Goal: Task Accomplishment & Management: Manage account settings

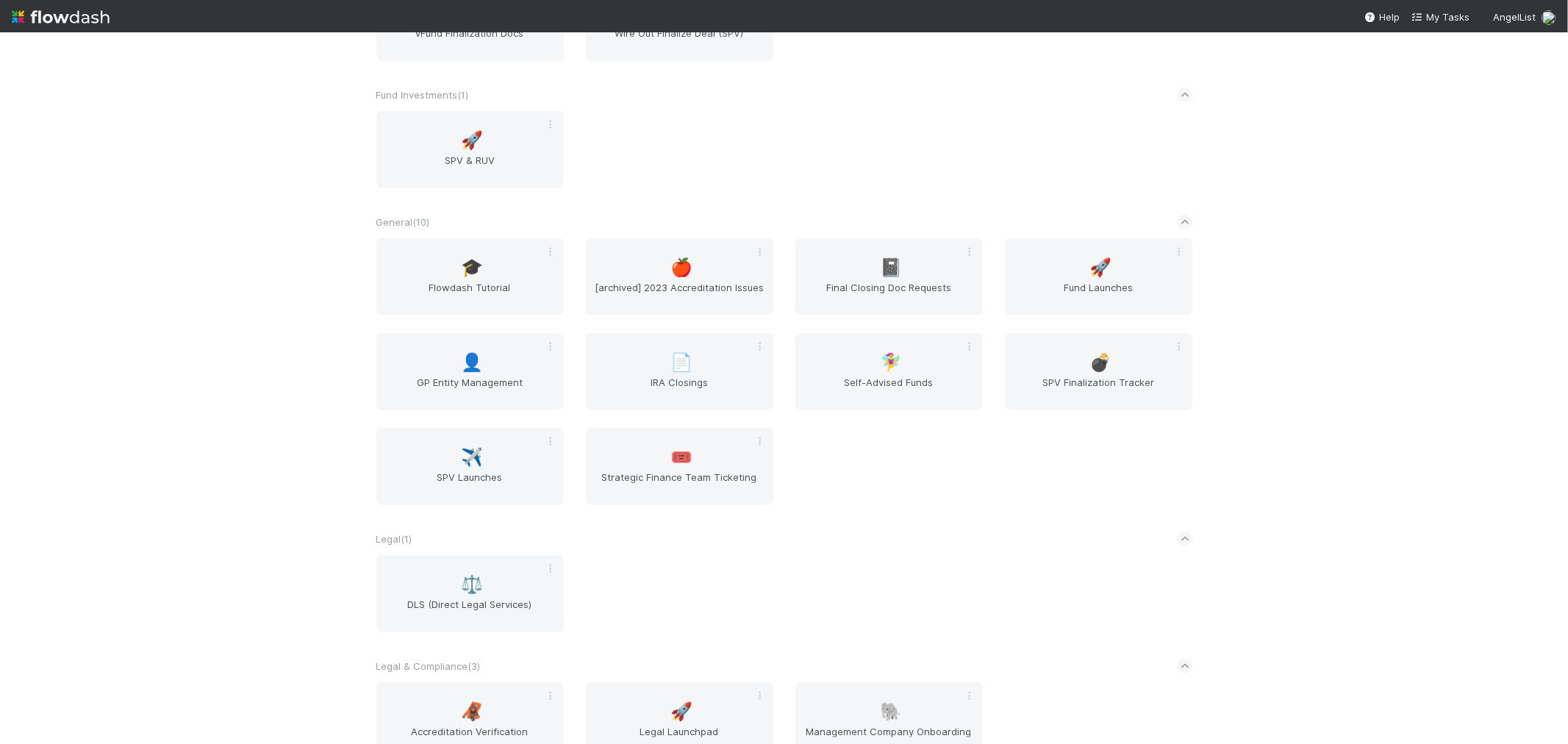
scroll to position [980, 0]
click at [1132, 373] on span "SPV Finalization Tracker" at bounding box center [1099, 388] width 176 height 30
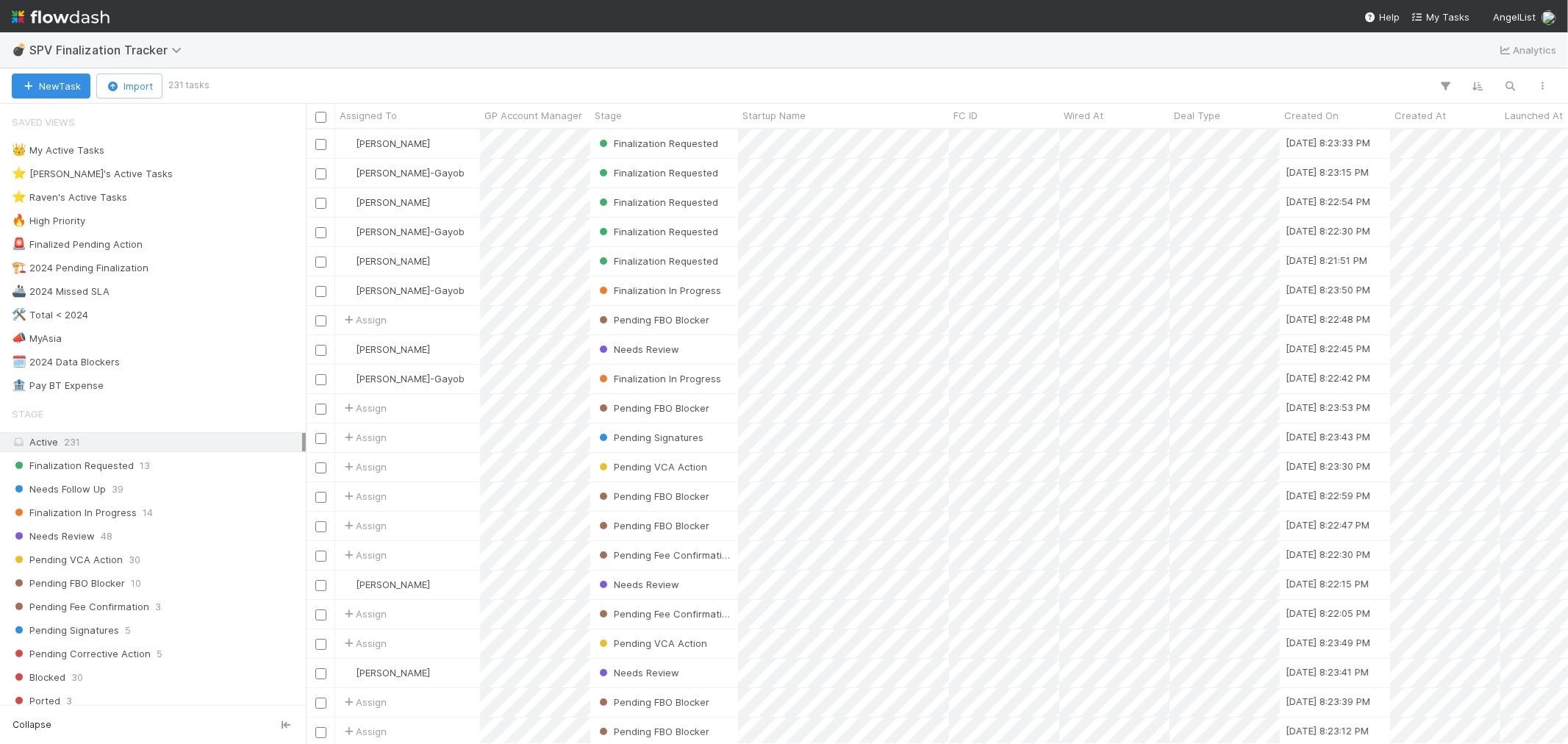
scroll to position [602, 1249]
drag, startPoint x: 97, startPoint y: 194, endPoint x: 159, endPoint y: 194, distance: 62.0
click at [97, 194] on div "⭐ Raven's Active Tasks" at bounding box center [69, 198] width 115 height 18
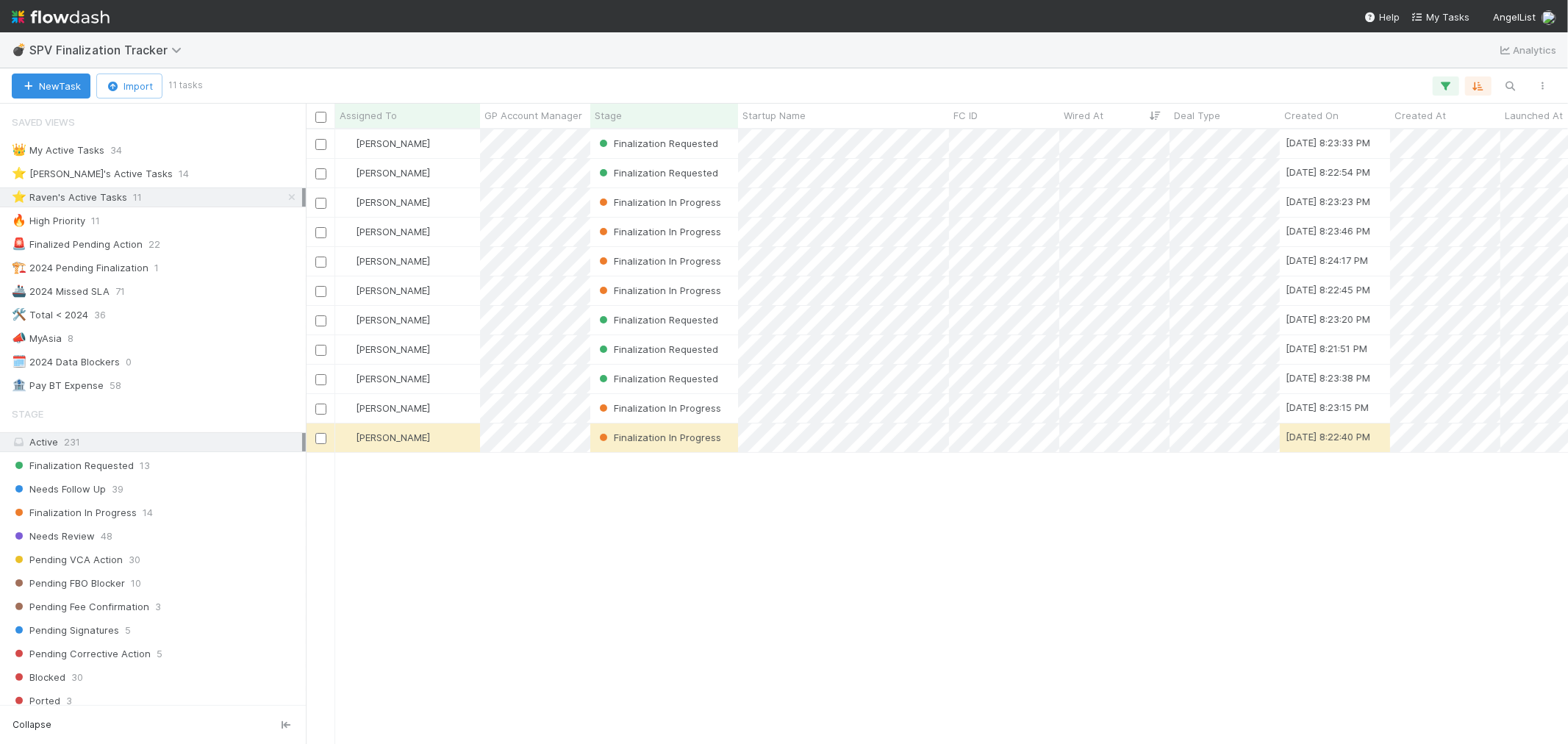
scroll to position [602, 1249]
click at [87, 9] on img at bounding box center [61, 17] width 98 height 25
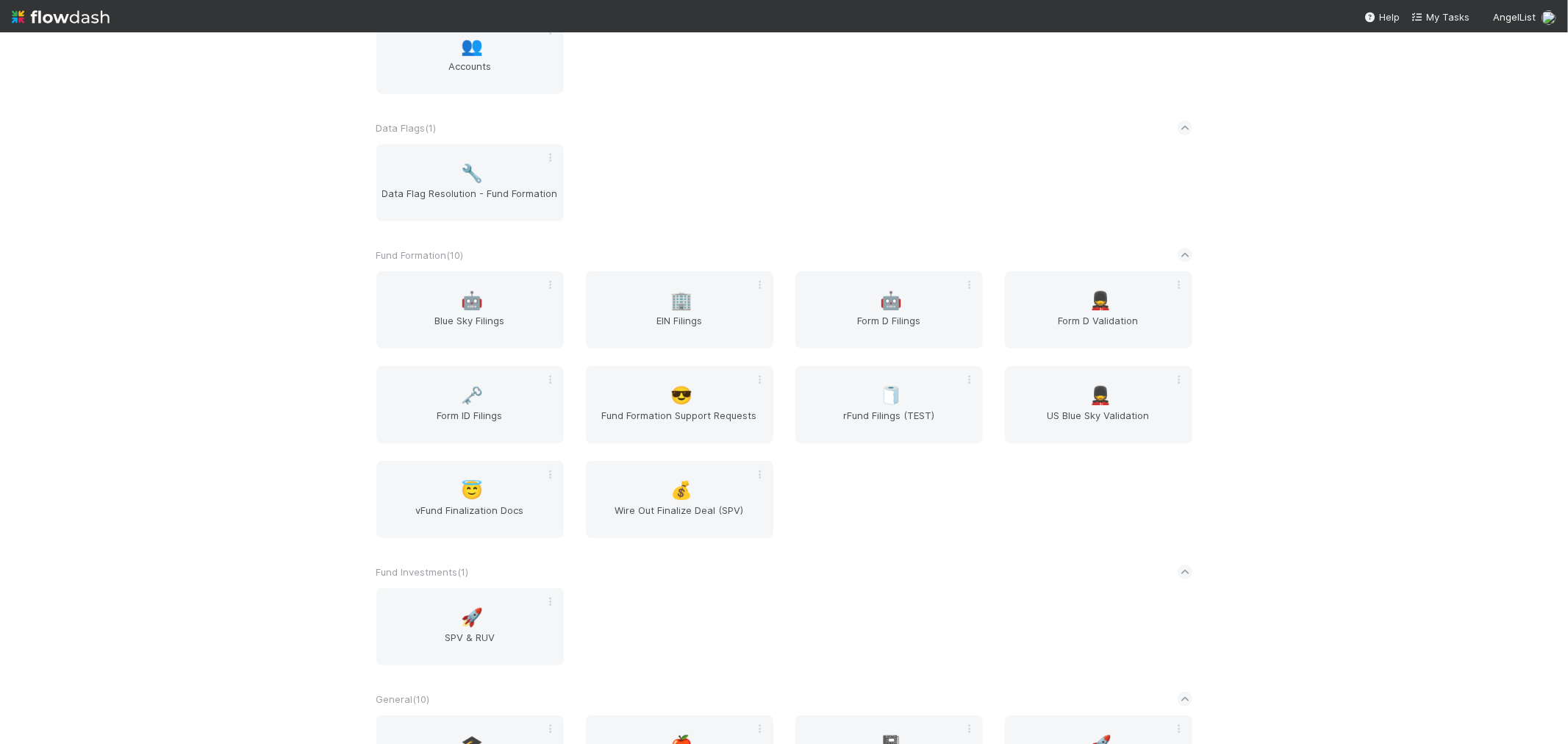
scroll to position [490, 0]
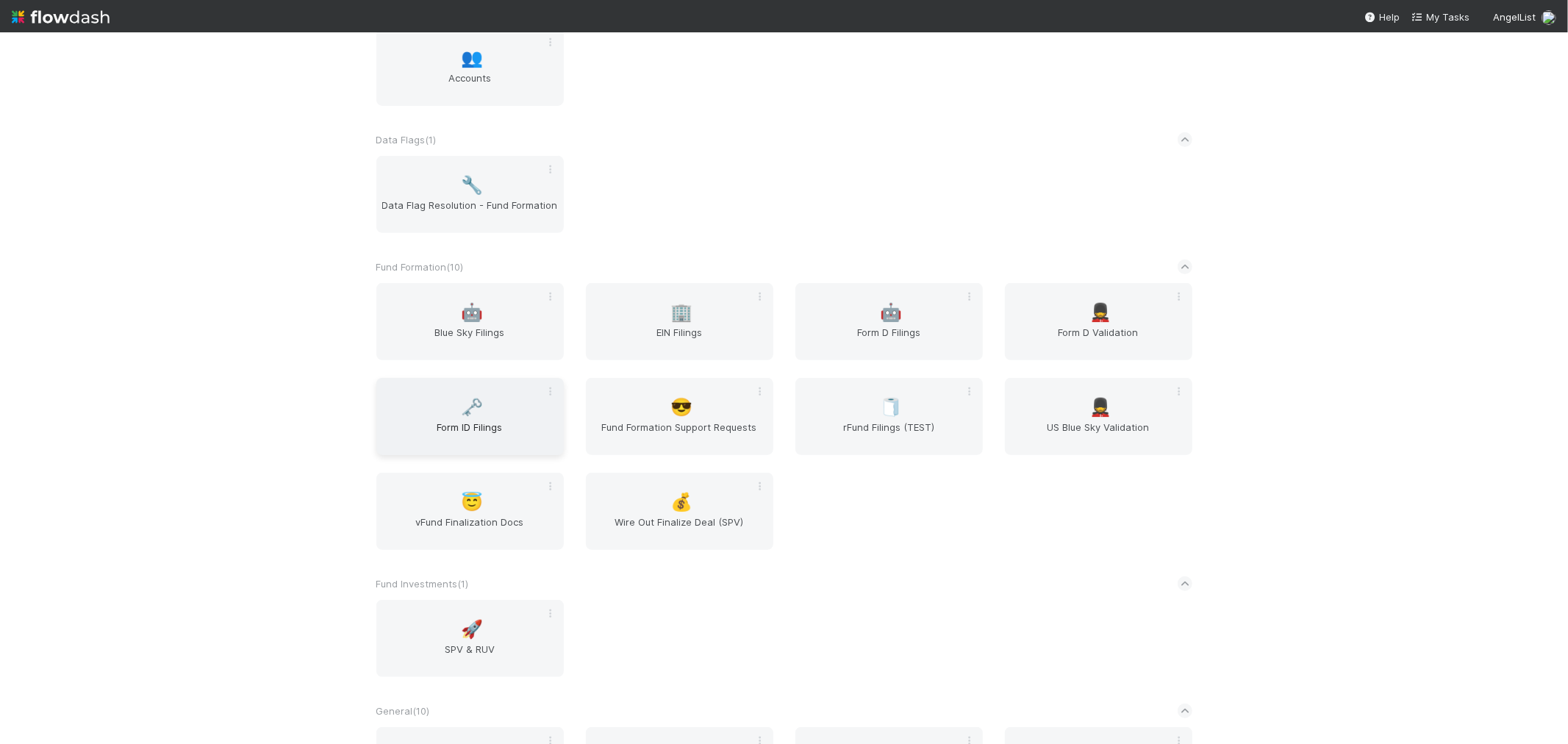
click at [516, 413] on div "🗝️ Form ID Filings" at bounding box center [469, 417] width 188 height 78
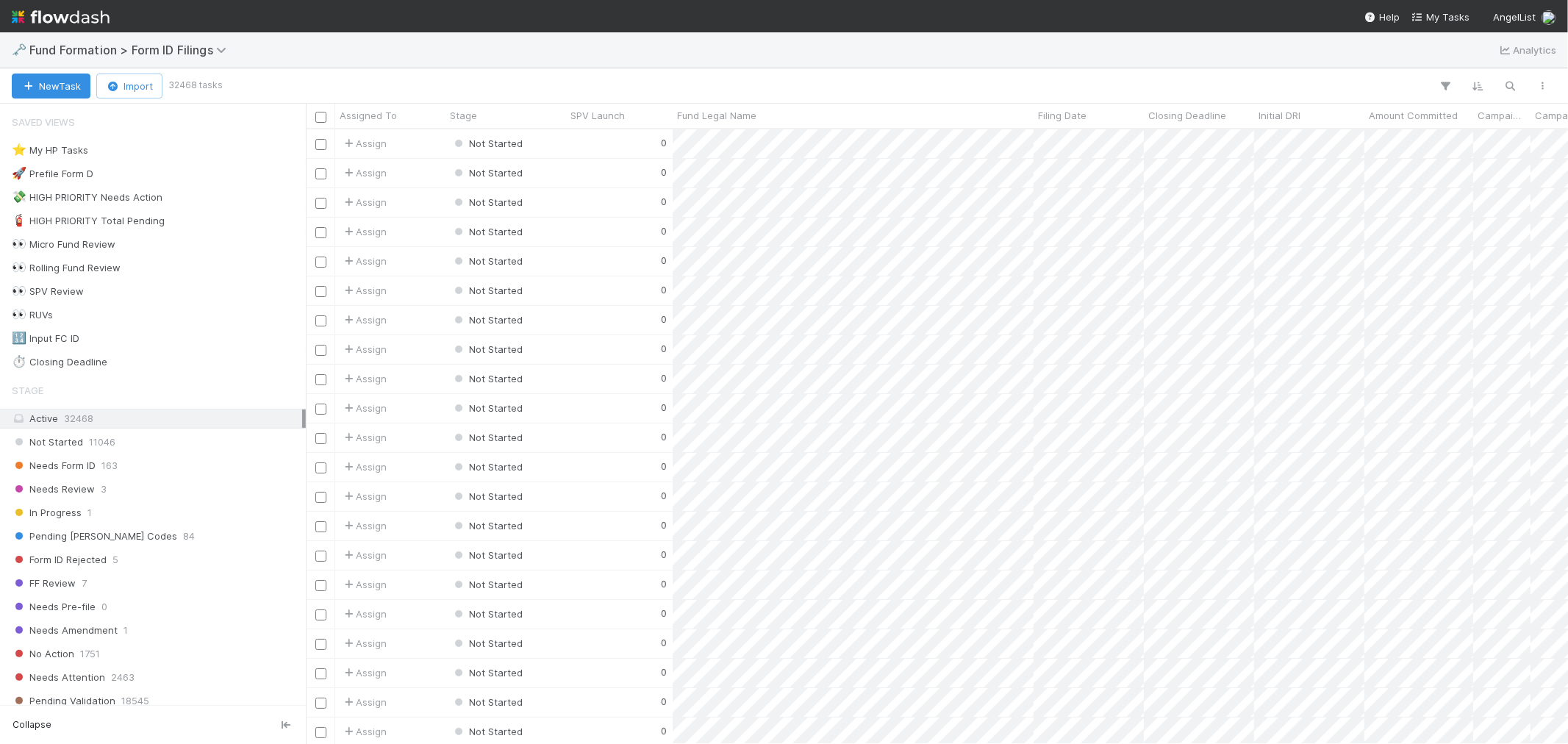
scroll to position [602, 1249]
click at [133, 468] on div "Needs Form ID 163" at bounding box center [157, 466] width 290 height 18
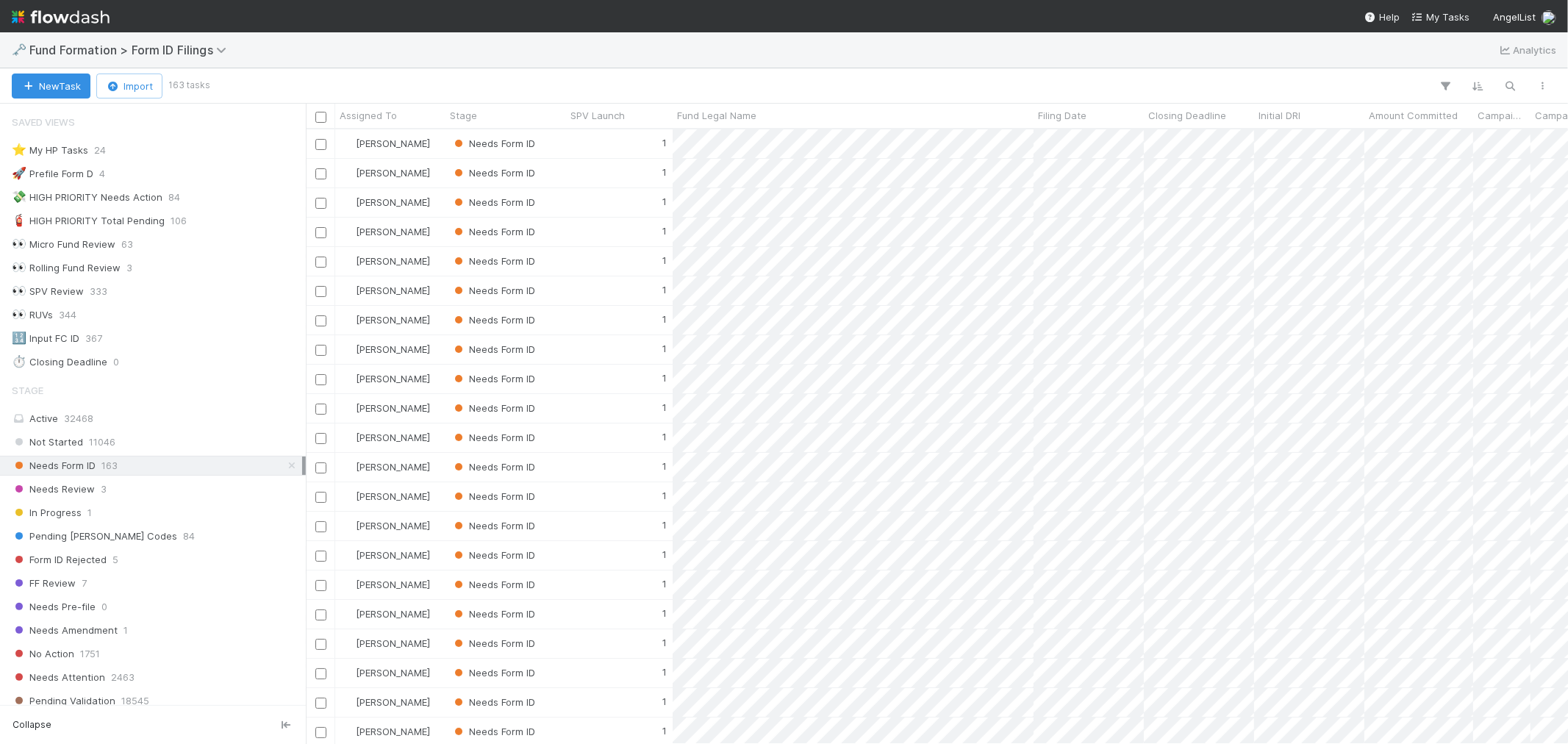
scroll to position [602, 1249]
click at [140, 154] on div "⭐ My HP Tasks 24" at bounding box center [157, 151] width 290 height 18
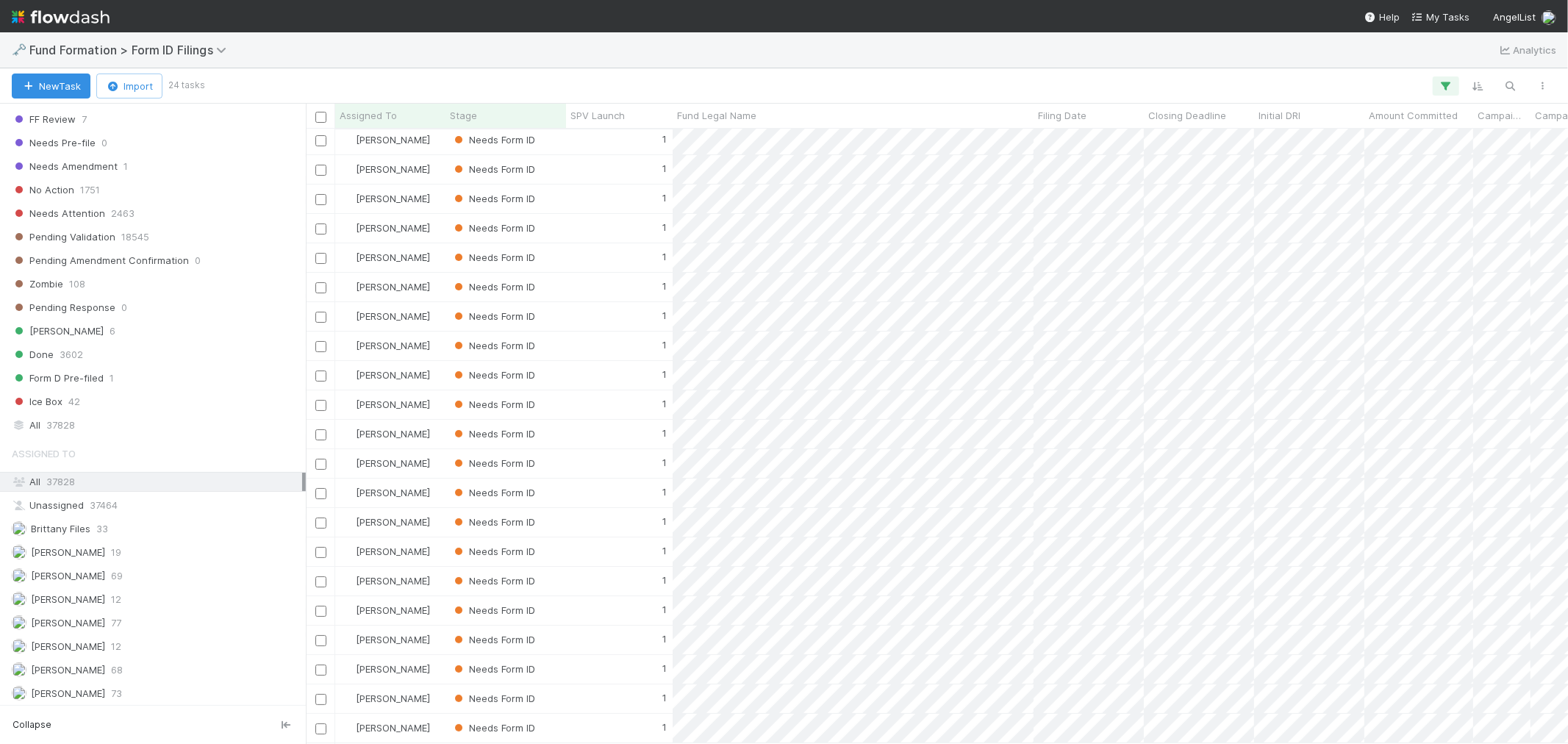
scroll to position [472, 0]
click at [124, 665] on div "Raven Jacinto 68" at bounding box center [157, 668] width 290 height 18
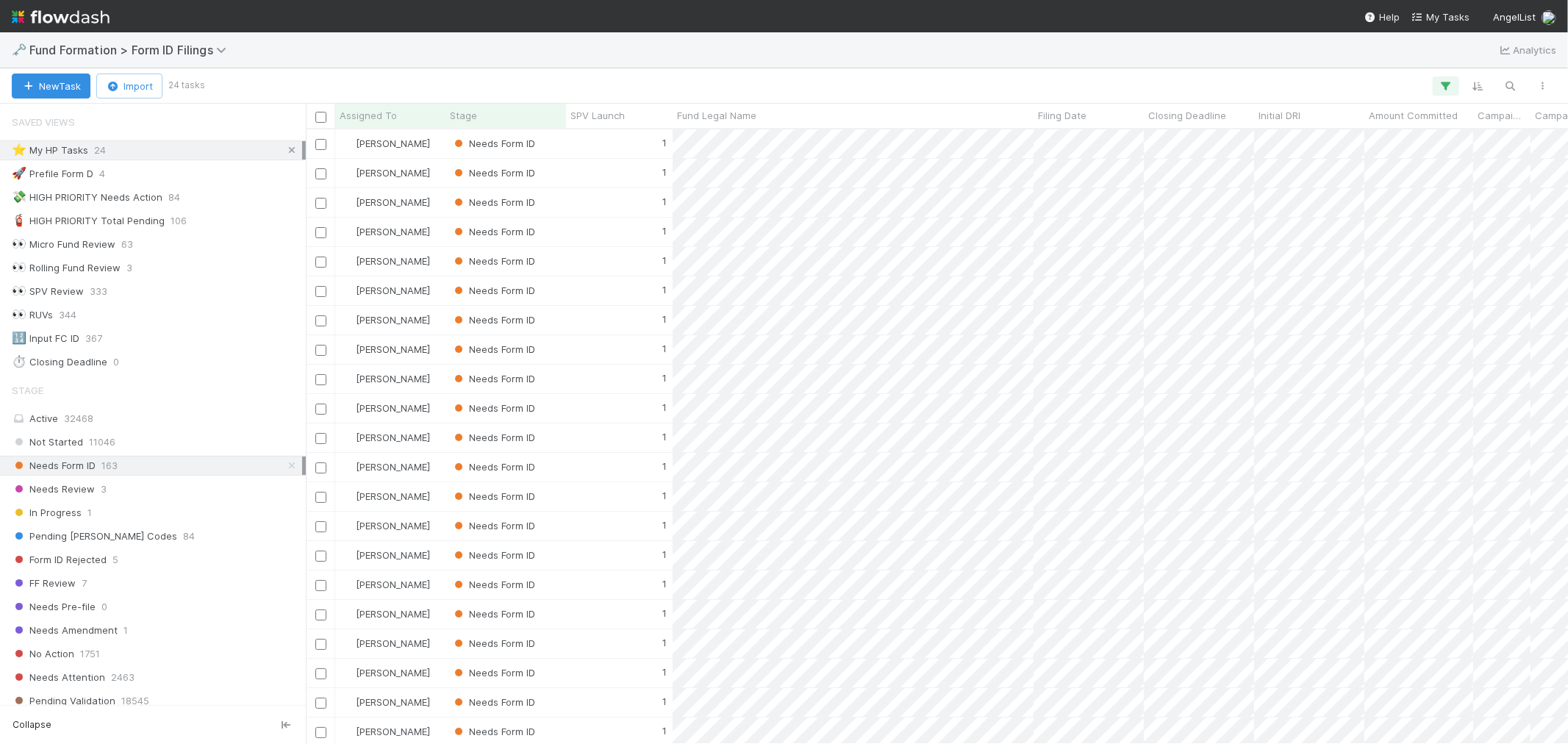
click at [285, 142] on link at bounding box center [292, 151] width 15 height 18
click at [45, 15] on img at bounding box center [61, 17] width 98 height 25
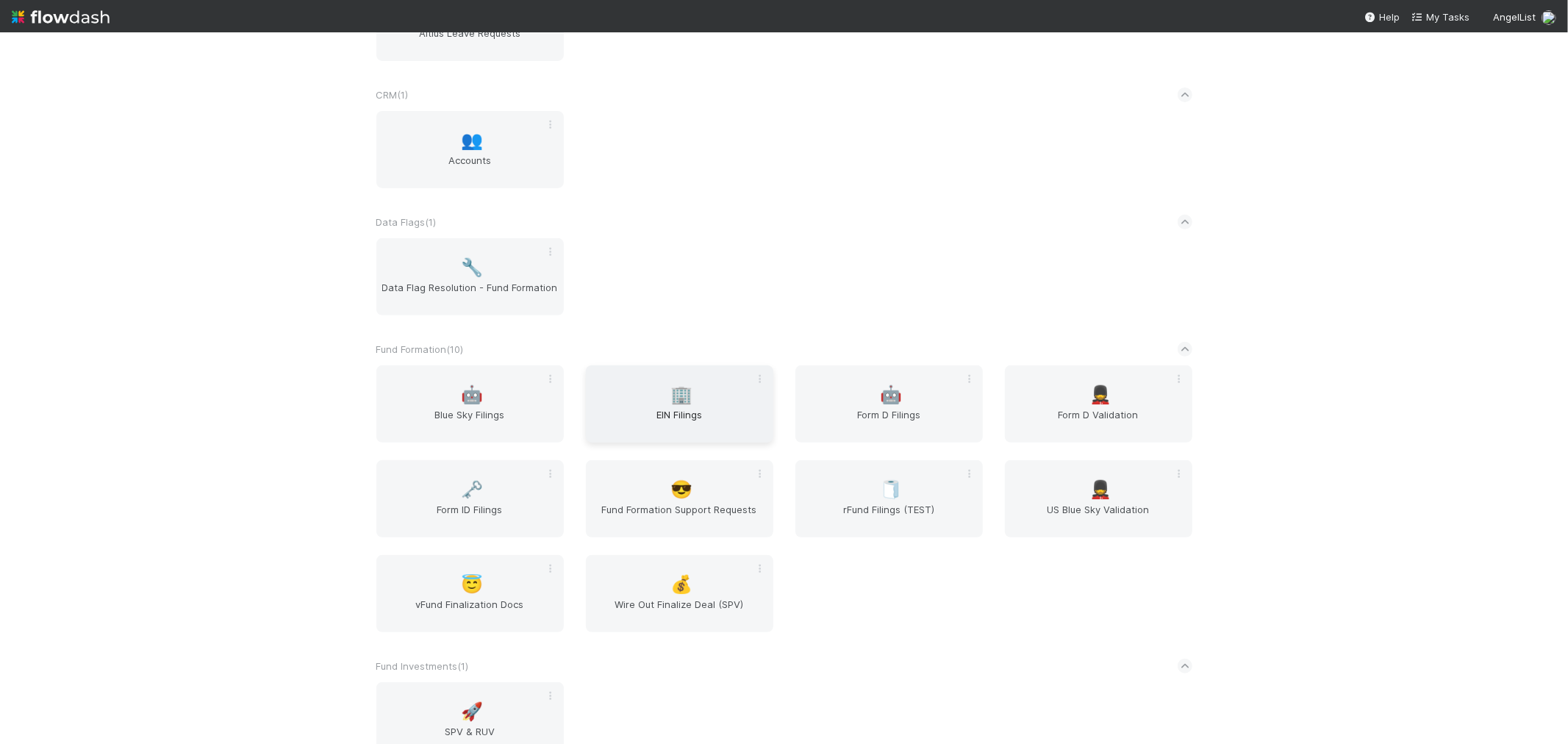
scroll to position [408, 0]
click at [674, 396] on span "🏢" at bounding box center [681, 394] width 22 height 19
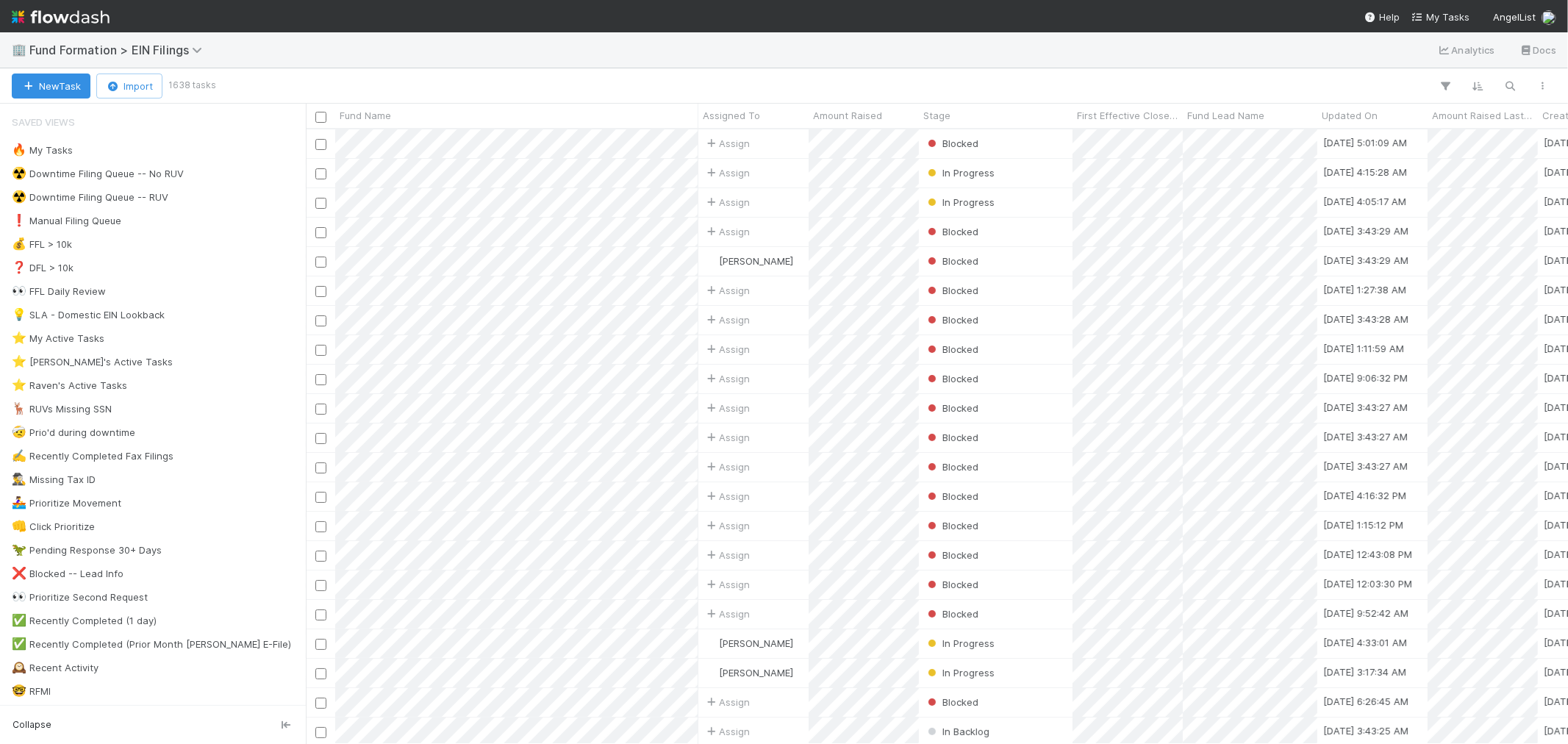
scroll to position [602, 1249]
click at [94, 12] on img at bounding box center [61, 17] width 98 height 25
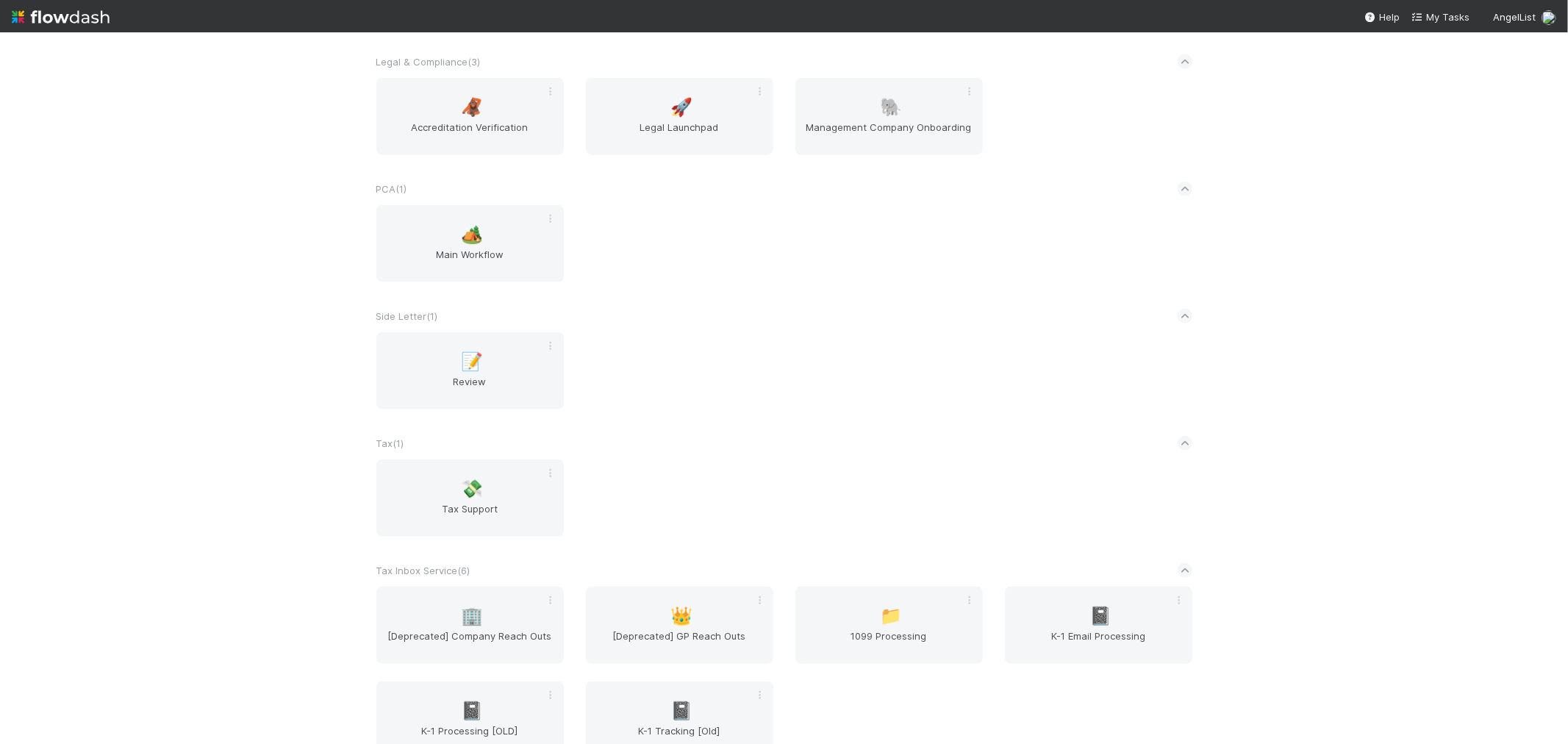
scroll to position [1578, 0]
click at [480, 259] on span "Main Workflow" at bounding box center [470, 267] width 176 height 30
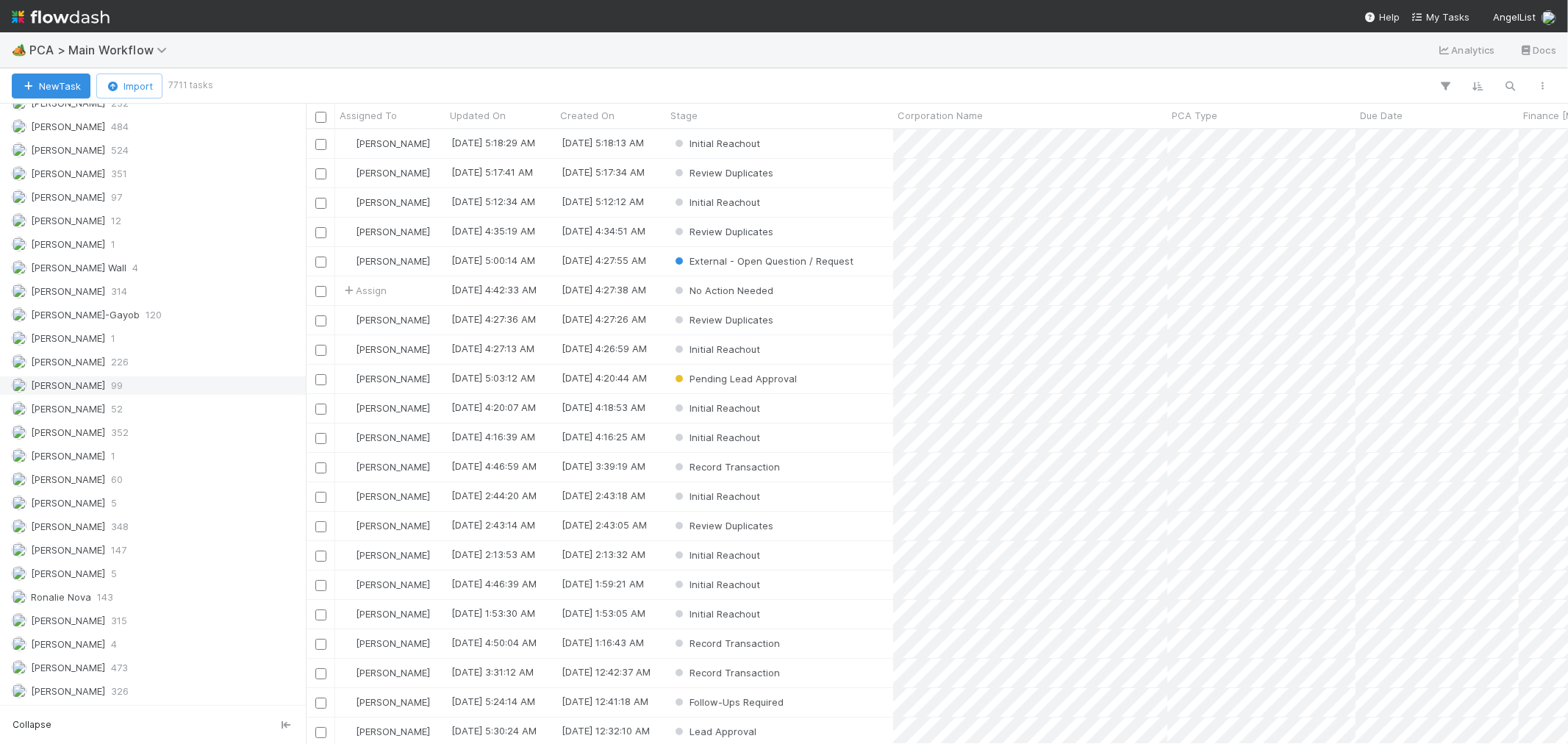
scroll to position [2036, 0]
click at [74, 18] on img at bounding box center [61, 17] width 98 height 25
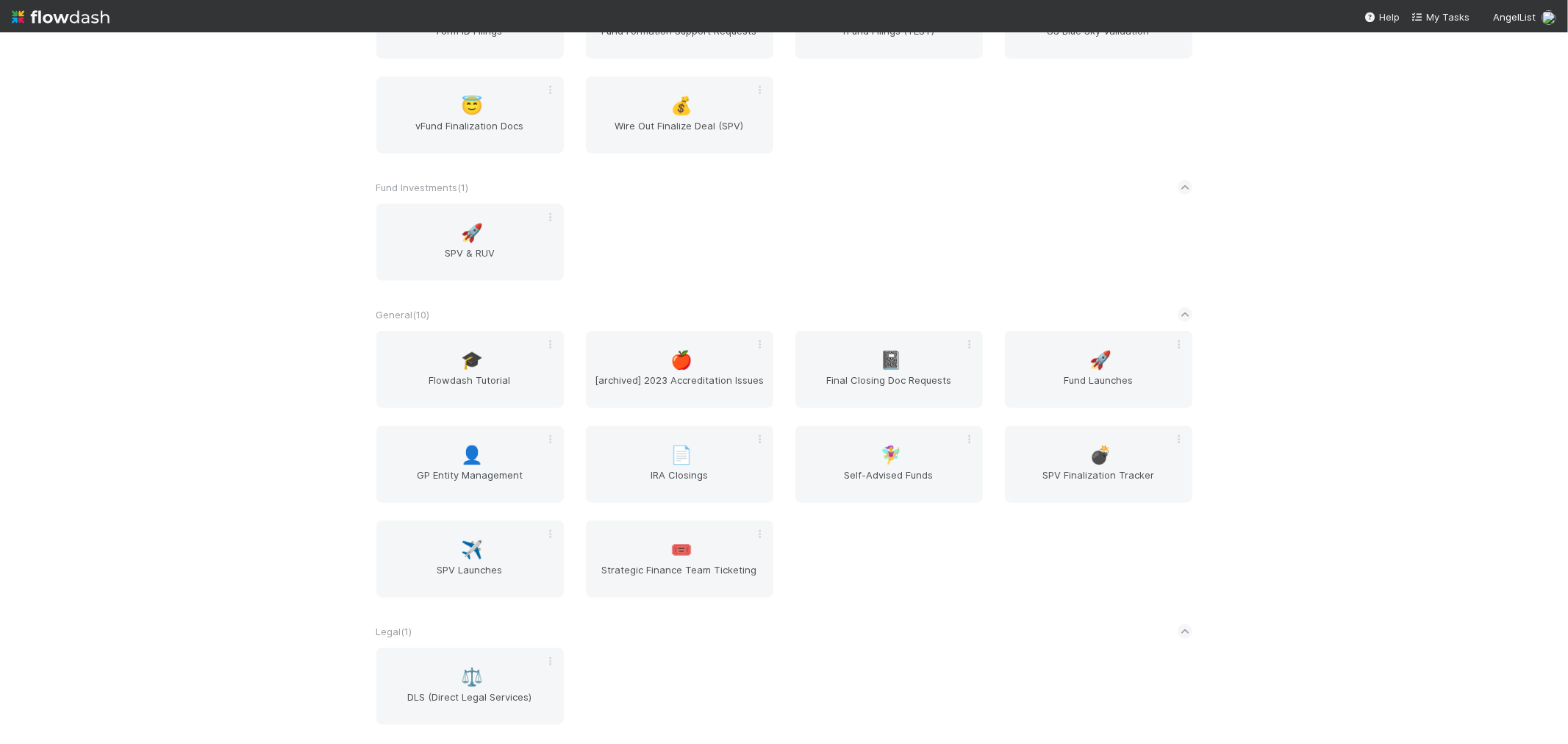
scroll to position [1062, 0]
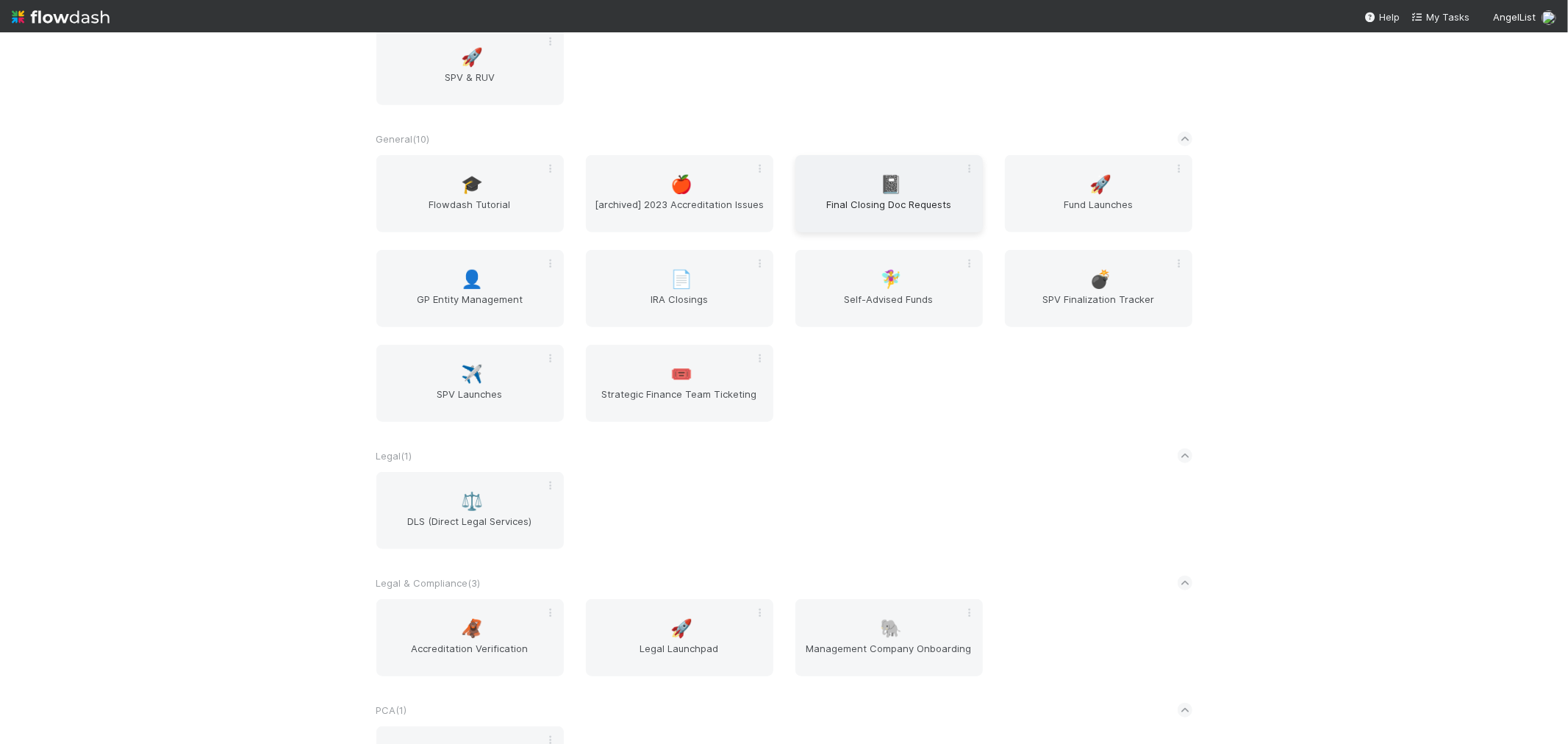
click at [939, 197] on span "Final Closing Doc Requests" at bounding box center [889, 212] width 176 height 30
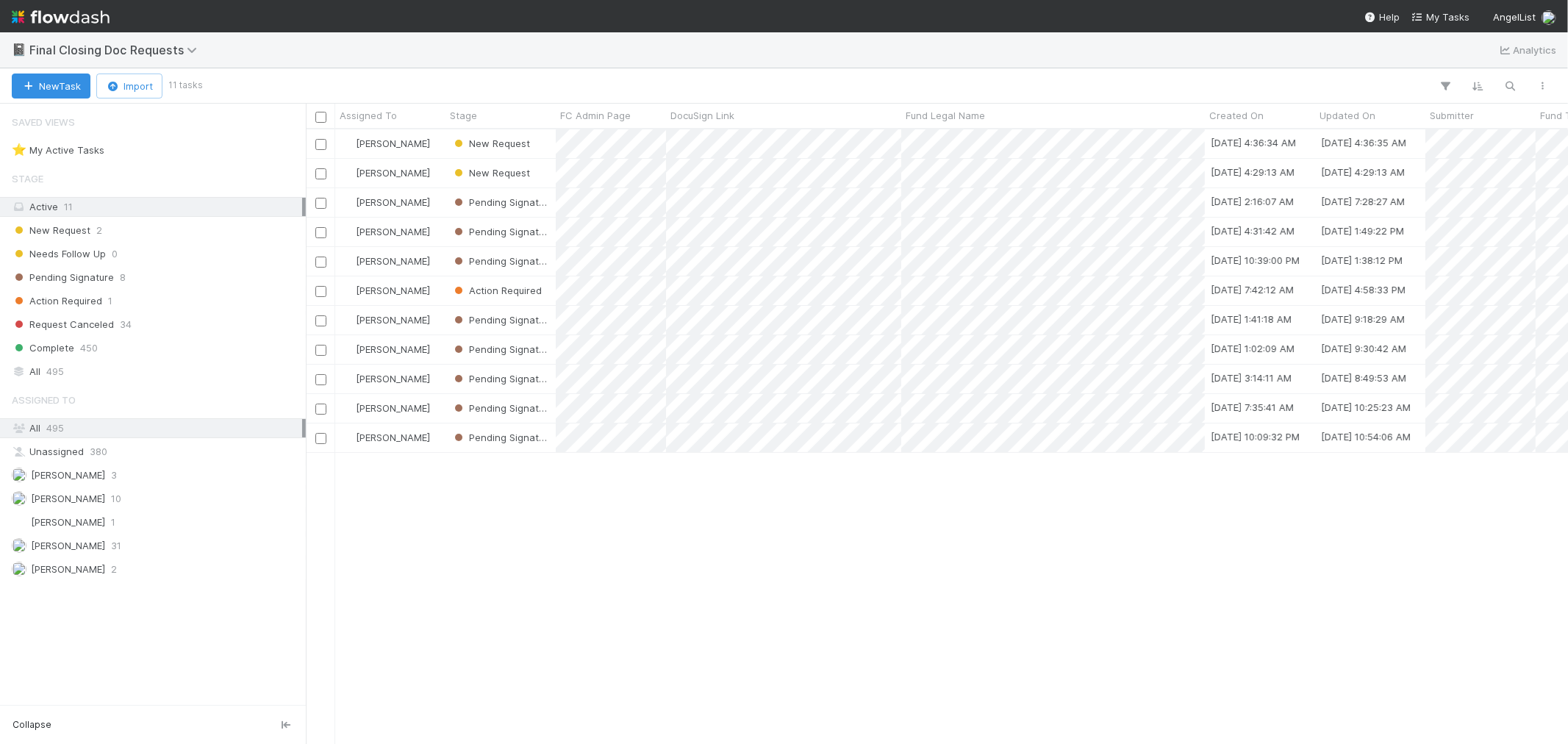
scroll to position [602, 1249]
click at [54, 11] on img at bounding box center [61, 17] width 98 height 25
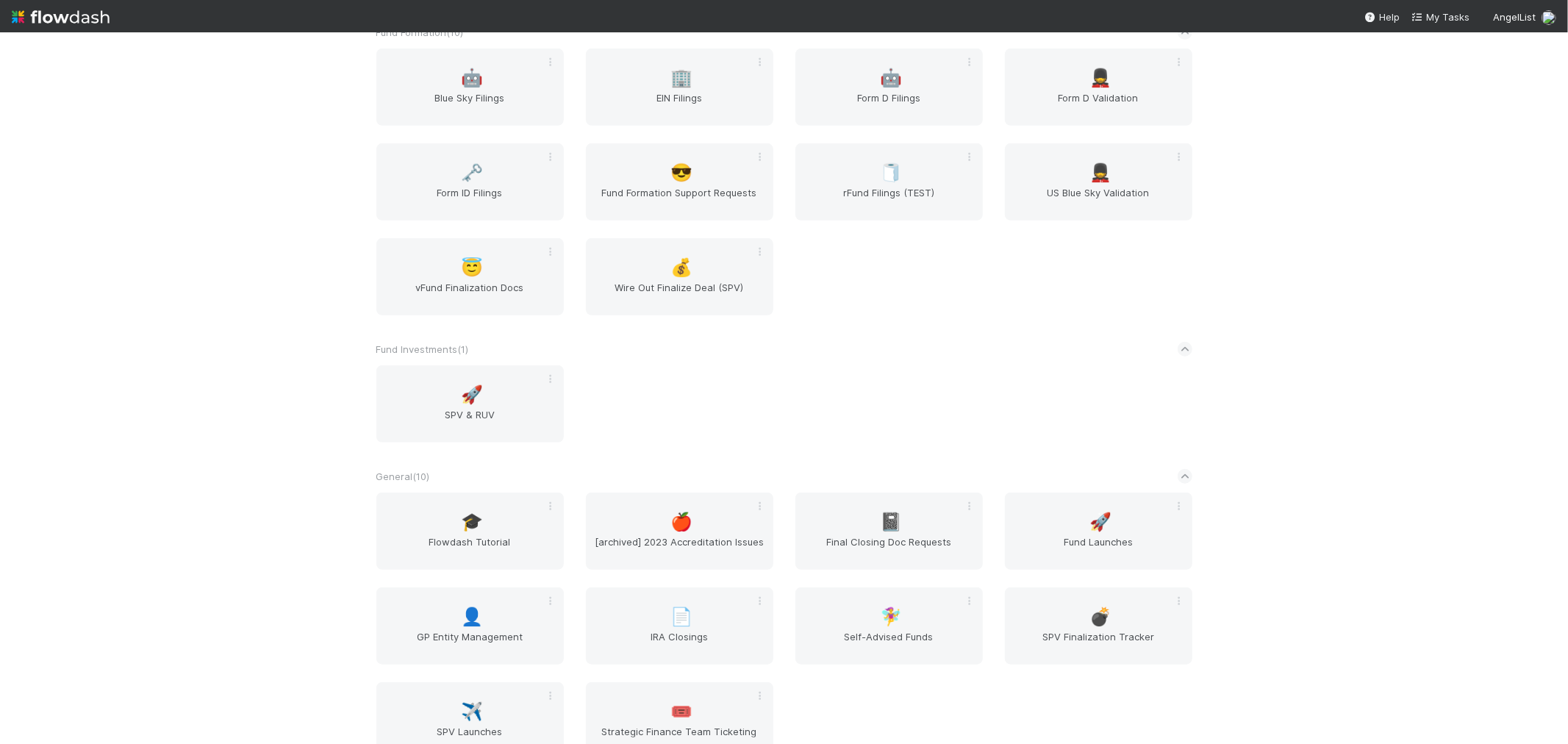
scroll to position [898, 0]
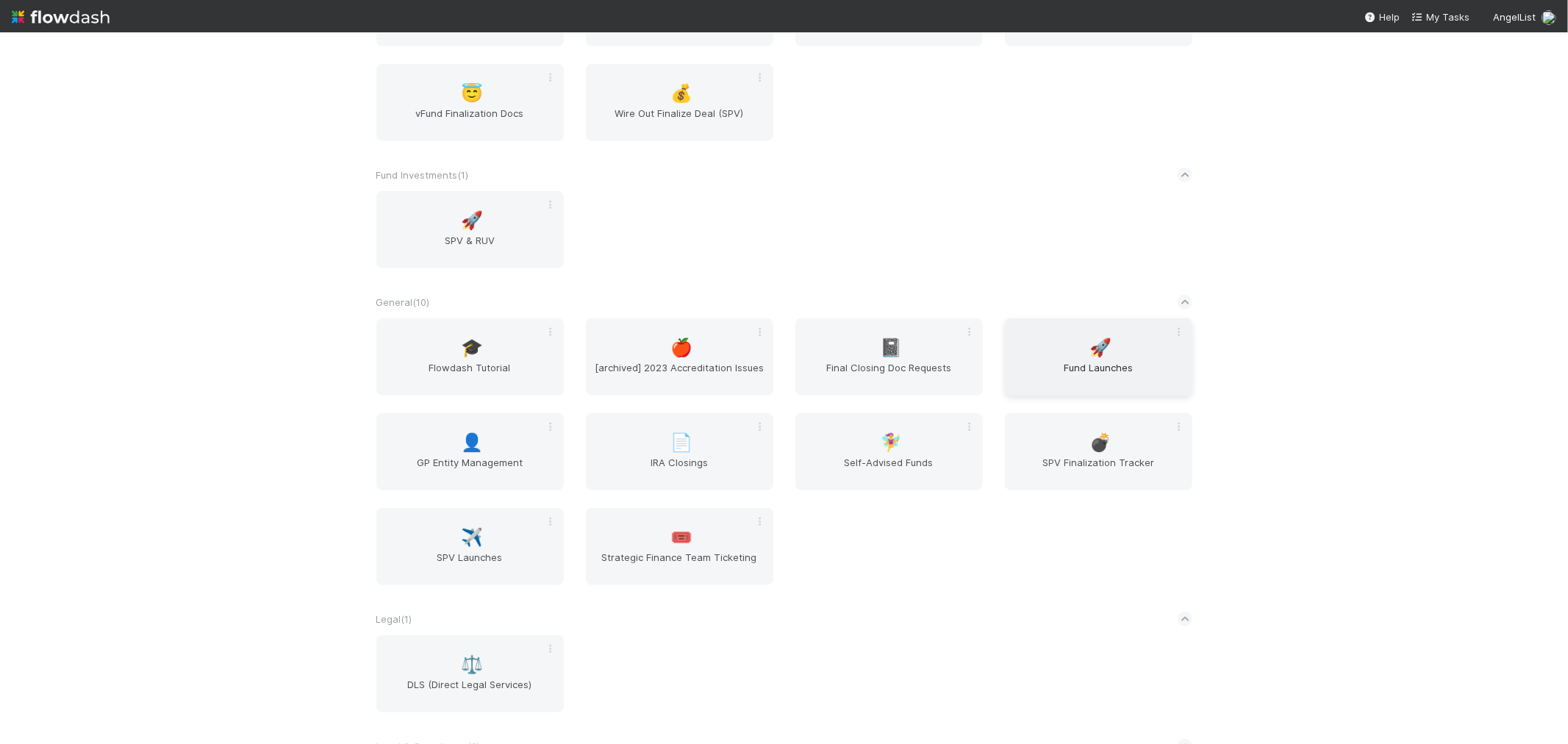
click at [1033, 344] on div "🚀 Fund Launches" at bounding box center [1098, 357] width 188 height 78
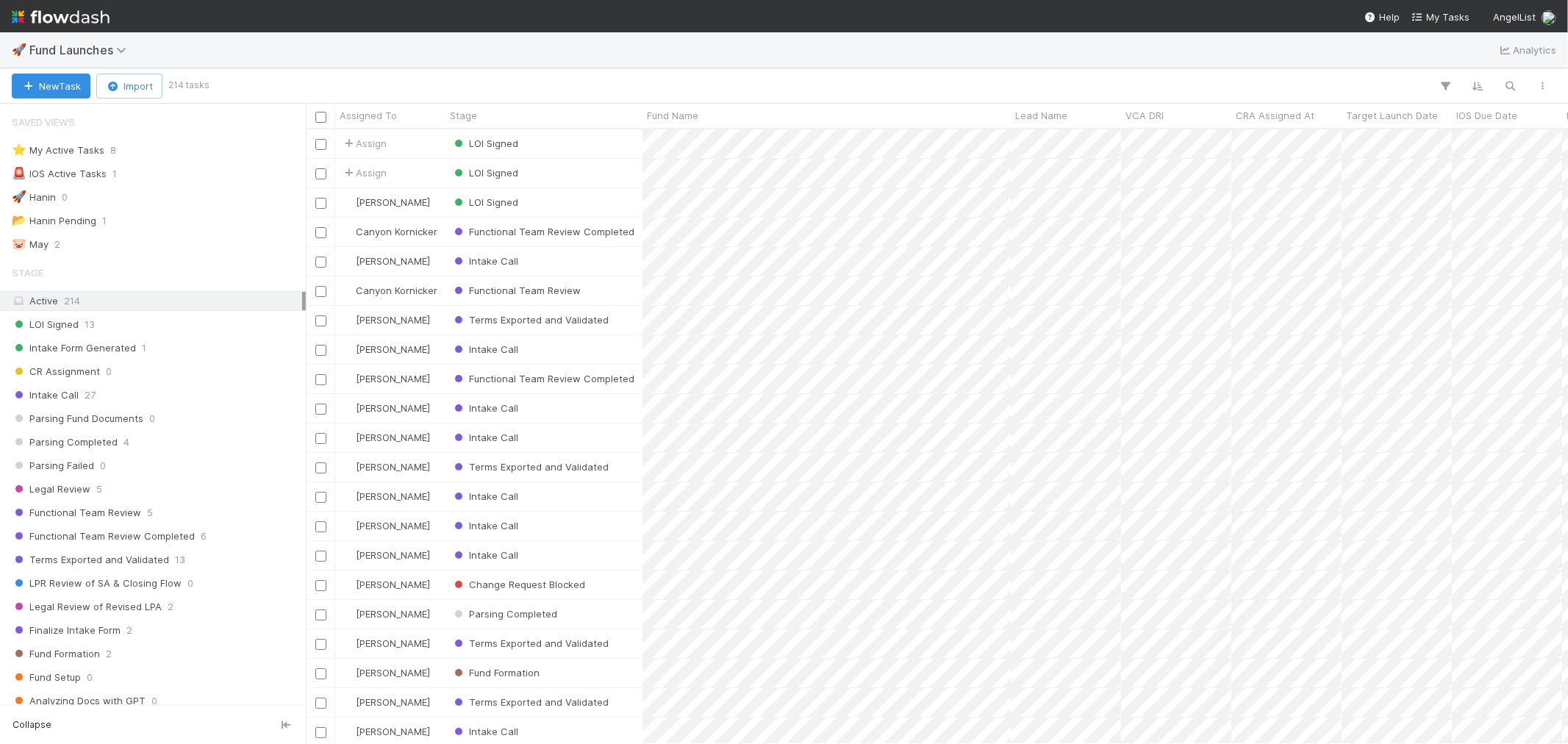
scroll to position [602, 1249]
click at [163, 149] on div "⭐ My Active Tasks 8" at bounding box center [157, 151] width 290 height 18
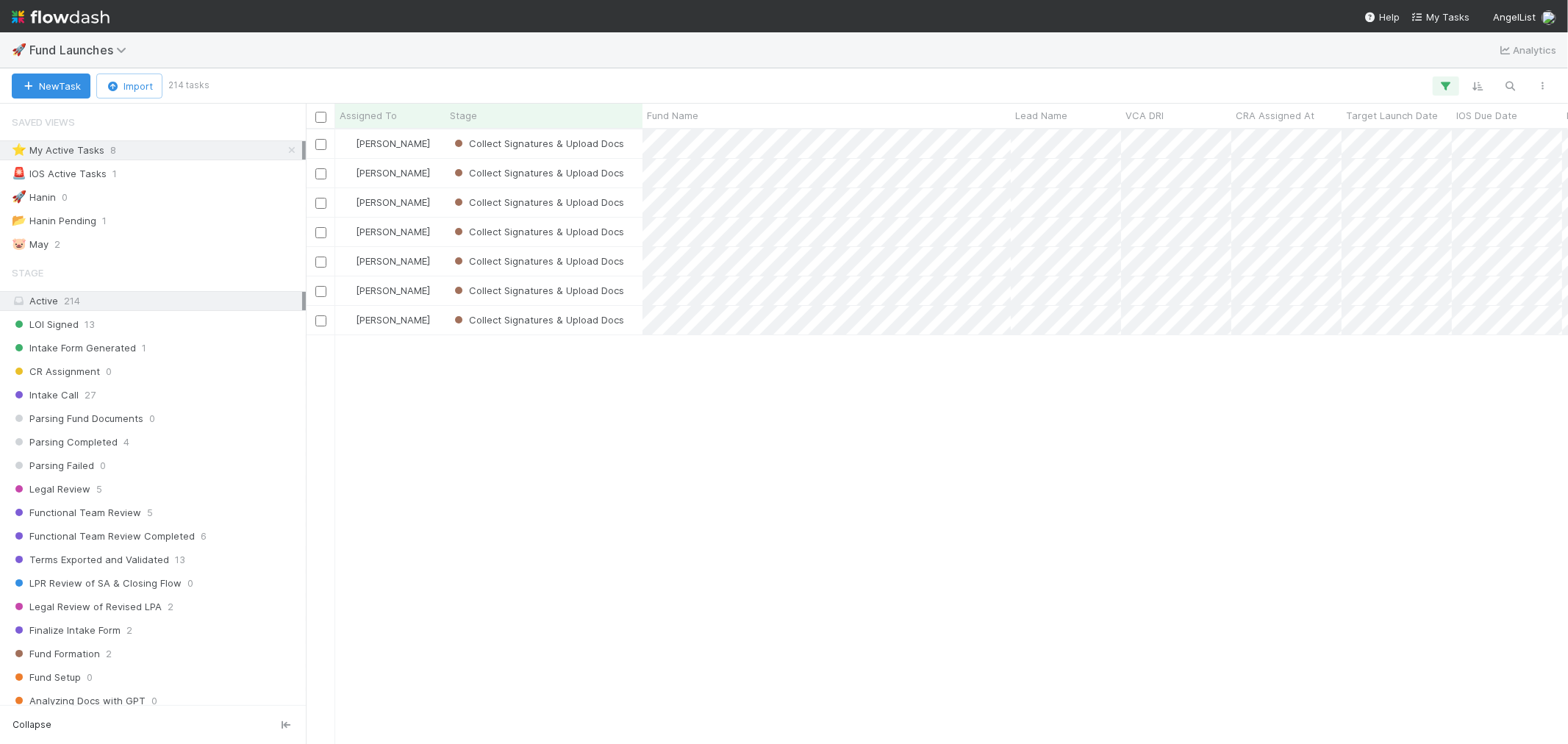
scroll to position [602, 1249]
click at [61, 19] on img at bounding box center [61, 17] width 98 height 25
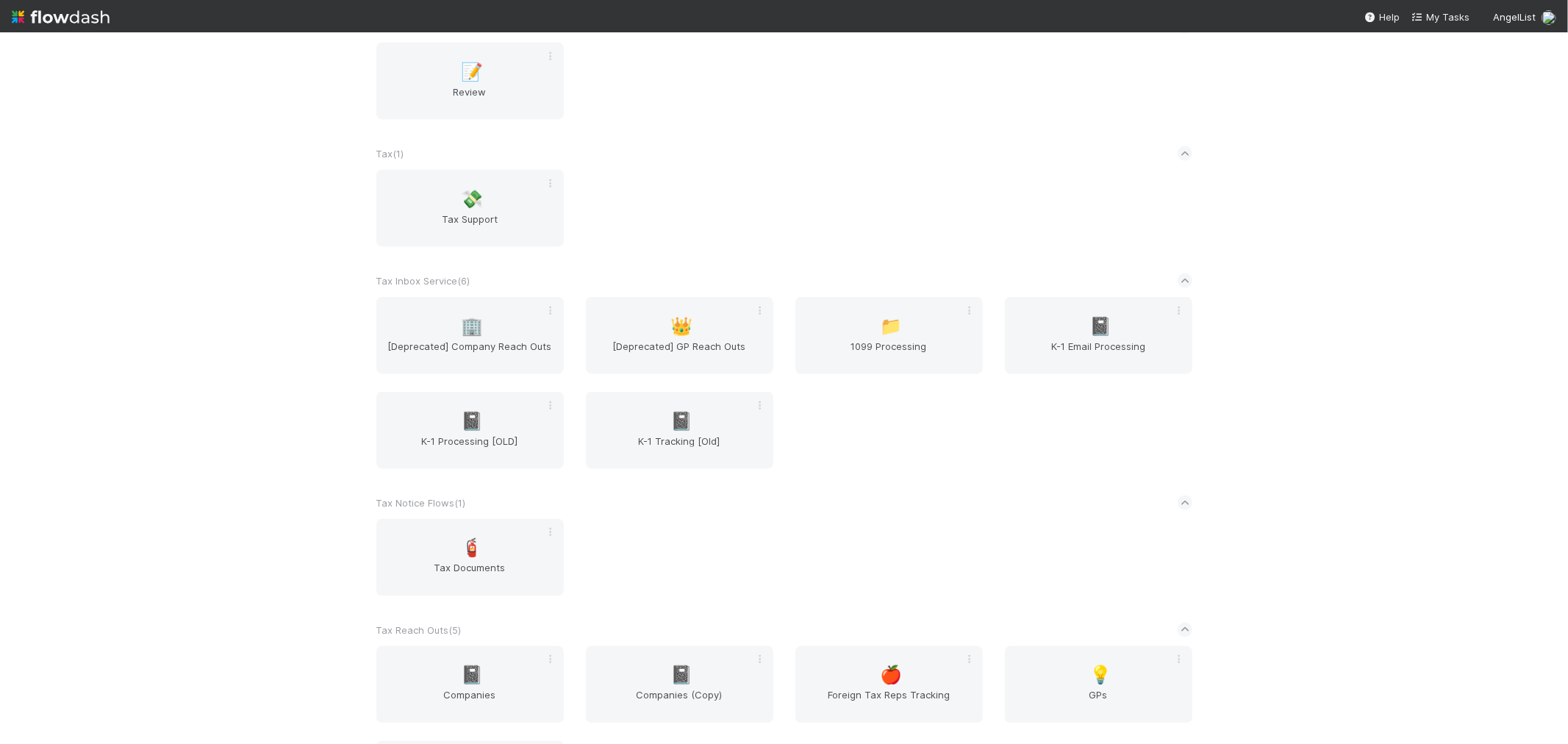
scroll to position [1960, 0]
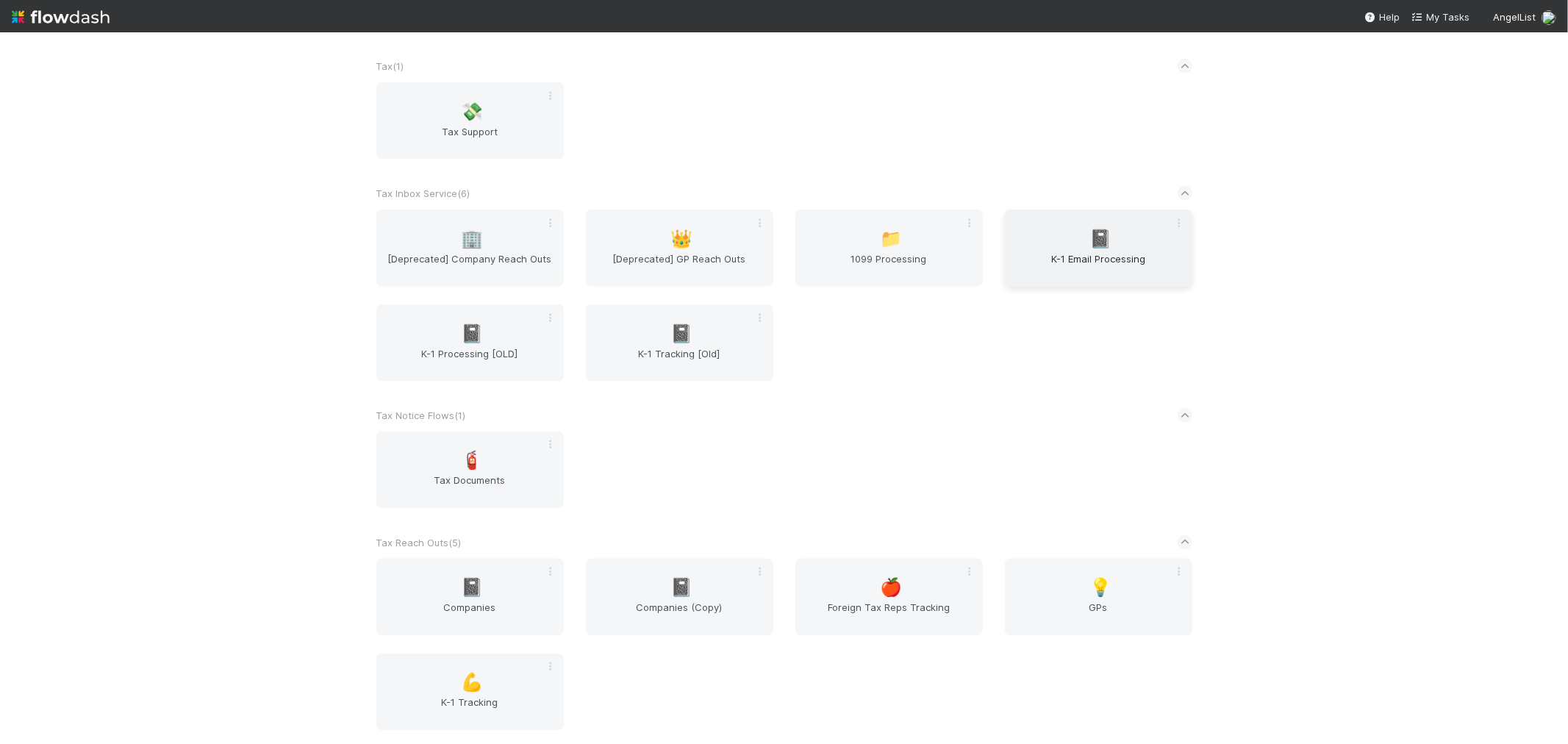
click at [1111, 269] on span "K-1 Email Processing" at bounding box center [1099, 266] width 176 height 30
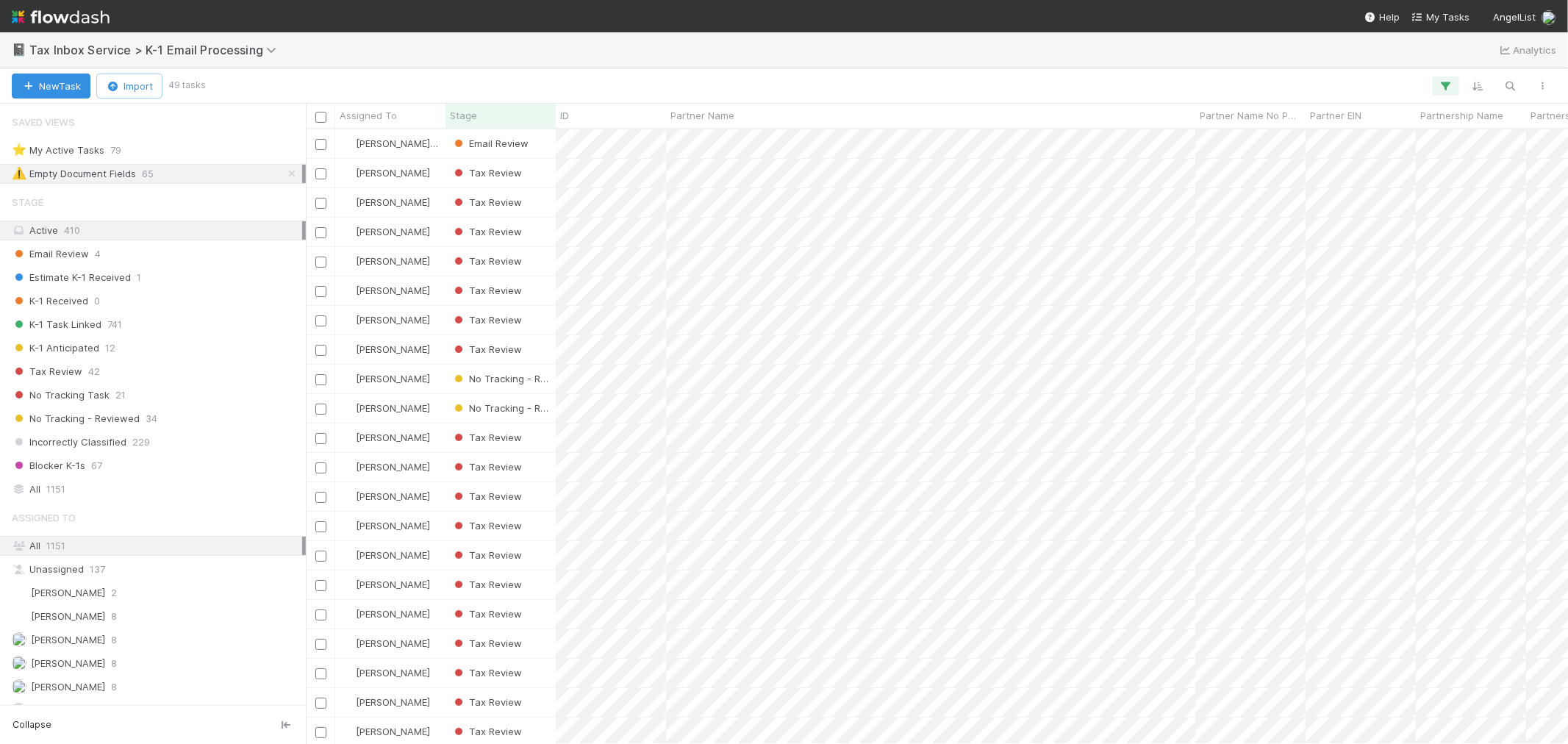
scroll to position [602, 1249]
click at [74, 16] on img at bounding box center [61, 17] width 98 height 25
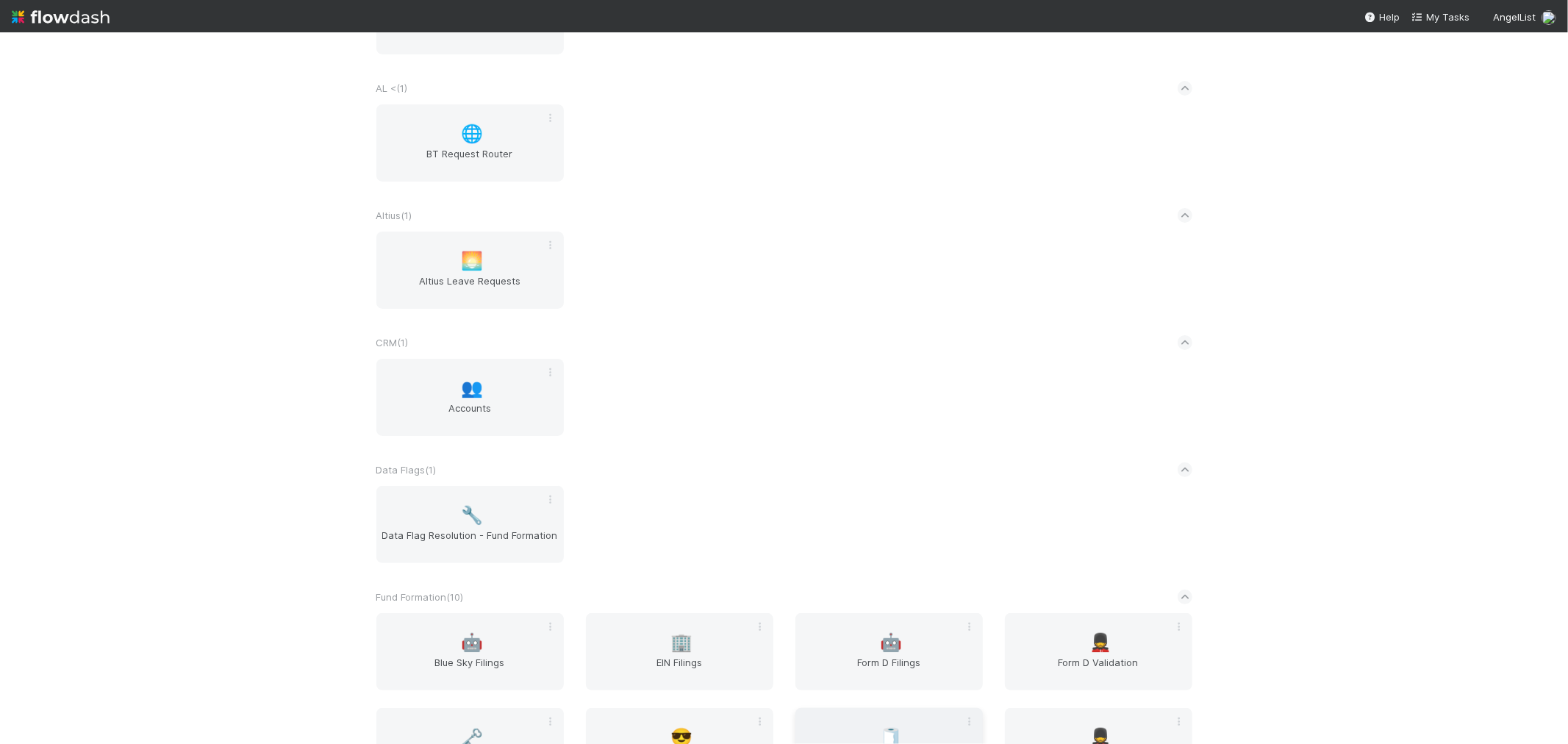
scroll to position [490, 0]
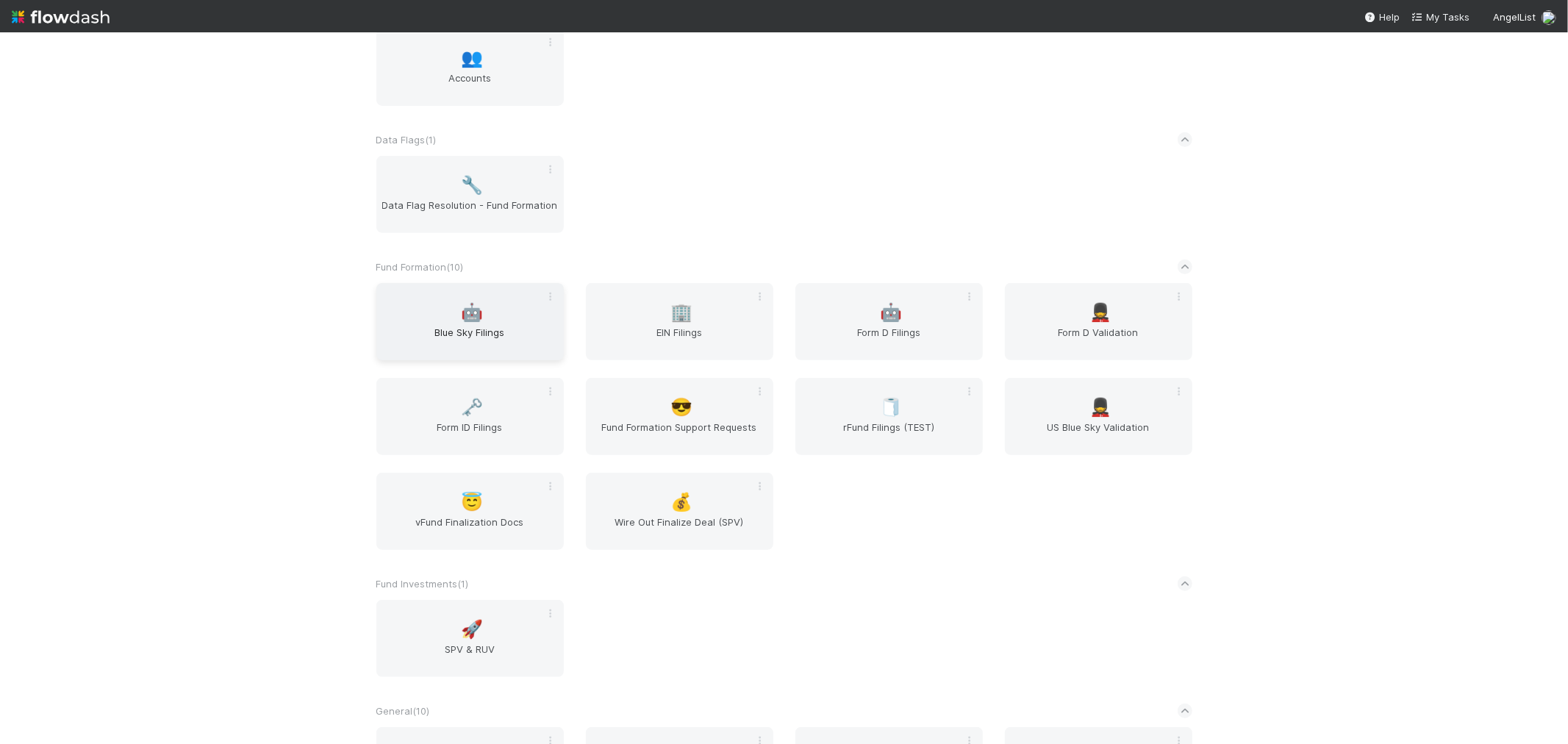
click at [440, 312] on div "🤖 Blue Sky Filings" at bounding box center [469, 322] width 188 height 78
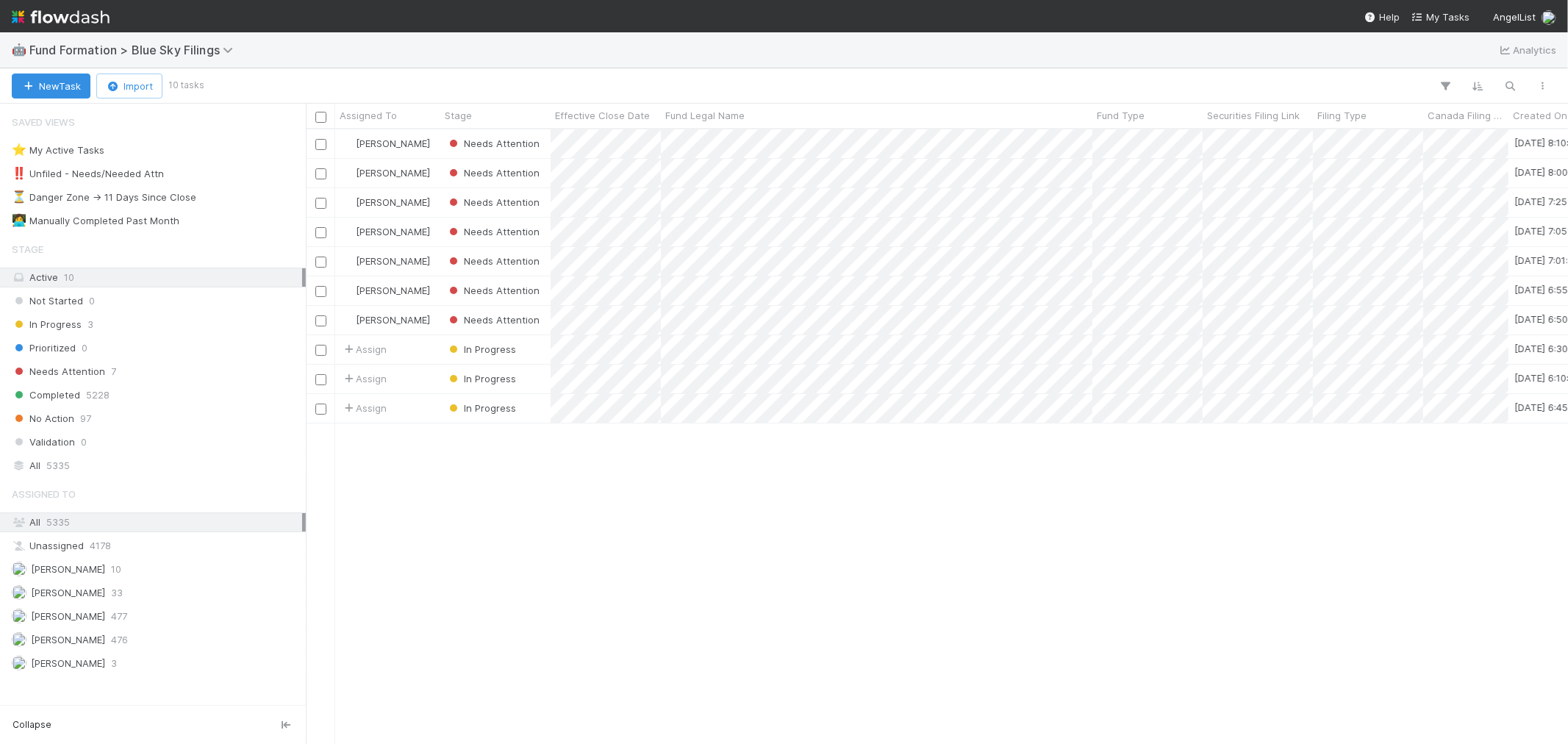
scroll to position [602, 1249]
click at [95, 13] on img at bounding box center [61, 17] width 98 height 25
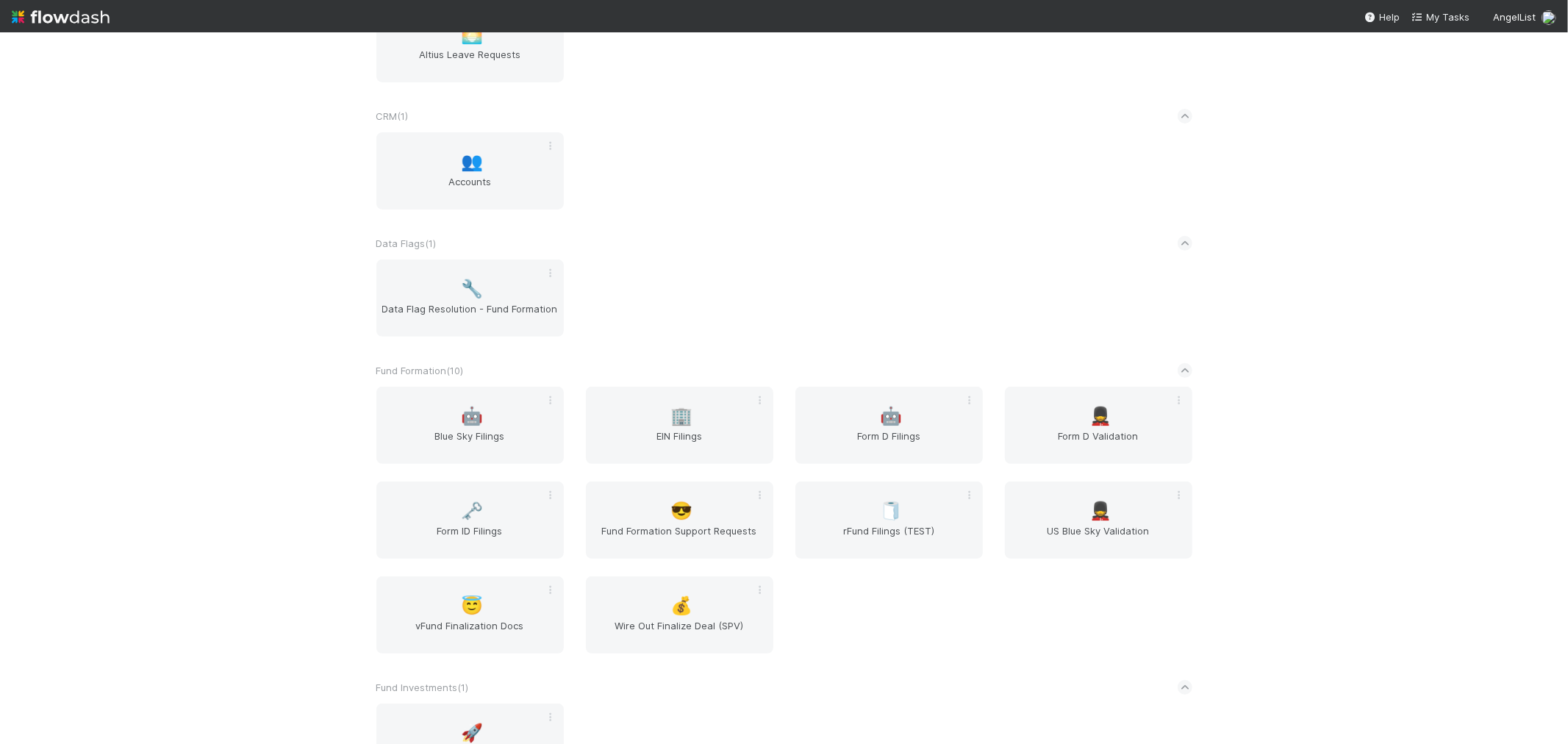
scroll to position [571, 0]
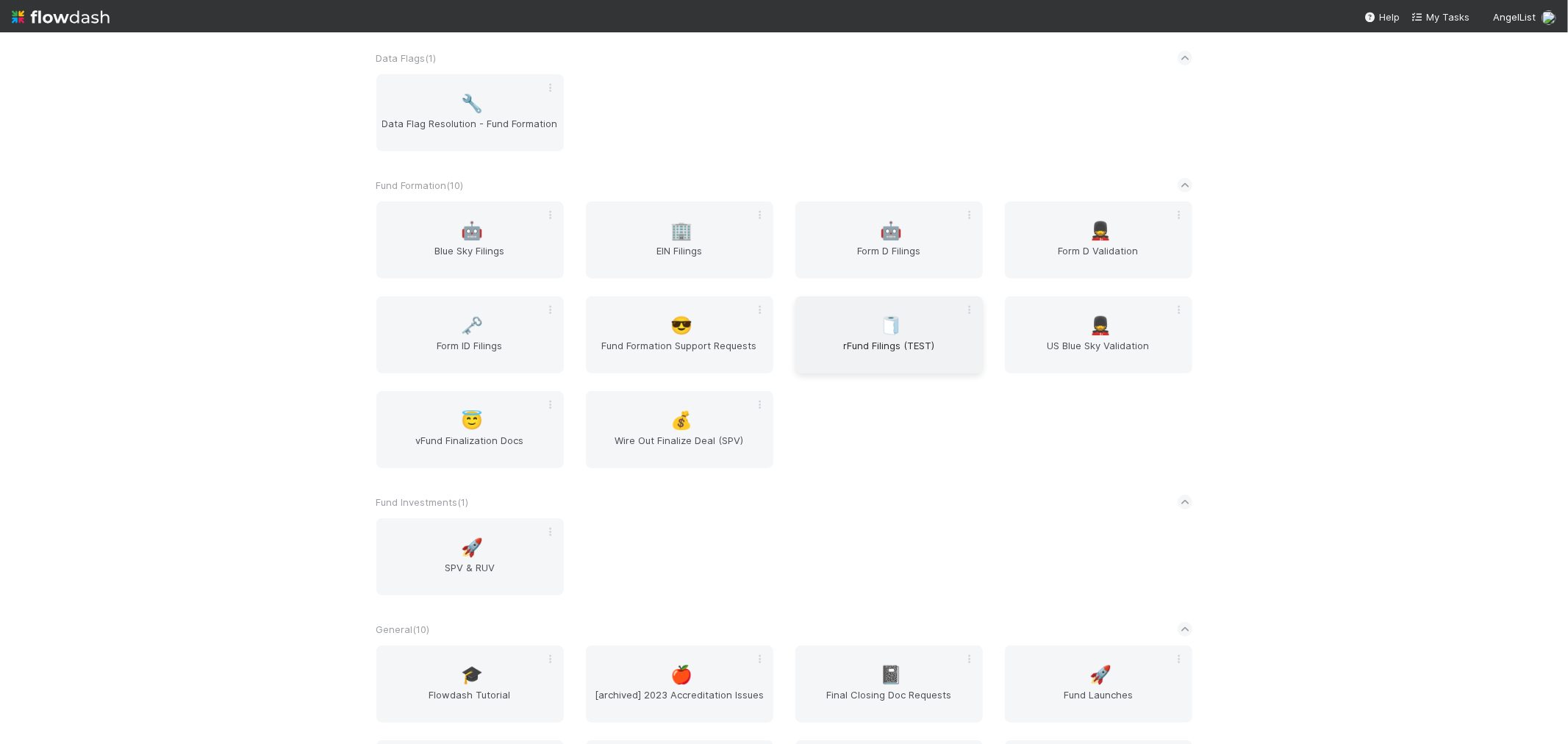
click at [921, 347] on span "rFund Filings (TEST)" at bounding box center [889, 353] width 176 height 30
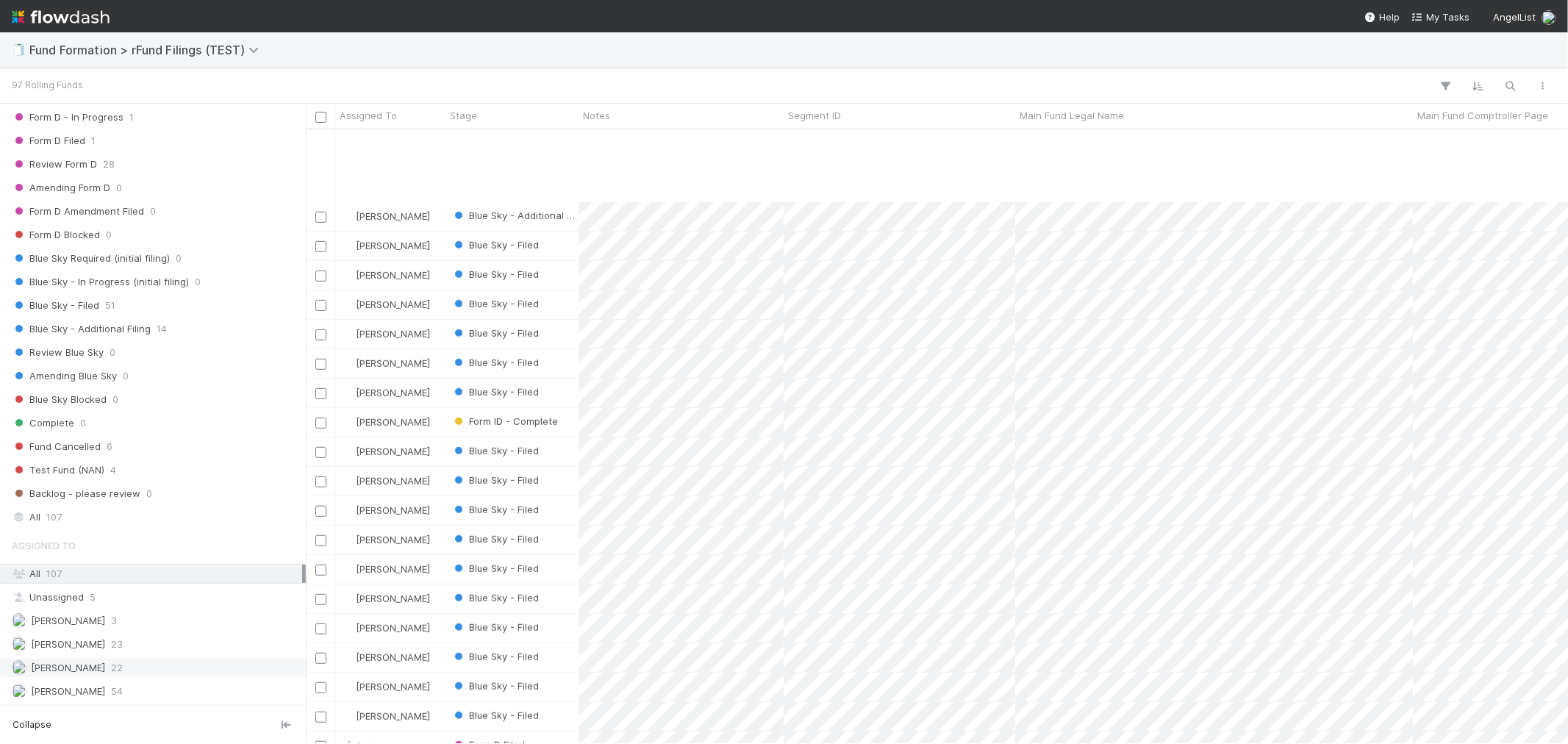
scroll to position [817, 0]
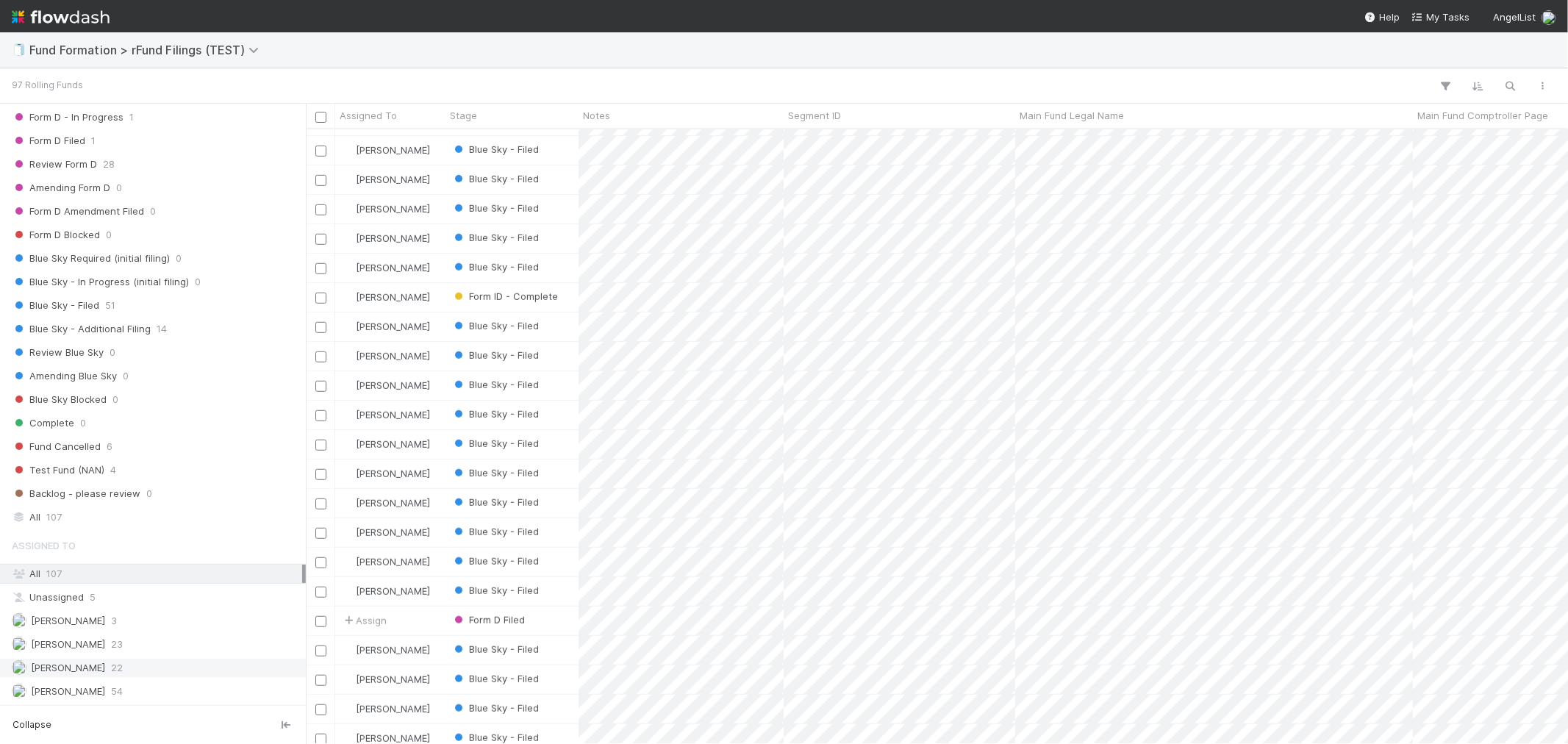
click at [120, 670] on div "Raven Jacinto 22" at bounding box center [157, 668] width 290 height 18
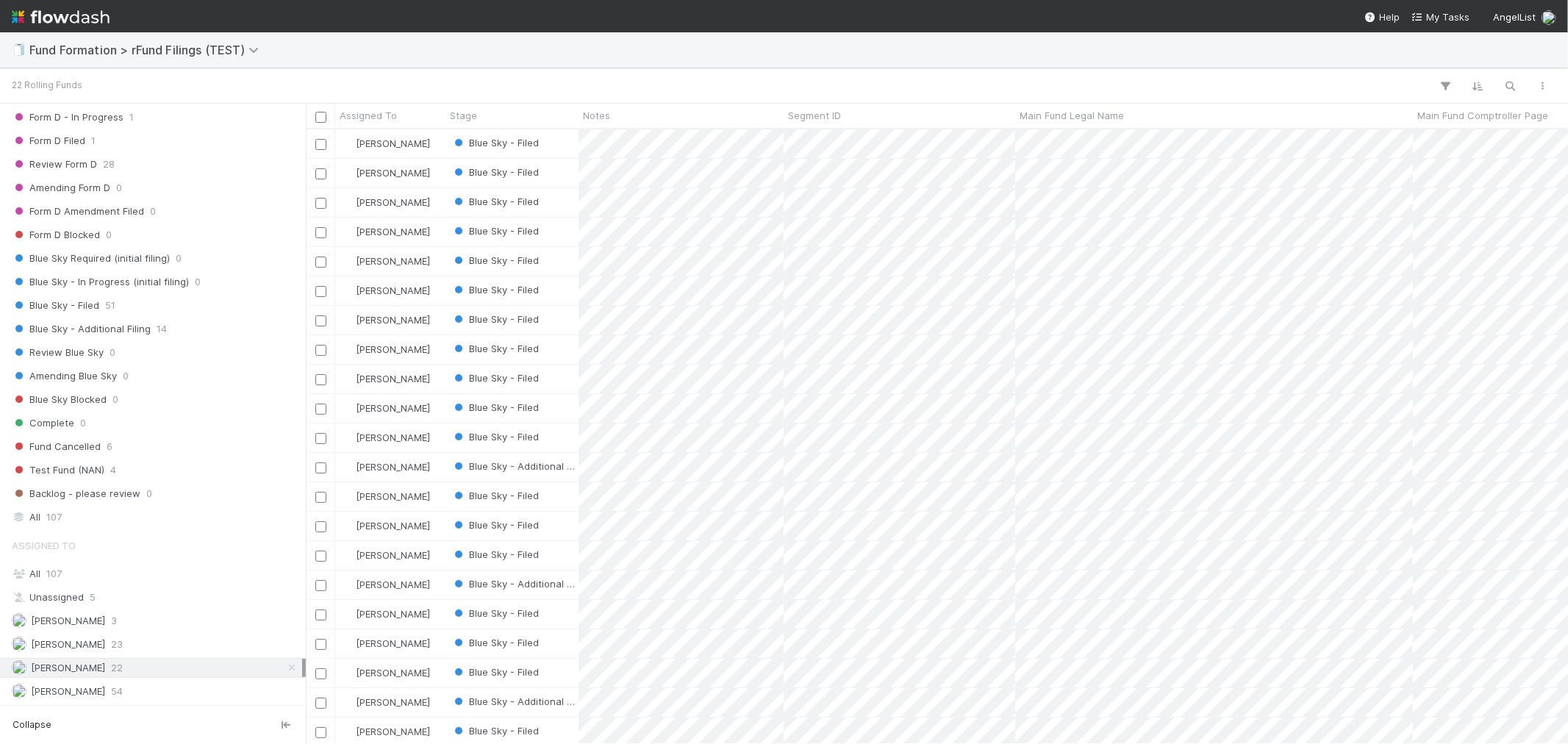
scroll to position [45, 0]
click at [84, 10] on img at bounding box center [61, 17] width 98 height 25
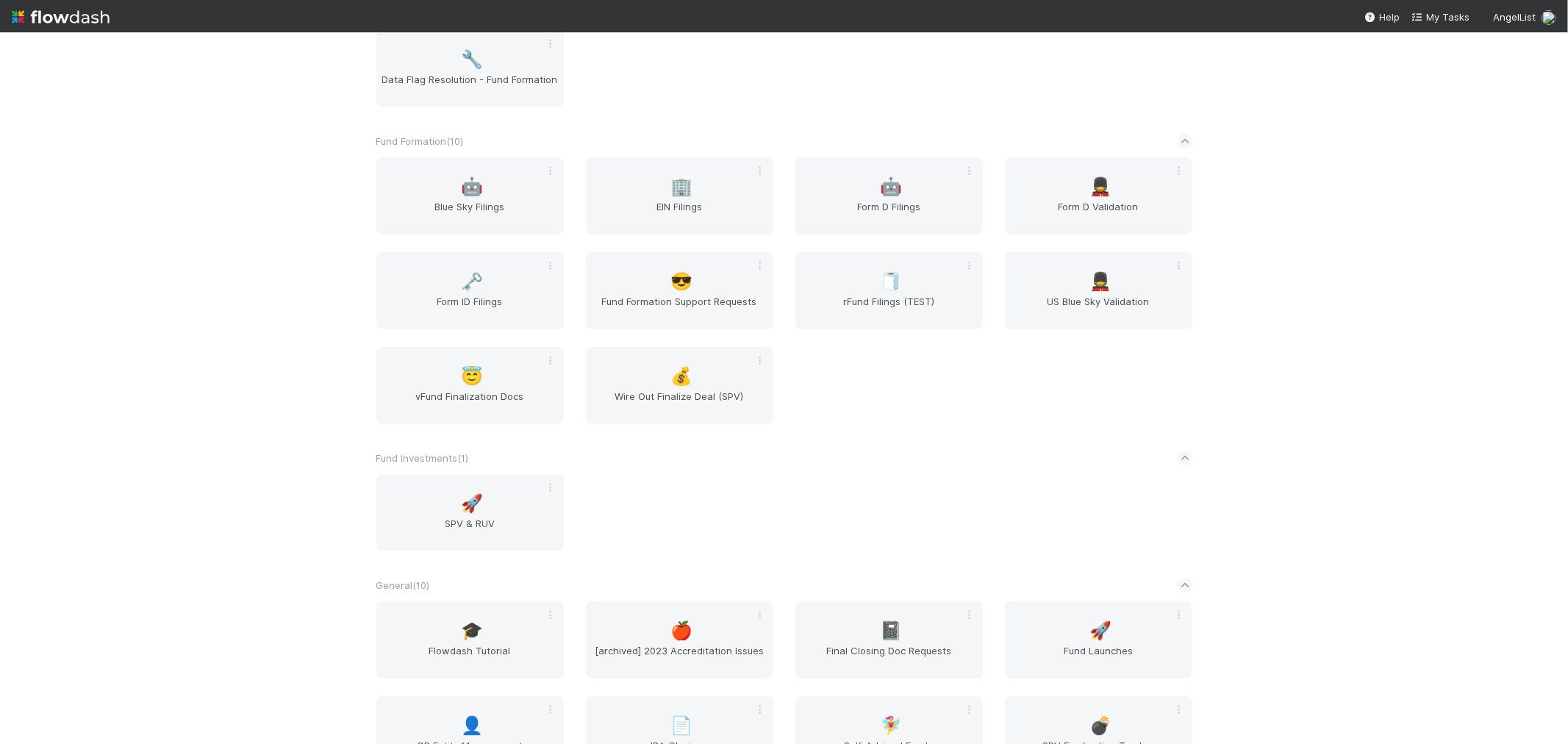
scroll to position [653, 0]
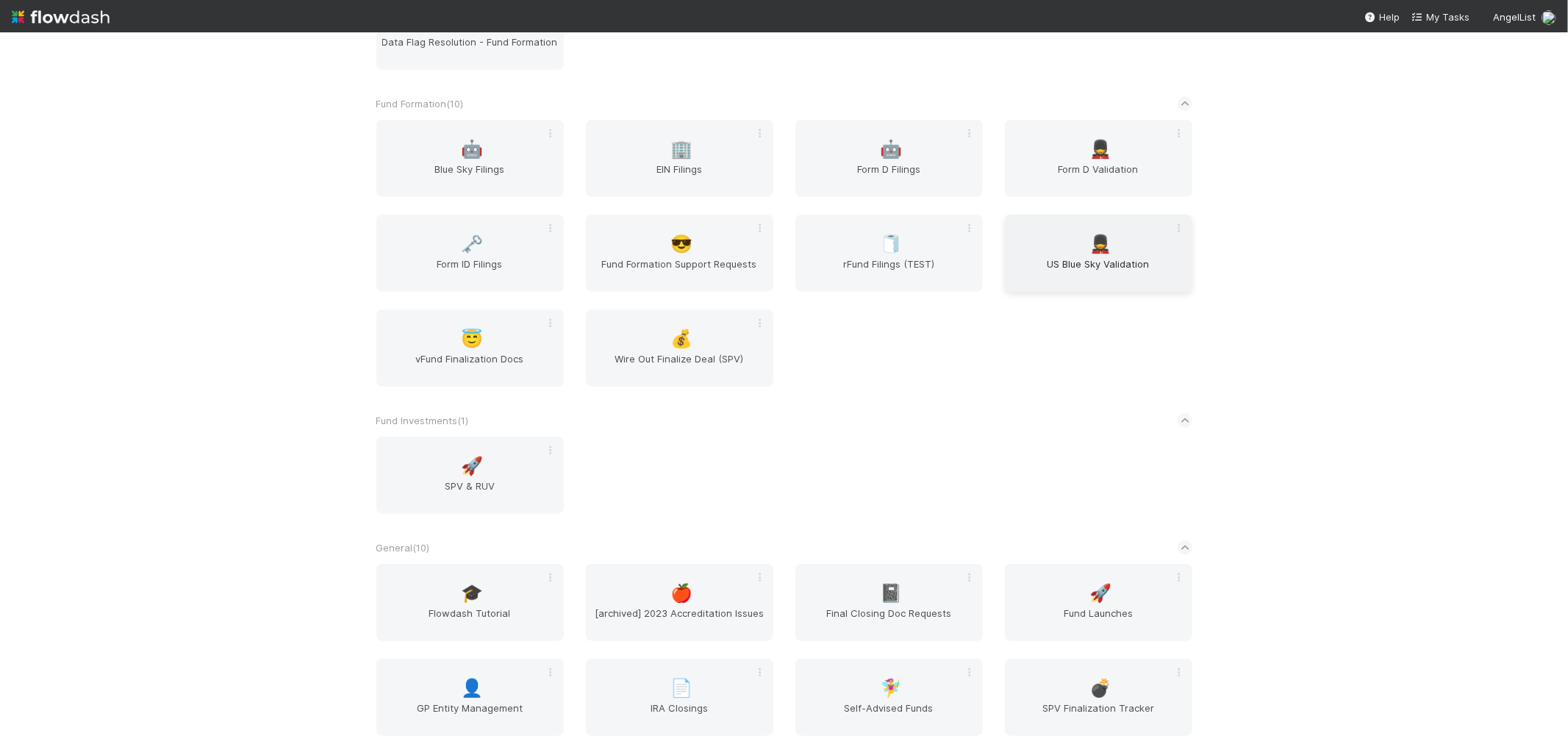
click at [1094, 262] on span "US Blue Sky Validation" at bounding box center [1099, 272] width 176 height 30
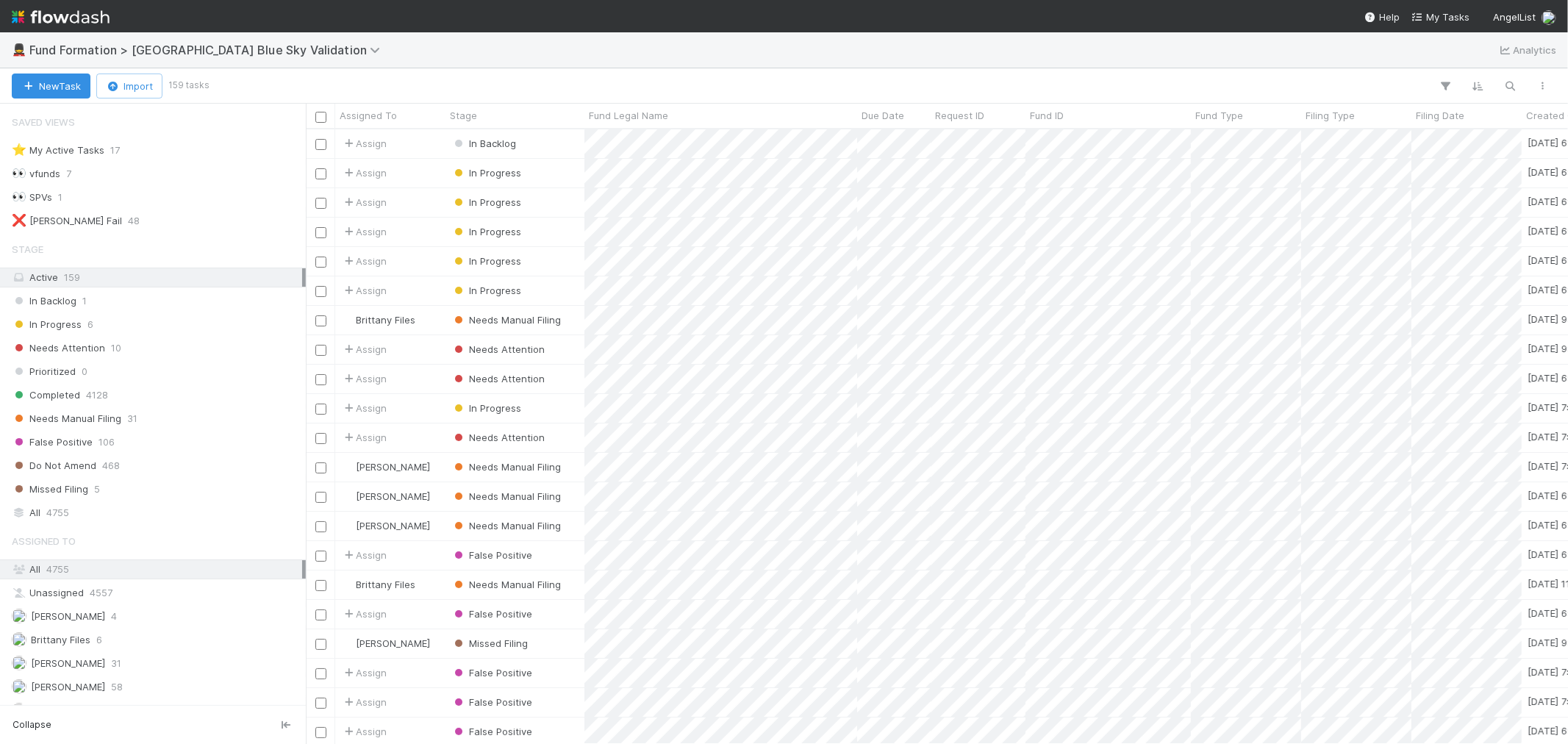
scroll to position [23, 0]
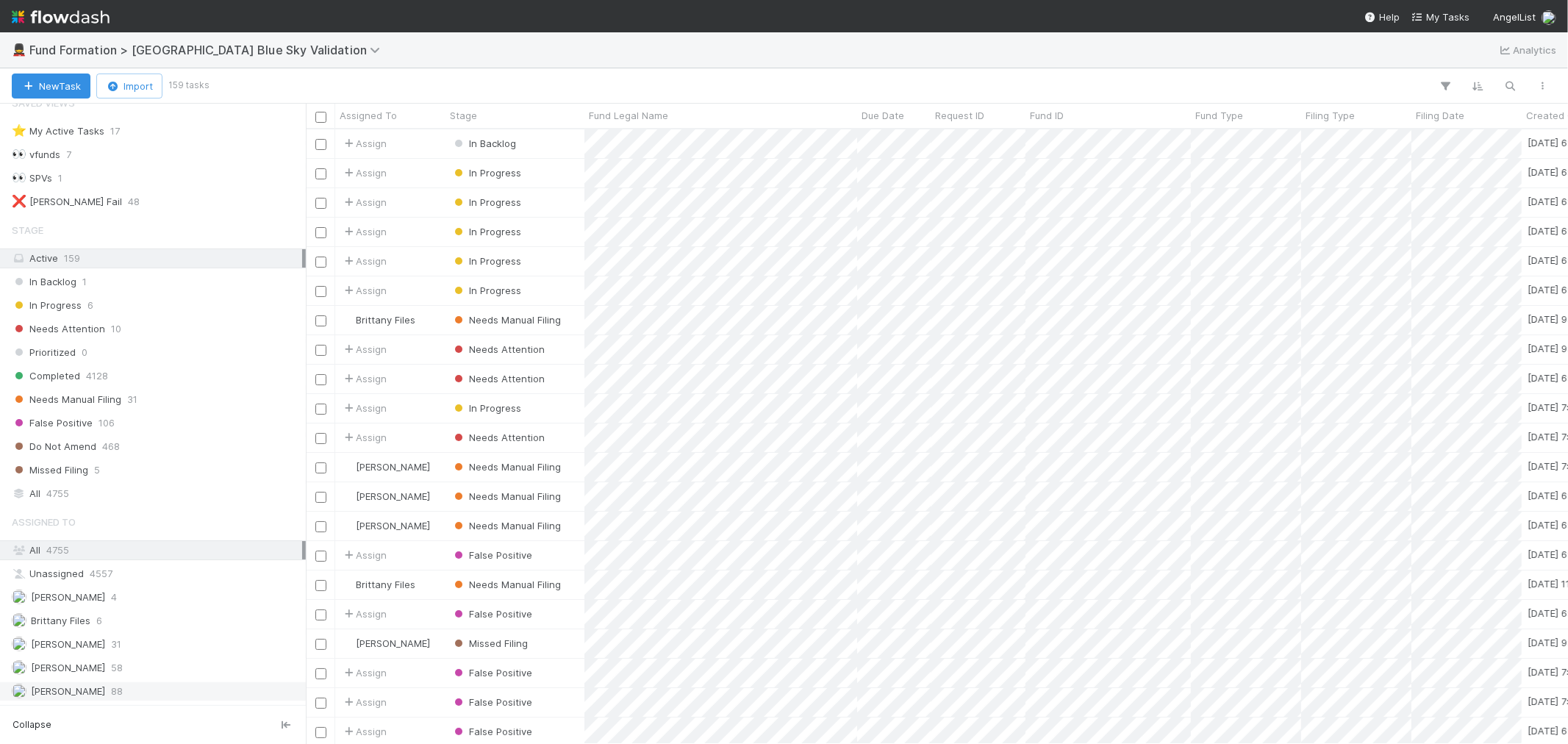
click at [128, 692] on div "Raven Jacinto 88" at bounding box center [157, 691] width 290 height 18
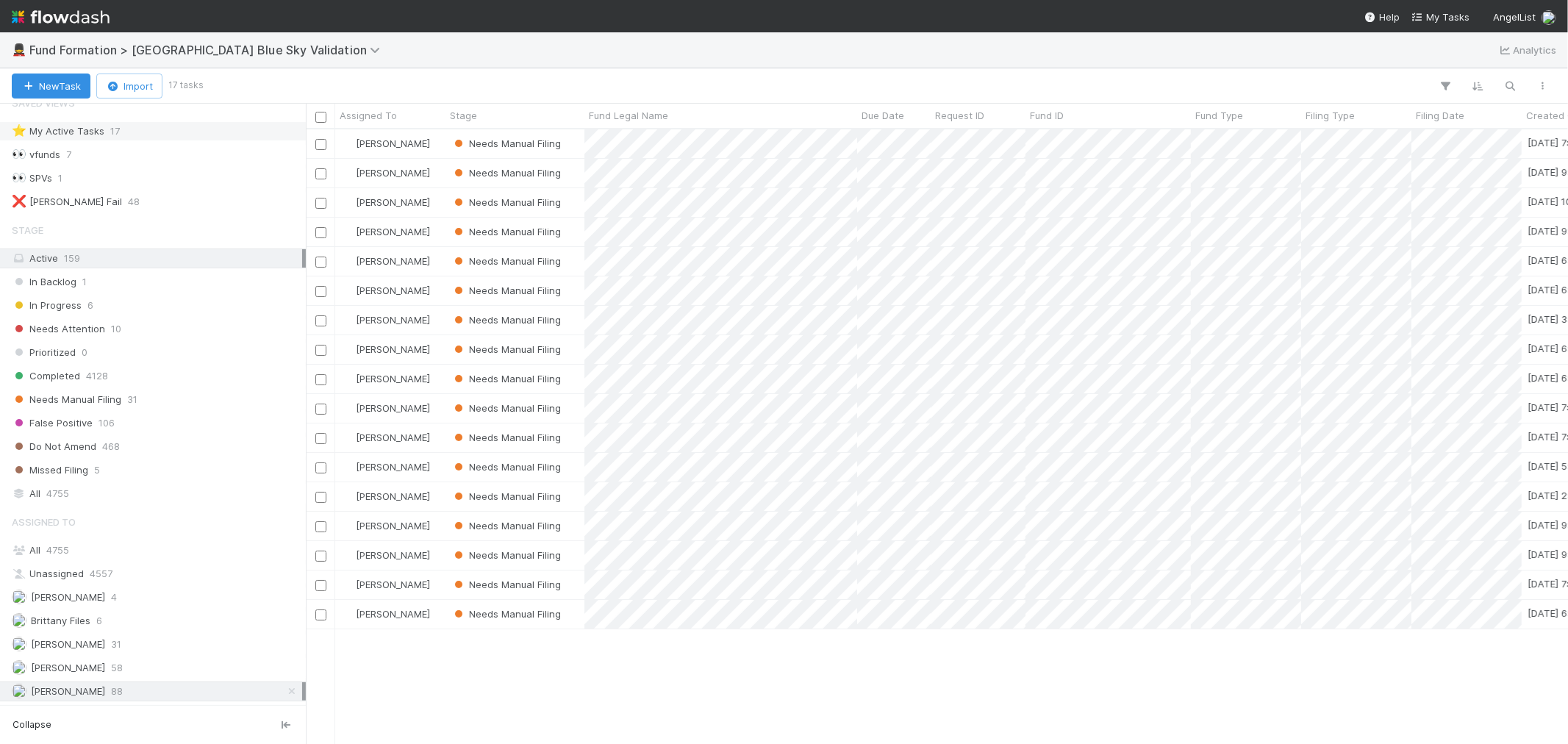
scroll to position [602, 1249]
click at [54, 9] on img at bounding box center [61, 17] width 98 height 25
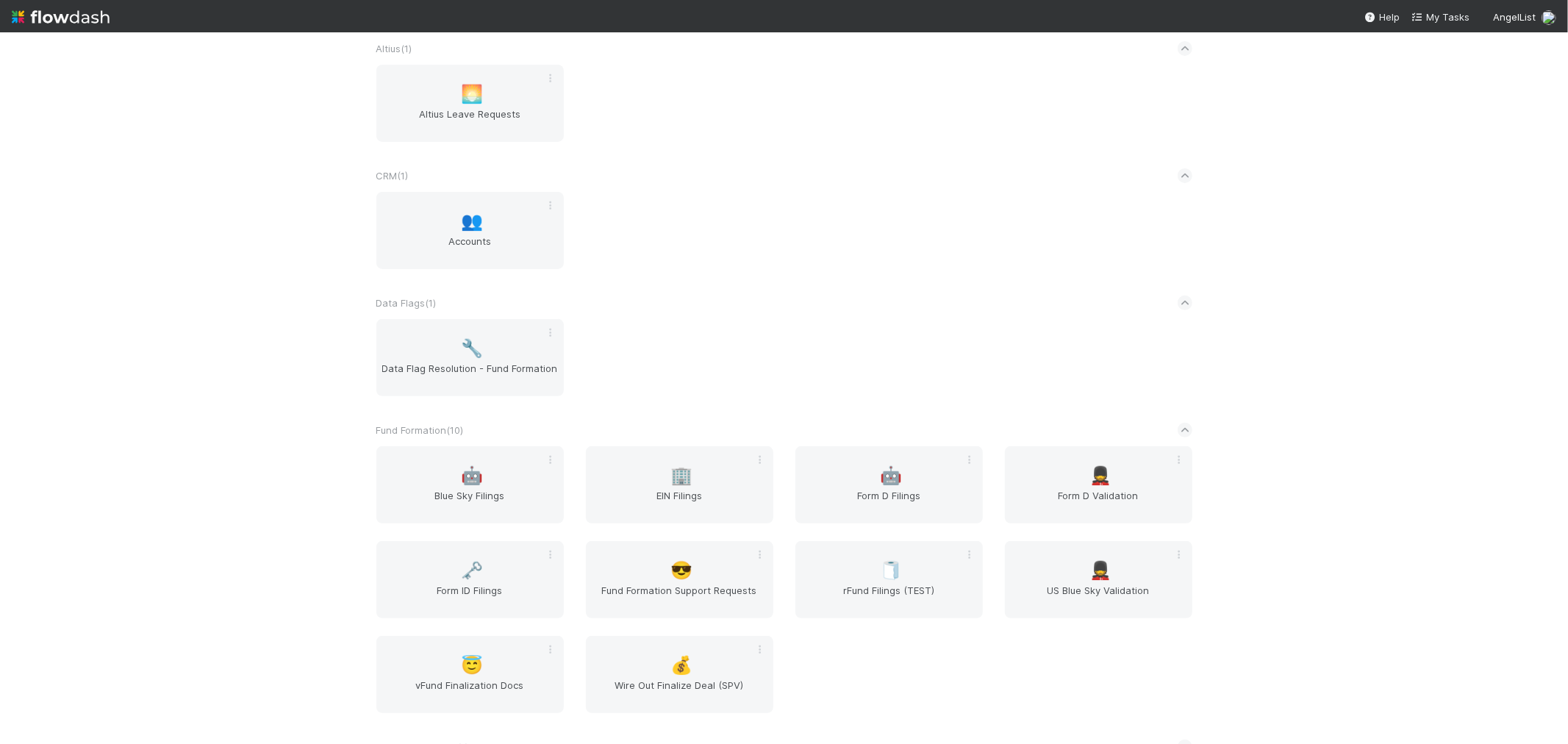
scroll to position [490, 0]
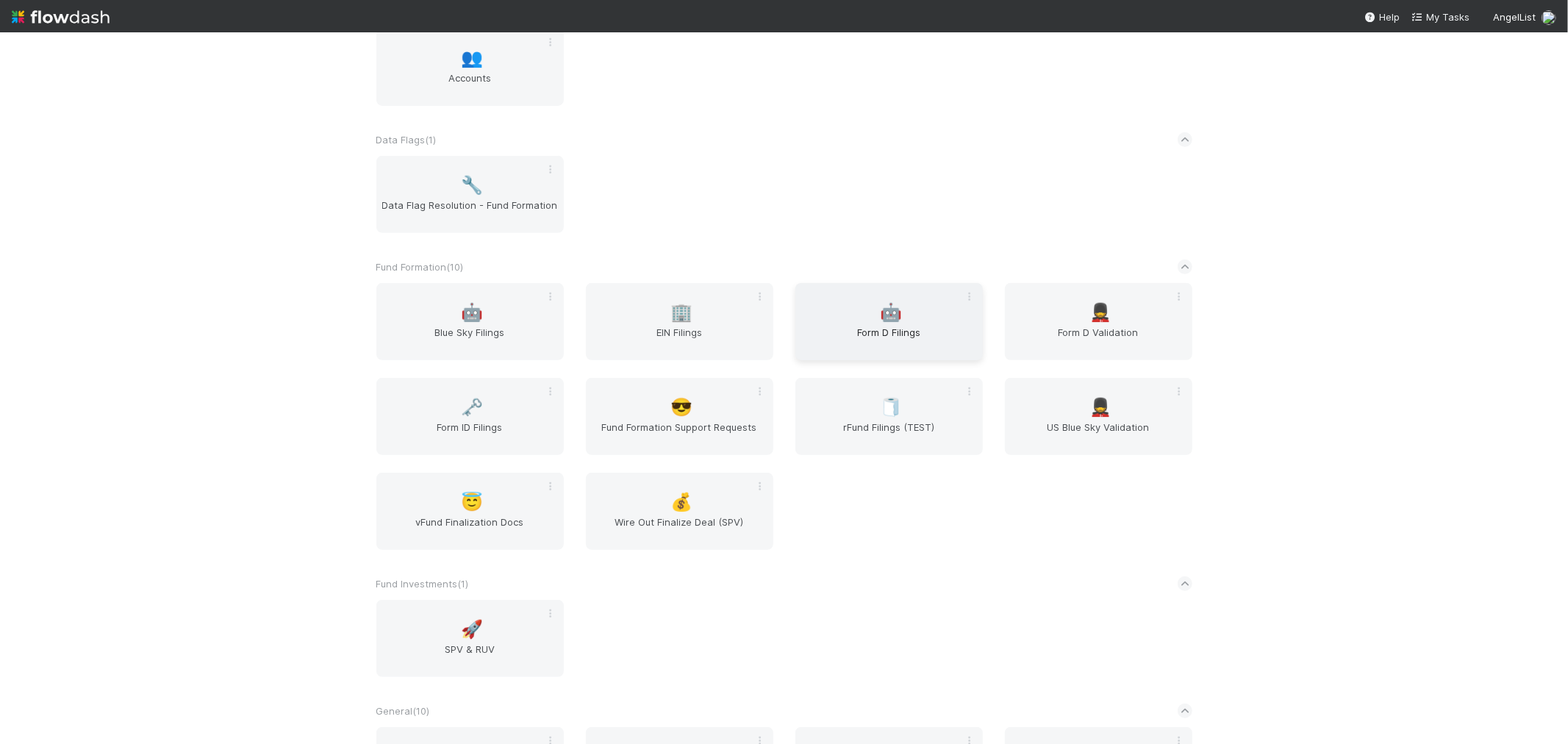
click at [850, 319] on div "🤖 Form D Filings" at bounding box center [889, 322] width 188 height 78
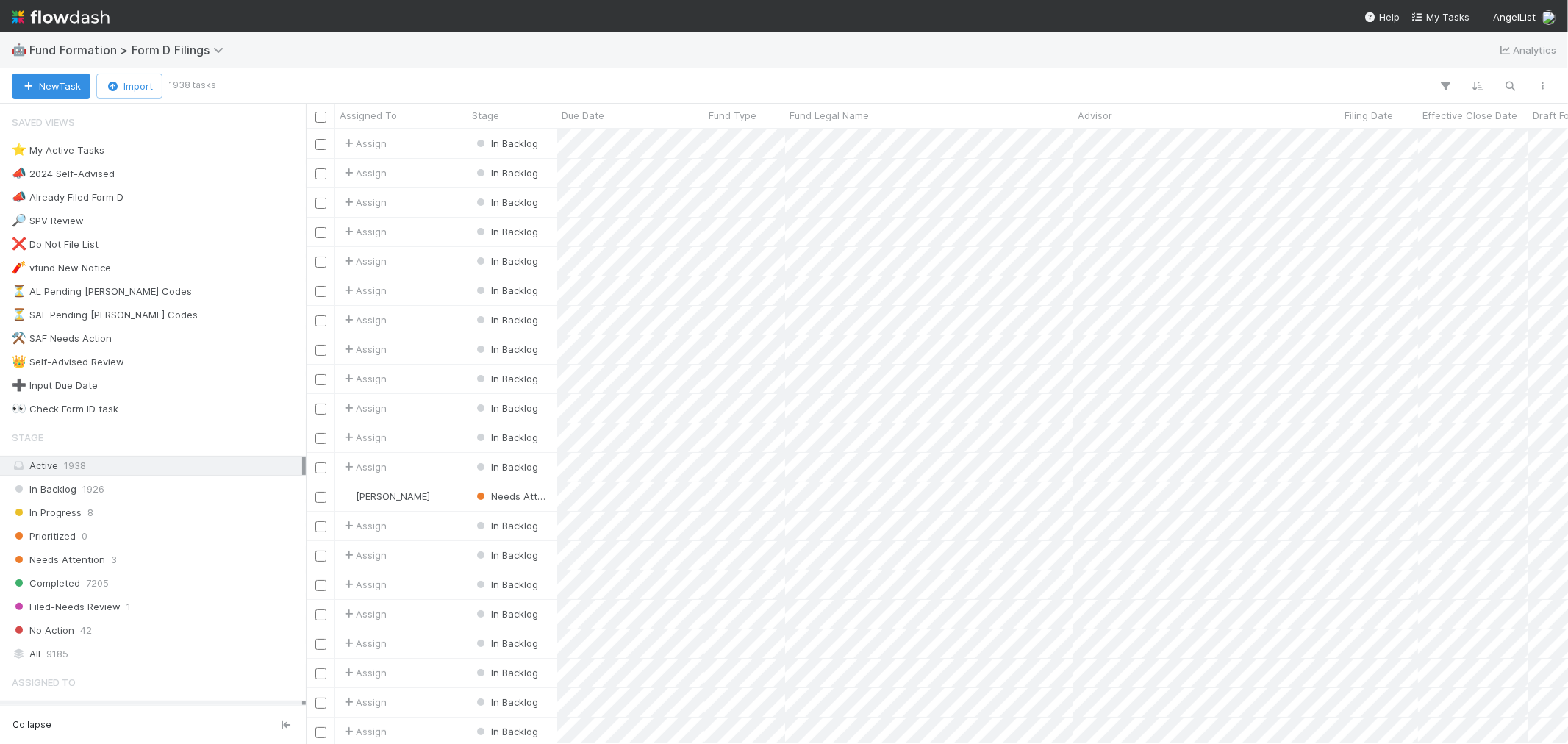
scroll to position [602, 1249]
click at [100, 156] on div "⭐ My Active Tasks" at bounding box center [58, 151] width 92 height 18
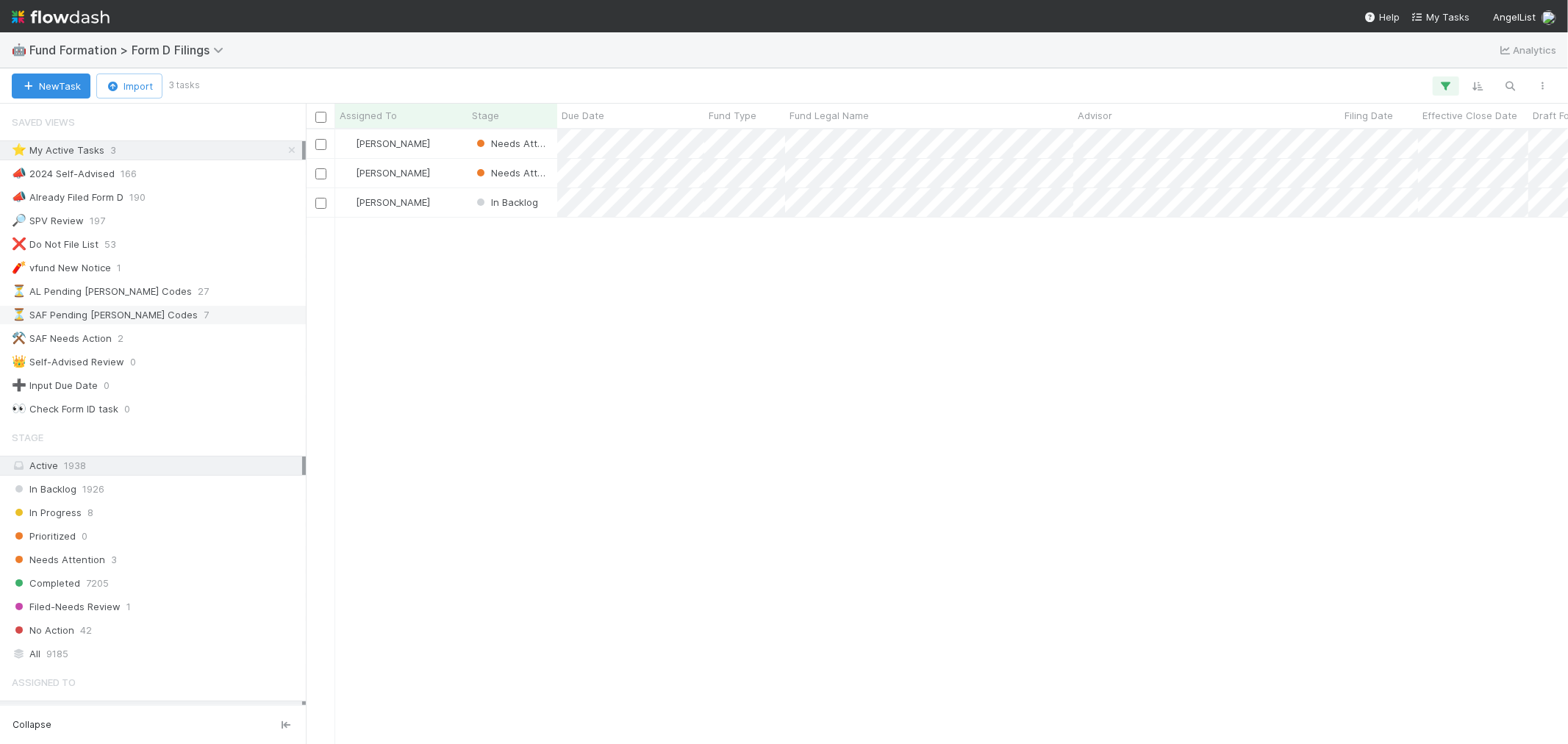
scroll to position [602, 1249]
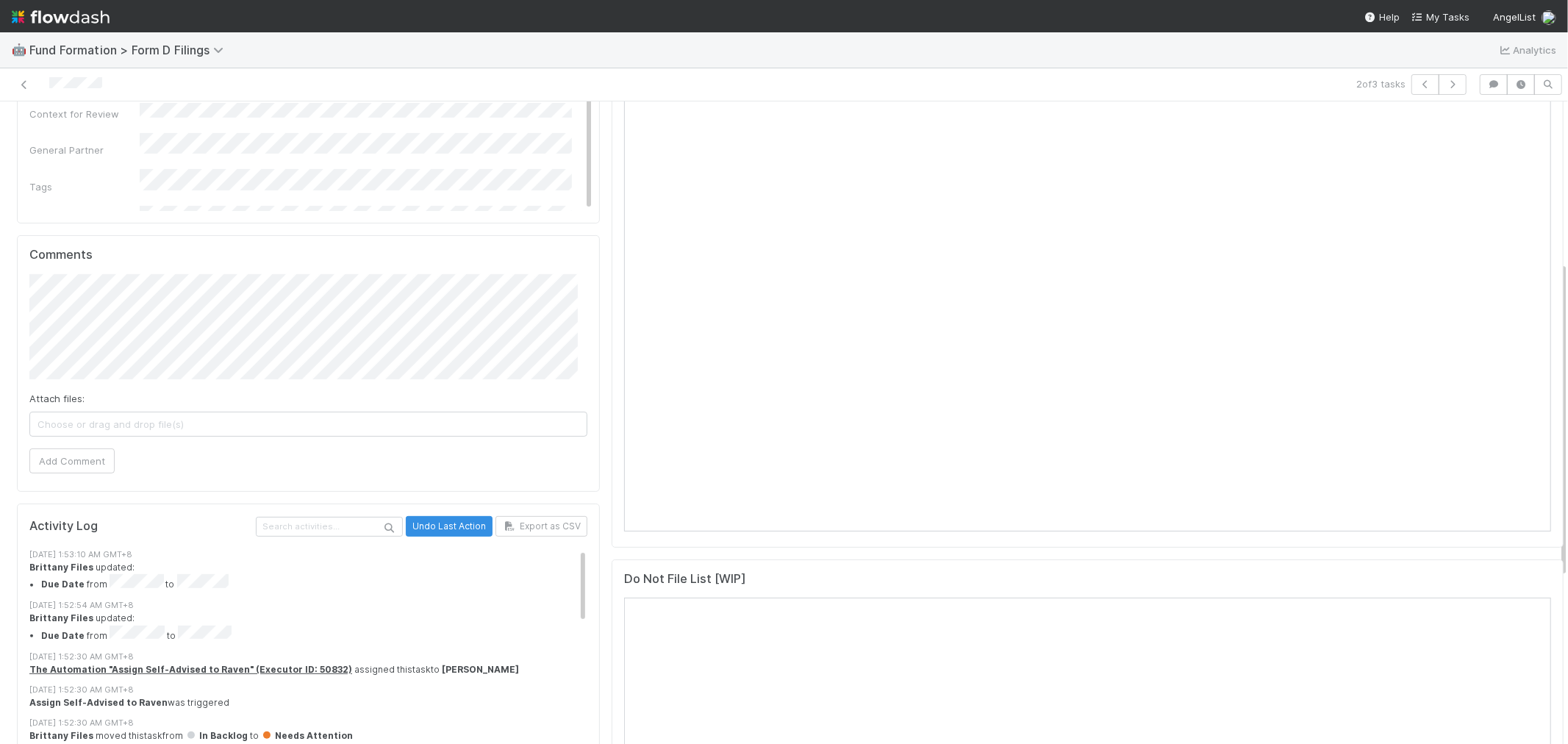
scroll to position [326, 0]
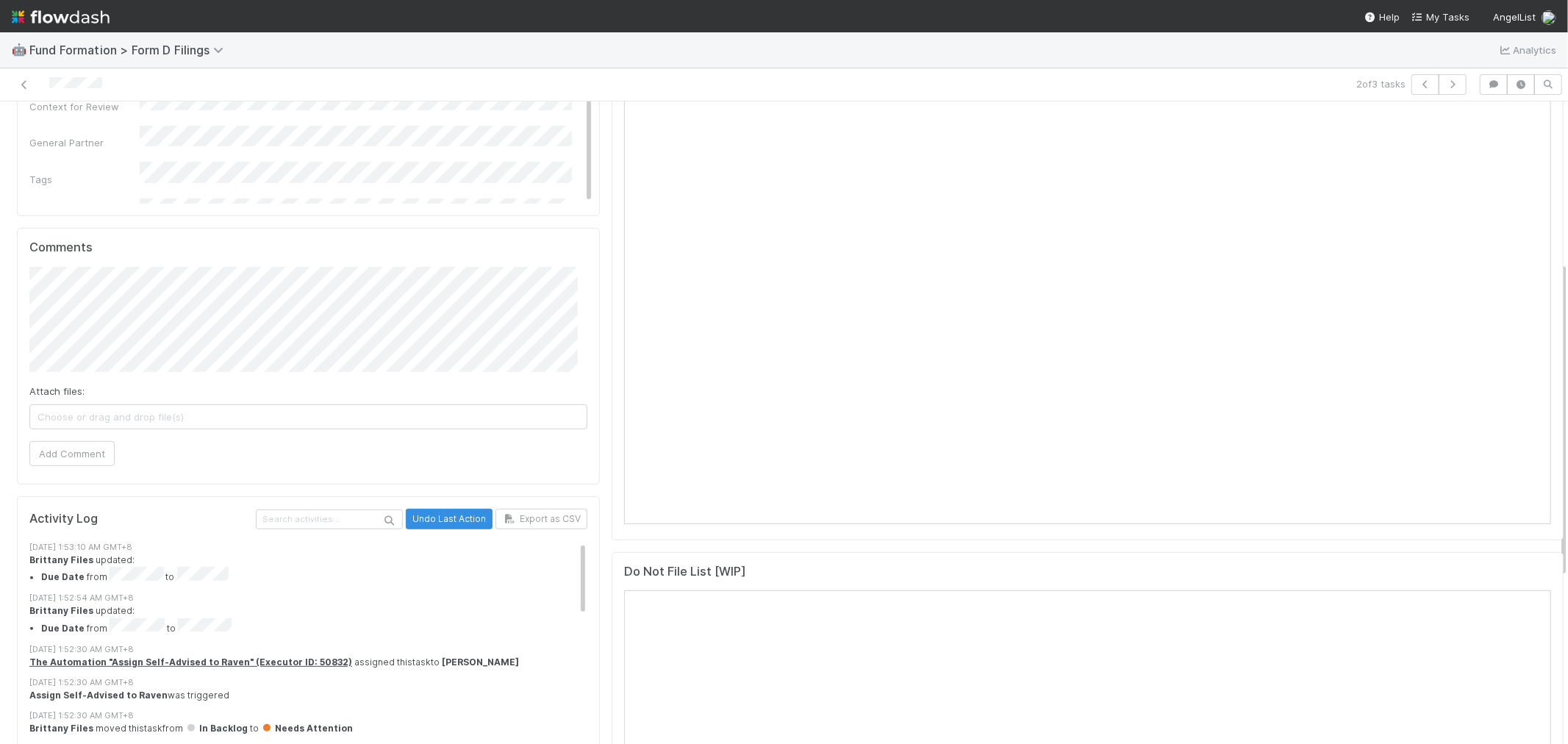
click at [49, 19] on img at bounding box center [61, 17] width 98 height 25
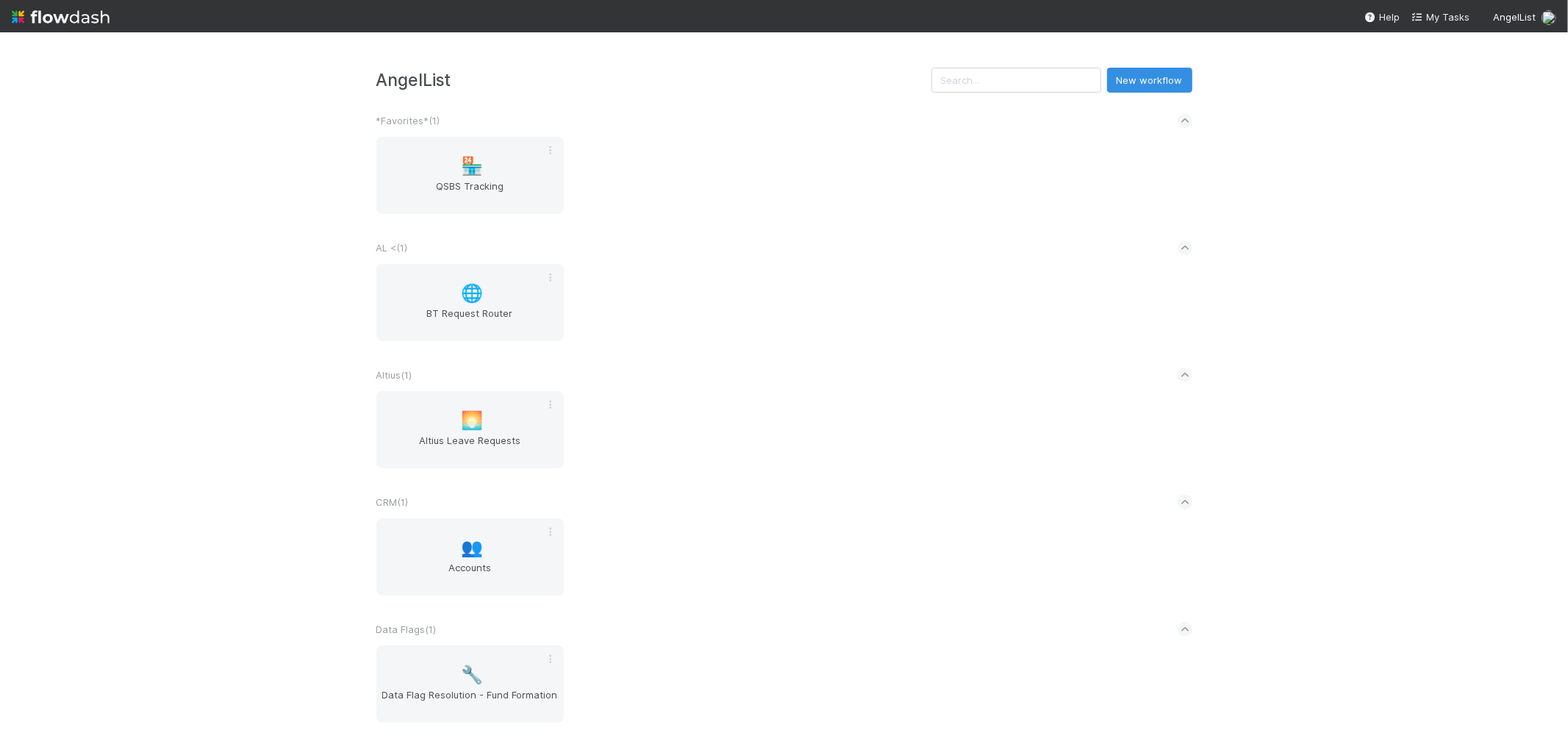
scroll to position [408, 0]
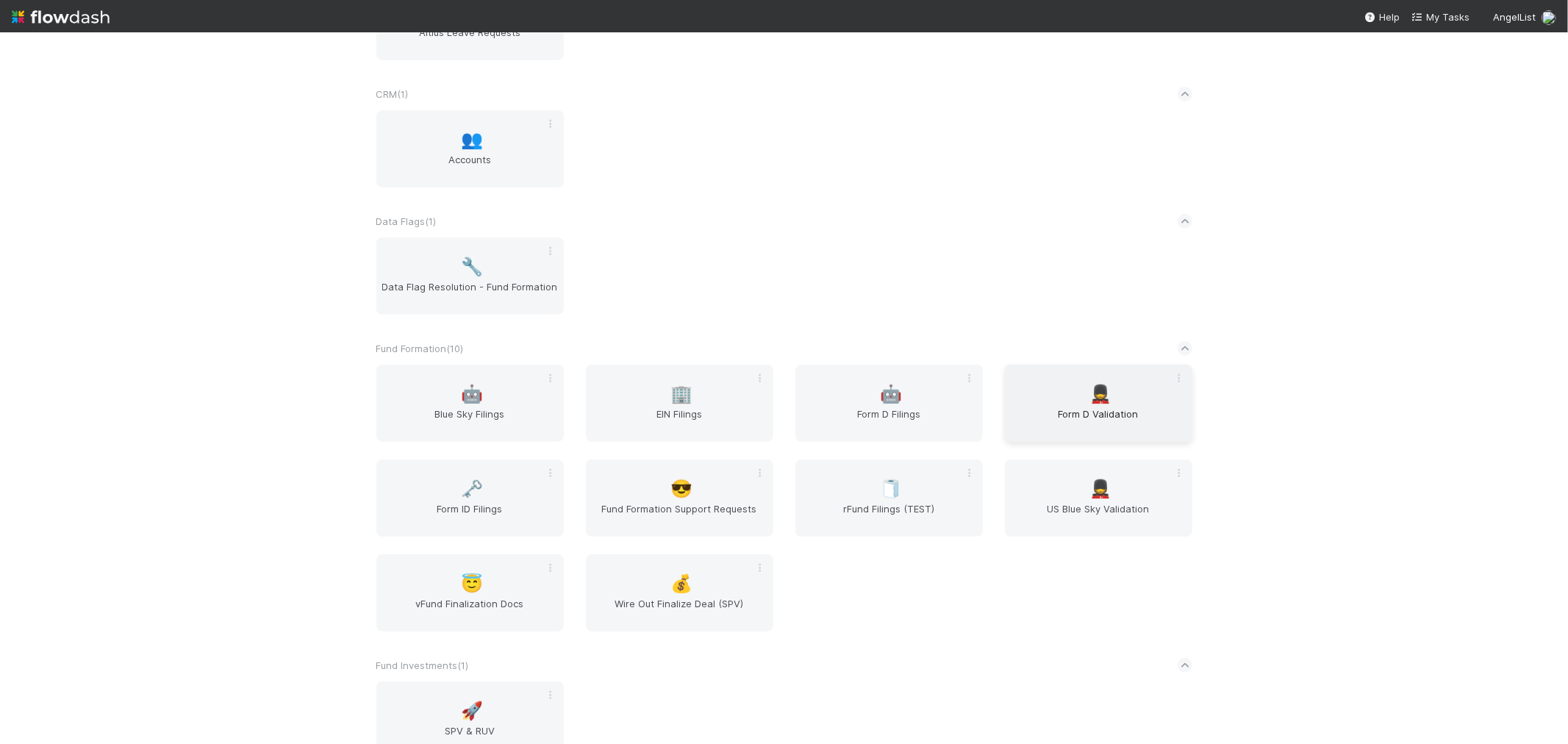
click at [1076, 397] on div "💂 Form D Validation" at bounding box center [1098, 404] width 188 height 78
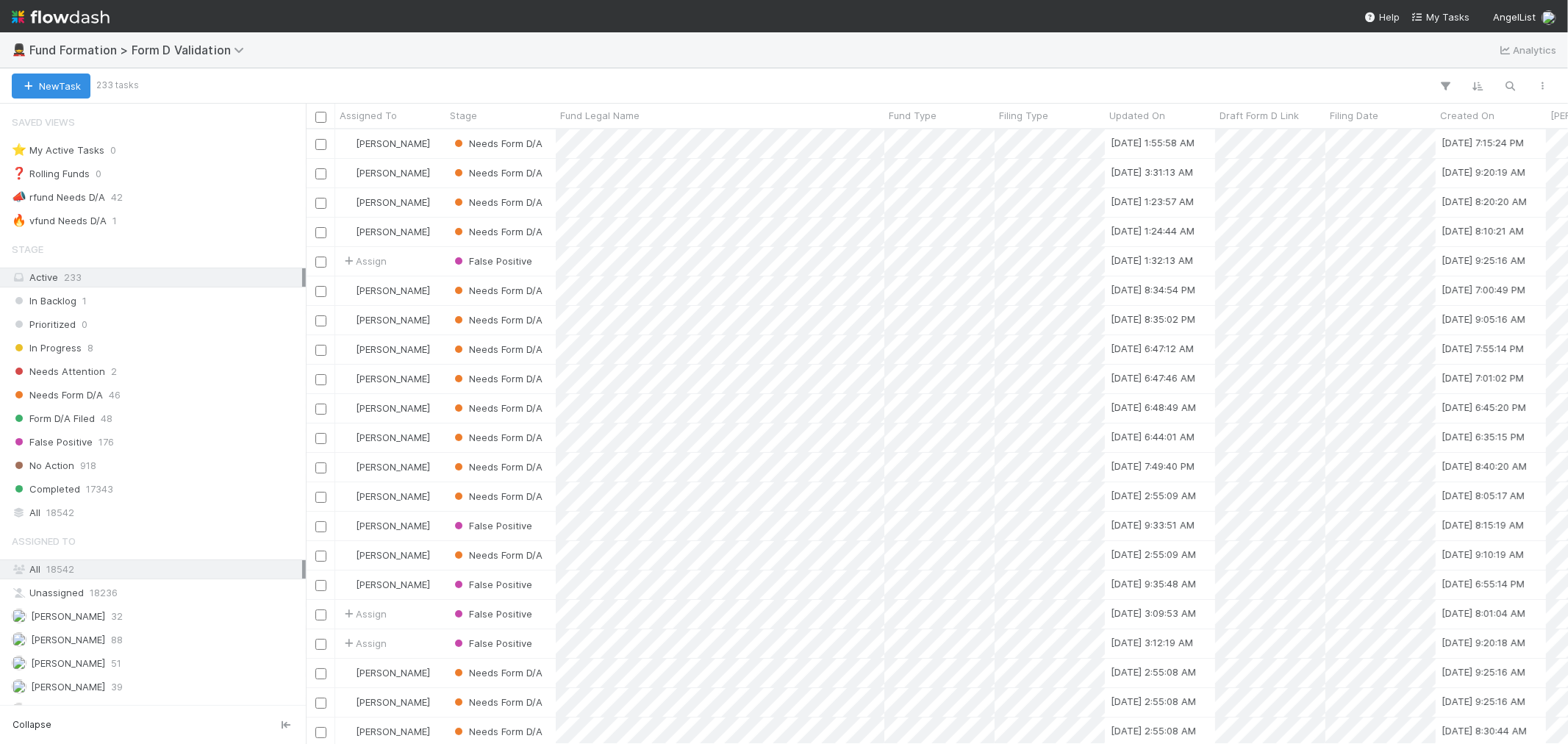
click at [79, 9] on img at bounding box center [61, 17] width 98 height 25
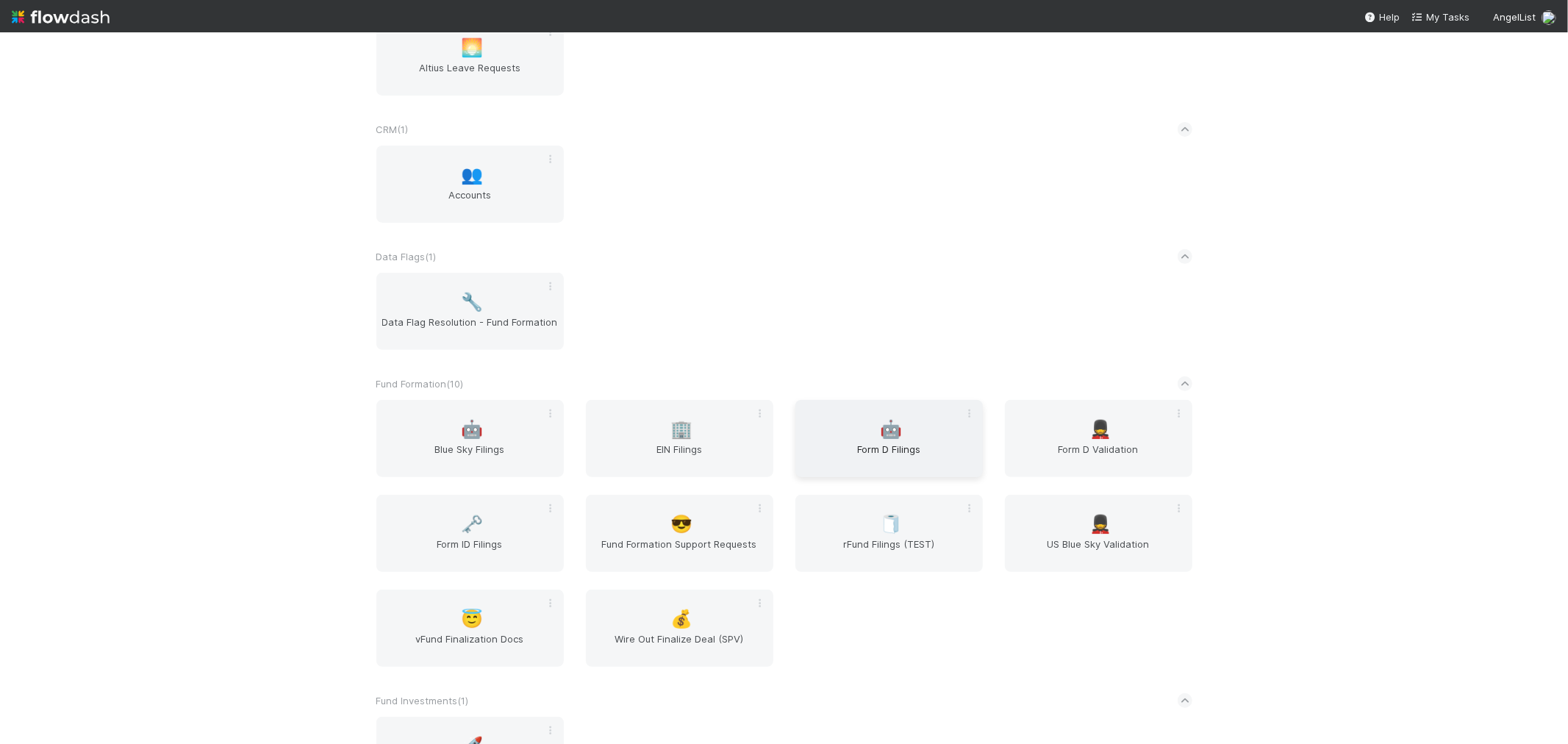
scroll to position [490, 0]
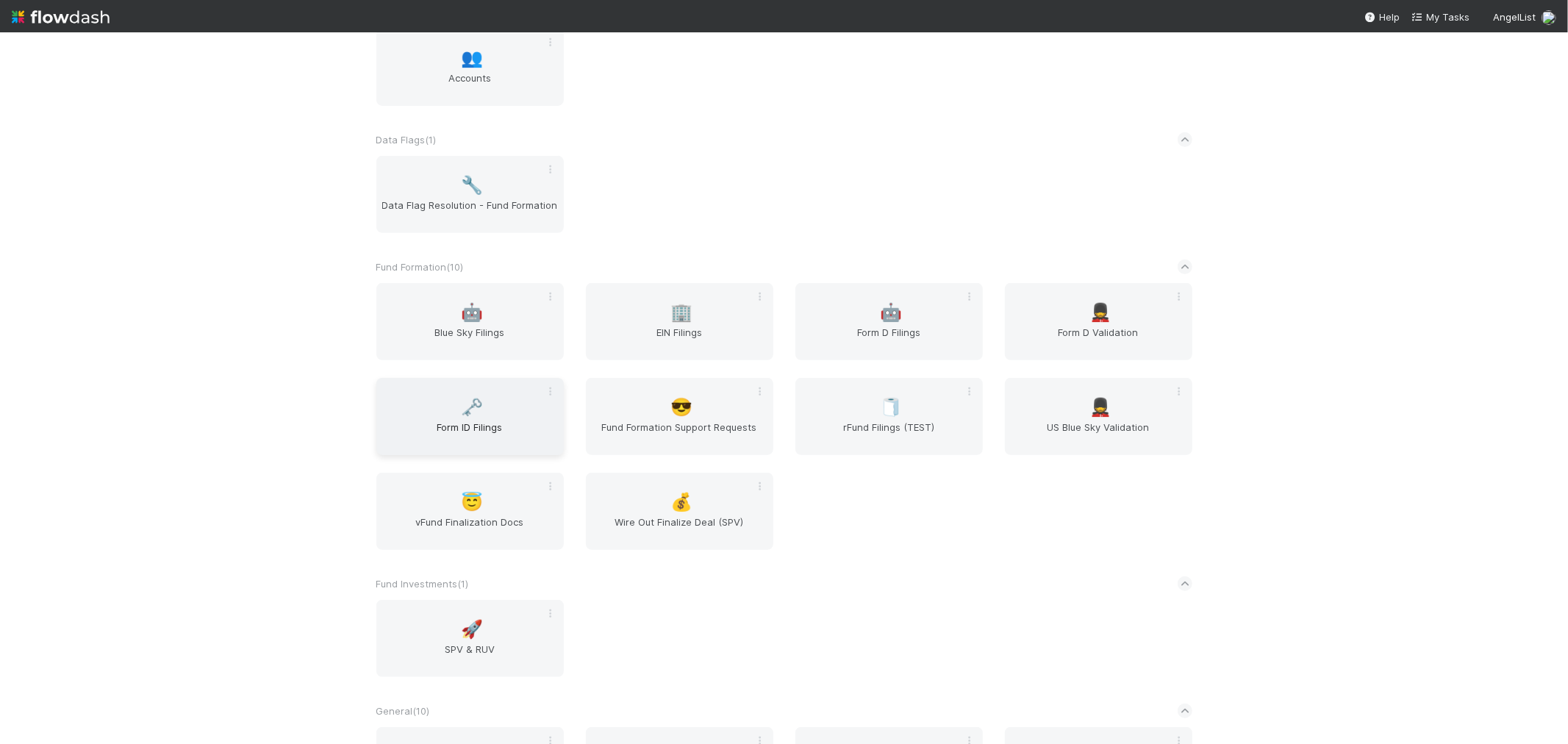
click at [472, 399] on span "🗝️" at bounding box center [472, 407] width 22 height 19
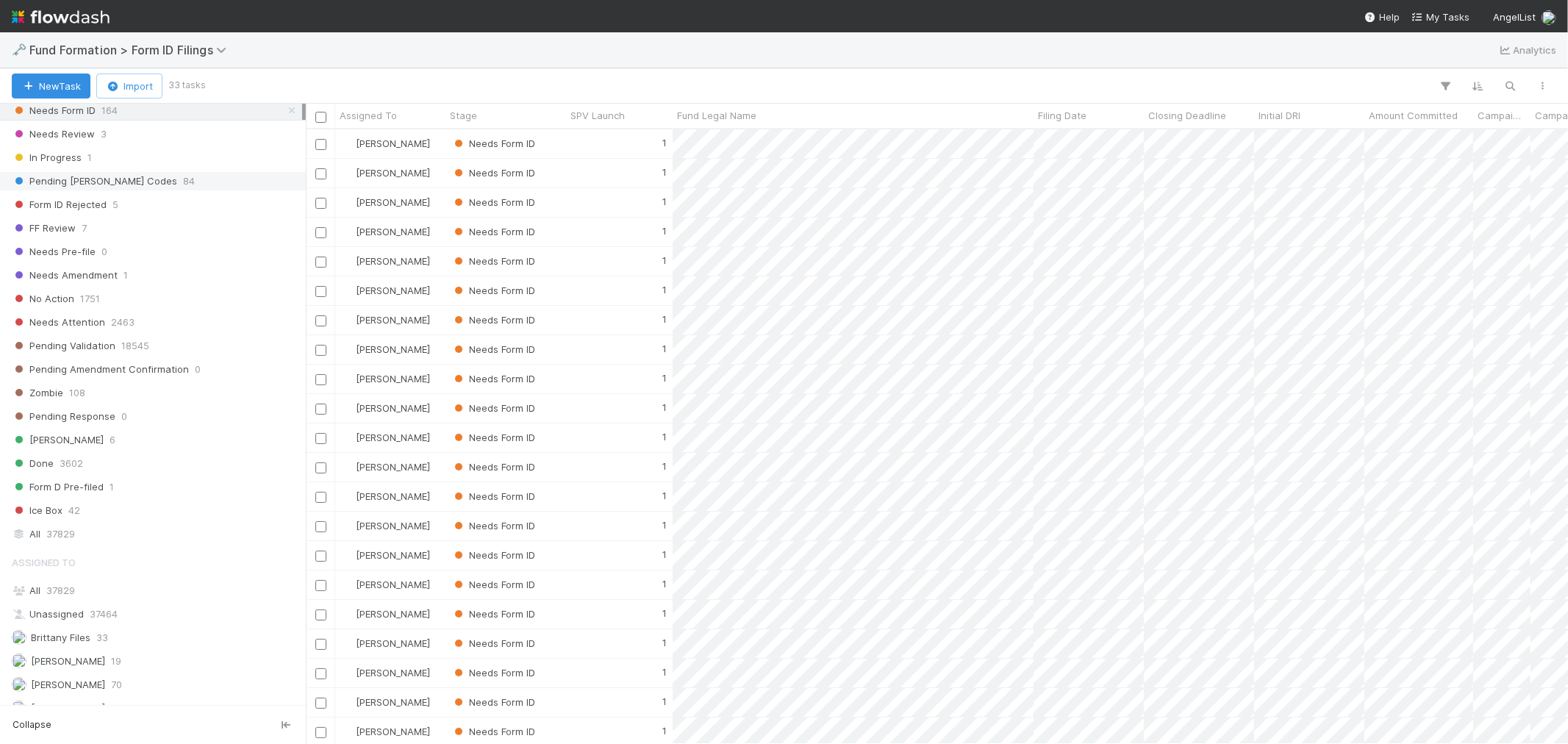
scroll to position [326, 0]
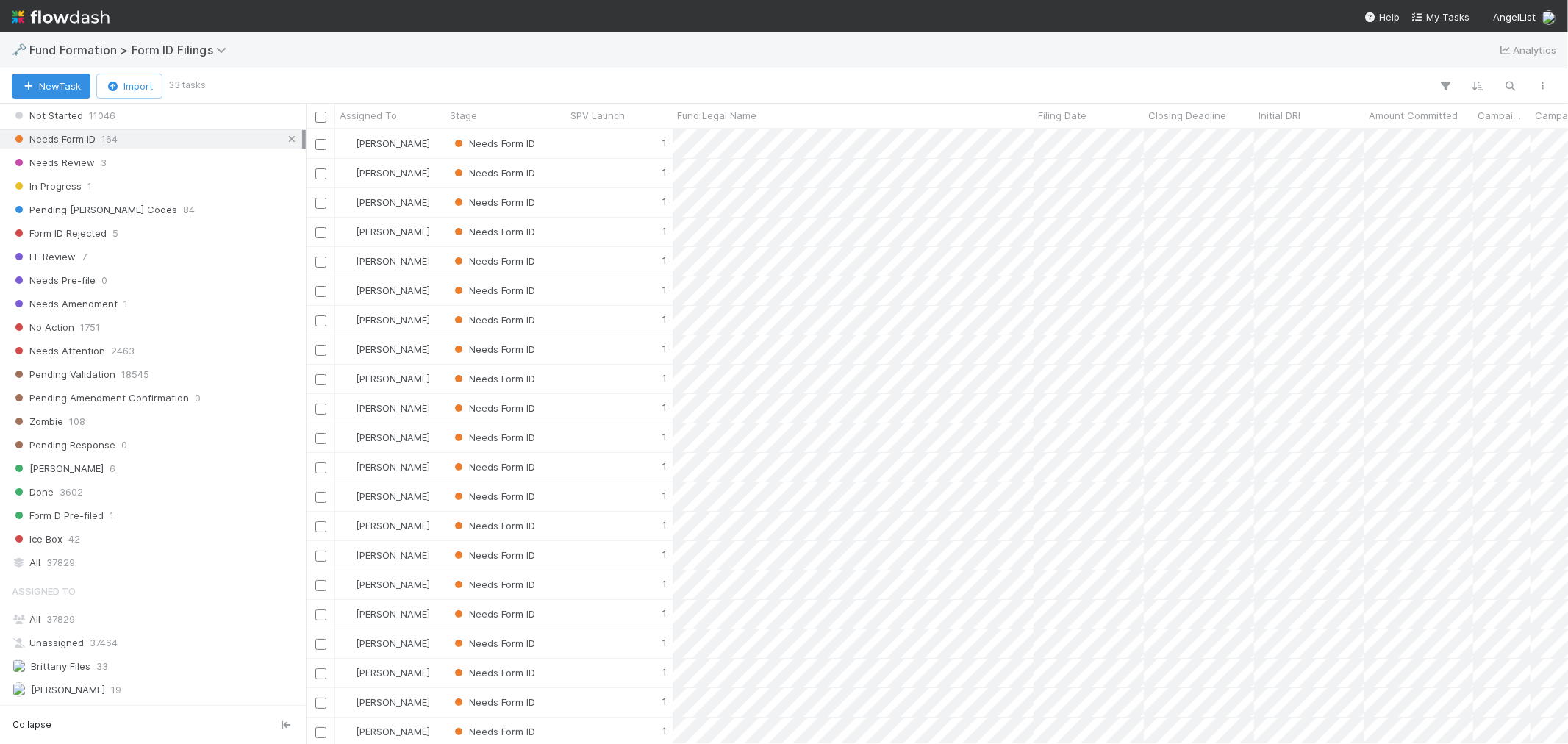
click at [285, 144] on icon at bounding box center [292, 140] width 15 height 9
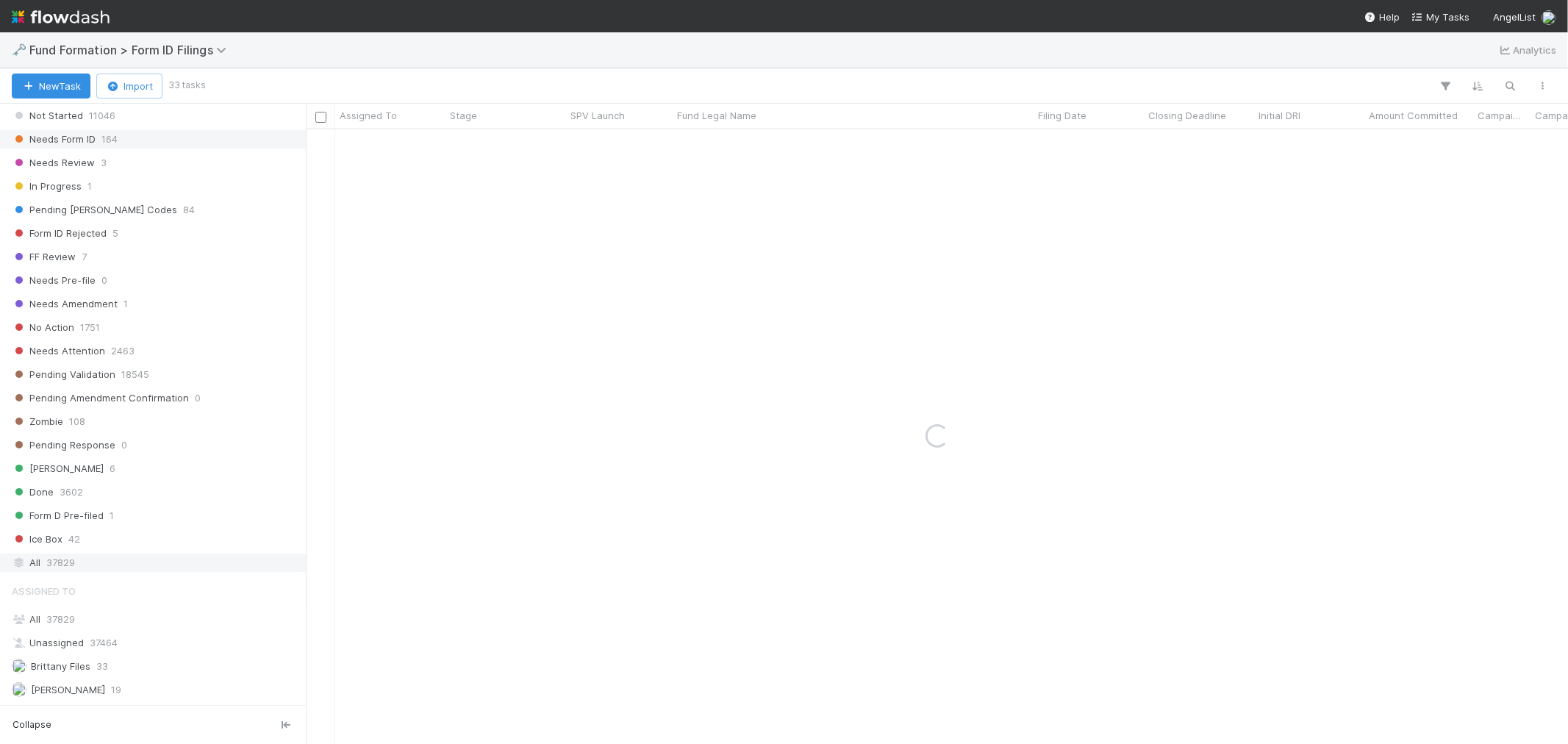
click at [120, 560] on div "All 37829" at bounding box center [157, 563] width 290 height 18
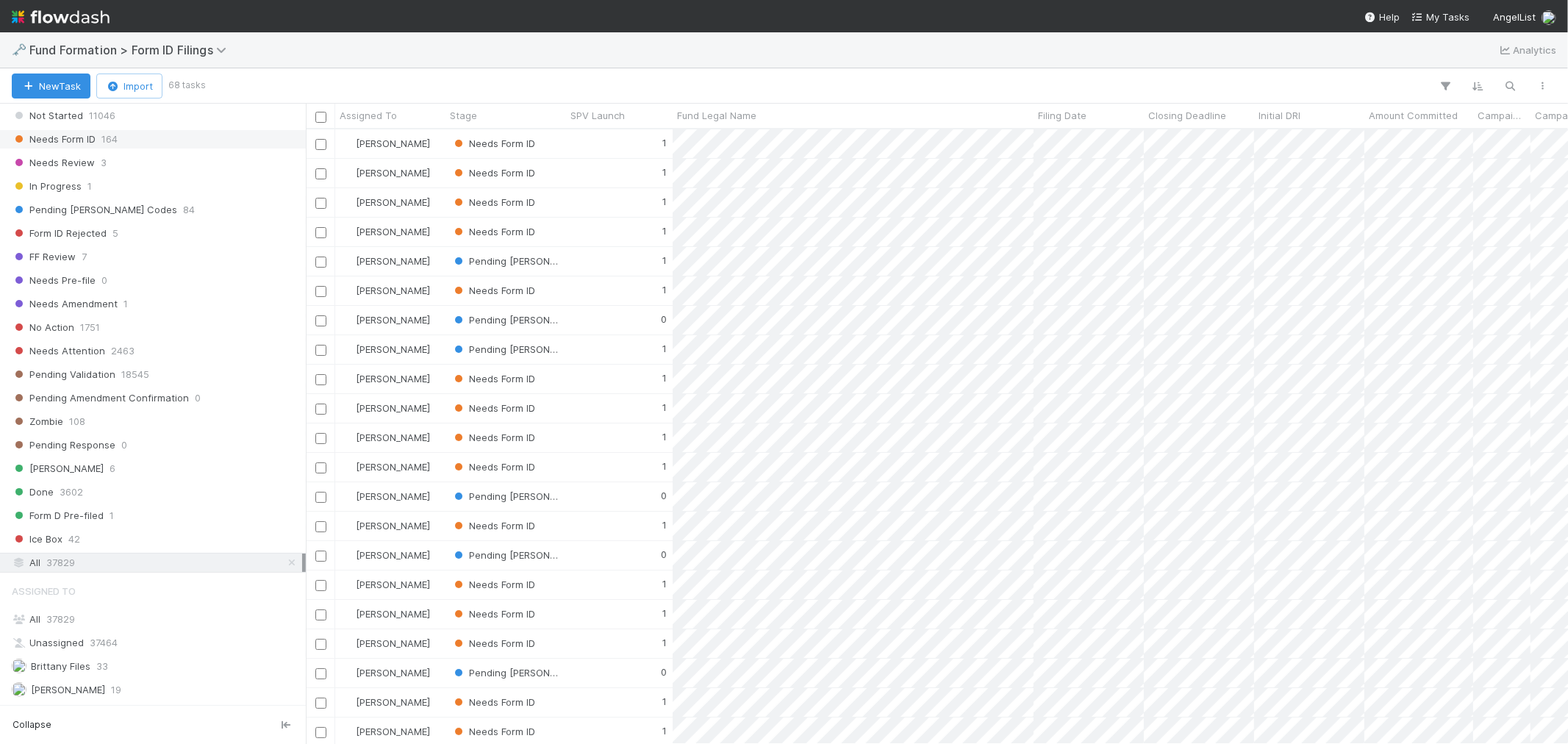
scroll to position [602, 1249]
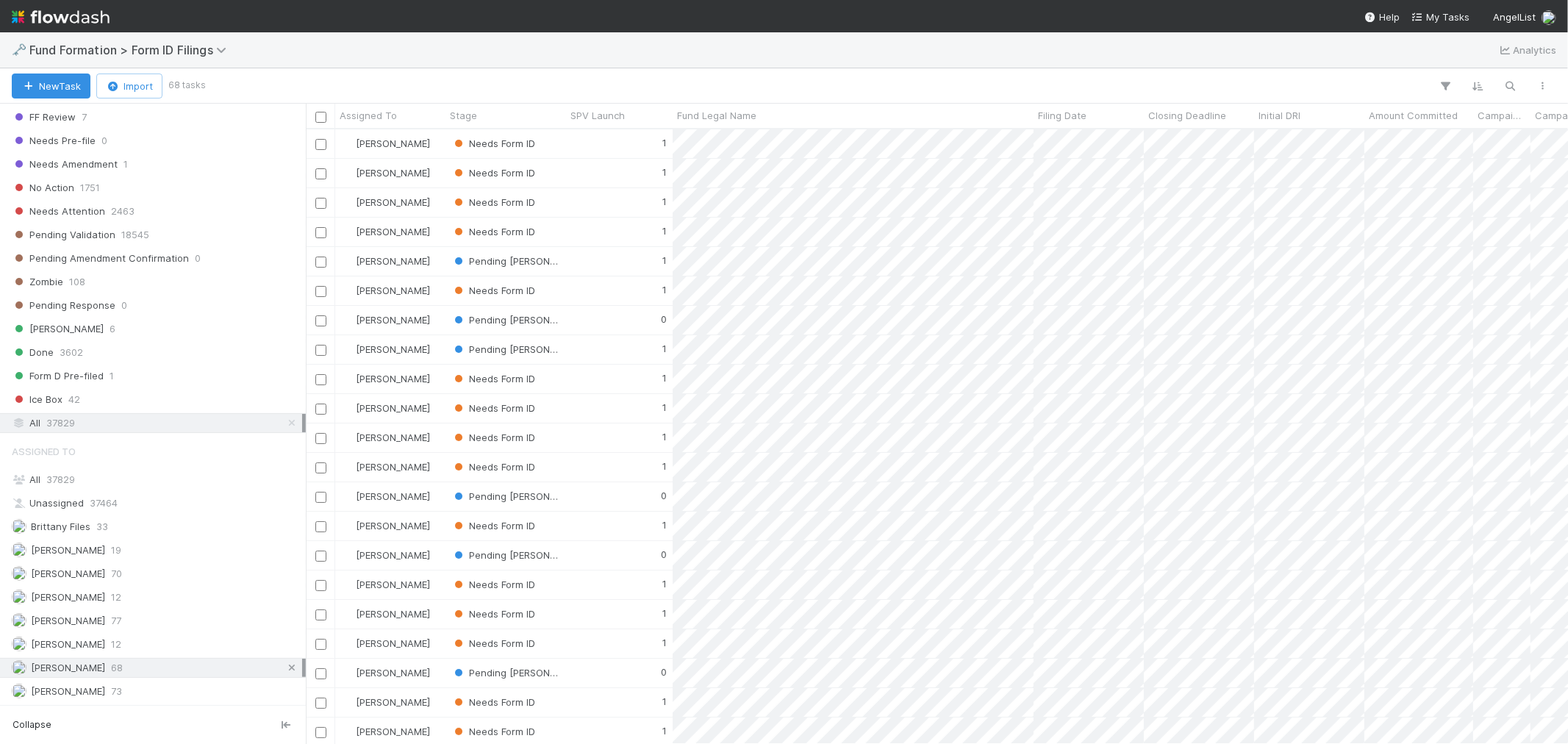
click at [285, 671] on icon at bounding box center [292, 667] width 15 height 9
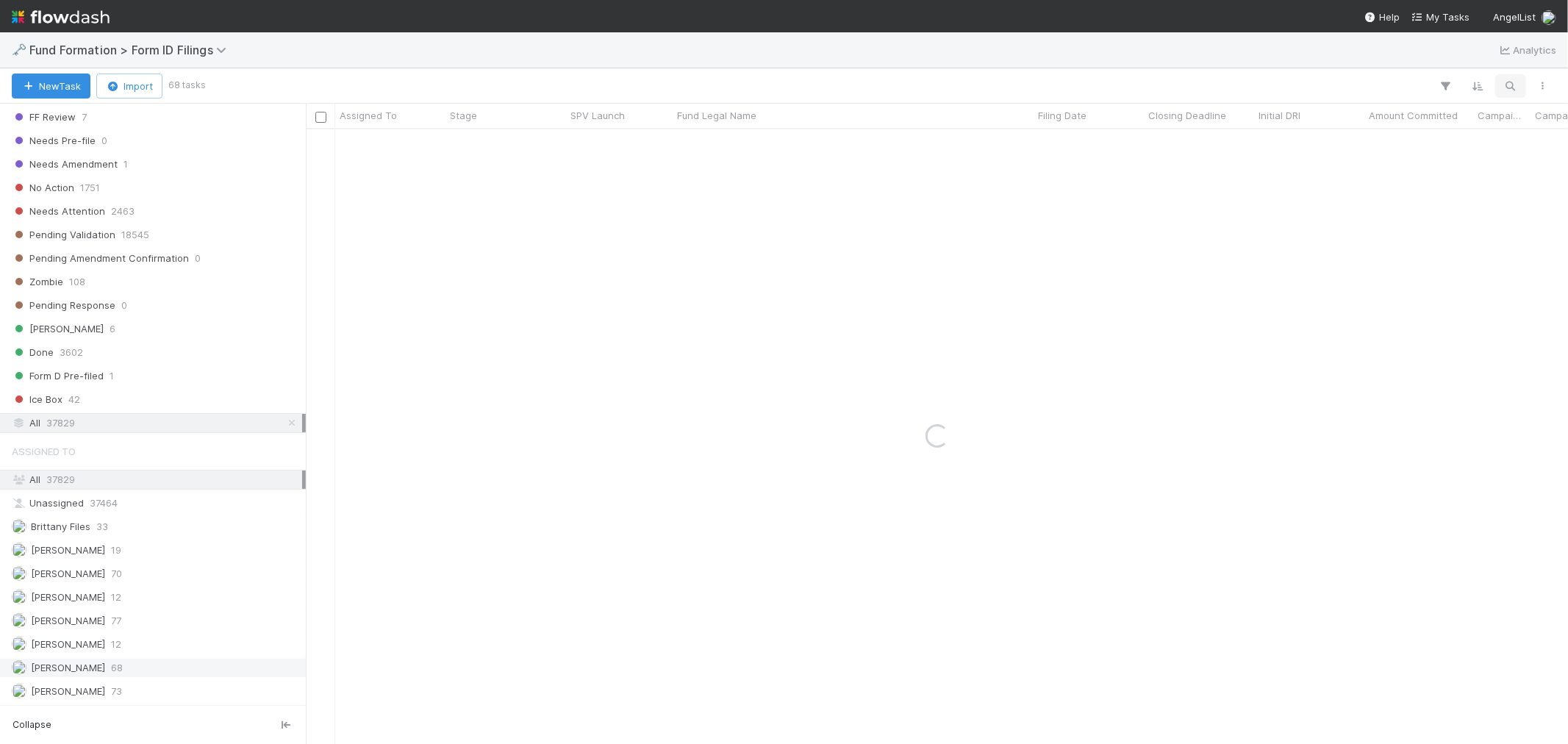
click at [1514, 80] on icon "button" at bounding box center [1511, 86] width 15 height 13
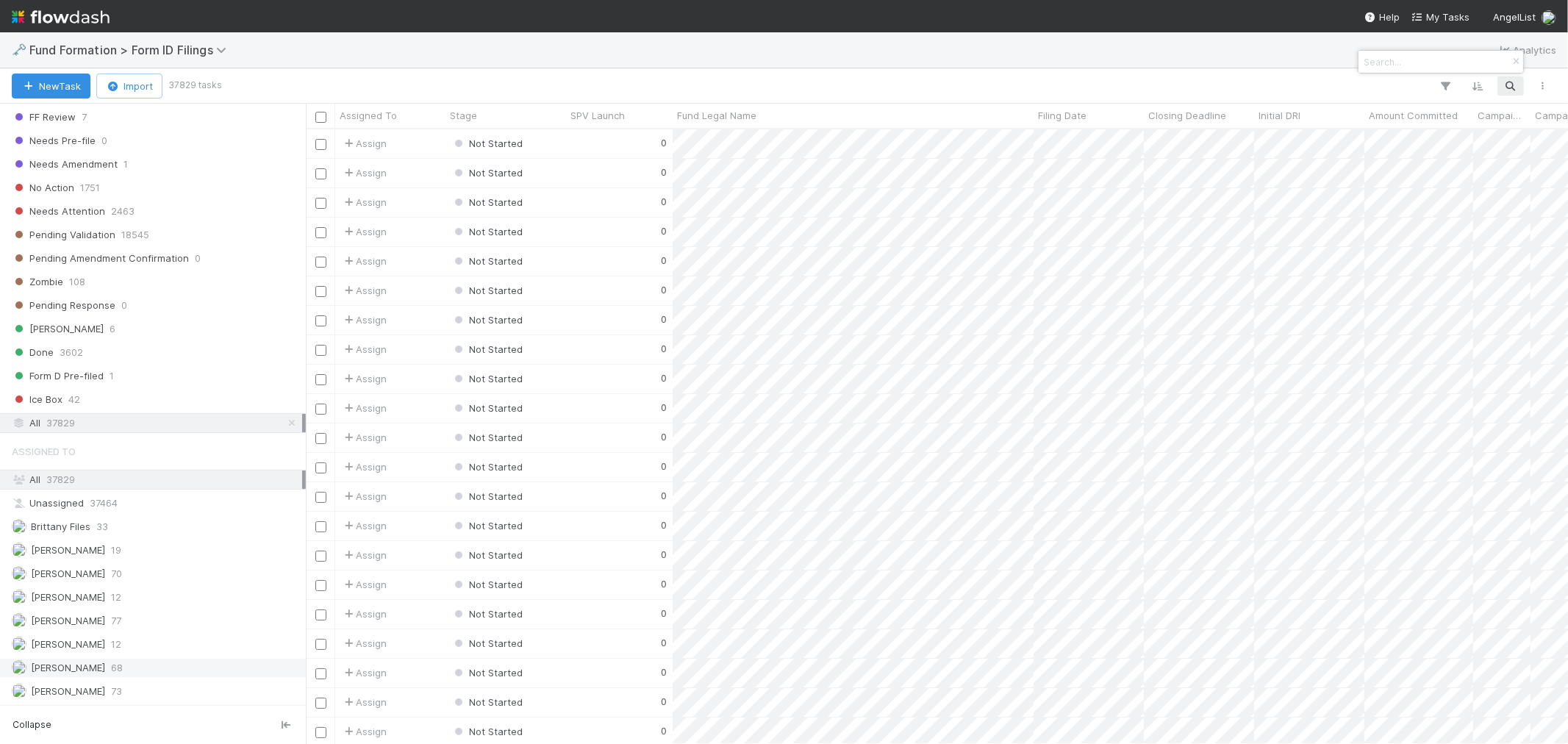
scroll to position [602, 1249]
paste input "Pathfinder Fund I, LP - CTL II"
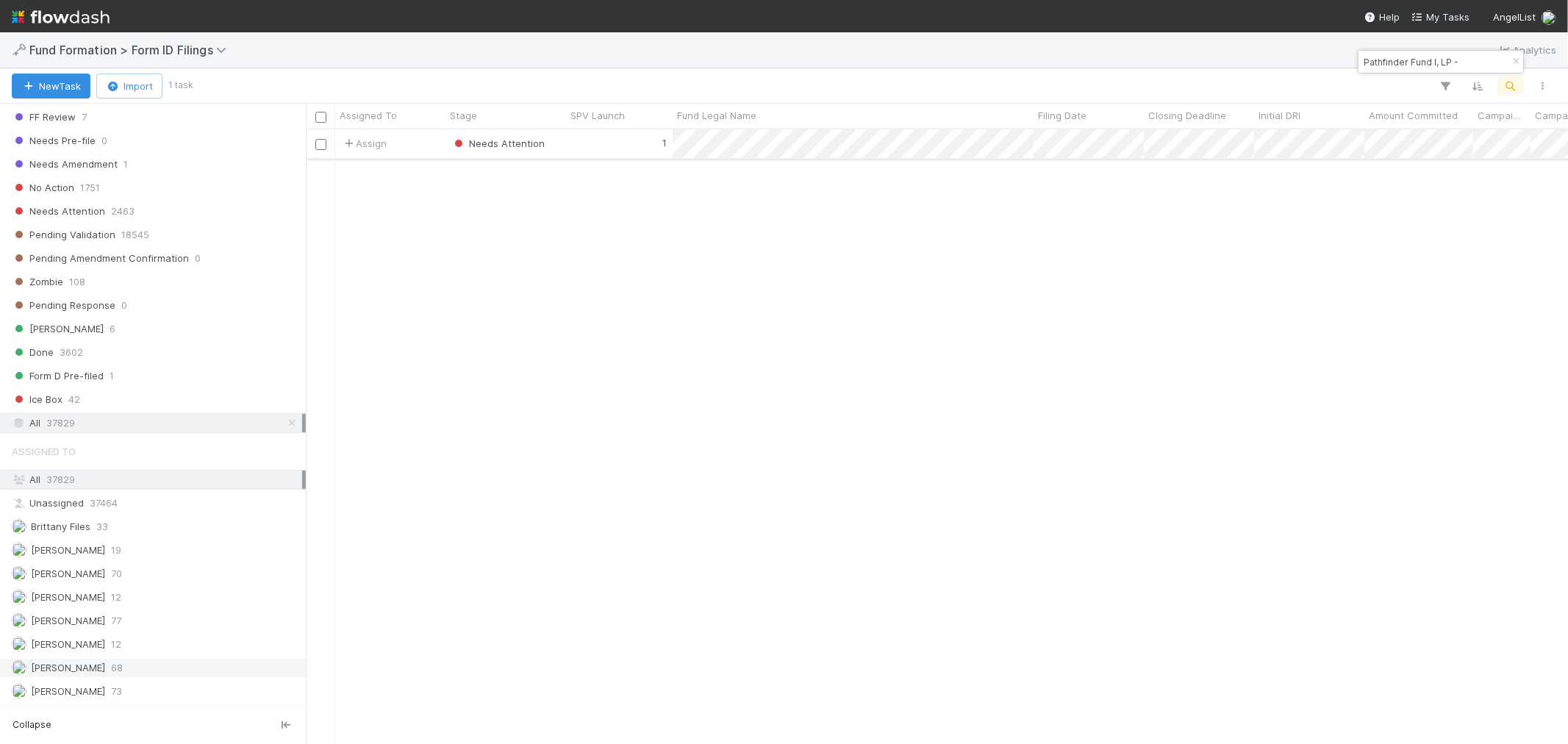
type input "Pathfinder Fund I, LP -"
click at [565, 140] on div "1" at bounding box center [618, 143] width 106 height 29
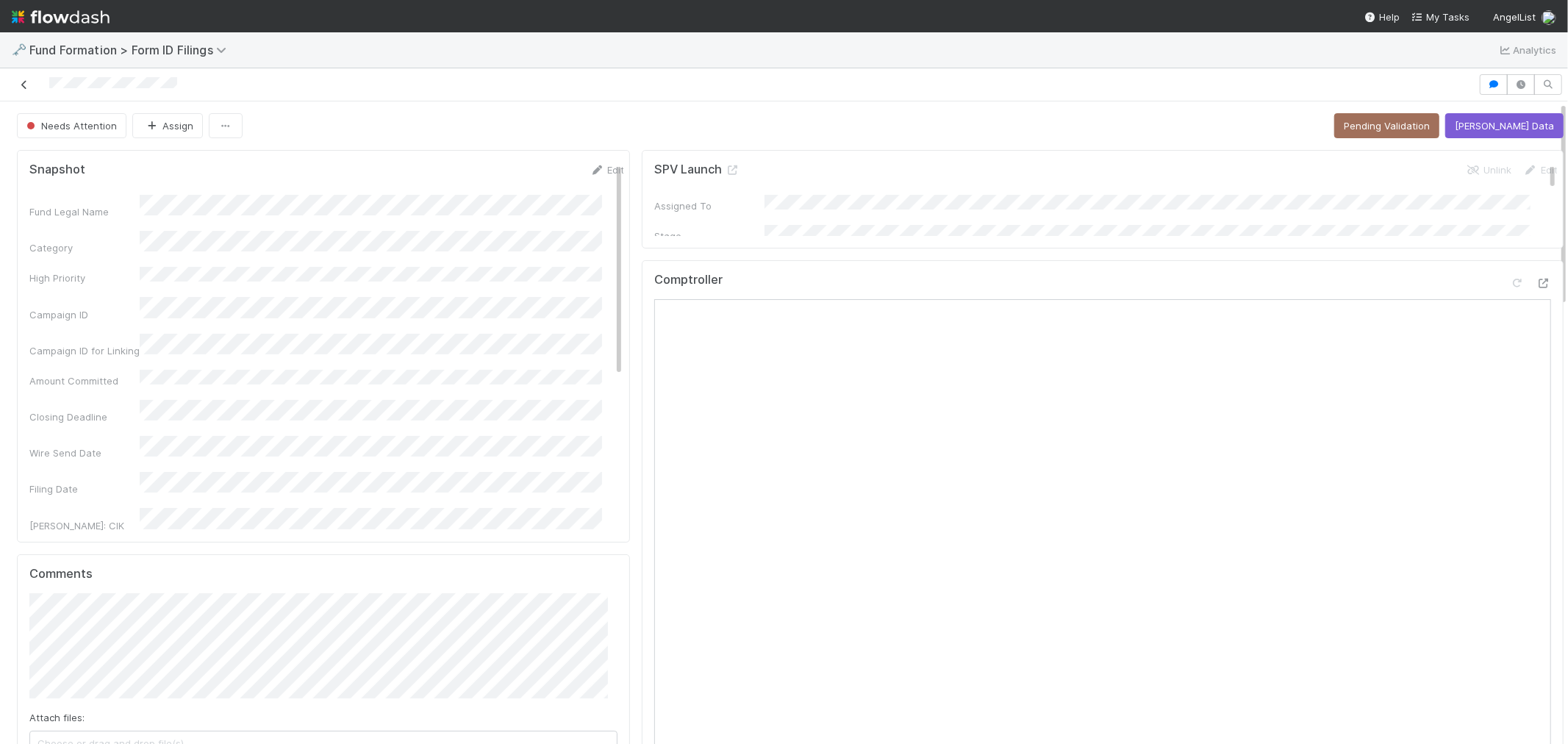
click at [22, 86] on icon at bounding box center [24, 85] width 15 height 9
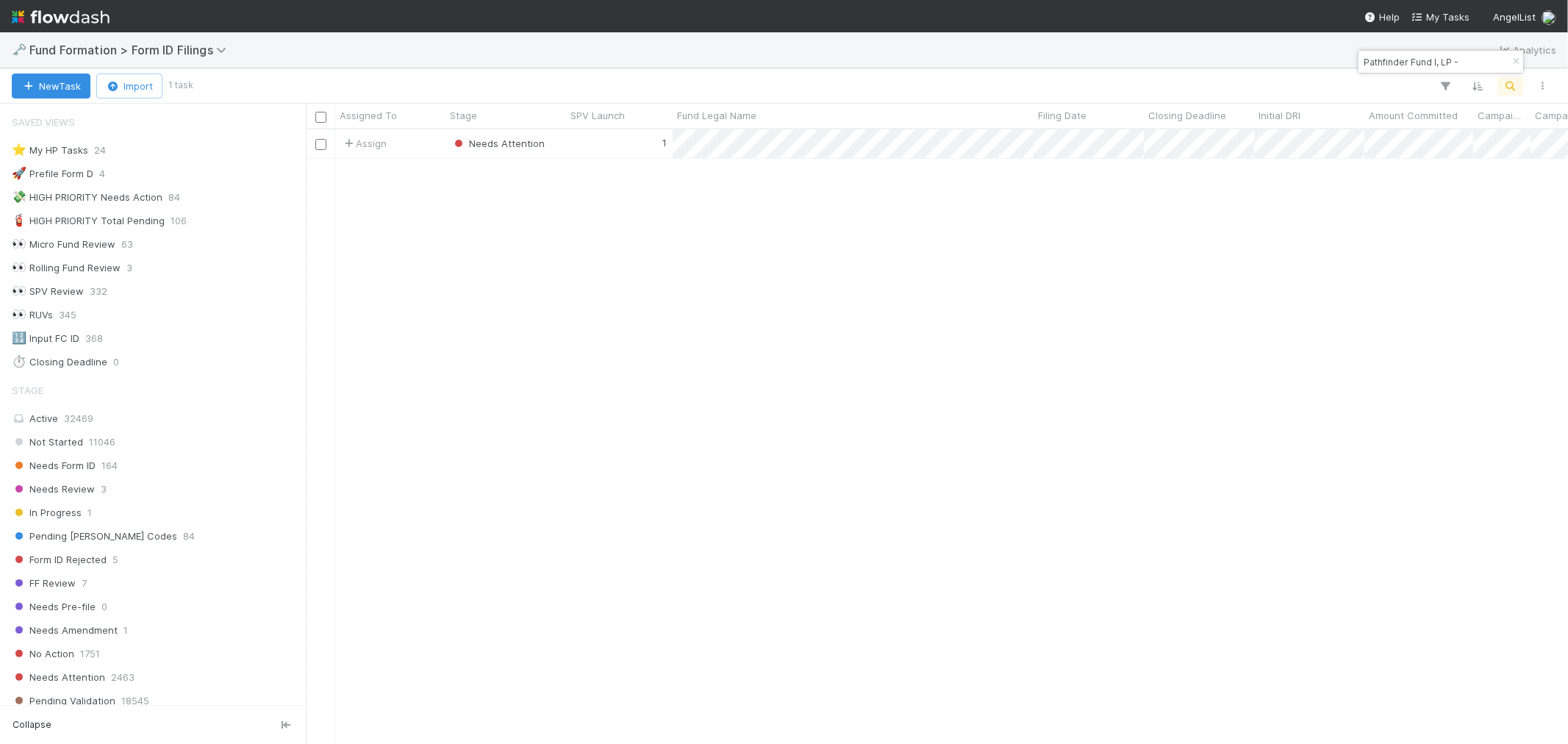
scroll to position [12, 12]
click at [1512, 63] on icon "button" at bounding box center [1515, 62] width 15 height 9
click at [1511, 83] on icon "button" at bounding box center [1511, 86] width 15 height 13
type input "Pathfinder Fund I, LP – CTL II"
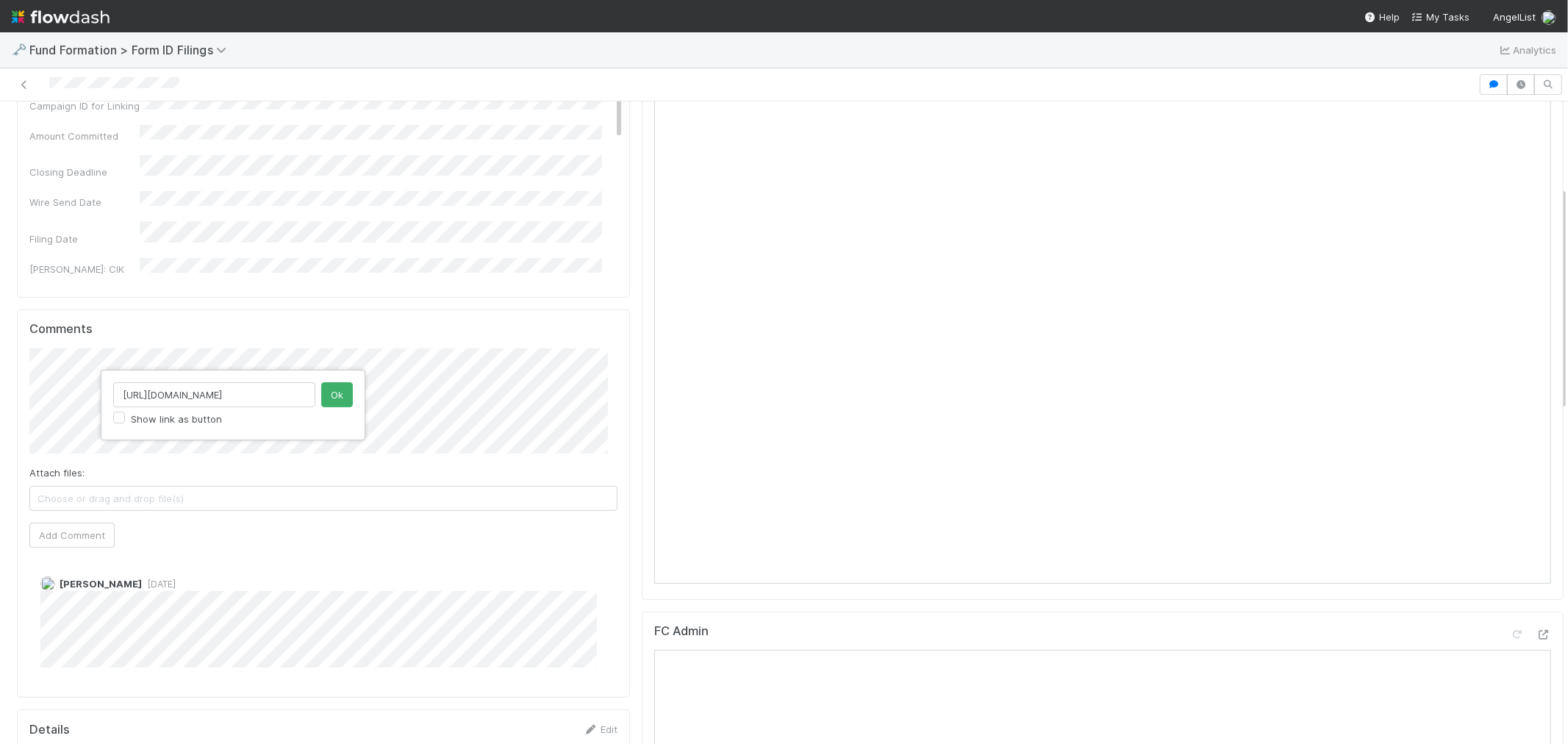
scroll to position [0, 20]
type input "https://app.frontapp.com/open/cnv_qq4h493"
click at [329, 398] on button "Ok" at bounding box center [337, 395] width 31 height 25
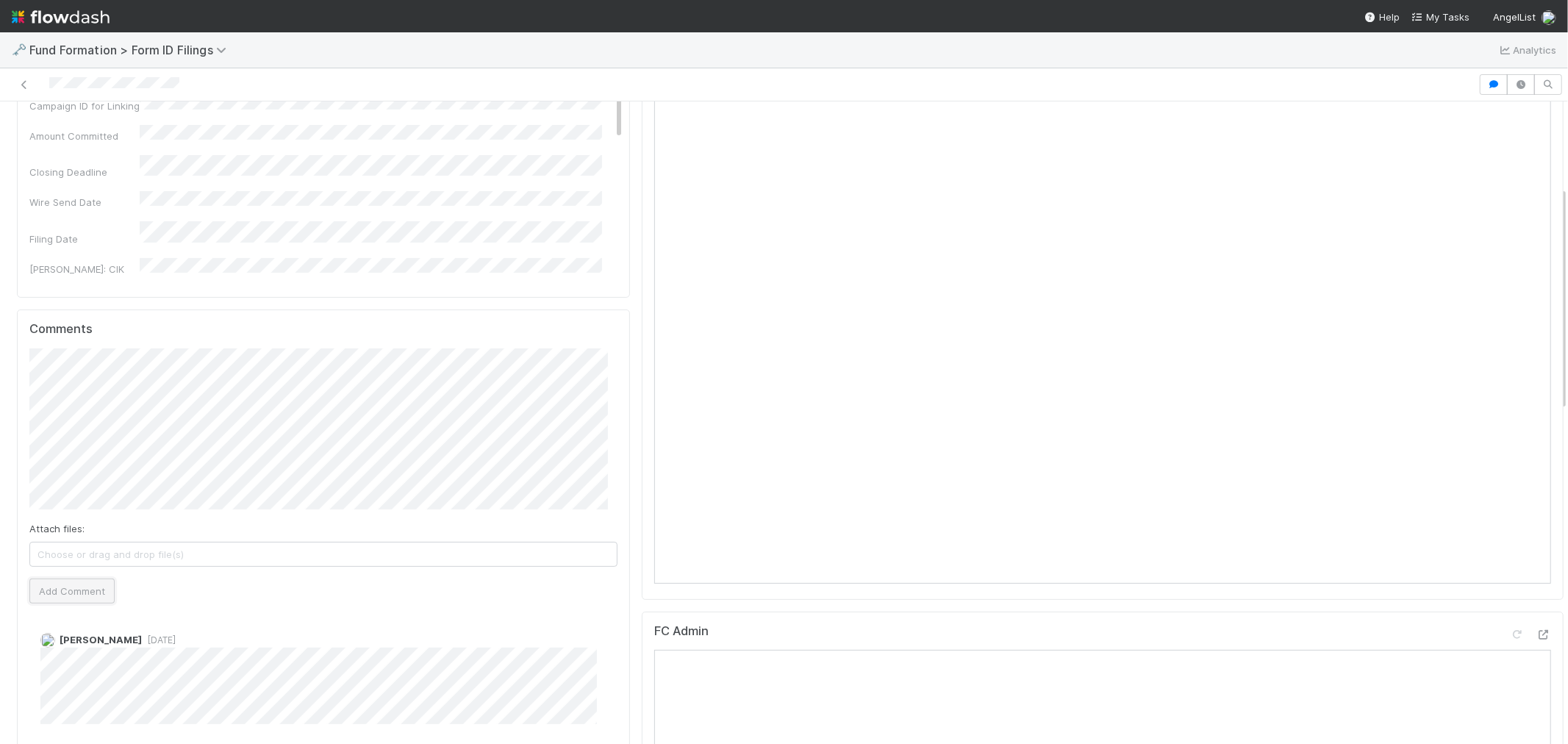
click at [80, 591] on button "Add Comment" at bounding box center [72, 591] width 85 height 25
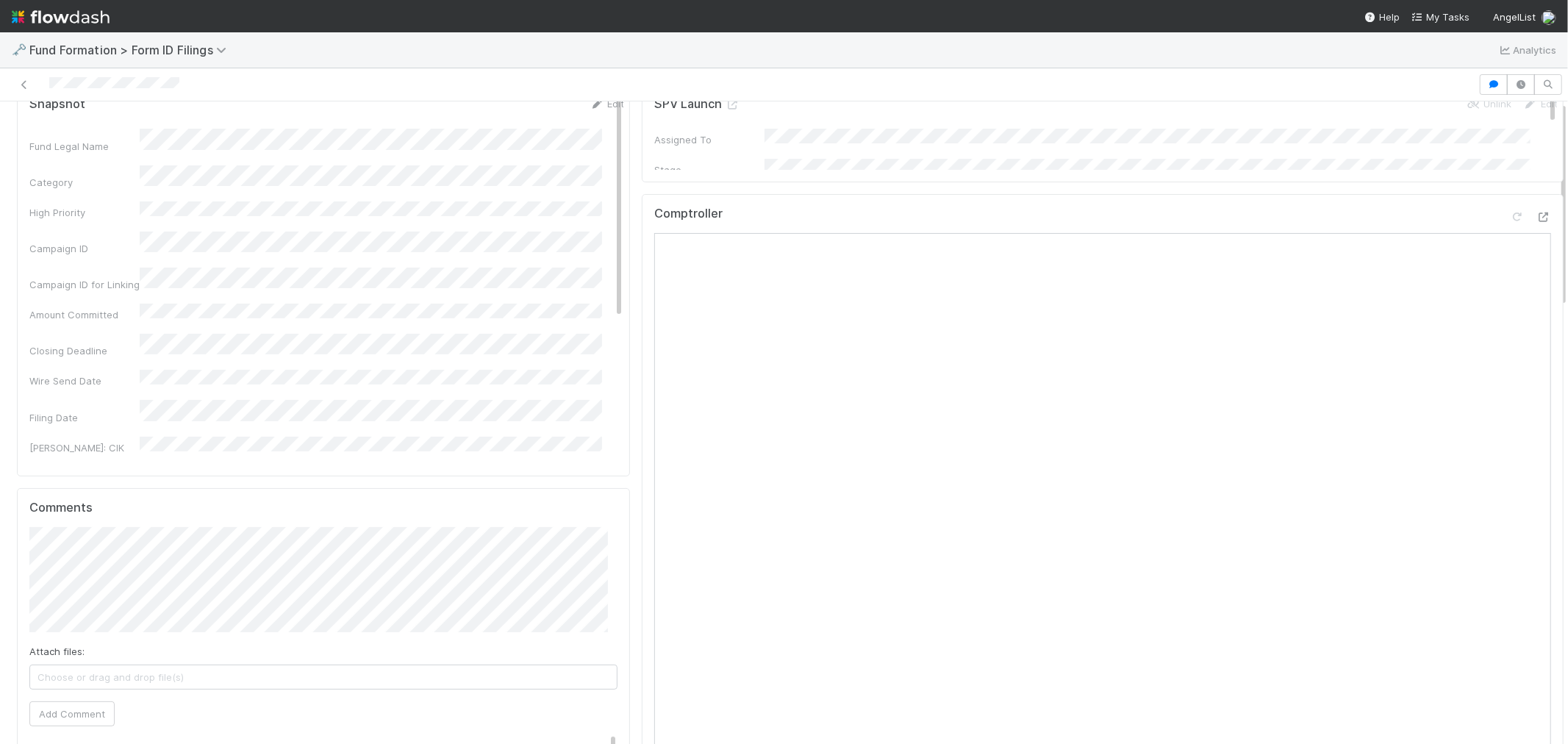
scroll to position [0, 0]
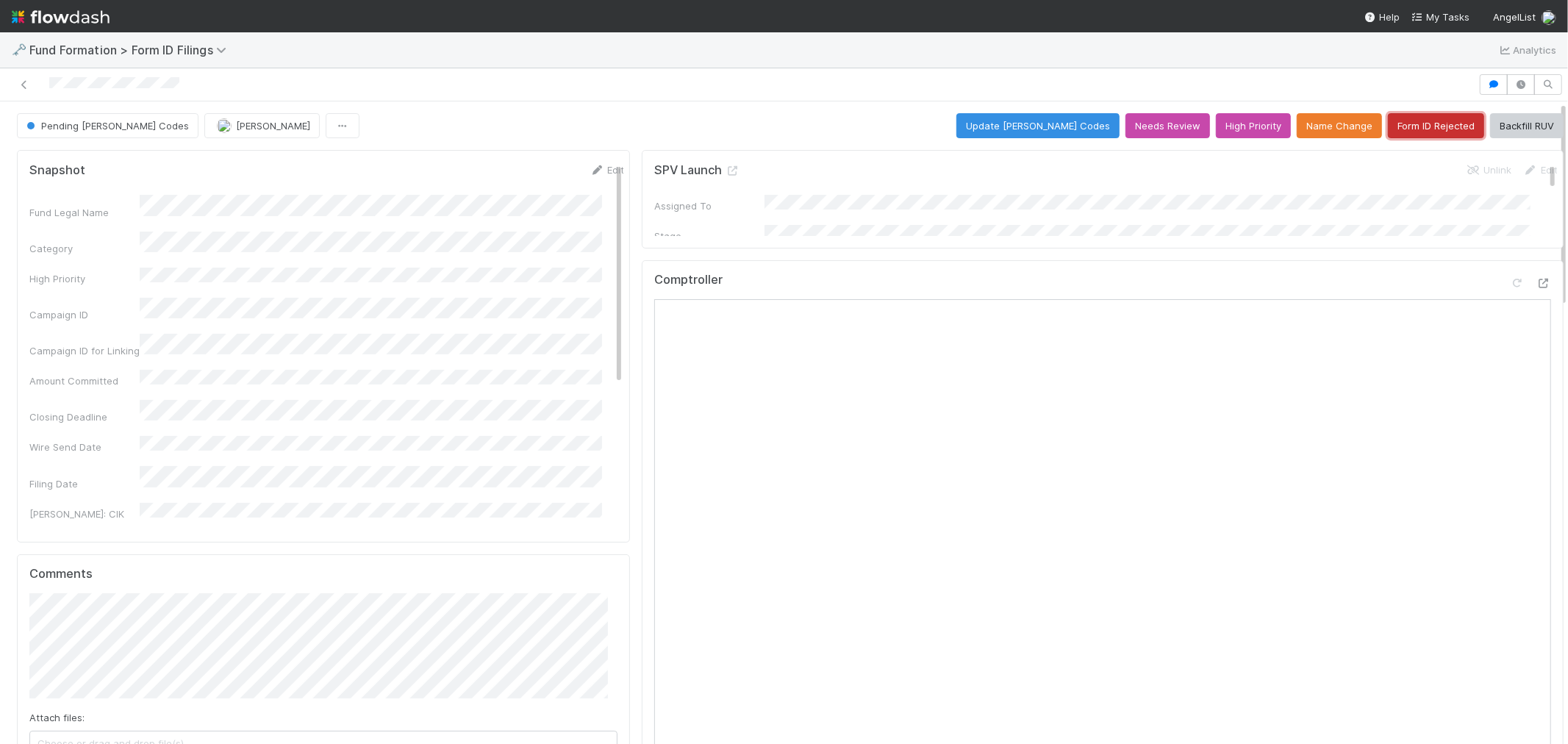
click at [1404, 132] on button "Form ID Rejected" at bounding box center [1436, 125] width 96 height 25
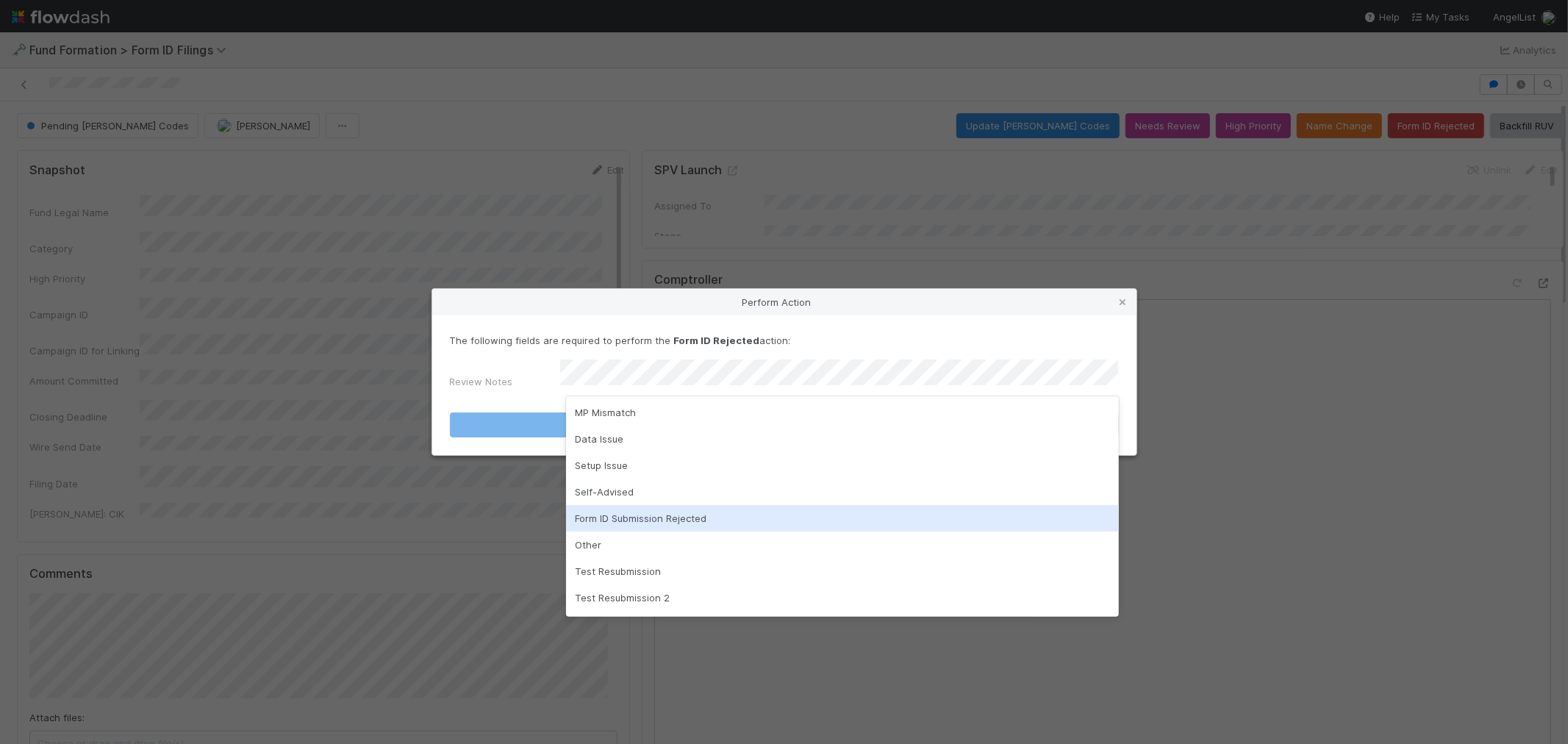
click at [600, 512] on div "Form ID Submission Rejected" at bounding box center [842, 518] width 553 height 27
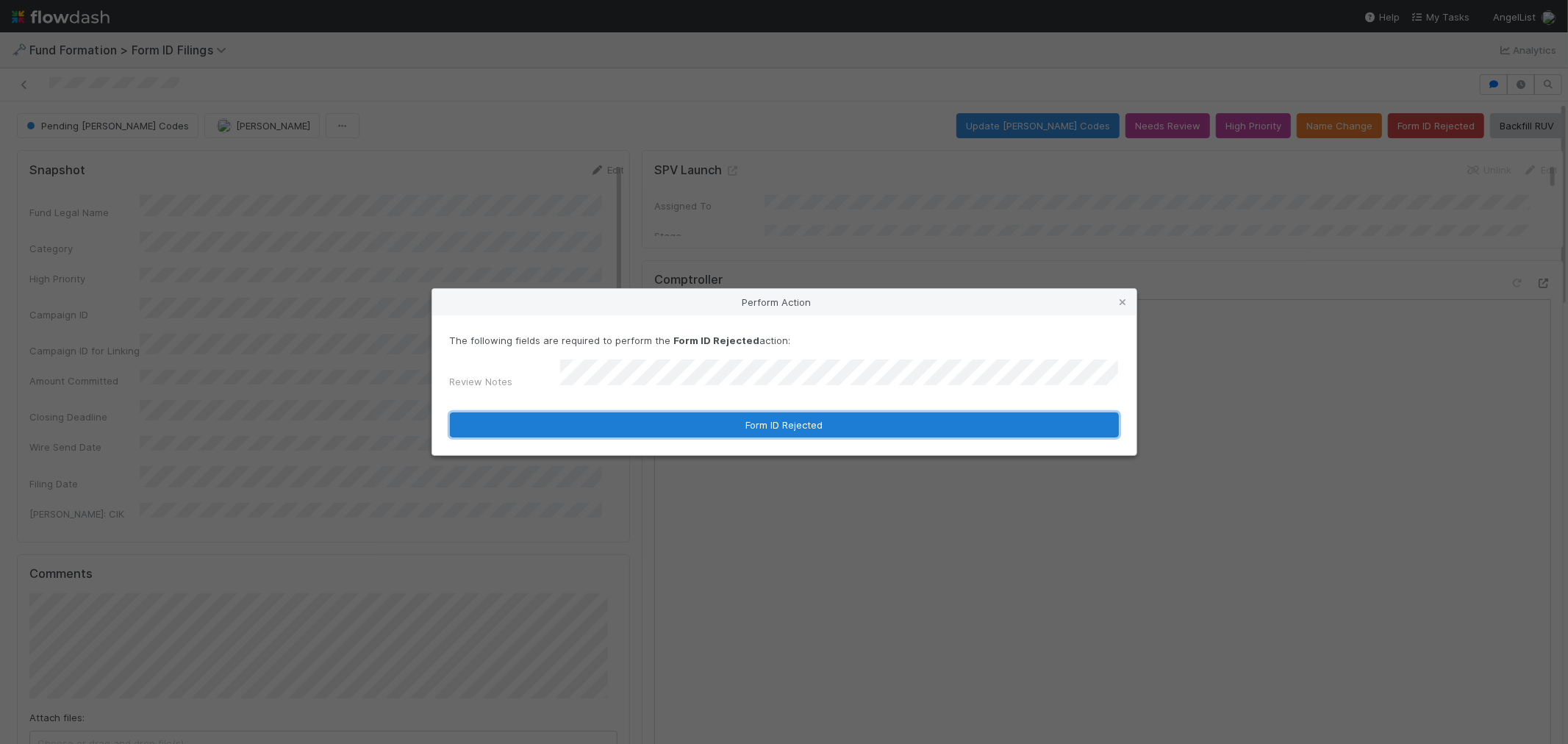
click at [627, 422] on button "Form ID Rejected" at bounding box center [784, 424] width 669 height 25
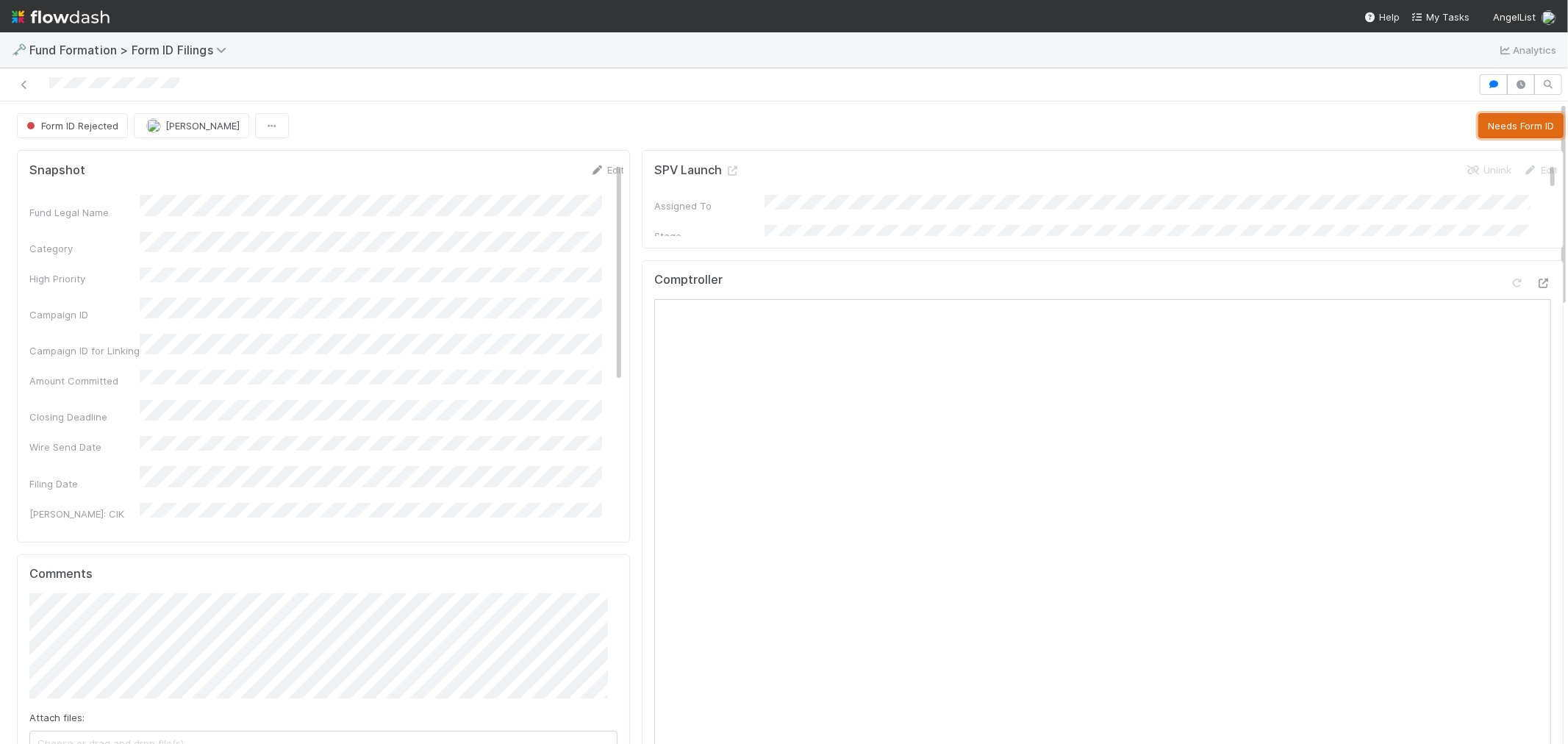
click at [1494, 122] on button "Needs Form ID" at bounding box center [1521, 125] width 85 height 25
click at [27, 80] on icon at bounding box center [24, 85] width 15 height 9
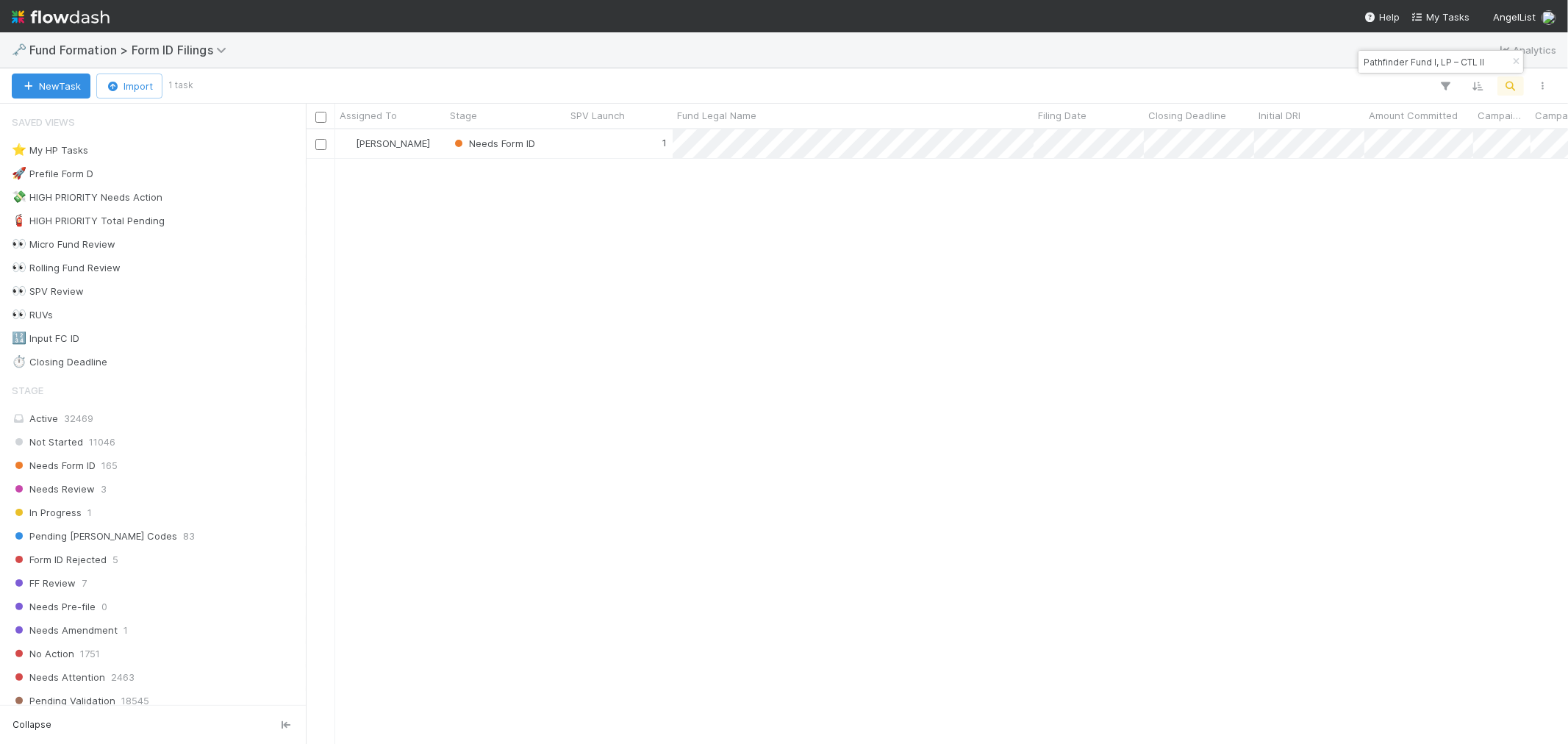
scroll to position [602, 1249]
click at [583, 143] on div "1" at bounding box center [618, 143] width 106 height 29
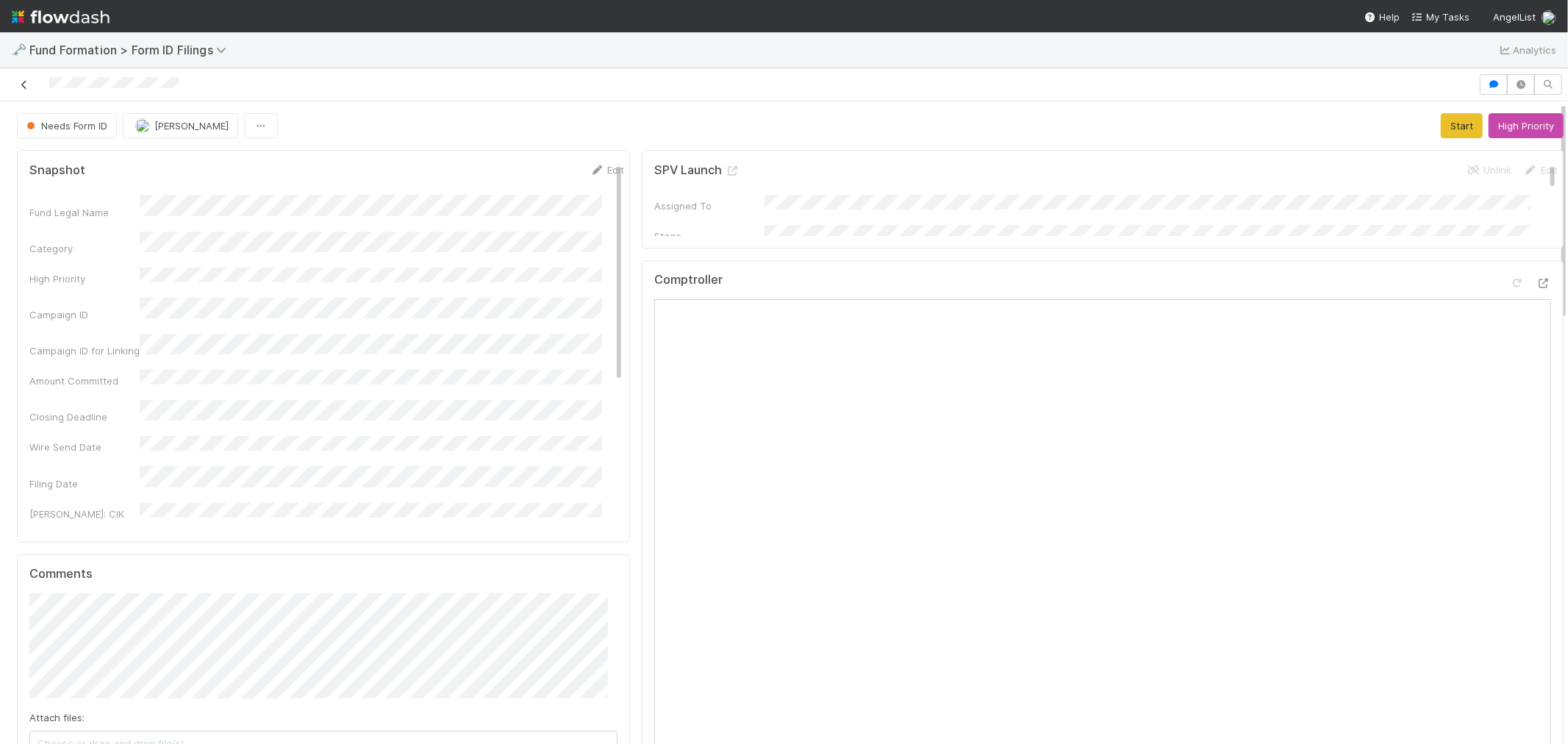
click at [26, 89] on icon at bounding box center [24, 85] width 15 height 9
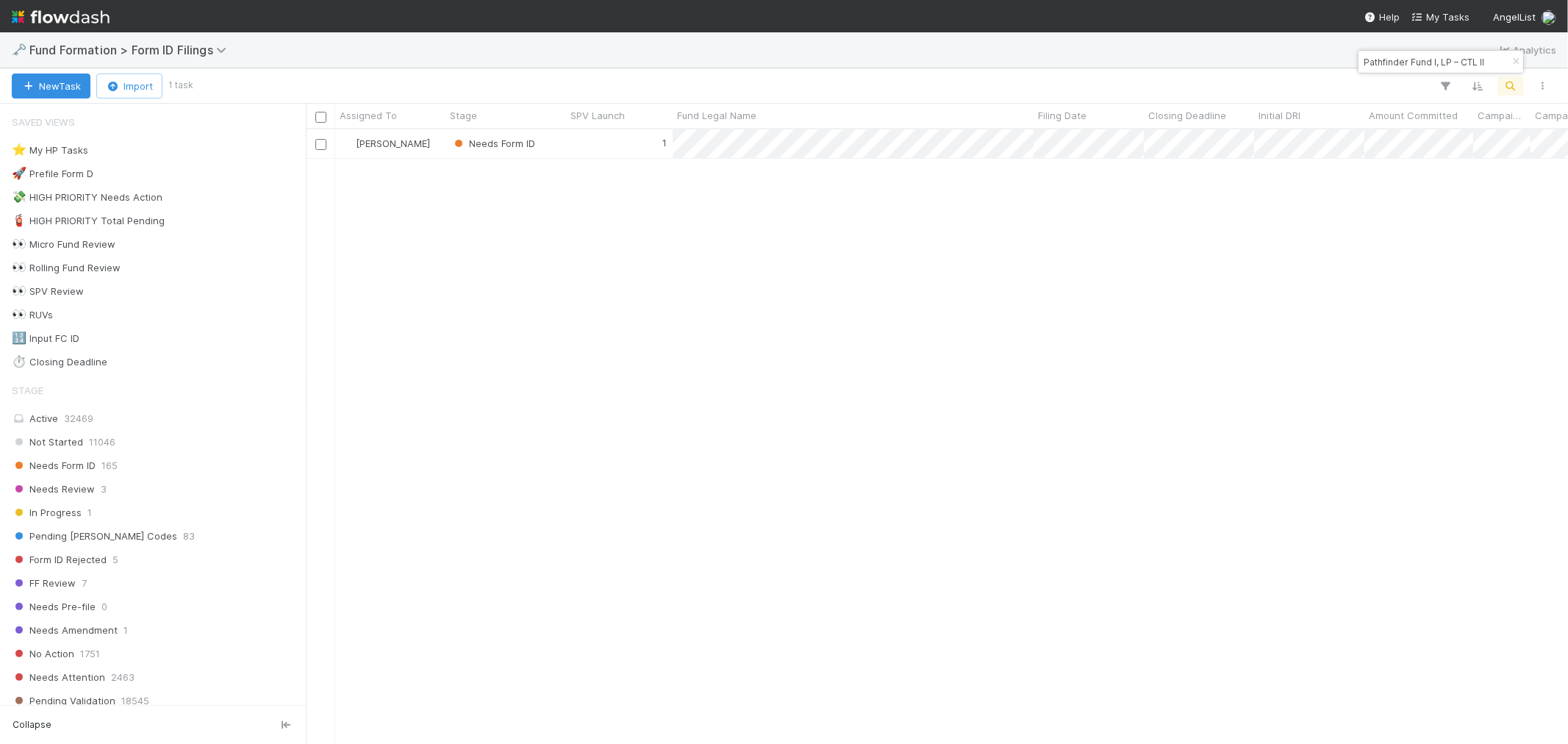
scroll to position [602, 1249]
click at [1512, 63] on icon "button" at bounding box center [1515, 62] width 15 height 9
click at [1505, 80] on icon "button" at bounding box center [1511, 86] width 15 height 13
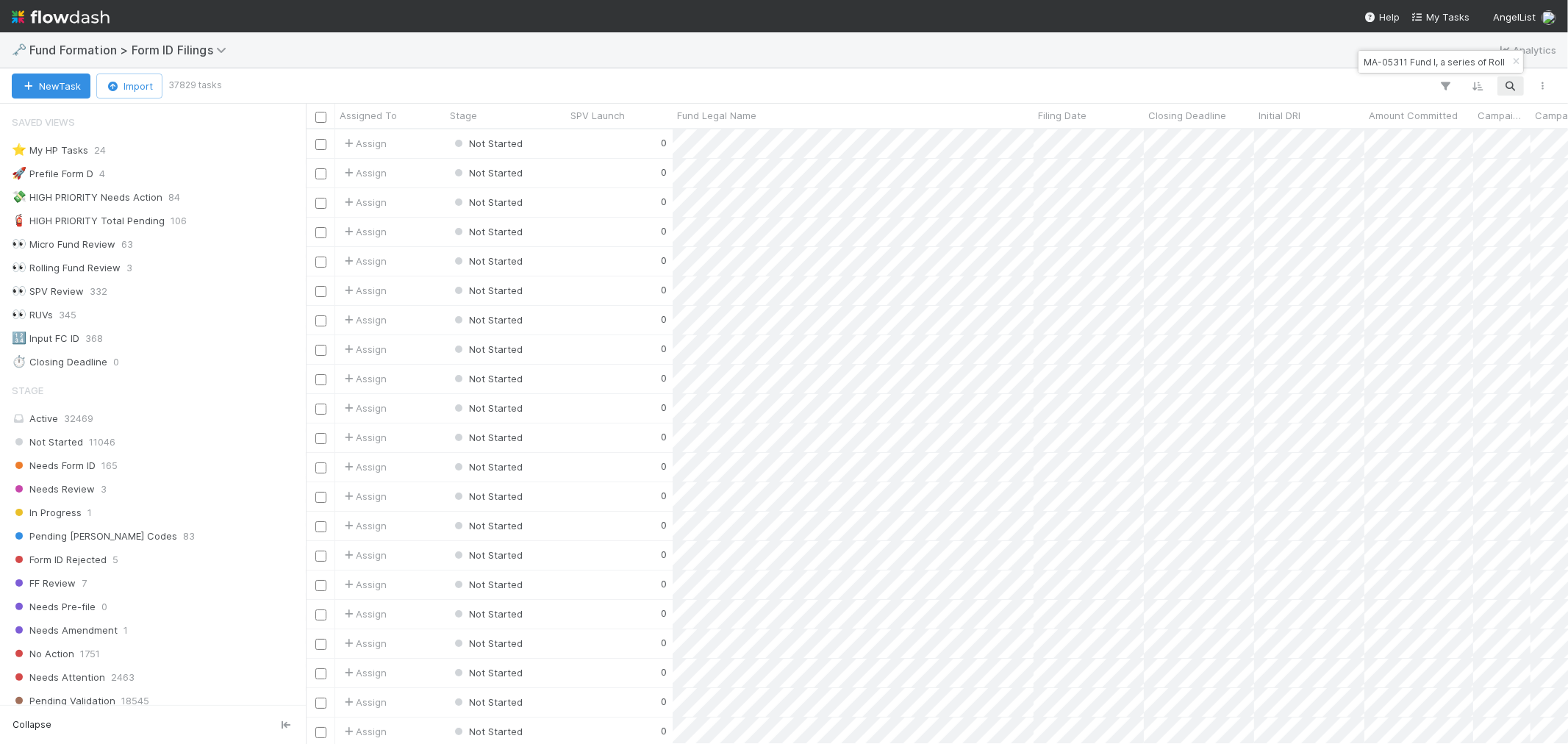
scroll to position [0, 79]
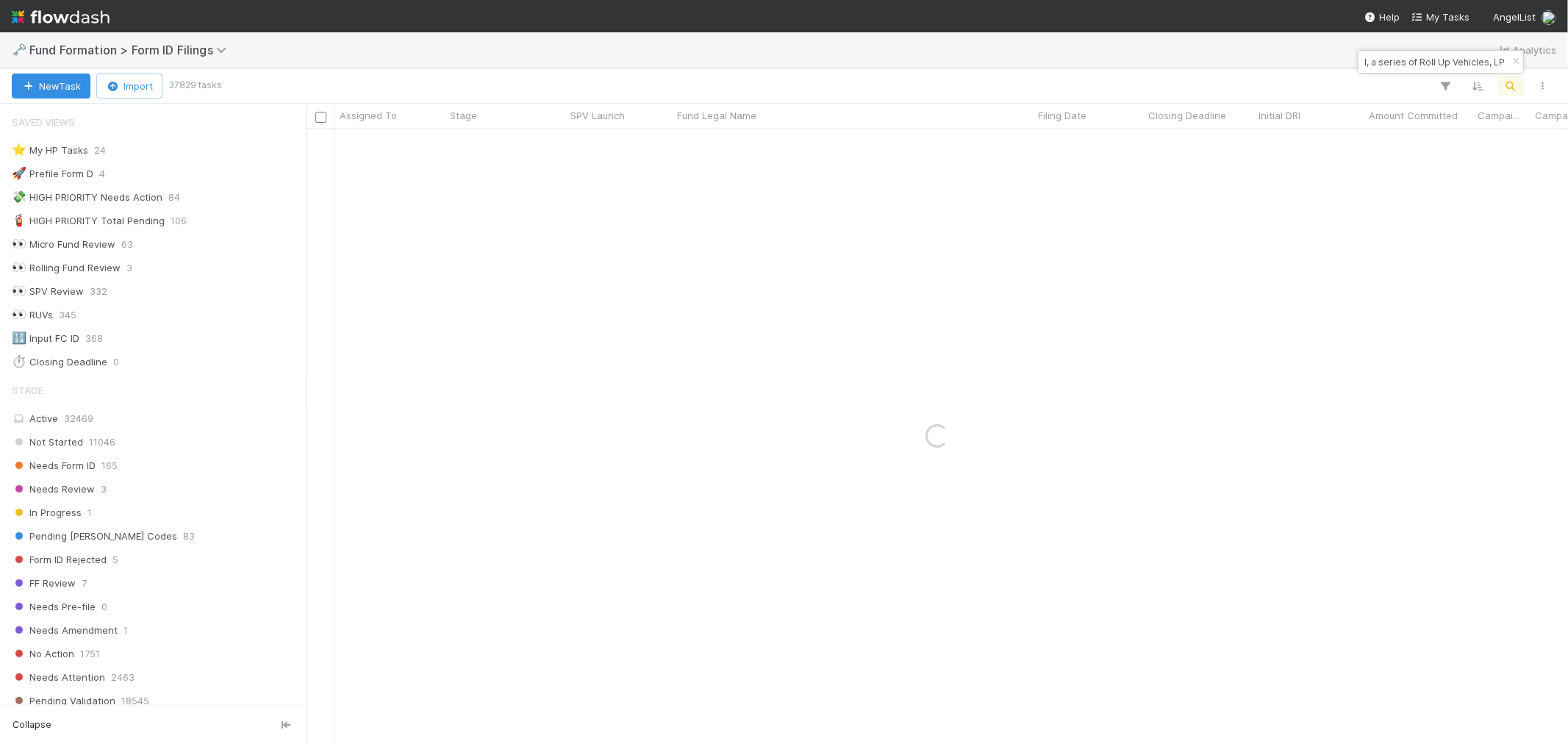
type input "MA-05311 Fund I, a series of Roll Up Vehicles, LP"
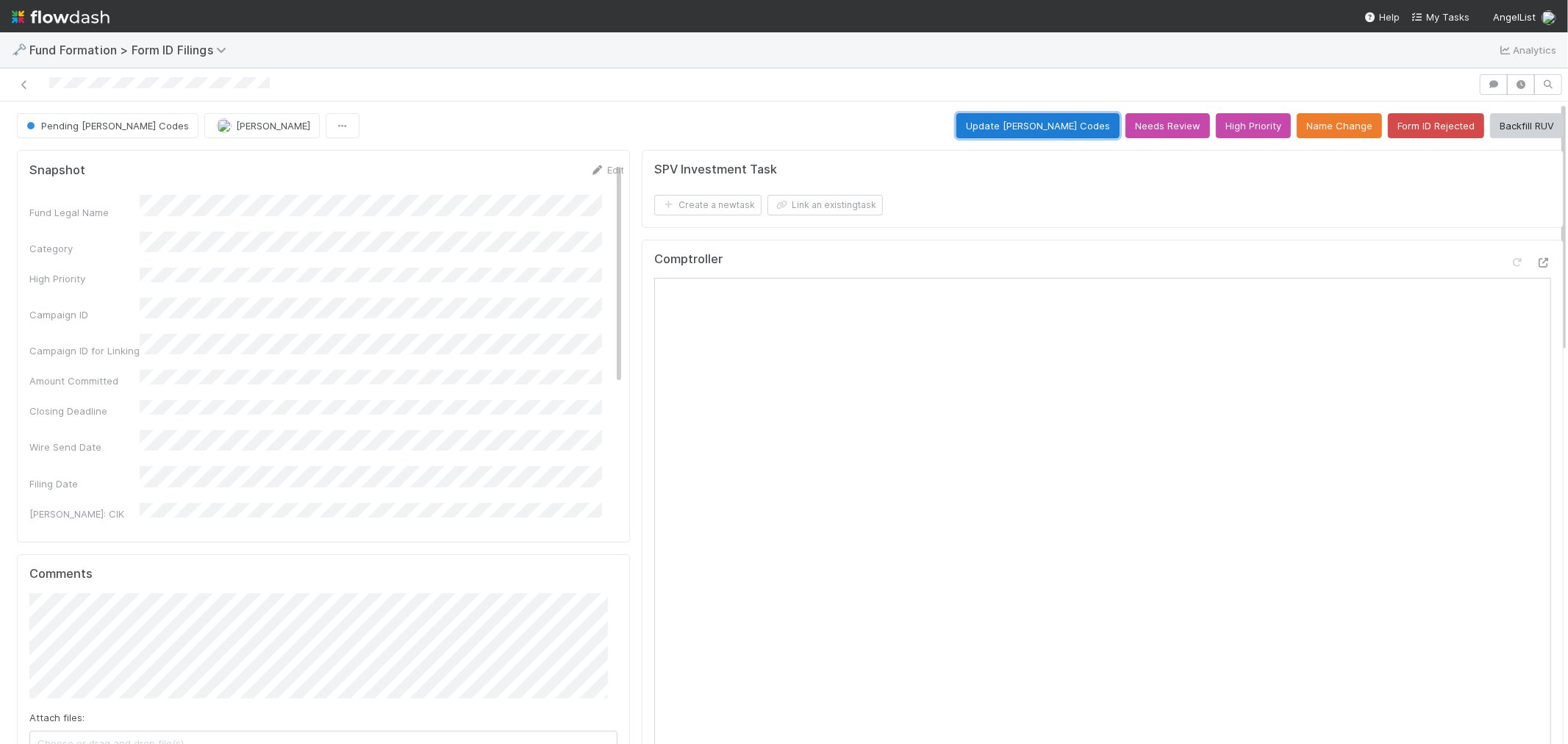
click at [1007, 119] on button "Update [PERSON_NAME] Codes" at bounding box center [1038, 125] width 164 height 25
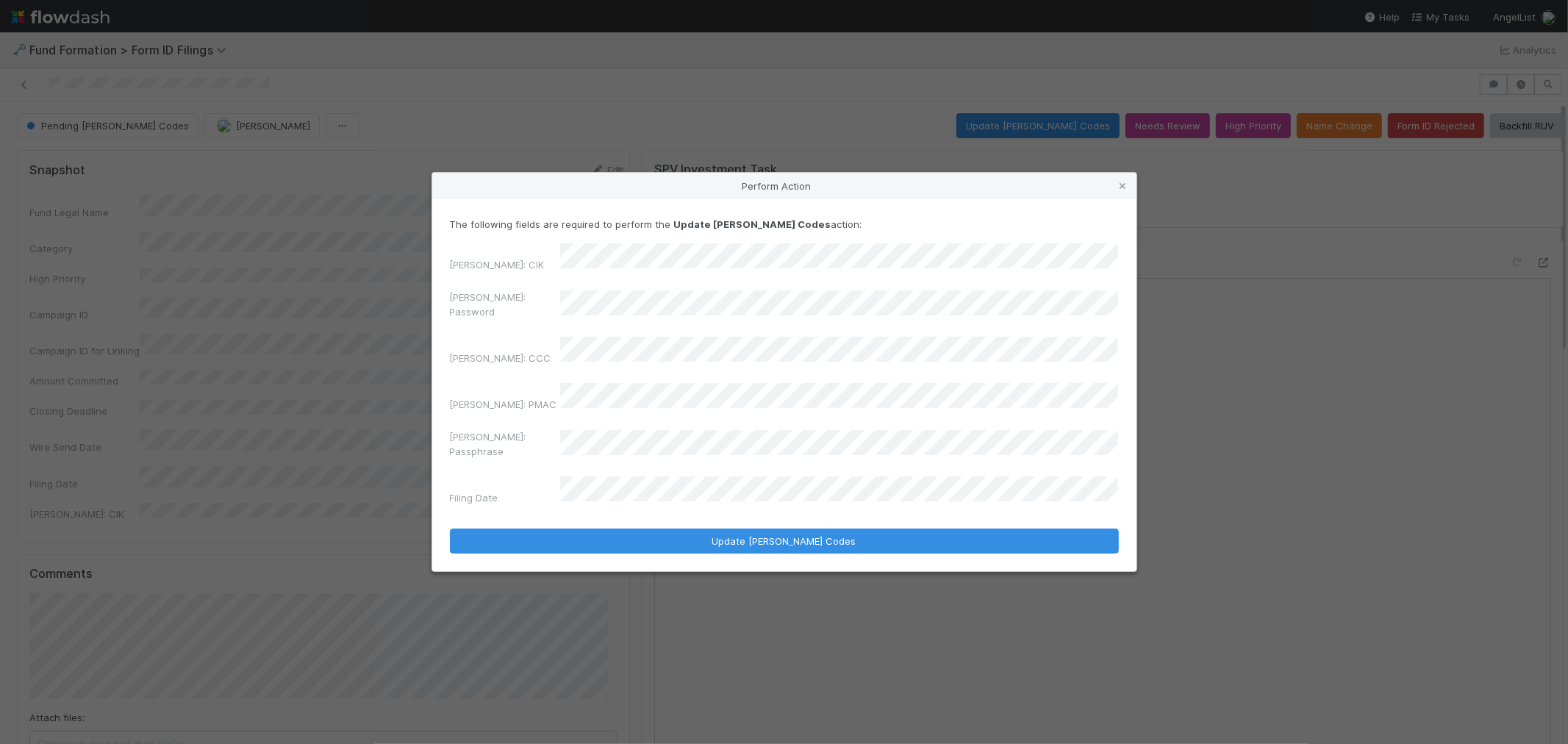
click at [385, 321] on div "Perform Action The following fields are required to perform the Update EDGAR Co…" at bounding box center [784, 372] width 1568 height 744
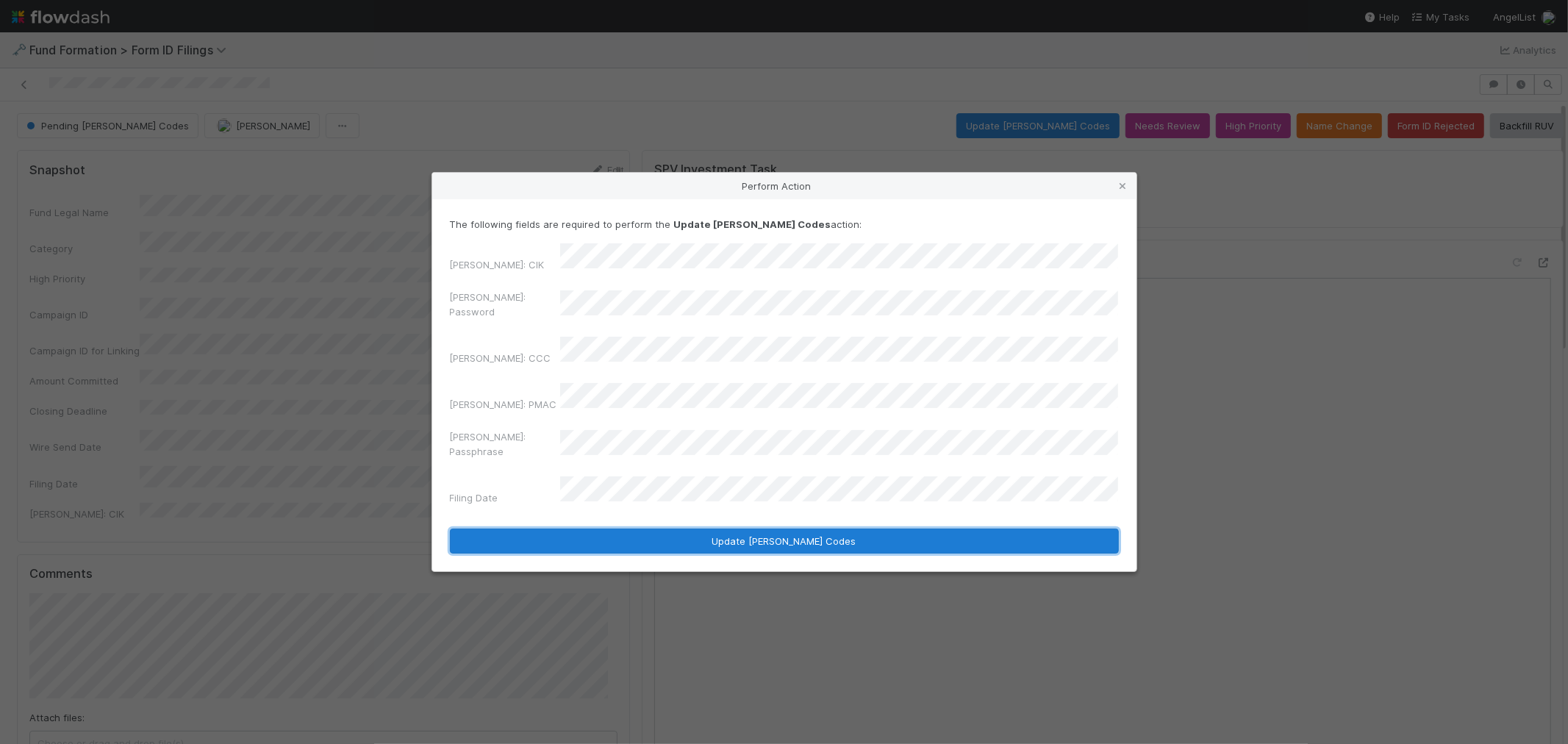
click at [680, 529] on button "Update [PERSON_NAME] Codes" at bounding box center [784, 541] width 669 height 25
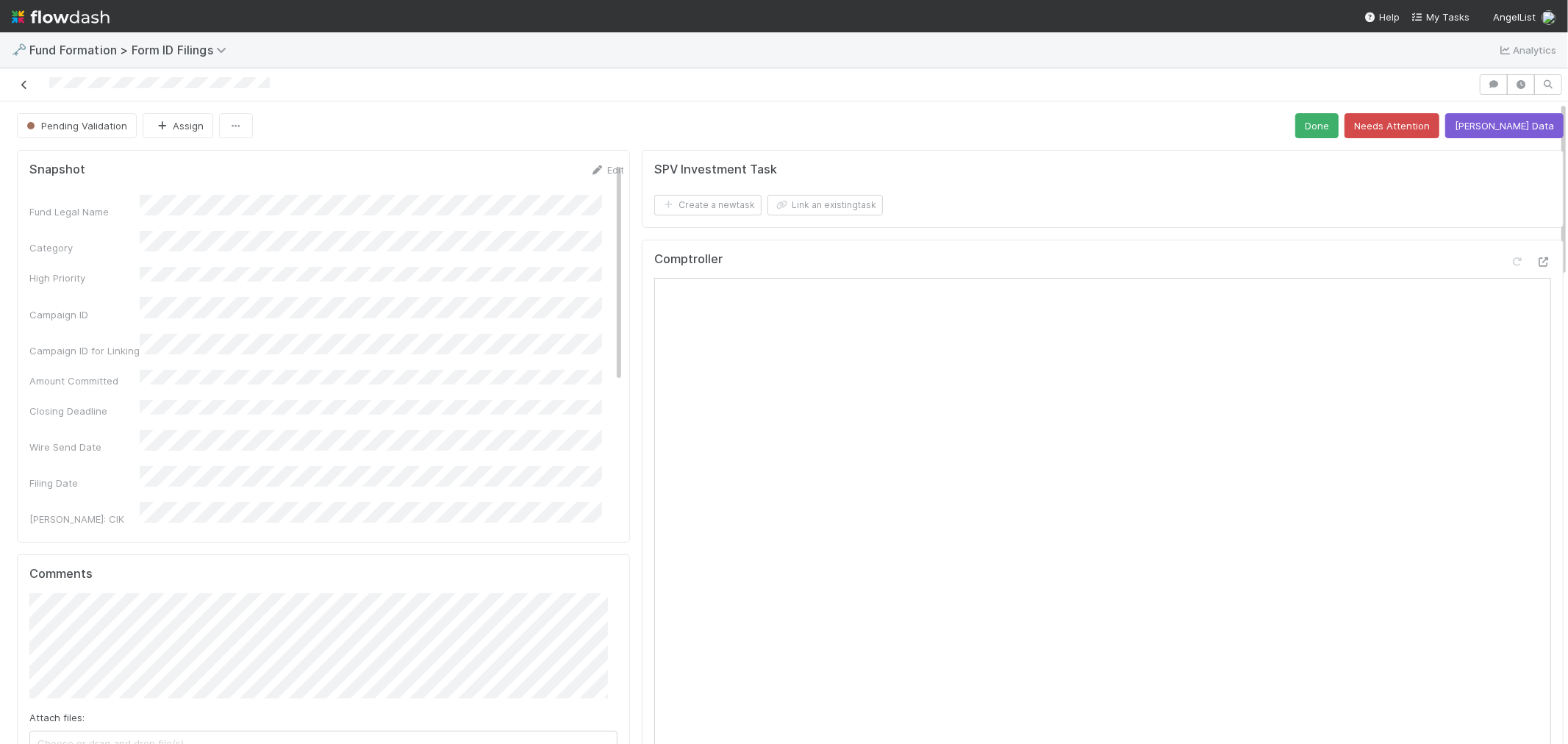
click at [30, 87] on icon at bounding box center [24, 85] width 15 height 9
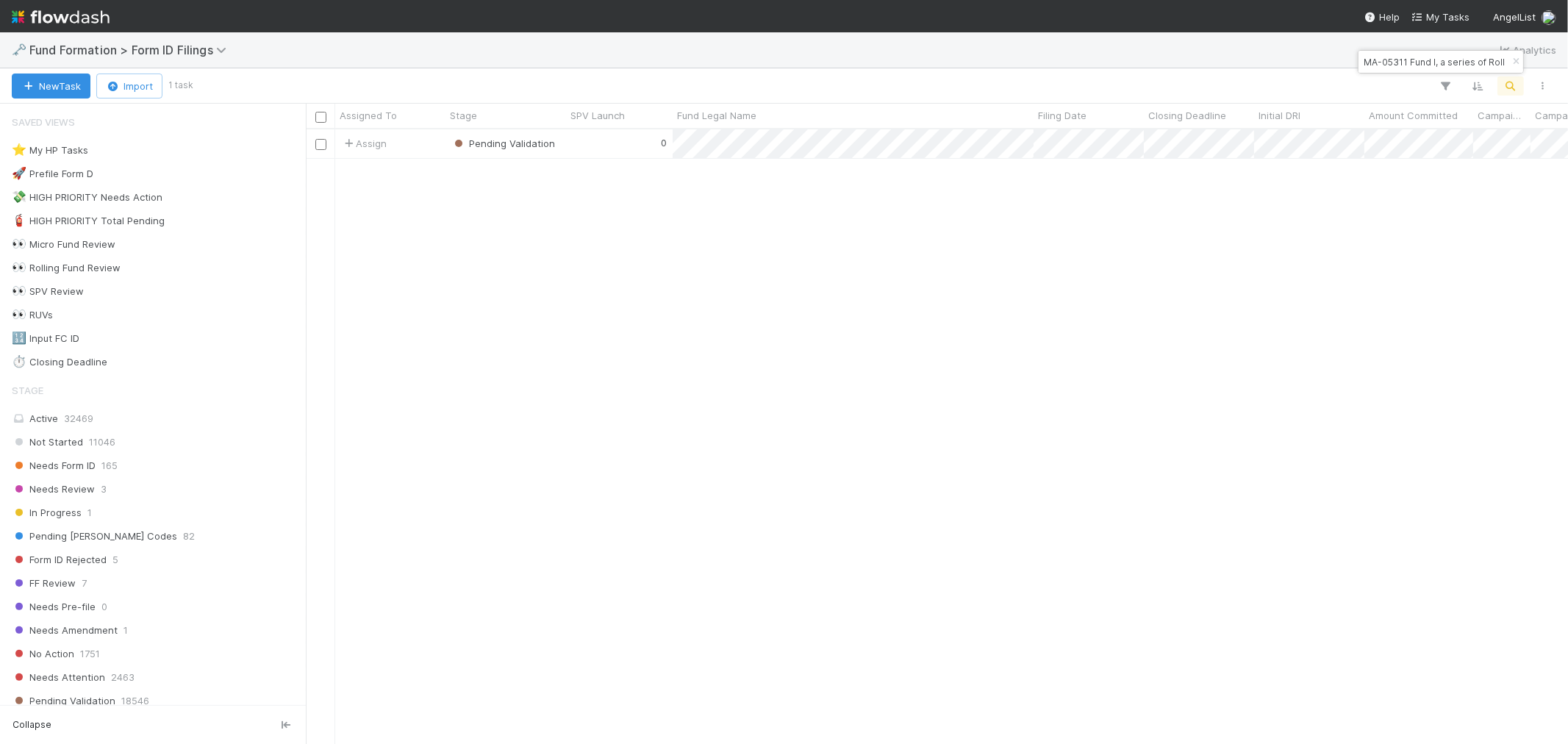
scroll to position [602, 1249]
click at [1508, 61] on icon "button" at bounding box center [1515, 62] width 15 height 9
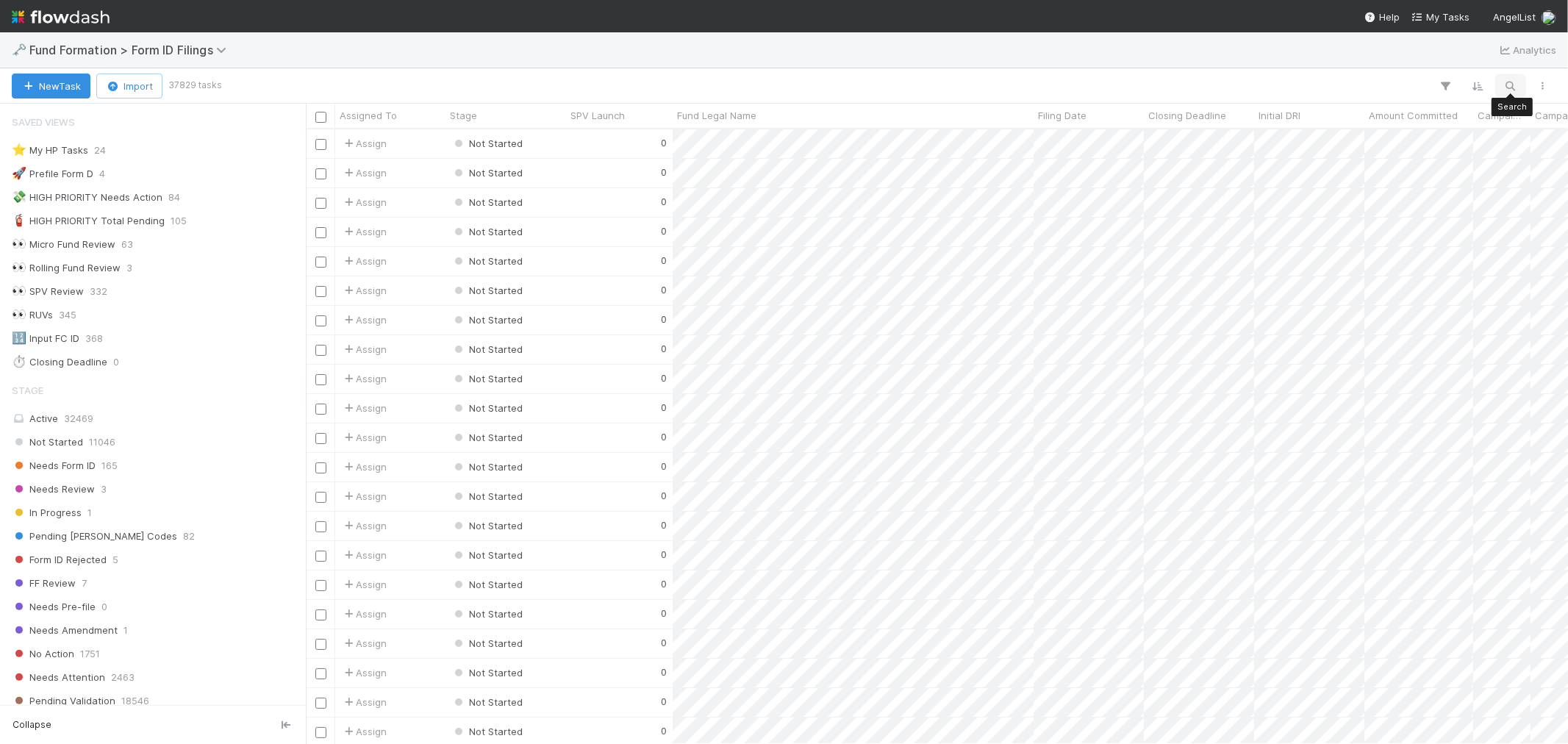
click at [1501, 84] on button "button" at bounding box center [1510, 86] width 27 height 19
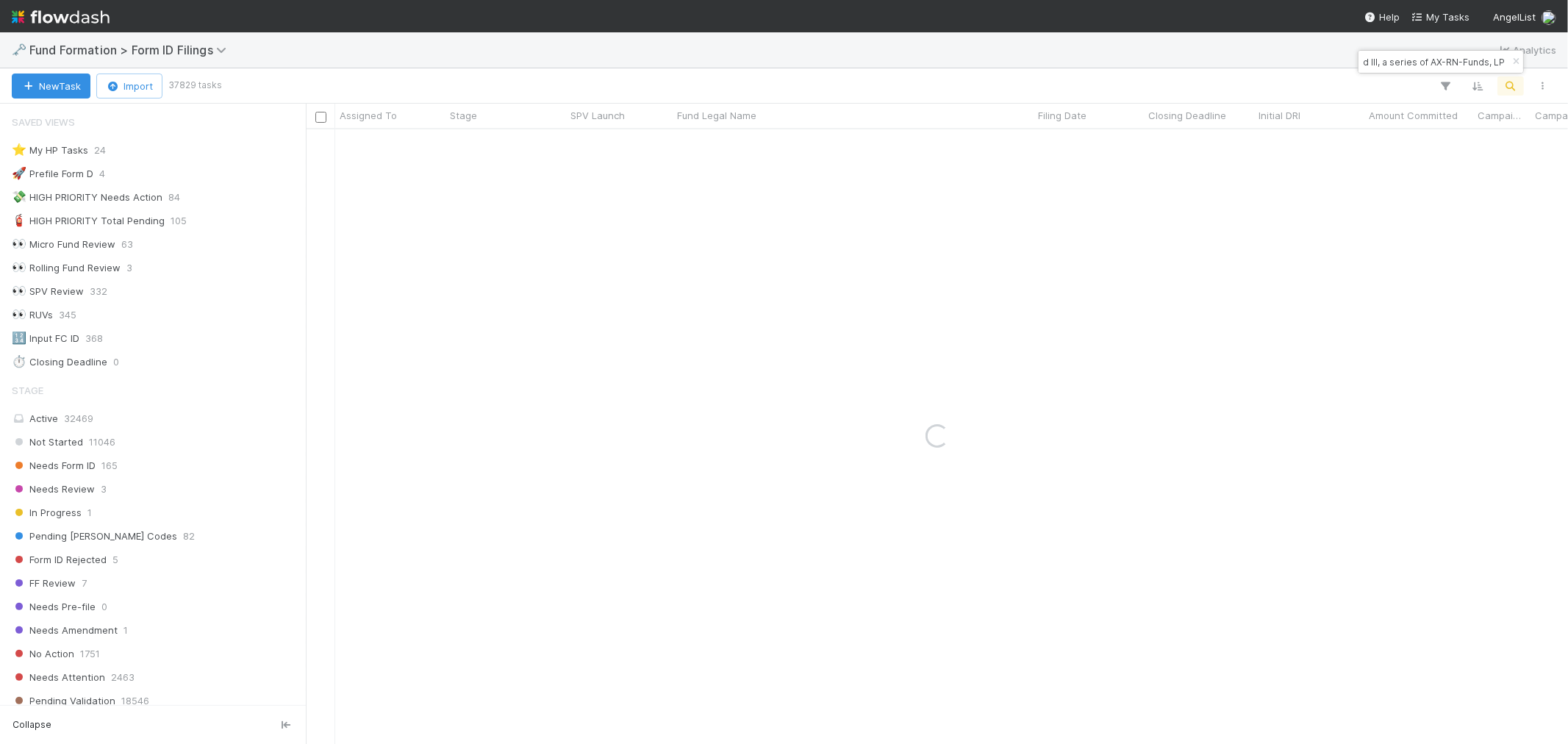
type input "HE-0731 Fund III, a series of AX-RN-Funds, LP"
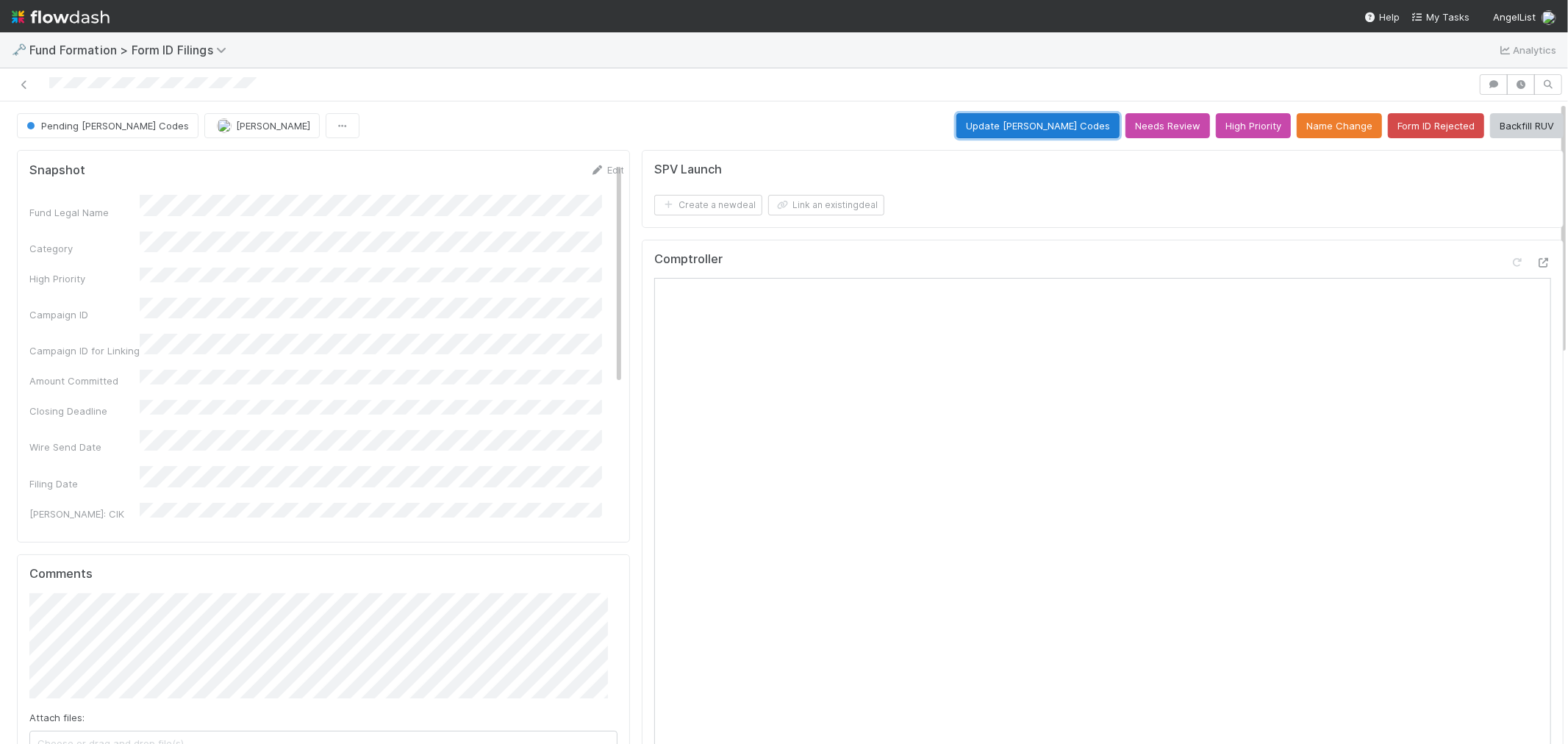
click at [1024, 125] on button "Update [PERSON_NAME] Codes" at bounding box center [1038, 125] width 164 height 25
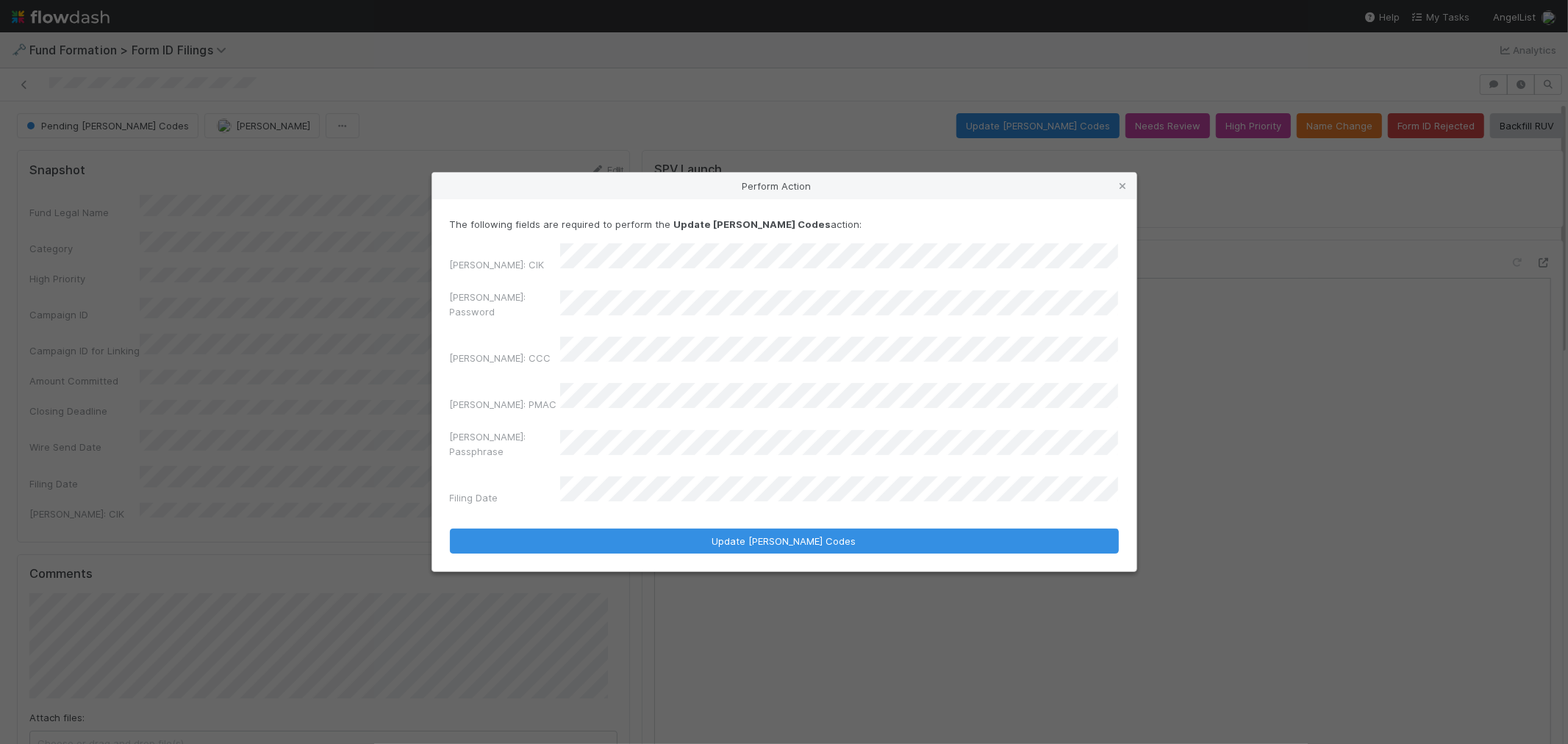
click at [504, 321] on div "[PERSON_NAME]: Password" at bounding box center [784, 307] width 669 height 35
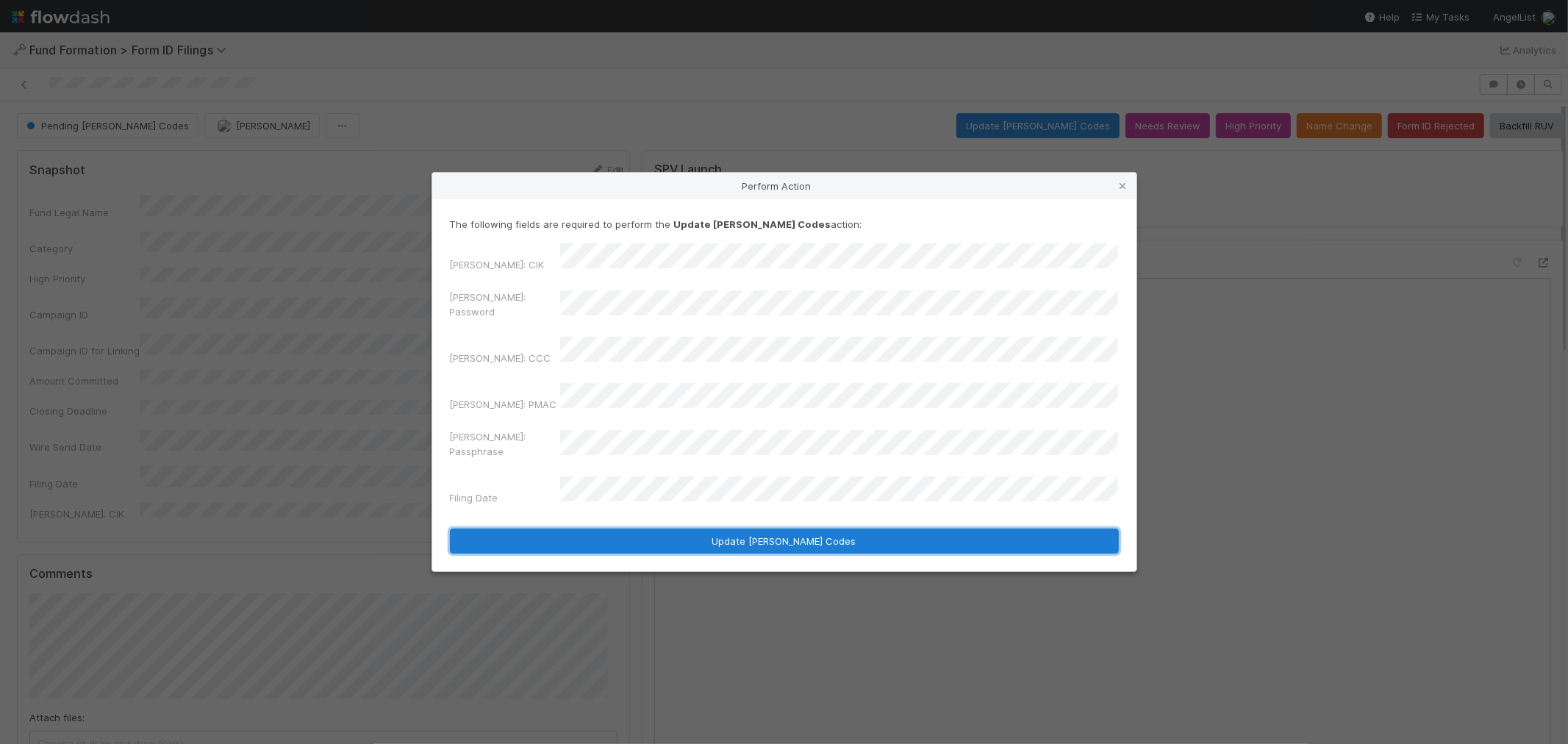
click at [674, 529] on button "Update [PERSON_NAME] Codes" at bounding box center [784, 541] width 669 height 25
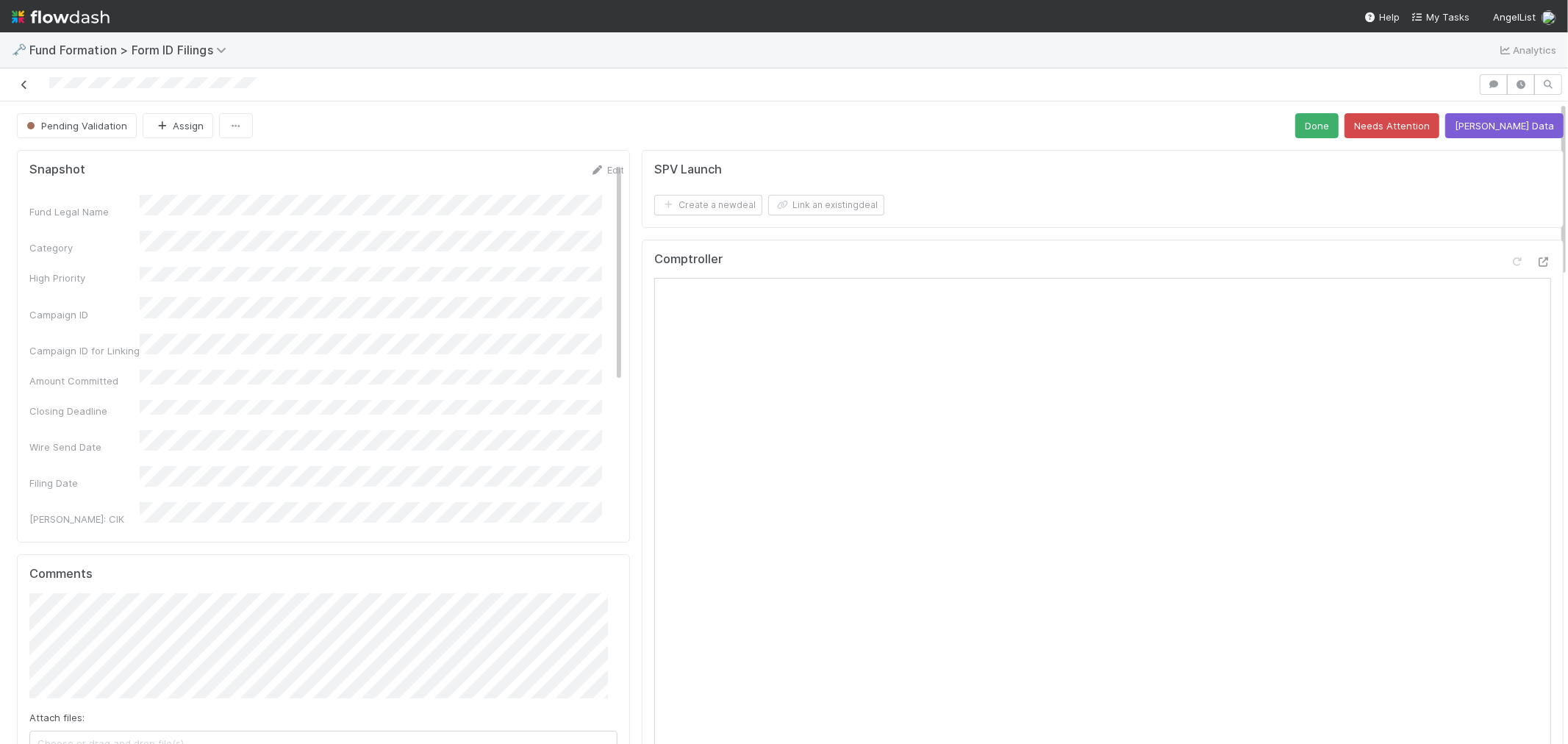
click at [19, 88] on icon at bounding box center [24, 85] width 15 height 9
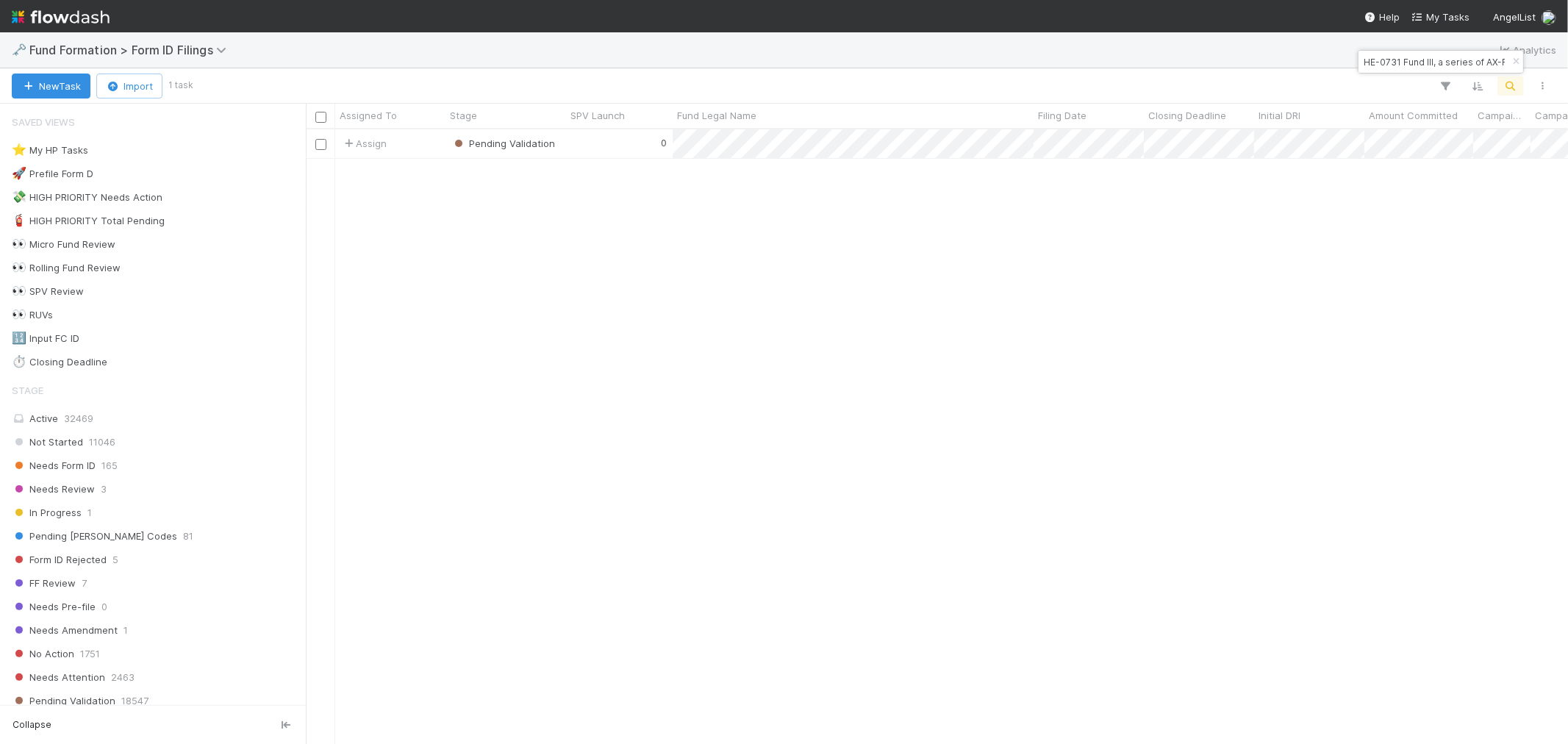
scroll to position [602, 1249]
click at [1511, 67] on button "button" at bounding box center [1514, 61] width 16 height 18
click at [1501, 87] on button "button" at bounding box center [1510, 86] width 27 height 19
drag, startPoint x: 1426, startPoint y: 67, endPoint x: 1248, endPoint y: 78, distance: 178.3
click at [1264, 82] on body "🗝️ Fund Formation > Form ID Filings Analytics New Task Import 1 task Assigned T…" at bounding box center [784, 372] width 1568 height 744
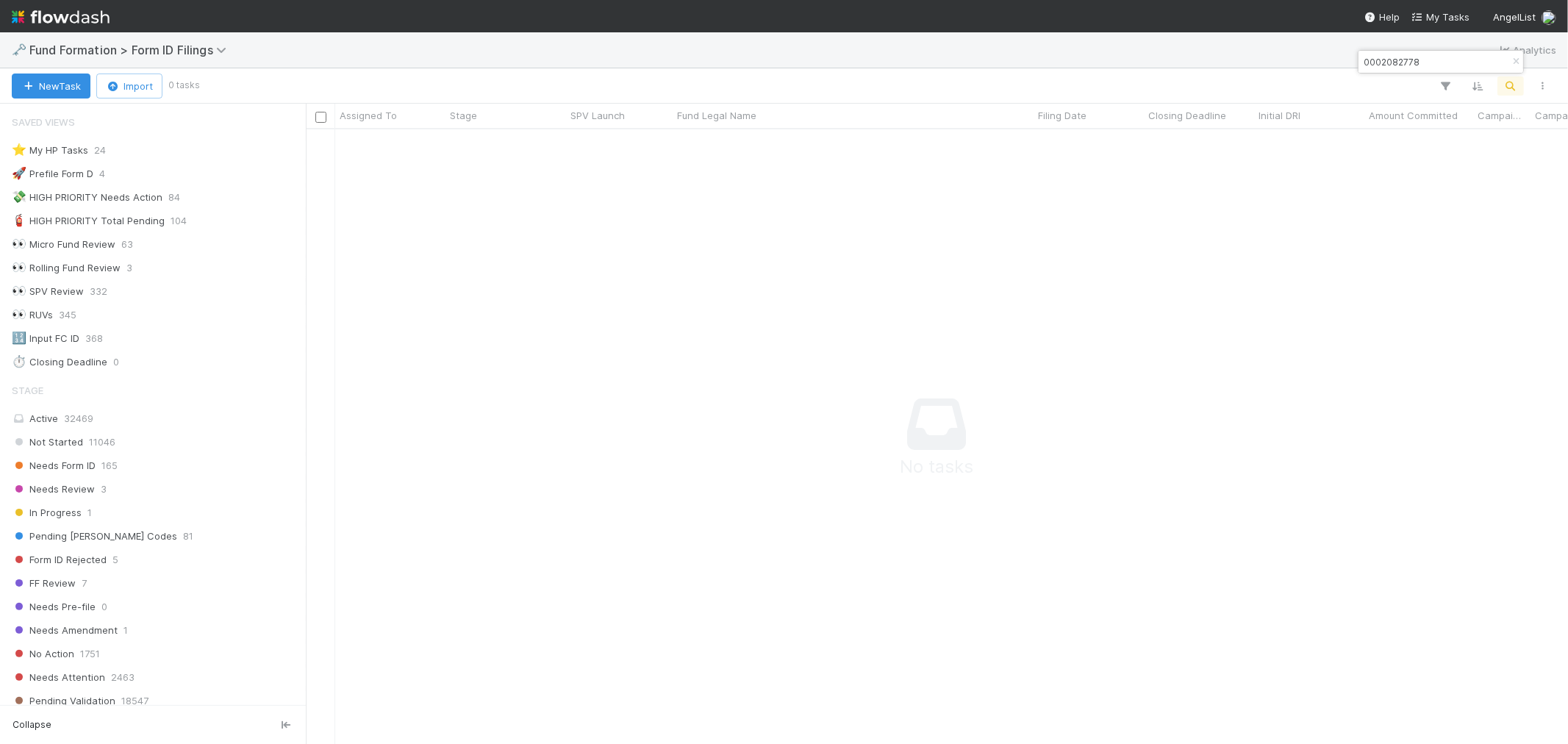
scroll to position [590, 1237]
drag, startPoint x: 1430, startPoint y: 67, endPoint x: 1305, endPoint y: 62, distance: 125.1
click at [1304, 67] on body "🗝️ Fund Formation > Form ID Filings Analytics New Task Import 0 tasks Assigned …" at bounding box center [784, 372] width 1568 height 744
drag, startPoint x: 1420, startPoint y: 62, endPoint x: 1364, endPoint y: 64, distance: 56.0
click at [1364, 64] on input "0002082778" at bounding box center [1433, 61] width 147 height 18
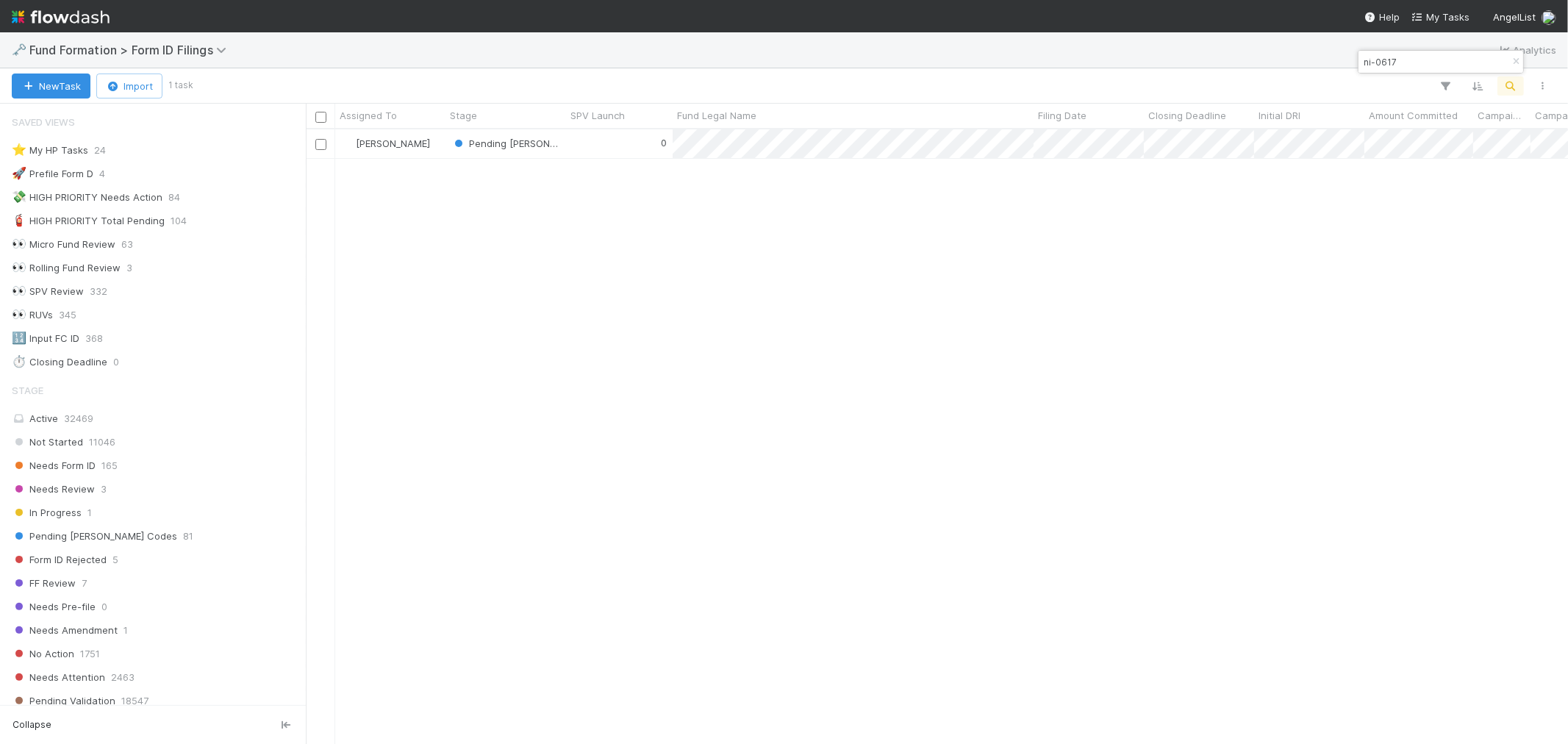
scroll to position [602, 1249]
type input "ni-0617"
click at [595, 149] on div "0" at bounding box center [618, 143] width 106 height 29
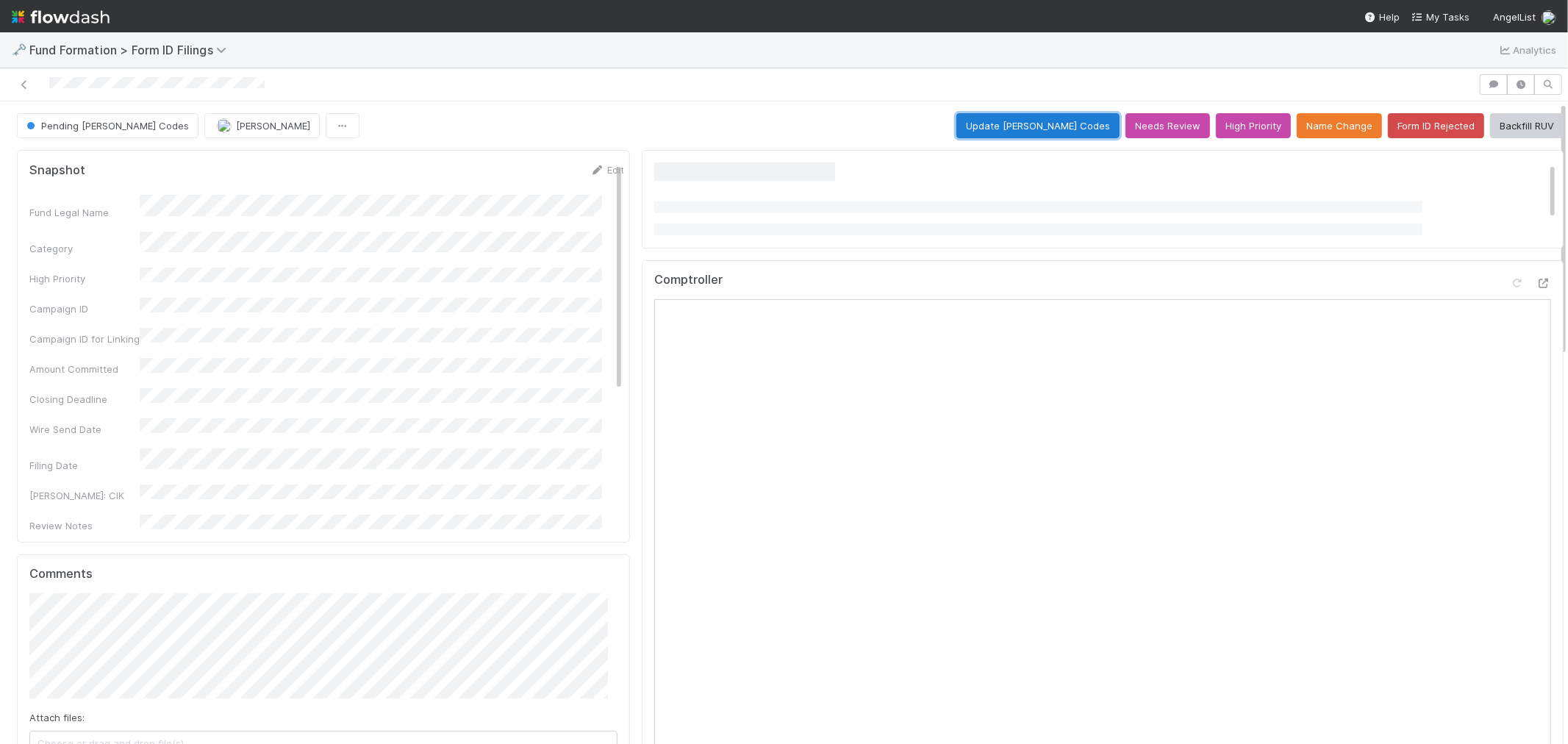
click at [1027, 122] on button "Update [PERSON_NAME] Codes" at bounding box center [1038, 125] width 164 height 25
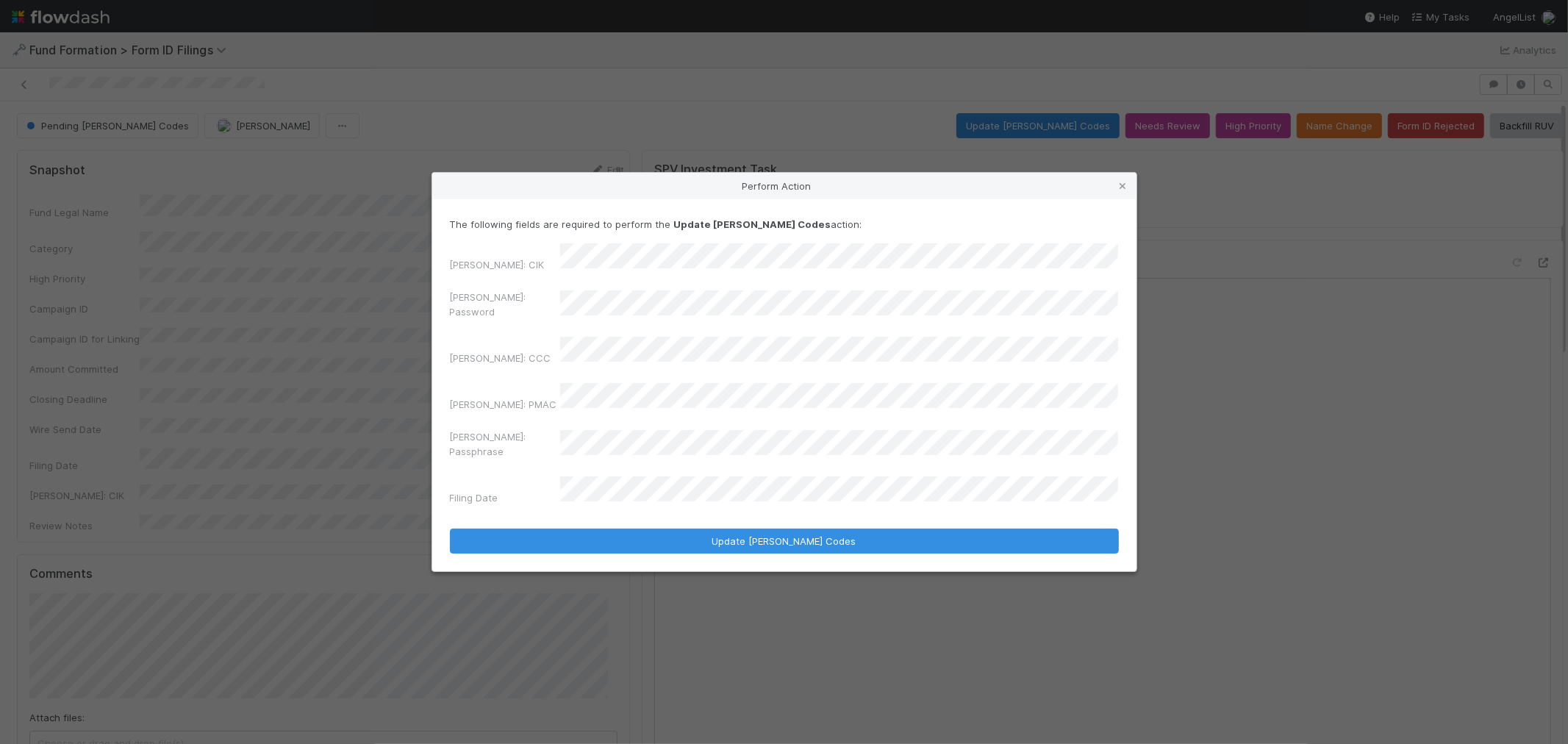
click at [517, 339] on div "EDGAR: CIK EDGAR: Password EDGAR: CCC EDGAR: PMAC EDGAR: Passphrase Filing Date" at bounding box center [784, 377] width 669 height 268
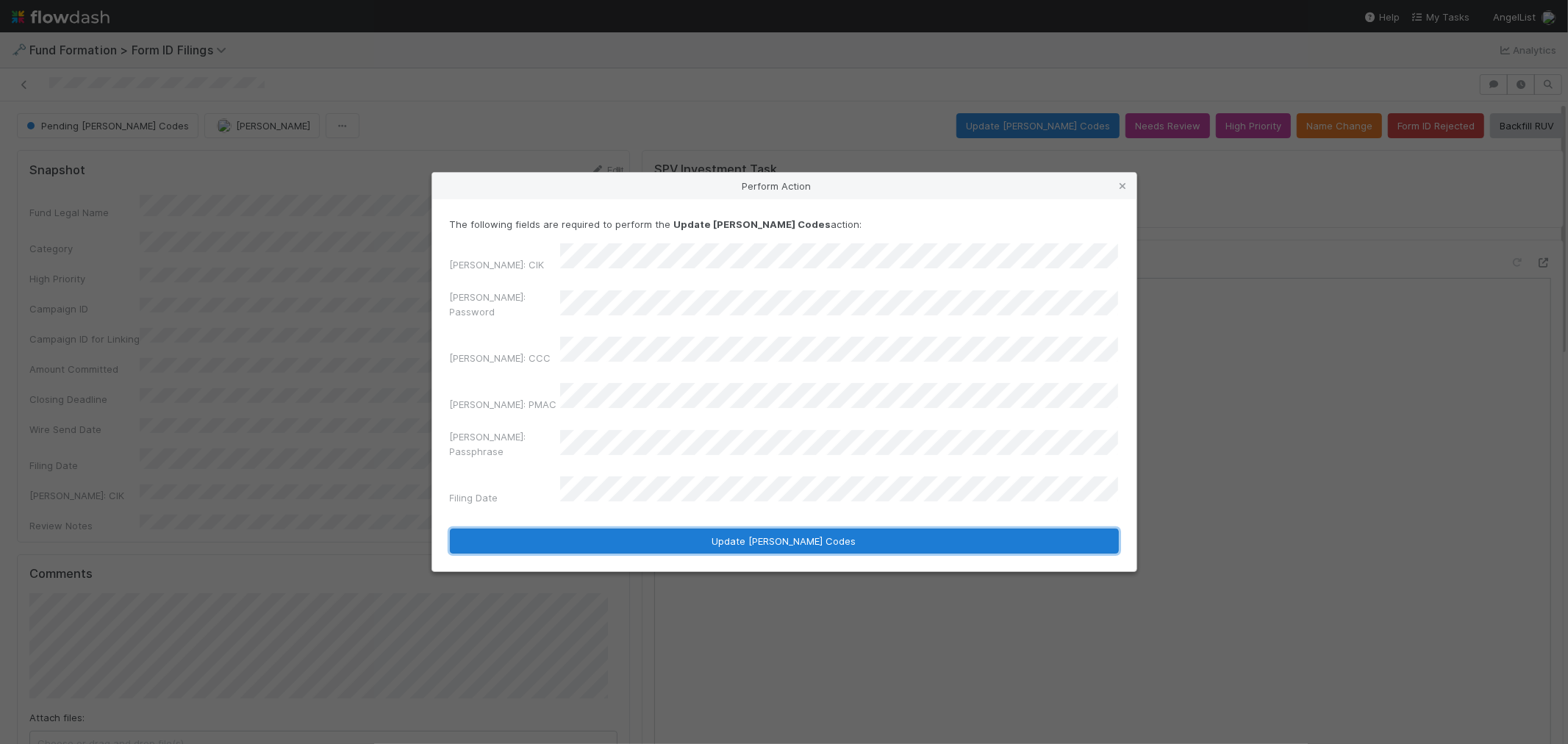
click at [629, 529] on button "Update [PERSON_NAME] Codes" at bounding box center [784, 541] width 669 height 25
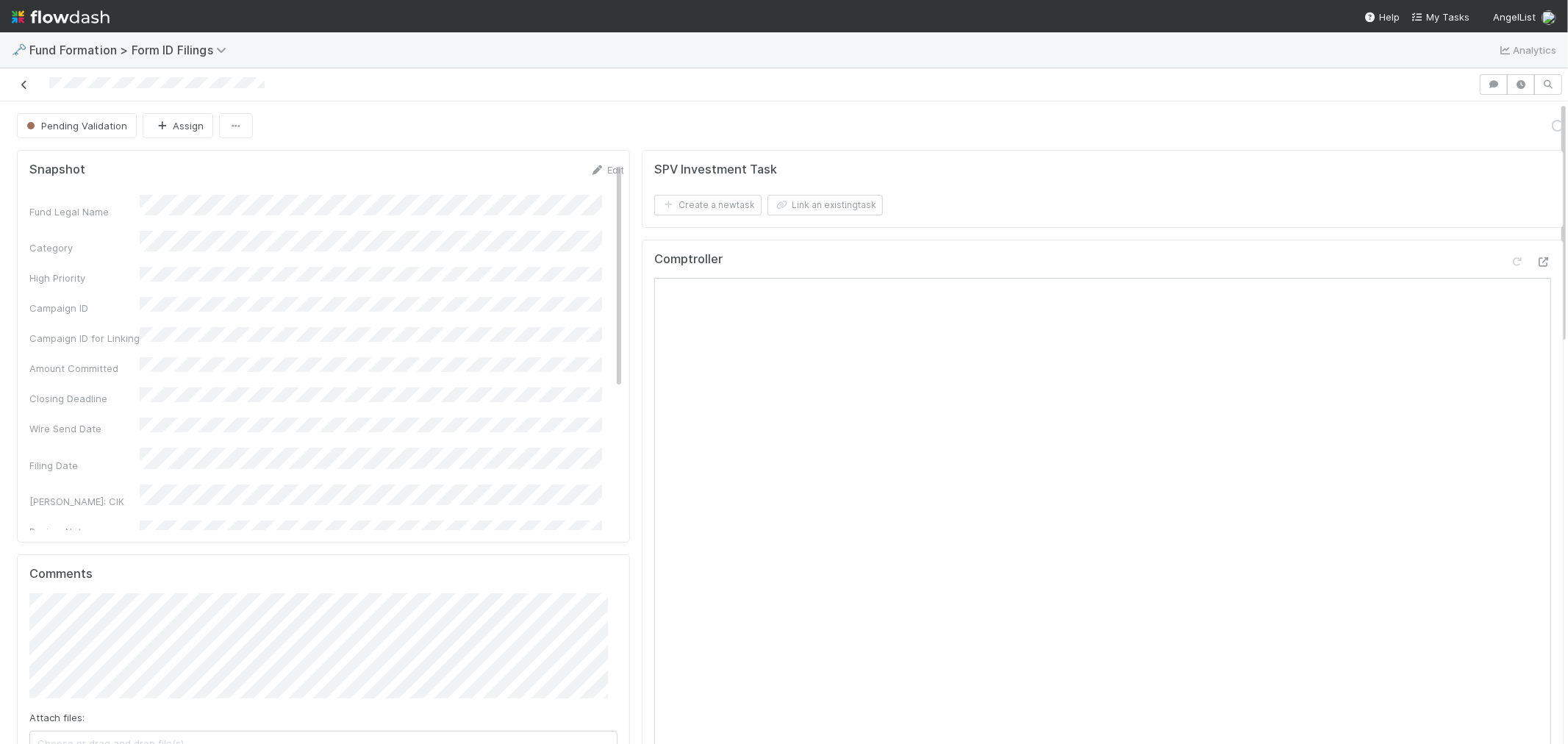
click at [26, 87] on icon at bounding box center [24, 85] width 15 height 9
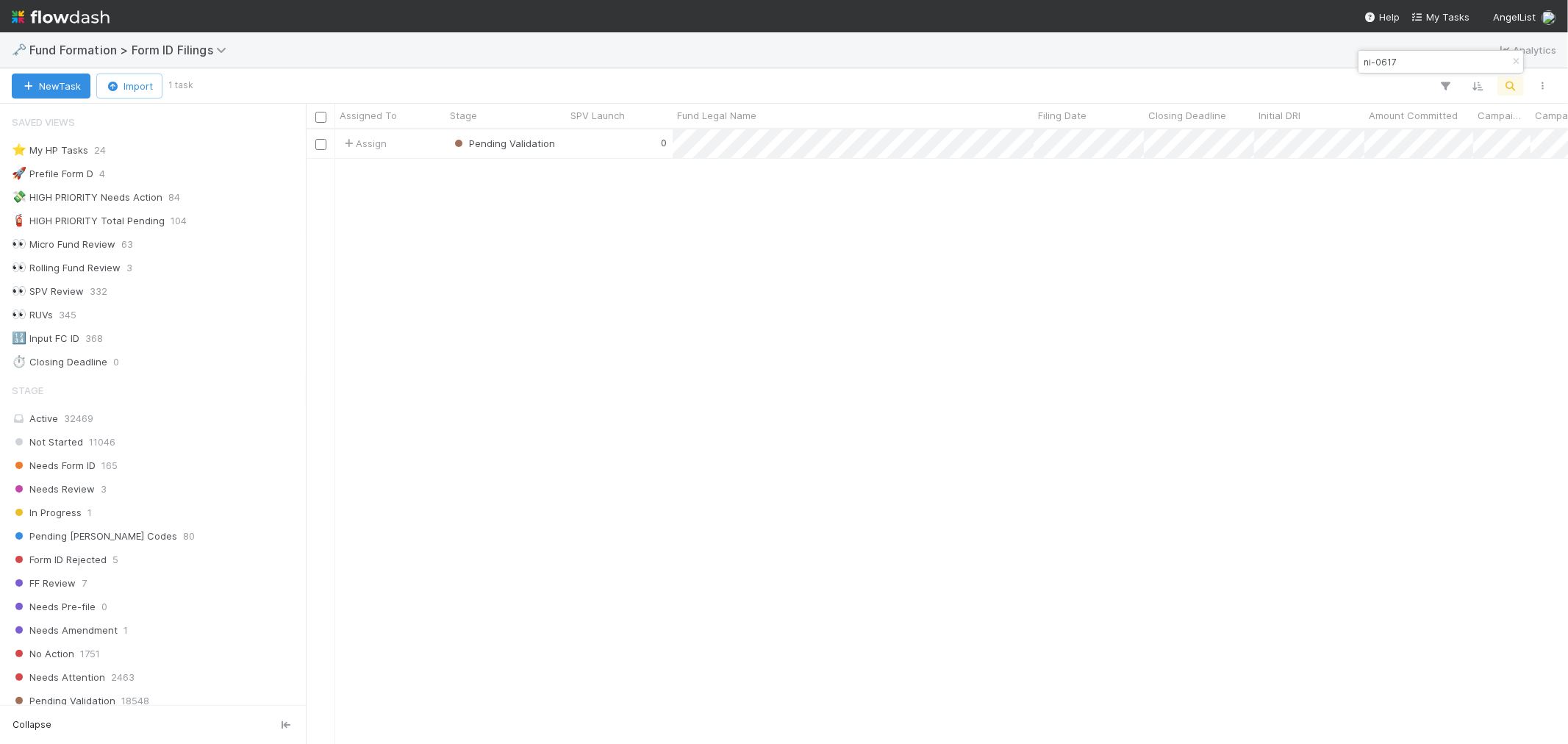
scroll to position [12, 12]
click at [1515, 61] on icon "button" at bounding box center [1515, 62] width 15 height 9
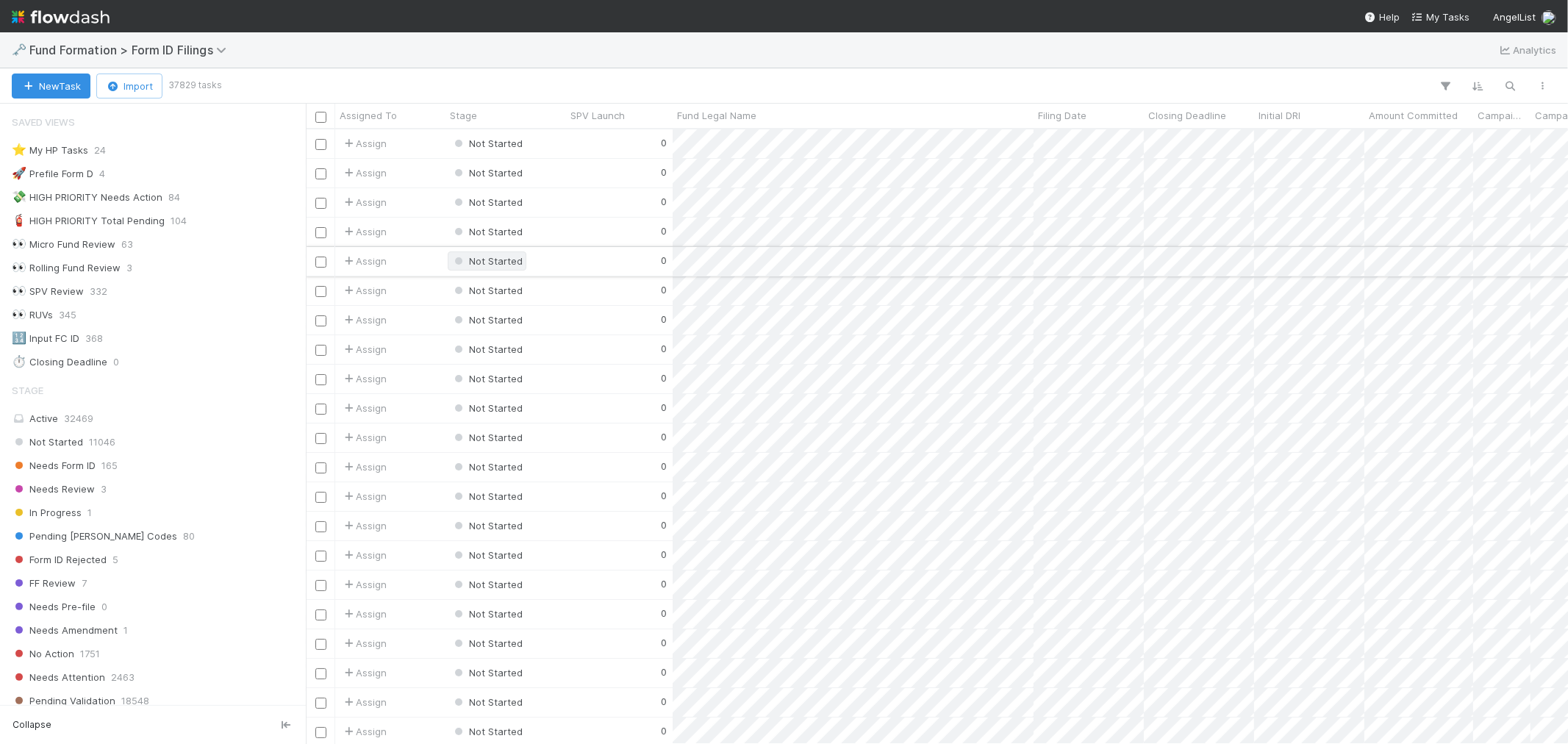
scroll to position [602, 1249]
click at [106, 143] on div "⭐ My HP Tasks 24" at bounding box center [157, 151] width 290 height 18
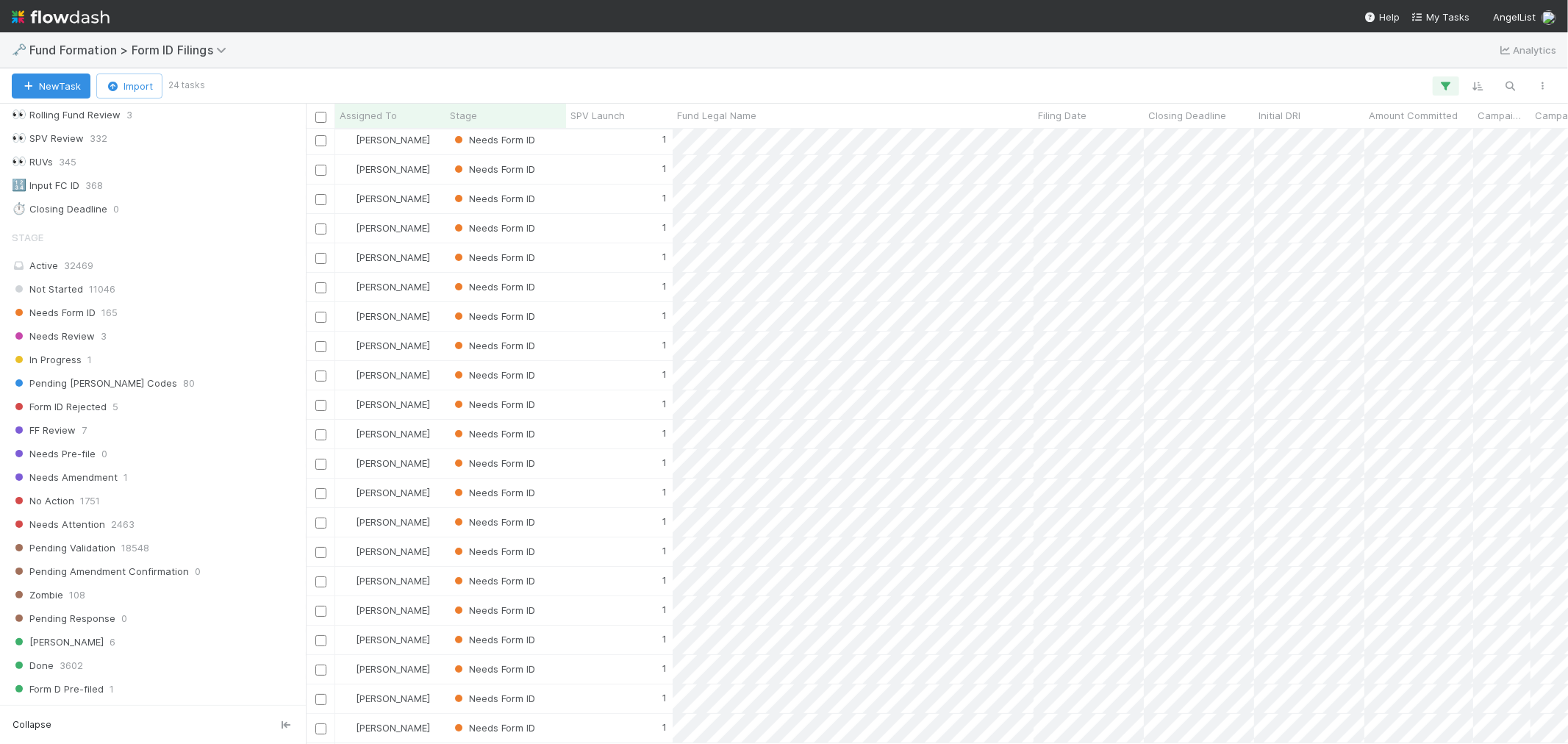
scroll to position [145, 0]
click at [109, 325] on span "165" at bounding box center [109, 320] width 16 height 18
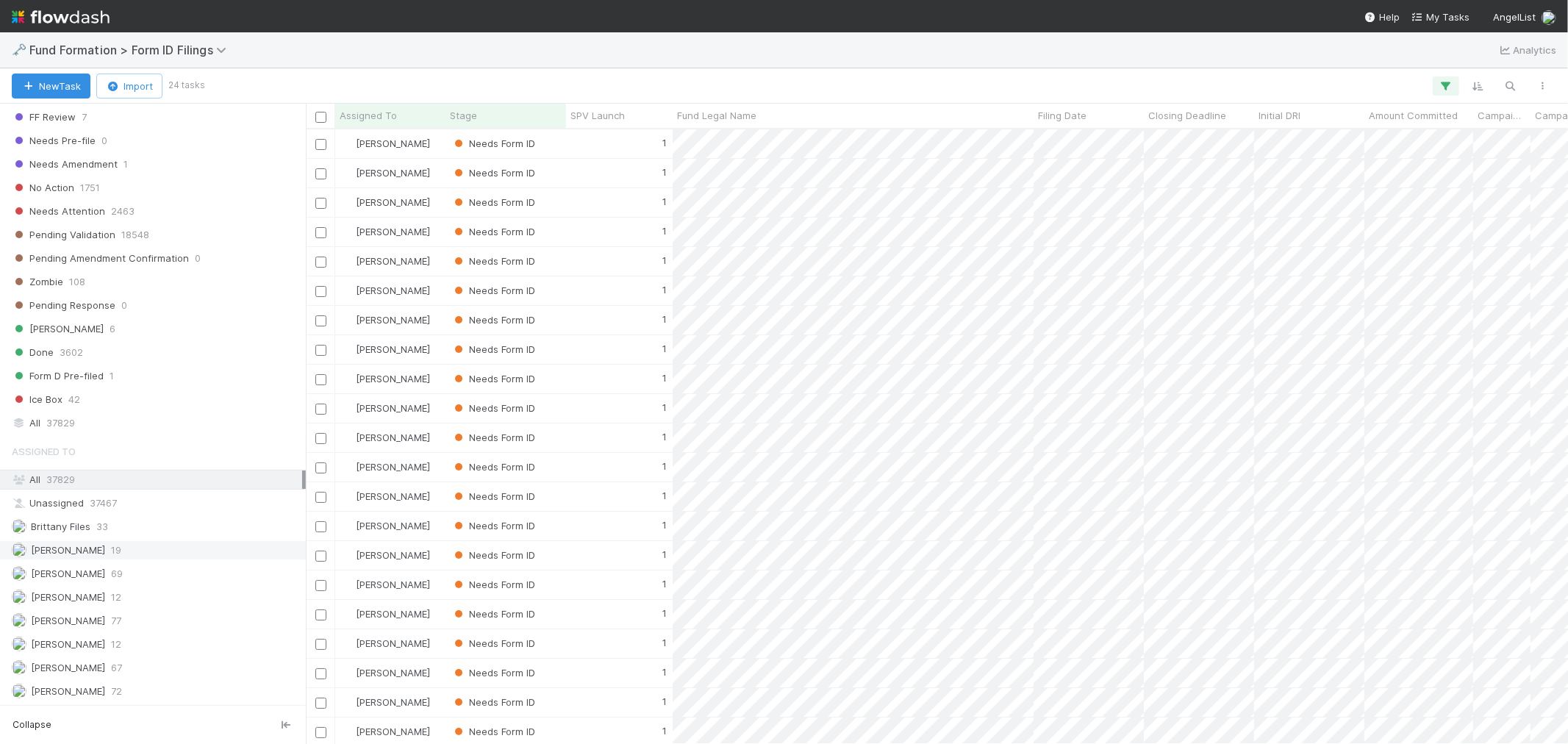
scroll to position [602, 1249]
click at [56, 666] on span "[PERSON_NAME]" at bounding box center [67, 667] width 74 height 12
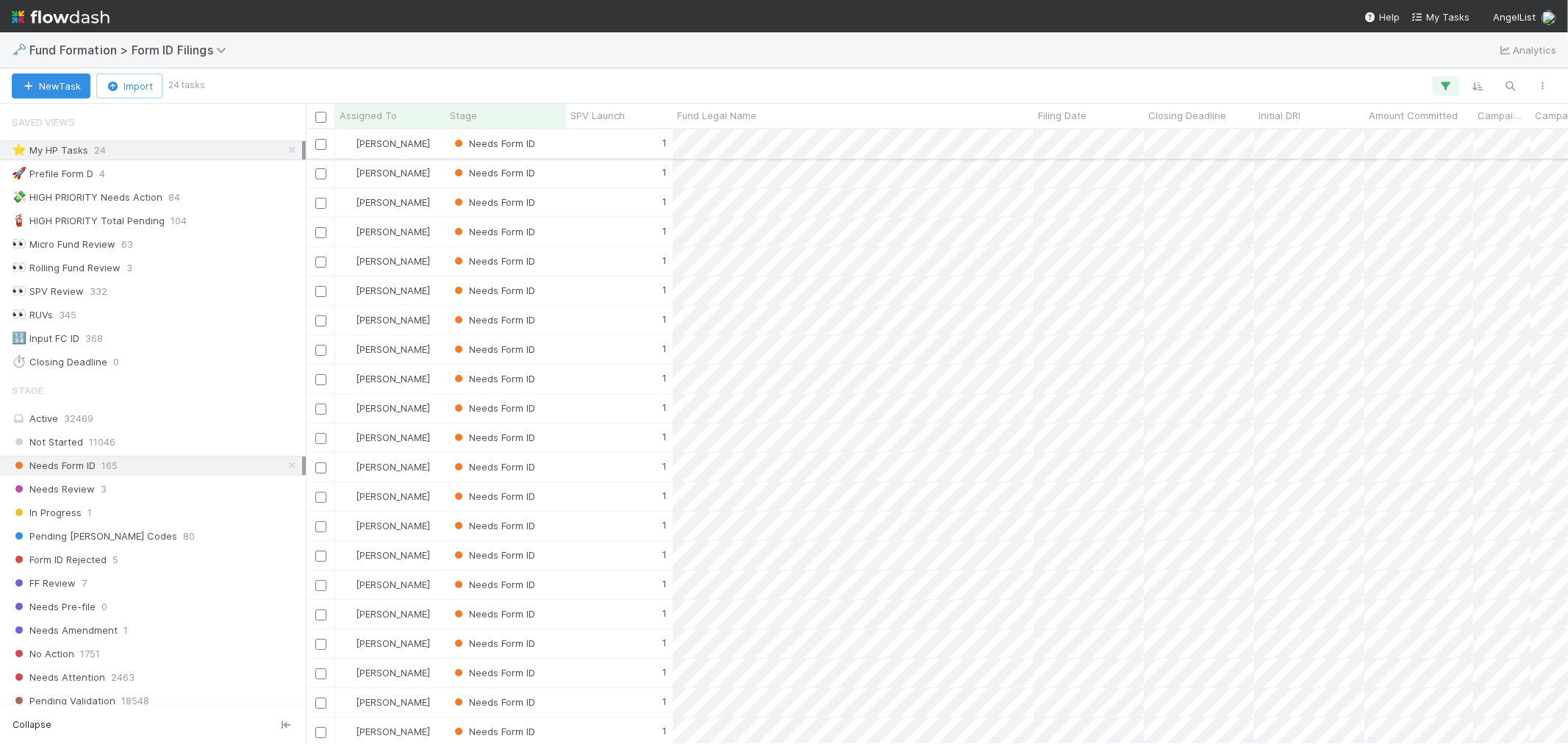
click at [577, 147] on div "1" at bounding box center [618, 143] width 106 height 29
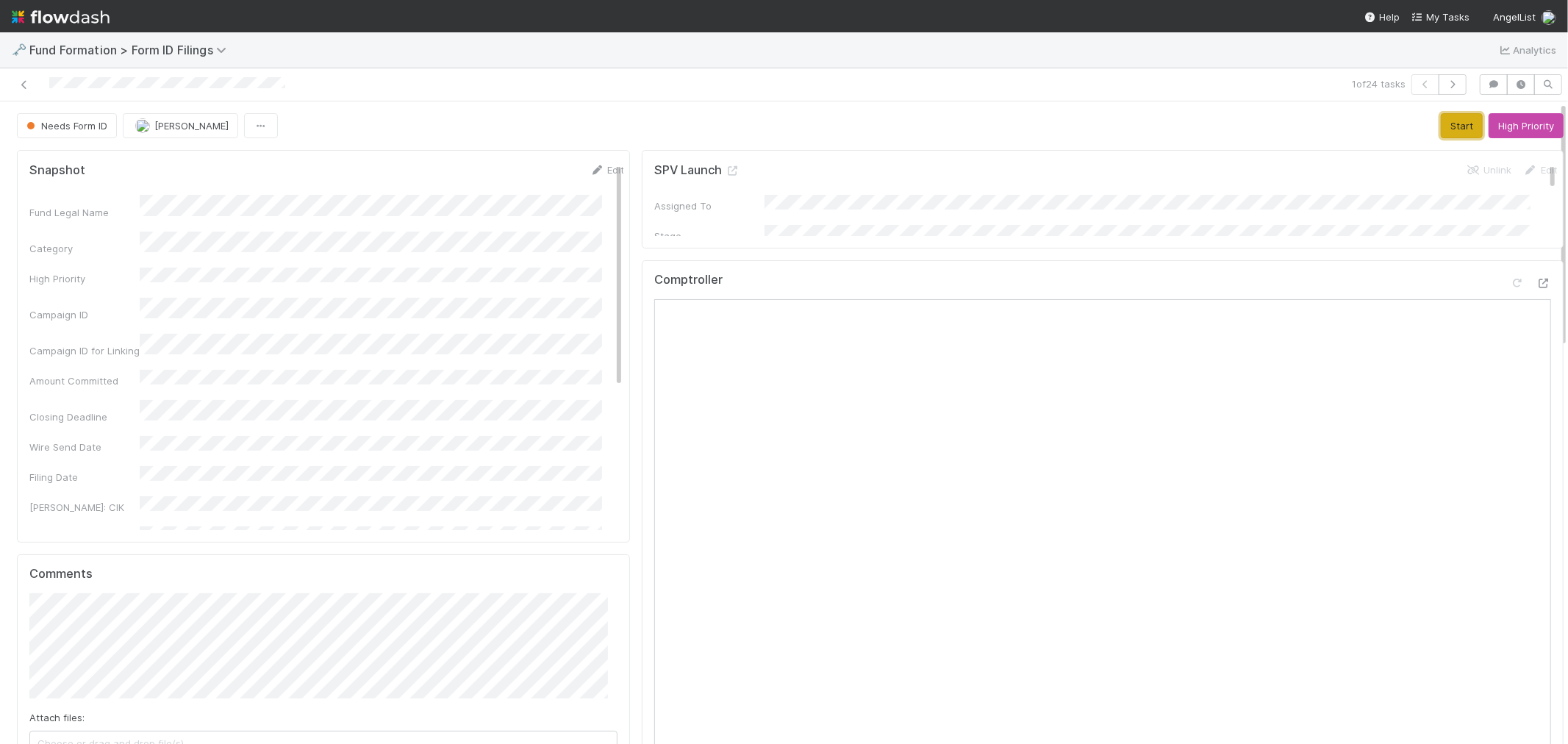
click at [1440, 121] on button "Start" at bounding box center [1461, 125] width 42 height 25
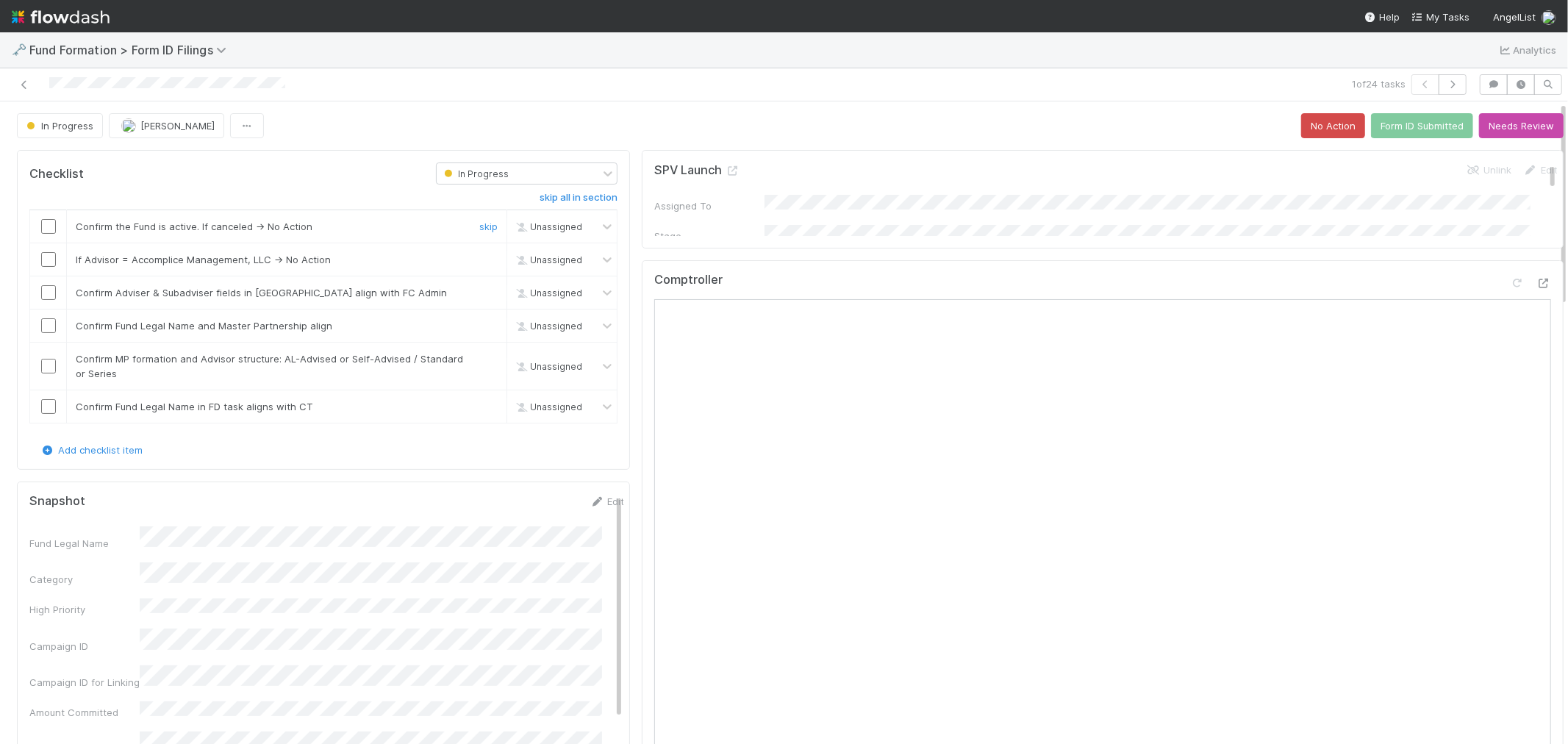
click at [44, 230] on input "checkbox" at bounding box center [49, 226] width 15 height 15
click at [483, 261] on link "skip" at bounding box center [489, 259] width 18 height 12
click at [47, 290] on input "checkbox" at bounding box center [49, 293] width 15 height 15
click at [47, 325] on input "checkbox" at bounding box center [49, 325] width 15 height 15
click at [55, 368] on input "checkbox" at bounding box center [49, 366] width 15 height 15
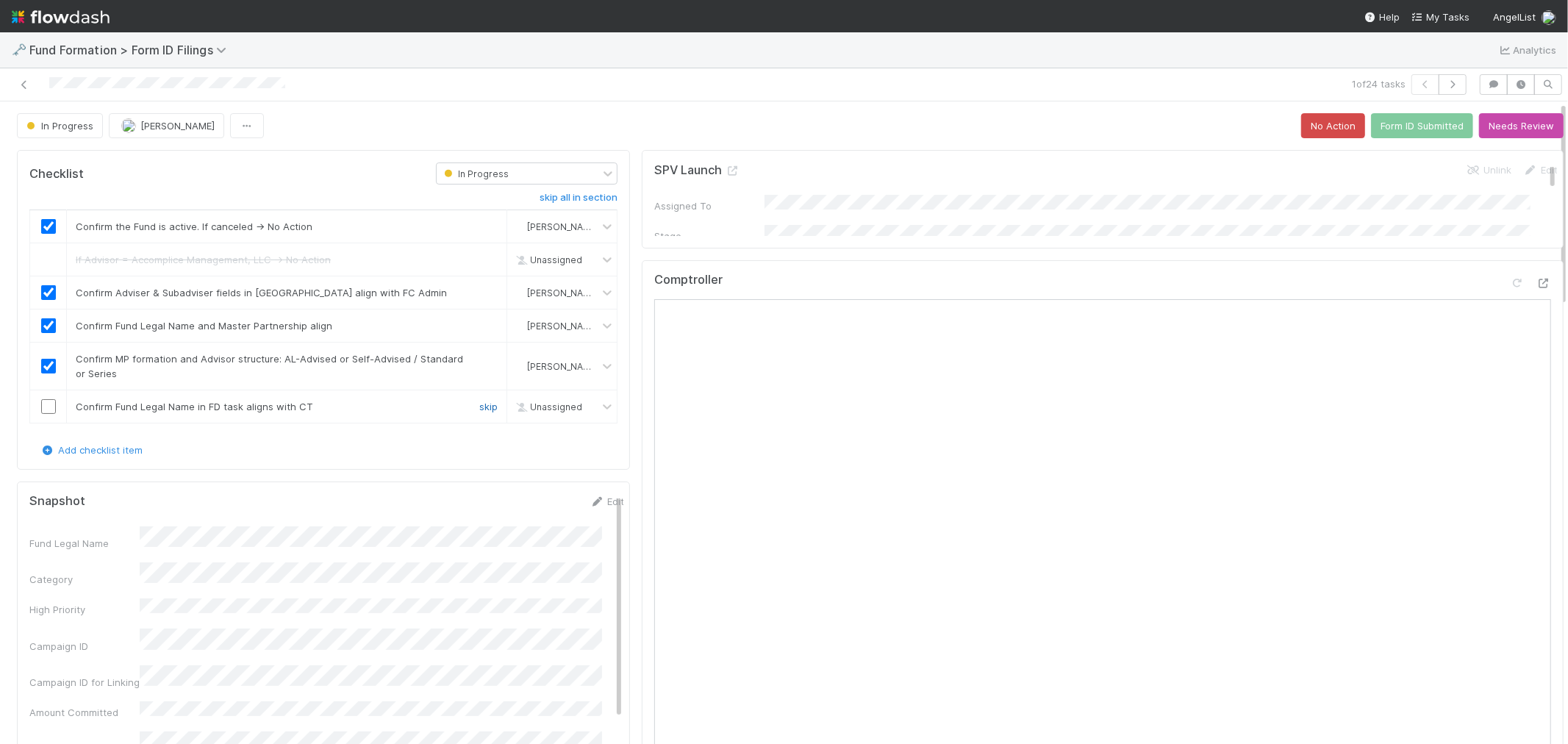
click at [480, 406] on link "skip" at bounding box center [489, 407] width 18 height 12
click at [1387, 128] on button "Form ID Submitted" at bounding box center [1422, 125] width 103 height 25
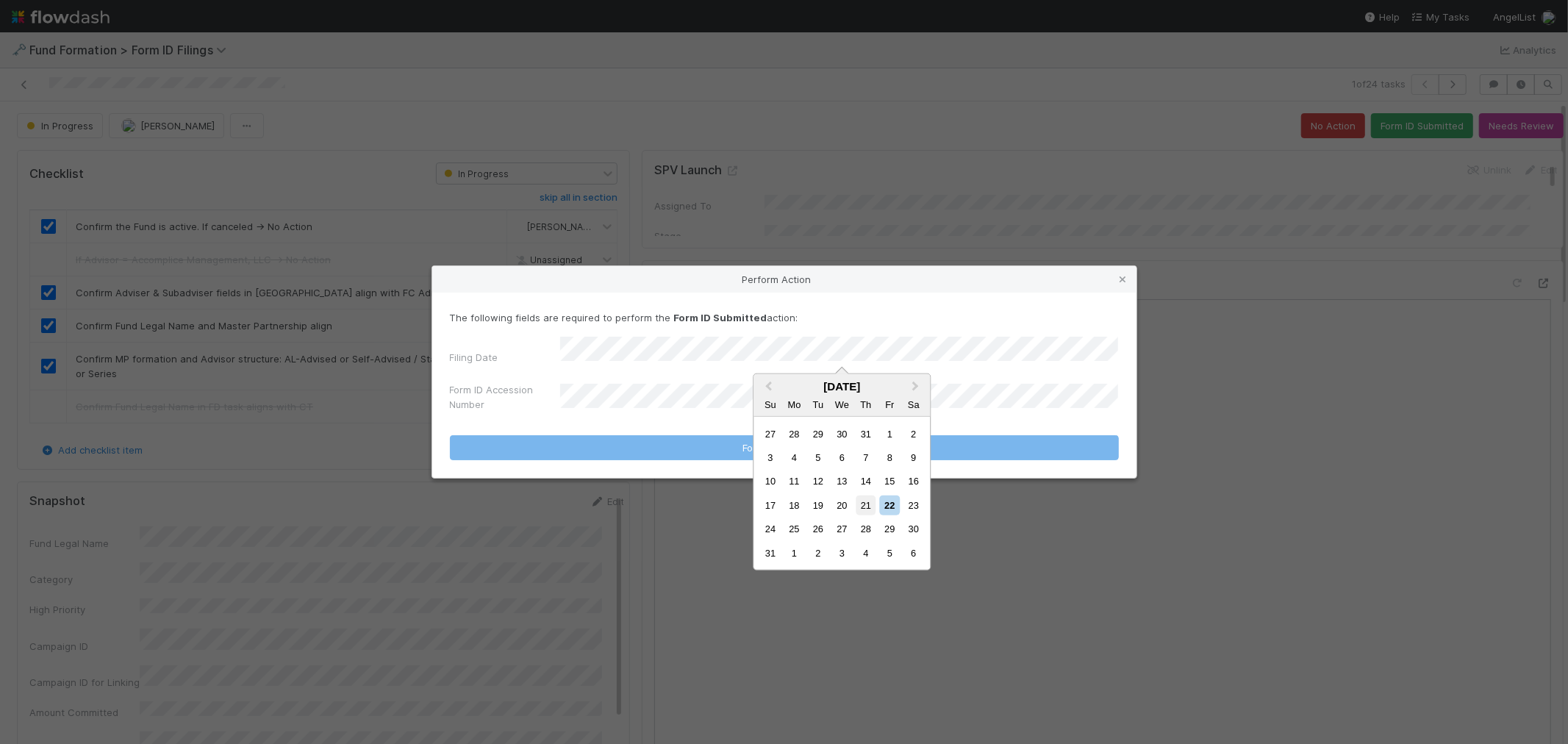
click at [857, 504] on div "21" at bounding box center [865, 505] width 19 height 19
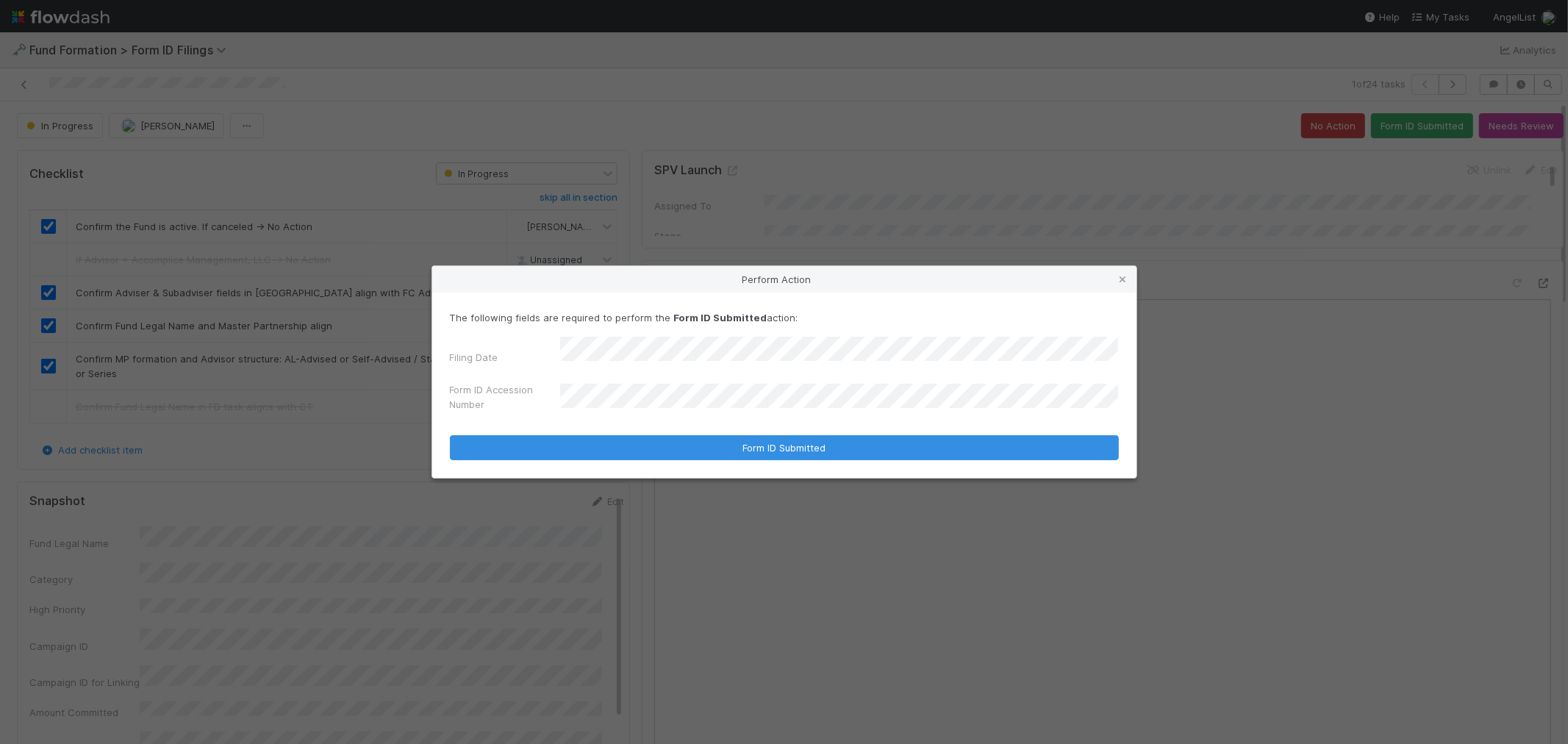
click at [616, 413] on div "Form ID Accession Number" at bounding box center [784, 400] width 669 height 35
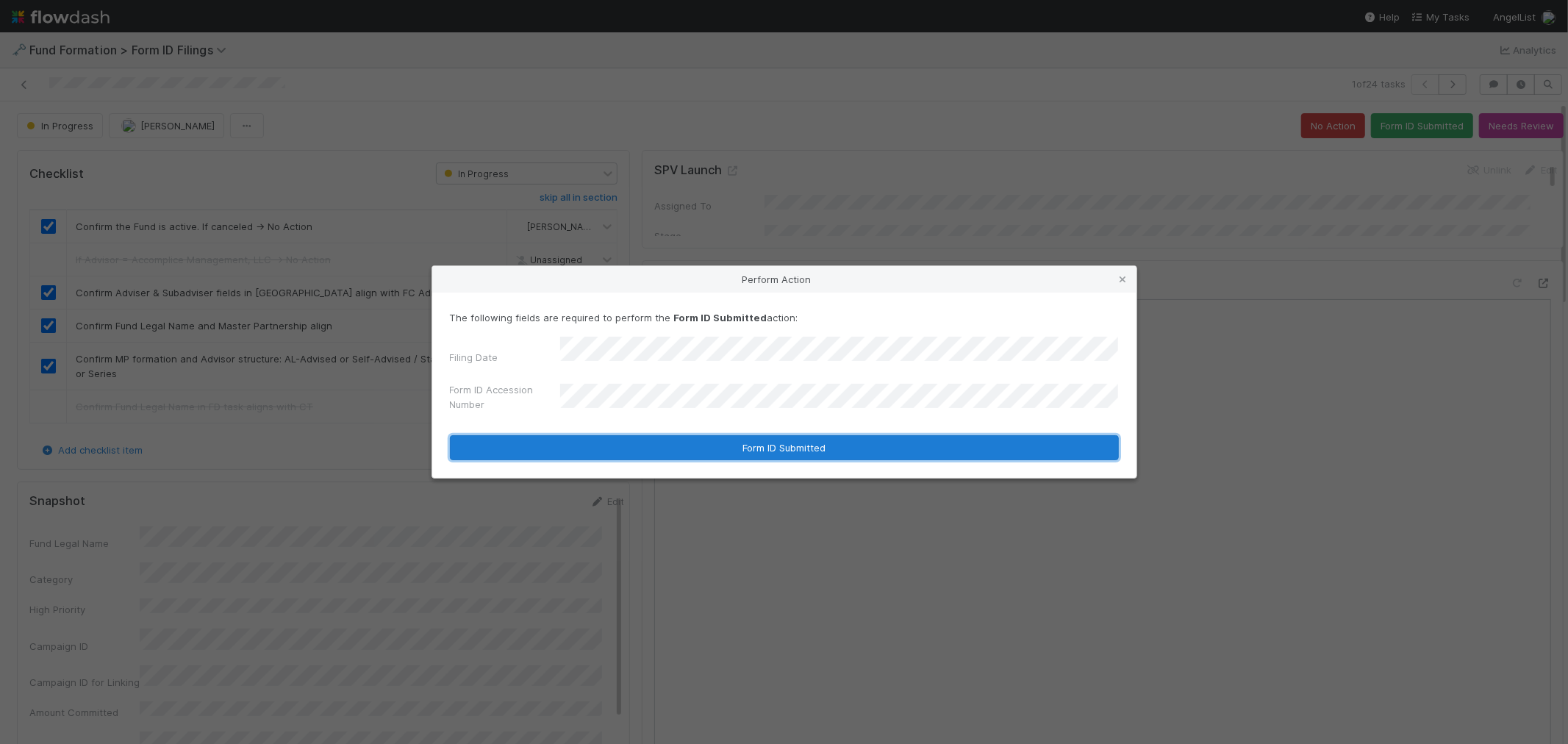
click at [600, 436] on button "Form ID Submitted" at bounding box center [784, 447] width 669 height 25
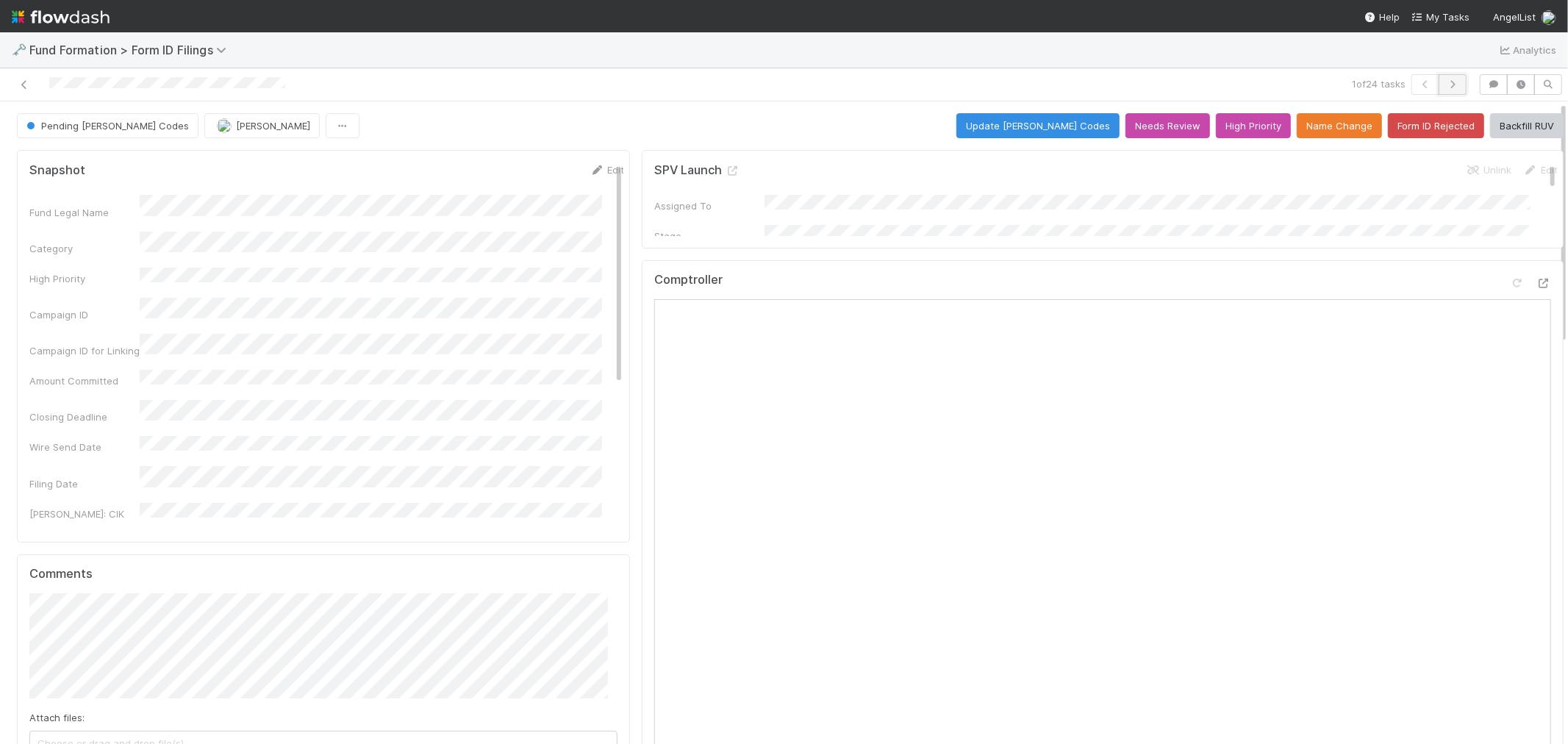
click at [1445, 84] on icon "button" at bounding box center [1453, 85] width 15 height 9
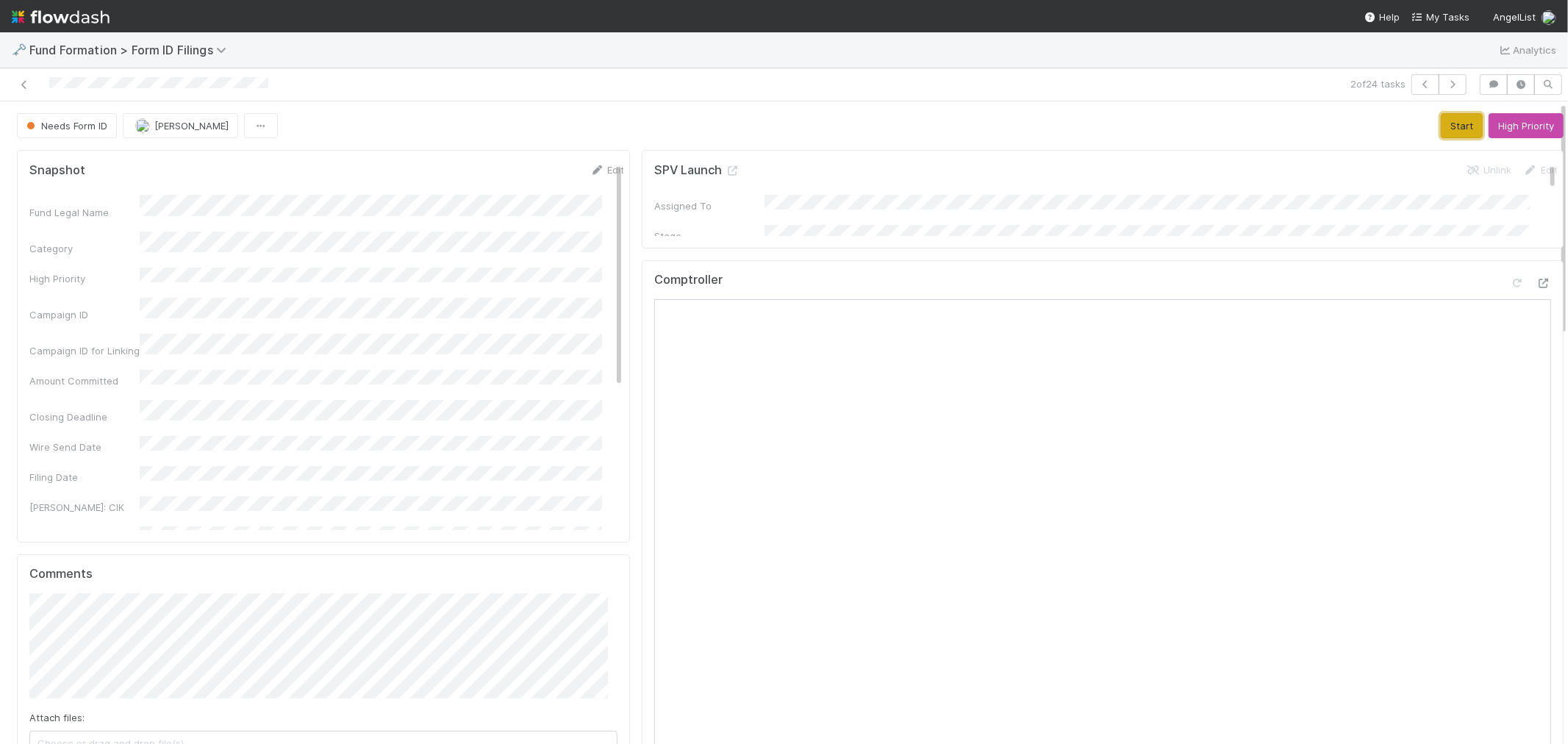
click at [1442, 121] on button "Start" at bounding box center [1461, 125] width 42 height 25
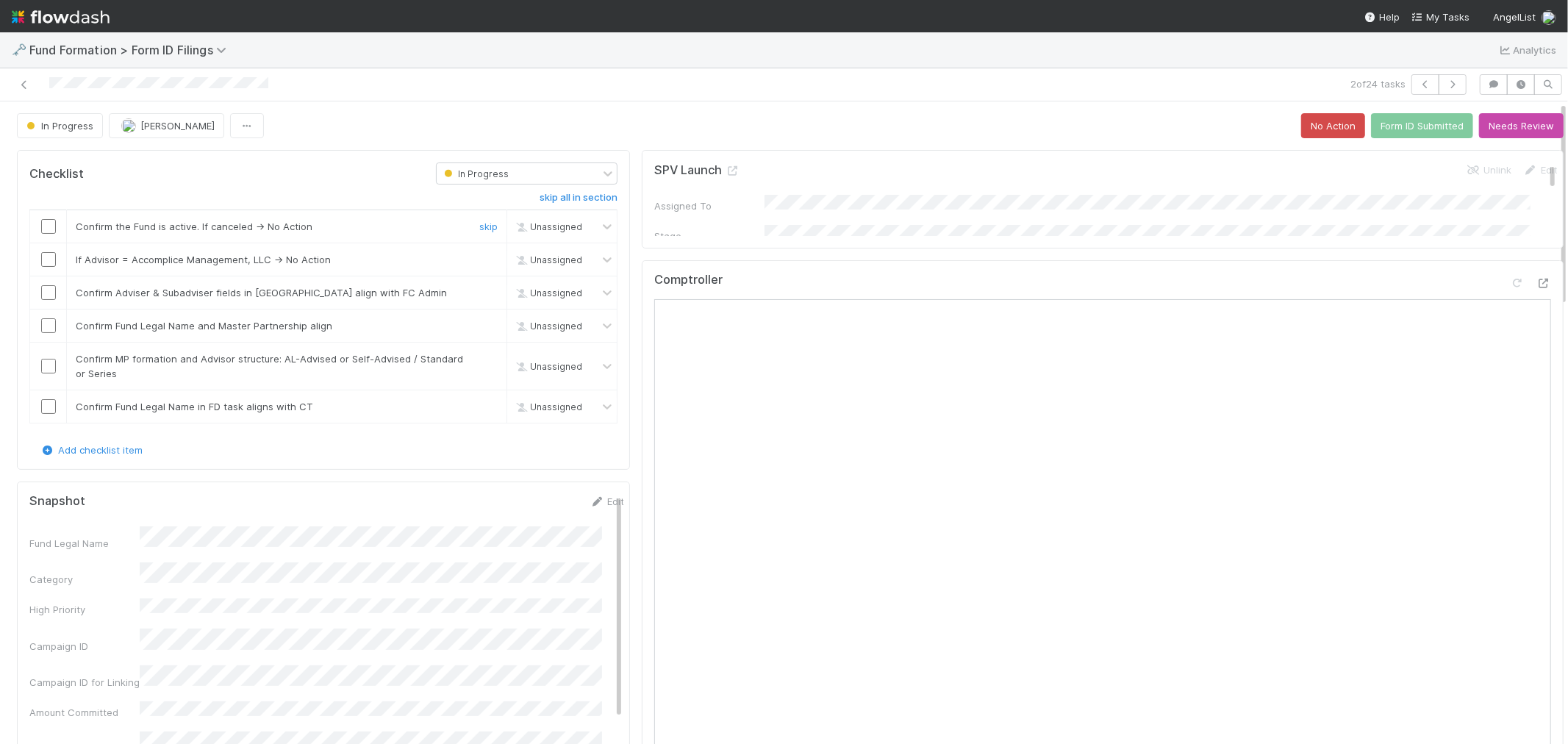
click at [50, 225] on input "checkbox" at bounding box center [49, 226] width 15 height 15
click at [482, 260] on link "skip" at bounding box center [489, 259] width 18 height 12
click at [48, 297] on input "checkbox" at bounding box center [49, 293] width 15 height 15
click at [42, 323] on input "checkbox" at bounding box center [49, 325] width 15 height 15
click at [1501, 129] on button "Needs Review" at bounding box center [1520, 125] width 84 height 25
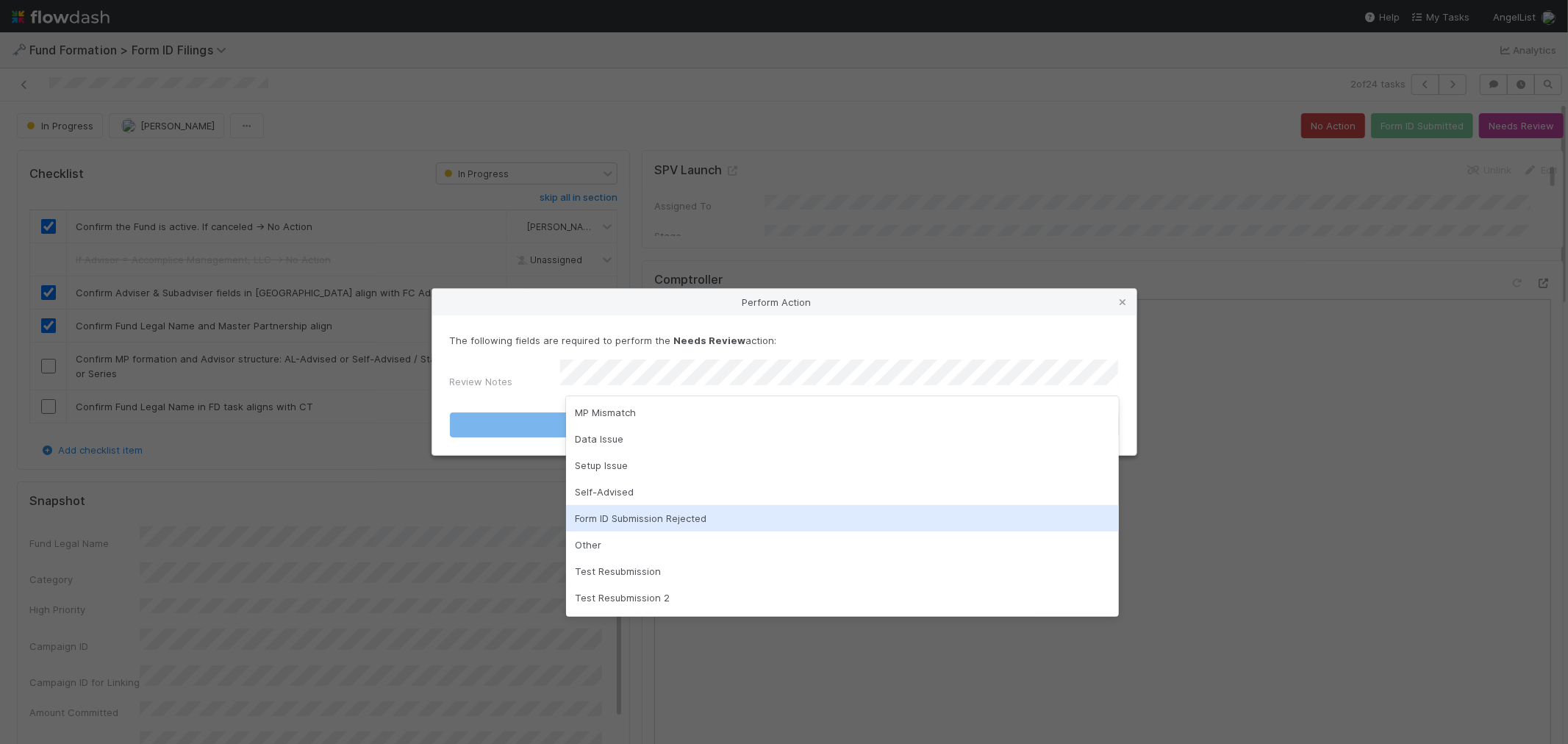
scroll to position [49, 0]
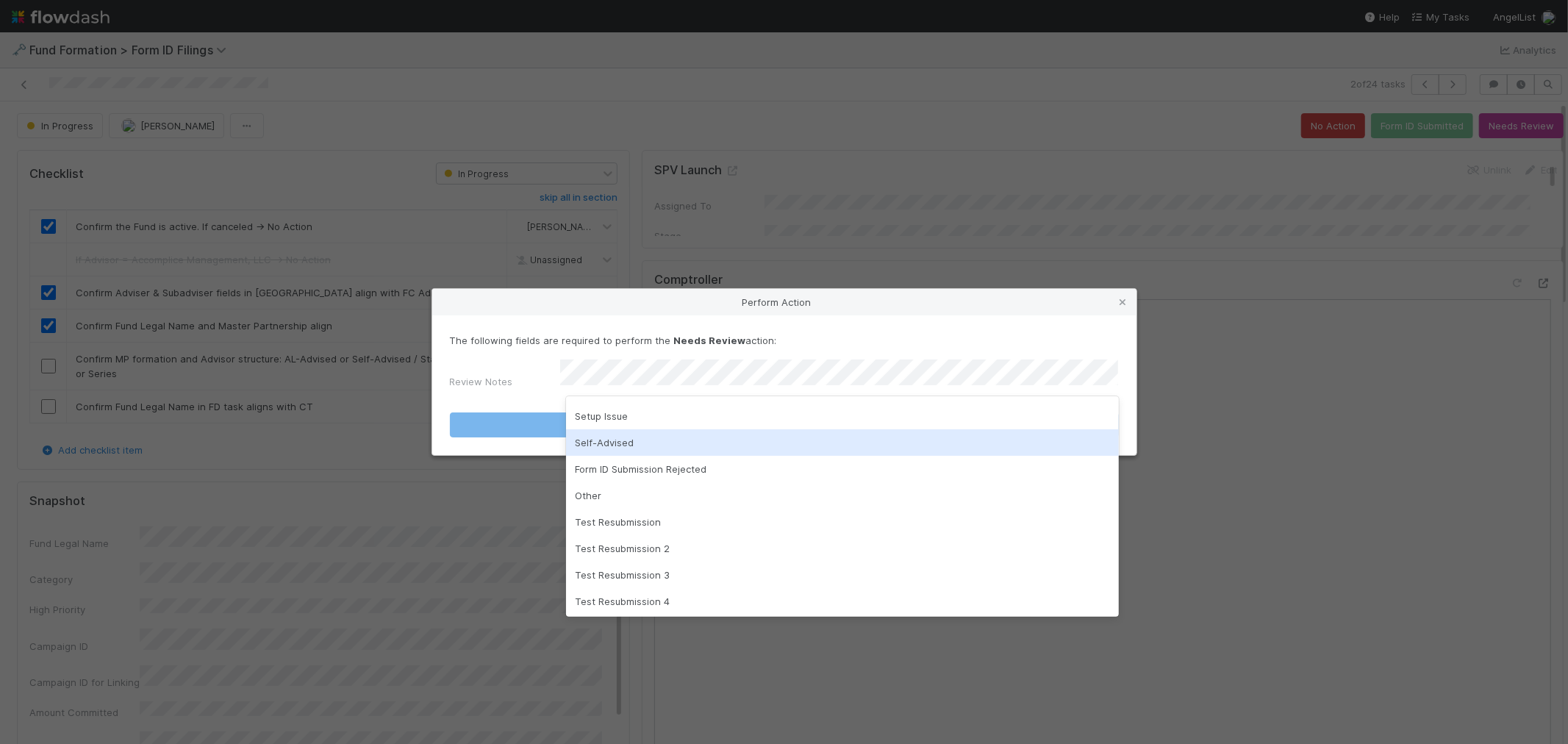
click at [634, 445] on div "Self-Advised" at bounding box center [842, 443] width 553 height 27
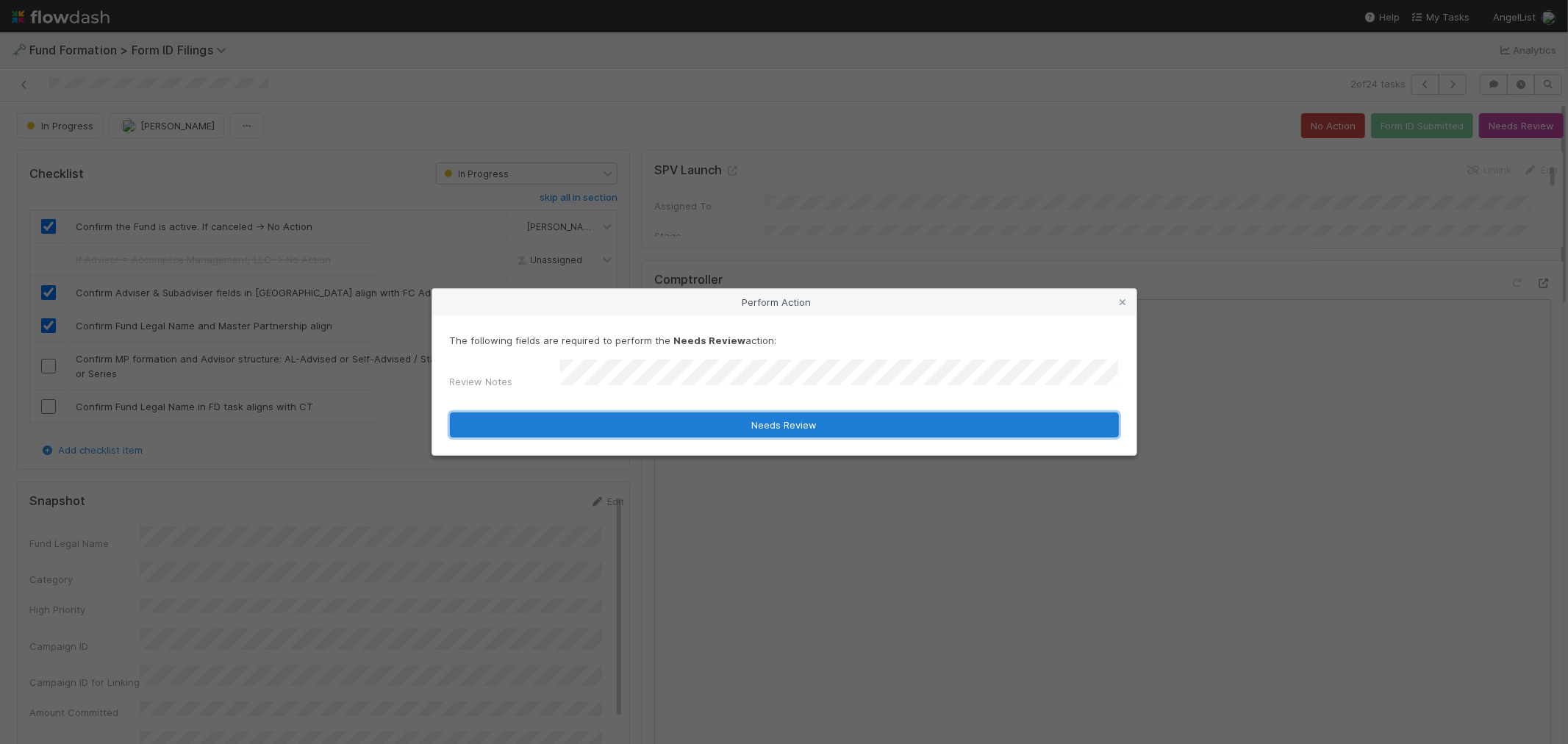
click at [647, 421] on button "Needs Review" at bounding box center [784, 424] width 669 height 25
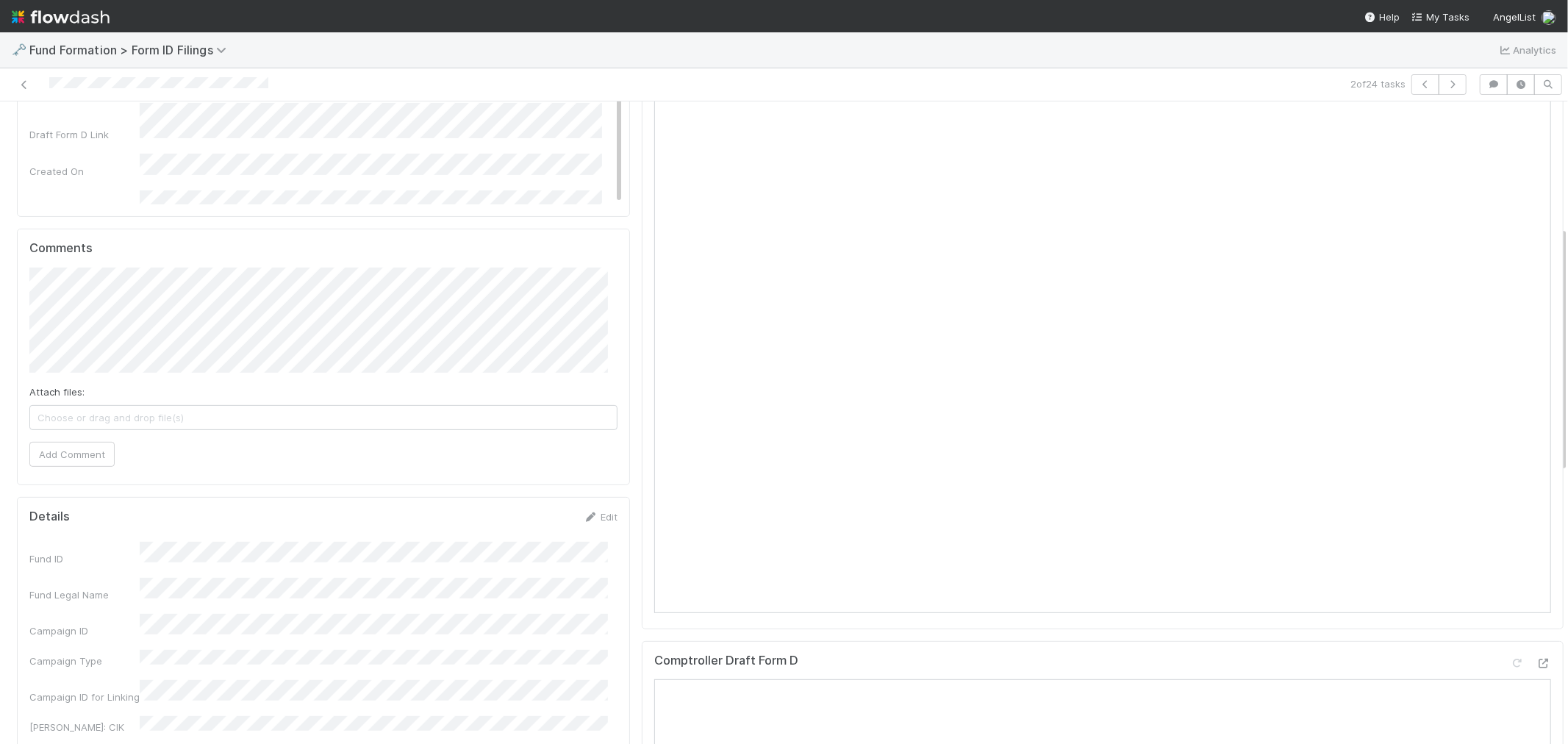
scroll to position [326, 0]
click at [76, 325] on span "[PERSON_NAME]" at bounding box center [107, 324] width 93 height 12
click at [203, 322] on span "Brittany Files" at bounding box center [225, 324] width 59 height 12
click at [101, 452] on button "Add Comment" at bounding box center [72, 453] width 85 height 25
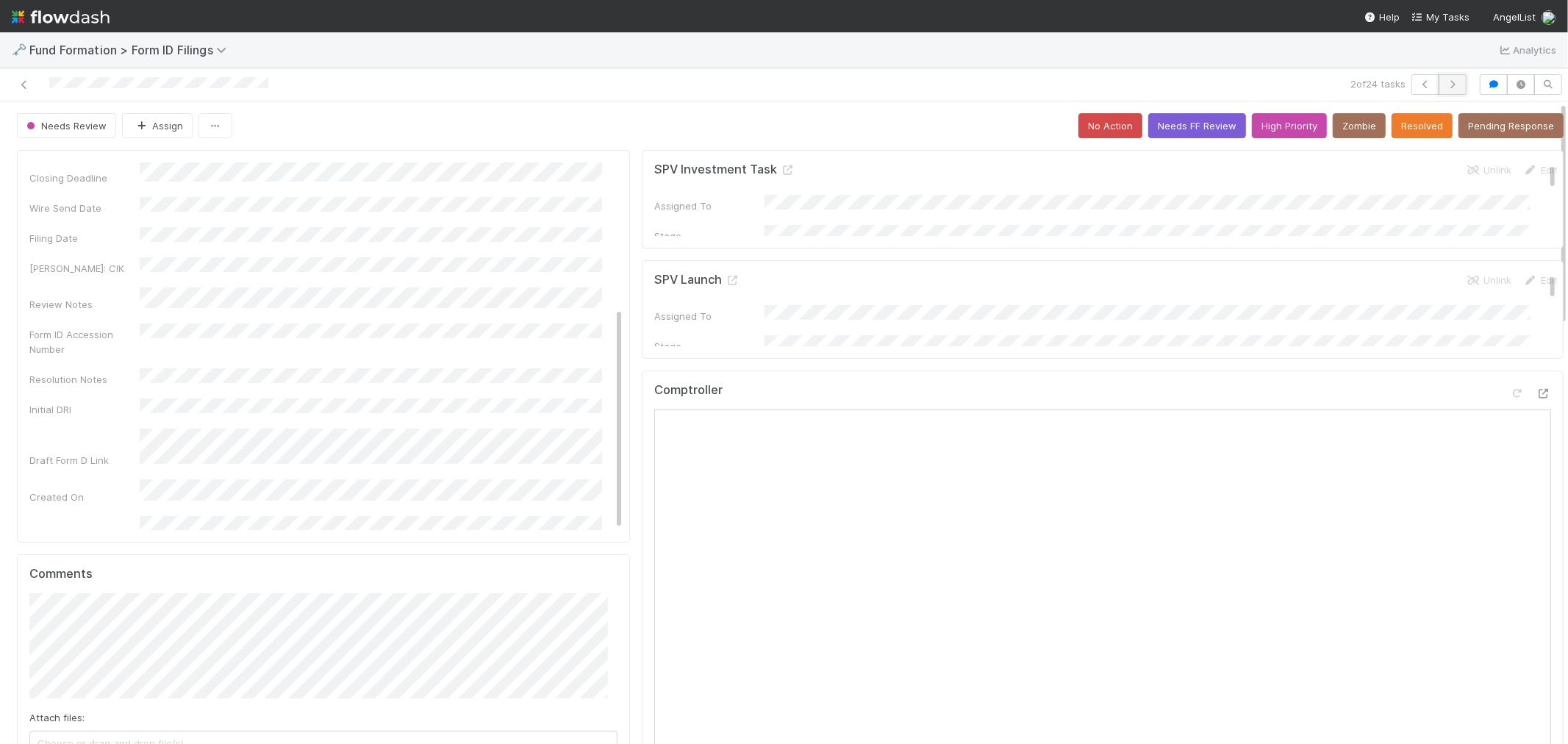
click at [1446, 83] on icon "button" at bounding box center [1453, 85] width 15 height 9
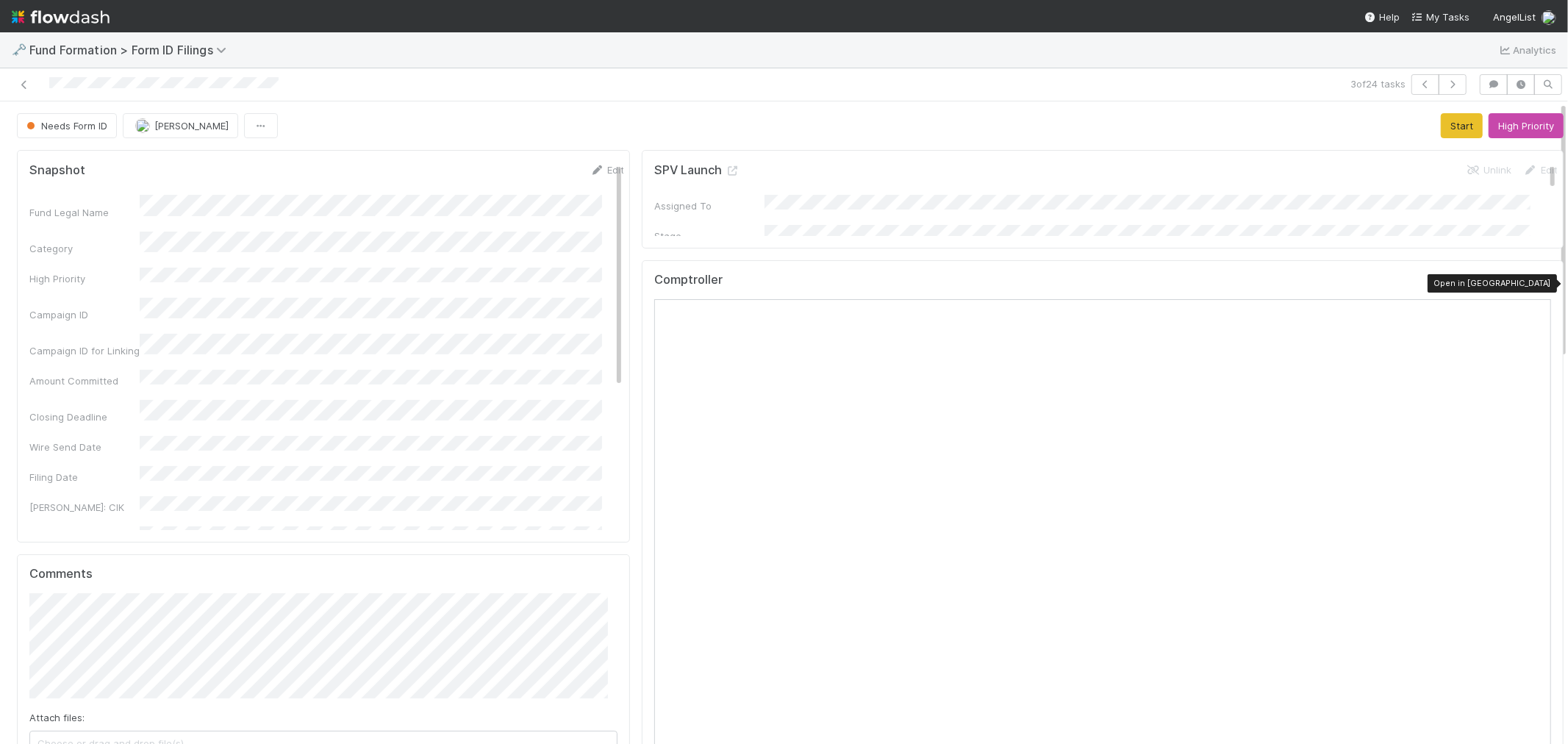
click at [1536, 280] on icon at bounding box center [1543, 283] width 15 height 9
click at [1440, 124] on button "Start" at bounding box center [1461, 125] width 42 height 25
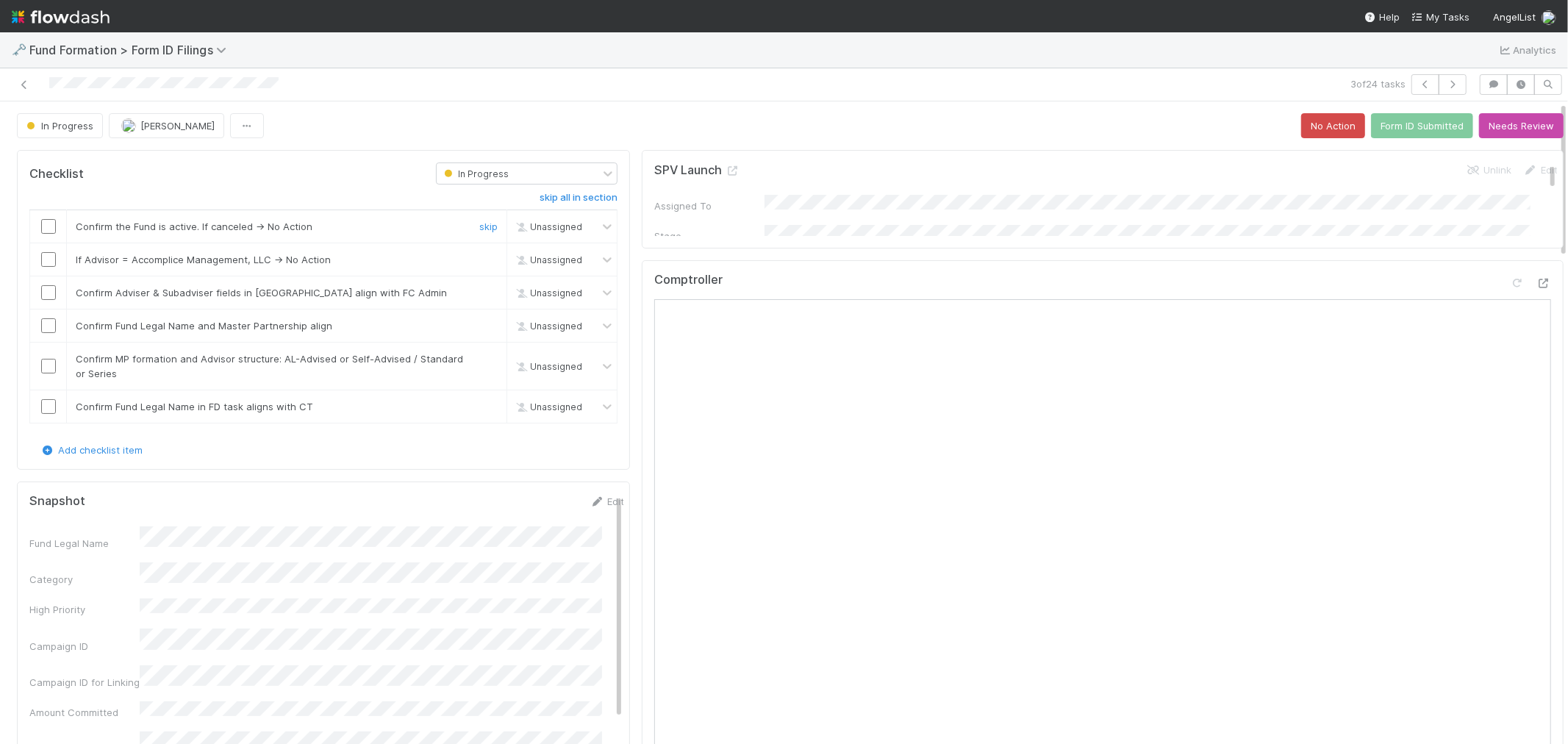
click at [48, 224] on input "checkbox" at bounding box center [49, 226] width 15 height 15
click at [485, 262] on link "skip" at bounding box center [489, 259] width 18 height 12
click at [47, 291] on input "checkbox" at bounding box center [49, 293] width 15 height 15
click at [49, 321] on input "checkbox" at bounding box center [49, 325] width 15 height 15
click at [45, 365] on input "checkbox" at bounding box center [49, 366] width 15 height 15
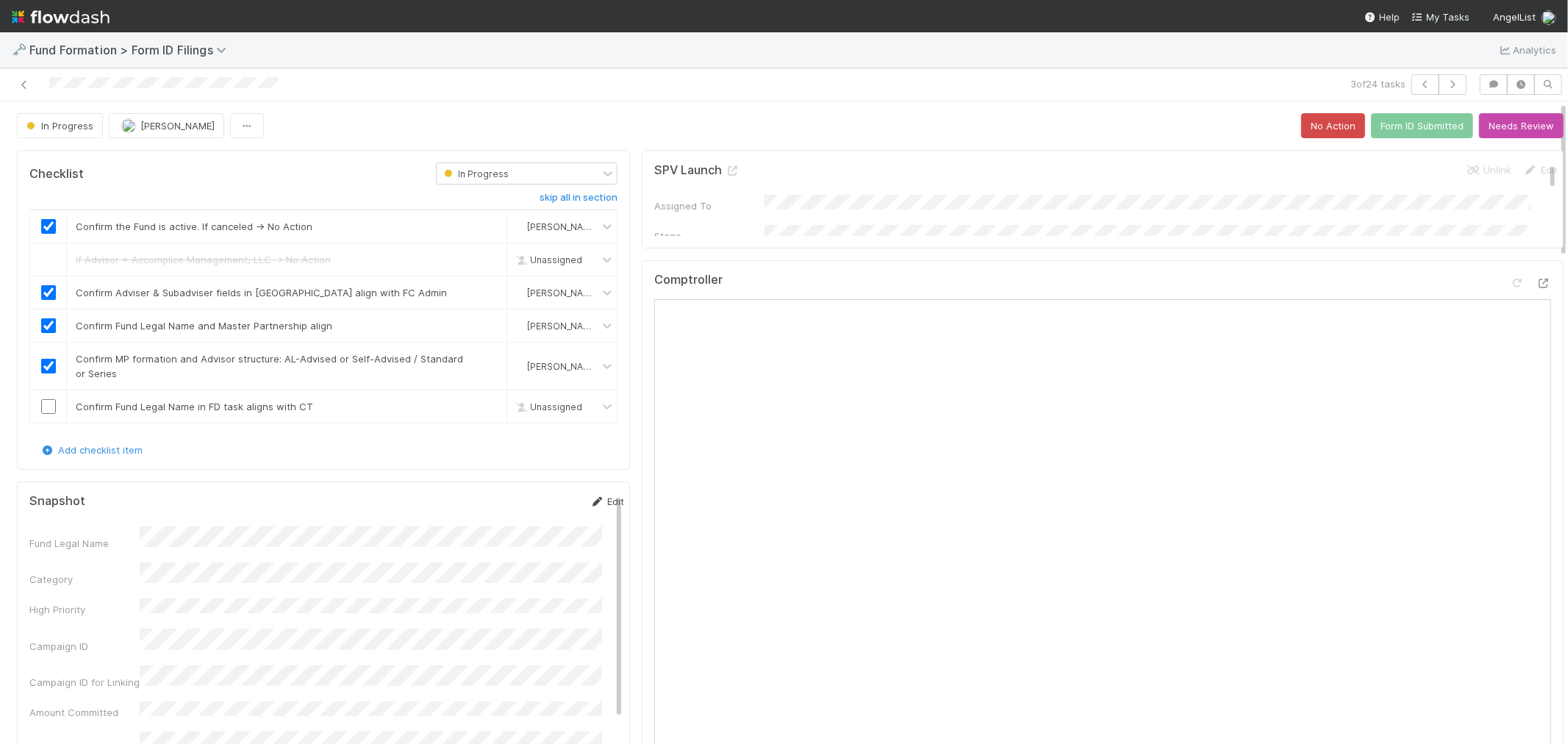
click at [590, 498] on icon at bounding box center [597, 502] width 15 height 9
click at [26, 555] on div "Snapshot Save Cancel Fund Legal Name * Category High Priority Campaign ID Campa…" at bounding box center [322, 677] width 613 height 393
click at [502, 509] on div "Snapshot Save Cancel" at bounding box center [327, 506] width 595 height 25
click at [530, 501] on button "Save" at bounding box center [545, 506] width 42 height 25
click at [42, 404] on input "checkbox" at bounding box center [49, 407] width 15 height 15
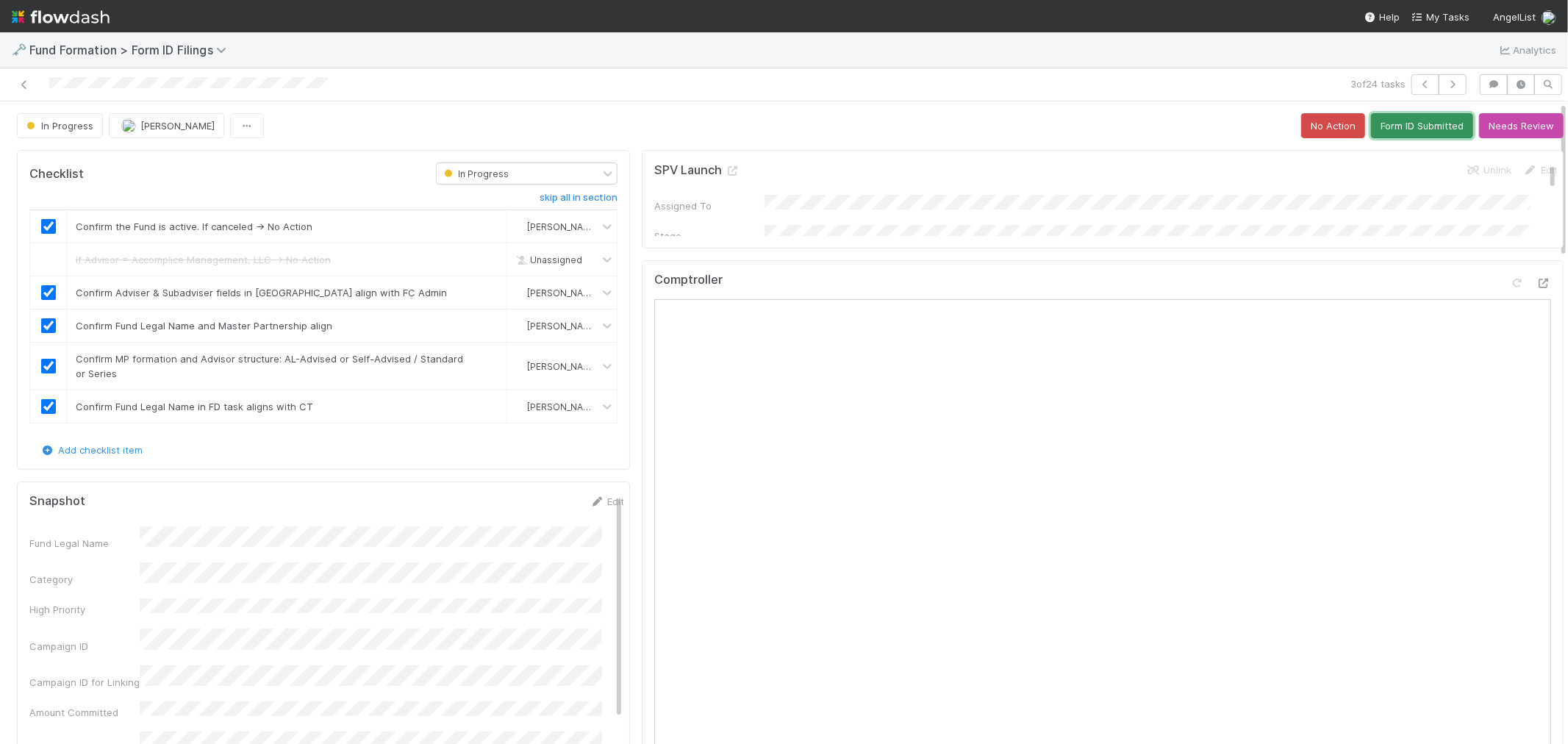
click at [1396, 113] on button "Form ID Submitted" at bounding box center [1422, 125] width 103 height 25
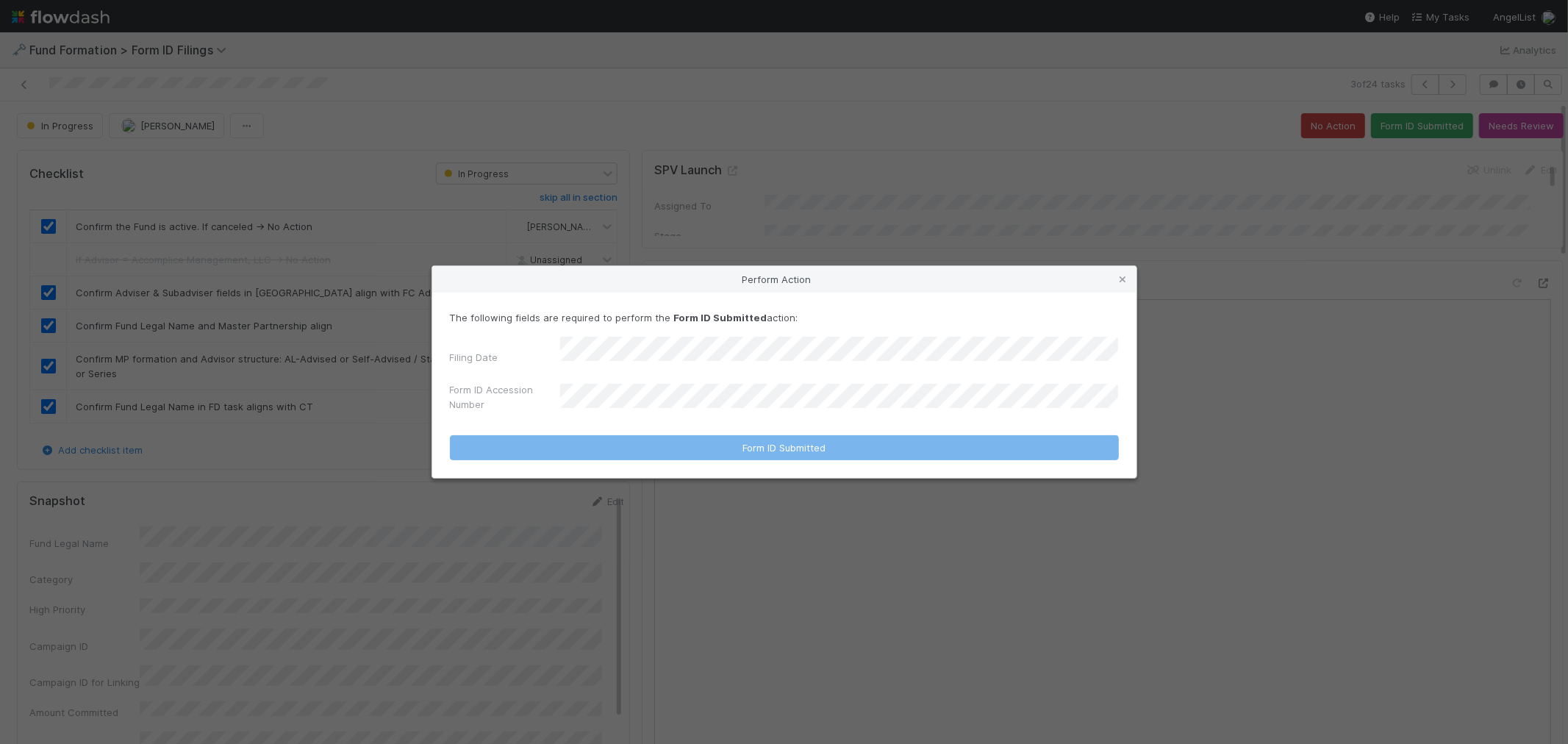
click at [747, 334] on div "The following fields are required to perform the Form ID Submitted action: Fili…" at bounding box center [784, 364] width 669 height 108
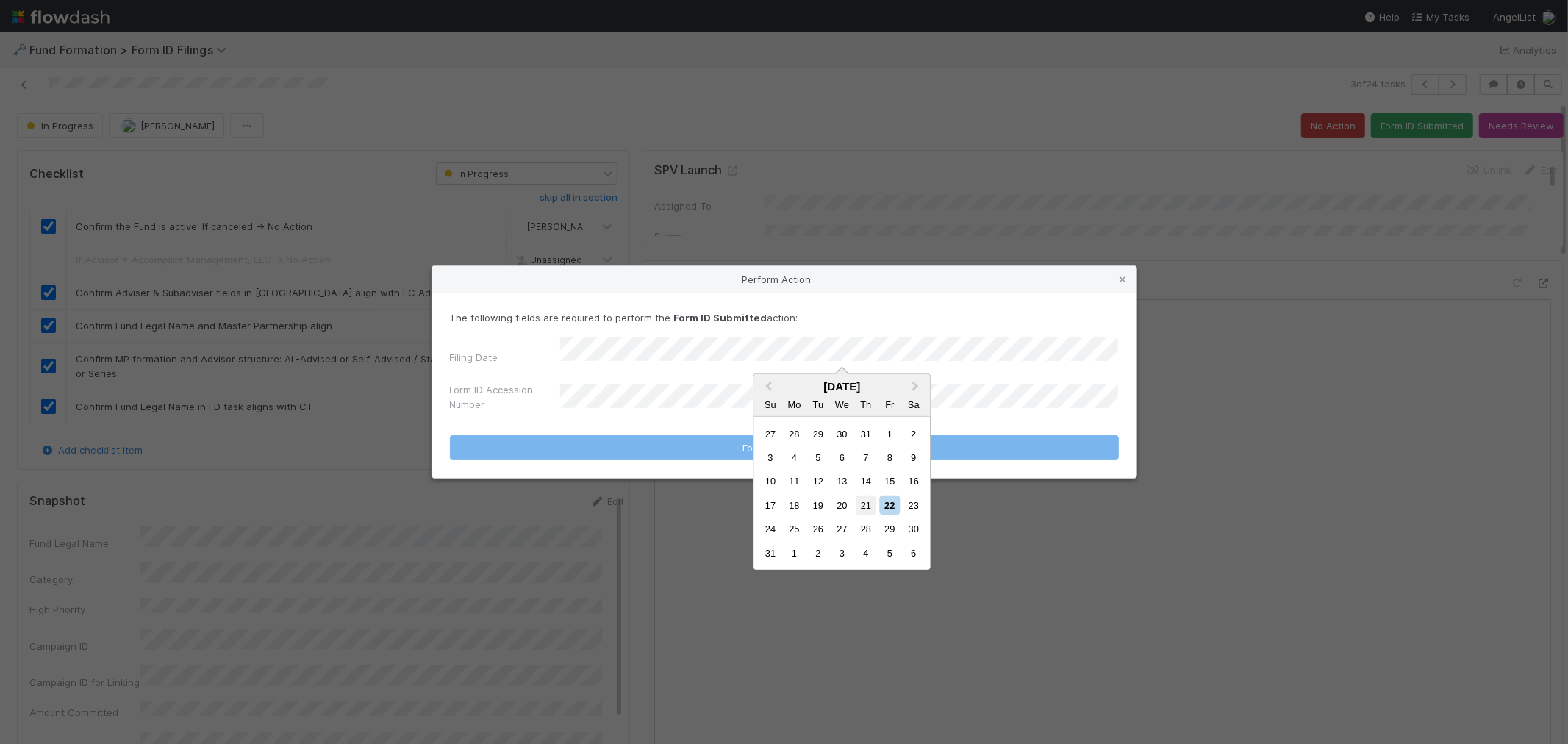
drag, startPoint x: 871, startPoint y: 509, endPoint x: 824, endPoint y: 491, distance: 50.3
click at [869, 509] on div "21" at bounding box center [865, 505] width 19 height 19
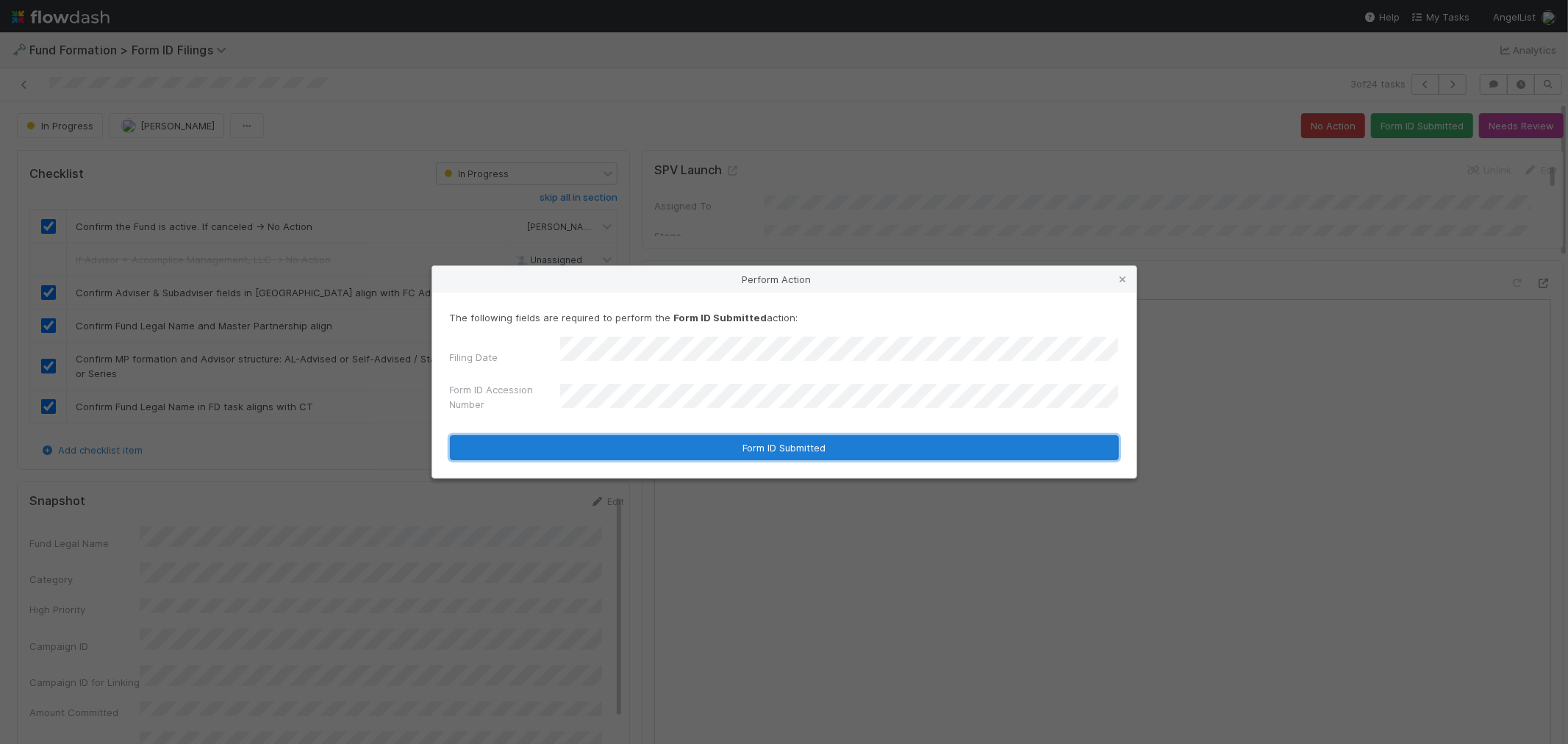
click at [637, 444] on button "Form ID Submitted" at bounding box center [784, 447] width 669 height 25
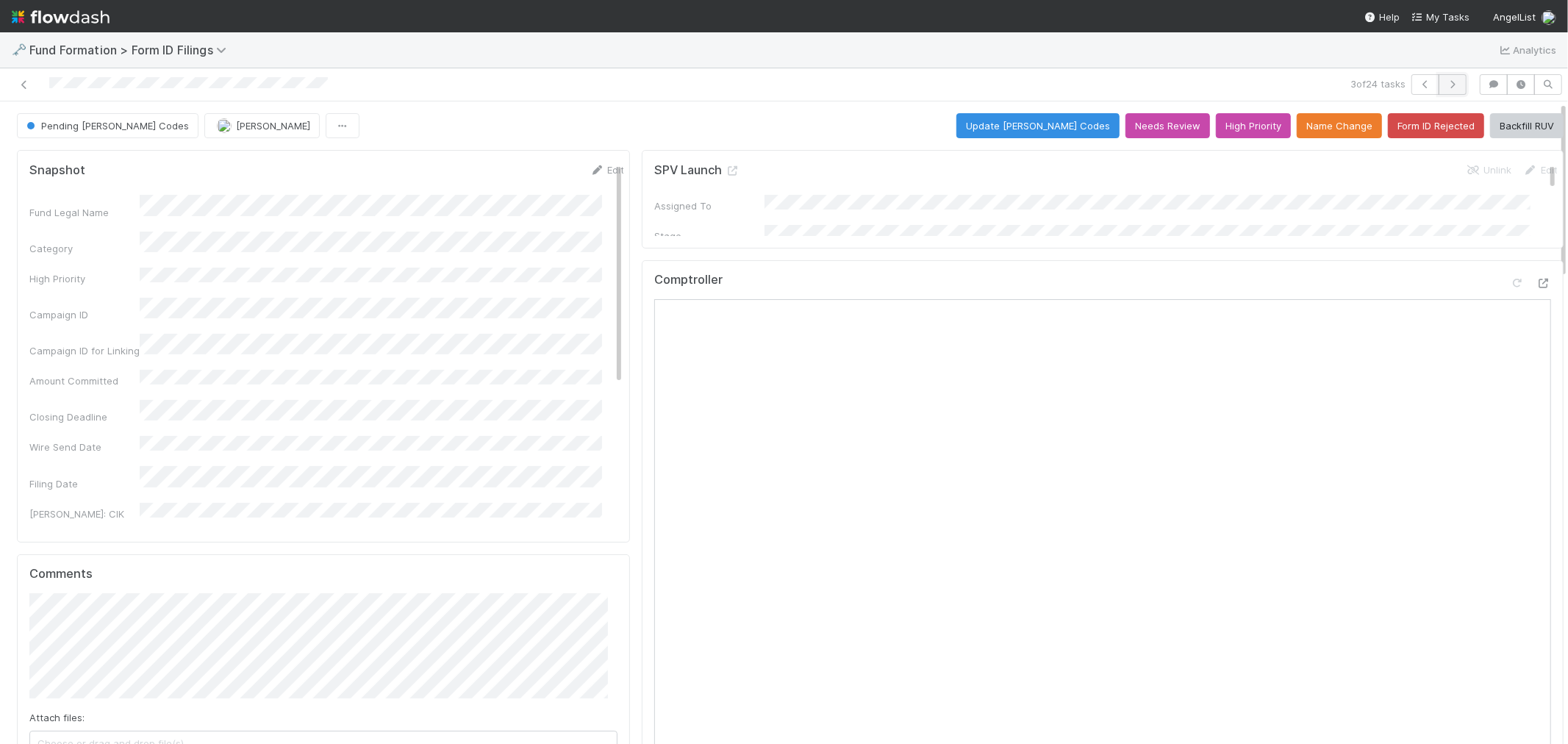
click at [1445, 89] on button "button" at bounding box center [1453, 84] width 28 height 20
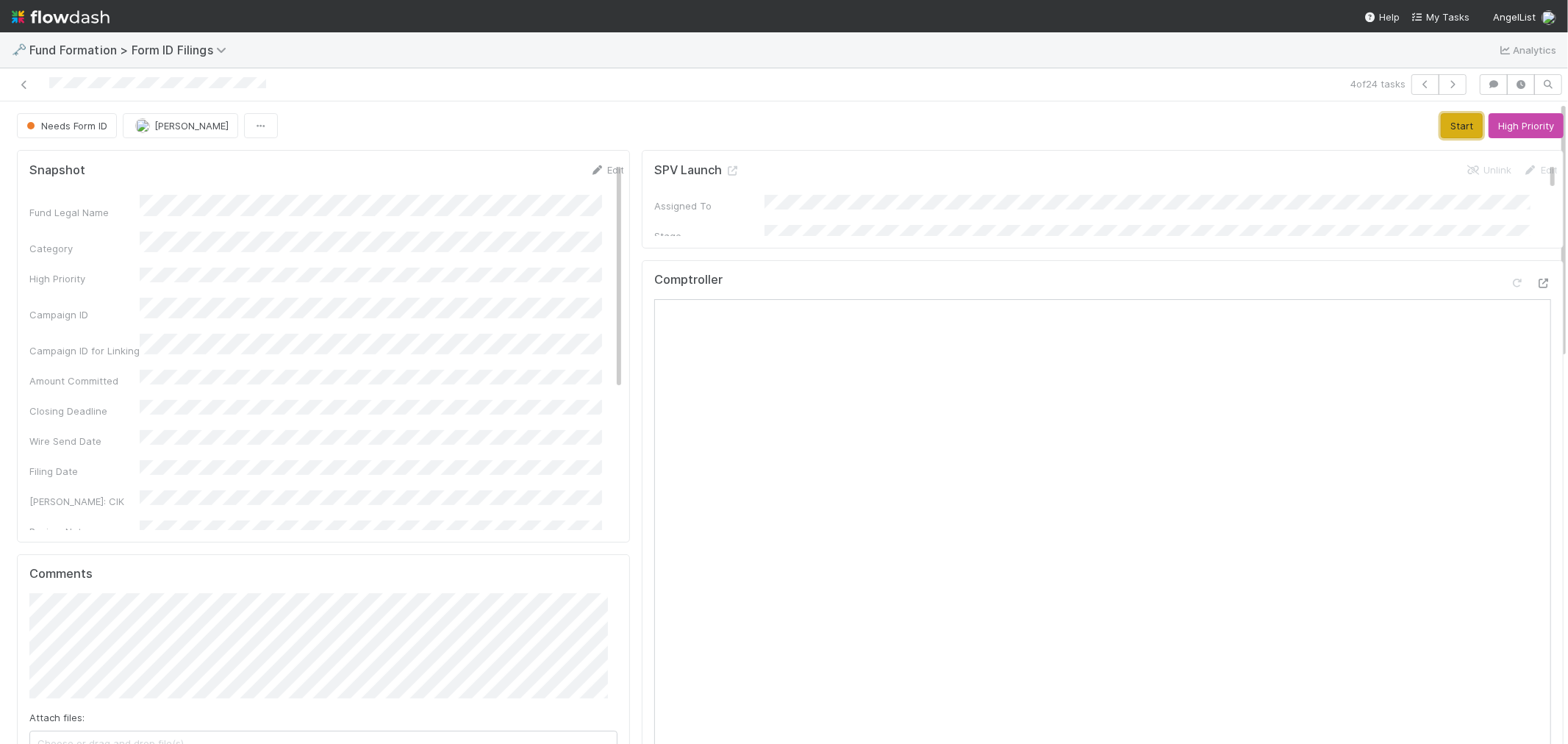
click at [1440, 124] on button "Start" at bounding box center [1461, 125] width 42 height 25
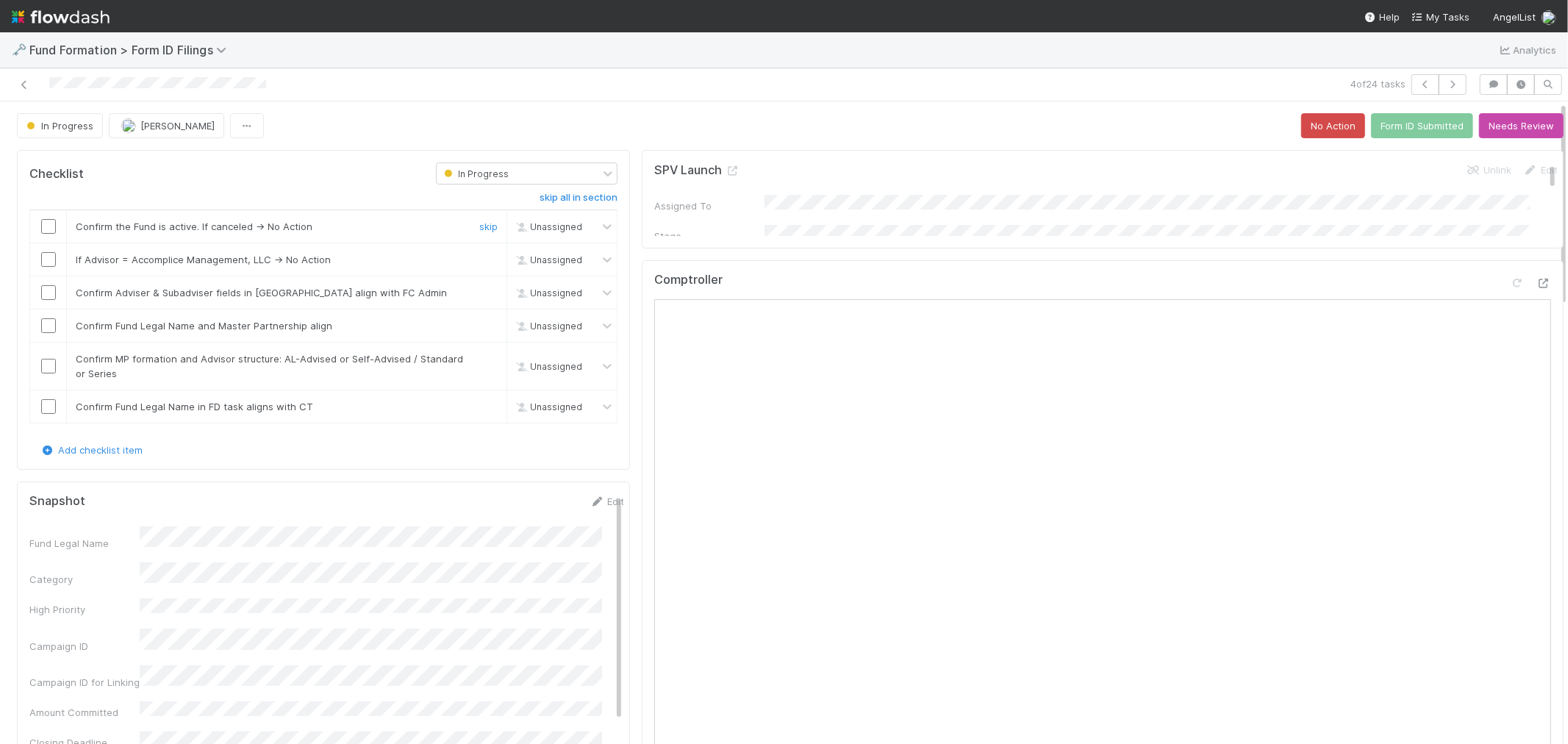
click at [48, 222] on input "checkbox" at bounding box center [49, 226] width 15 height 15
click at [480, 261] on link "skip" at bounding box center [489, 259] width 18 height 12
click at [47, 292] on input "checkbox" at bounding box center [49, 293] width 15 height 15
click at [52, 324] on input "checkbox" at bounding box center [49, 325] width 15 height 15
click at [45, 357] on td at bounding box center [49, 367] width 37 height 48
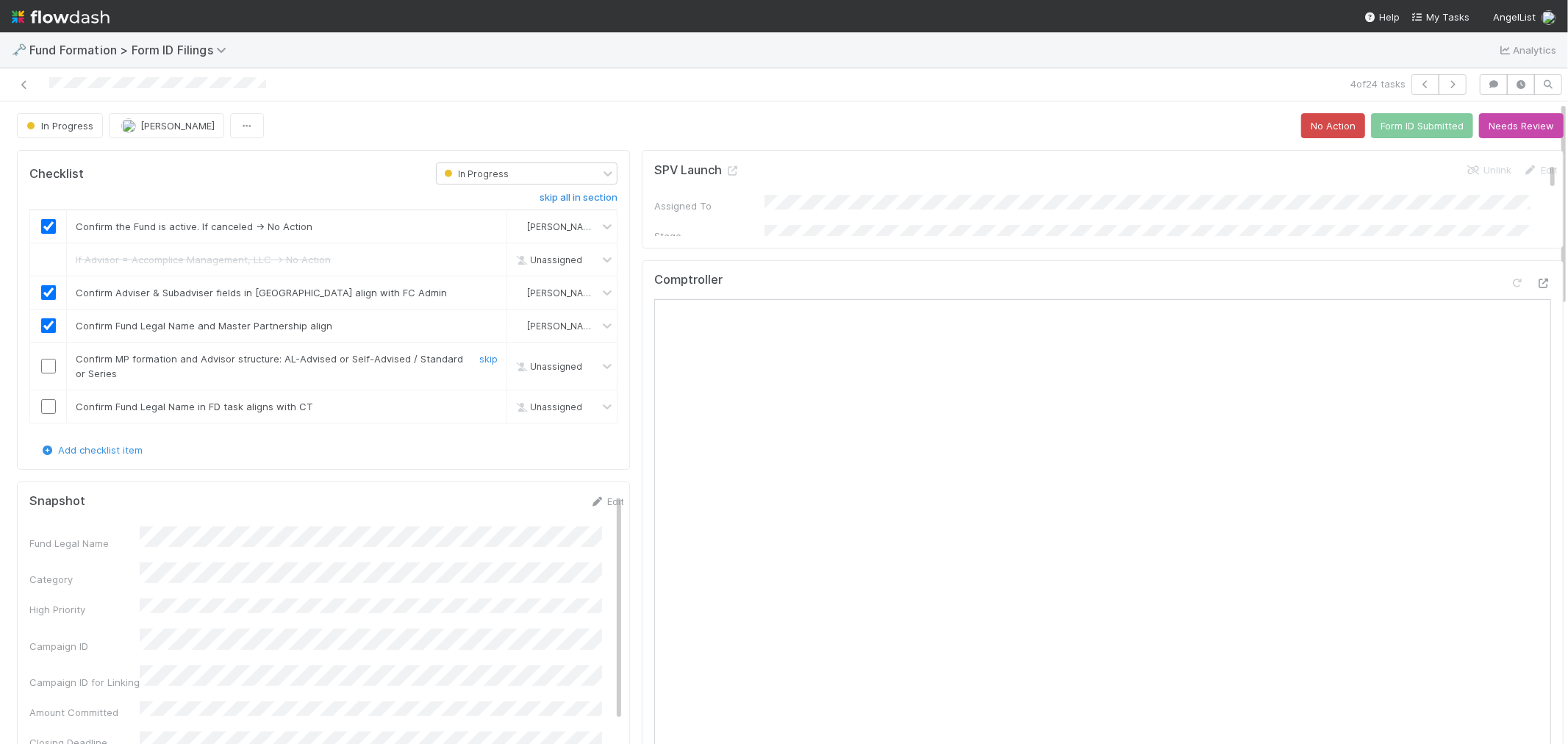
drag, startPoint x: 52, startPoint y: 366, endPoint x: 102, endPoint y: 372, distance: 50.4
click at [49, 369] on input "checkbox" at bounding box center [49, 366] width 15 height 15
click at [480, 409] on link "skip" at bounding box center [489, 407] width 18 height 12
click at [1396, 122] on button "Form ID Submitted" at bounding box center [1422, 125] width 103 height 25
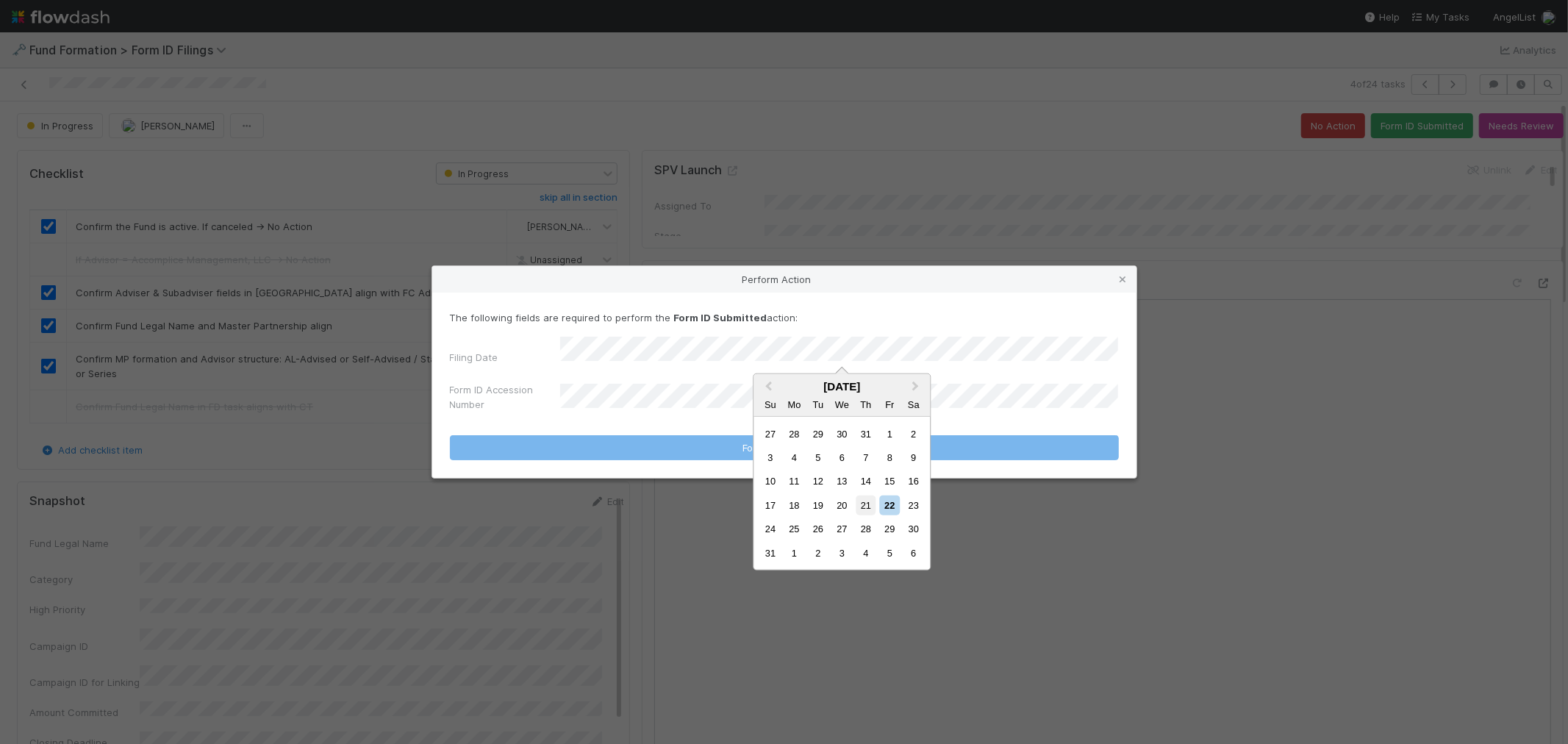
click at [862, 505] on div "21" at bounding box center [865, 505] width 19 height 19
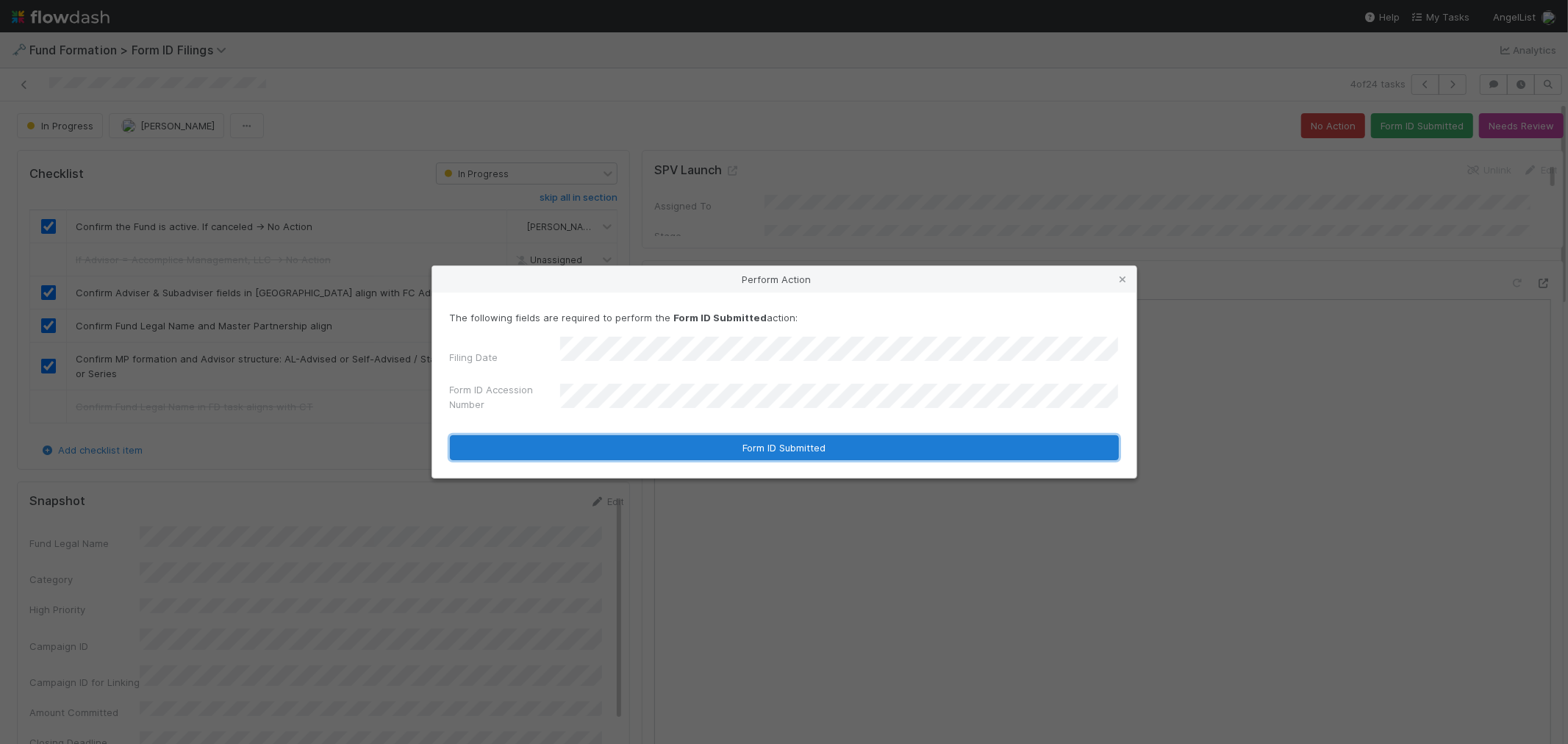
click at [618, 439] on button "Form ID Submitted" at bounding box center [784, 447] width 669 height 25
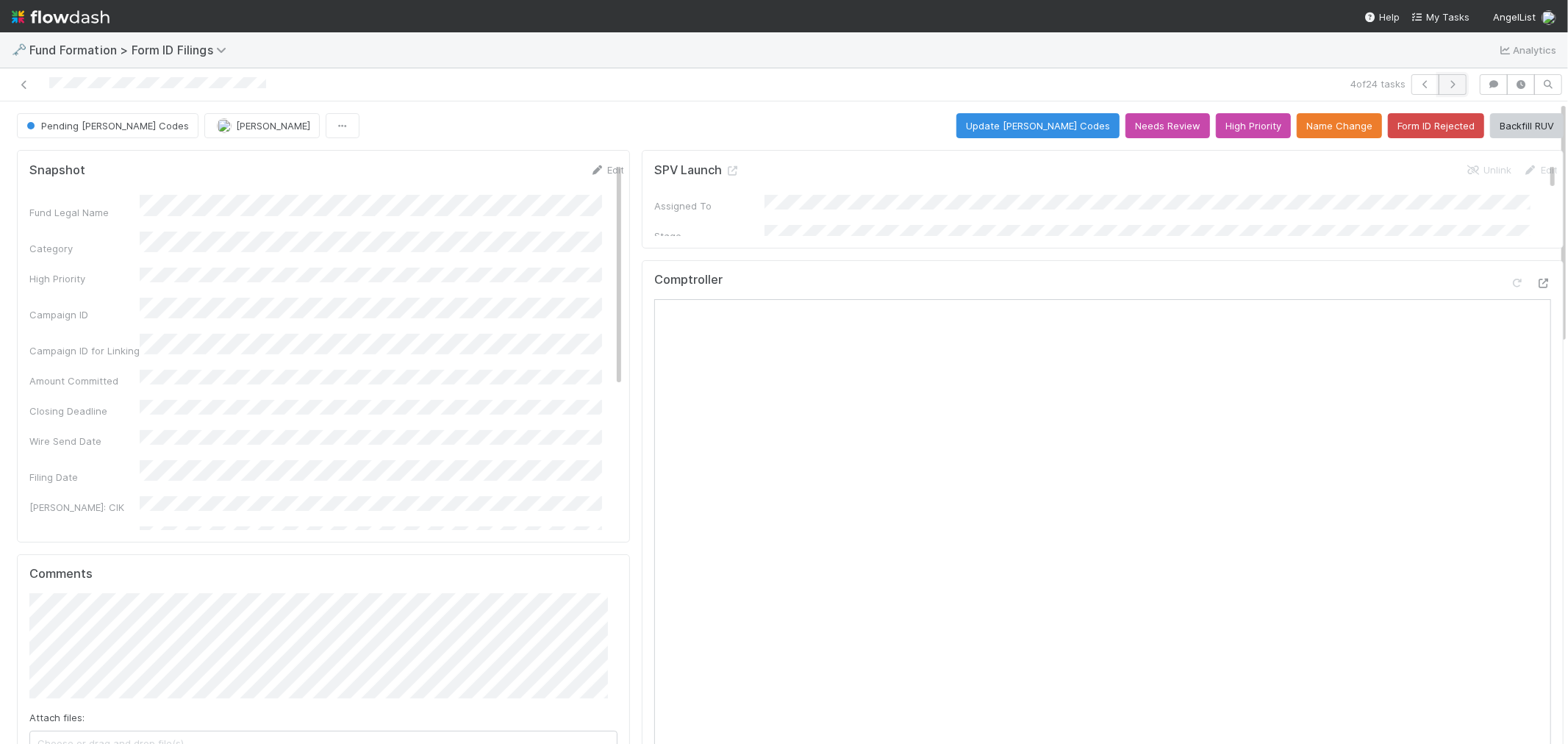
click at [1445, 83] on icon "button" at bounding box center [1453, 85] width 15 height 9
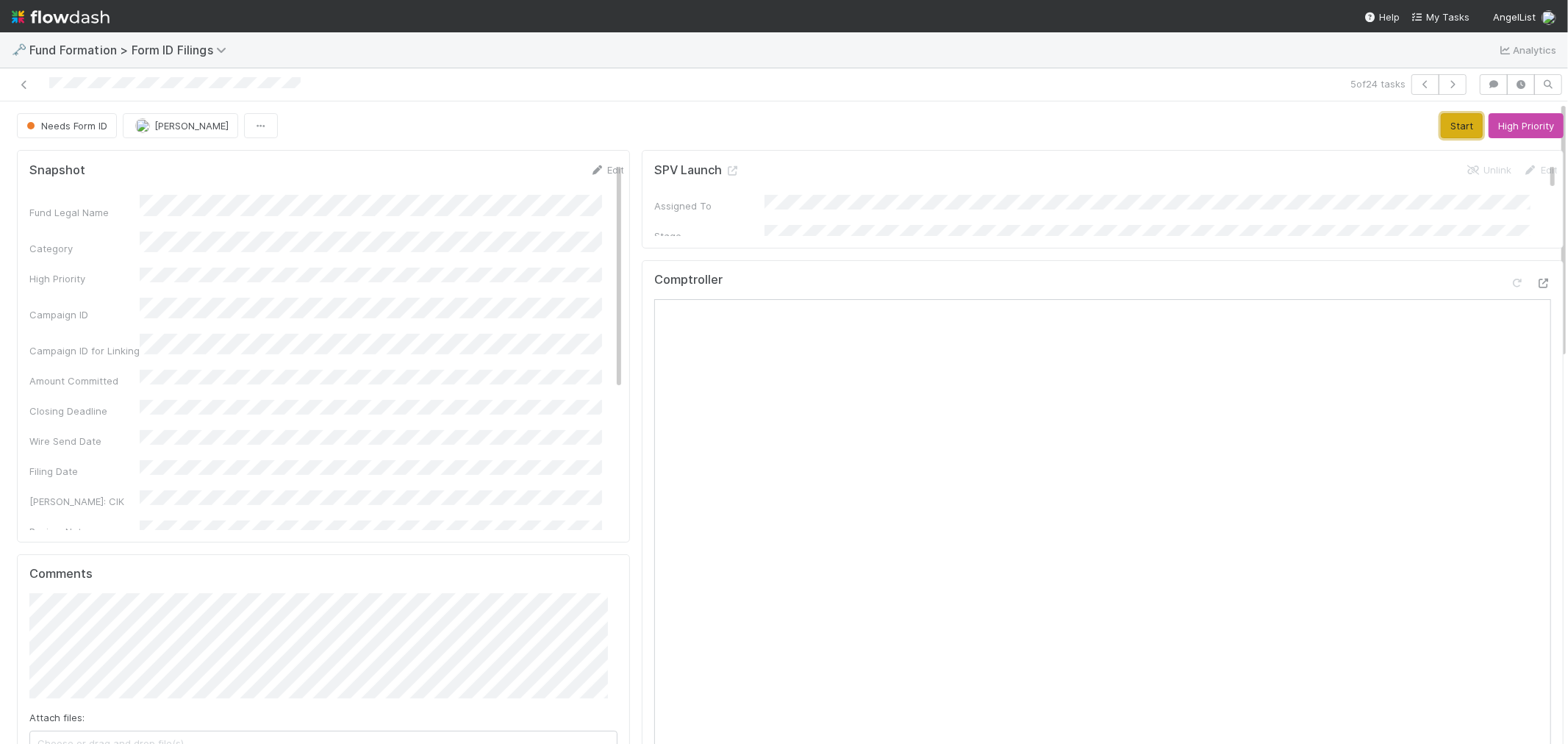
click at [1440, 126] on button "Start" at bounding box center [1461, 125] width 42 height 25
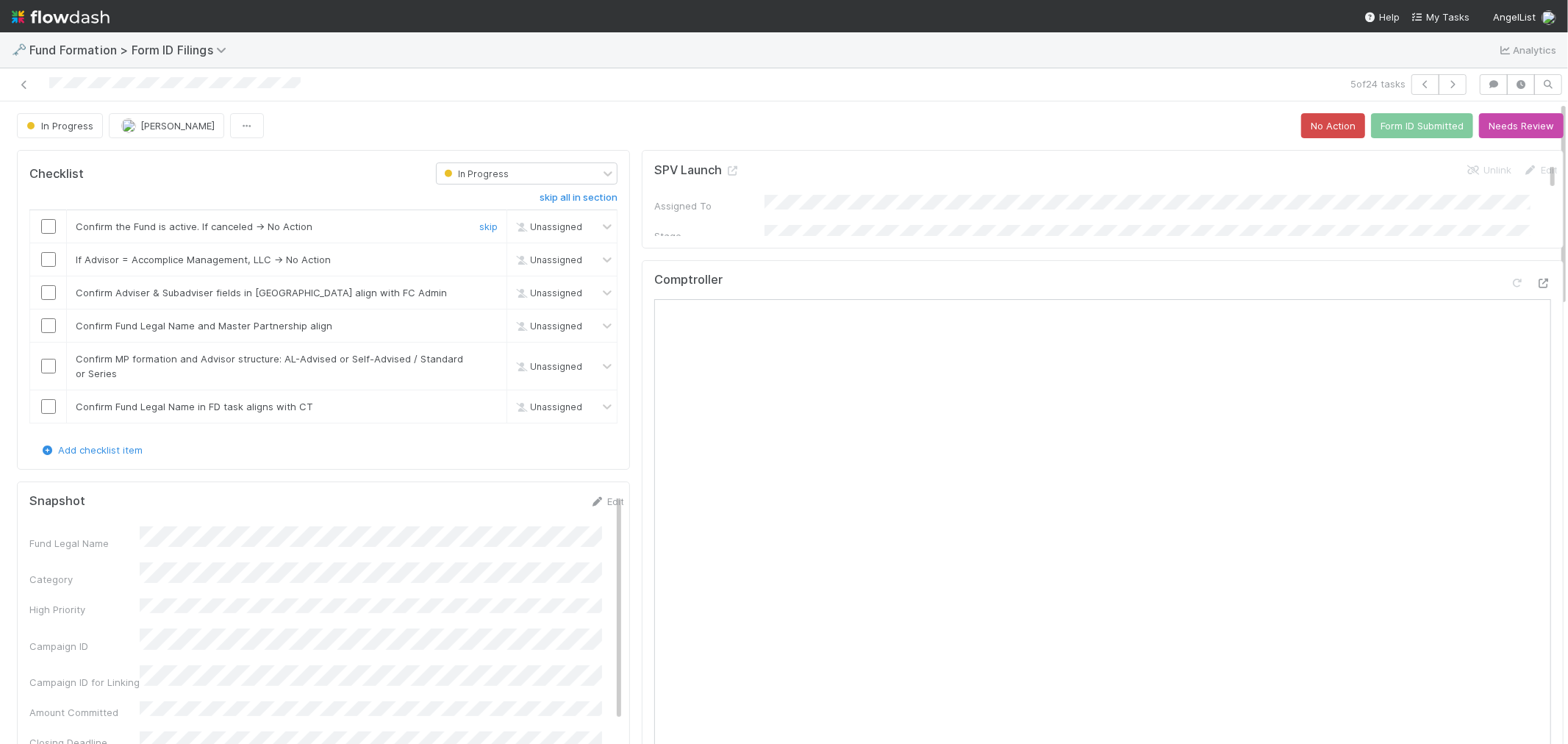
click at [47, 233] on input "checkbox" at bounding box center [49, 226] width 15 height 15
click at [480, 259] on link "skip" at bounding box center [489, 259] width 18 height 12
click at [48, 292] on input "checkbox" at bounding box center [49, 293] width 15 height 15
click at [48, 322] on input "checkbox" at bounding box center [49, 325] width 15 height 15
click at [42, 363] on input "checkbox" at bounding box center [49, 366] width 15 height 15
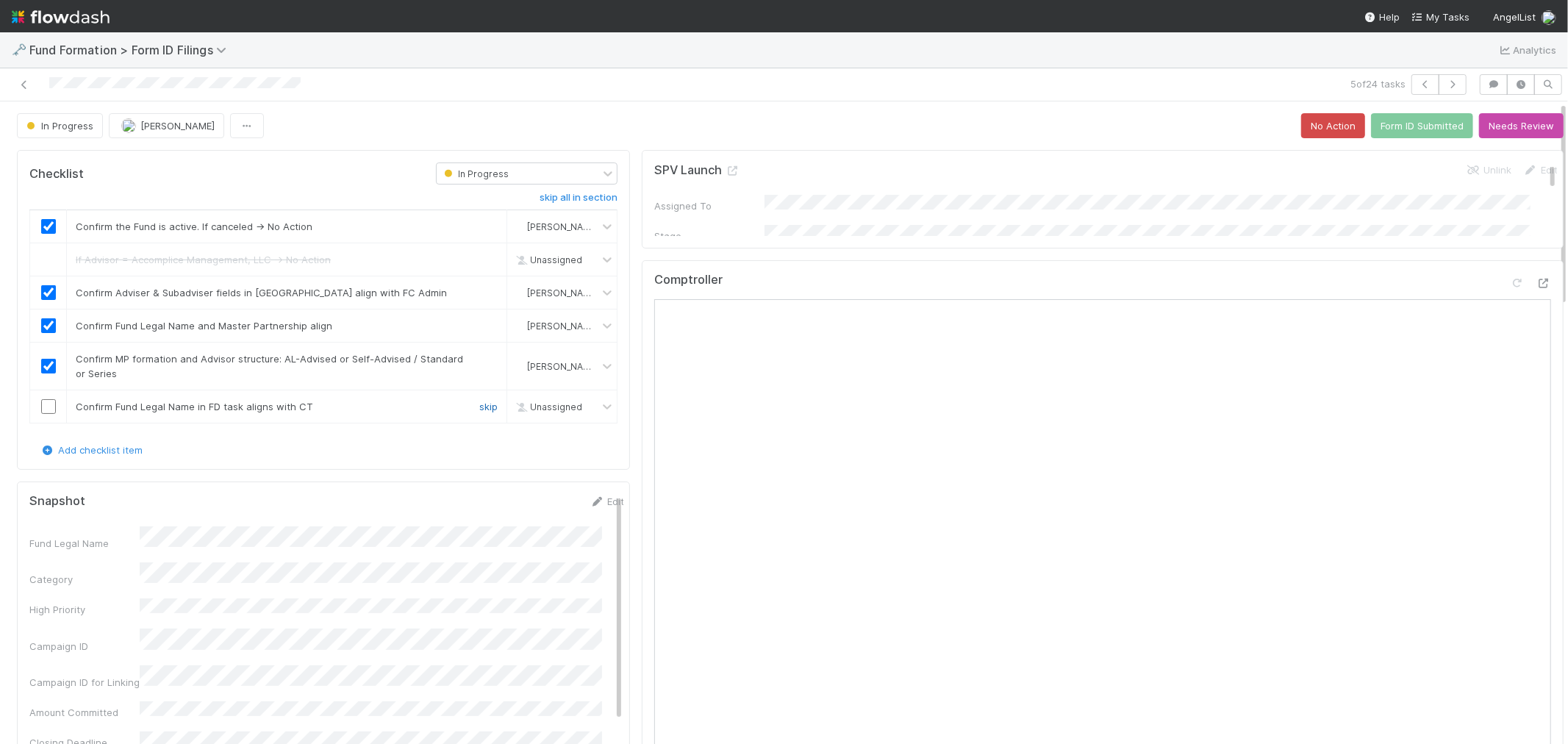
click at [480, 409] on link "skip" at bounding box center [489, 407] width 18 height 12
click at [1400, 125] on button "Form ID Submitted" at bounding box center [1422, 125] width 103 height 25
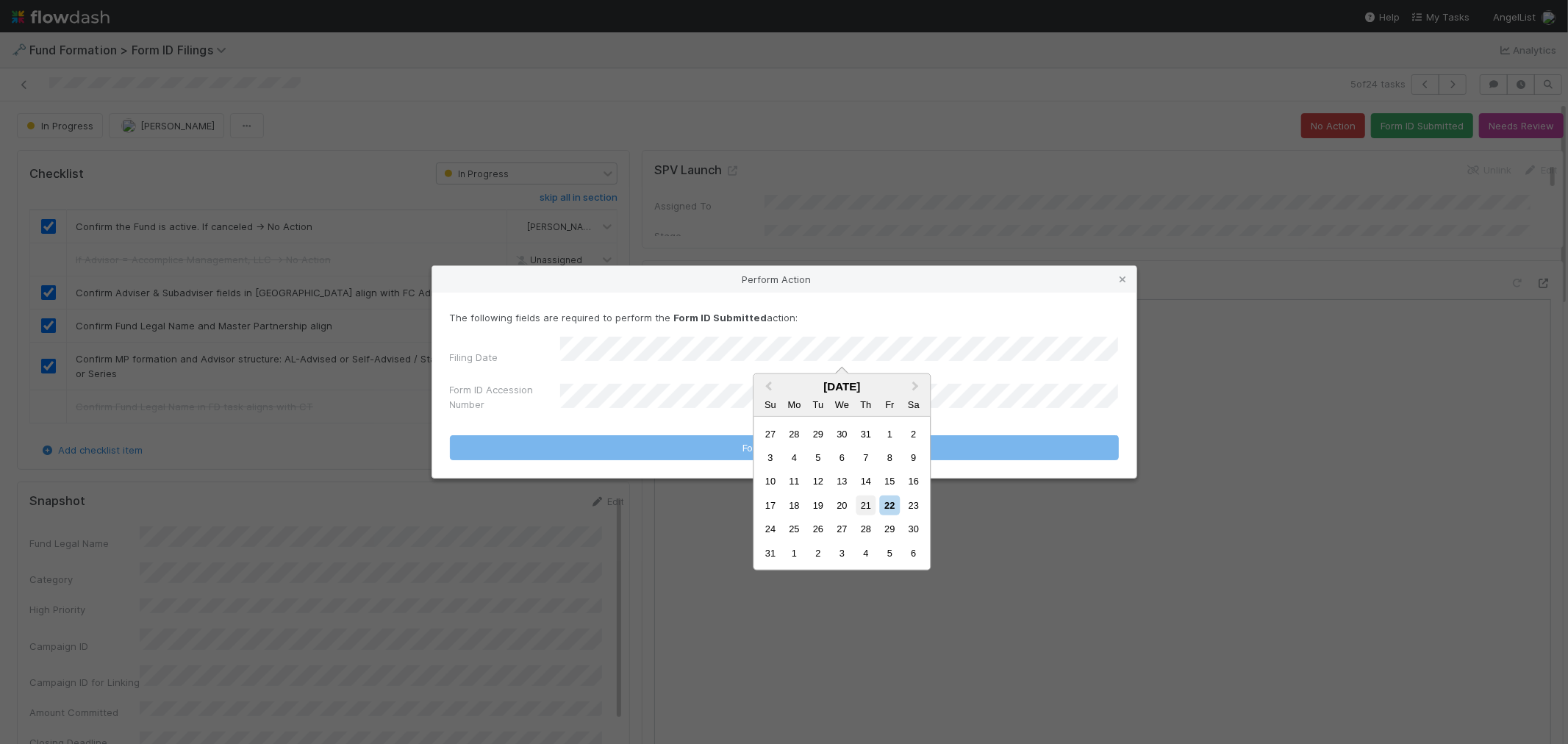
click at [864, 498] on div "21" at bounding box center [865, 505] width 19 height 19
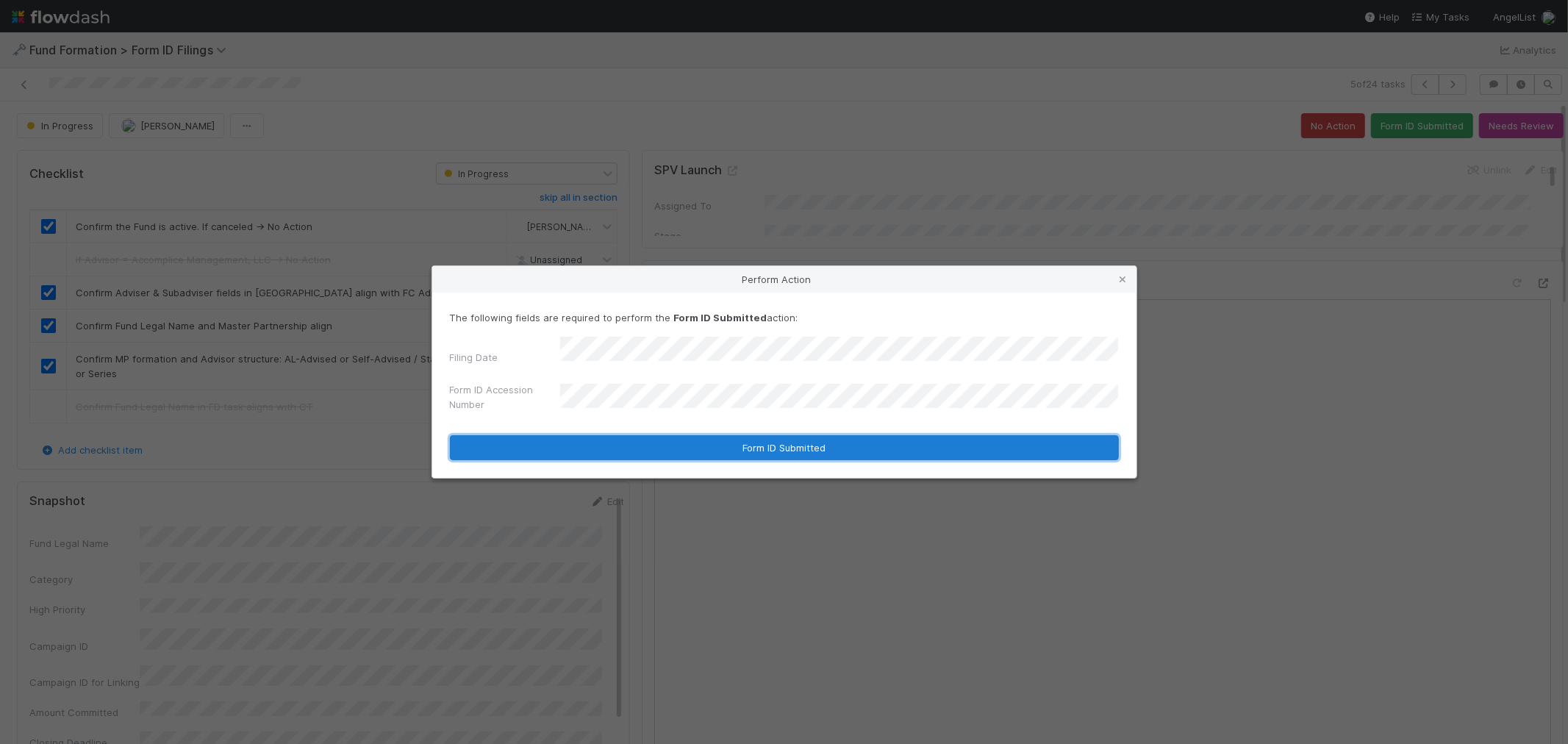
click at [609, 445] on button "Form ID Submitted" at bounding box center [784, 447] width 669 height 25
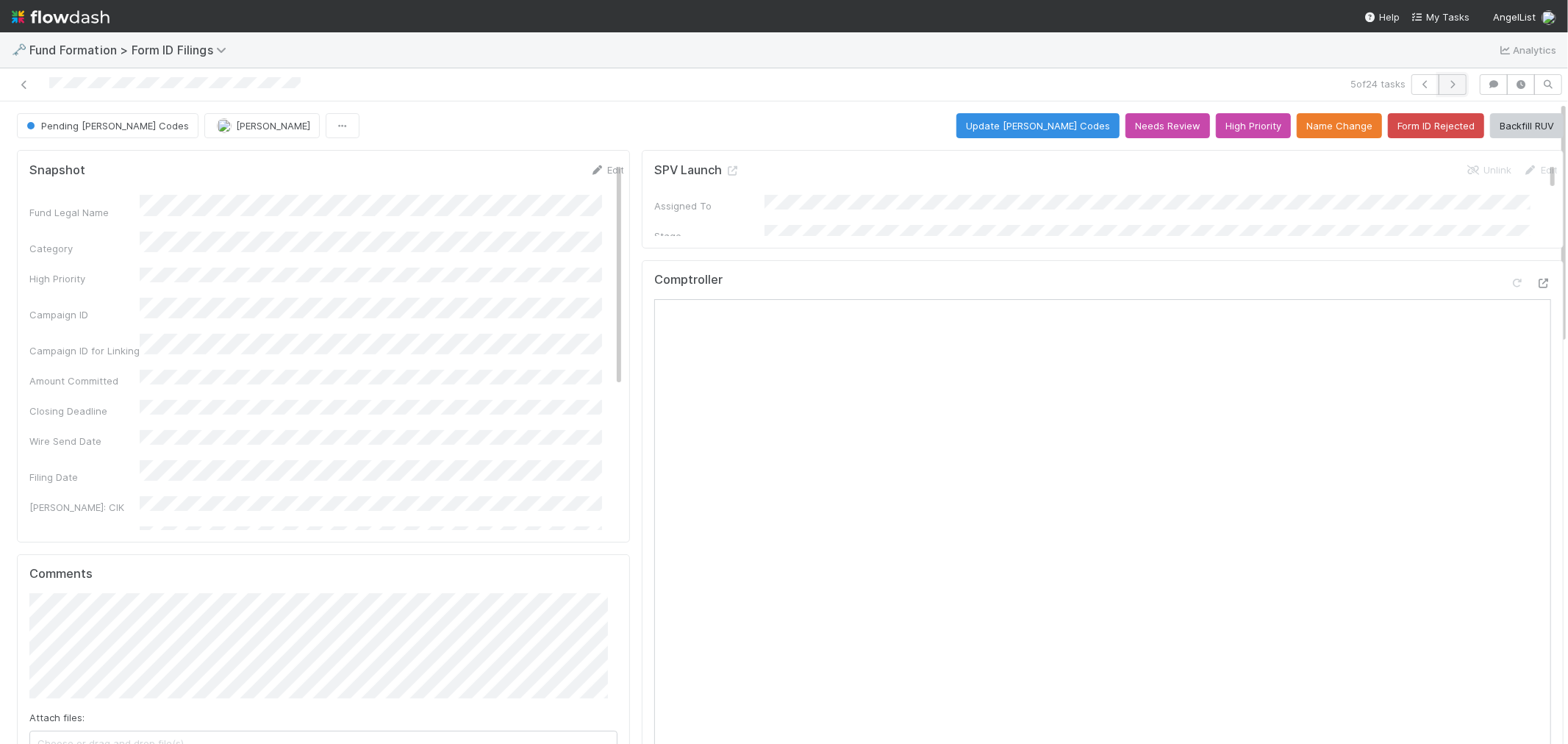
click at [1445, 83] on icon "button" at bounding box center [1453, 85] width 15 height 9
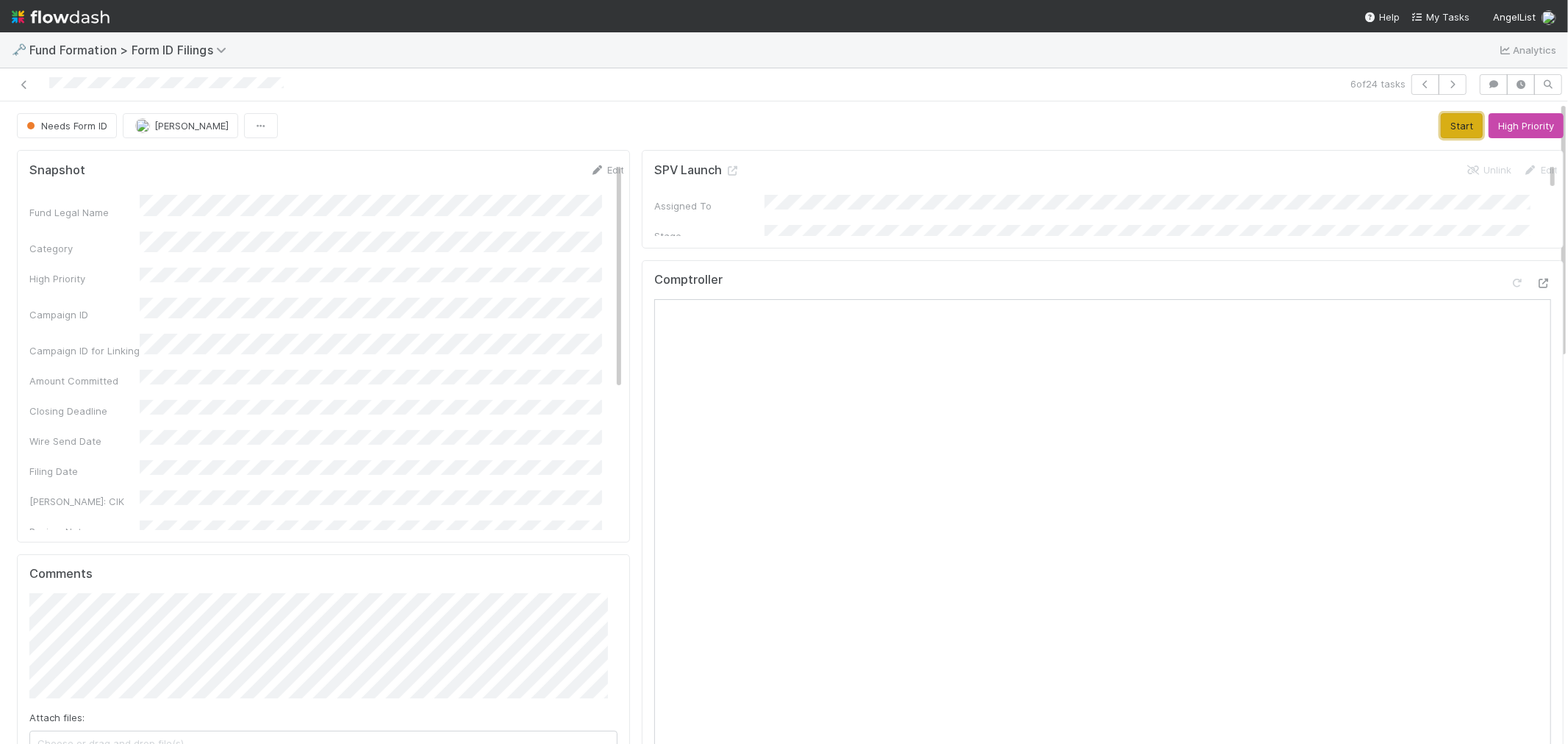
click at [1444, 129] on button "Start" at bounding box center [1461, 125] width 42 height 25
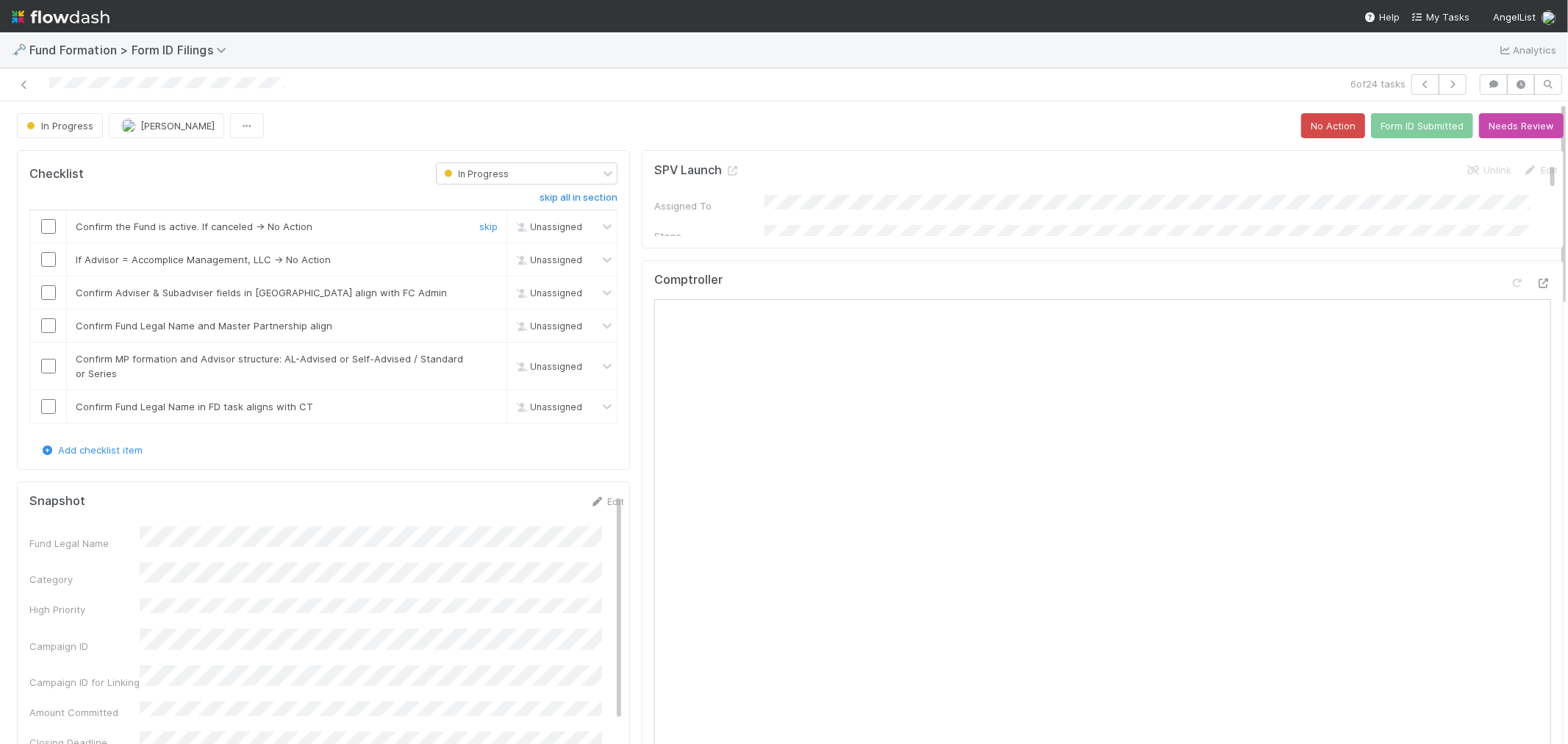
click at [50, 226] on input "checkbox" at bounding box center [49, 226] width 15 height 15
click at [480, 262] on link "skip" at bounding box center [489, 259] width 18 height 12
click at [52, 288] on input "checkbox" at bounding box center [49, 293] width 15 height 15
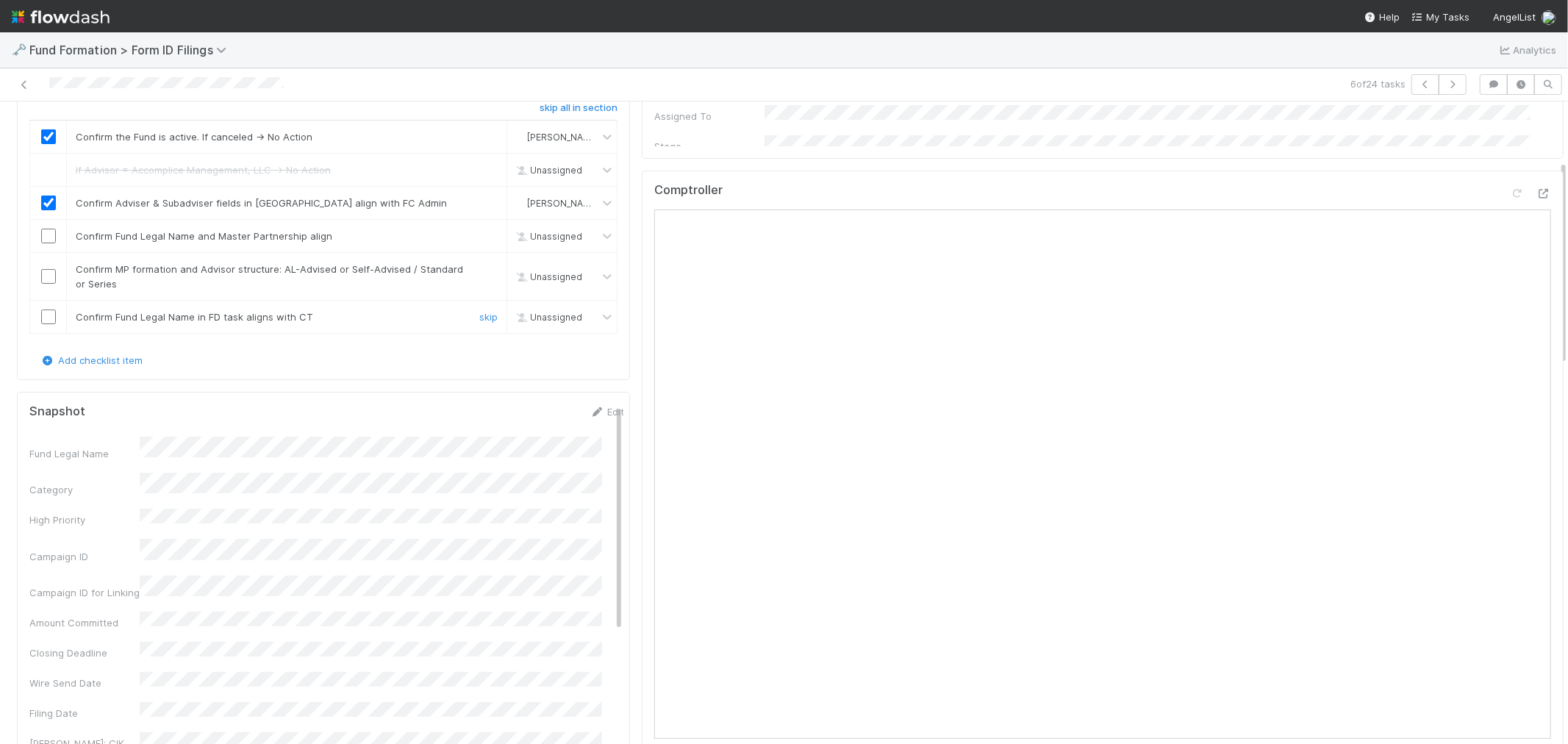
scroll to position [19, 0]
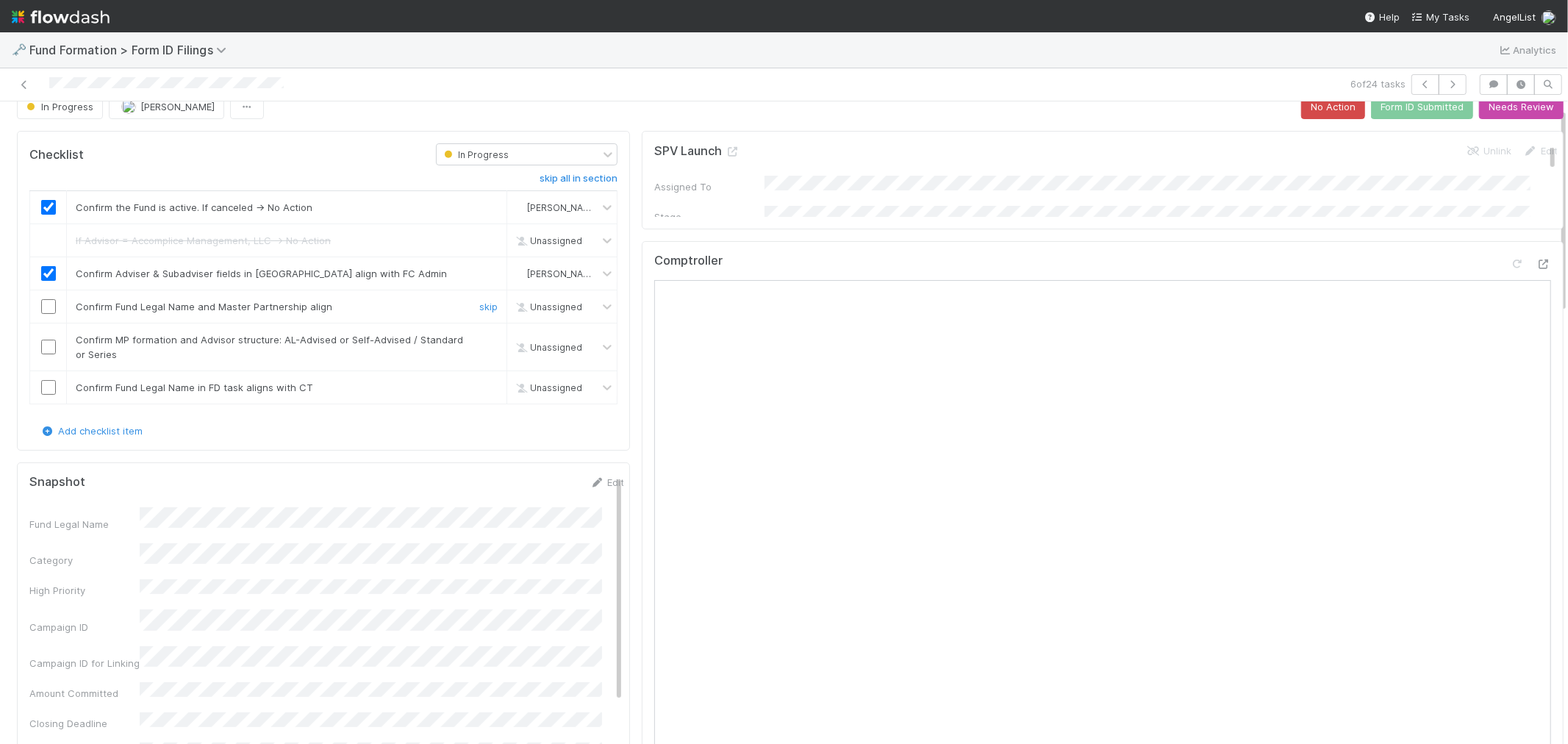
click at [55, 307] on input "checkbox" at bounding box center [49, 307] width 15 height 15
click at [45, 347] on input "checkbox" at bounding box center [49, 347] width 15 height 15
click at [480, 388] on link "skip" at bounding box center [489, 387] width 18 height 12
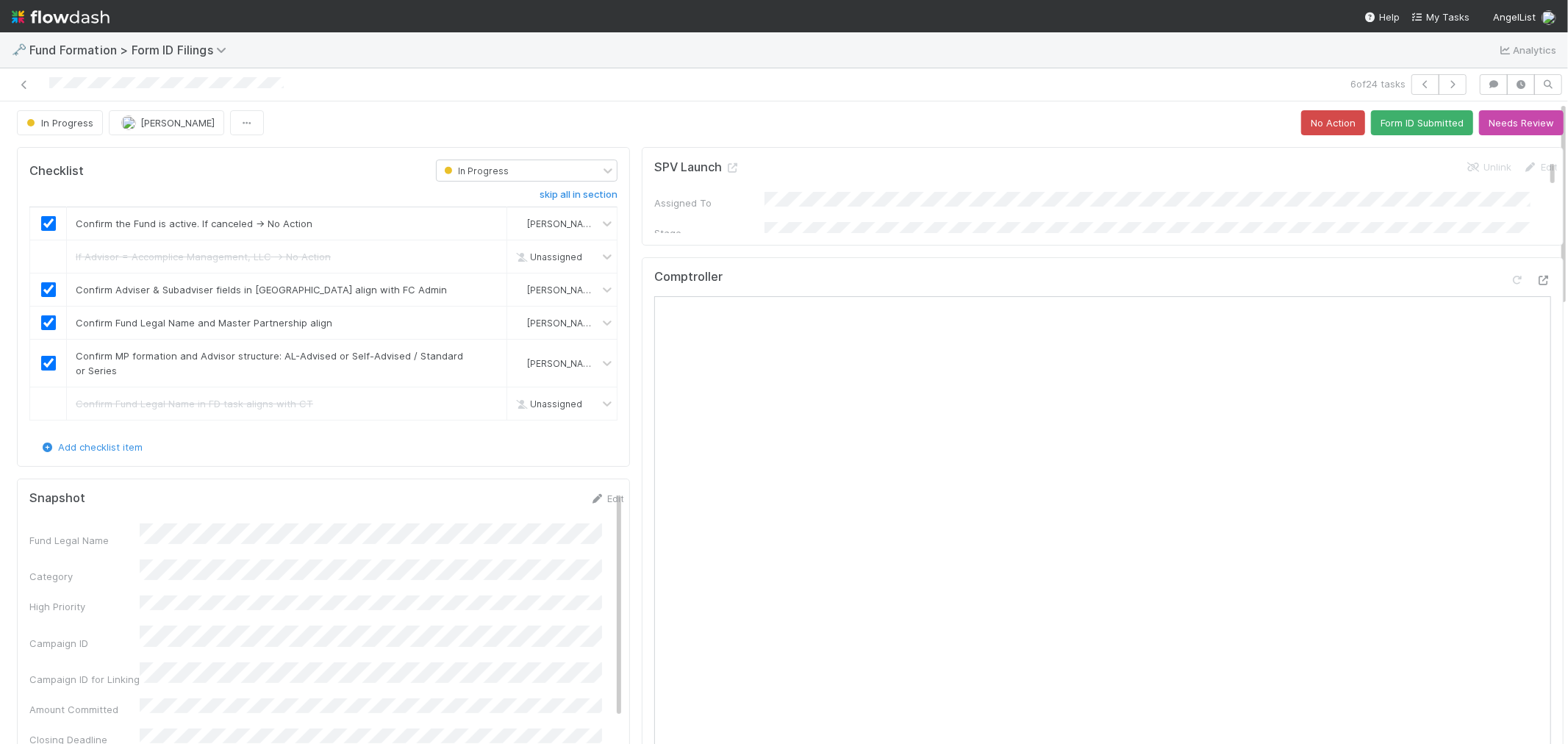
scroll to position [0, 0]
click at [1379, 133] on button "Form ID Submitted" at bounding box center [1422, 125] width 103 height 25
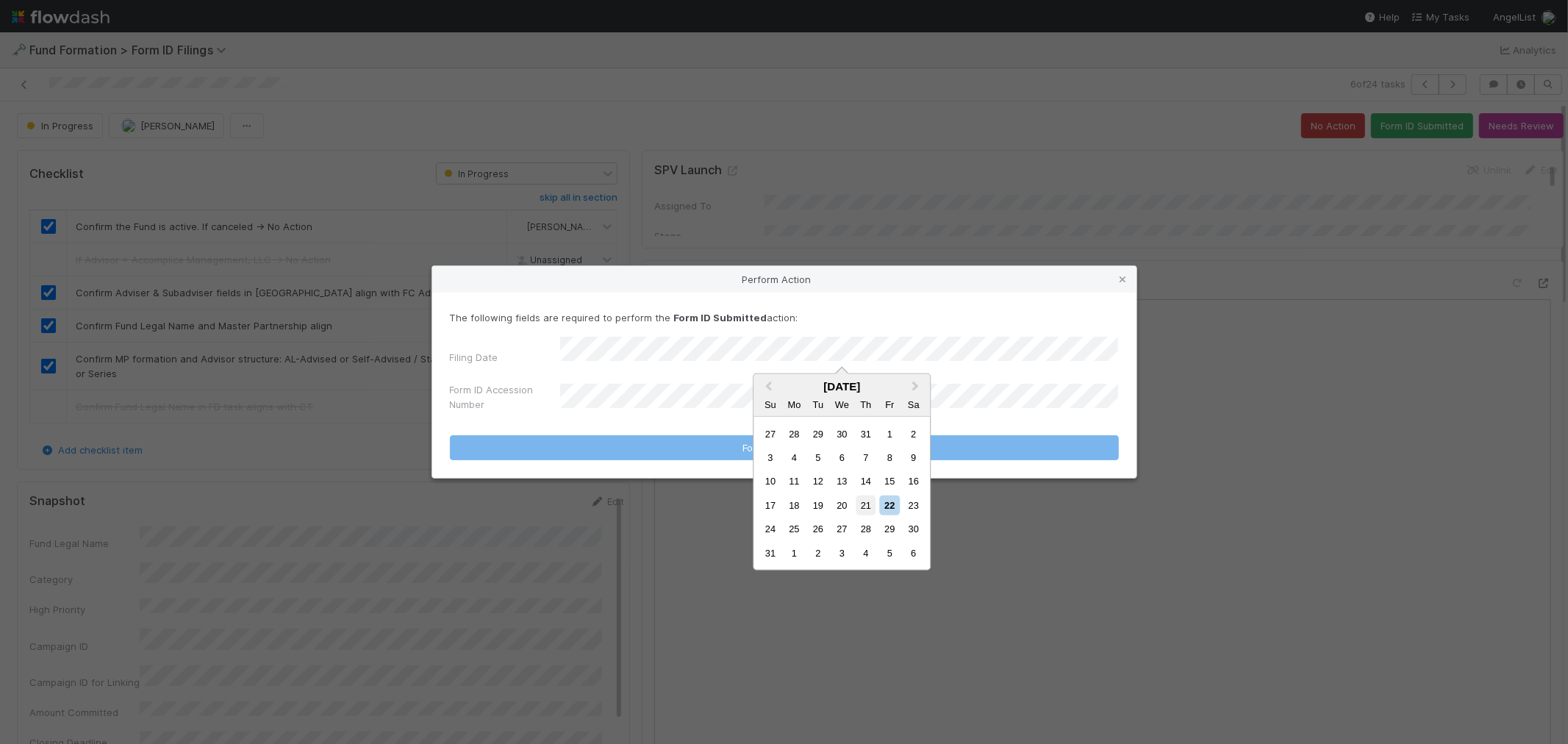
click at [858, 504] on div "21" at bounding box center [865, 505] width 19 height 19
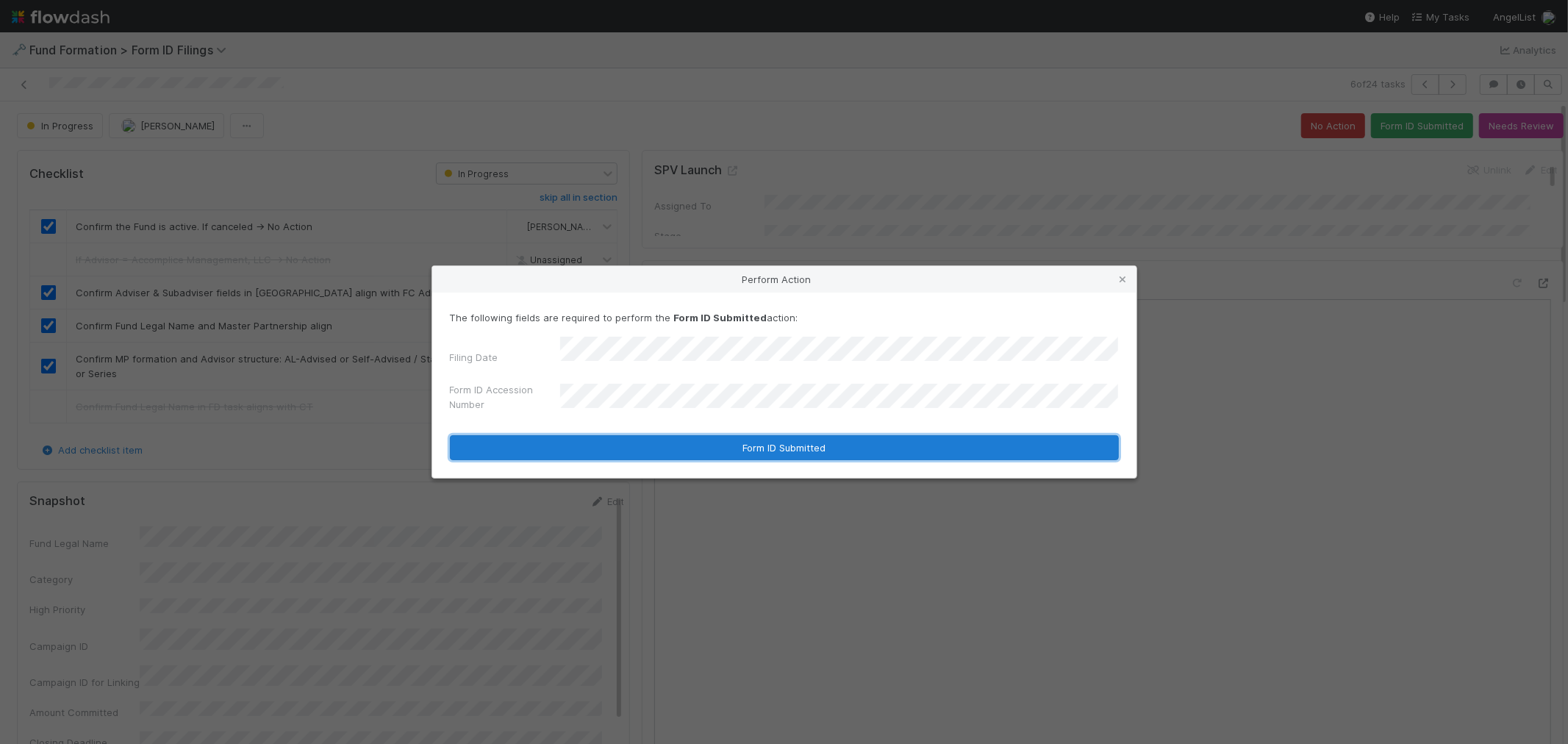
click at [626, 446] on button "Form ID Submitted" at bounding box center [784, 447] width 669 height 25
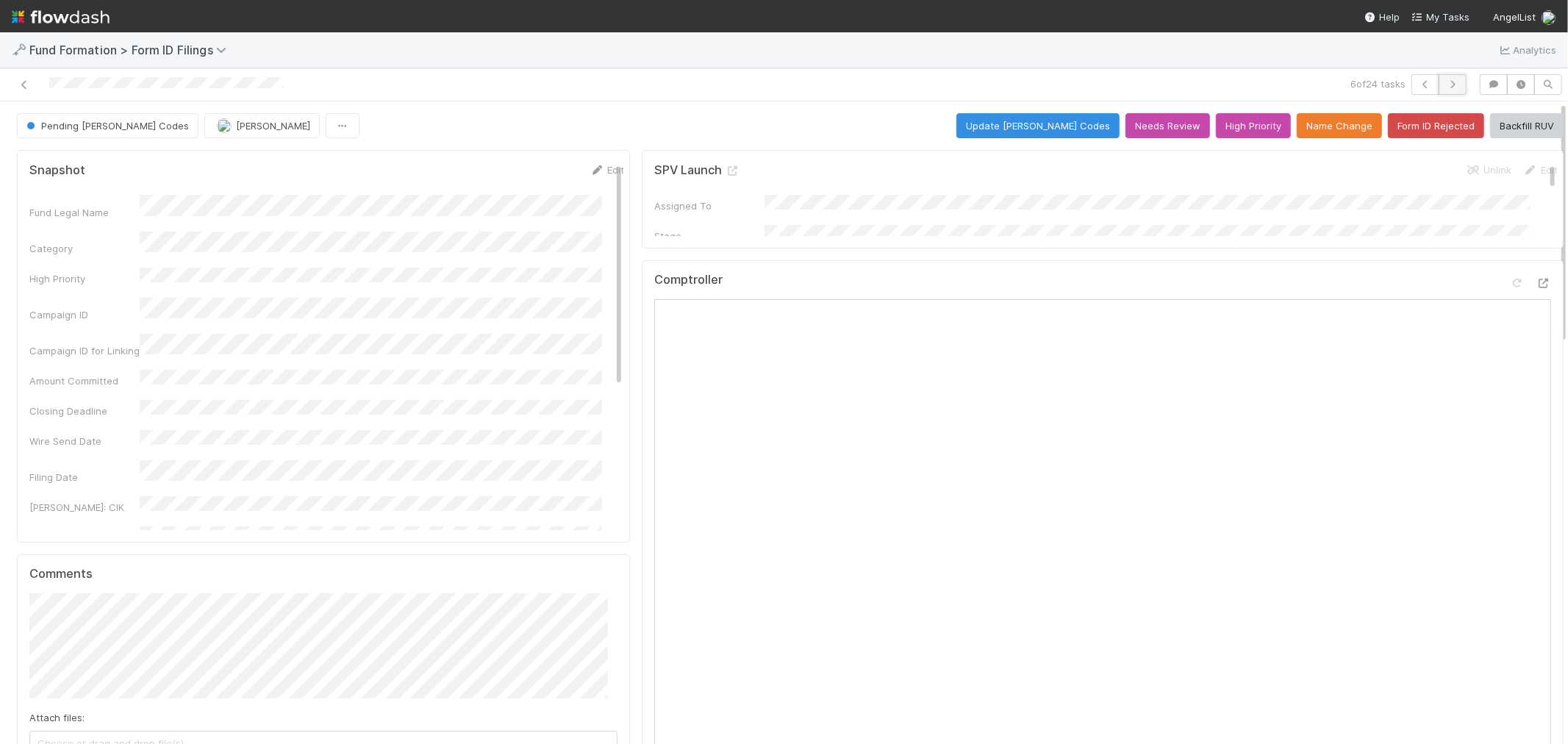
click at [1439, 90] on button "button" at bounding box center [1453, 84] width 28 height 20
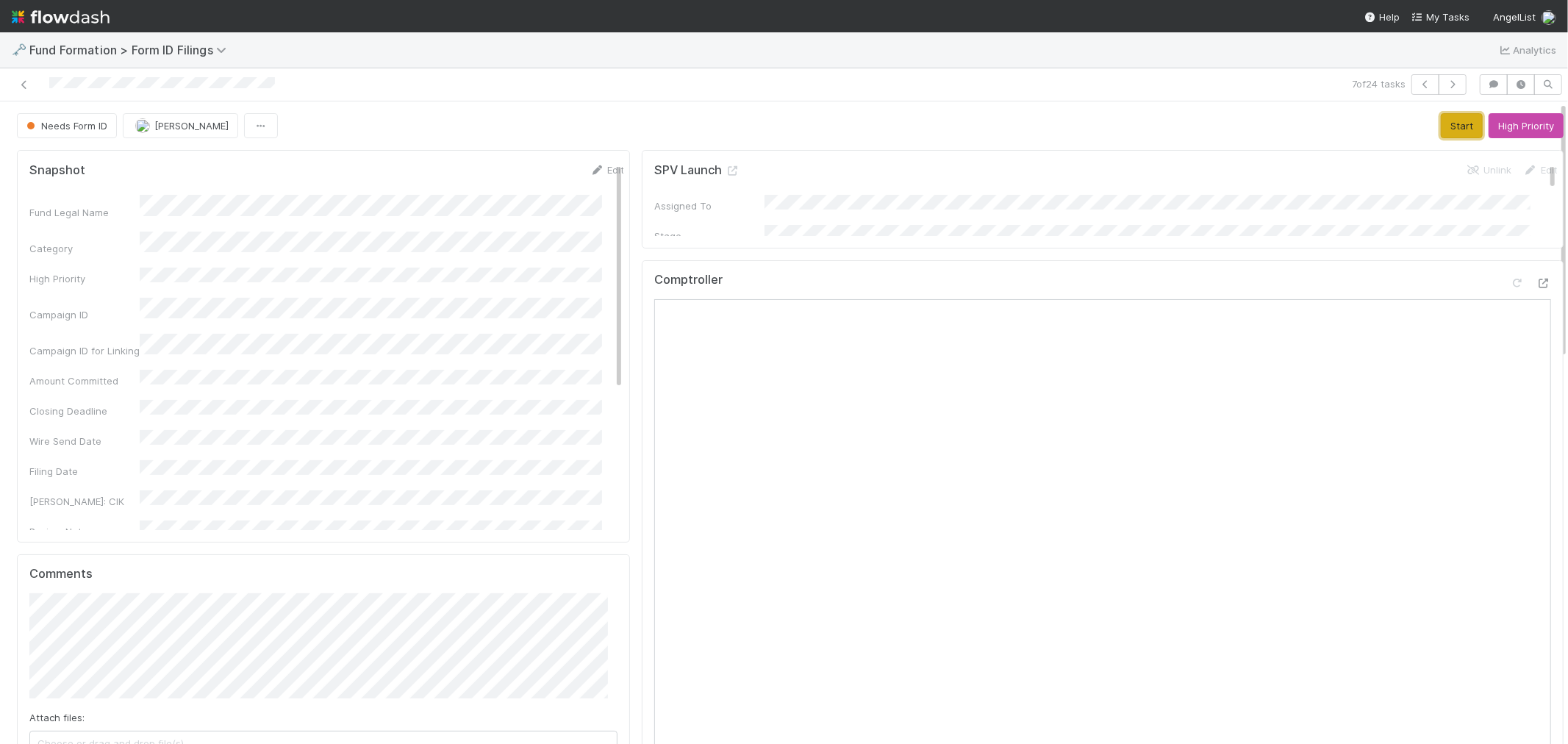
click at [1440, 127] on button "Start" at bounding box center [1461, 125] width 42 height 25
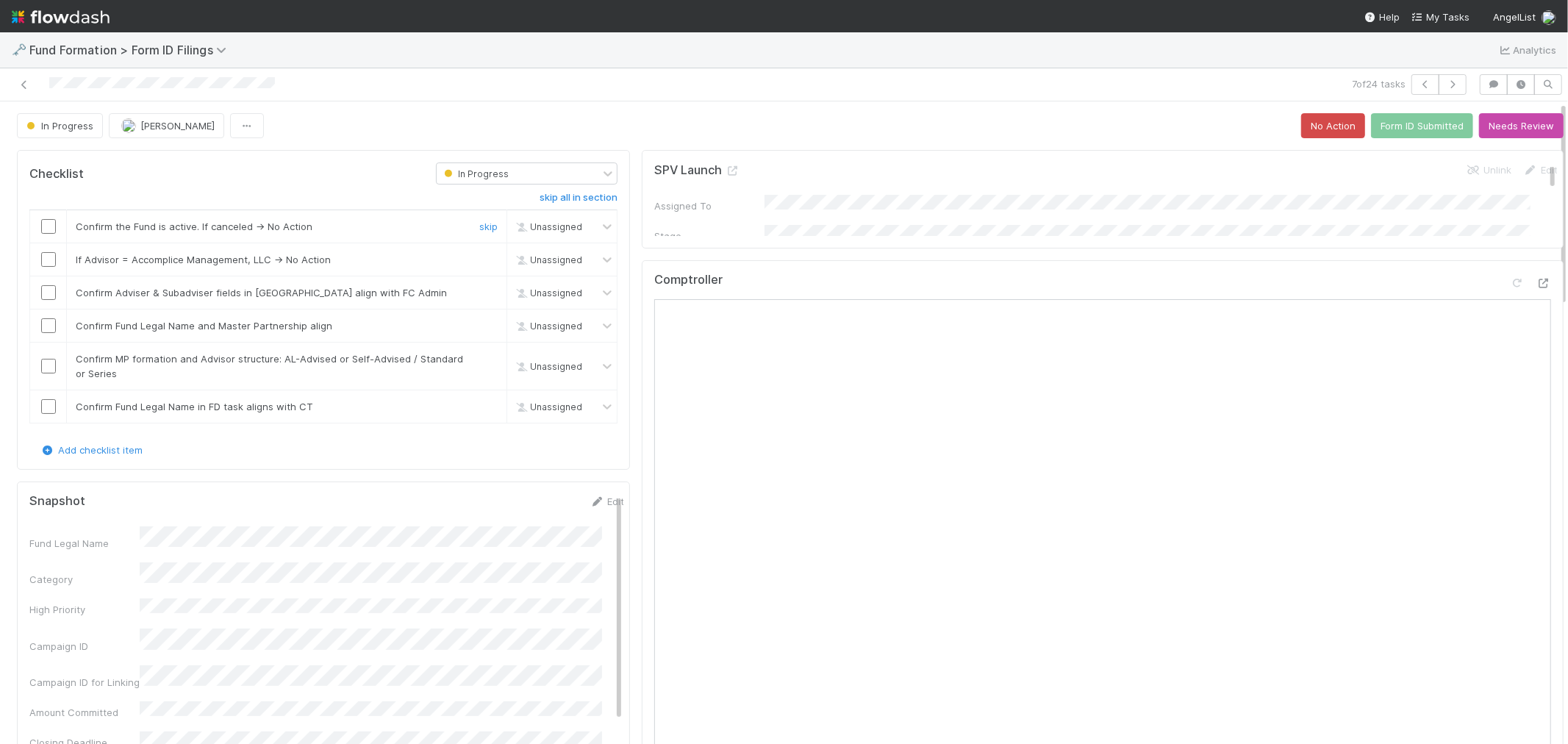
click at [48, 228] on input "checkbox" at bounding box center [49, 226] width 15 height 15
click at [485, 258] on link "skip" at bounding box center [489, 259] width 18 height 12
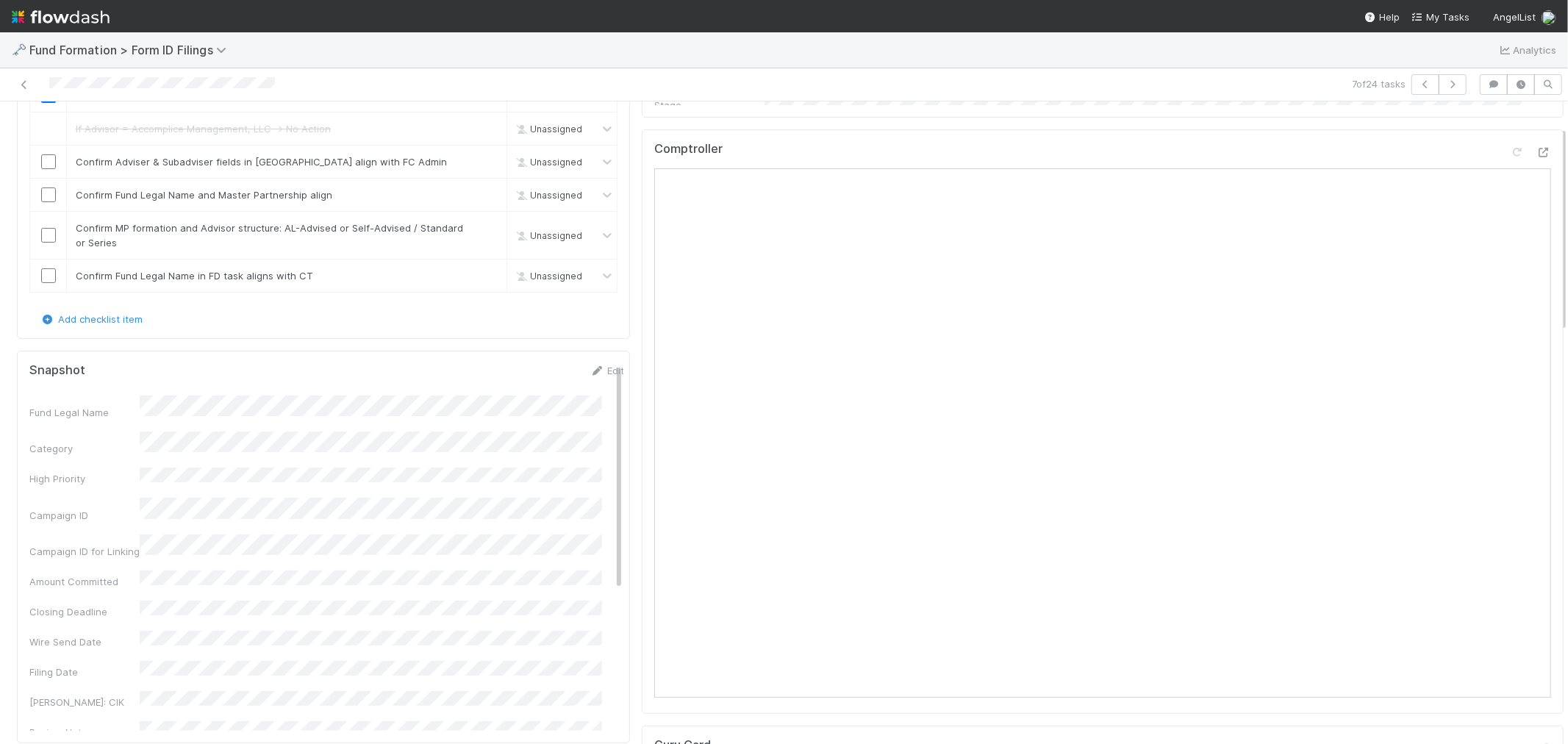
scroll to position [49, 0]
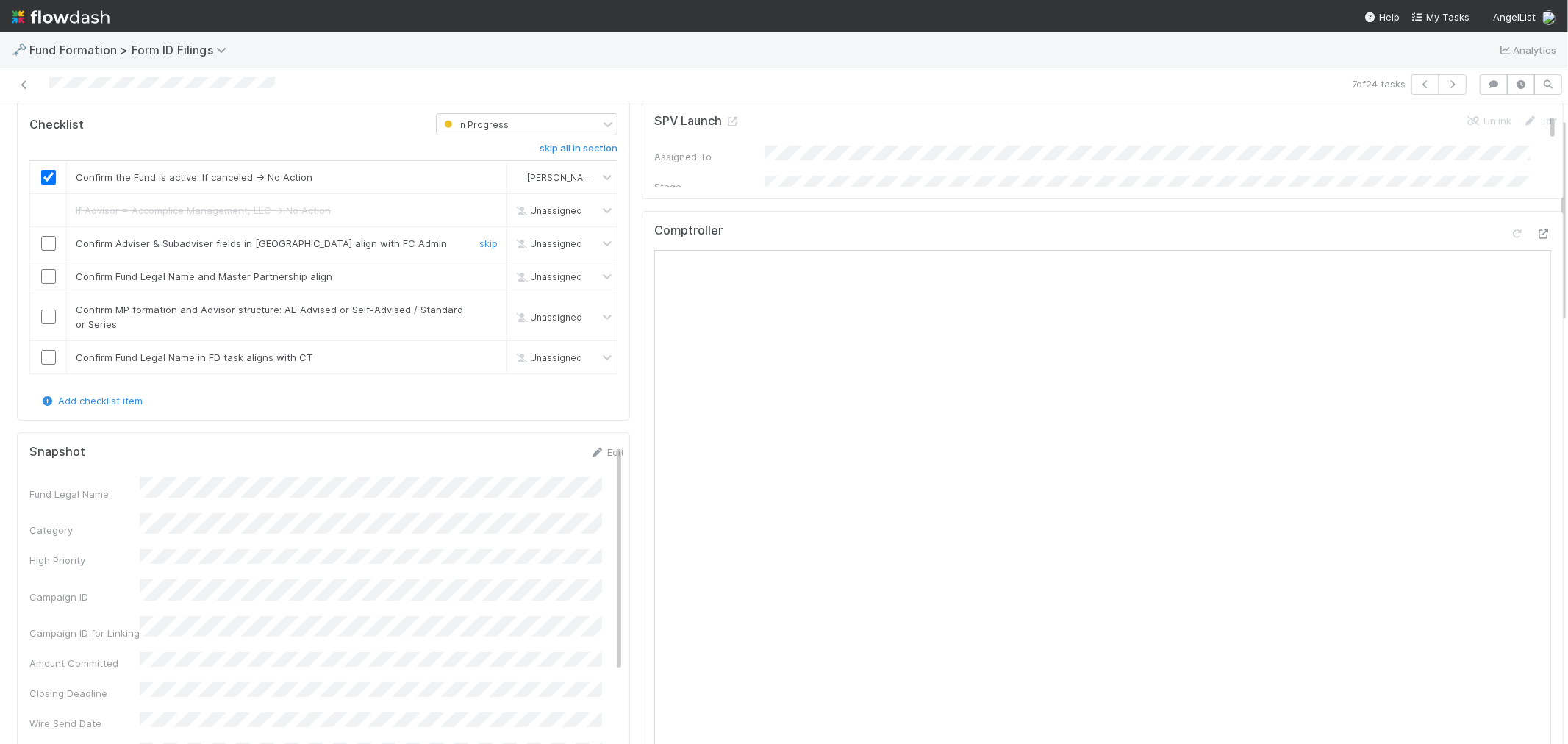
click at [49, 243] on input "checkbox" at bounding box center [49, 243] width 15 height 15
checkbox input "true"
click at [49, 280] on input "checkbox" at bounding box center [49, 276] width 15 height 15
click at [48, 318] on input "checkbox" at bounding box center [49, 317] width 15 height 15
click at [594, 456] on link "Edit" at bounding box center [606, 452] width 34 height 12
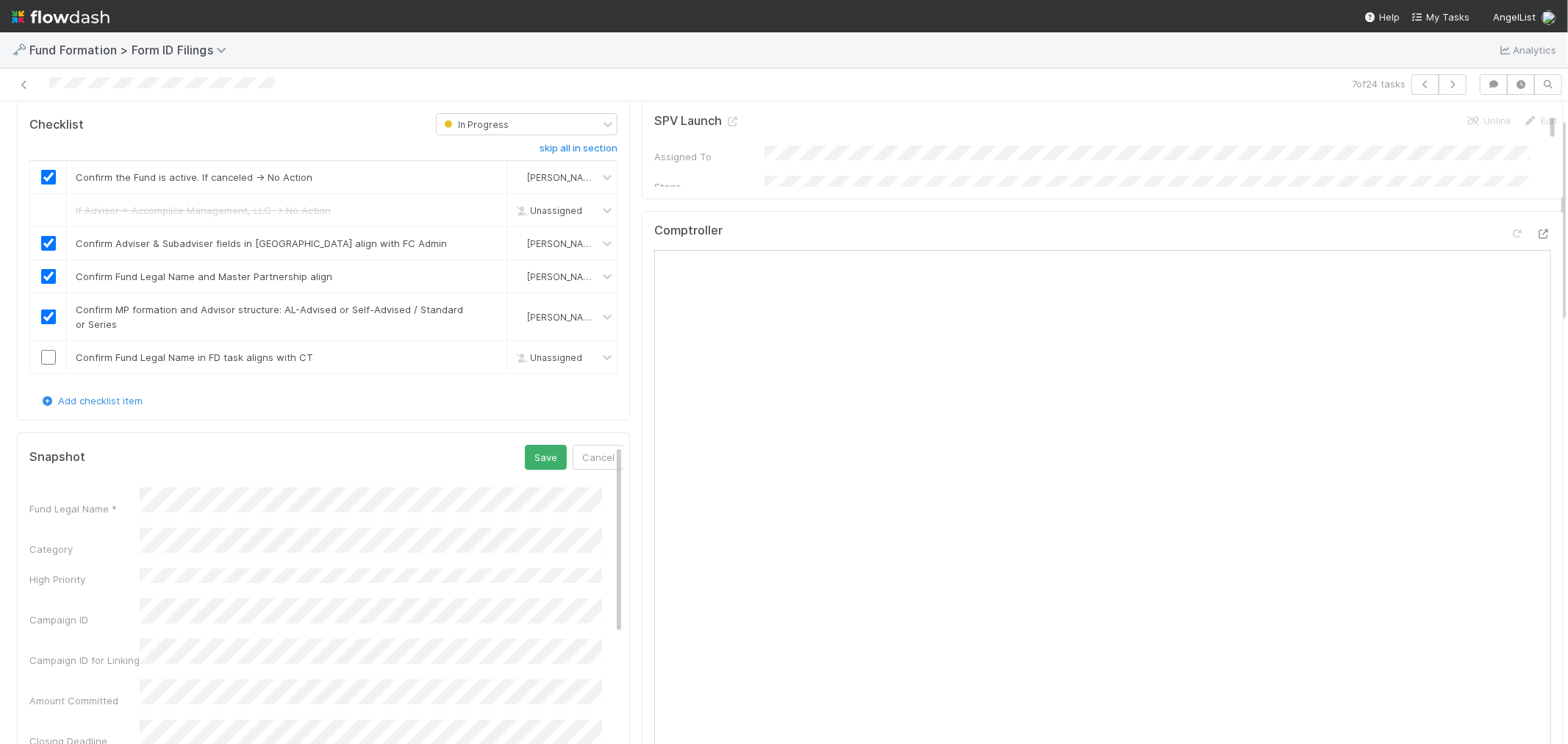
click at [525, 455] on button "Save" at bounding box center [545, 457] width 42 height 25
click at [49, 351] on input "checkbox" at bounding box center [49, 358] width 15 height 15
click at [1411, 92] on button "button" at bounding box center [1425, 84] width 28 height 20
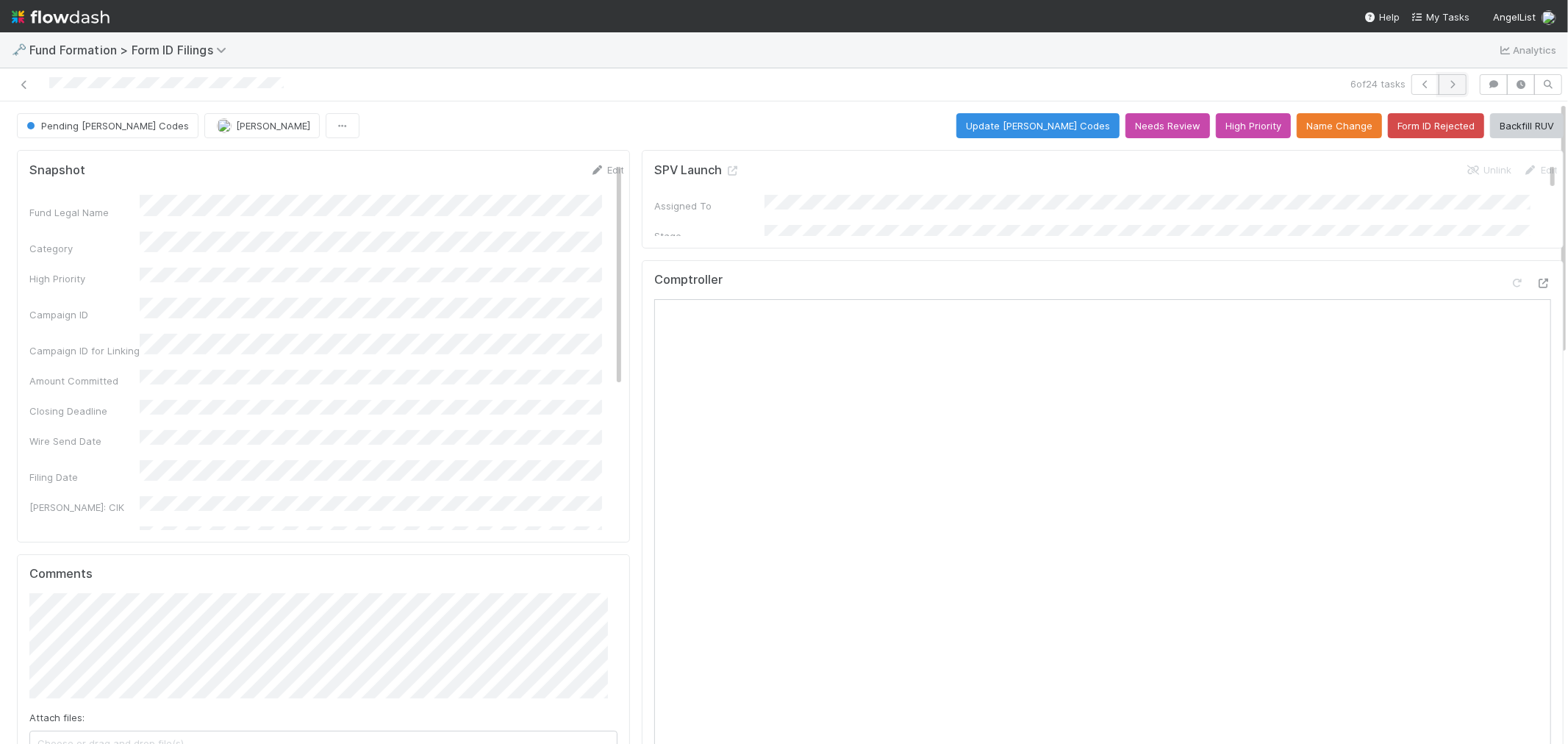
click at [1445, 83] on icon "button" at bounding box center [1453, 85] width 15 height 9
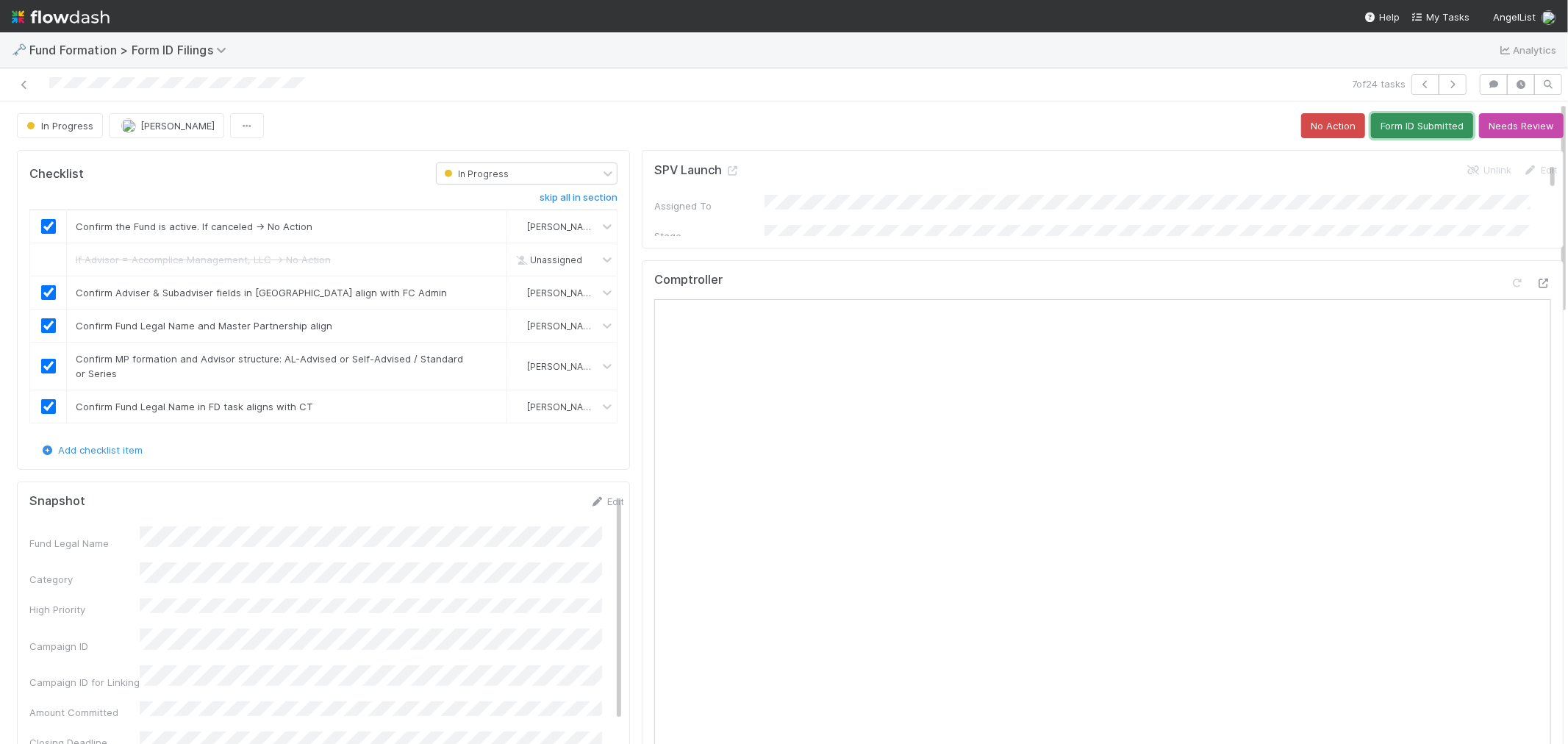
click at [1409, 123] on button "Form ID Submitted" at bounding box center [1422, 125] width 103 height 25
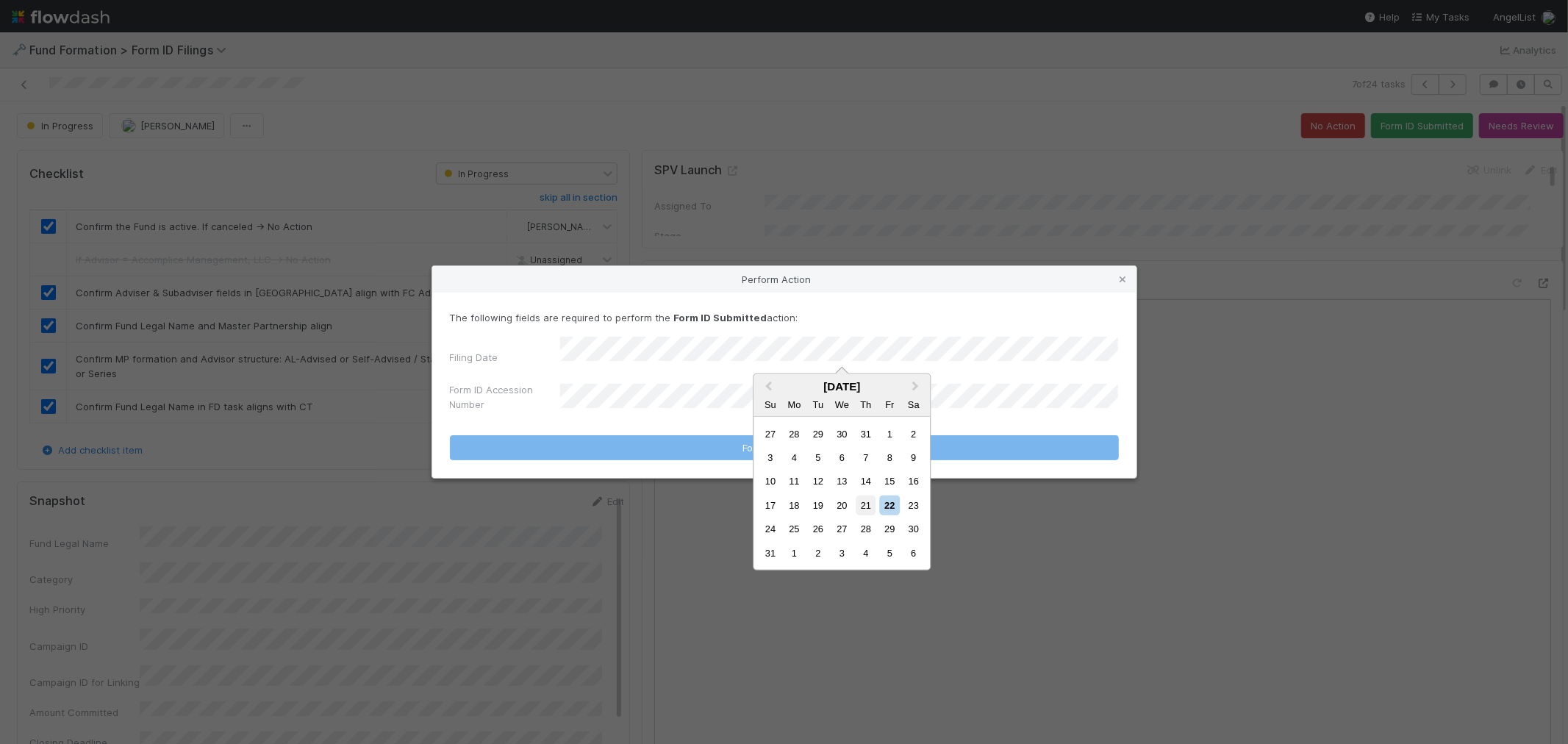
click at [865, 502] on div "21" at bounding box center [865, 505] width 19 height 19
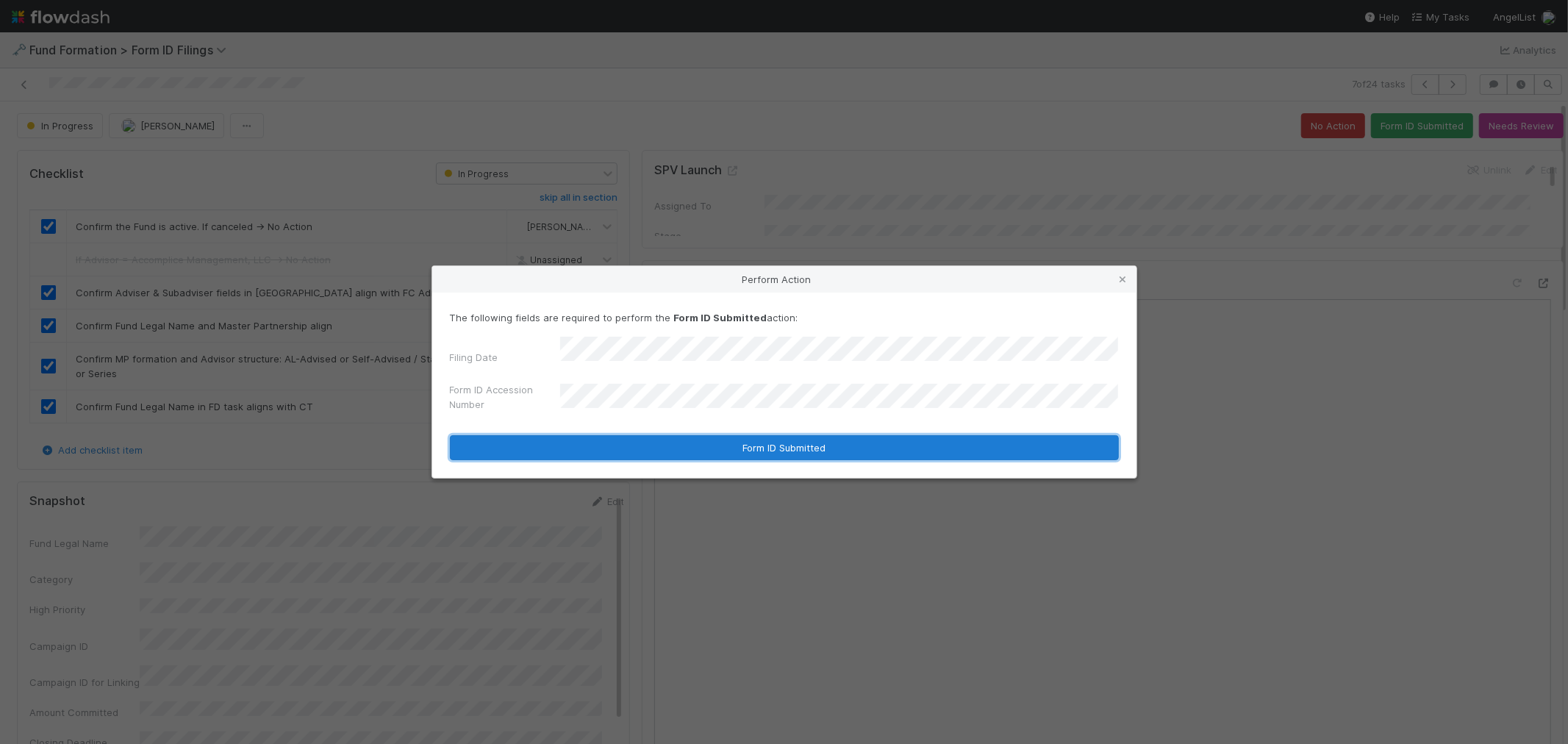
click at [662, 439] on button "Form ID Submitted" at bounding box center [784, 447] width 669 height 25
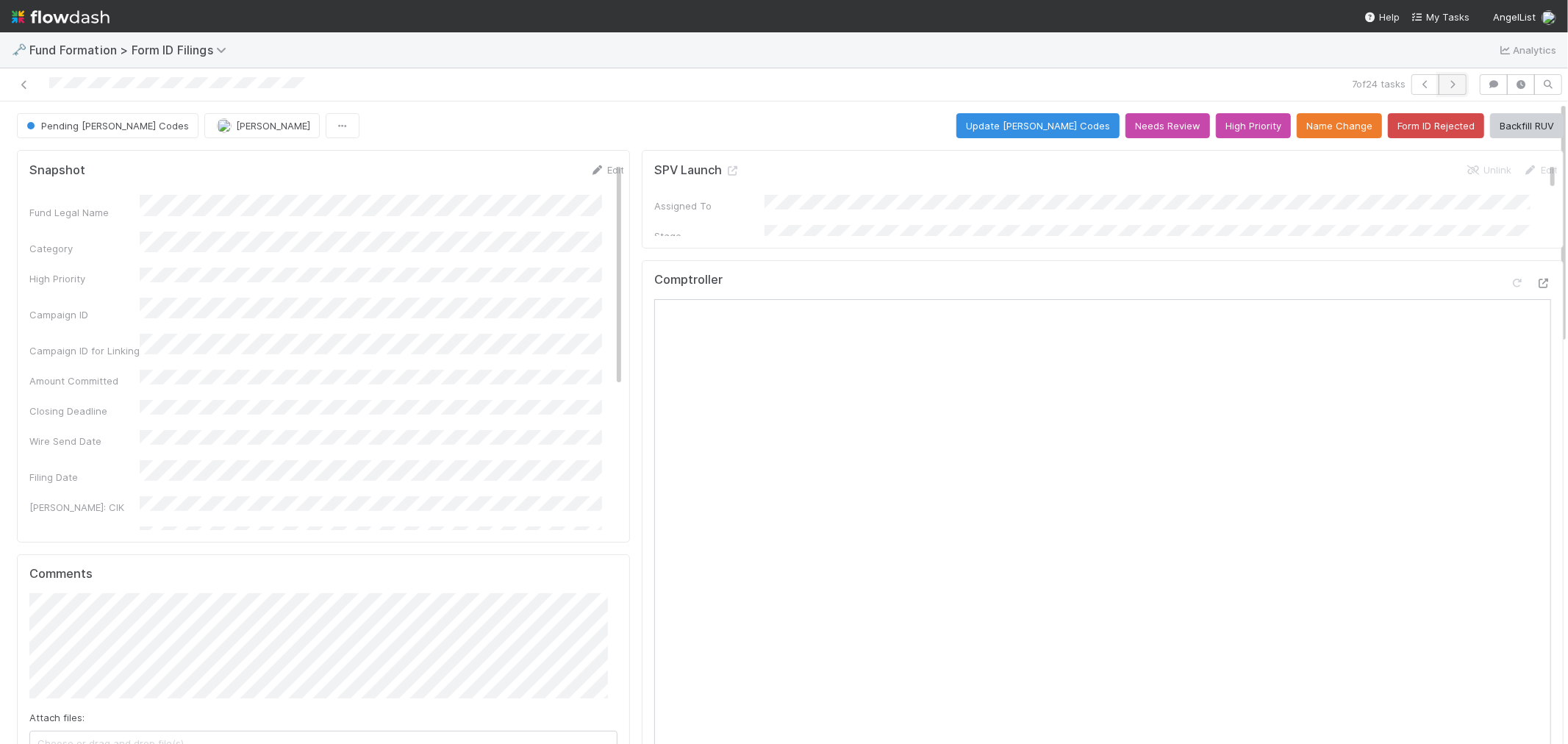
click at [1445, 81] on icon "button" at bounding box center [1453, 85] width 15 height 9
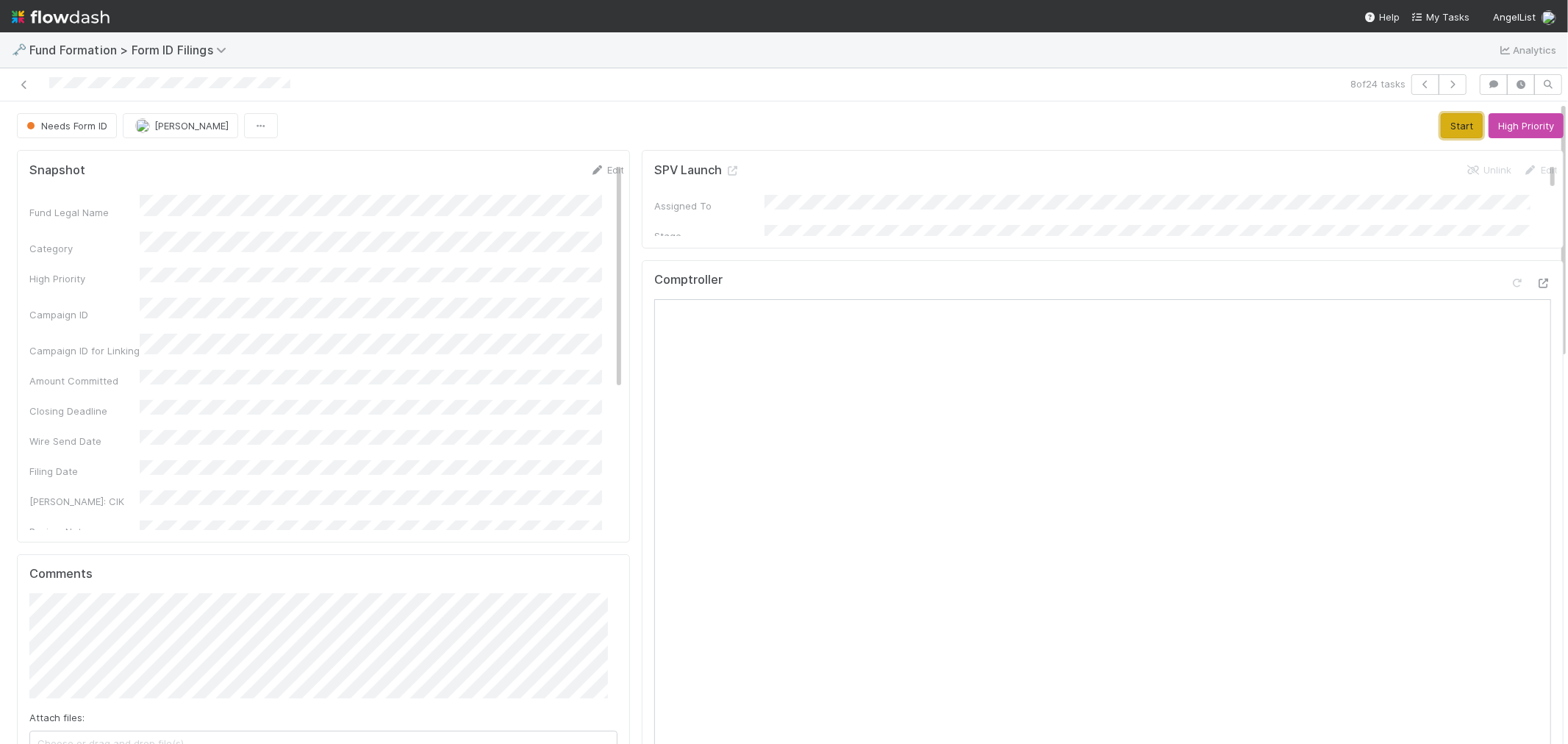
click at [1440, 124] on button "Start" at bounding box center [1461, 125] width 42 height 25
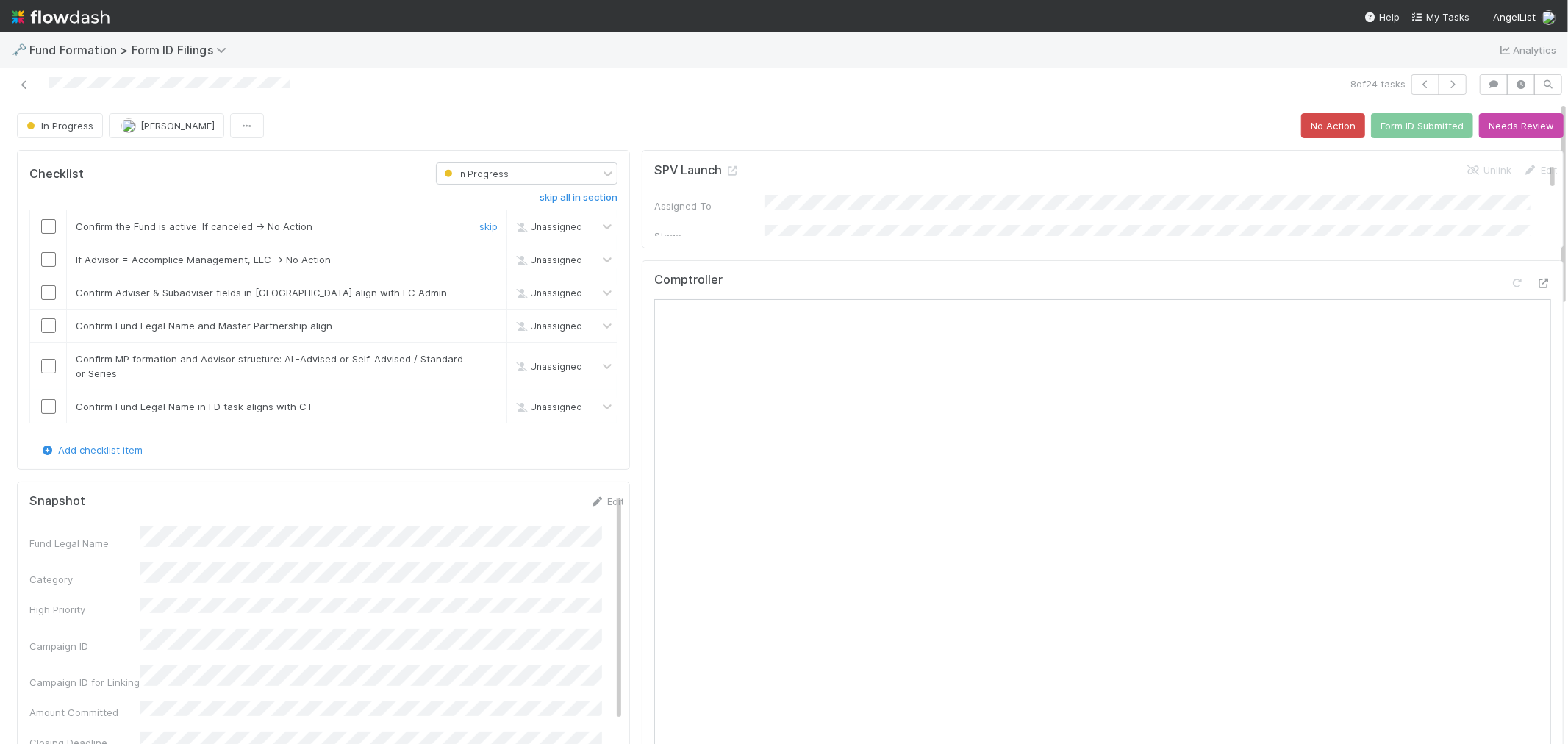
click at [42, 232] on input "checkbox" at bounding box center [49, 226] width 15 height 15
click at [480, 262] on link "skip" at bounding box center [489, 259] width 18 height 12
click at [46, 293] on input "checkbox" at bounding box center [49, 293] width 15 height 15
click at [43, 325] on input "checkbox" at bounding box center [49, 325] width 15 height 15
drag, startPoint x: 46, startPoint y: 366, endPoint x: 196, endPoint y: 424, distance: 160.8
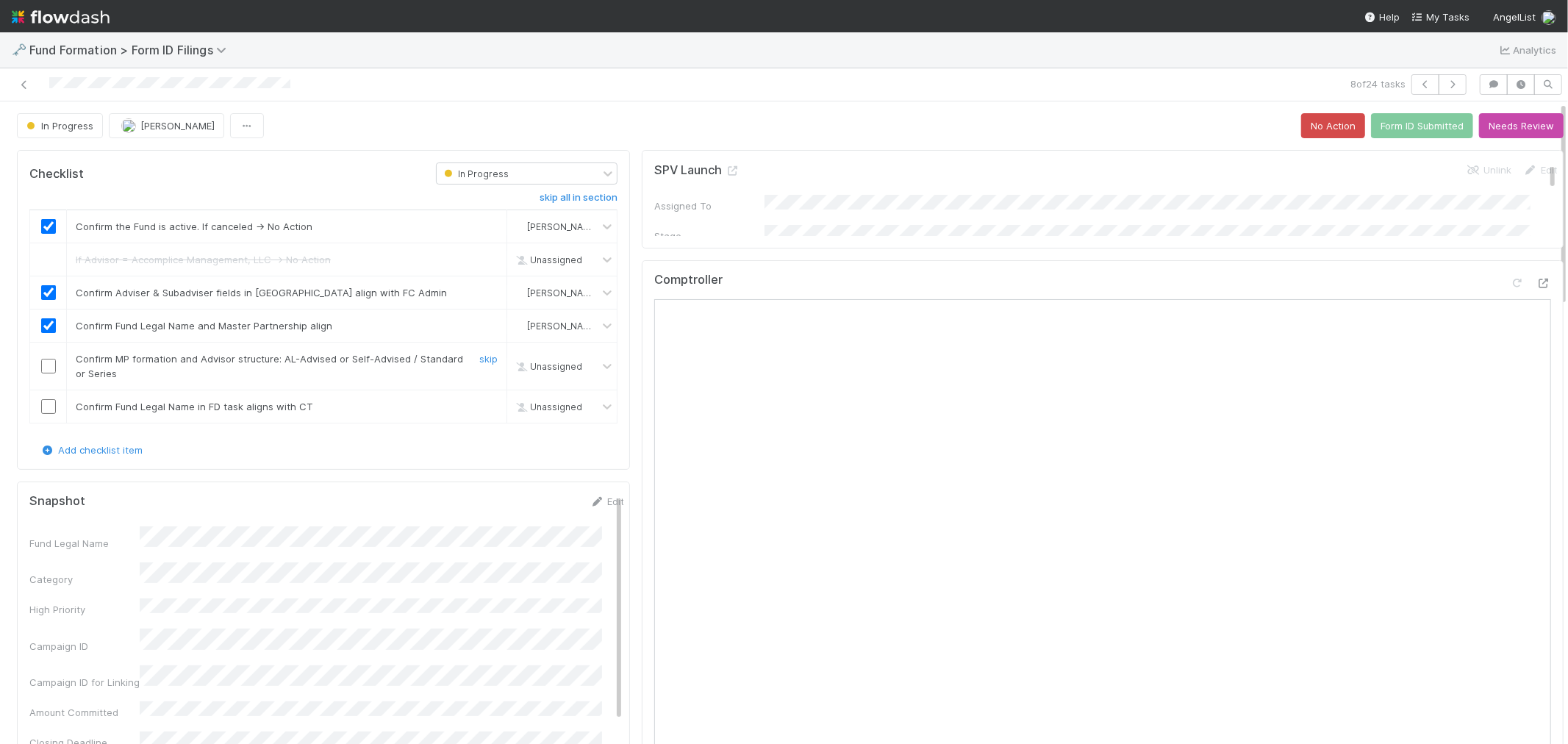
click at [46, 366] on input "checkbox" at bounding box center [49, 366] width 15 height 15
click at [591, 501] on link "Edit" at bounding box center [606, 501] width 34 height 12
click at [88, 554] on div "Fund Legal Name *" at bounding box center [327, 551] width 595 height 29
click at [525, 505] on button "Save" at bounding box center [545, 506] width 42 height 25
click at [48, 408] on input "checkbox" at bounding box center [49, 407] width 15 height 15
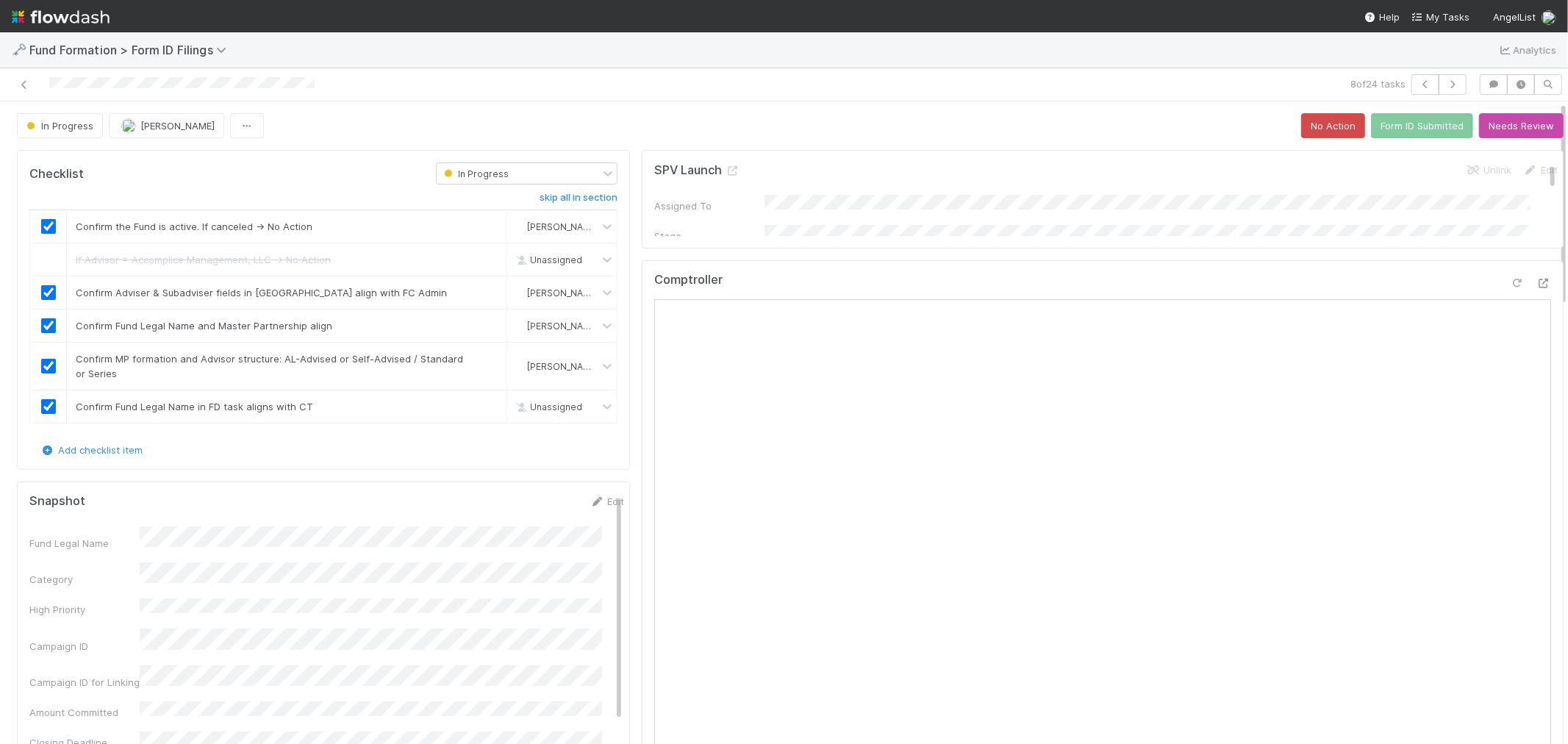
checkbox input "true"
click at [1392, 120] on button "Form ID Submitted" at bounding box center [1422, 125] width 103 height 25
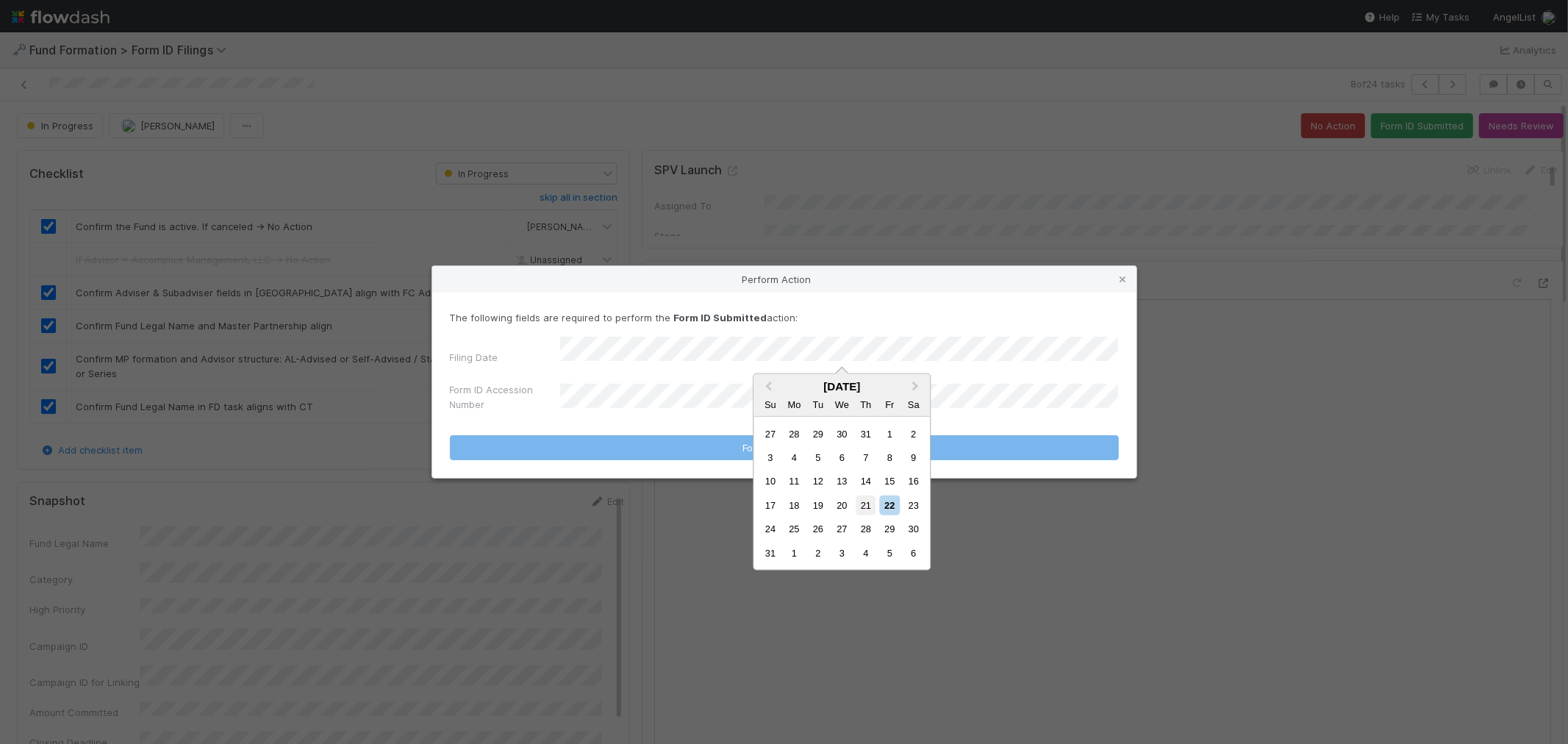
click at [864, 501] on div "21" at bounding box center [865, 505] width 19 height 19
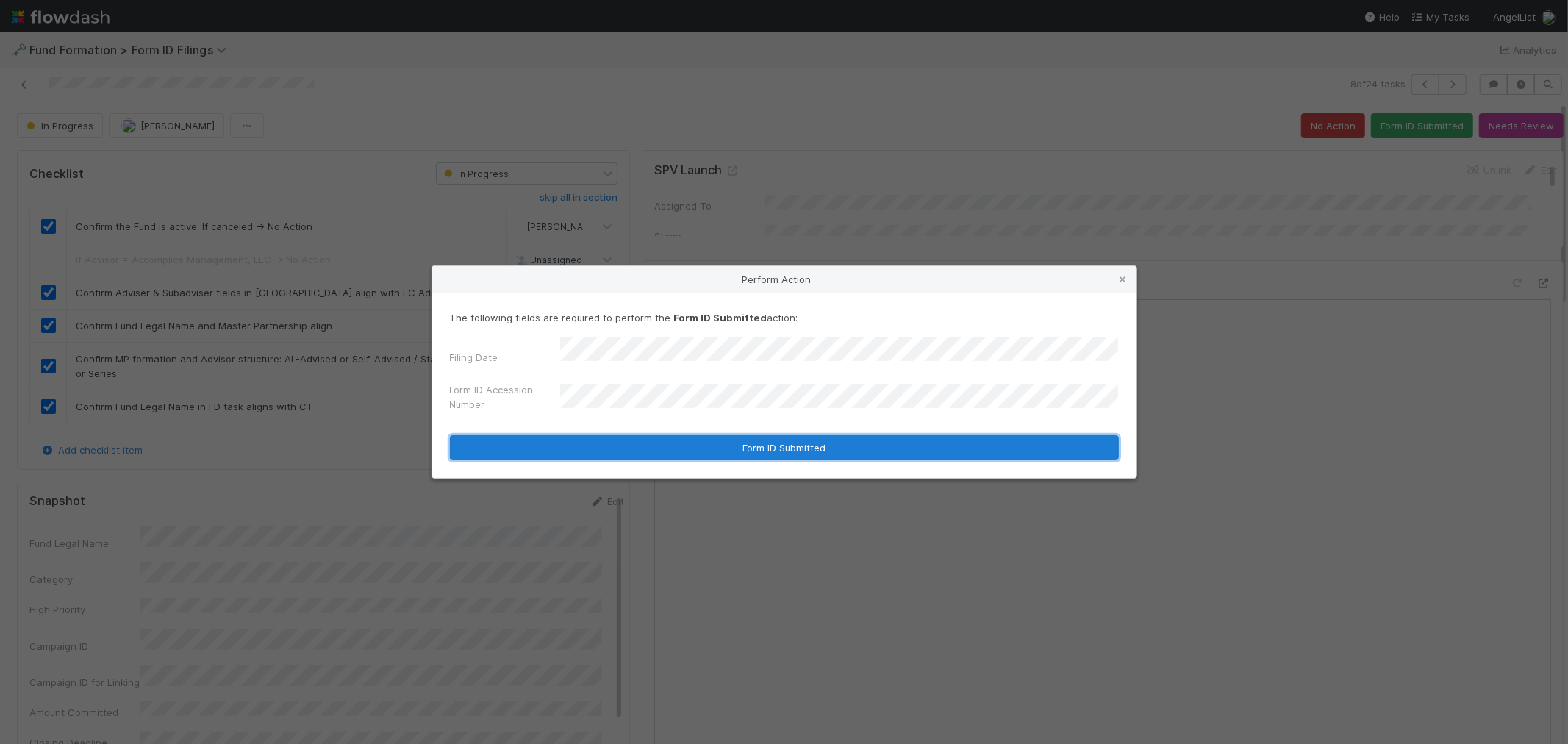
click at [662, 440] on button "Form ID Submitted" at bounding box center [784, 447] width 669 height 25
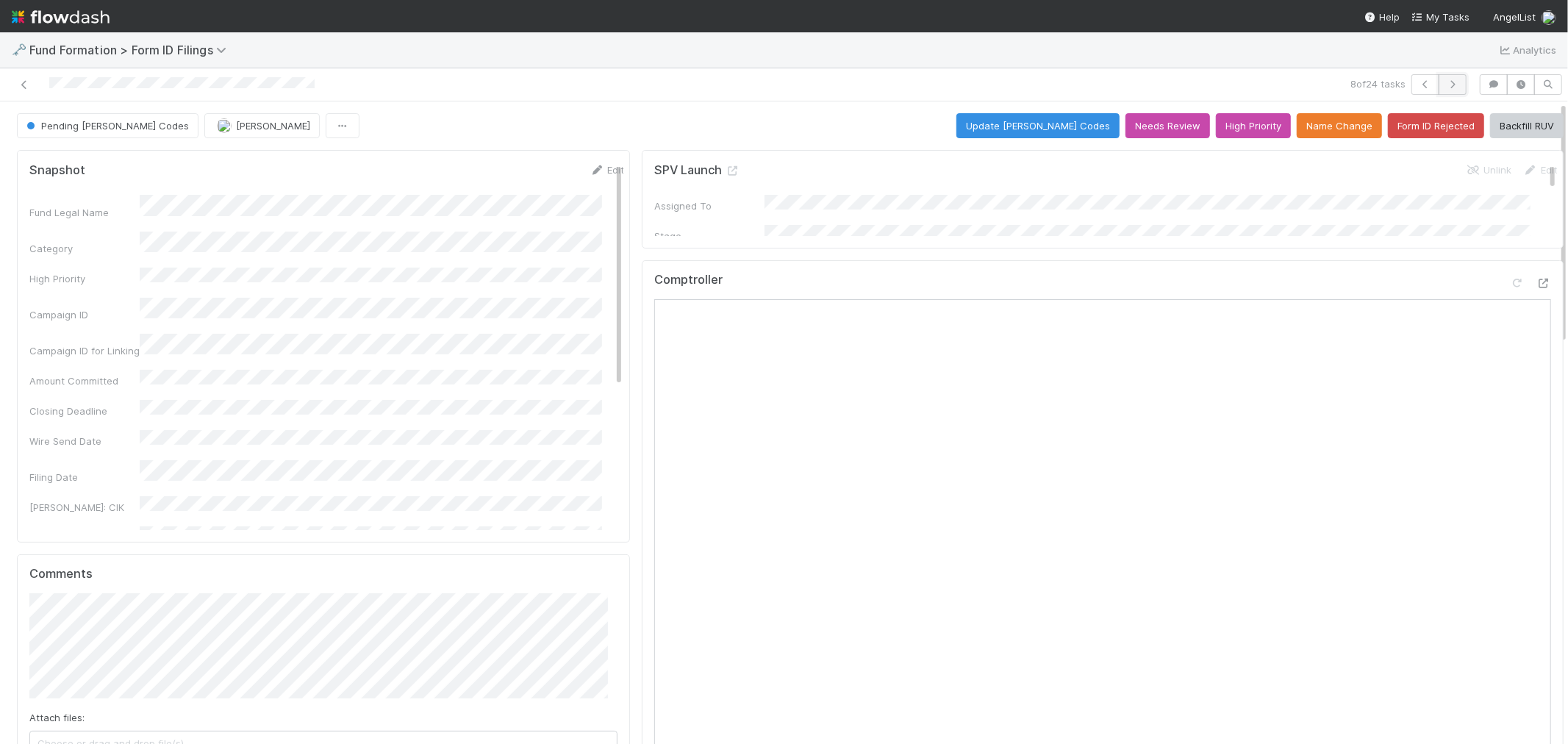
click at [1445, 84] on icon "button" at bounding box center [1453, 85] width 15 height 9
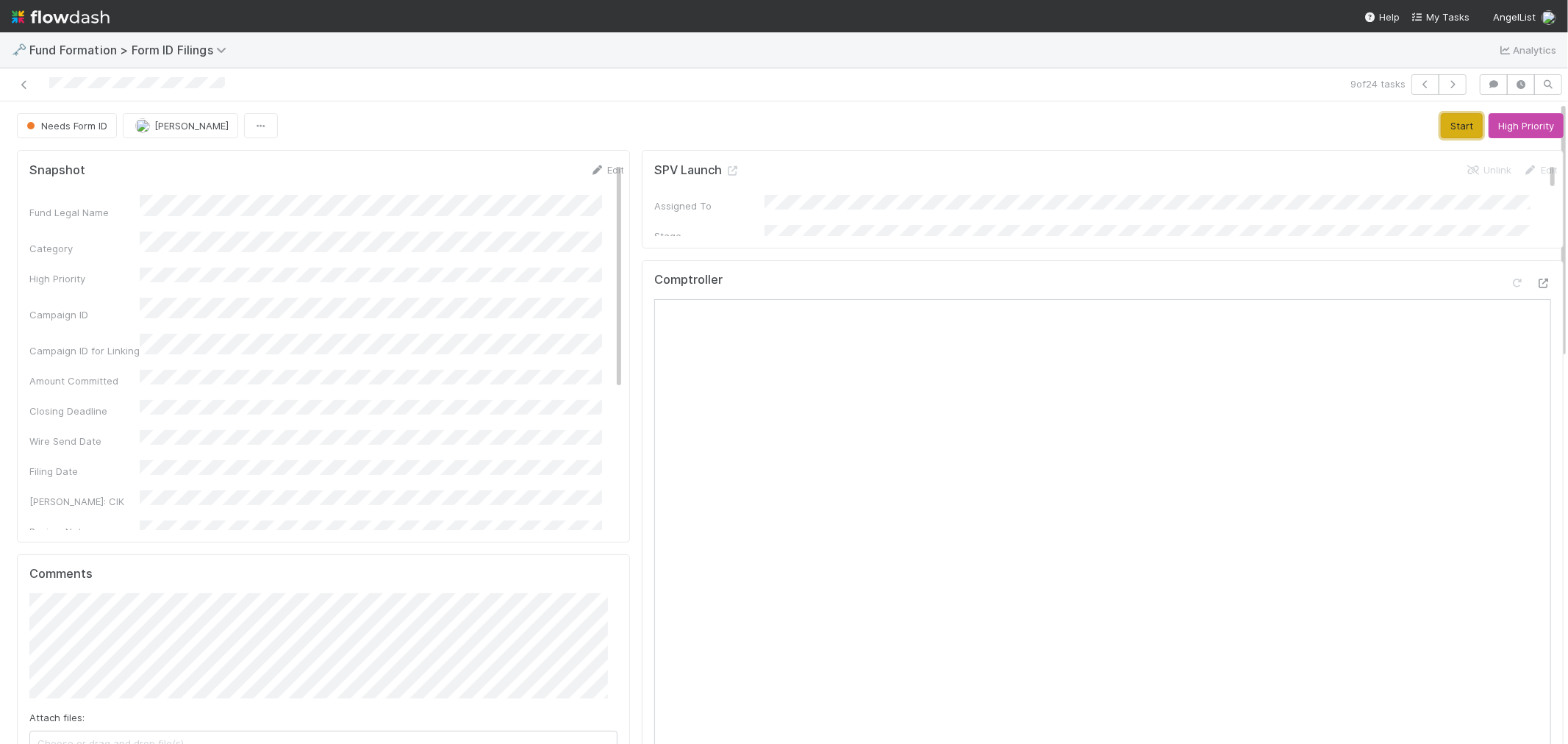
click at [1440, 123] on button "Start" at bounding box center [1461, 125] width 42 height 25
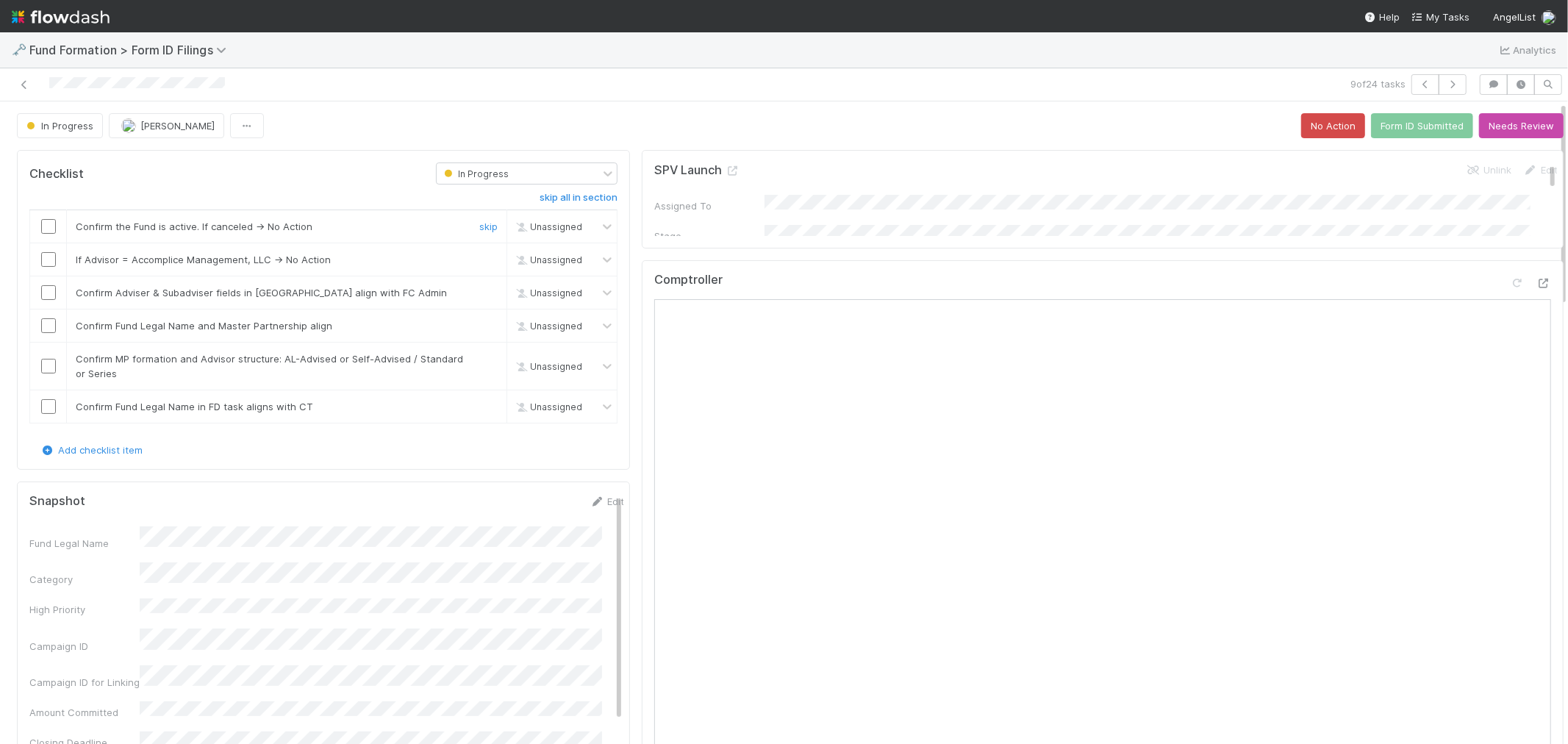
click at [44, 224] on input "checkbox" at bounding box center [49, 226] width 15 height 15
click at [480, 257] on link "skip" at bounding box center [489, 259] width 18 height 12
click at [46, 289] on input "checkbox" at bounding box center [49, 293] width 15 height 15
click at [49, 325] on input "checkbox" at bounding box center [49, 325] width 15 height 15
click at [45, 373] on input "checkbox" at bounding box center [49, 366] width 15 height 15
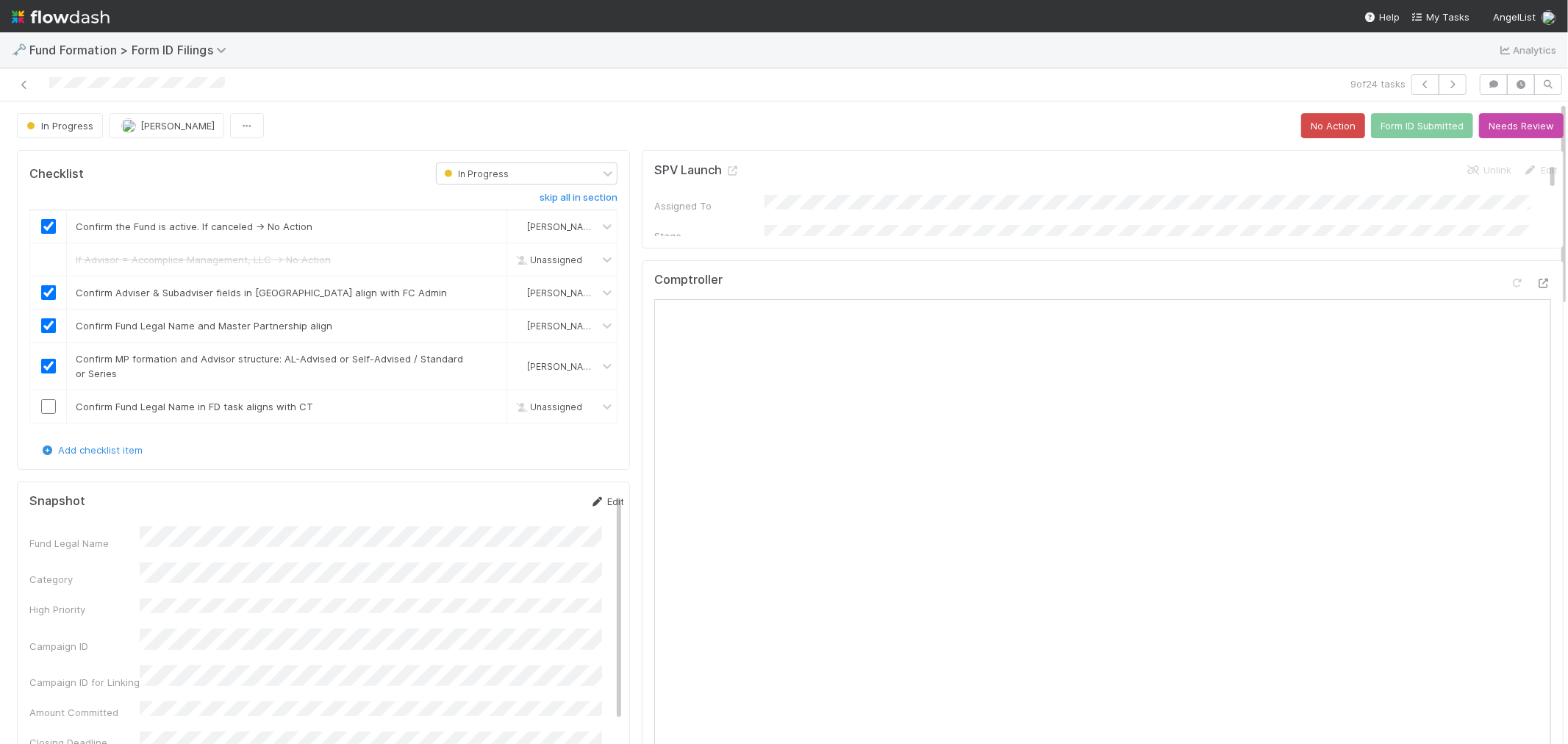
click at [590, 503] on link "Edit" at bounding box center [606, 501] width 34 height 12
click at [525, 500] on button "Save" at bounding box center [545, 506] width 42 height 25
click at [48, 409] on input "checkbox" at bounding box center [49, 407] width 15 height 15
click at [1380, 116] on button "Form ID Submitted" at bounding box center [1422, 125] width 103 height 25
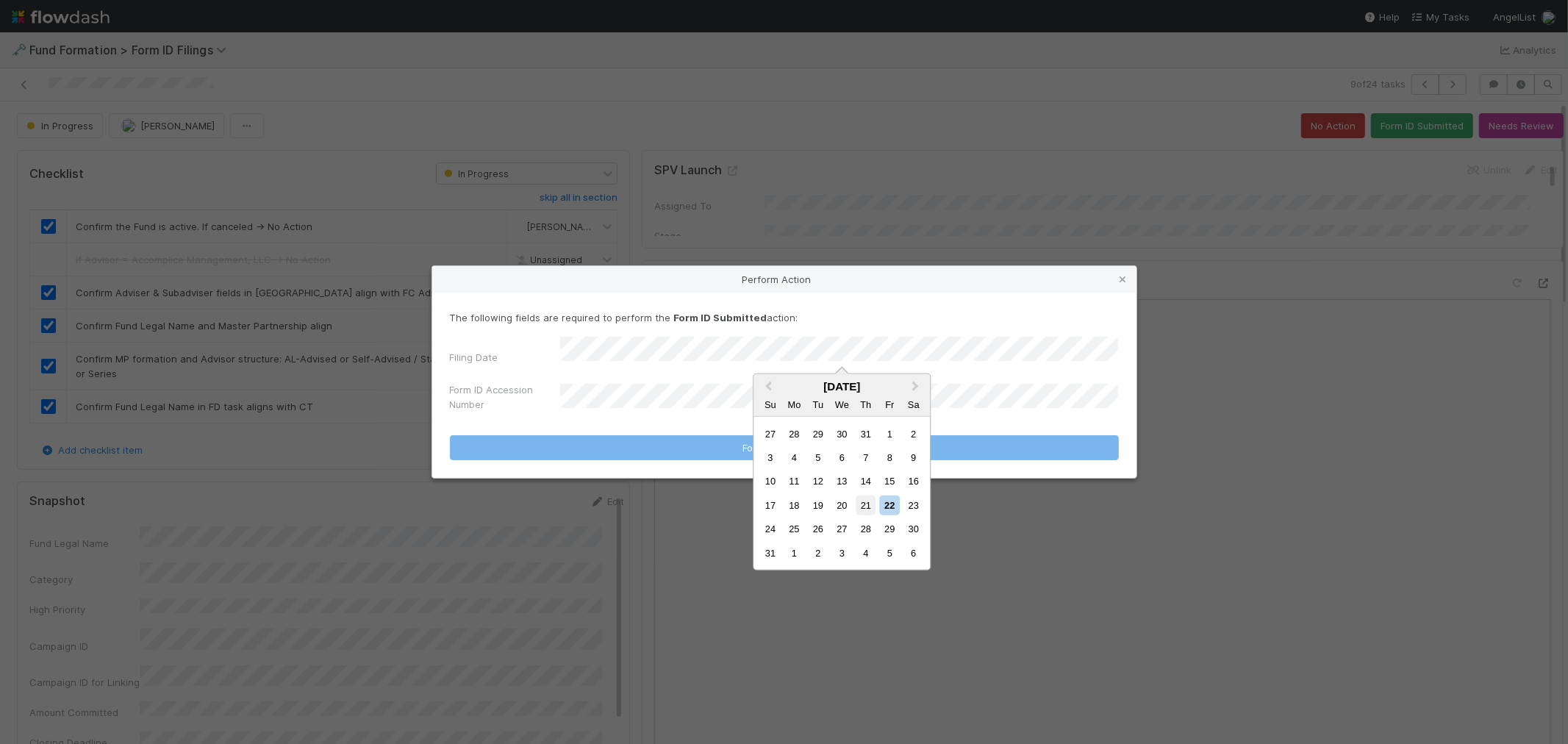
click at [864, 506] on div "21" at bounding box center [865, 505] width 19 height 19
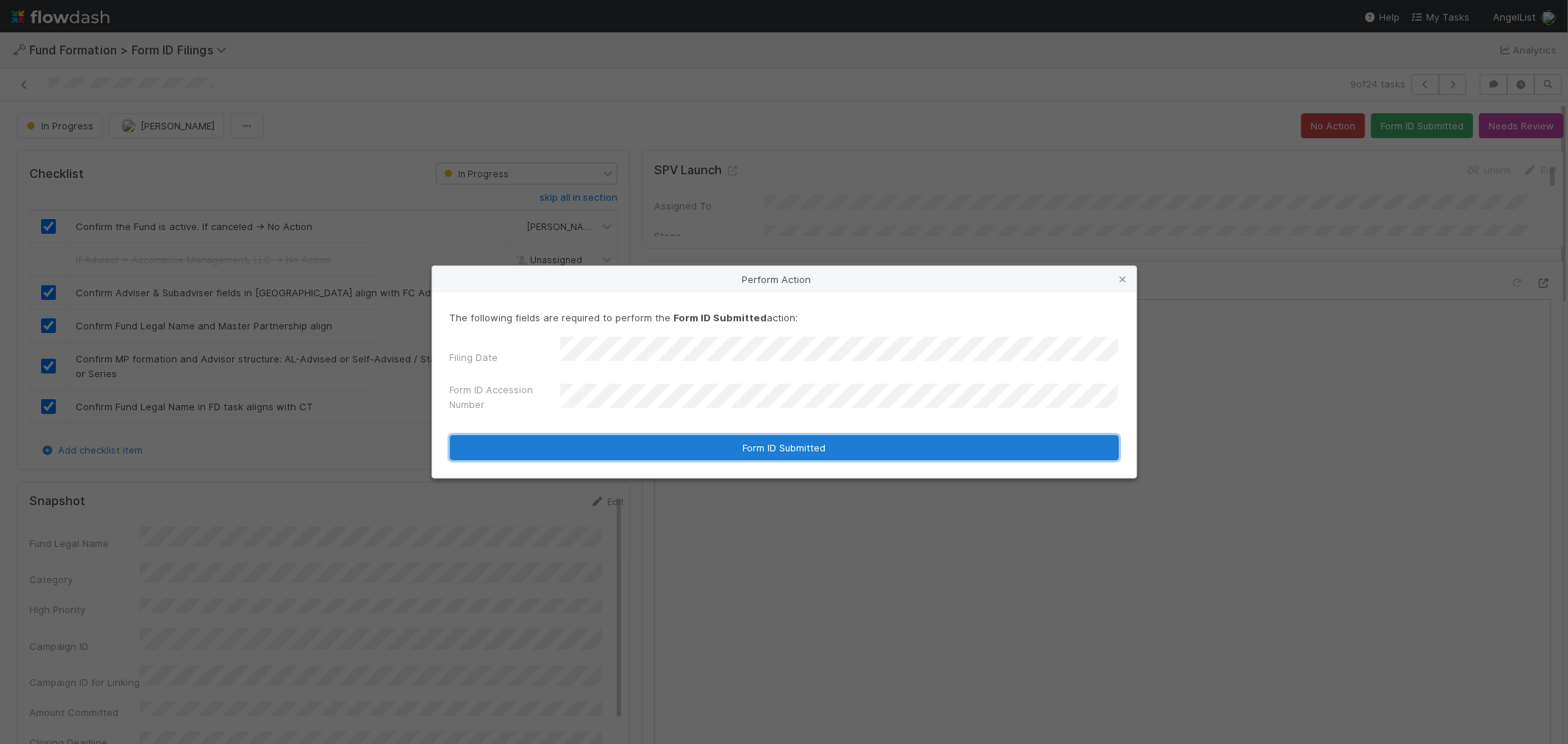
click at [633, 436] on button "Form ID Submitted" at bounding box center [784, 447] width 669 height 25
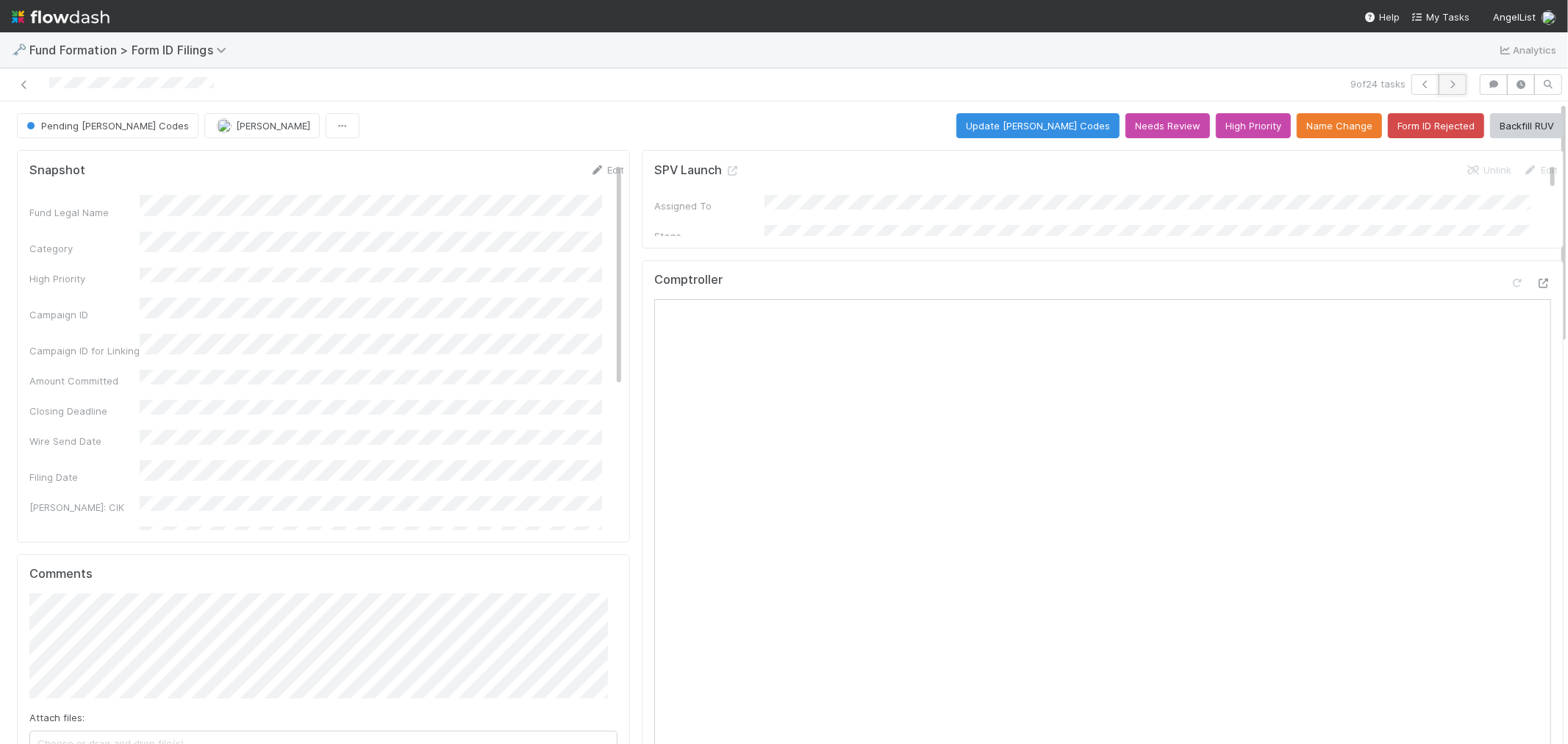
click at [1445, 86] on icon "button" at bounding box center [1453, 85] width 15 height 9
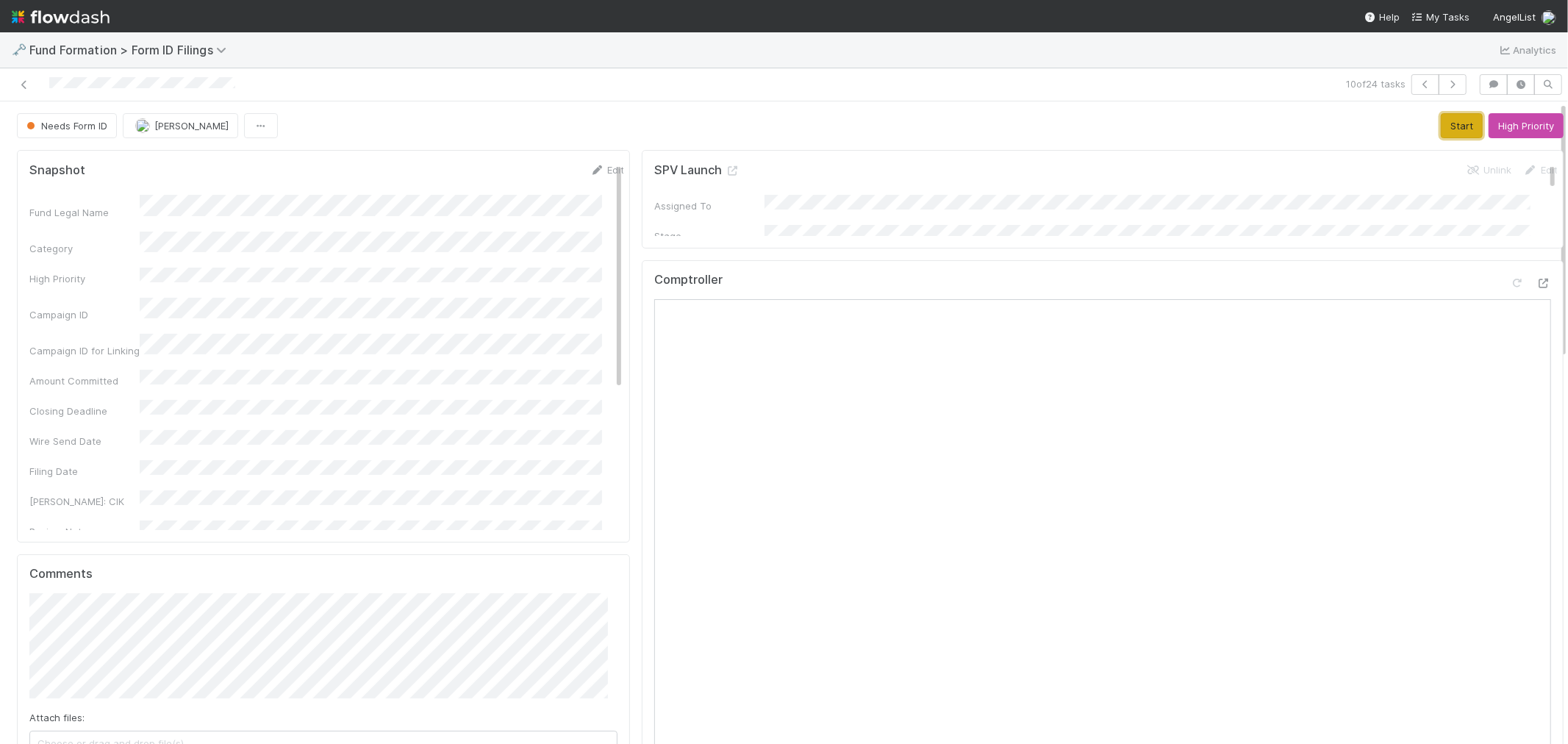
click at [1440, 122] on button "Start" at bounding box center [1461, 125] width 42 height 25
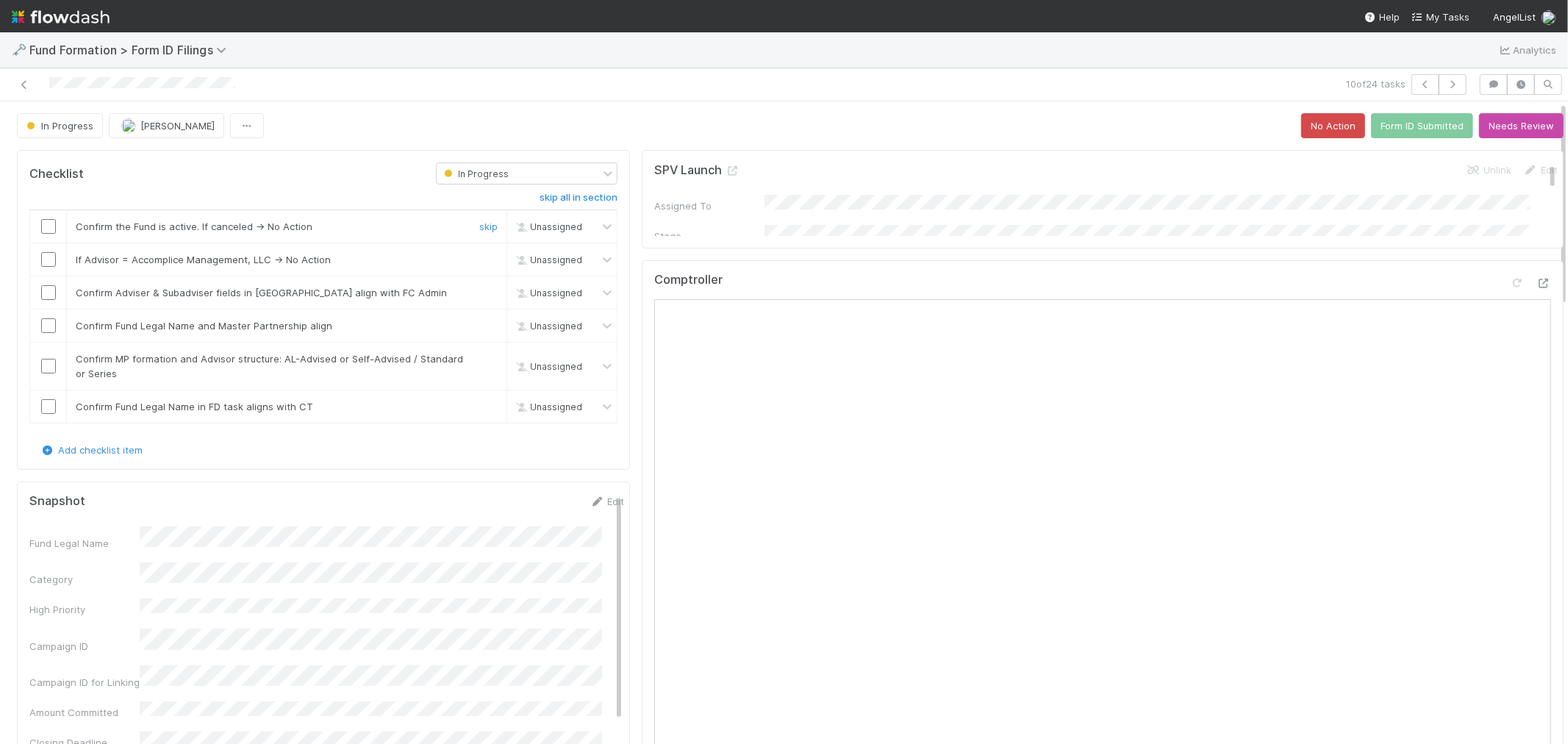
click at [46, 229] on input "checkbox" at bounding box center [49, 226] width 15 height 15
click at [480, 262] on link "skip" at bounding box center [489, 259] width 18 height 12
click at [50, 290] on input "checkbox" at bounding box center [49, 293] width 15 height 15
click at [50, 325] on input "checkbox" at bounding box center [49, 325] width 15 height 15
click at [49, 372] on input "checkbox" at bounding box center [49, 366] width 15 height 15
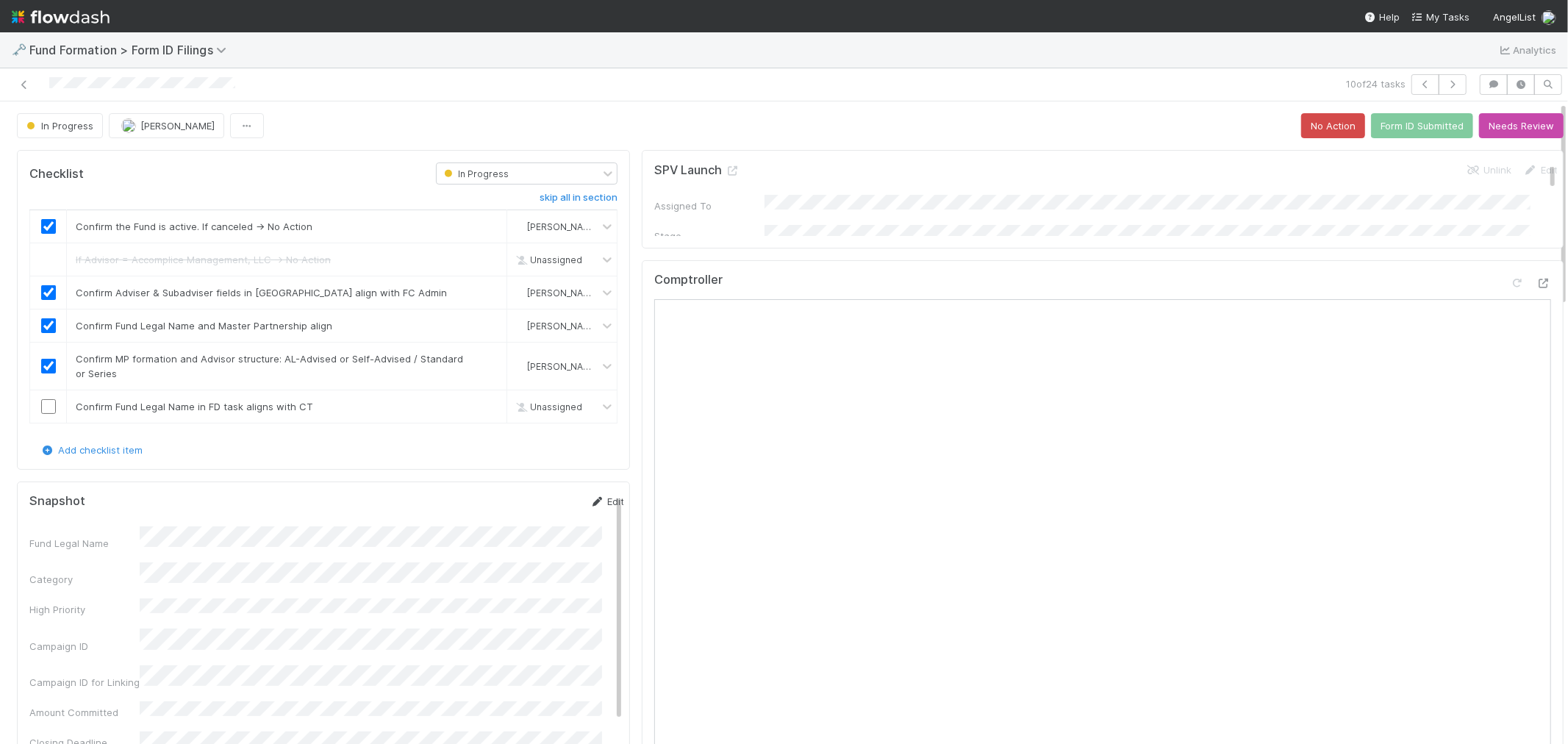
click at [590, 497] on link "Edit" at bounding box center [606, 501] width 34 height 12
click at [49, 554] on div "Fund Legal Name *" at bounding box center [327, 551] width 595 height 29
click at [525, 501] on button "Save" at bounding box center [545, 506] width 42 height 25
click at [42, 407] on input "checkbox" at bounding box center [49, 407] width 15 height 15
click at [1417, 127] on button "Form ID Submitted" at bounding box center [1422, 125] width 103 height 25
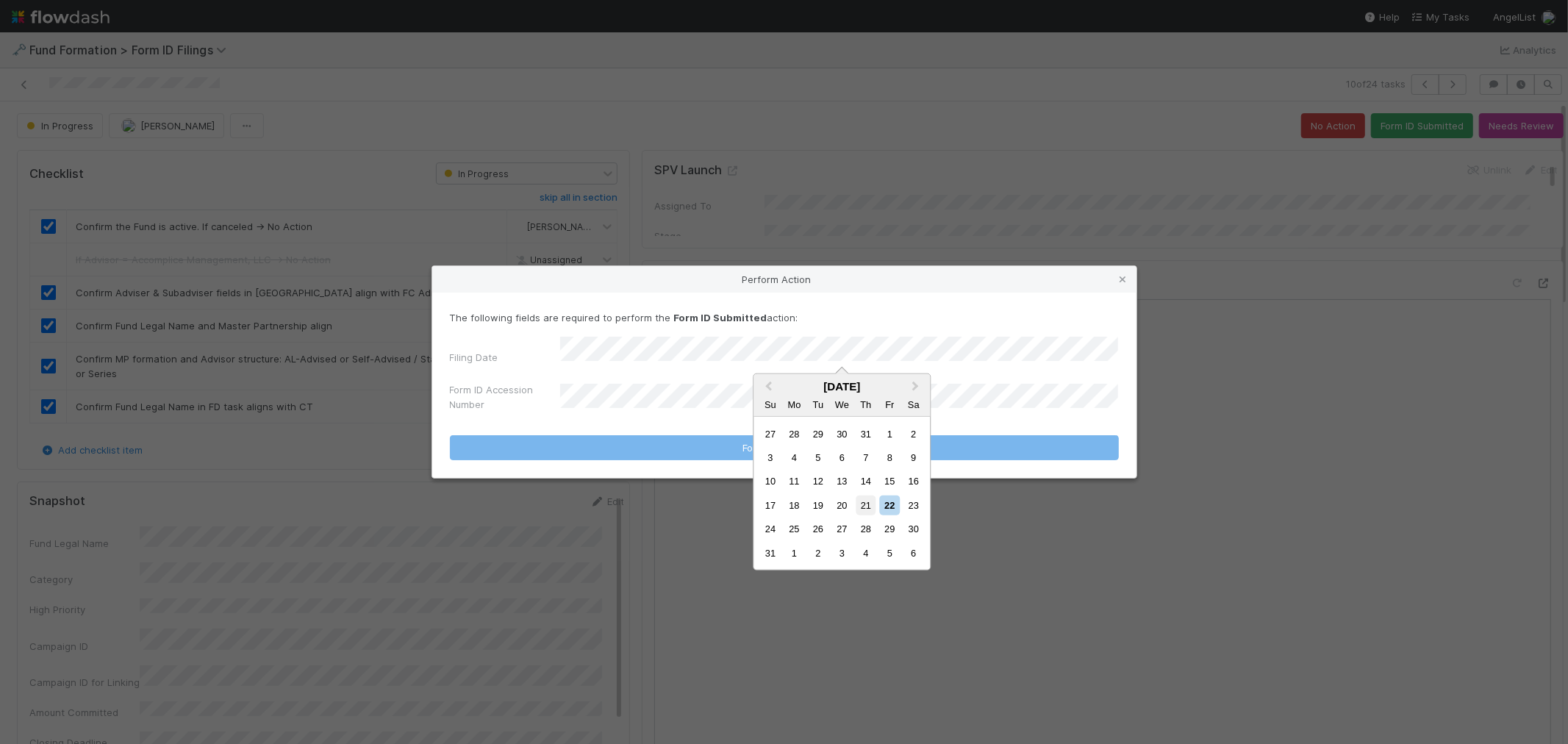
click at [858, 505] on div "21" at bounding box center [865, 505] width 19 height 19
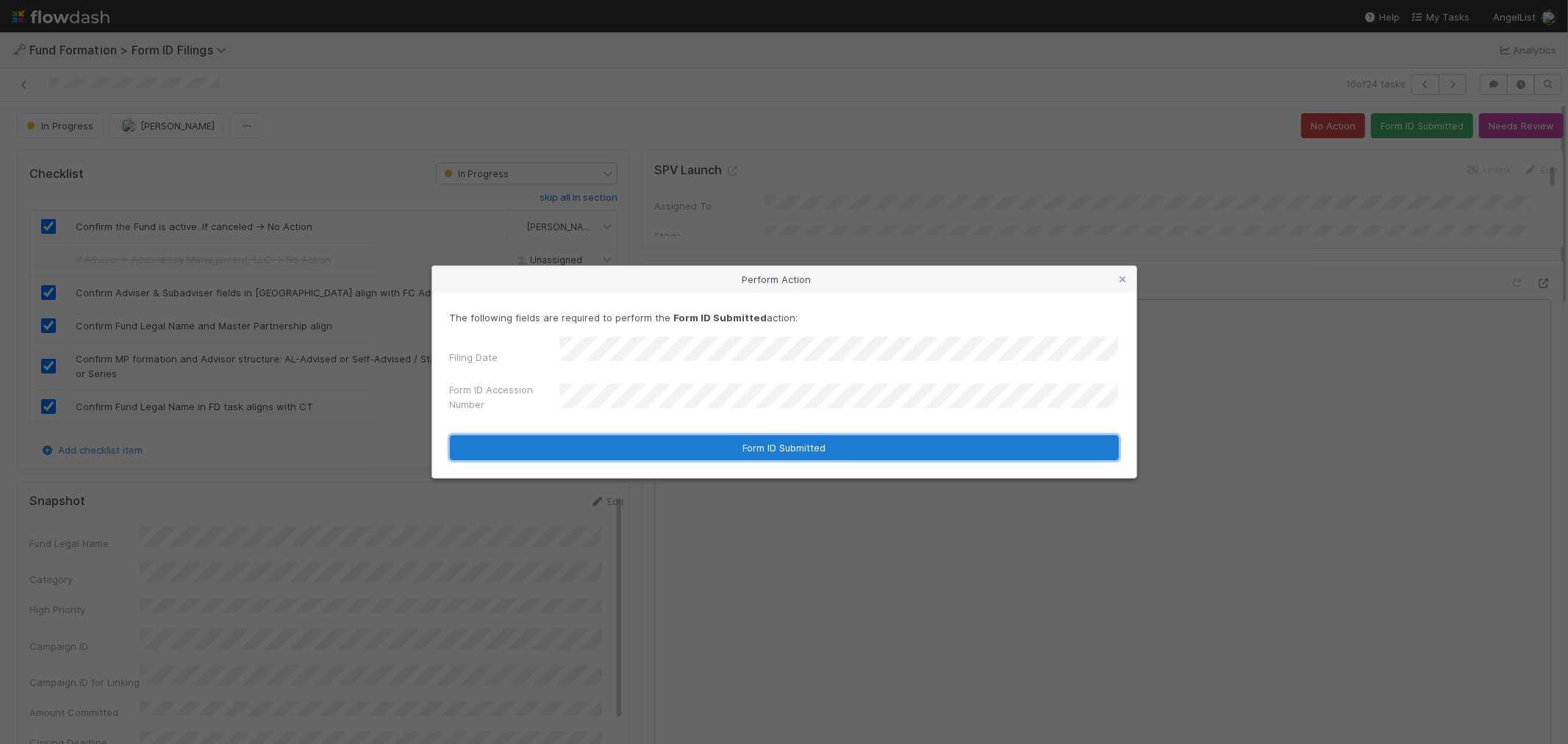
click at [649, 451] on button "Form ID Submitted" at bounding box center [784, 447] width 669 height 25
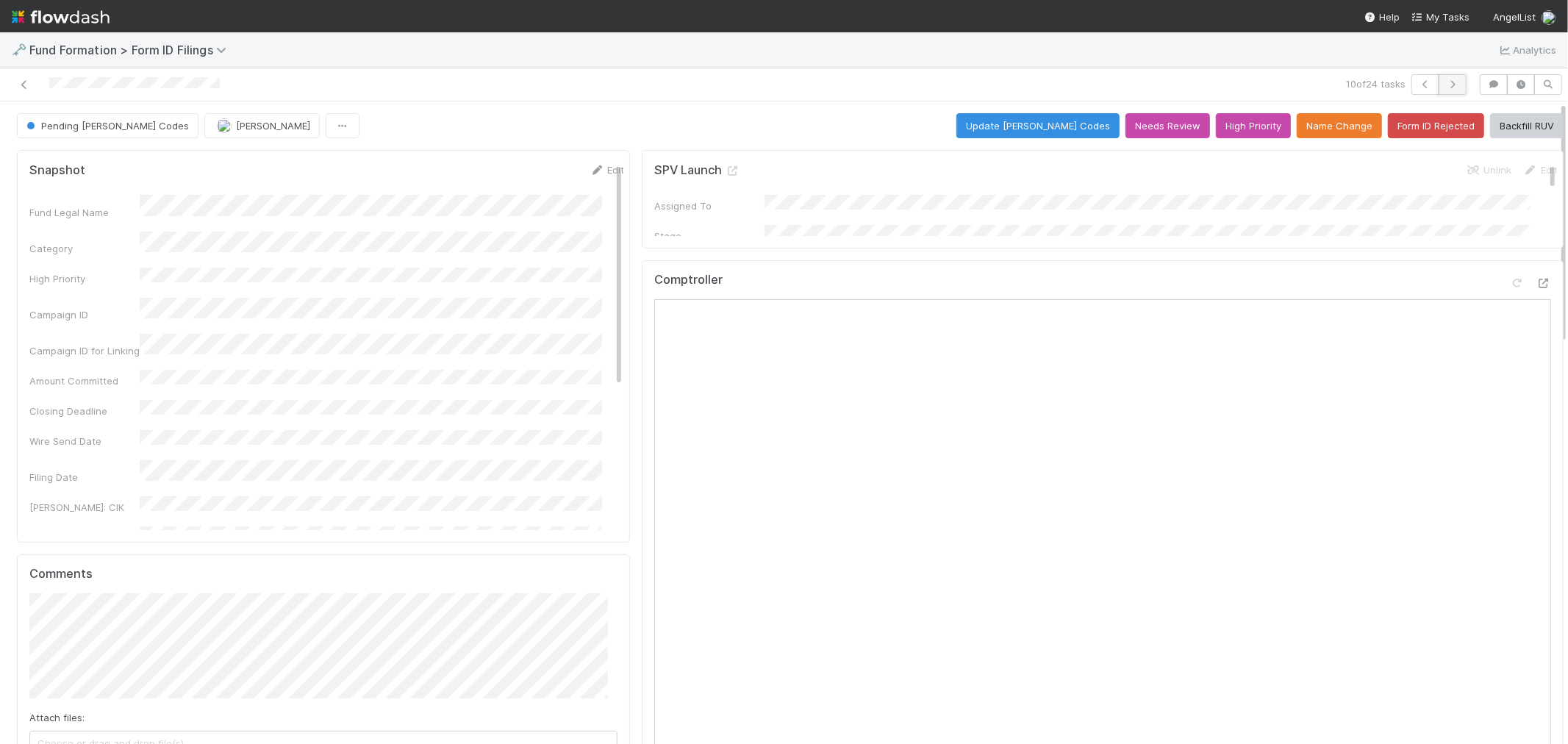
click at [1445, 82] on icon "button" at bounding box center [1453, 85] width 15 height 9
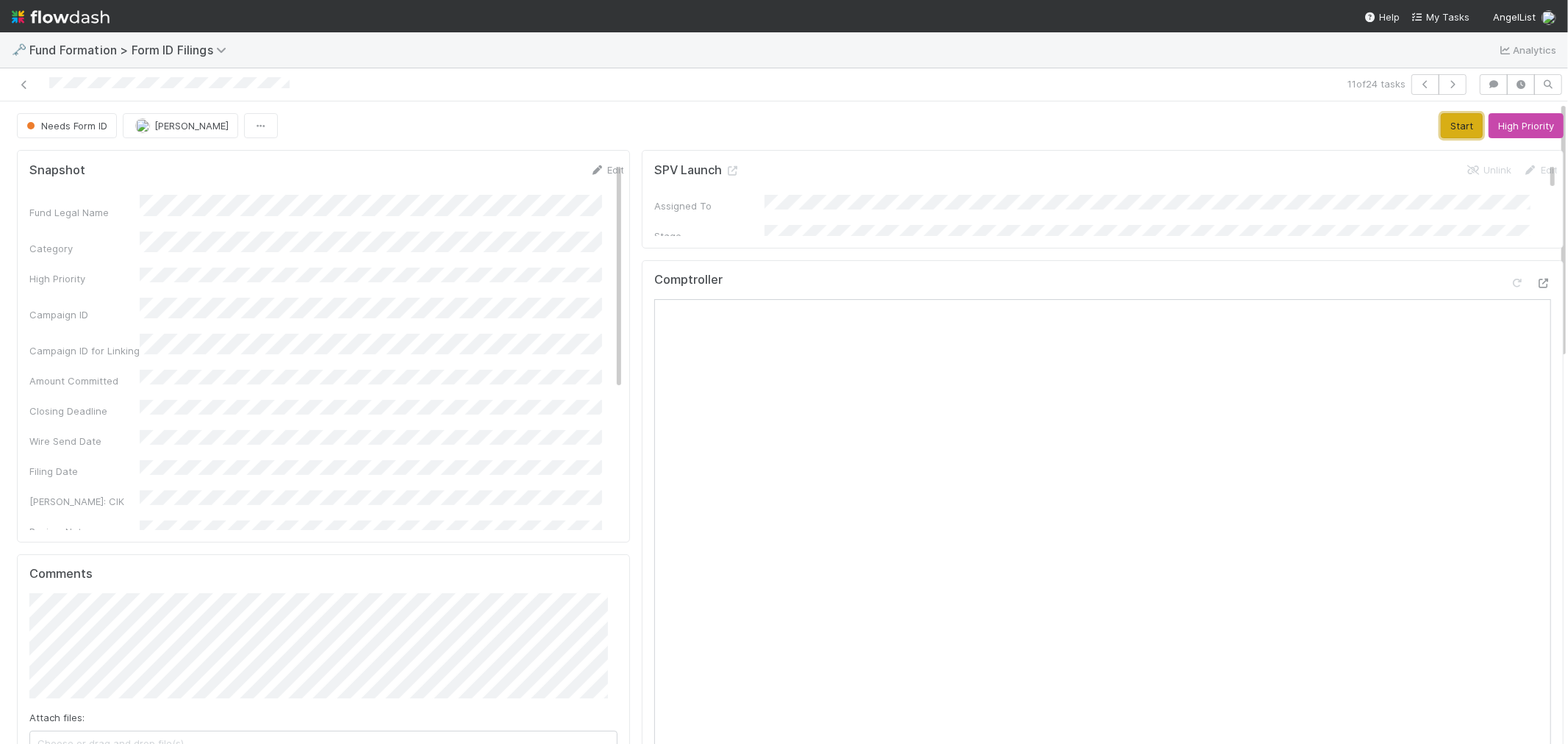
click at [1440, 126] on button "Start" at bounding box center [1461, 125] width 42 height 25
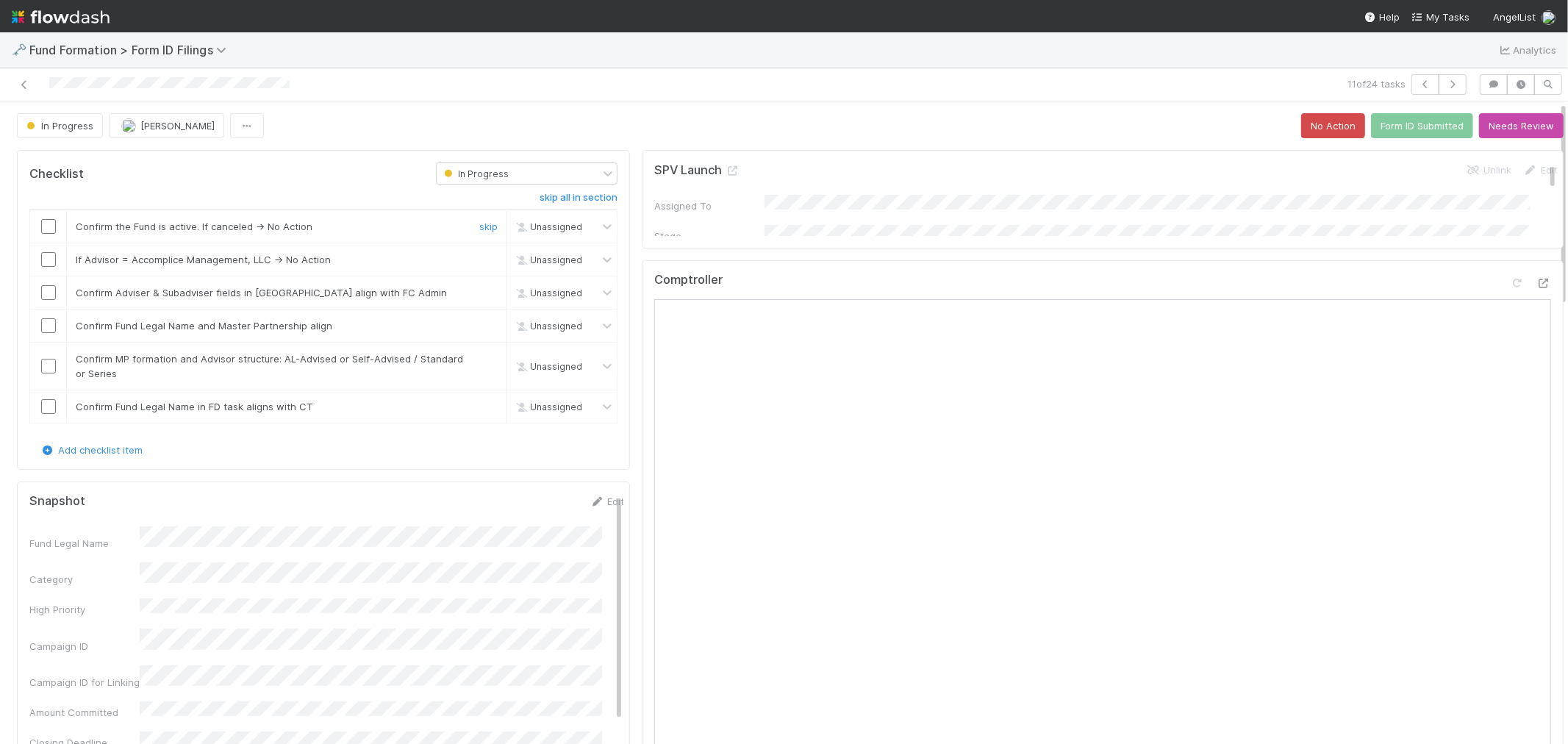
click at [42, 224] on input "checkbox" at bounding box center [49, 226] width 15 height 15
click at [480, 256] on link "skip" at bounding box center [489, 259] width 18 height 12
click at [45, 292] on input "checkbox" at bounding box center [49, 293] width 15 height 15
checkbox input "true"
click at [49, 322] on input "checkbox" at bounding box center [49, 325] width 15 height 15
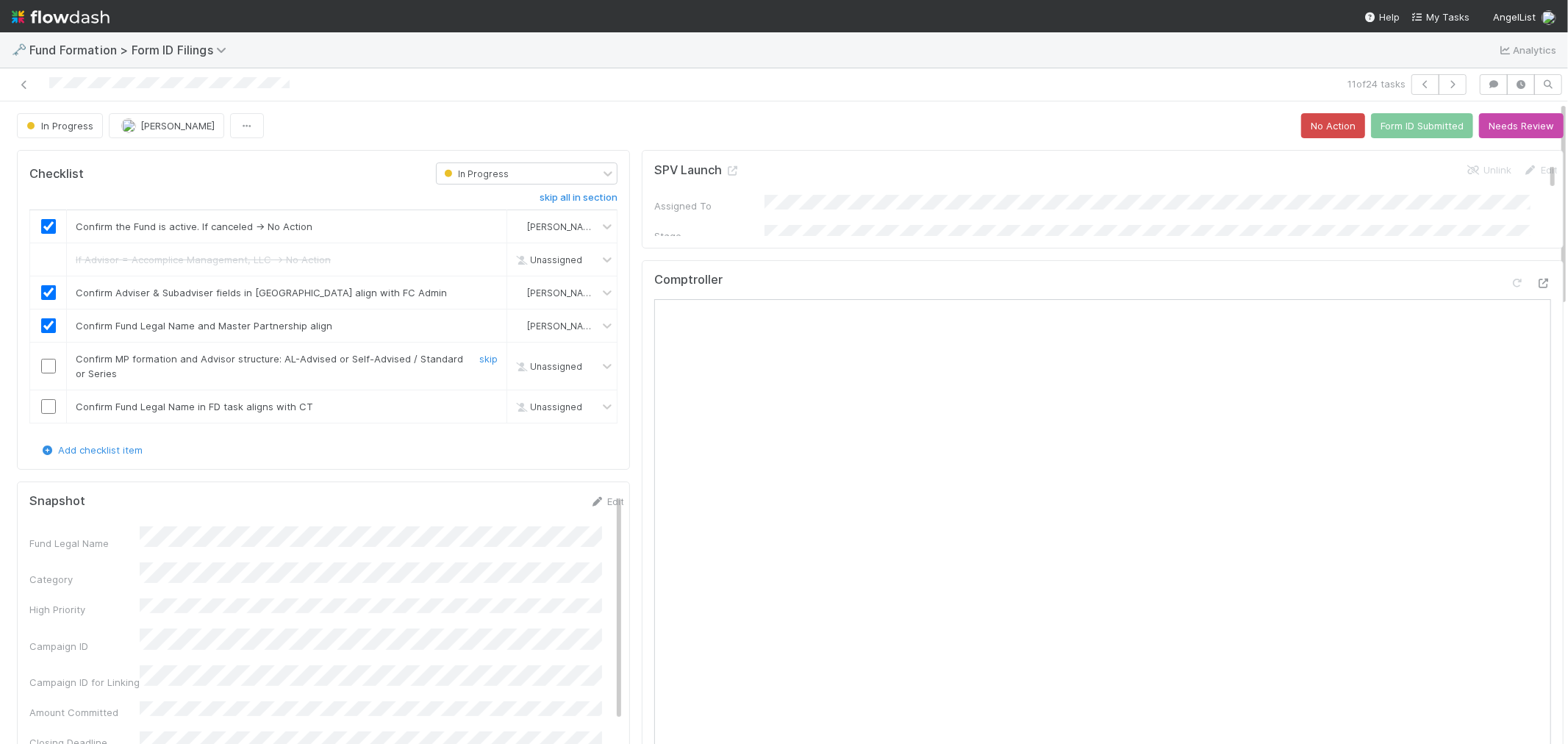
click at [42, 365] on input "checkbox" at bounding box center [49, 366] width 15 height 15
click at [590, 507] on link "Edit" at bounding box center [606, 501] width 34 height 12
click at [525, 513] on button "Save" at bounding box center [545, 506] width 42 height 25
click at [48, 408] on input "checkbox" at bounding box center [49, 407] width 15 height 15
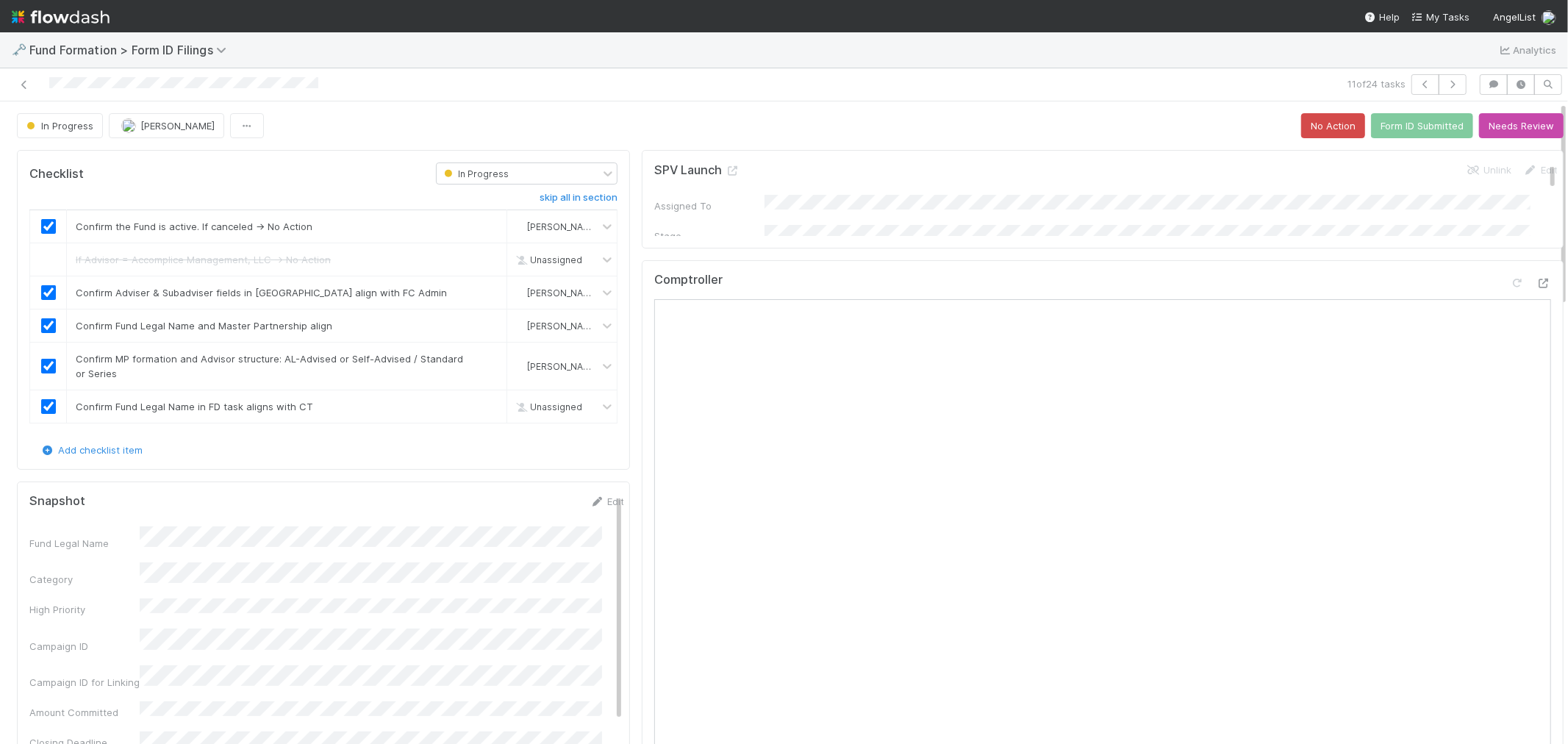
checkbox input "true"
click at [1393, 124] on button "Form ID Submitted" at bounding box center [1422, 125] width 103 height 25
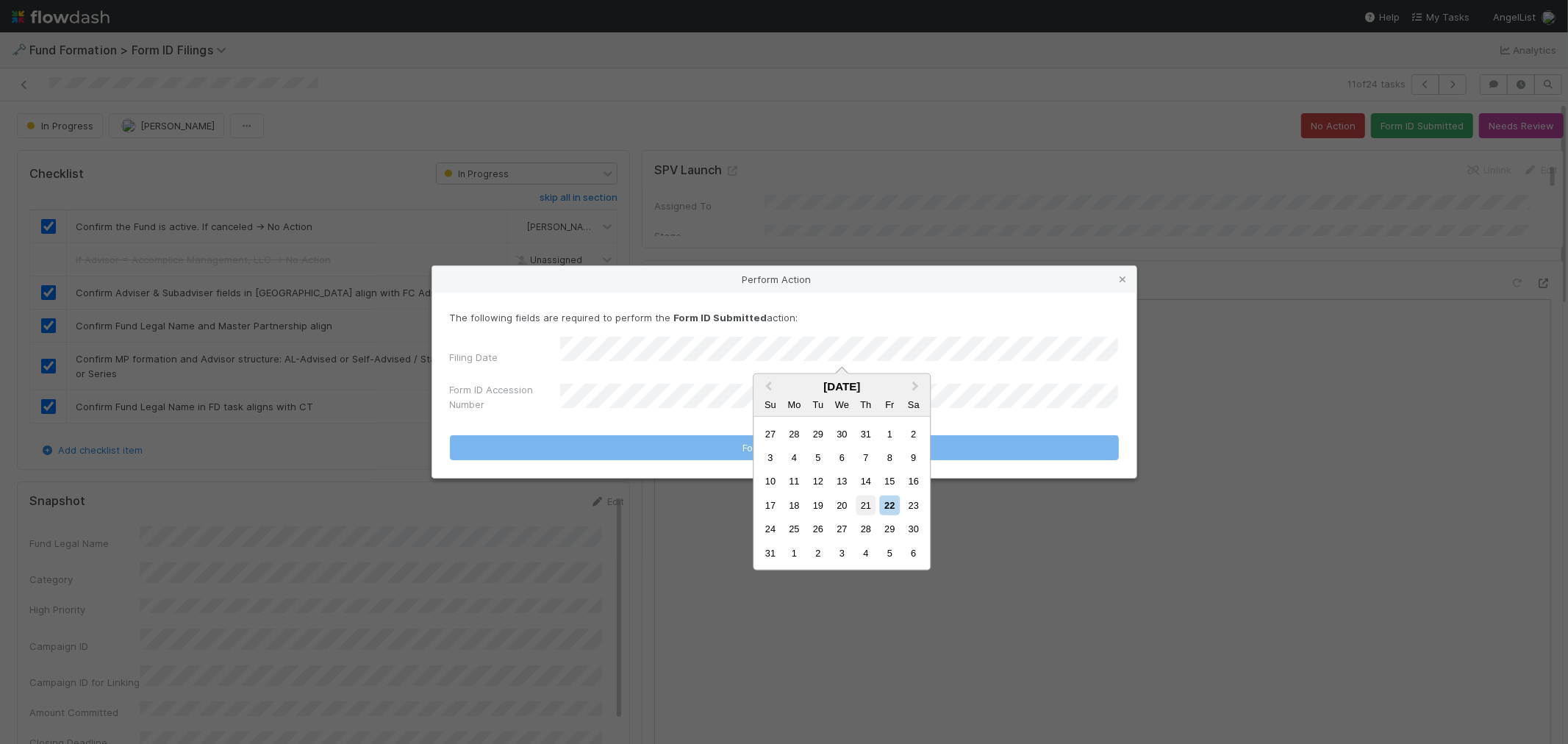
click at [875, 501] on div "21" at bounding box center [865, 505] width 19 height 19
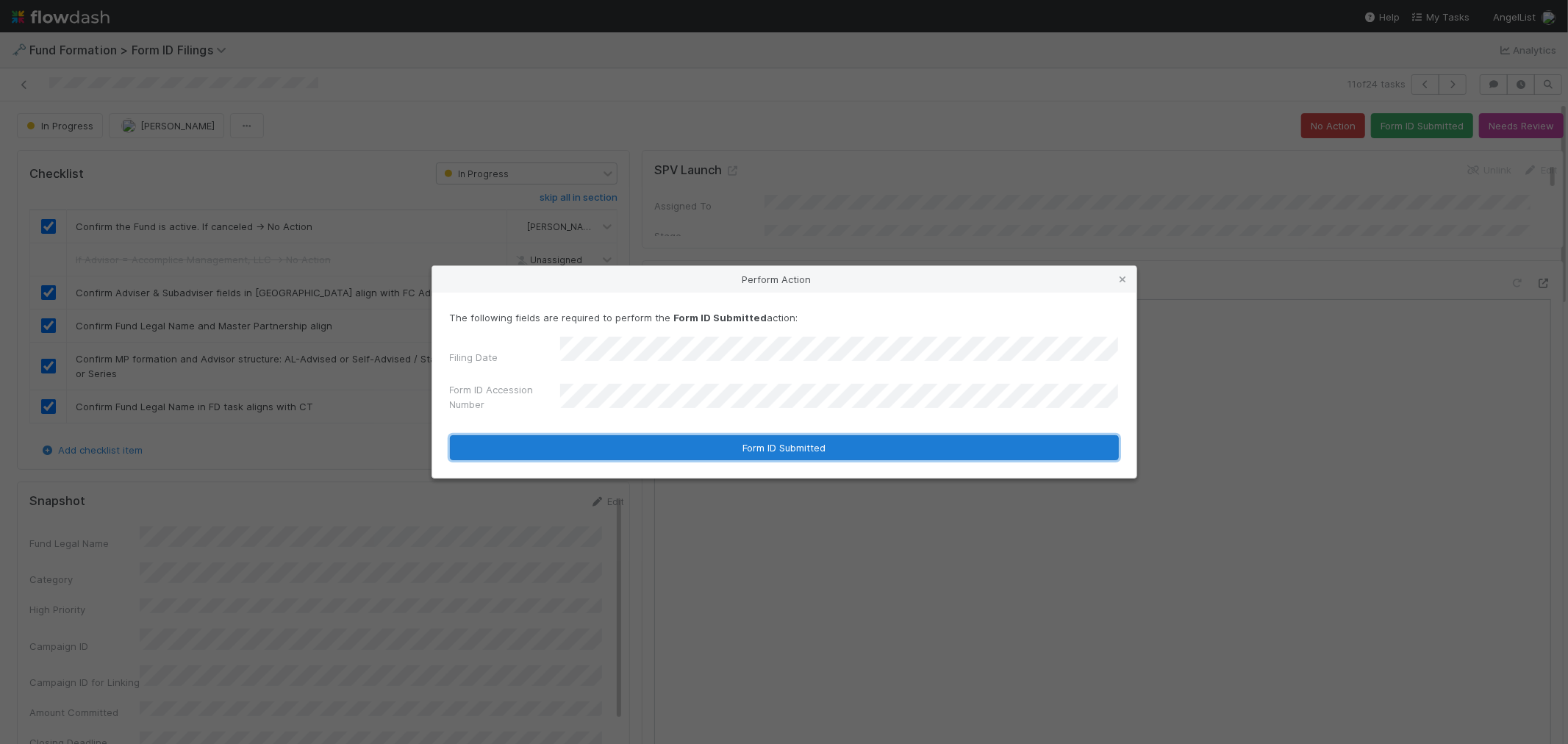
click at [640, 440] on button "Form ID Submitted" at bounding box center [784, 447] width 669 height 25
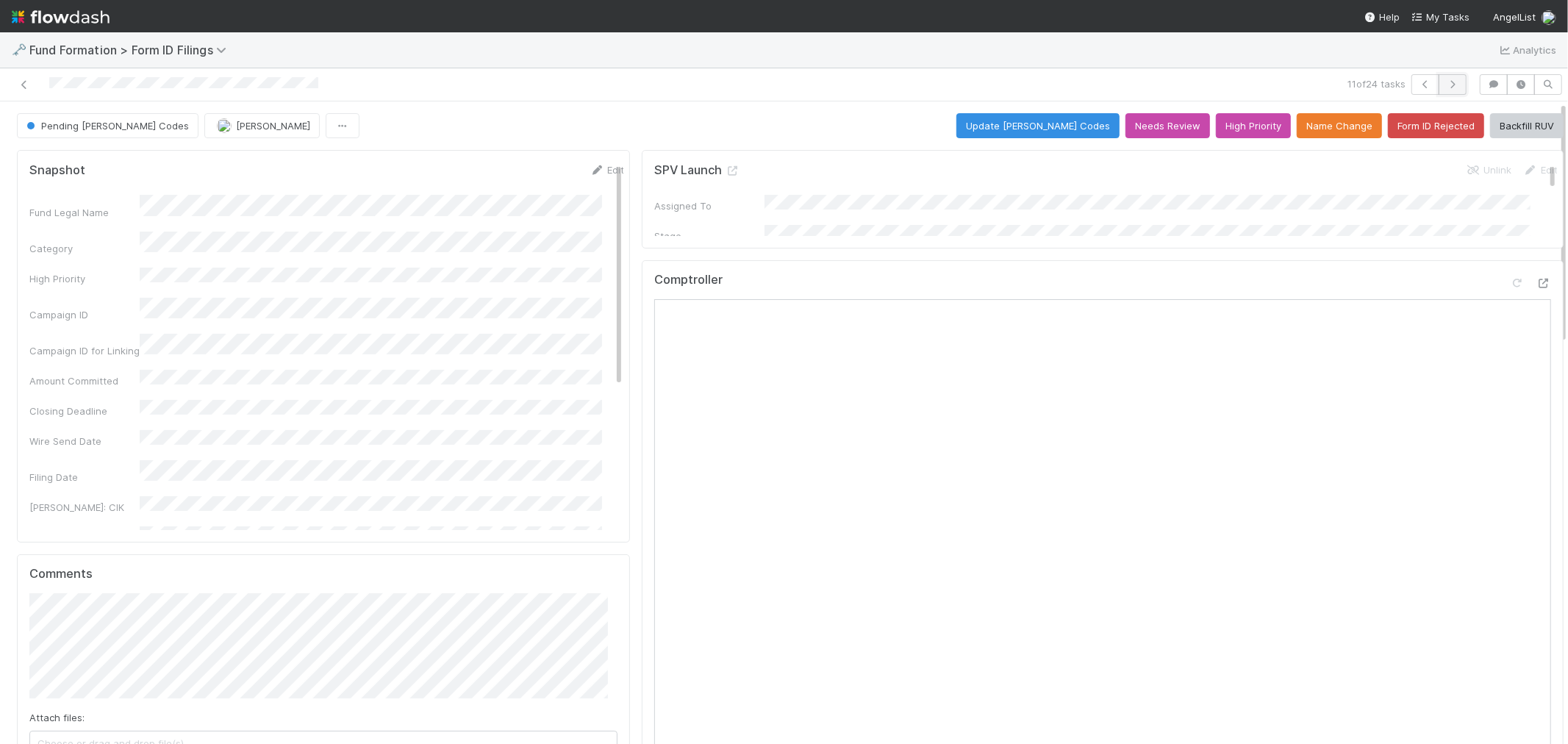
click at [1439, 77] on button "button" at bounding box center [1453, 84] width 28 height 20
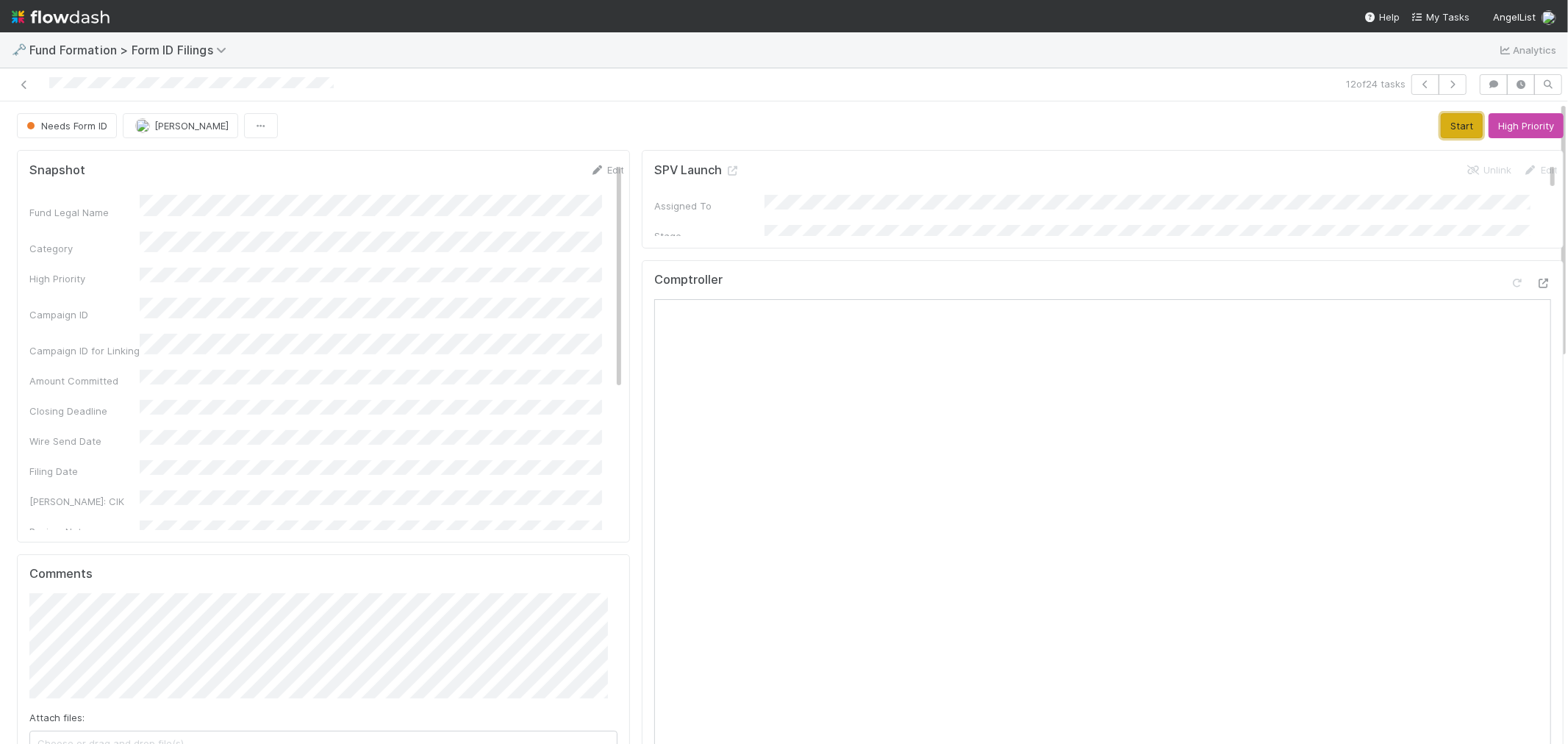
click at [1440, 129] on button "Start" at bounding box center [1461, 125] width 42 height 25
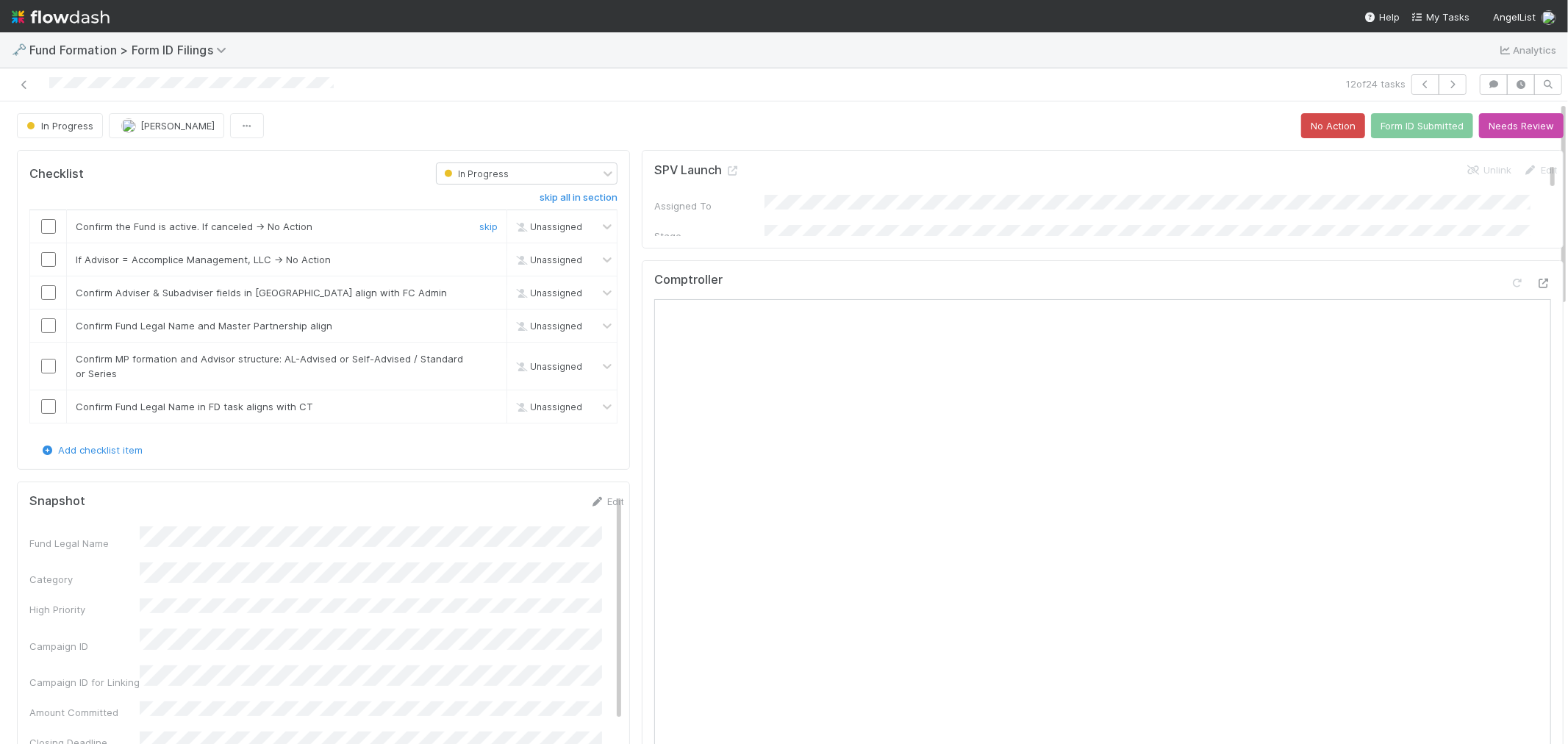
click at [48, 226] on input "checkbox" at bounding box center [49, 226] width 15 height 15
click at [480, 257] on link "skip" at bounding box center [489, 259] width 18 height 12
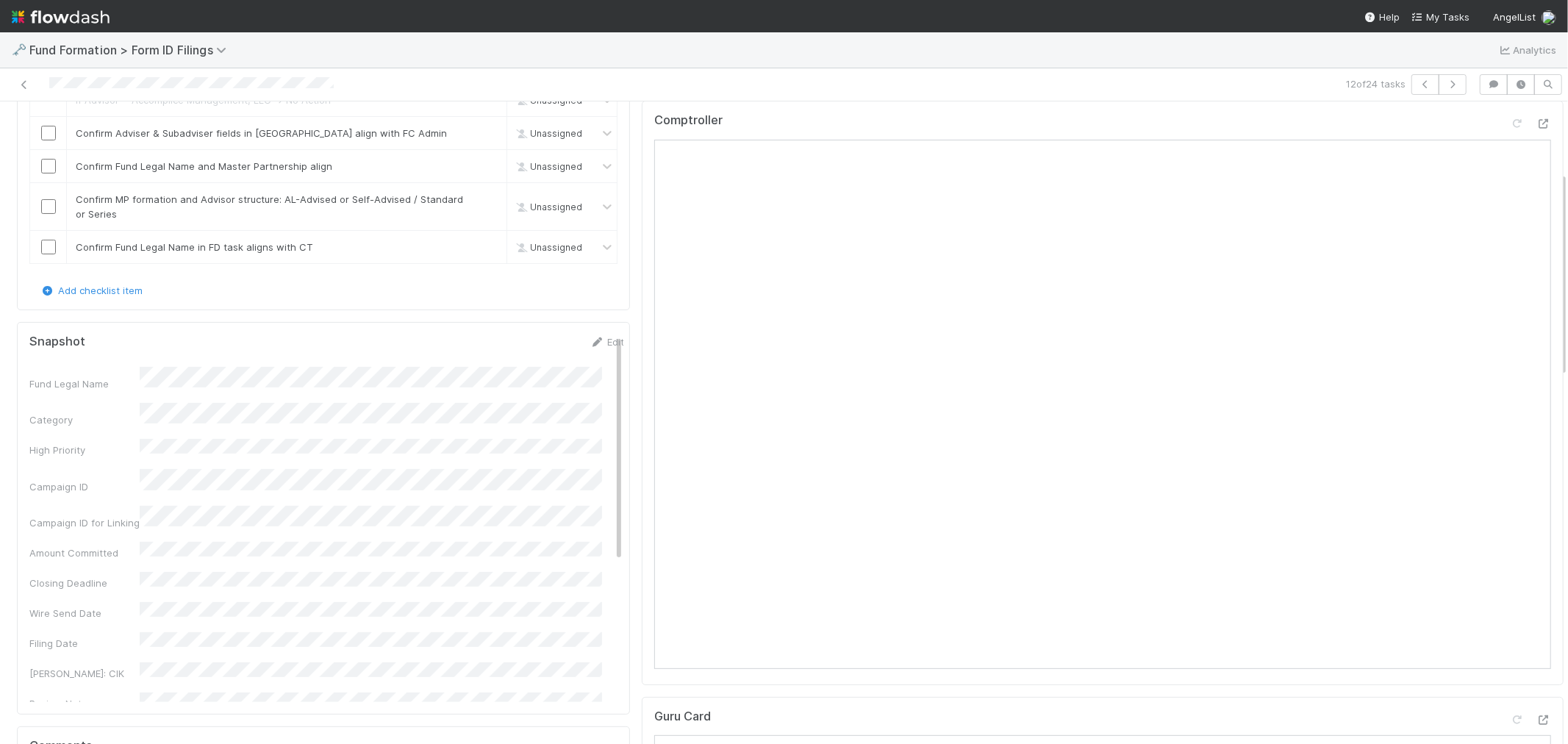
scroll to position [81, 0]
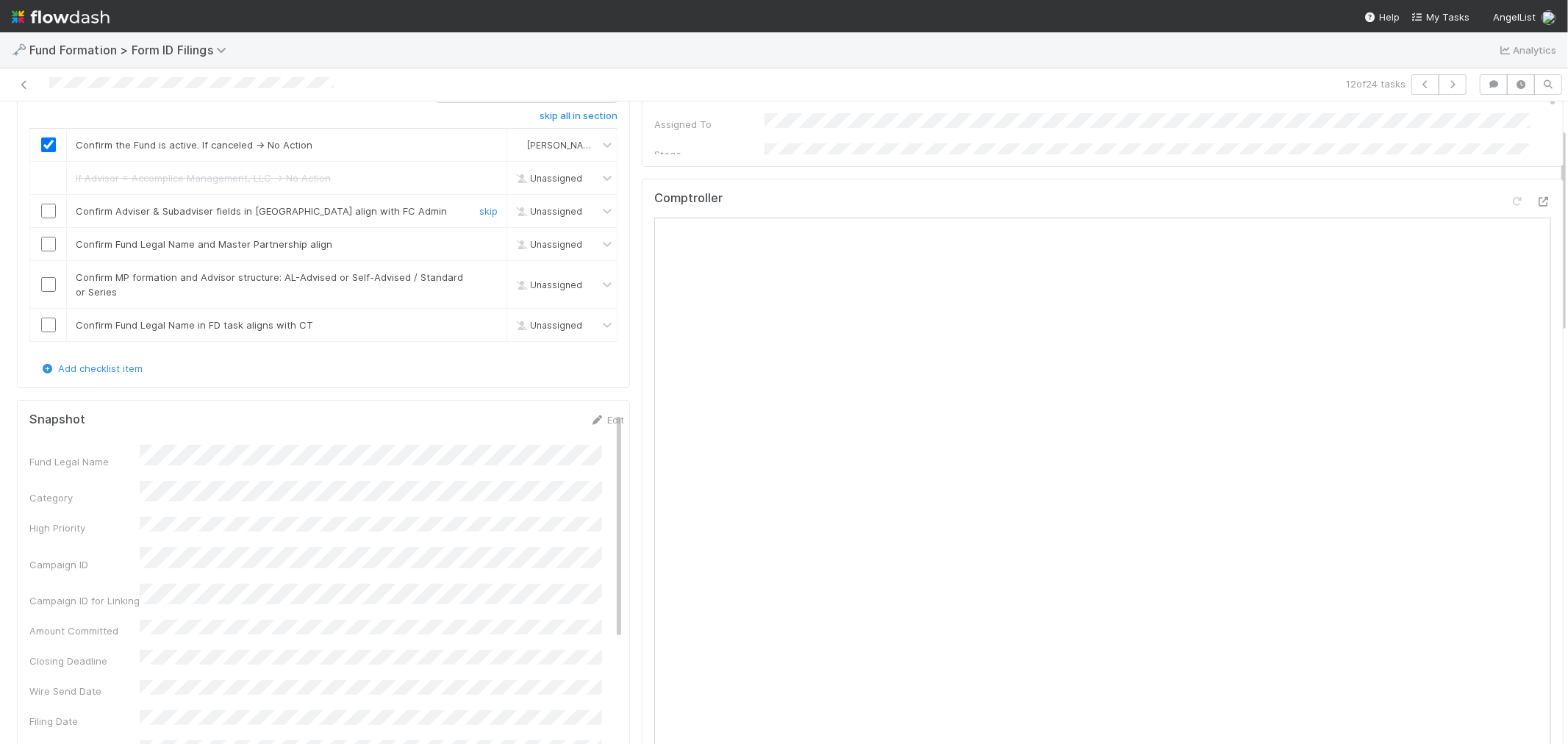
click at [45, 209] on input "checkbox" at bounding box center [49, 211] width 15 height 15
click at [50, 246] on input "checkbox" at bounding box center [49, 244] width 15 height 15
click at [43, 284] on input "checkbox" at bounding box center [49, 285] width 15 height 15
click at [480, 327] on link "skip" at bounding box center [489, 324] width 18 height 12
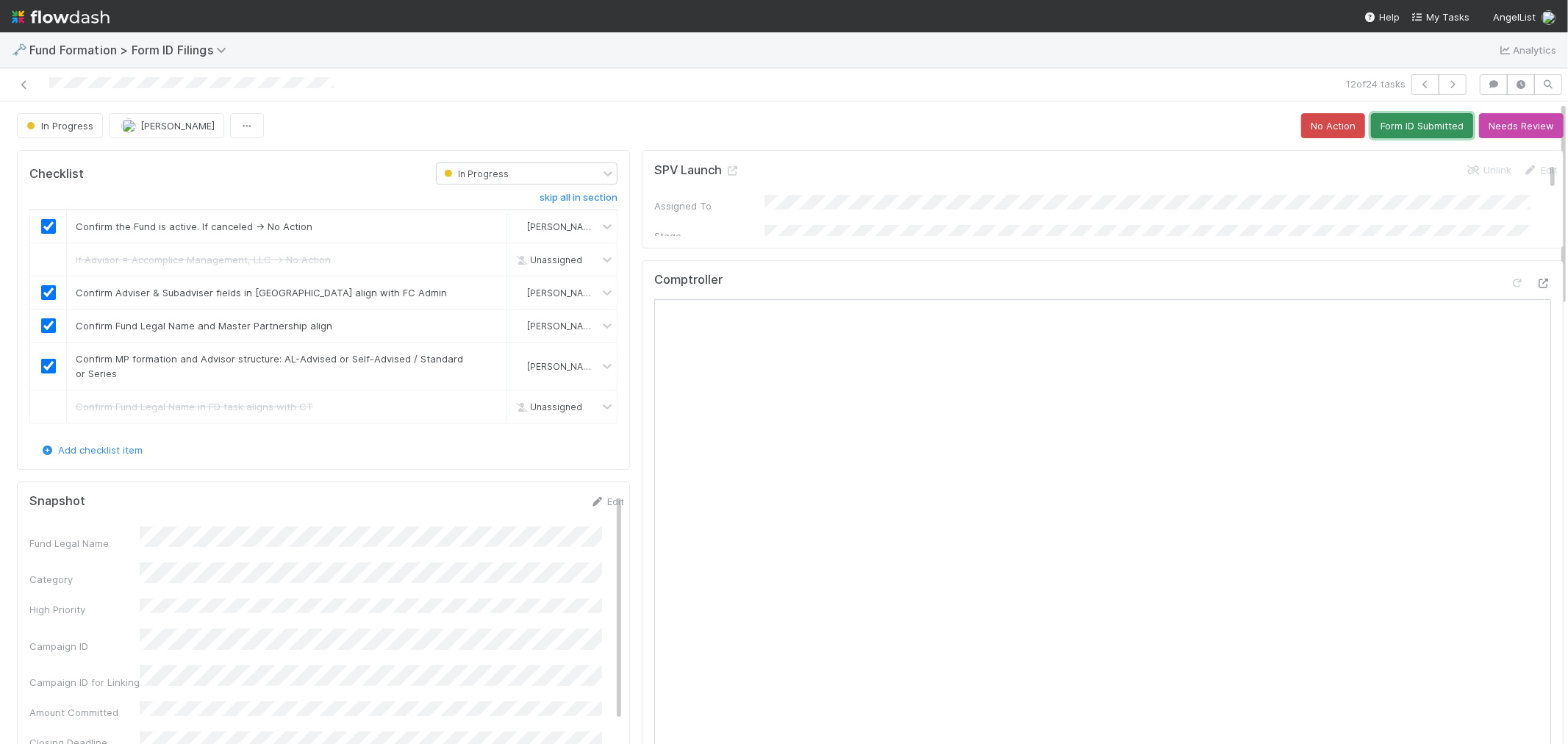
click at [1385, 129] on button "Form ID Submitted" at bounding box center [1422, 125] width 103 height 25
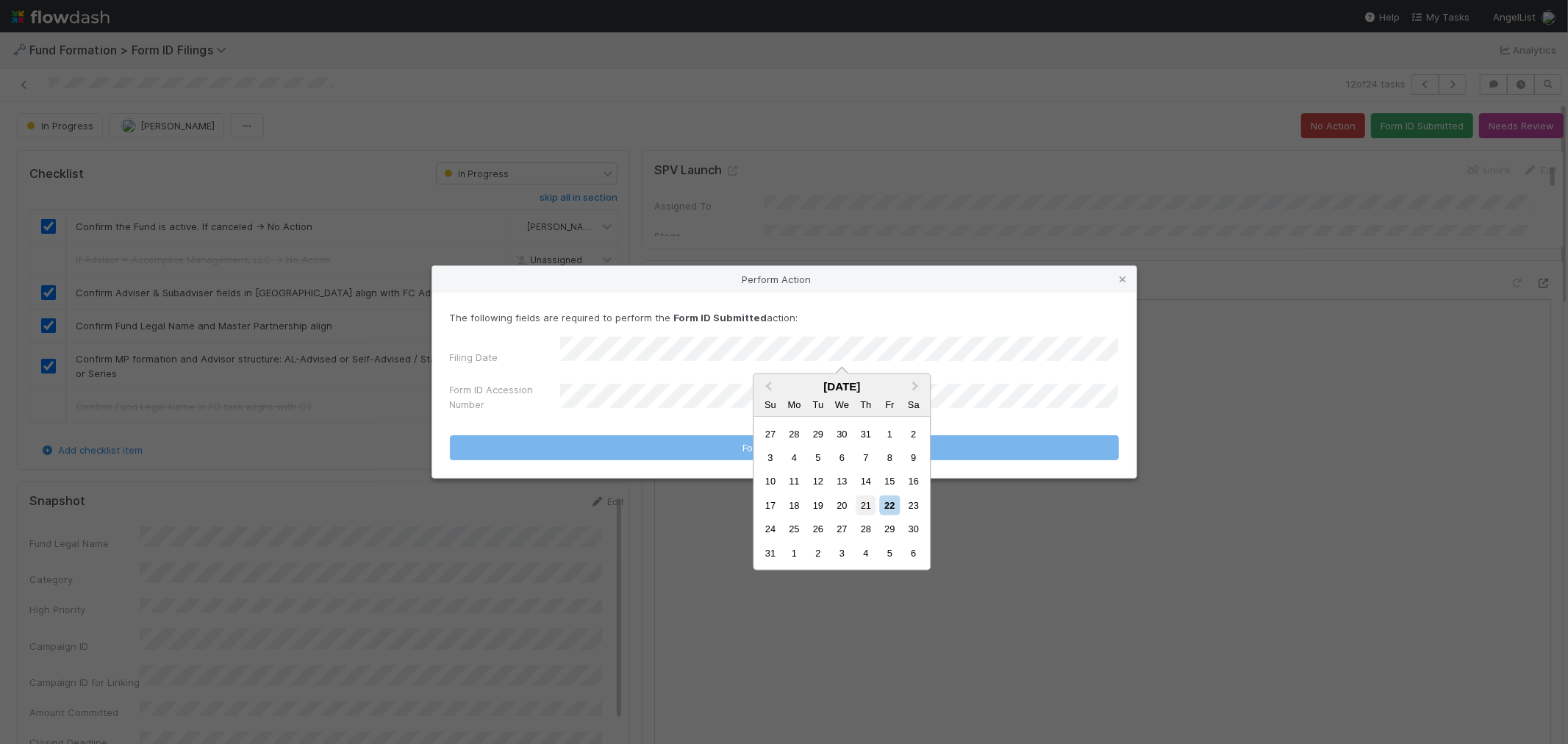
click at [861, 501] on div "21" at bounding box center [865, 505] width 19 height 19
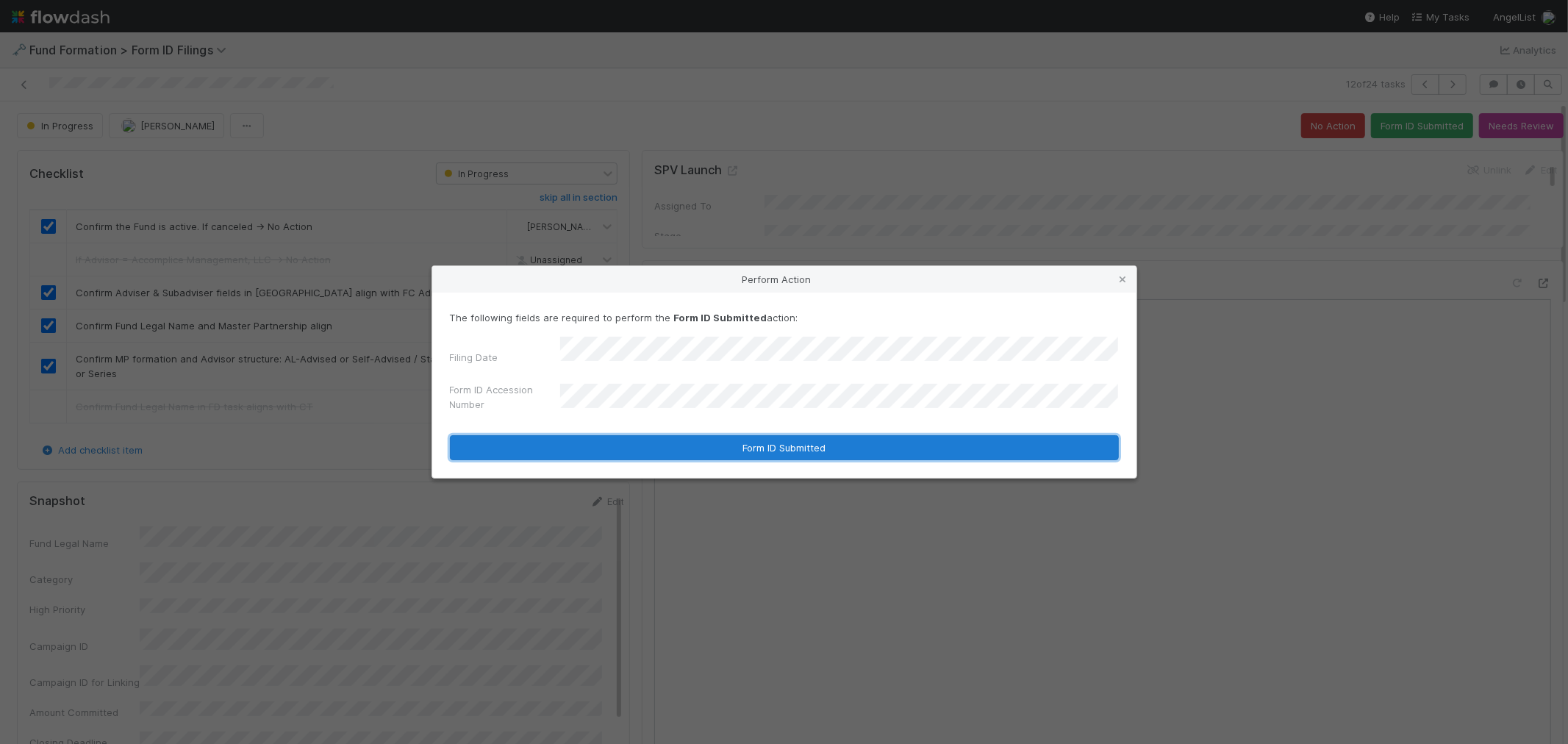
click at [662, 436] on button "Form ID Submitted" at bounding box center [784, 447] width 669 height 25
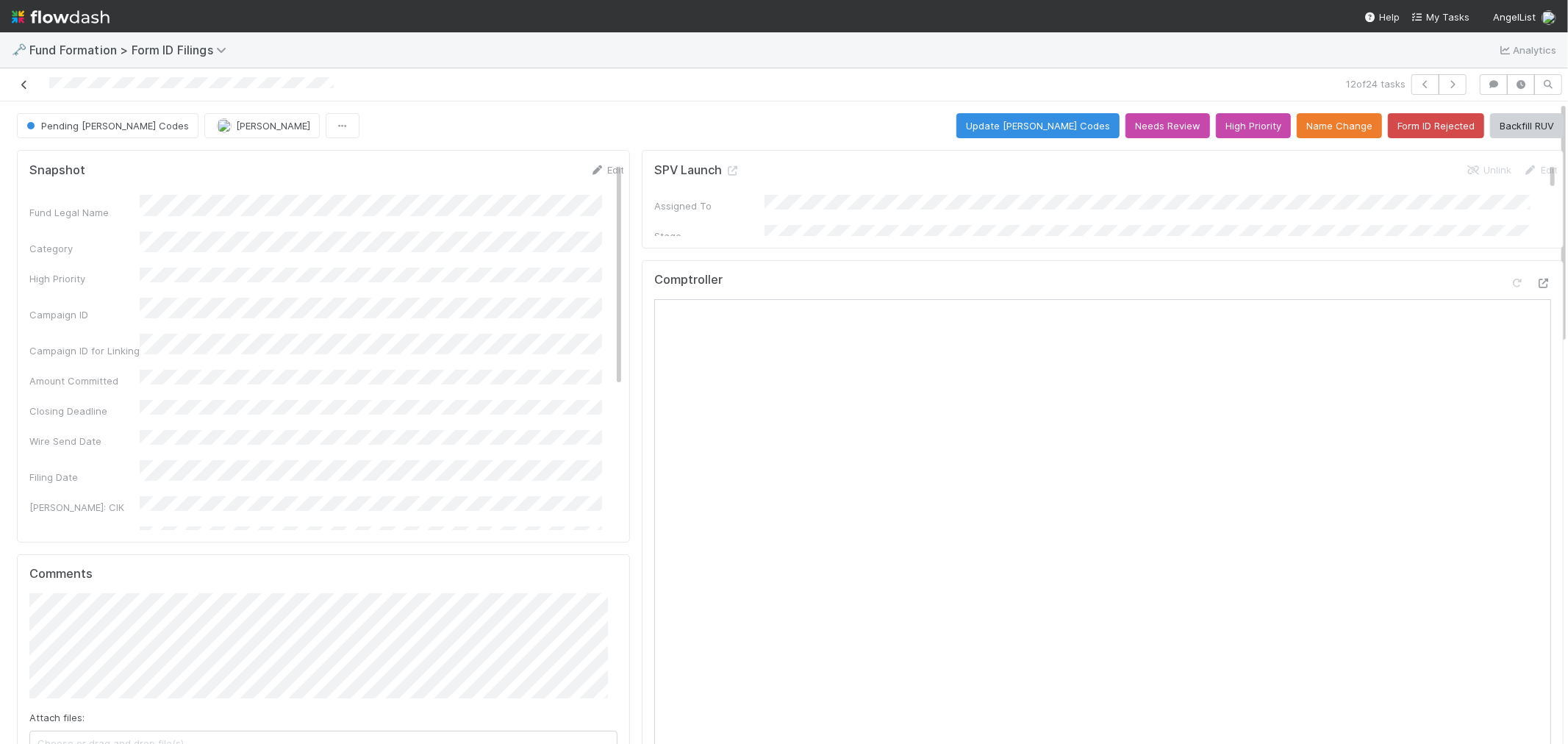
click at [26, 83] on icon at bounding box center [24, 85] width 15 height 9
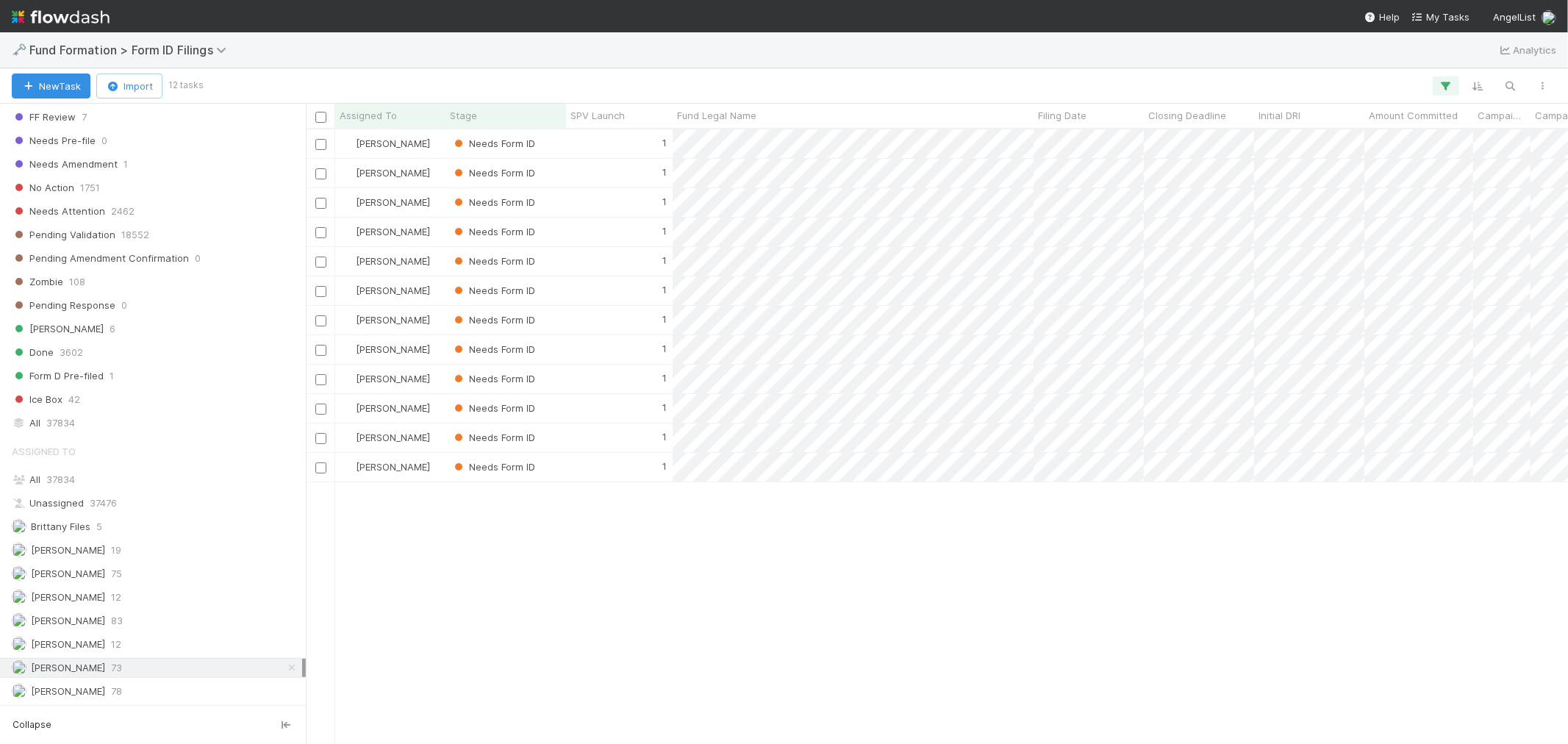
scroll to position [472, 0]
click at [102, 686] on div "Roselyn de Villa 78" at bounding box center [157, 691] width 290 height 18
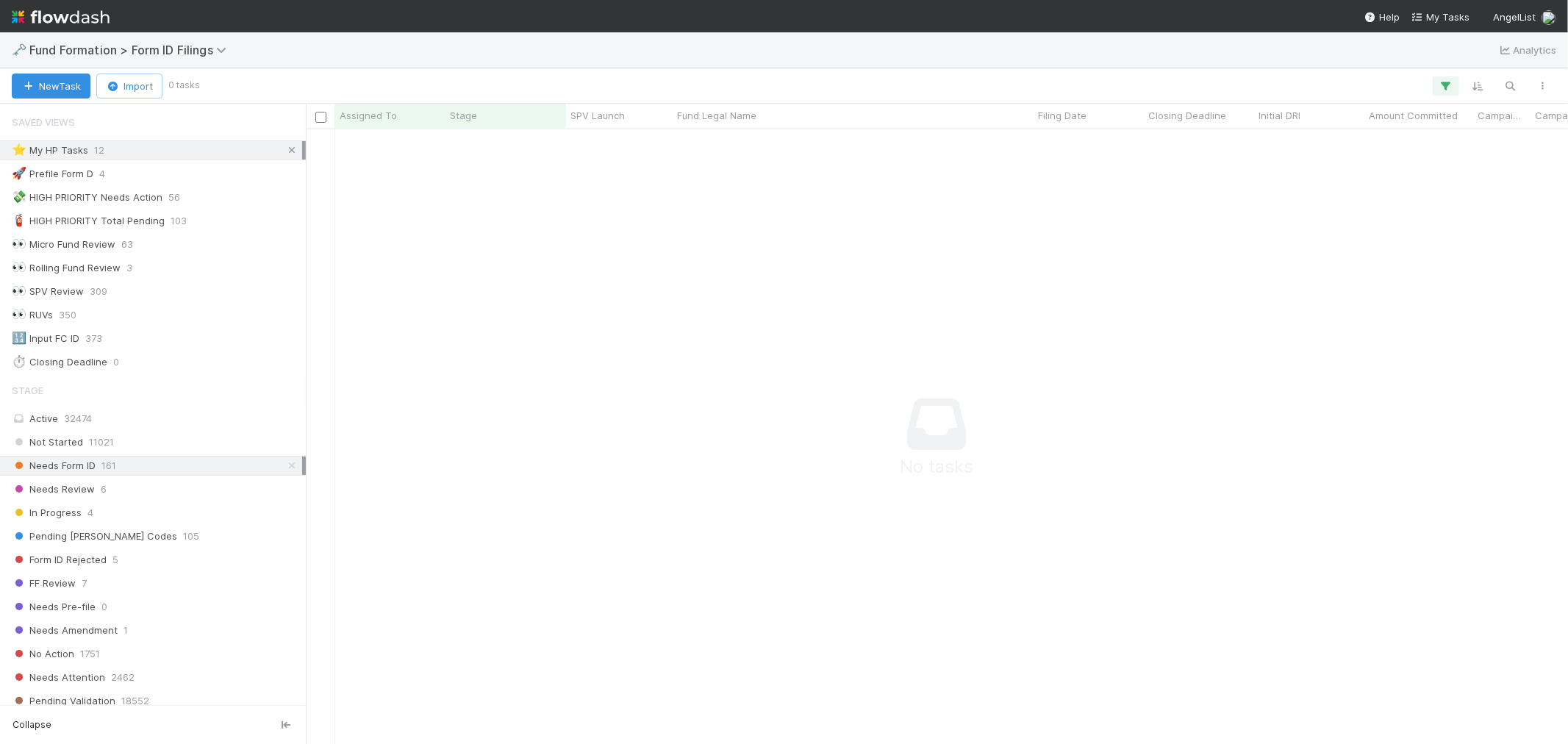
click at [285, 152] on icon at bounding box center [292, 150] width 15 height 9
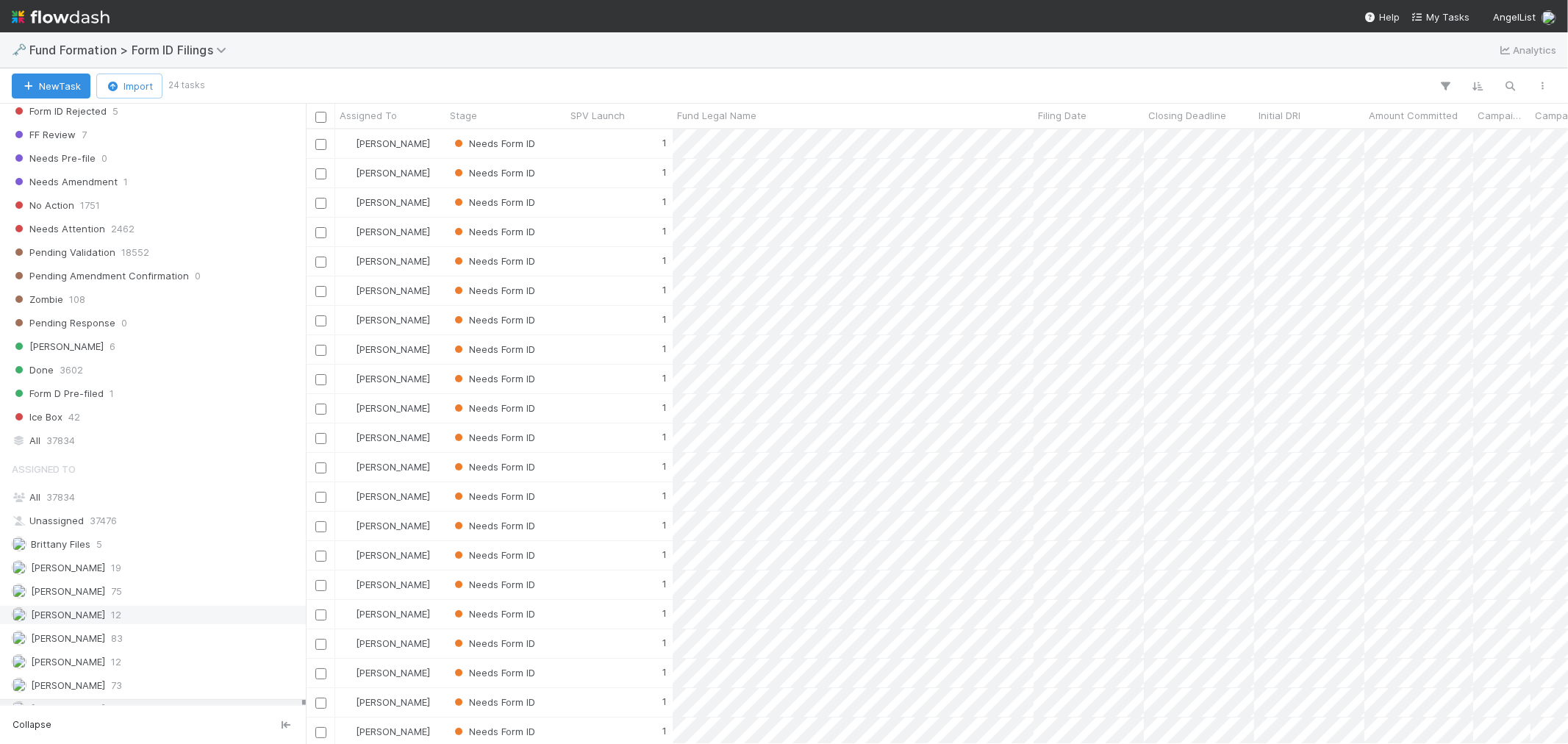
scroll to position [472, 0]
click at [88, 665] on span "[PERSON_NAME]" at bounding box center [67, 667] width 74 height 12
click at [98, 615] on span "[PERSON_NAME]" at bounding box center [67, 620] width 74 height 12
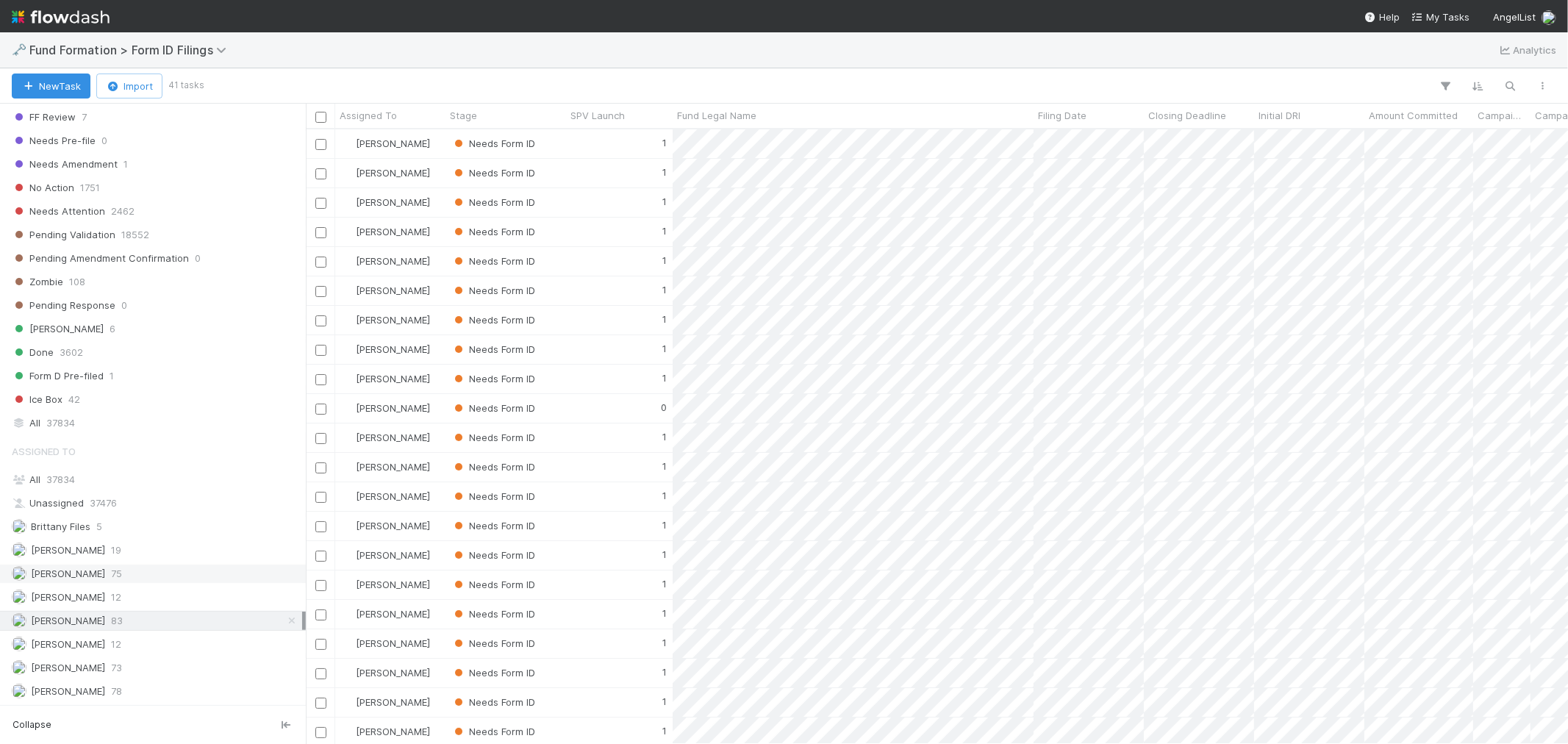
click at [91, 572] on span "[PERSON_NAME]" at bounding box center [67, 573] width 74 height 12
click at [74, 592] on span "[PERSON_NAME]" at bounding box center [67, 597] width 74 height 12
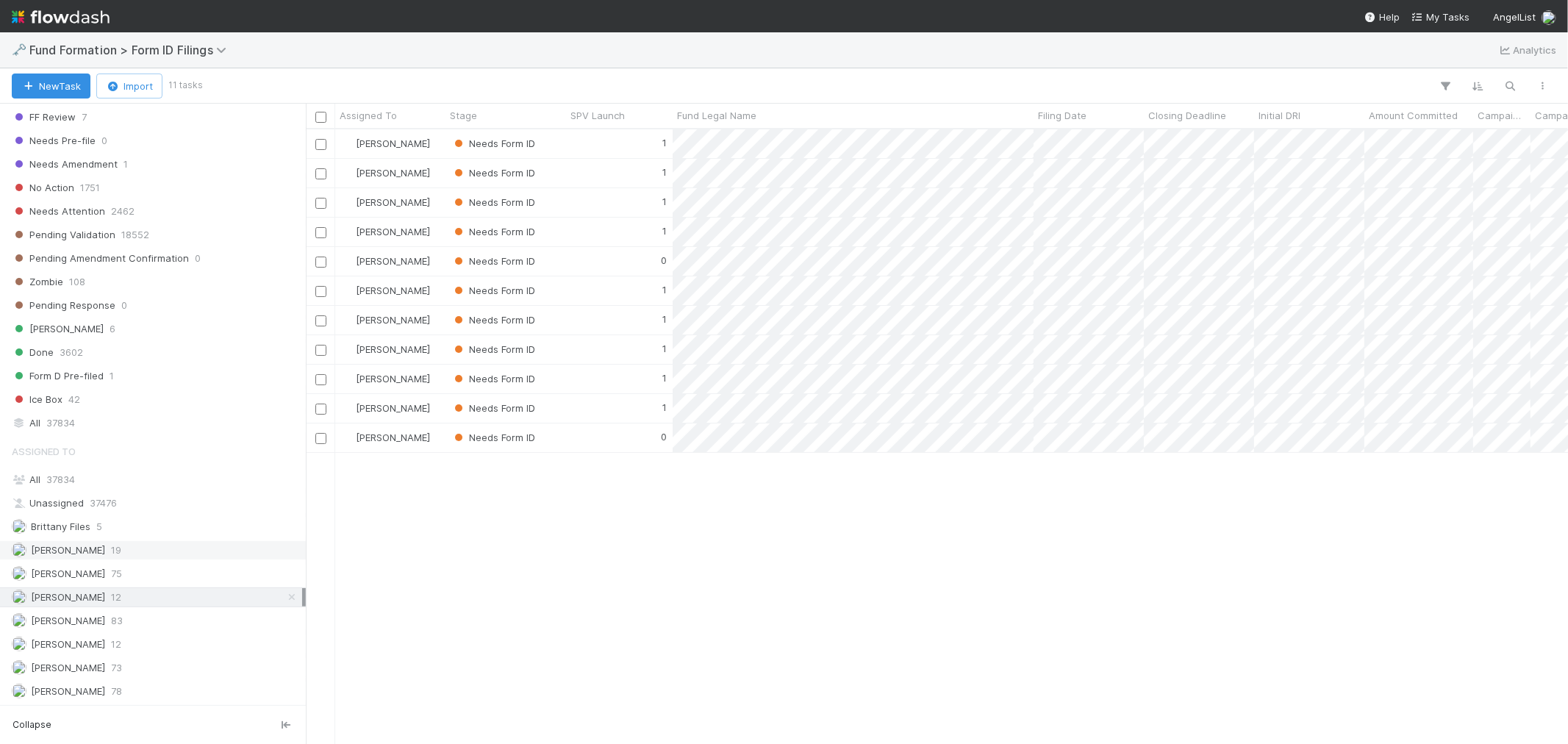
scroll to position [602, 1249]
click at [67, 636] on span "[PERSON_NAME]" at bounding box center [58, 644] width 93 height 18
click at [285, 642] on icon at bounding box center [292, 644] width 15 height 9
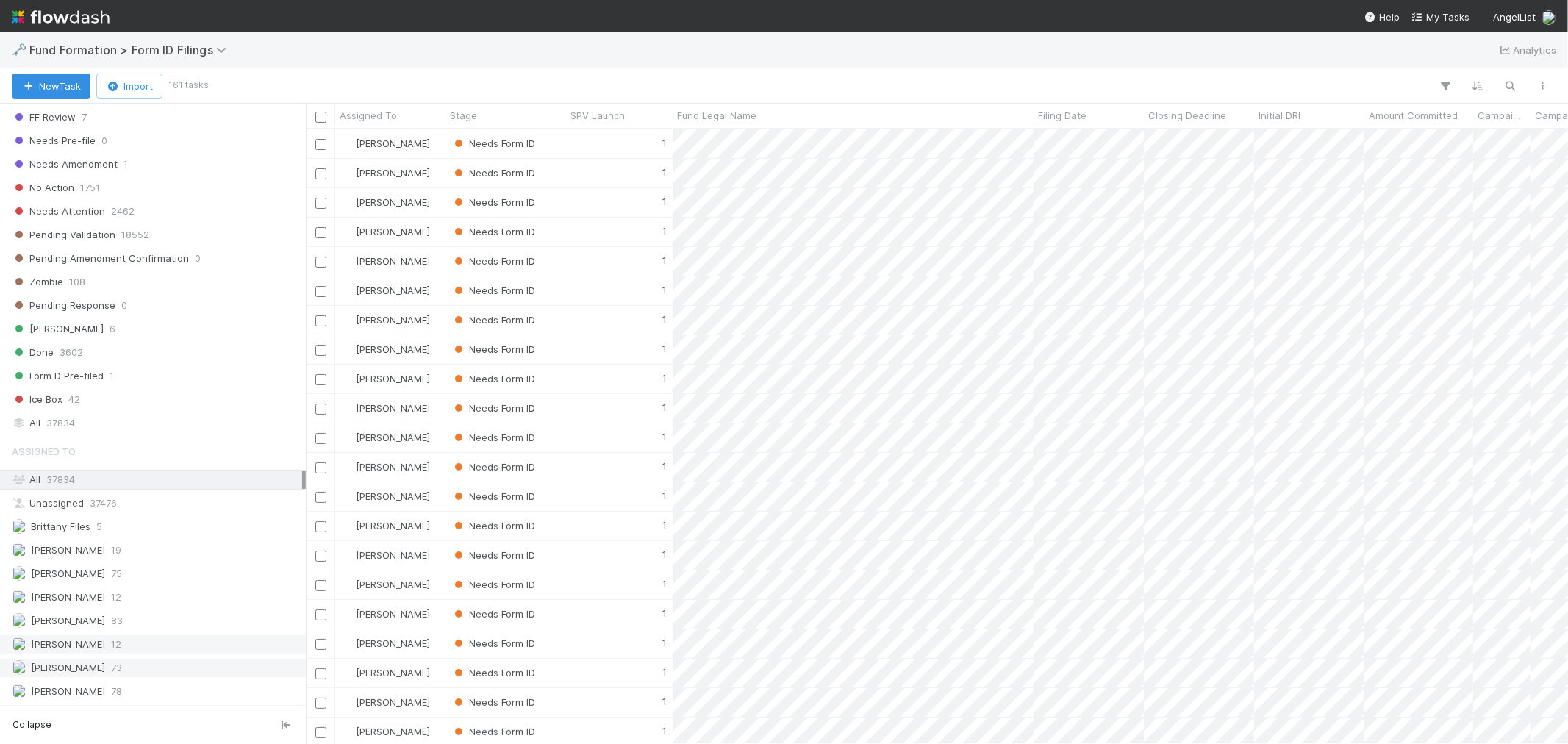
scroll to position [602, 1249]
click at [111, 659] on span "73" at bounding box center [116, 668] width 11 height 18
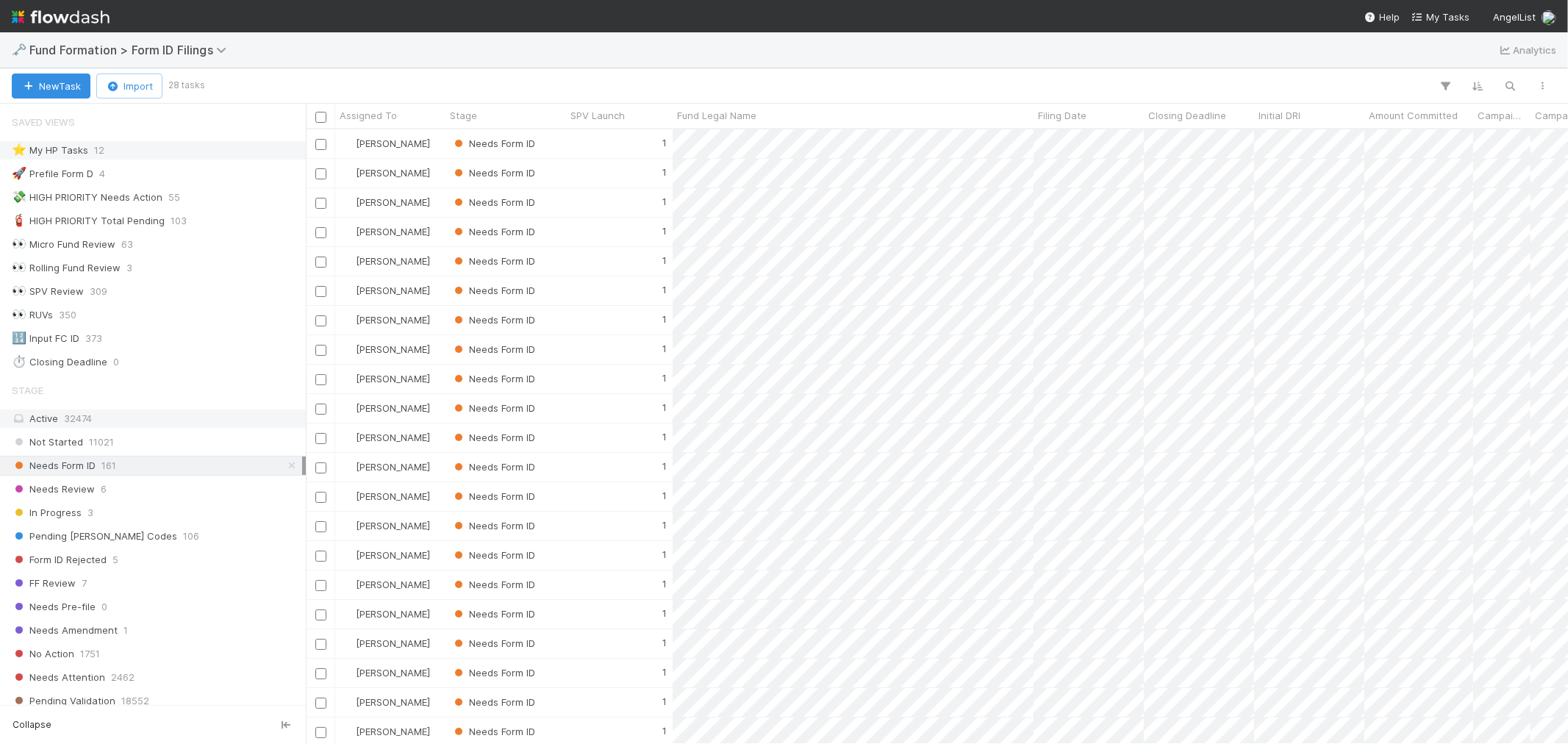
scroll to position [602, 1249]
click at [141, 149] on div "⭐ My HP Tasks 12" at bounding box center [157, 151] width 290 height 18
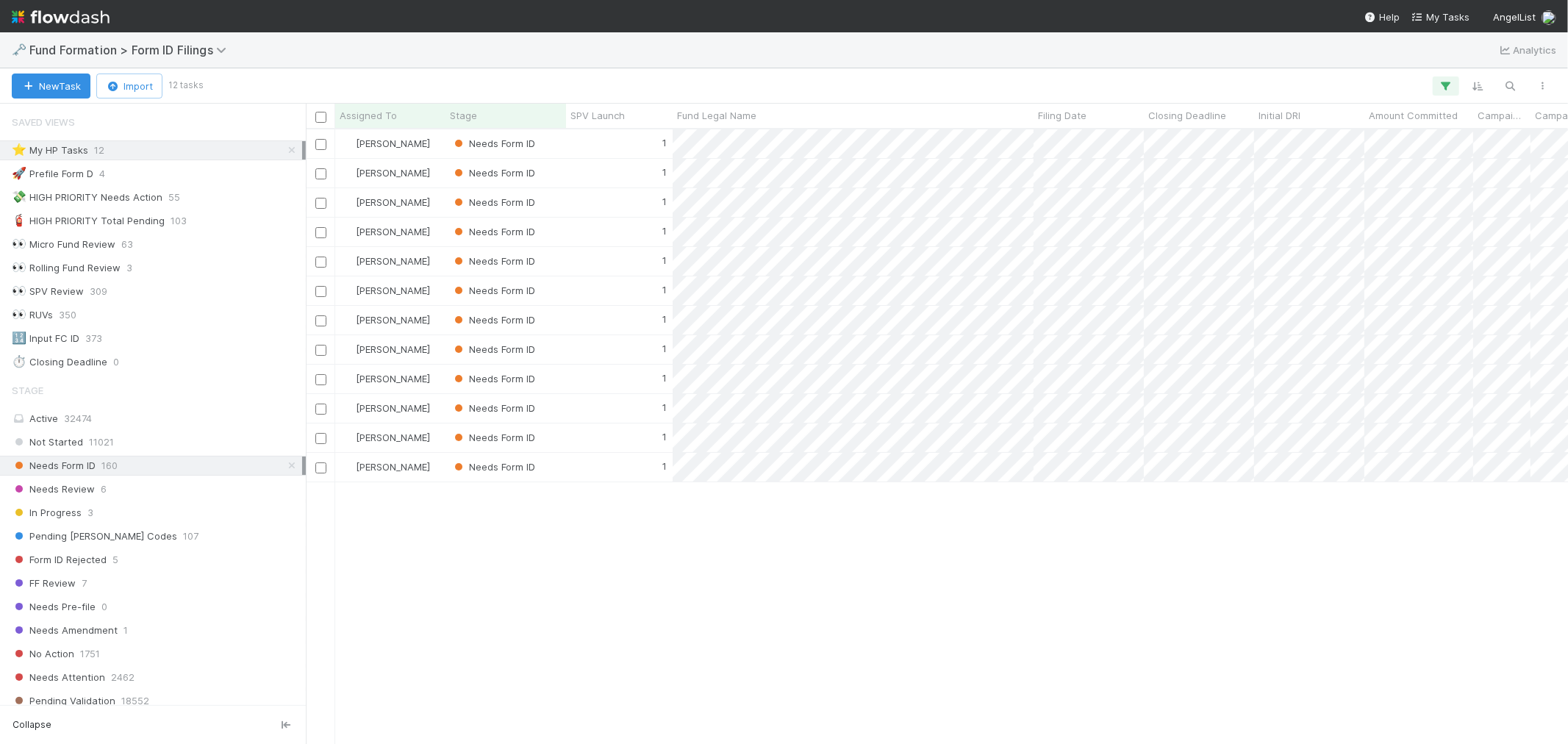
scroll to position [602, 1249]
click at [573, 149] on div "1" at bounding box center [618, 143] width 106 height 29
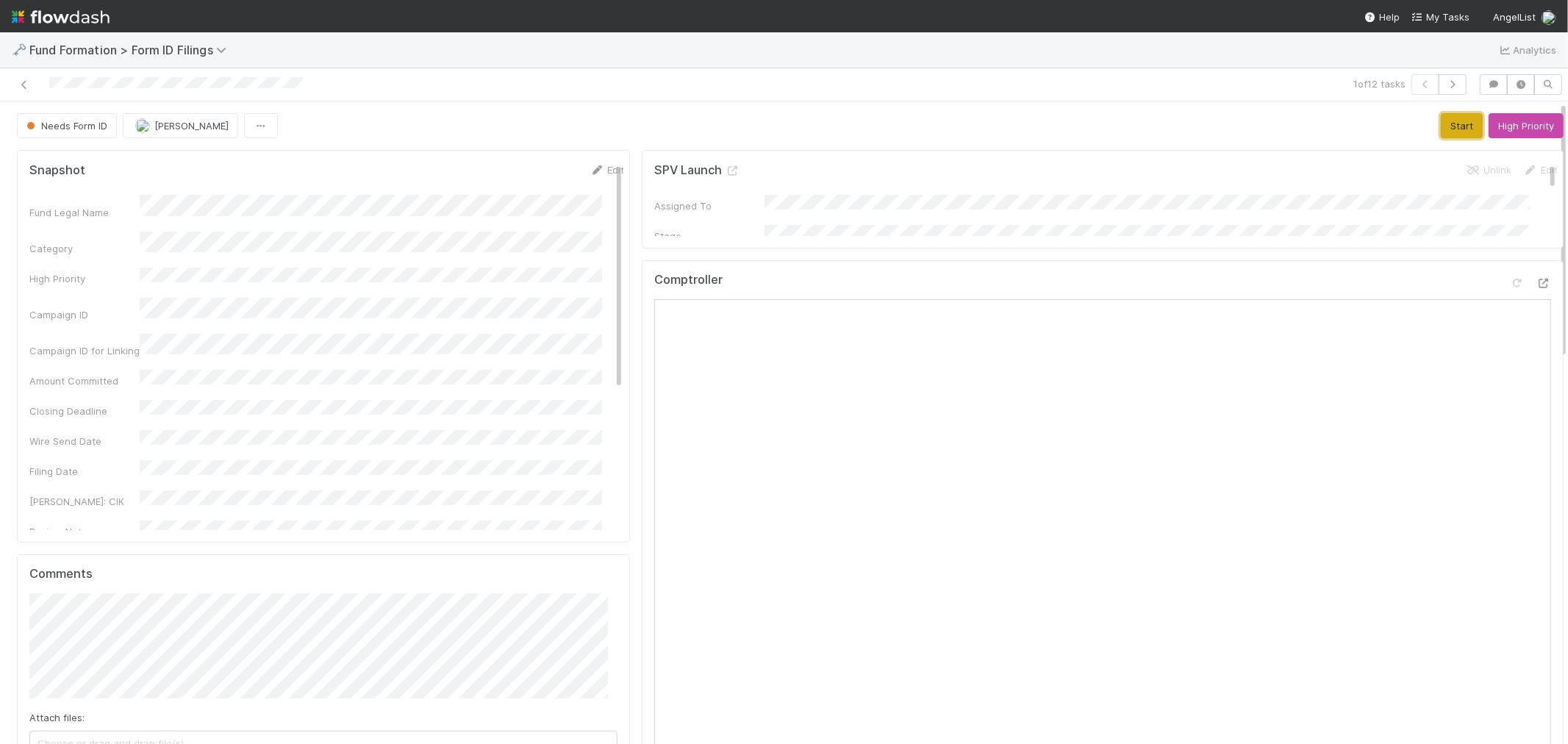
click at [1440, 116] on button "Start" at bounding box center [1461, 125] width 42 height 25
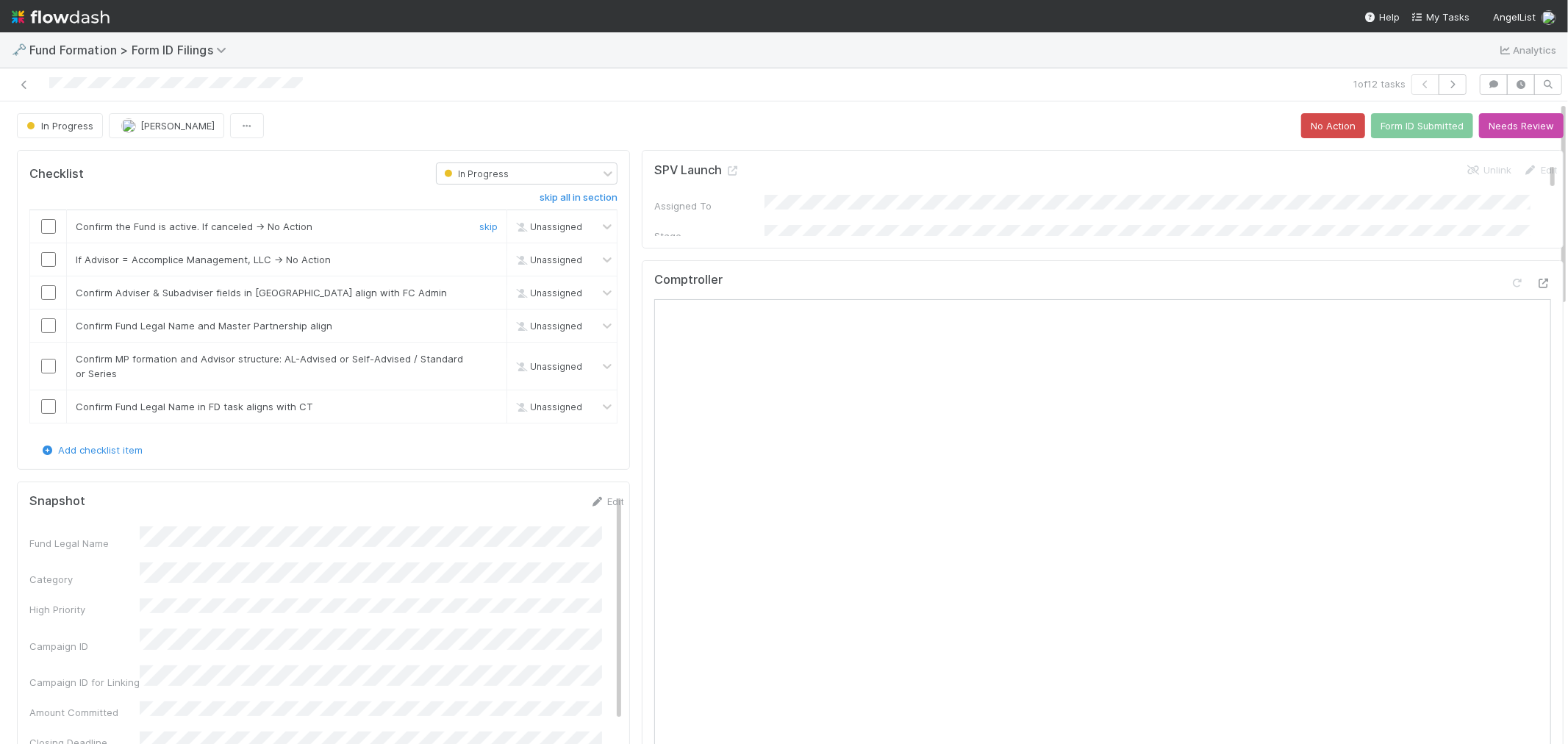
click at [55, 225] on input "checkbox" at bounding box center [49, 226] width 15 height 15
click at [480, 262] on link "skip" at bounding box center [489, 259] width 18 height 12
click at [57, 328] on div at bounding box center [48, 325] width 36 height 15
click at [48, 320] on input "checkbox" at bounding box center [49, 325] width 15 height 15
checkbox input "true"
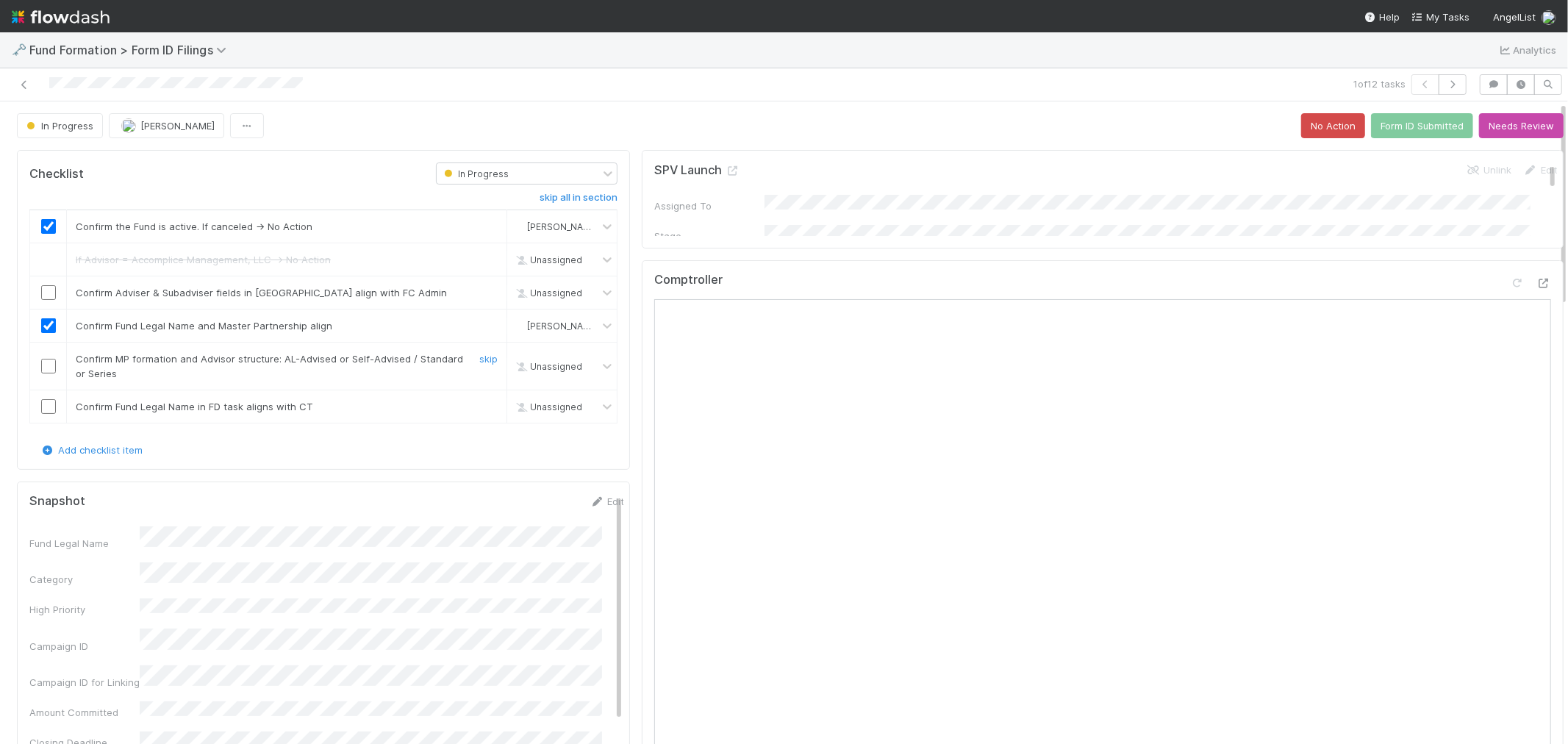
click at [52, 366] on input "checkbox" at bounding box center [49, 366] width 15 height 15
click at [47, 410] on input "checkbox" at bounding box center [49, 407] width 15 height 15
click at [50, 287] on input "checkbox" at bounding box center [49, 293] width 15 height 15
click at [1379, 126] on button "Form ID Submitted" at bounding box center [1422, 125] width 103 height 25
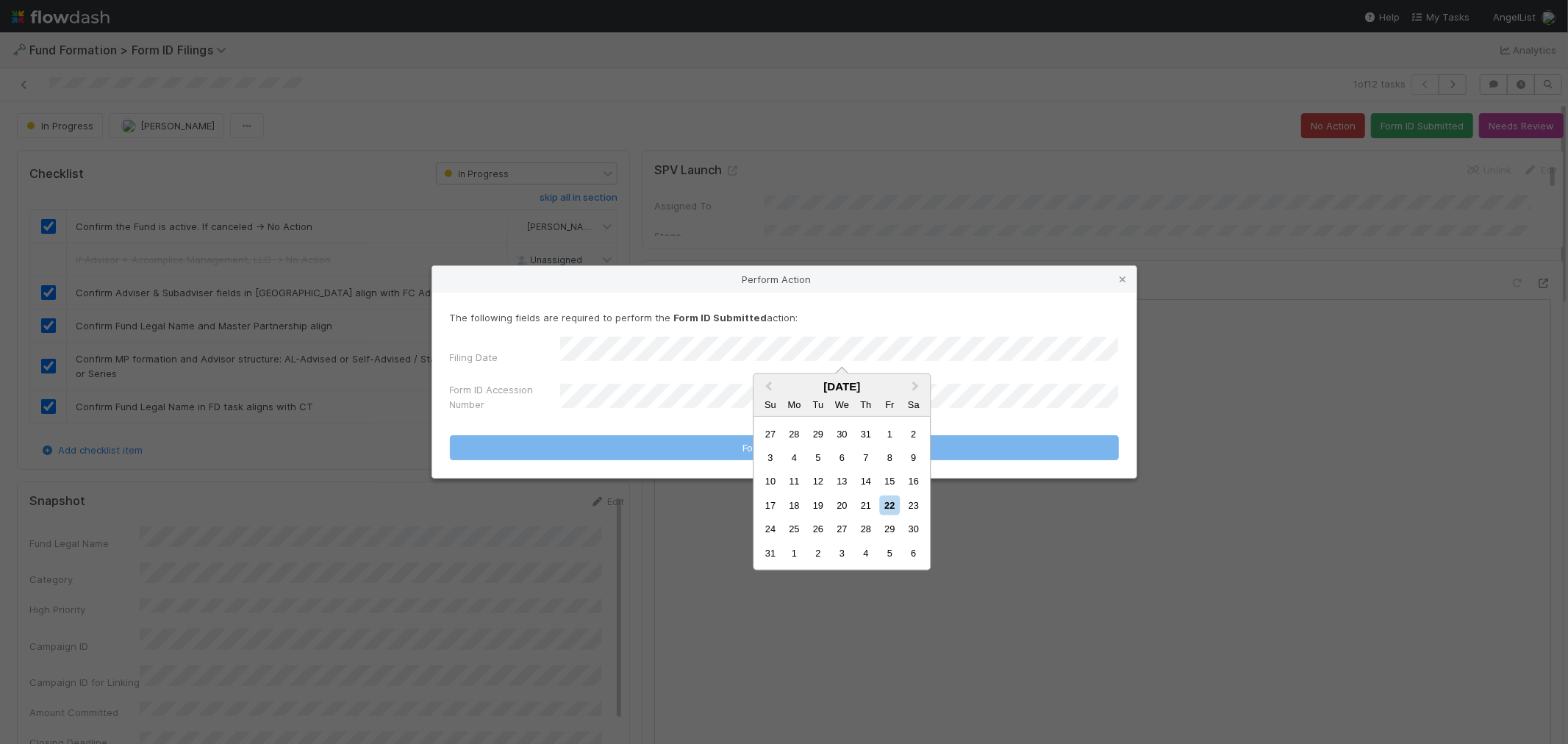
click at [860, 501] on div "21" at bounding box center [865, 505] width 19 height 19
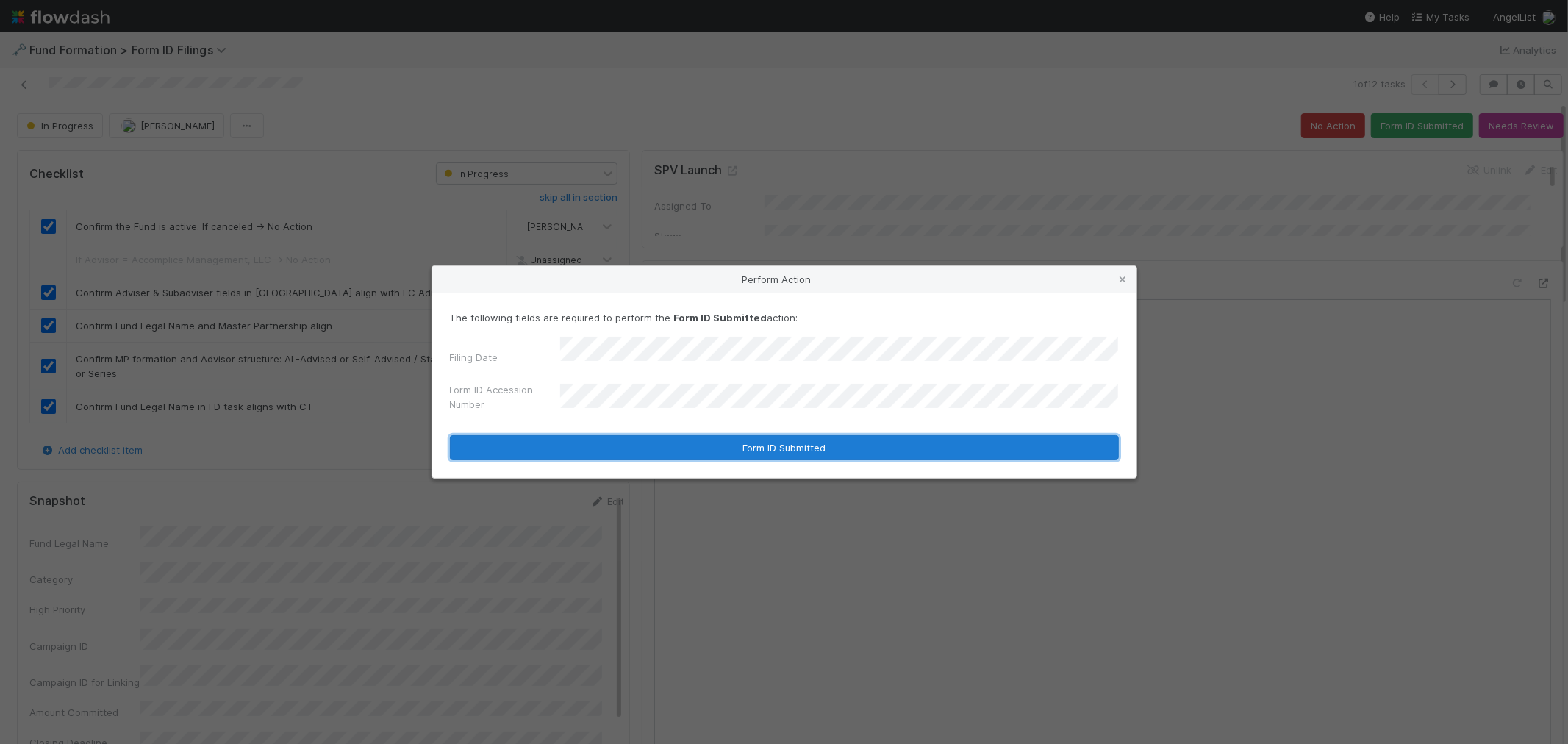
click at [621, 436] on button "Form ID Submitted" at bounding box center [784, 447] width 669 height 25
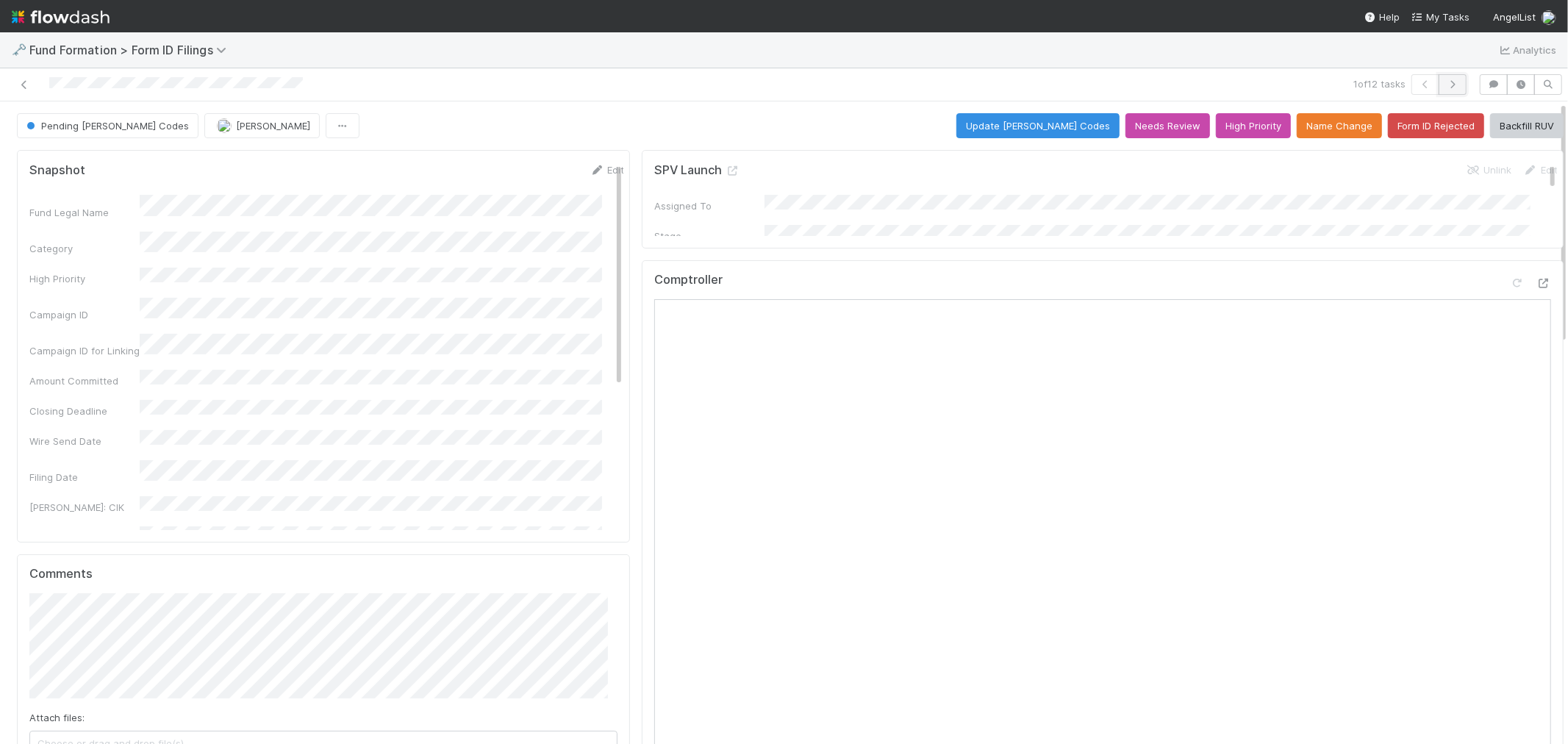
click at [1439, 78] on button "button" at bounding box center [1453, 84] width 28 height 20
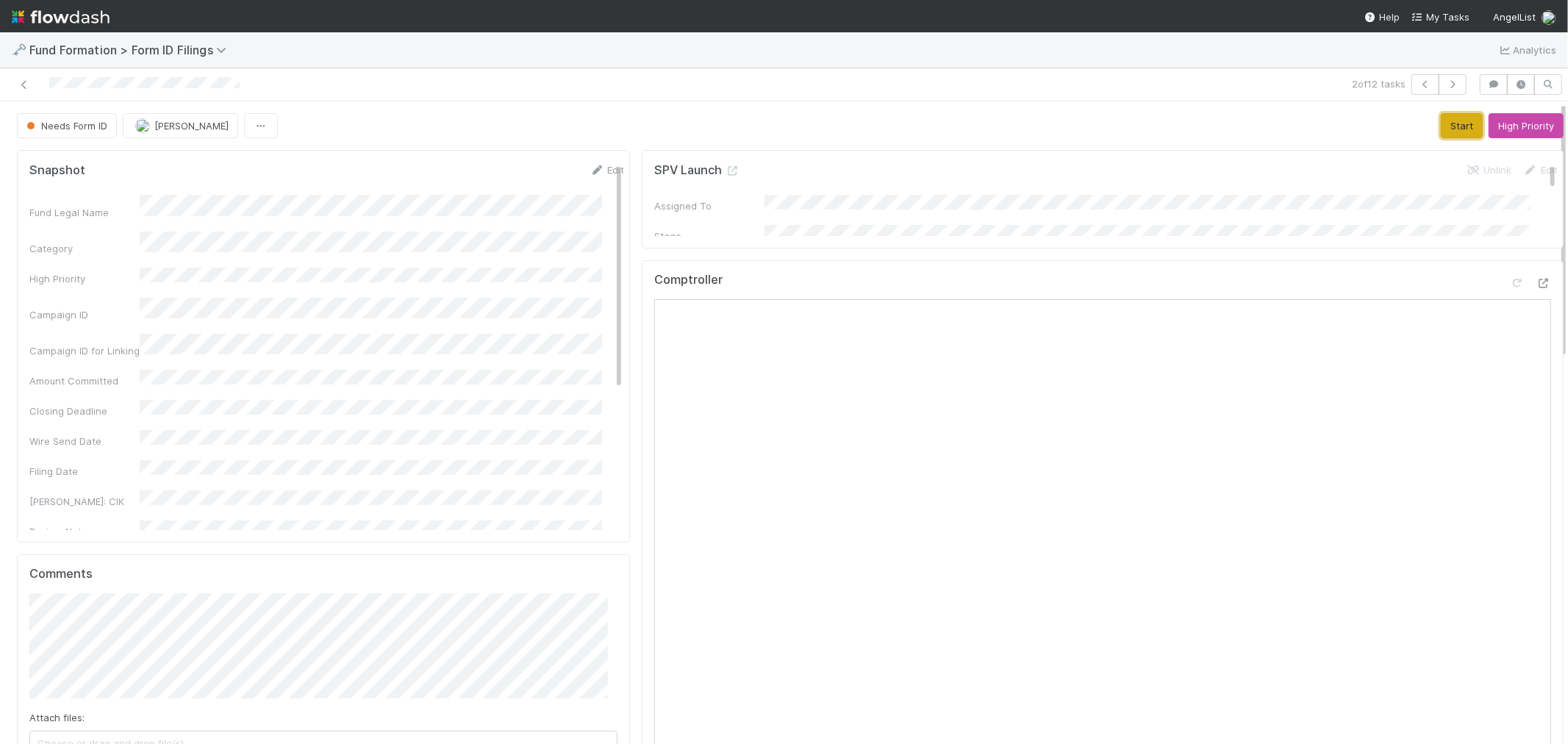
click at [1440, 127] on button "Start" at bounding box center [1461, 125] width 42 height 25
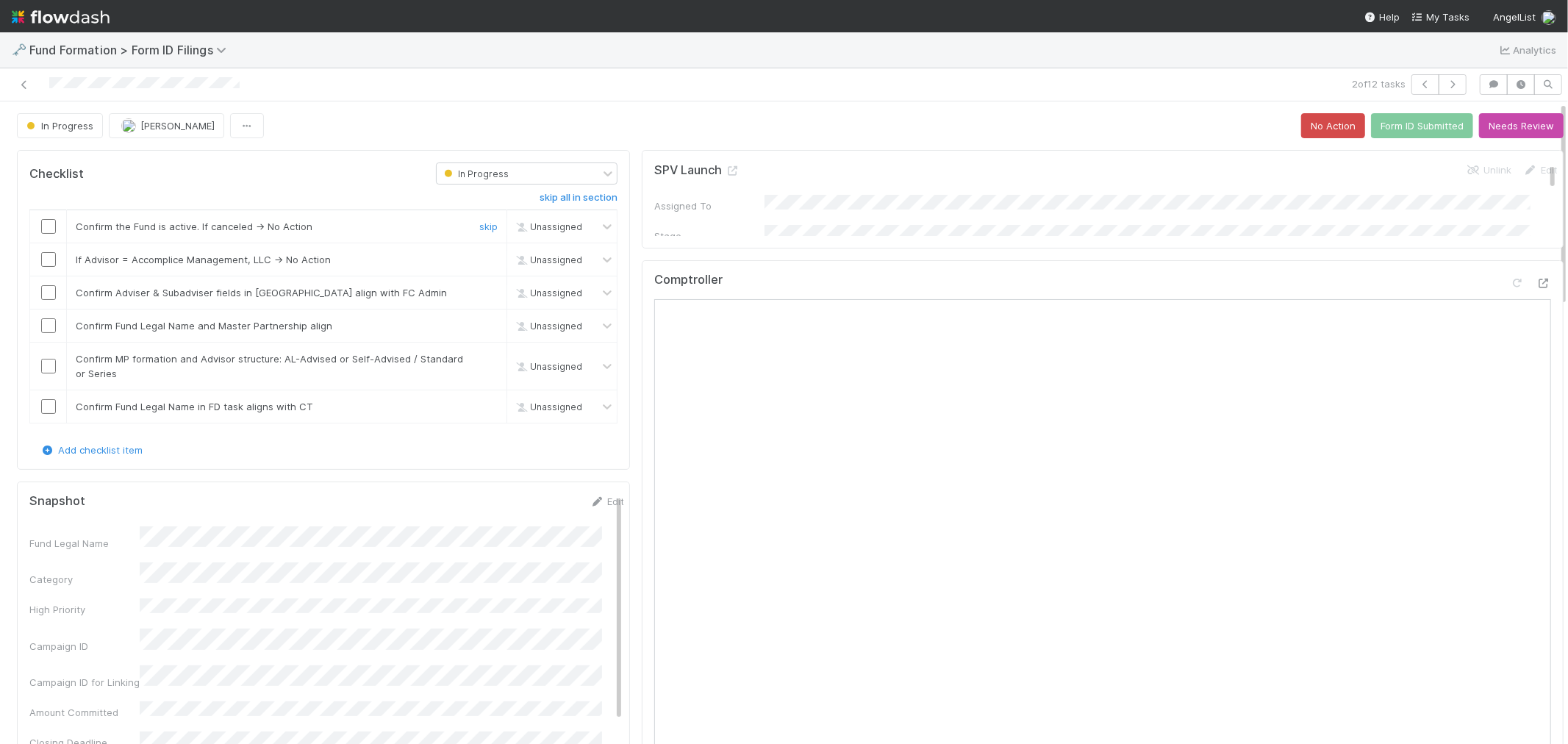
click at [44, 231] on input "checkbox" at bounding box center [49, 226] width 15 height 15
click at [480, 263] on link "skip" at bounding box center [489, 259] width 18 height 12
click at [50, 288] on input "checkbox" at bounding box center [49, 293] width 15 height 15
click at [49, 323] on input "checkbox" at bounding box center [49, 325] width 15 height 15
click at [49, 363] on input "checkbox" at bounding box center [49, 366] width 15 height 15
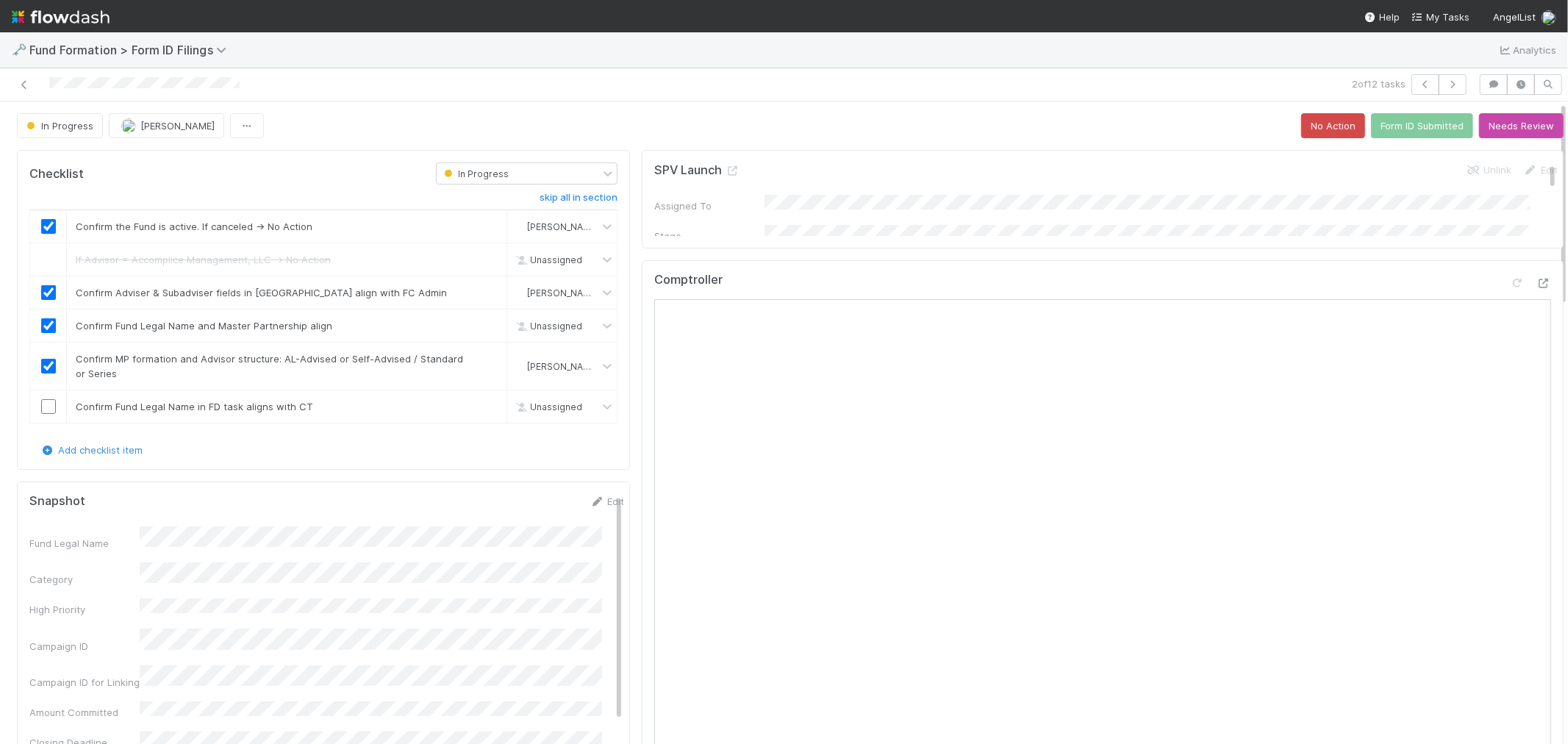
checkbox input "true"
click at [480, 403] on link "skip" at bounding box center [489, 407] width 18 height 12
click at [1382, 121] on button "Form ID Submitted" at bounding box center [1422, 125] width 103 height 25
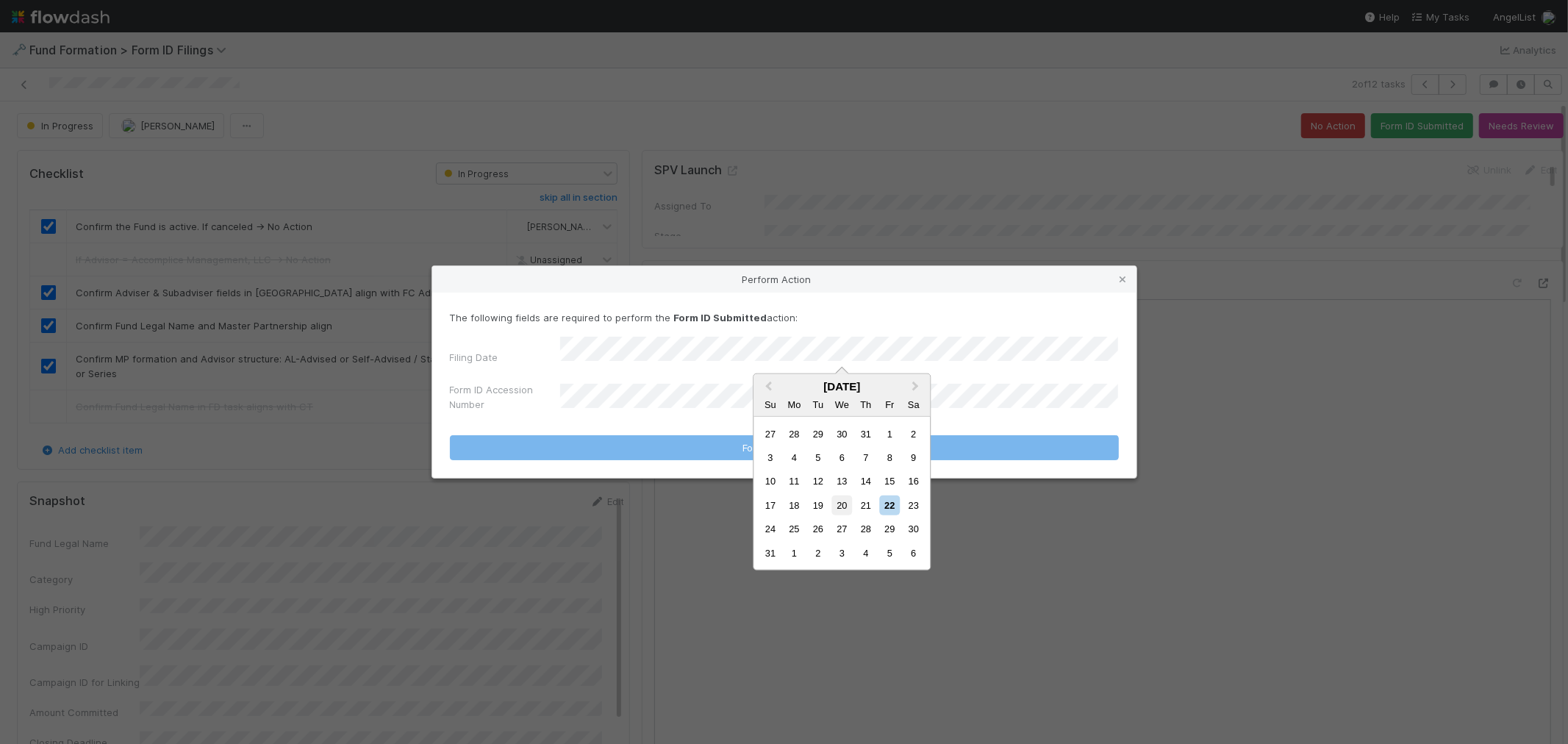
click at [846, 498] on div "20" at bounding box center [841, 505] width 19 height 19
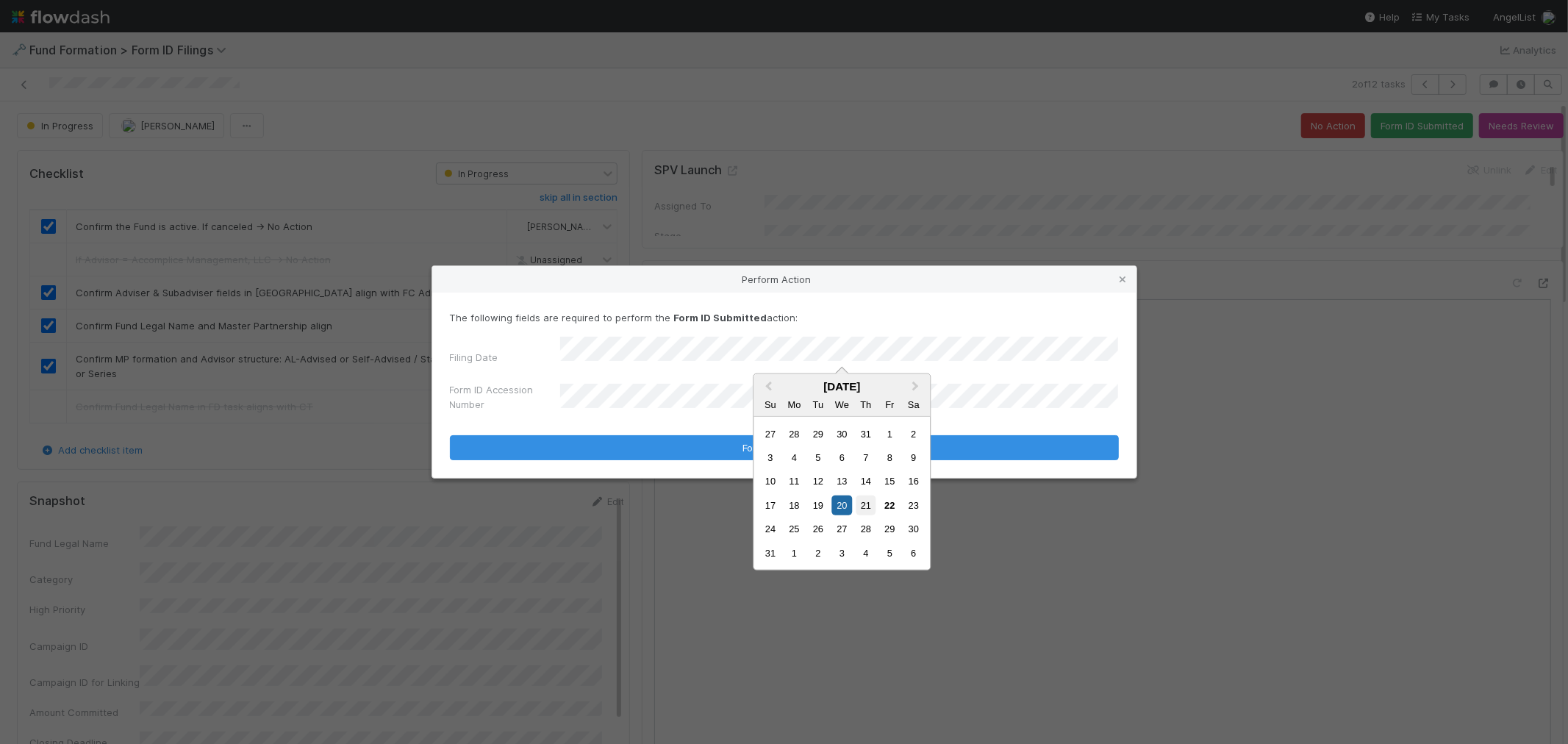
click at [872, 504] on div "21" at bounding box center [865, 505] width 19 height 19
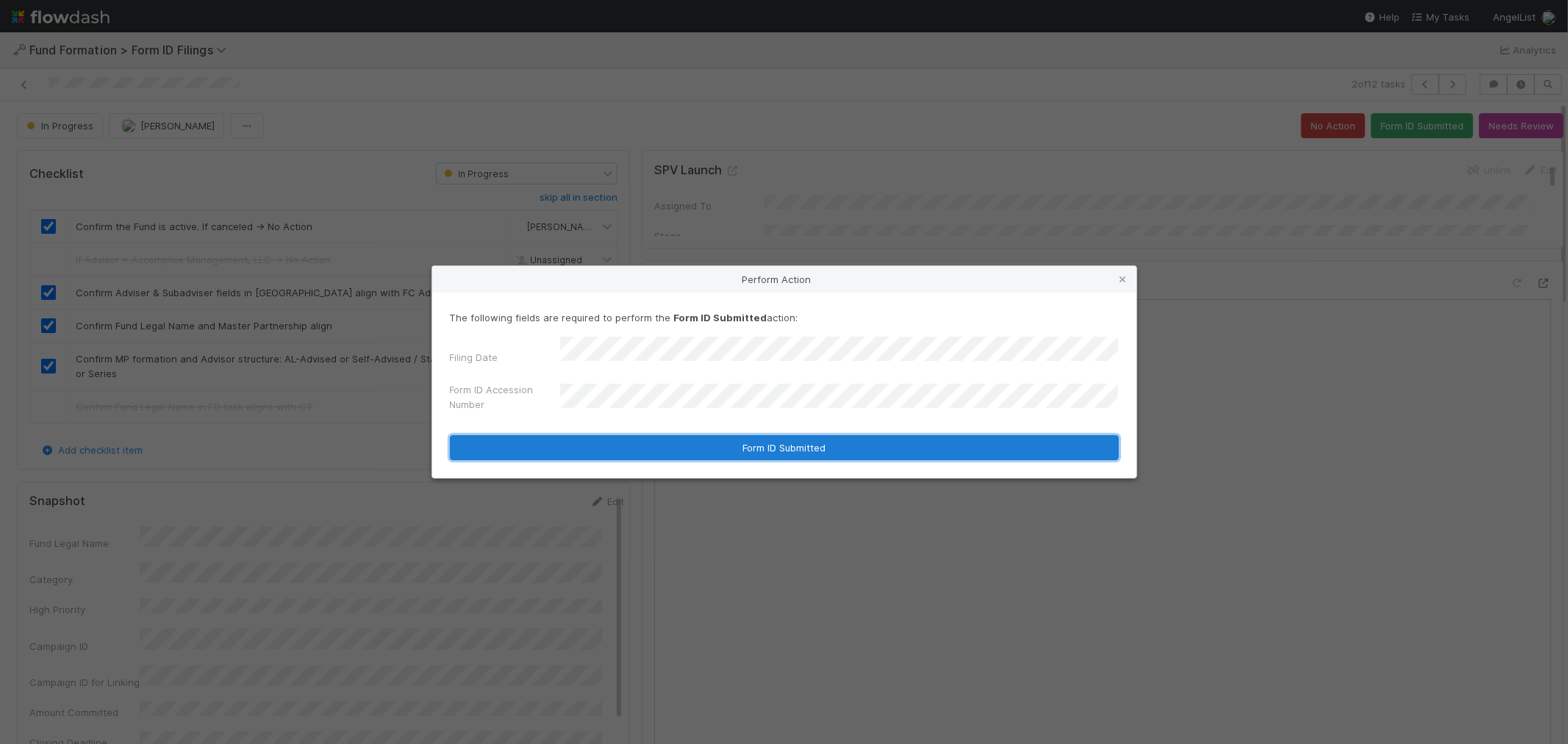
click at [649, 443] on button "Form ID Submitted" at bounding box center [784, 447] width 669 height 25
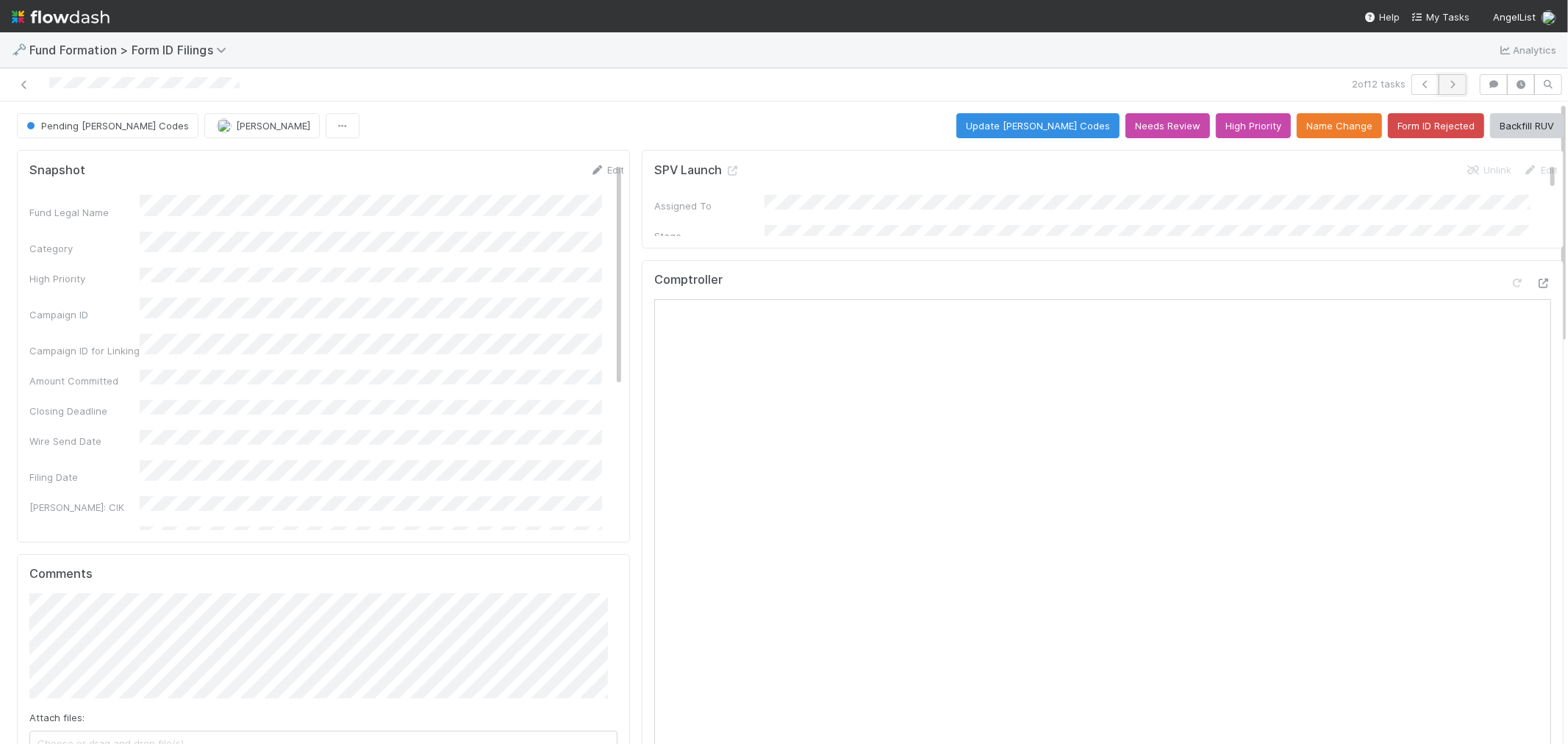
click at [1441, 89] on button "button" at bounding box center [1453, 84] width 28 height 20
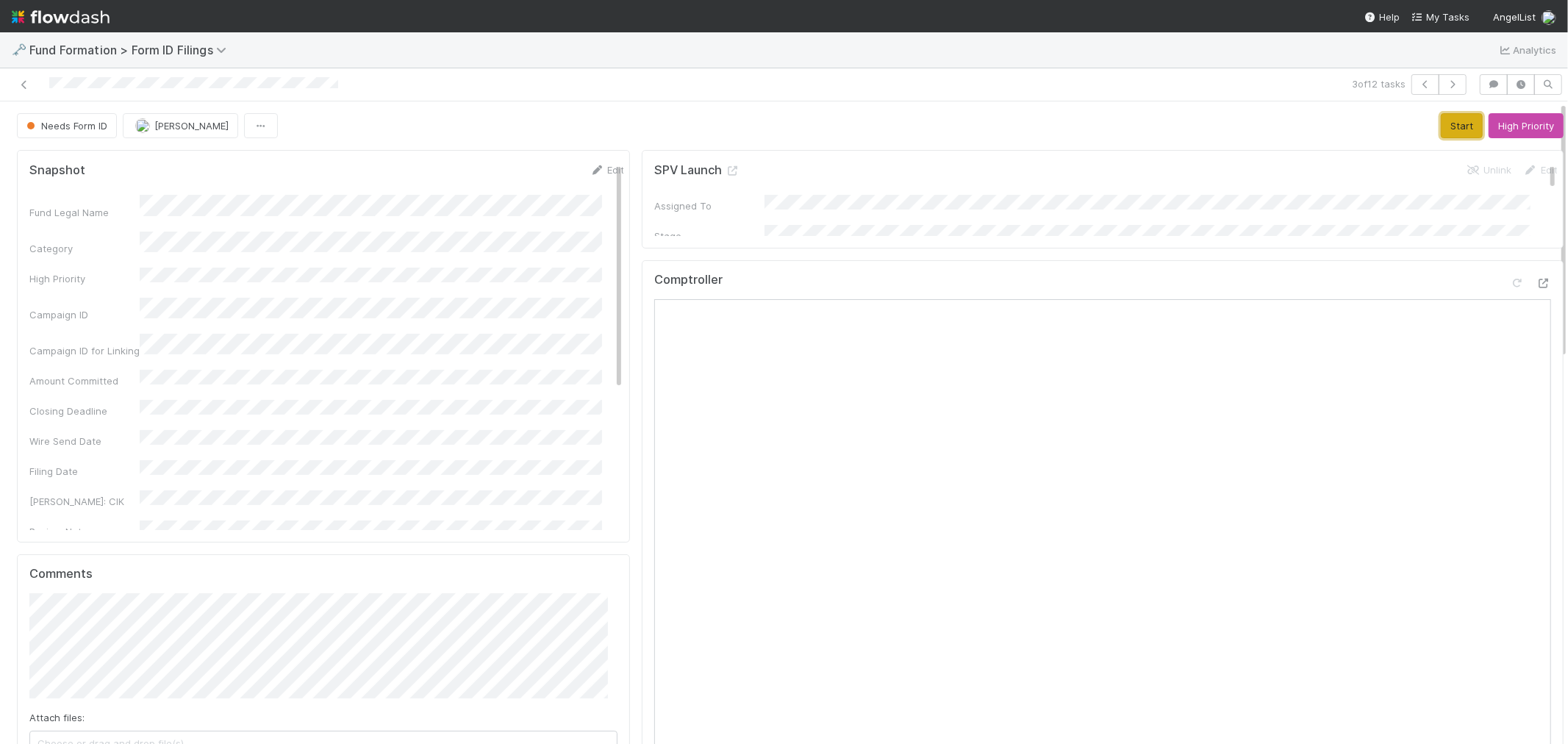
click at [1440, 116] on button "Start" at bounding box center [1461, 125] width 42 height 25
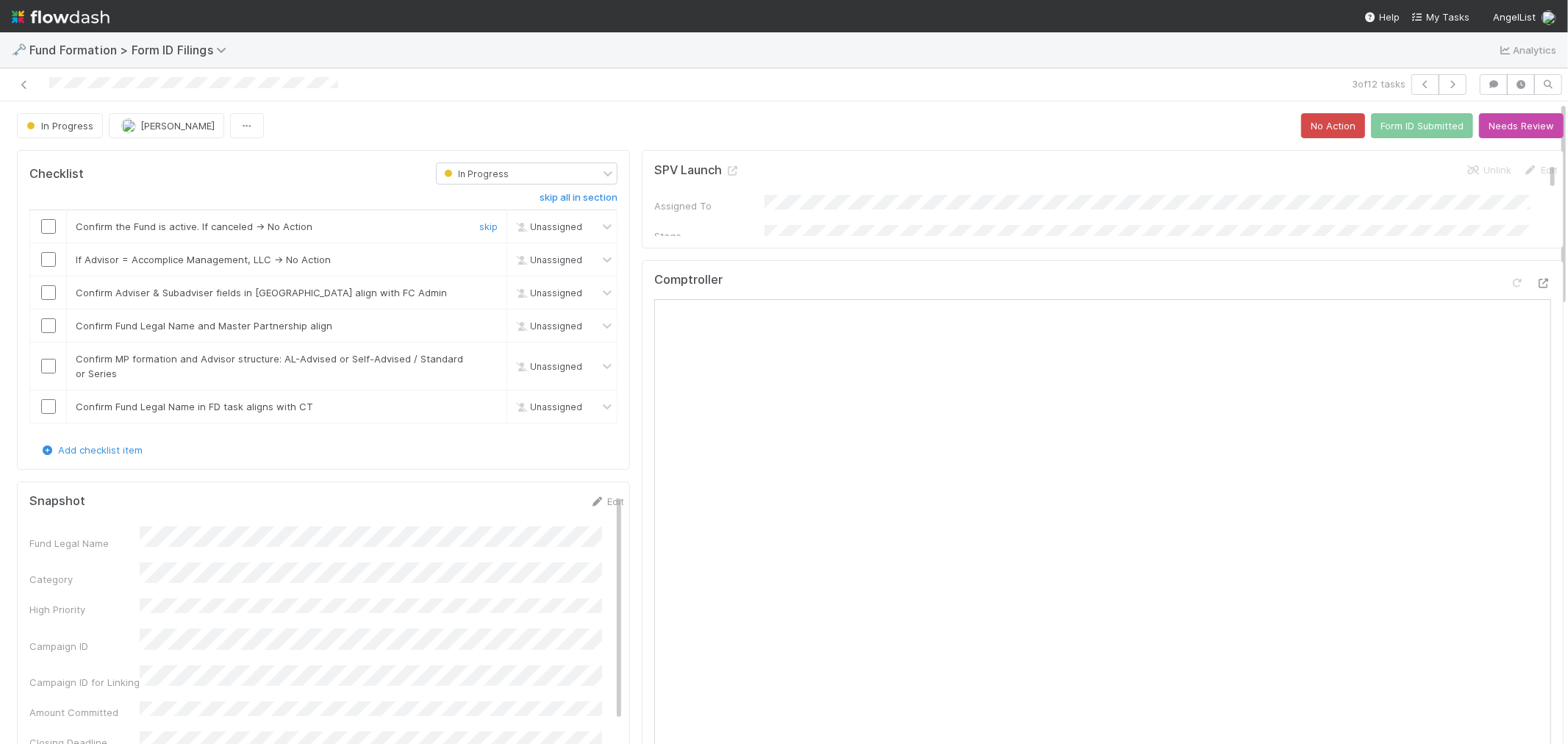
click at [47, 231] on input "checkbox" at bounding box center [49, 226] width 15 height 15
click at [480, 258] on link "skip" at bounding box center [489, 259] width 18 height 12
click at [52, 289] on input "checkbox" at bounding box center [49, 293] width 15 height 15
click at [52, 322] on input "checkbox" at bounding box center [49, 325] width 15 height 15
click at [52, 362] on input "checkbox" at bounding box center [49, 366] width 15 height 15
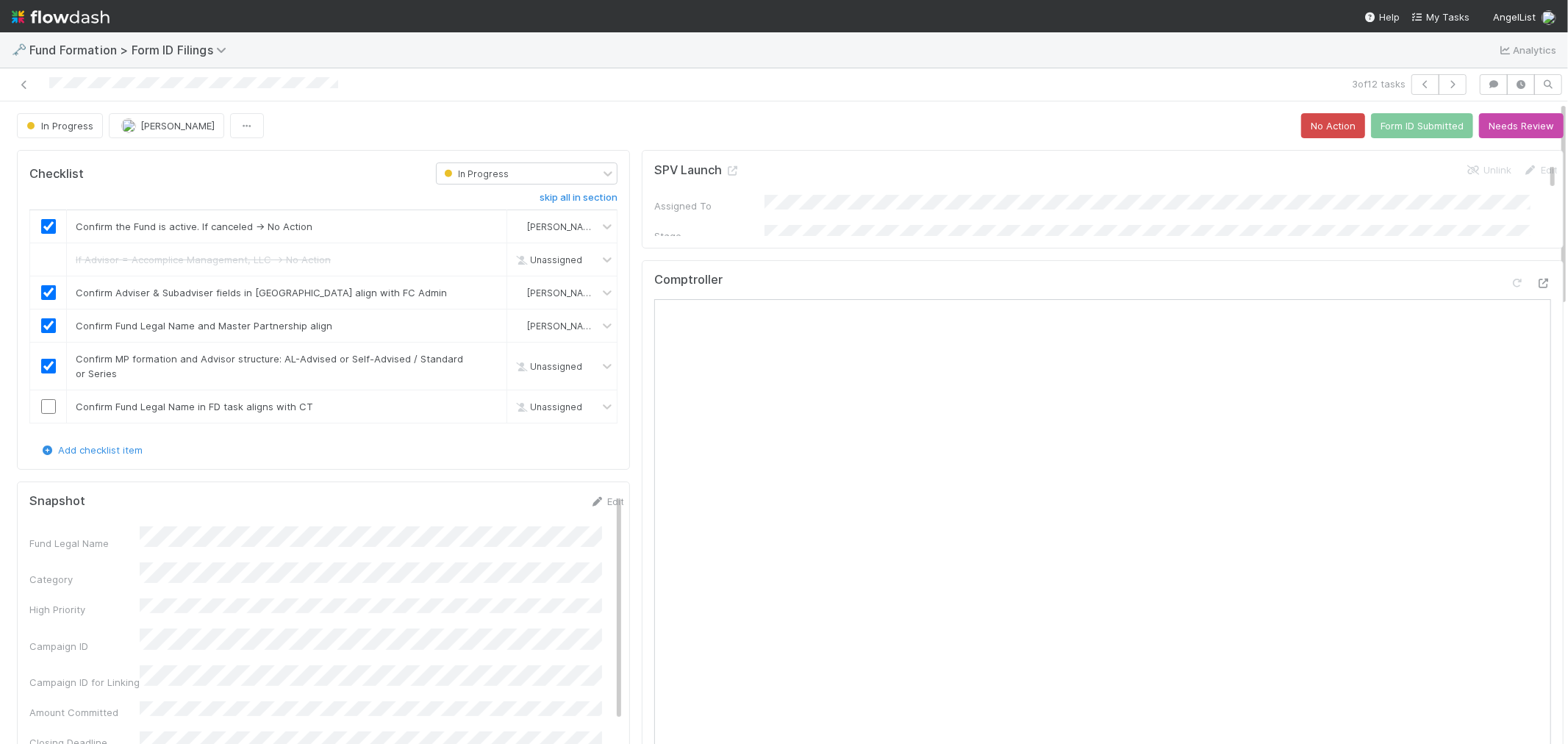
checkbox input "true"
click at [480, 409] on link "skip" at bounding box center [489, 407] width 18 height 12
click at [1371, 128] on button "Form ID Submitted" at bounding box center [1422, 125] width 103 height 25
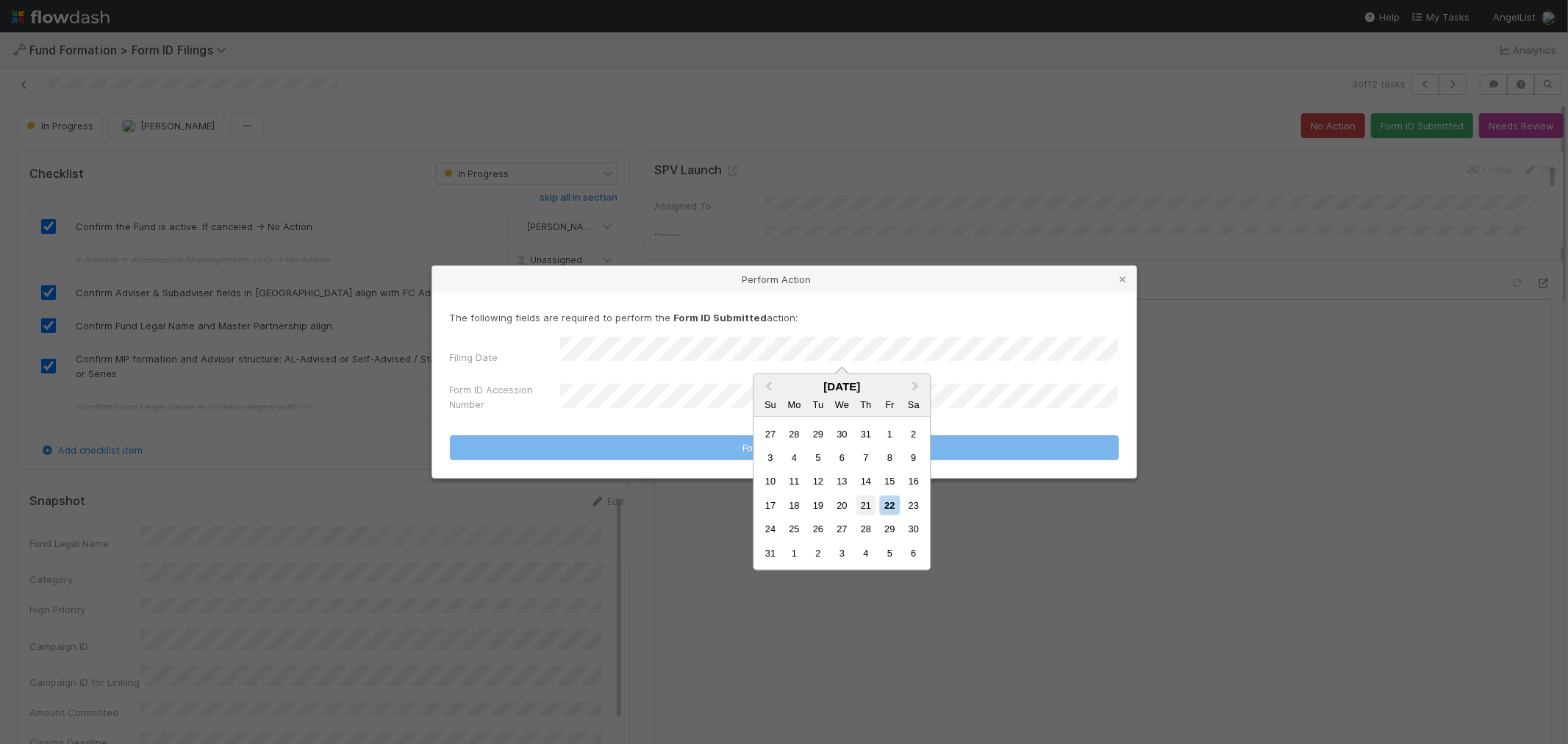
click at [864, 506] on div "21" at bounding box center [865, 505] width 19 height 19
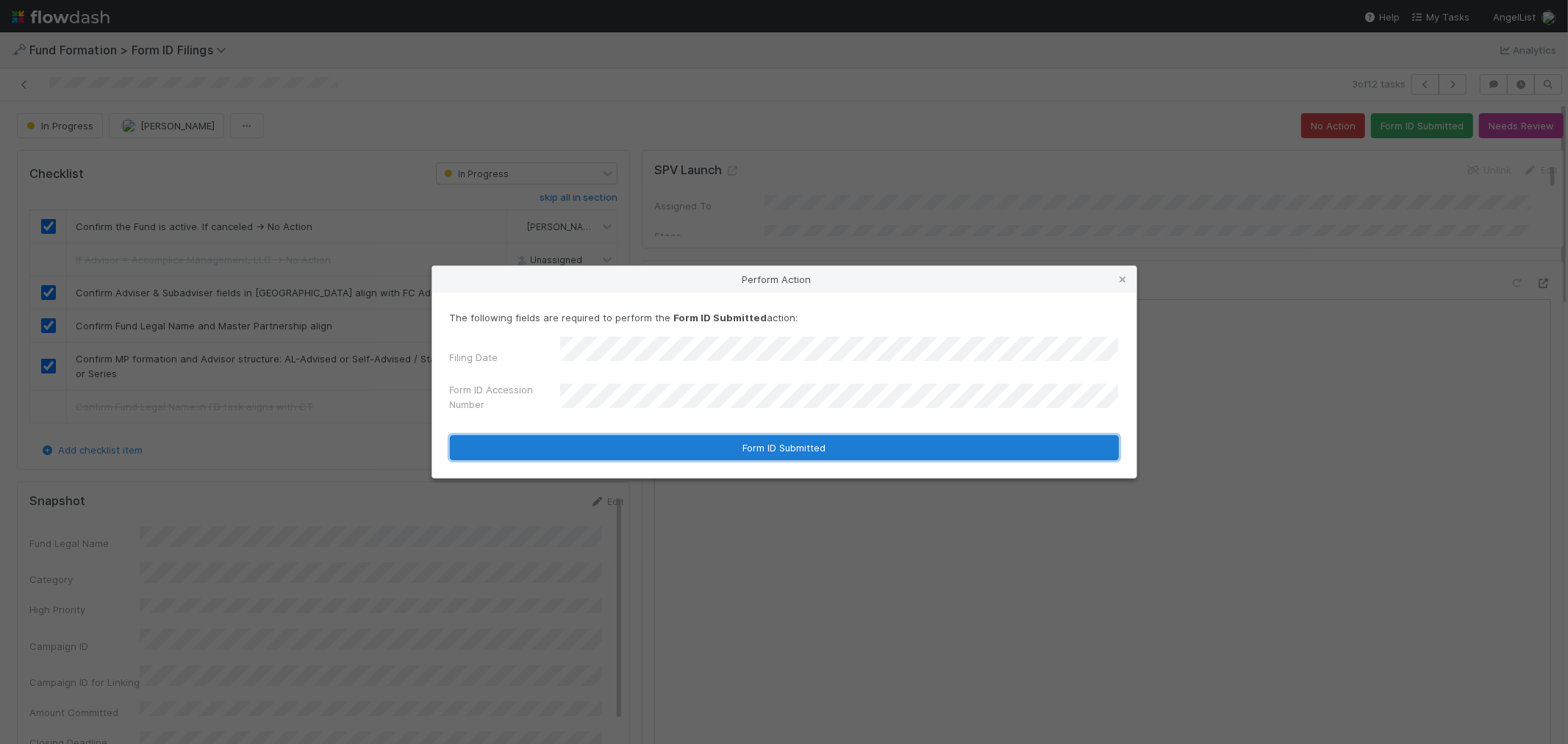
click at [650, 451] on button "Form ID Submitted" at bounding box center [784, 447] width 669 height 25
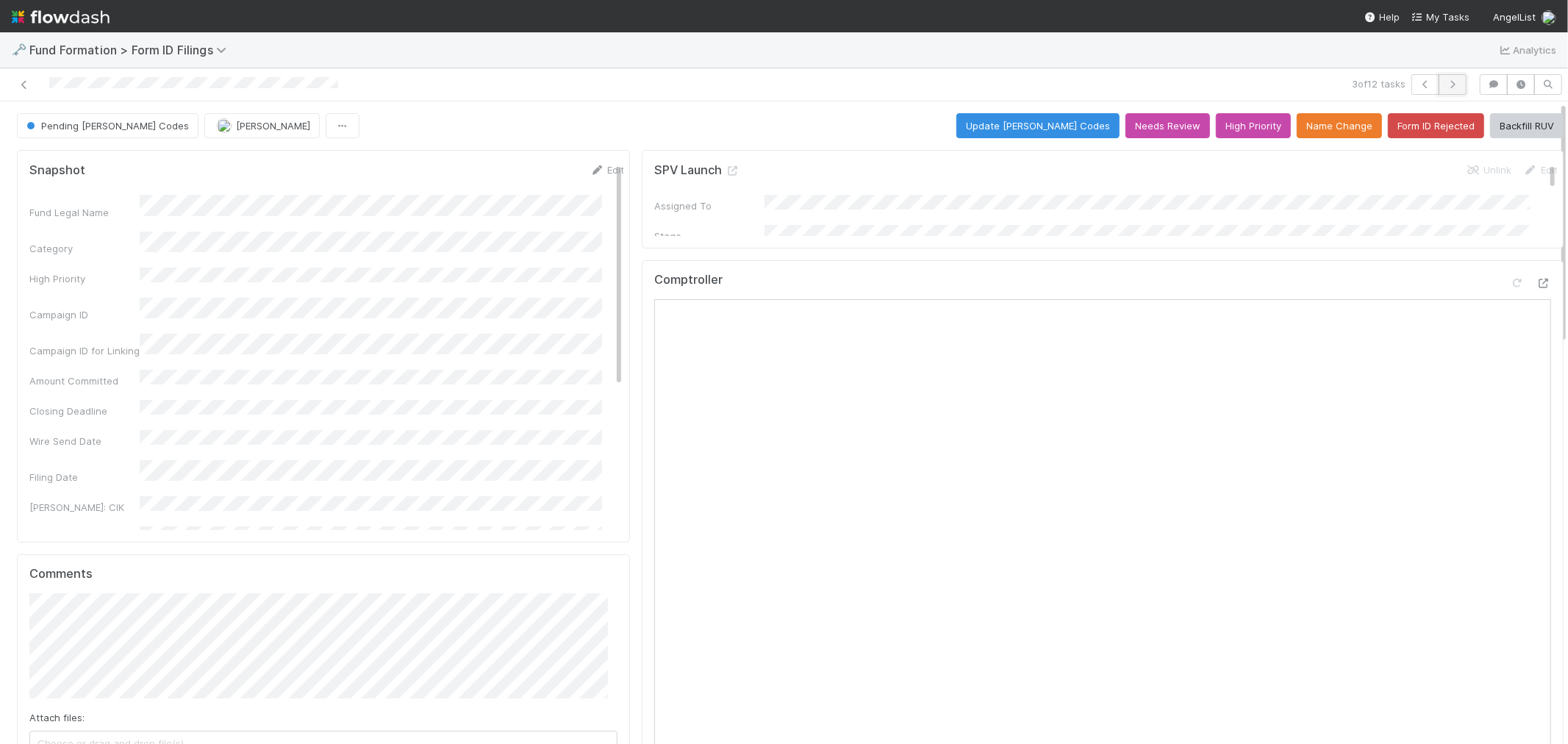
click at [1445, 84] on icon "button" at bounding box center [1453, 85] width 15 height 9
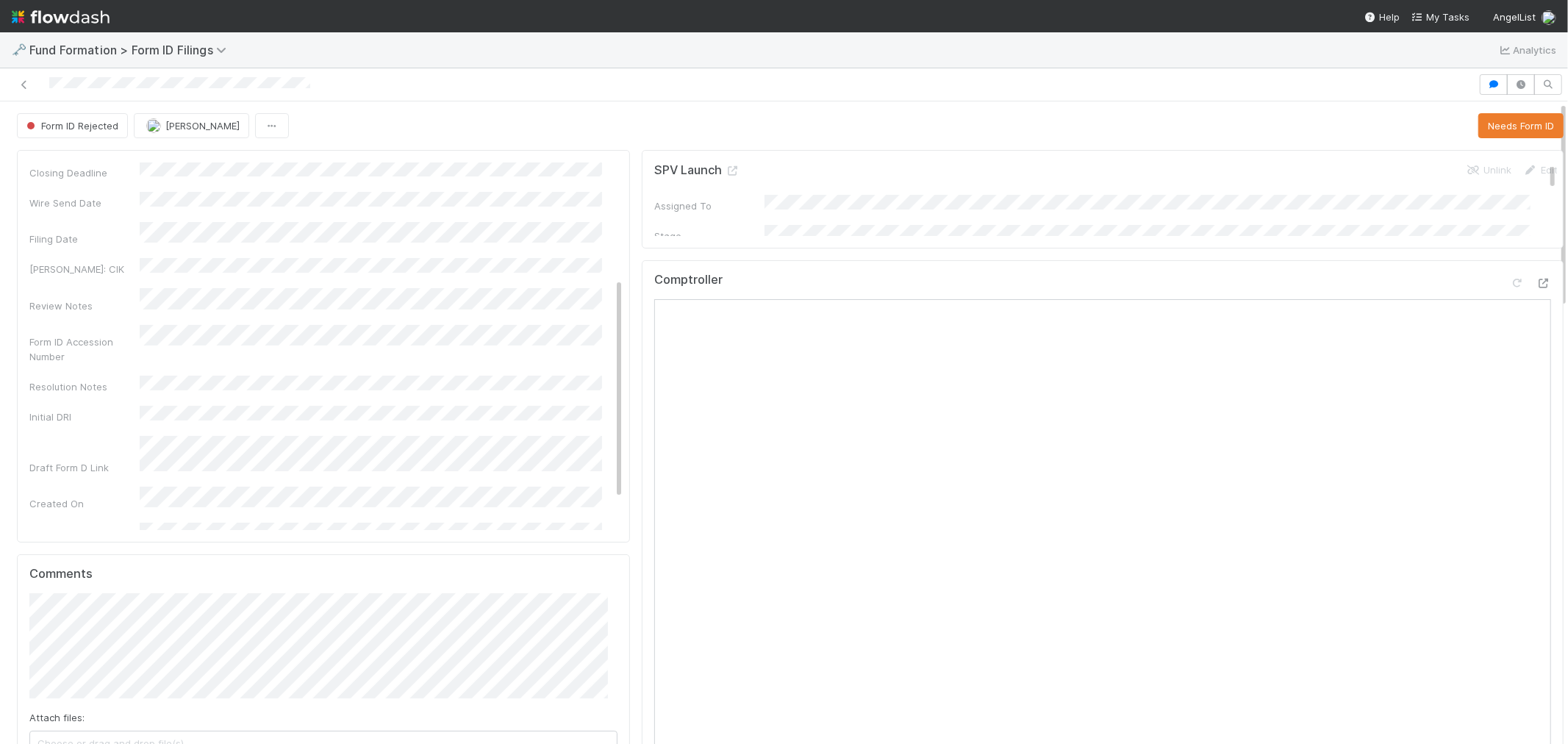
scroll to position [241, 0]
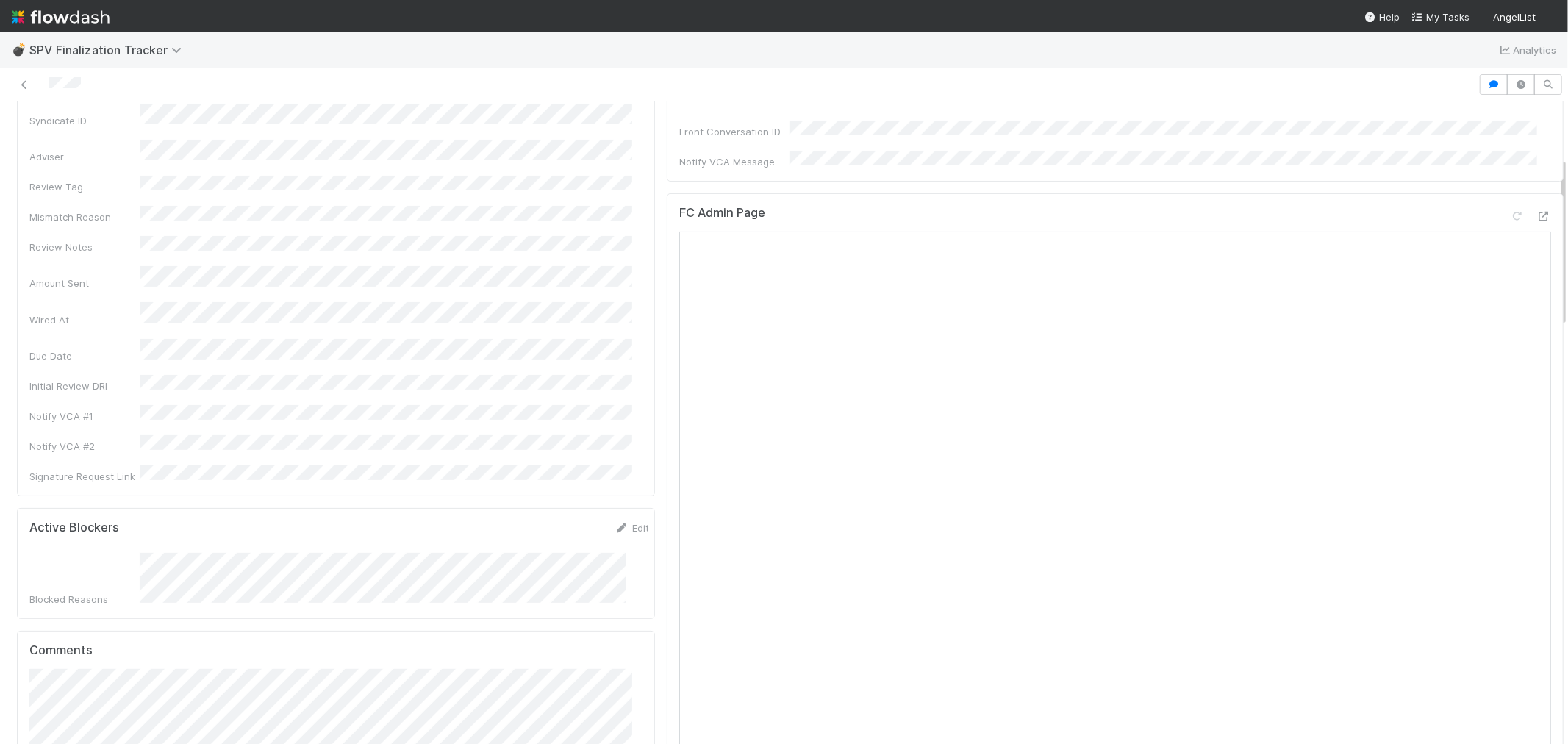
scroll to position [164, 0]
click at [1536, 213] on icon at bounding box center [1543, 217] width 15 height 9
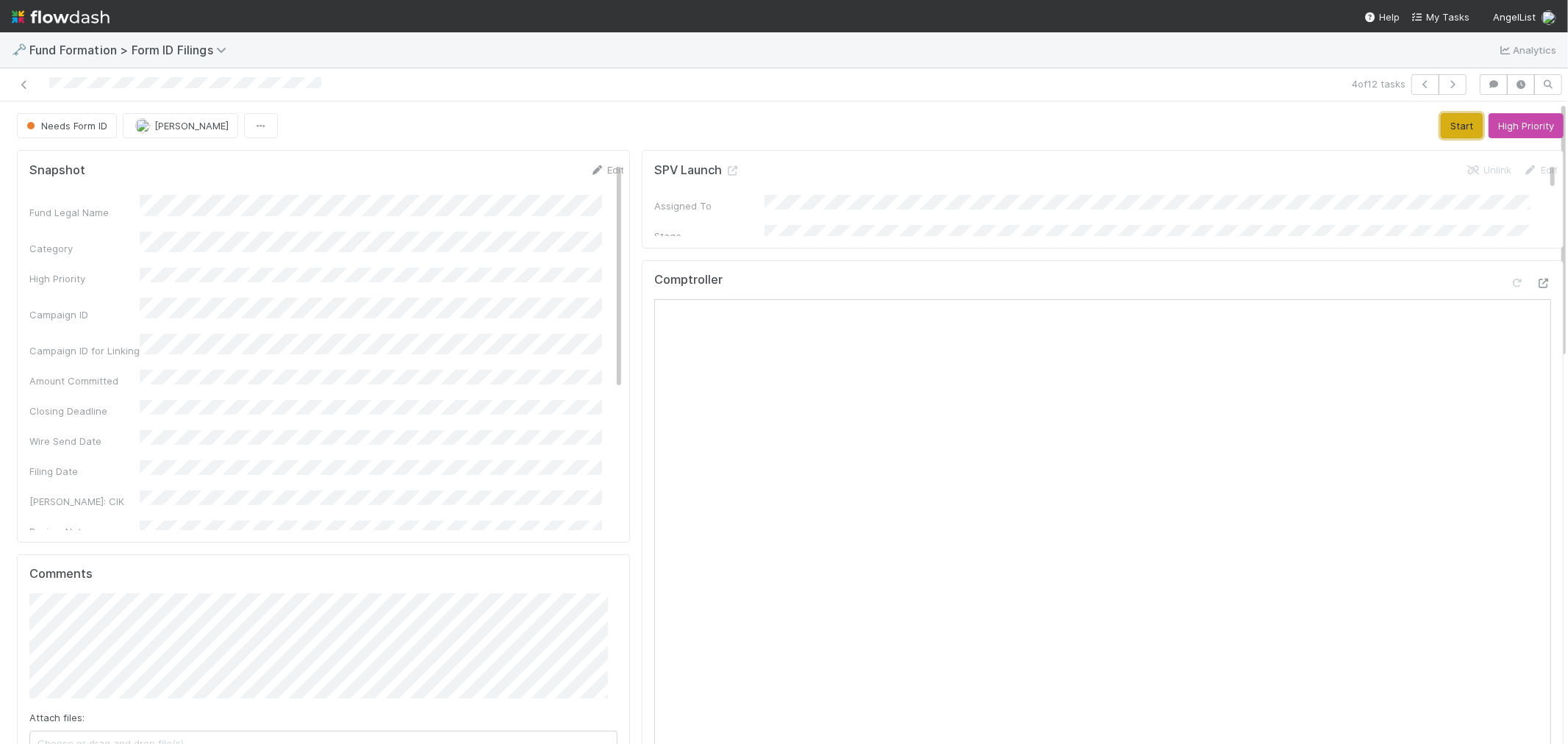
click at [1440, 121] on button "Start" at bounding box center [1461, 125] width 42 height 25
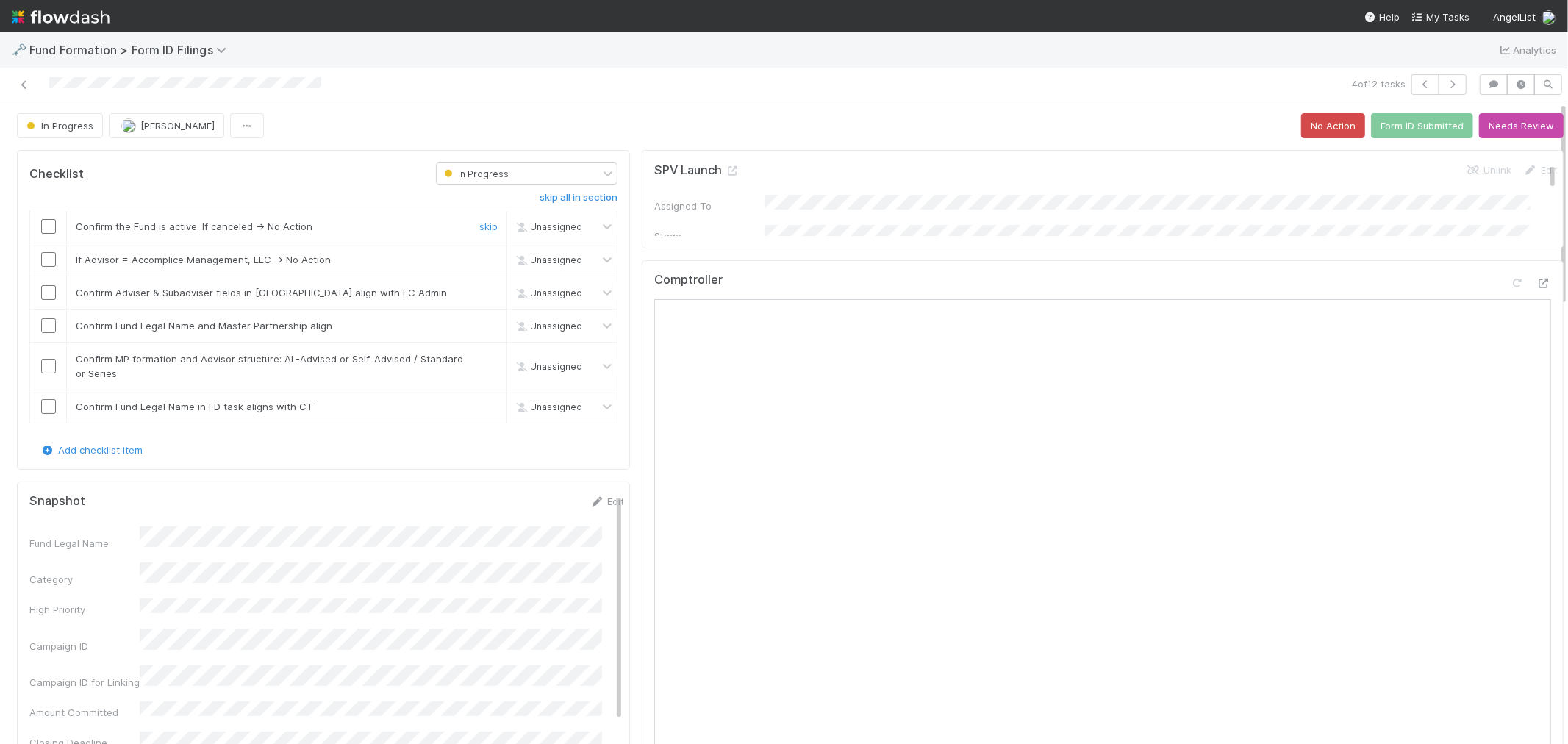
click at [50, 226] on input "checkbox" at bounding box center [49, 226] width 15 height 15
click at [480, 259] on link "skip" at bounding box center [489, 259] width 18 height 12
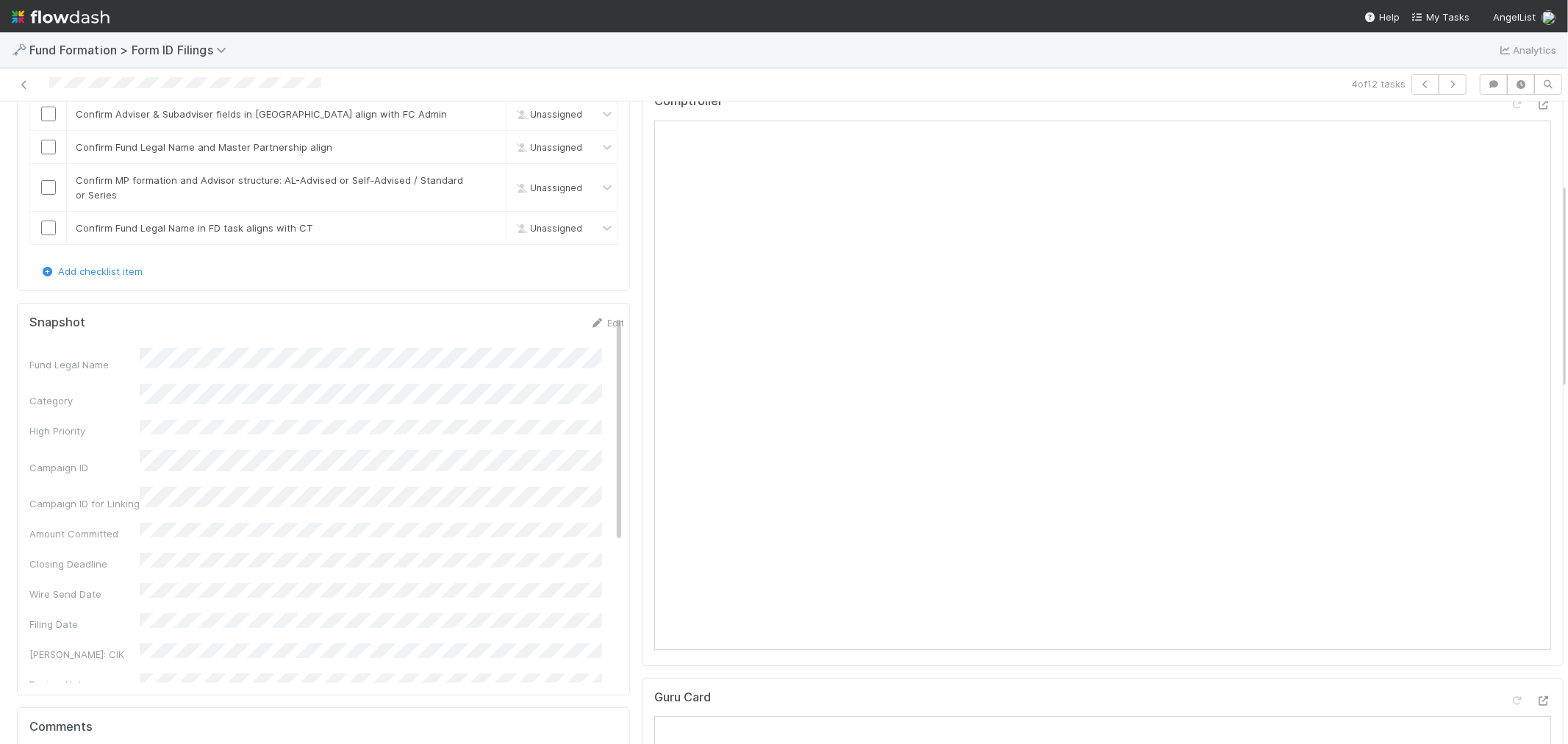
scroll to position [19, 0]
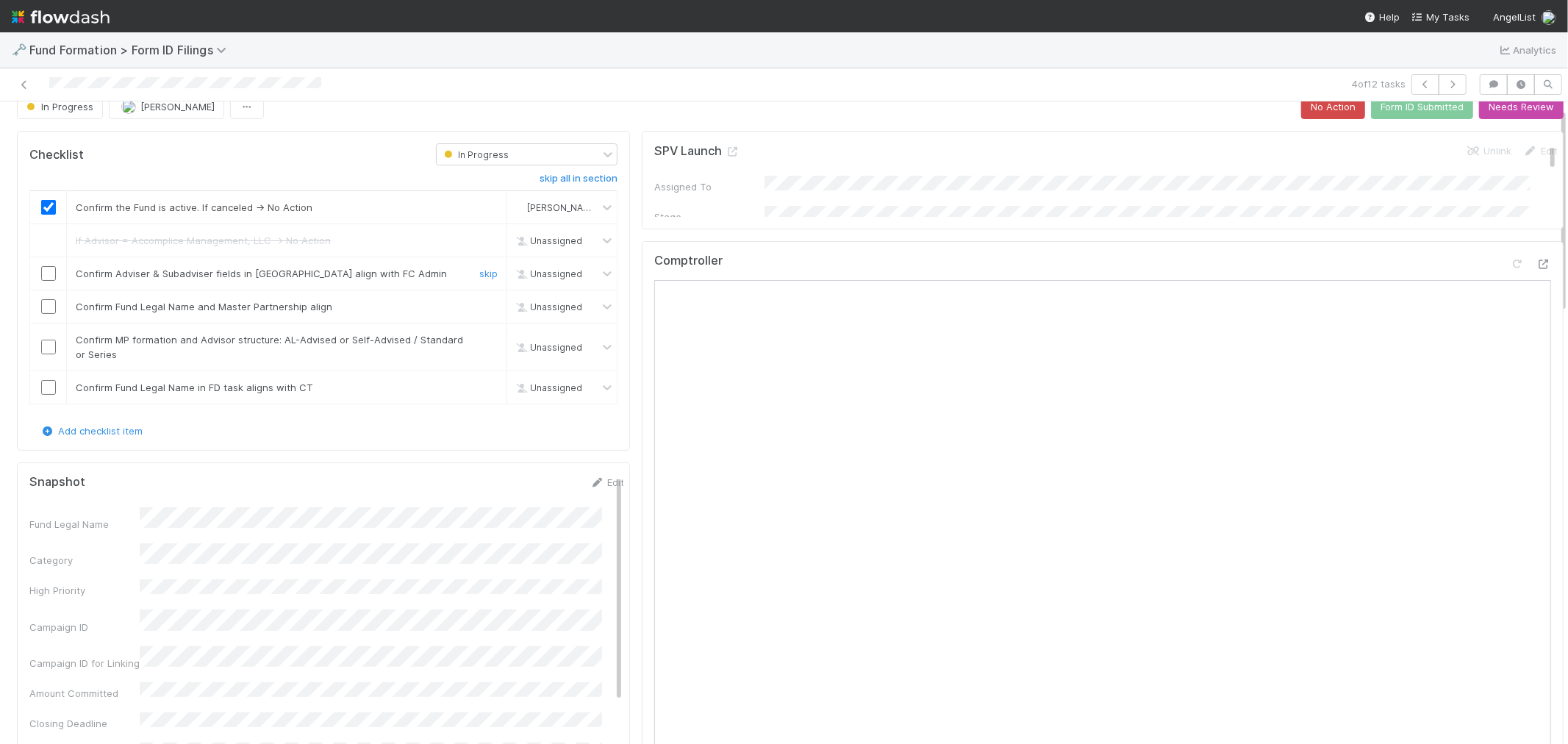
click at [42, 276] on input "checkbox" at bounding box center [49, 274] width 15 height 15
click at [44, 303] on input "checkbox" at bounding box center [49, 307] width 15 height 15
click at [47, 344] on input "checkbox" at bounding box center [49, 347] width 15 height 15
click at [480, 385] on link "skip" at bounding box center [489, 387] width 18 height 12
click at [1417, 84] on icon "button" at bounding box center [1425, 85] width 15 height 9
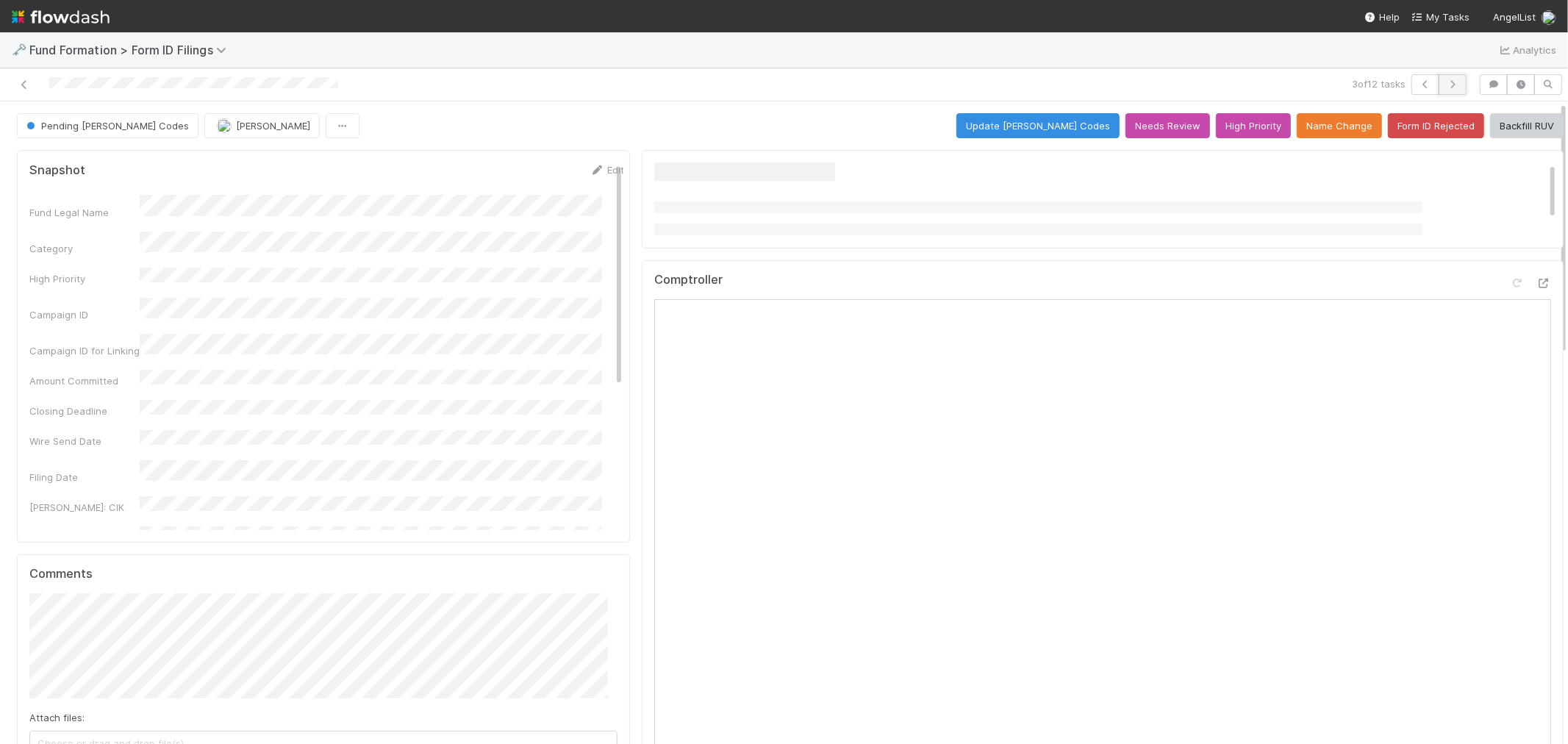
click at [1445, 86] on icon "button" at bounding box center [1453, 85] width 15 height 9
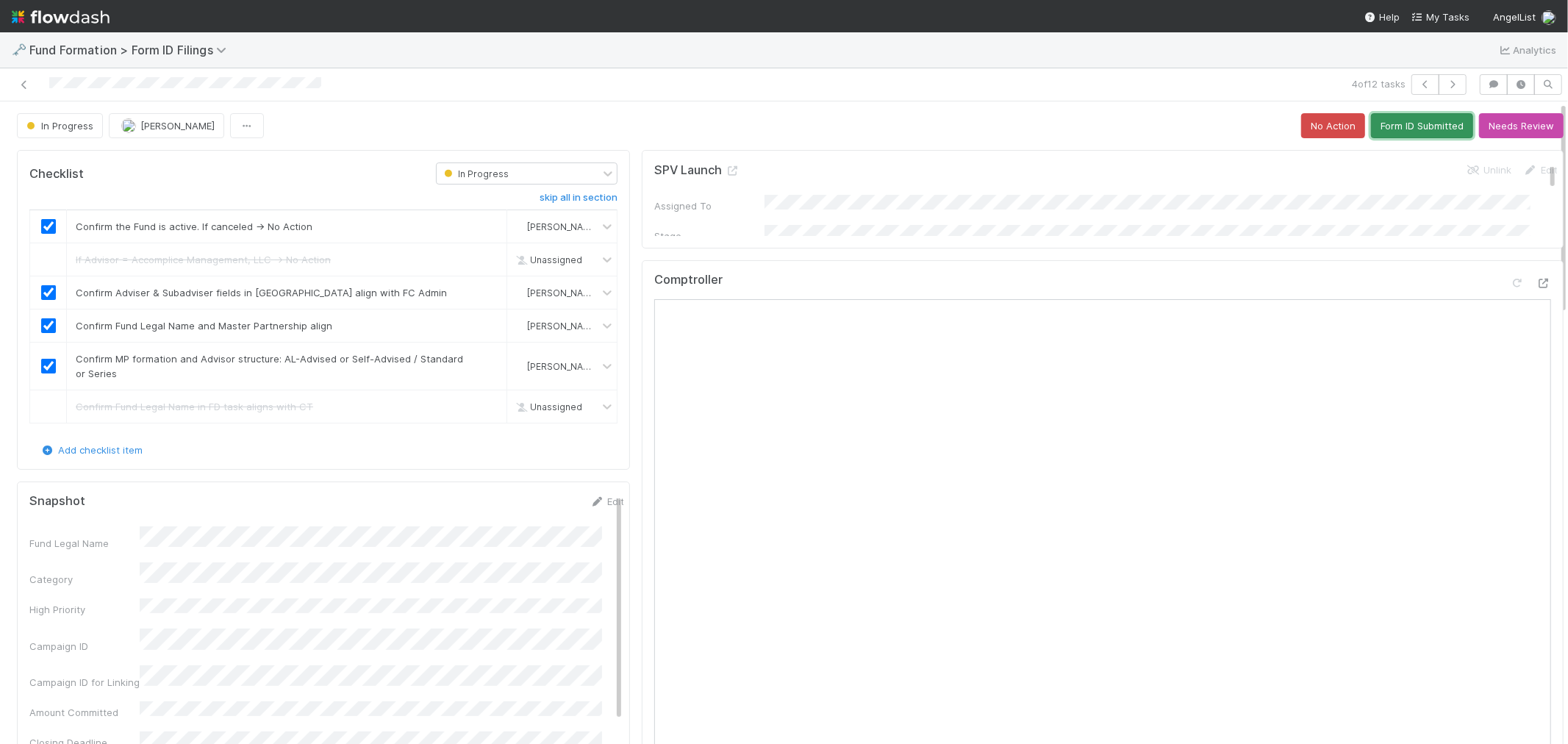
click at [1371, 128] on button "Form ID Submitted" at bounding box center [1422, 125] width 103 height 25
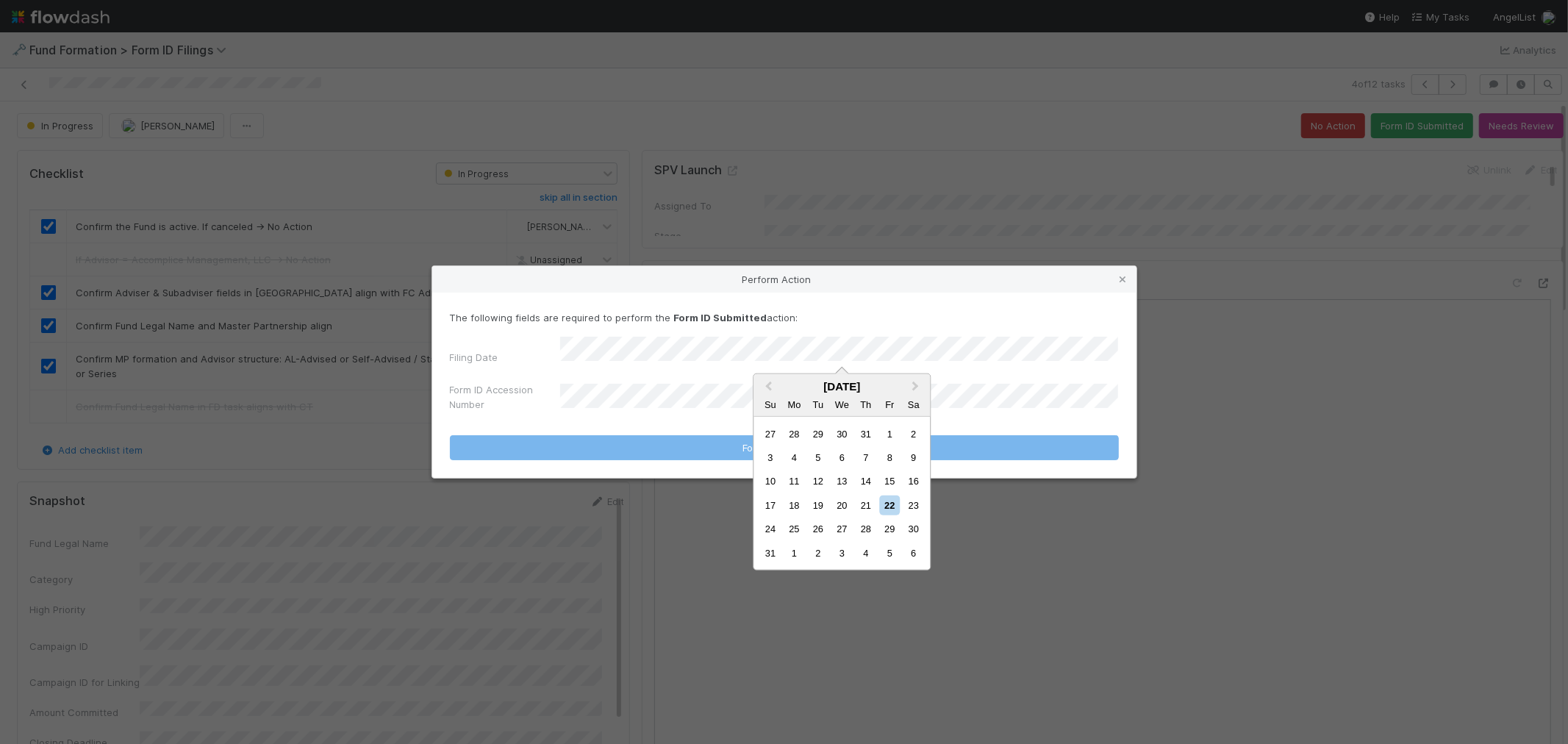
click at [855, 498] on div "17 18 19 20 21 22 23" at bounding box center [842, 505] width 167 height 23
click at [858, 501] on div "21" at bounding box center [865, 505] width 19 height 19
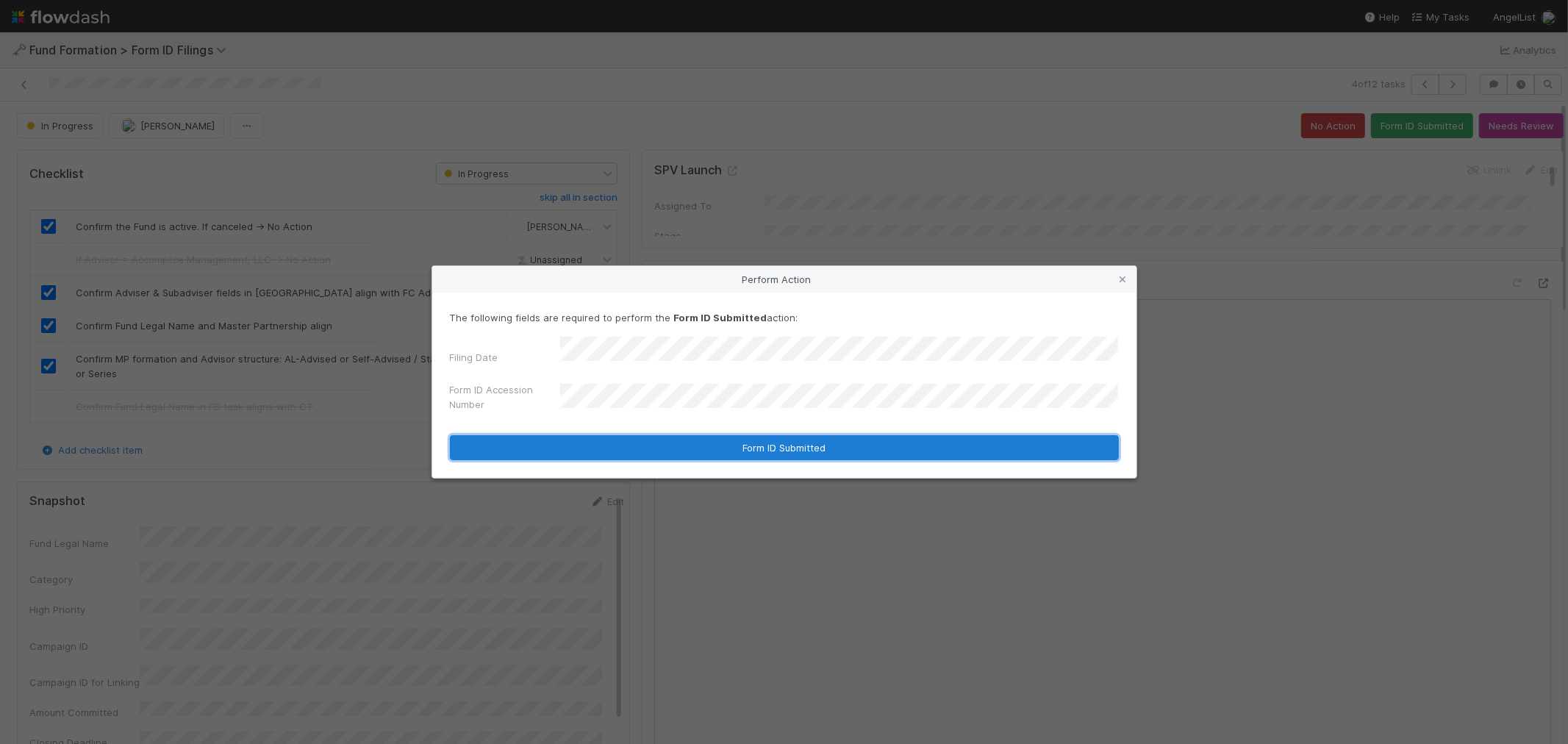
click at [702, 437] on button "Form ID Submitted" at bounding box center [784, 447] width 669 height 25
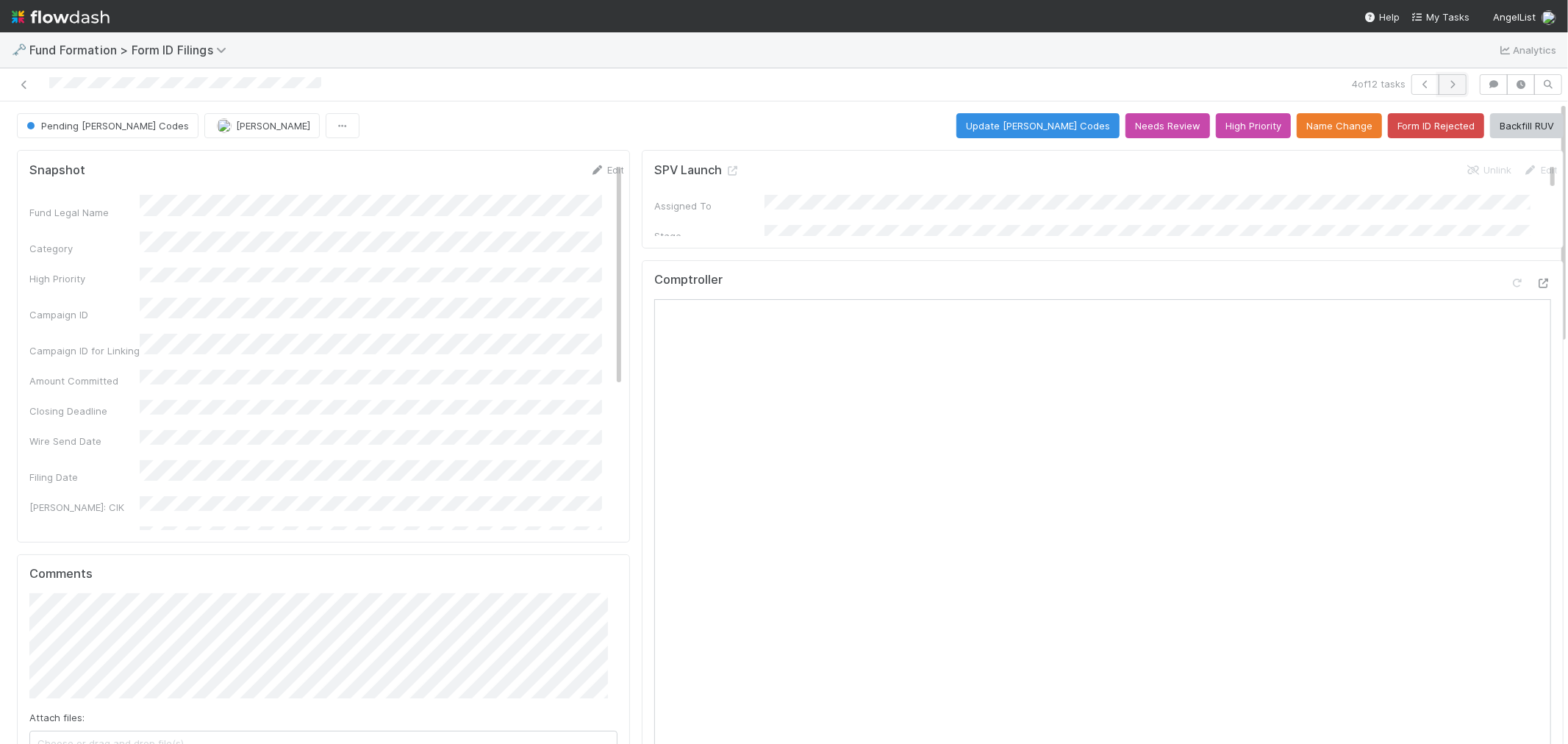
click at [1445, 82] on icon "button" at bounding box center [1453, 85] width 15 height 9
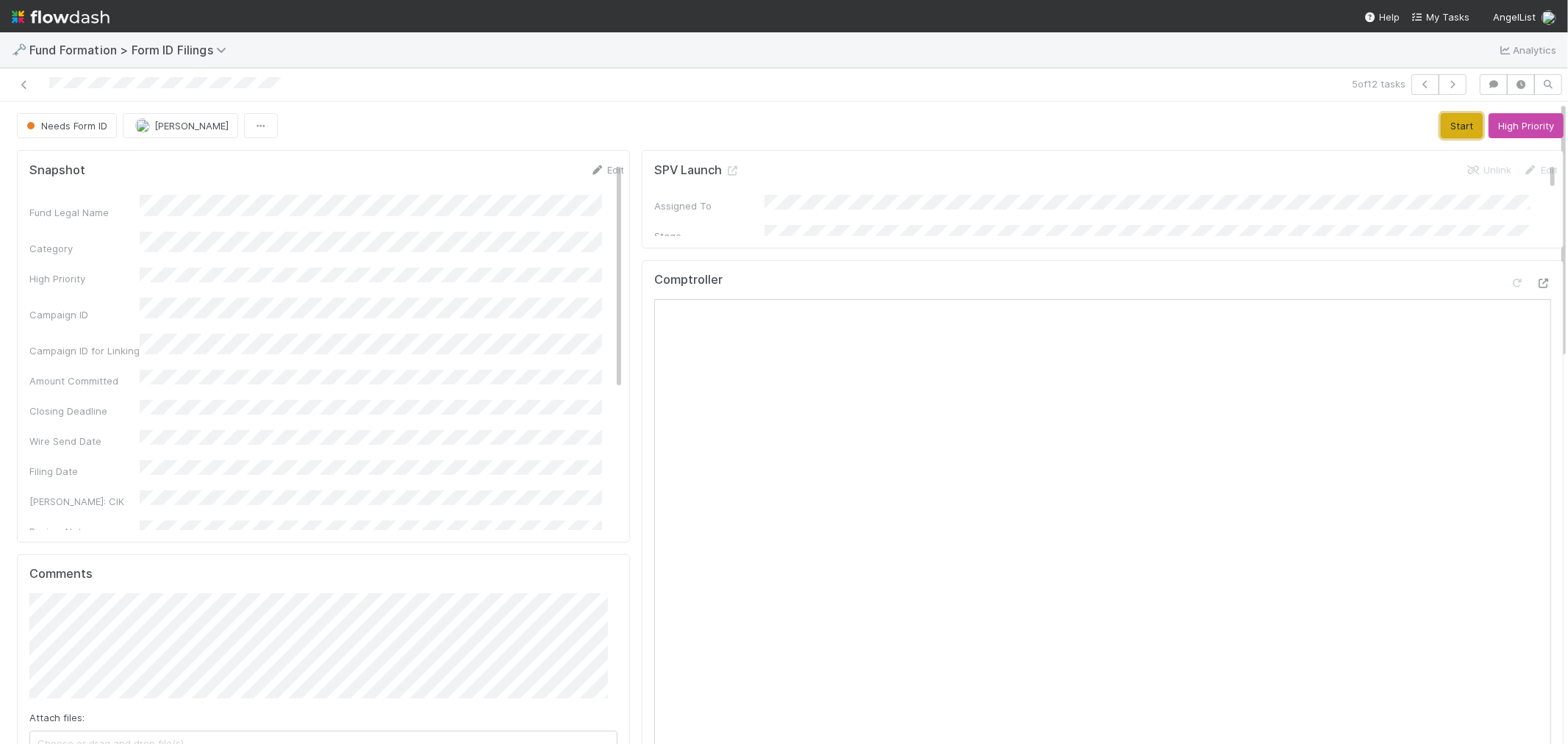
click at [1440, 119] on button "Start" at bounding box center [1461, 125] width 42 height 25
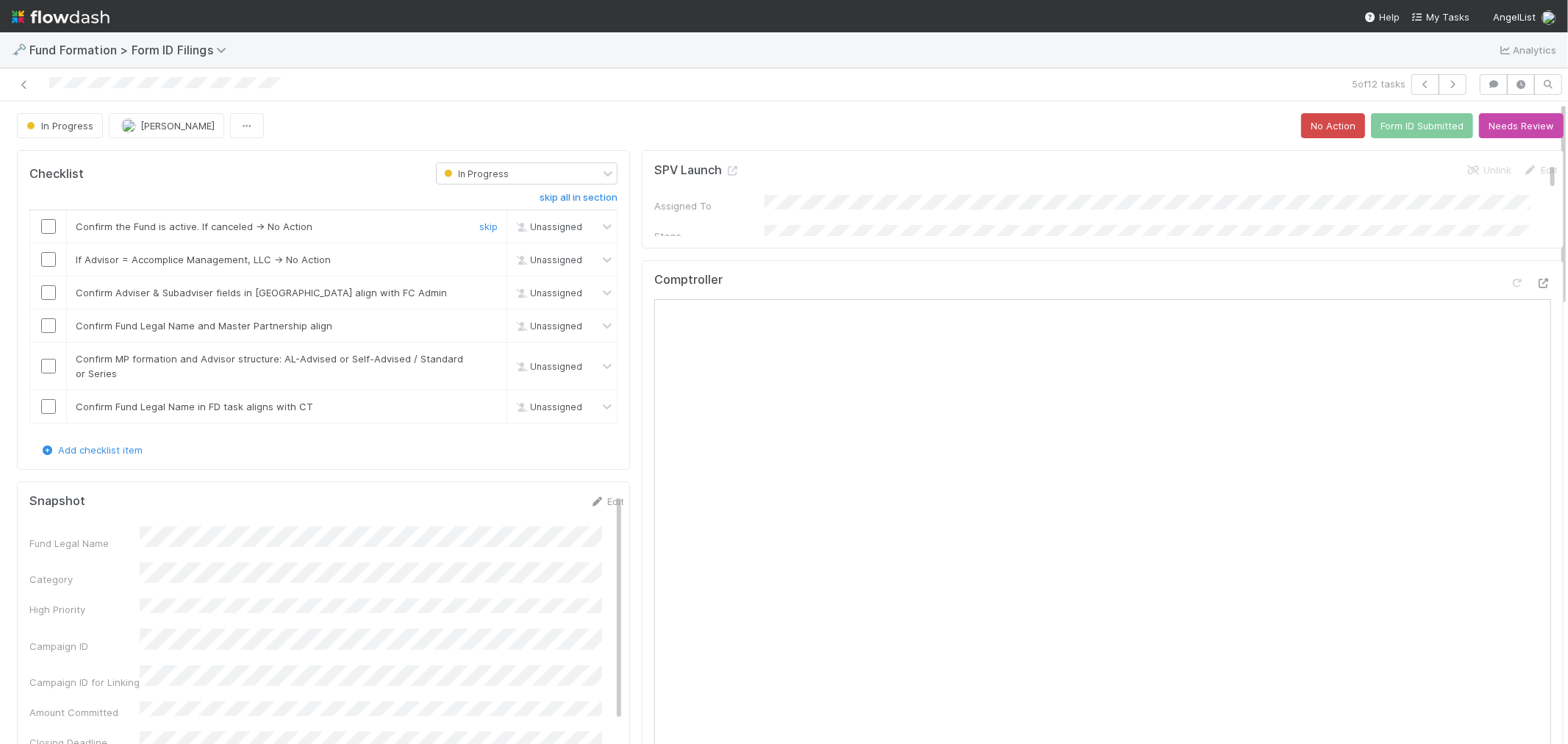
click at [52, 221] on input "checkbox" at bounding box center [49, 226] width 15 height 15
click at [480, 262] on link "skip" at bounding box center [489, 259] width 18 height 12
click at [45, 290] on input "checkbox" at bounding box center [49, 293] width 15 height 15
click at [46, 324] on input "checkbox" at bounding box center [49, 325] width 15 height 15
click at [47, 364] on input "checkbox" at bounding box center [49, 366] width 15 height 15
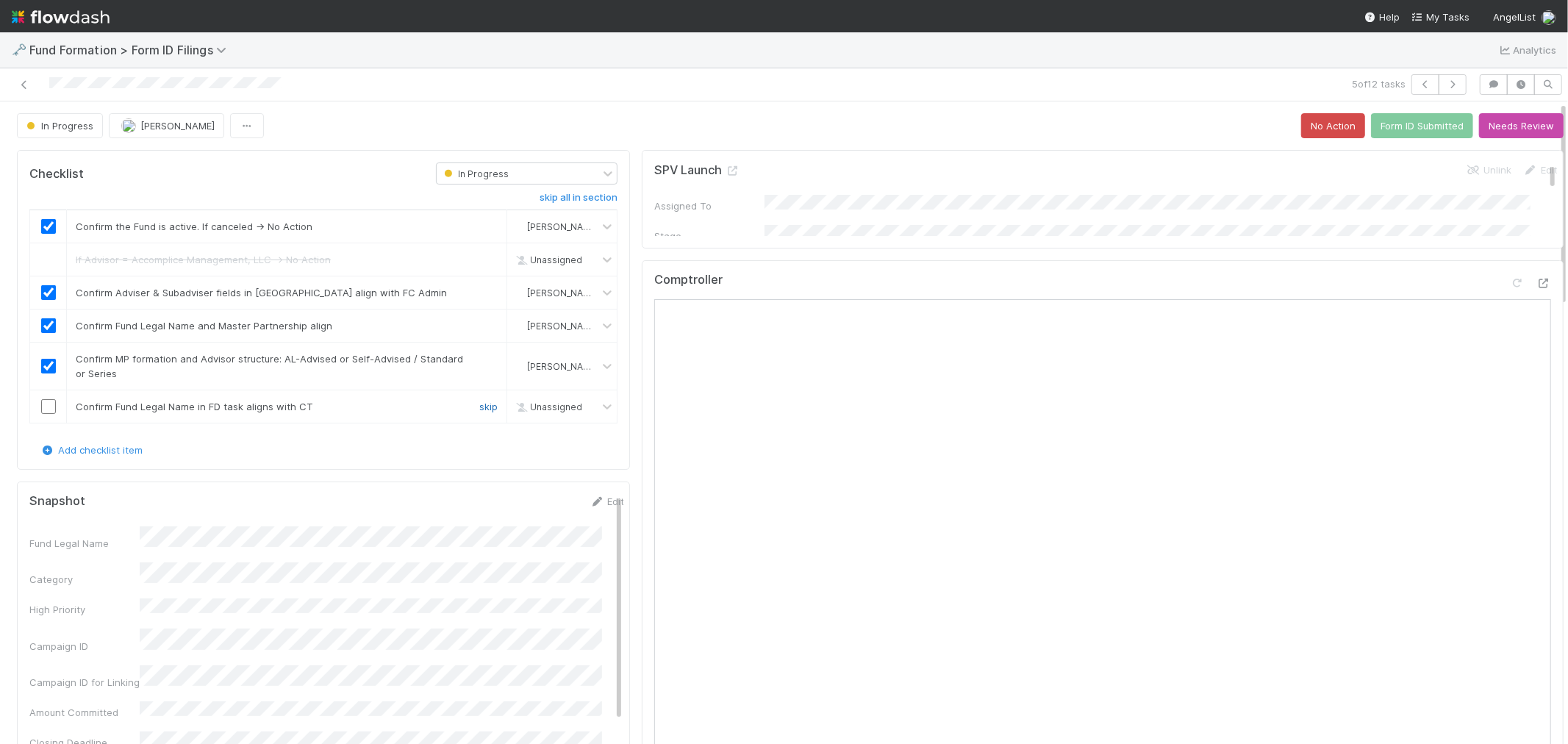
click at [480, 406] on link "skip" at bounding box center [489, 407] width 18 height 12
click at [1392, 121] on button "Form ID Submitted" at bounding box center [1422, 125] width 103 height 25
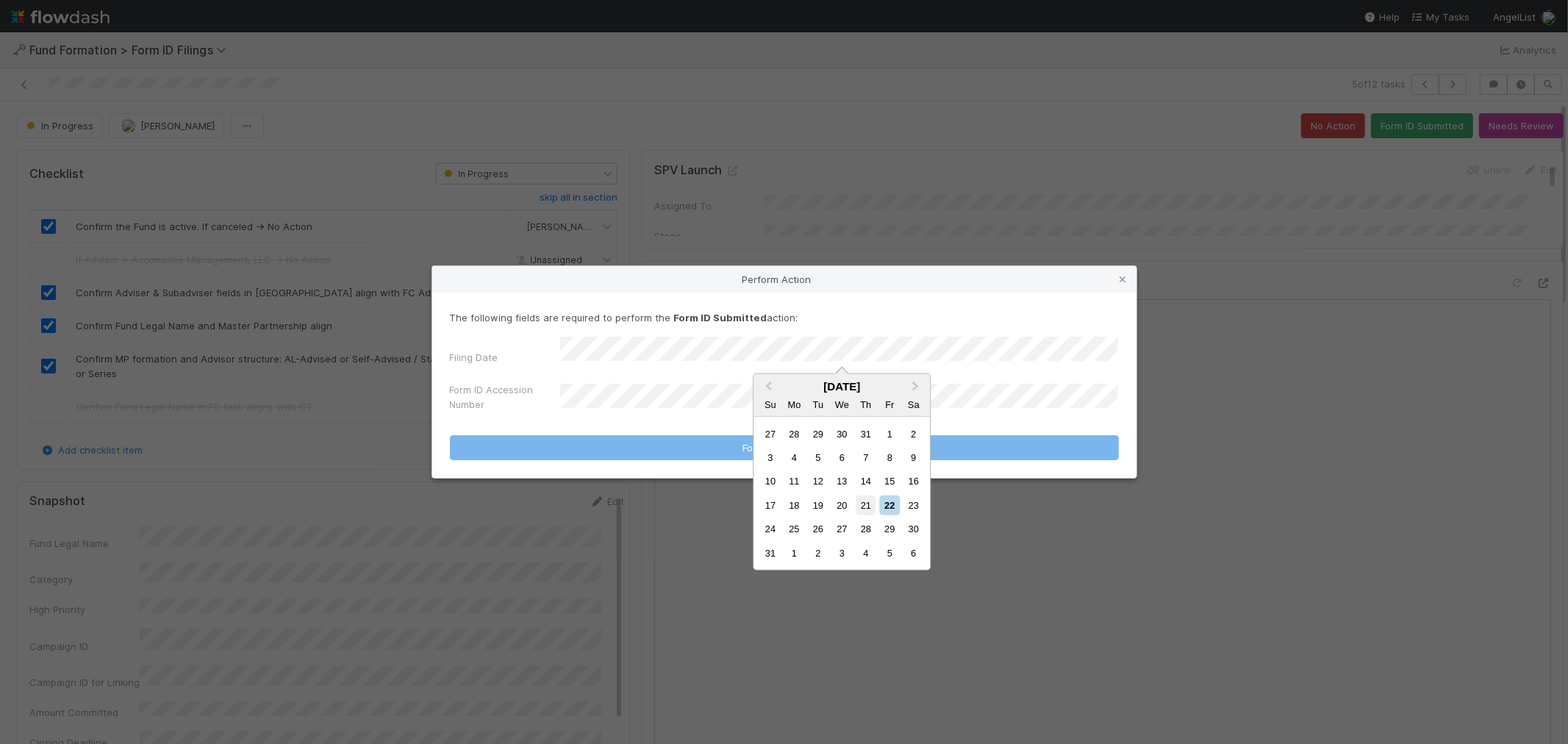
click at [875, 511] on div "21" at bounding box center [865, 505] width 19 height 19
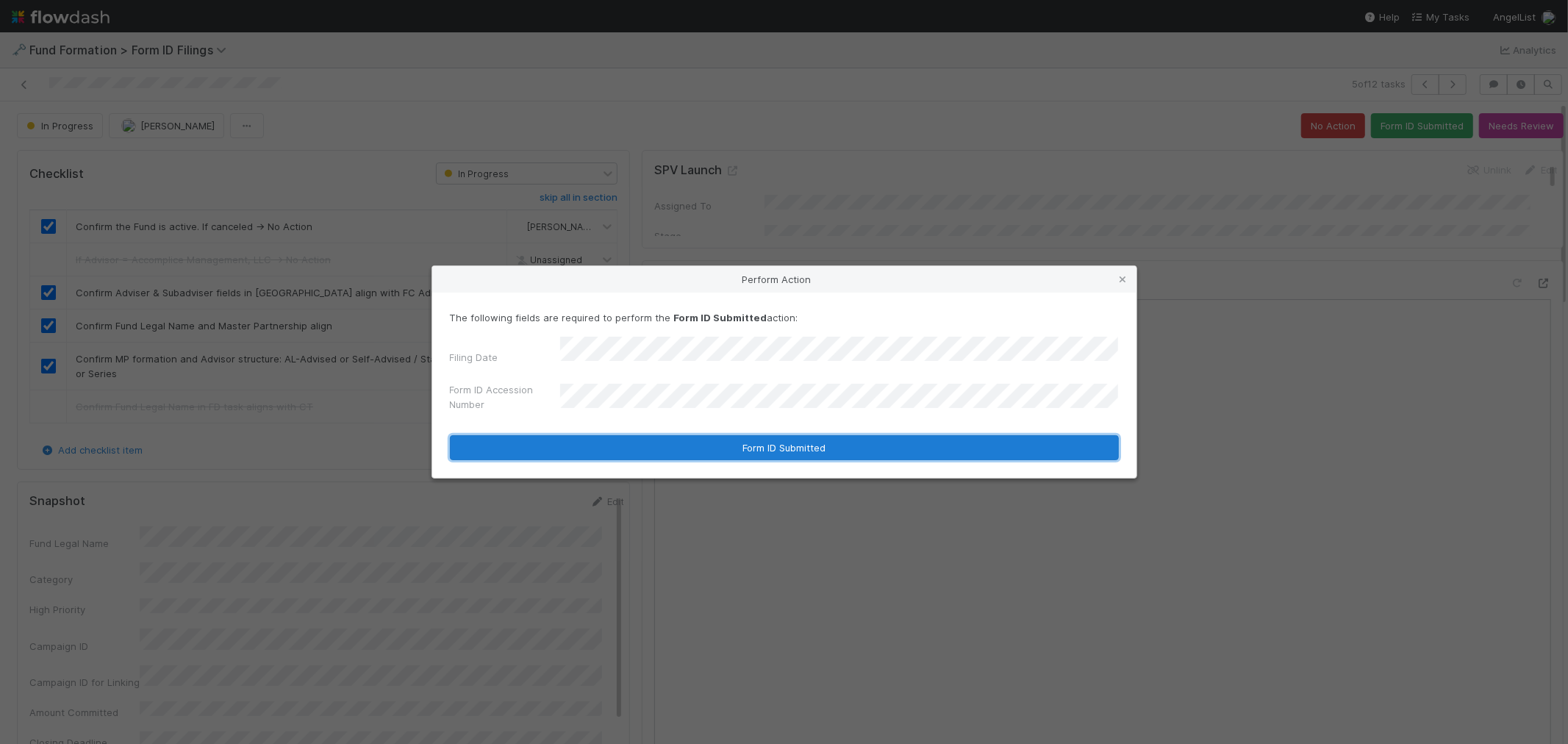
click at [675, 443] on button "Form ID Submitted" at bounding box center [784, 447] width 669 height 25
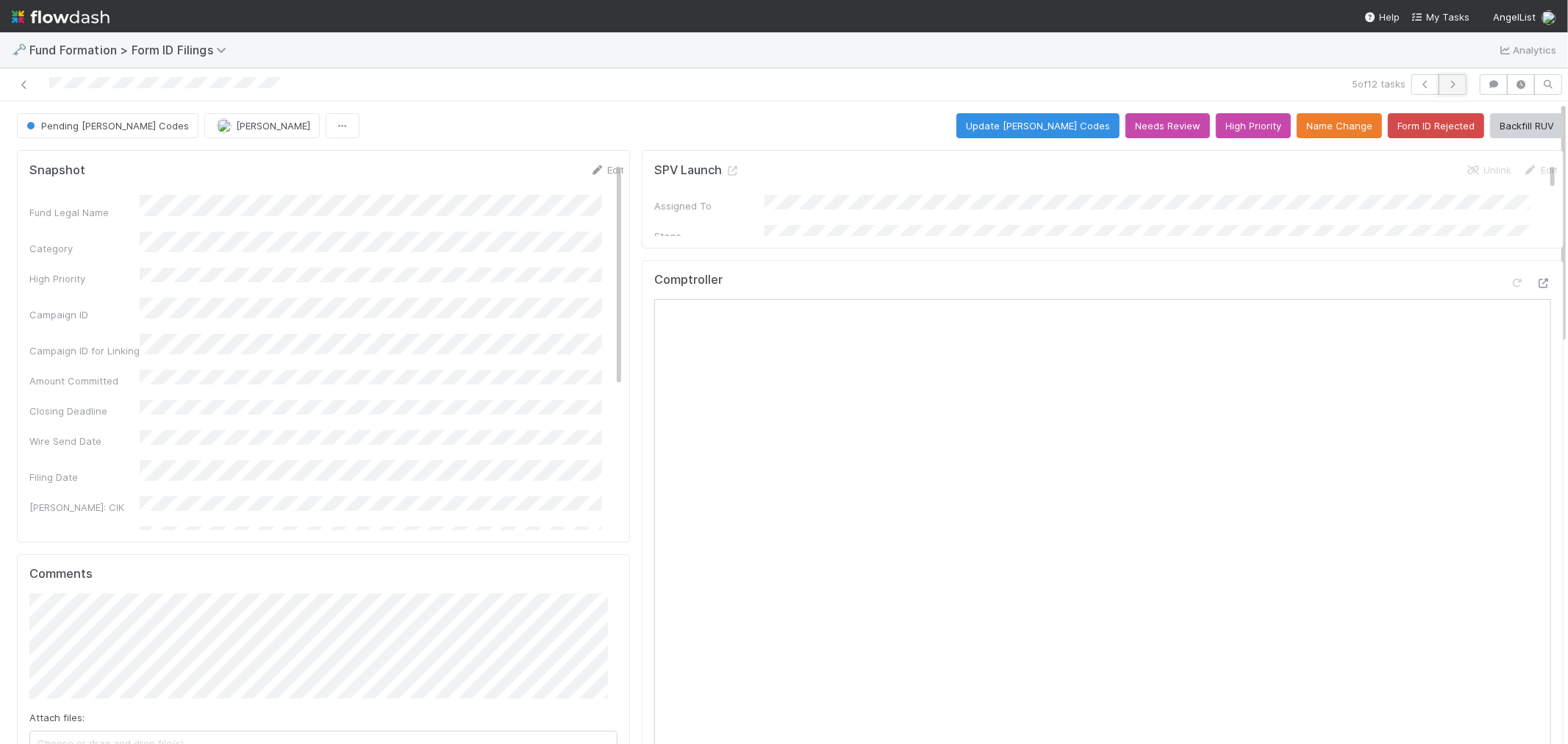
click at [1445, 85] on icon "button" at bounding box center [1453, 85] width 15 height 9
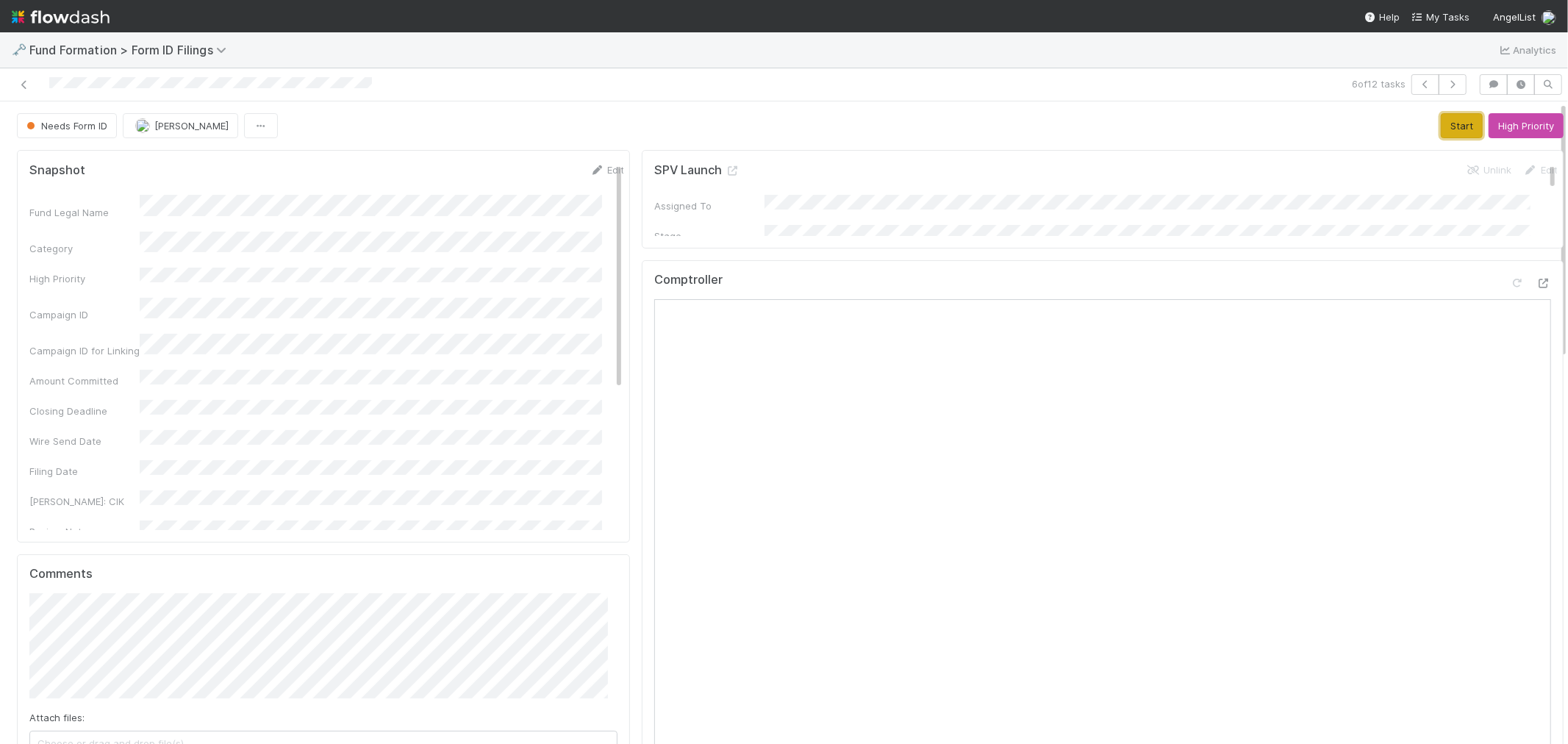
click at [1440, 128] on button "Start" at bounding box center [1461, 125] width 42 height 25
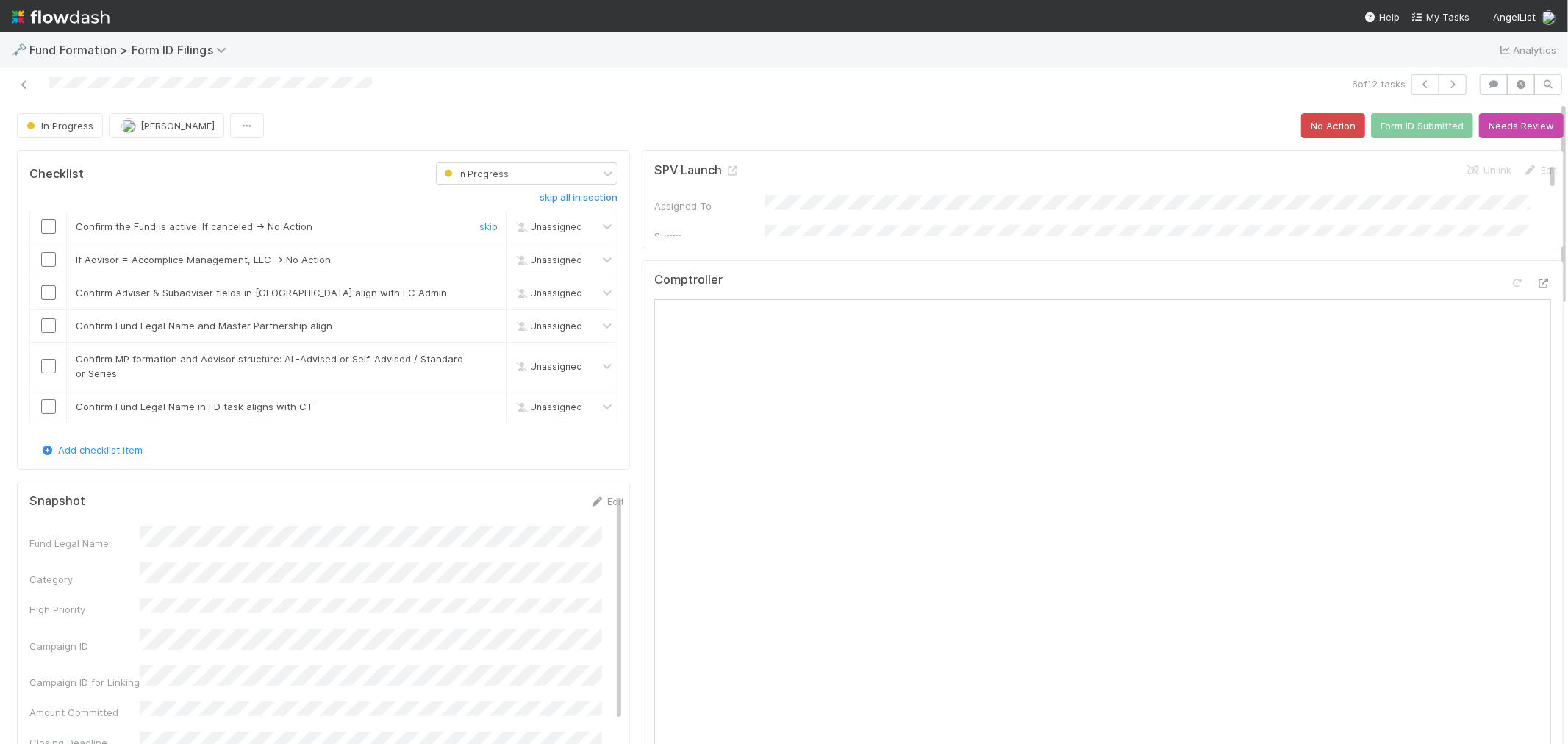
click at [47, 228] on input "checkbox" at bounding box center [49, 226] width 15 height 15
click at [480, 262] on link "skip" at bounding box center [489, 259] width 18 height 12
click at [45, 288] on input "checkbox" at bounding box center [49, 293] width 15 height 15
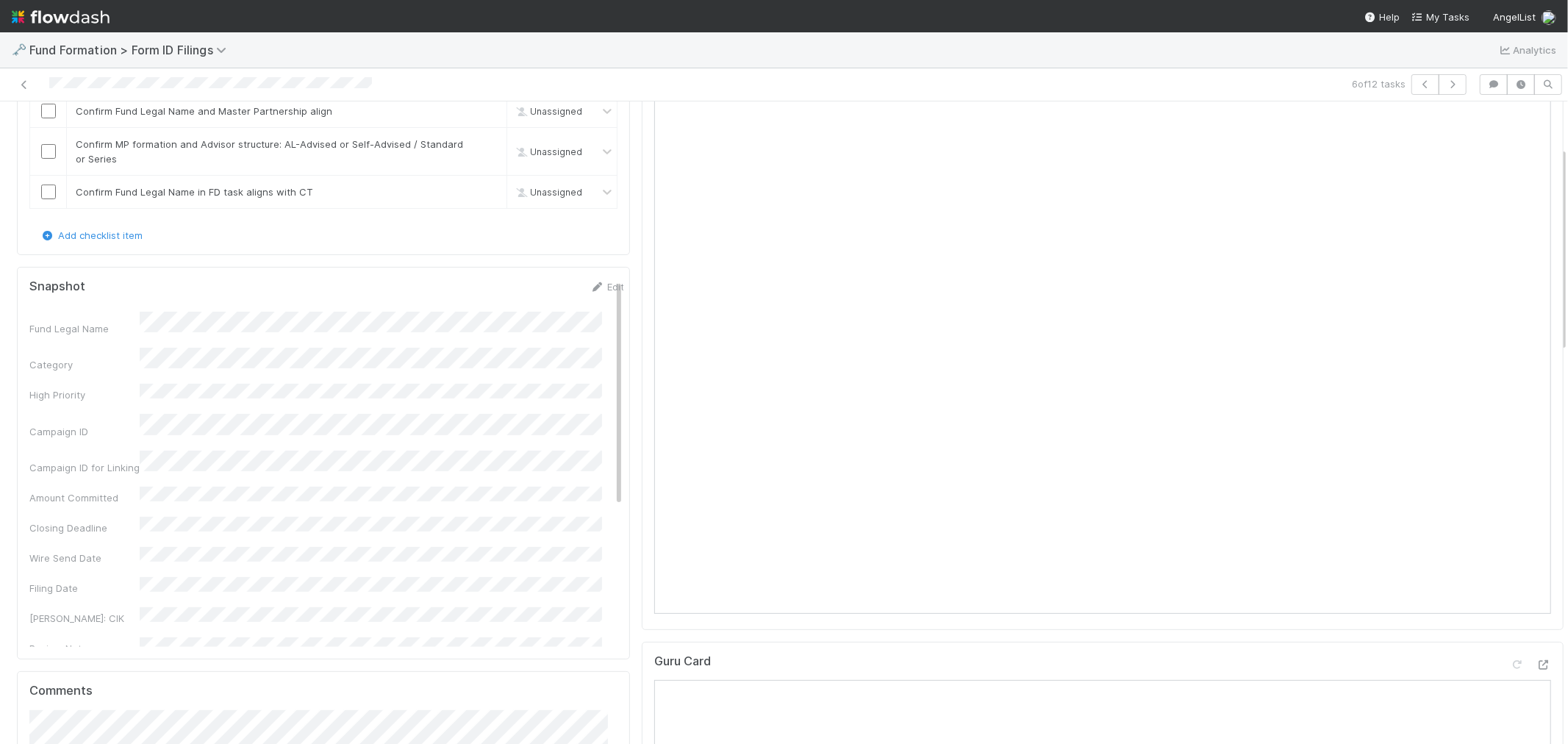
scroll to position [136, 0]
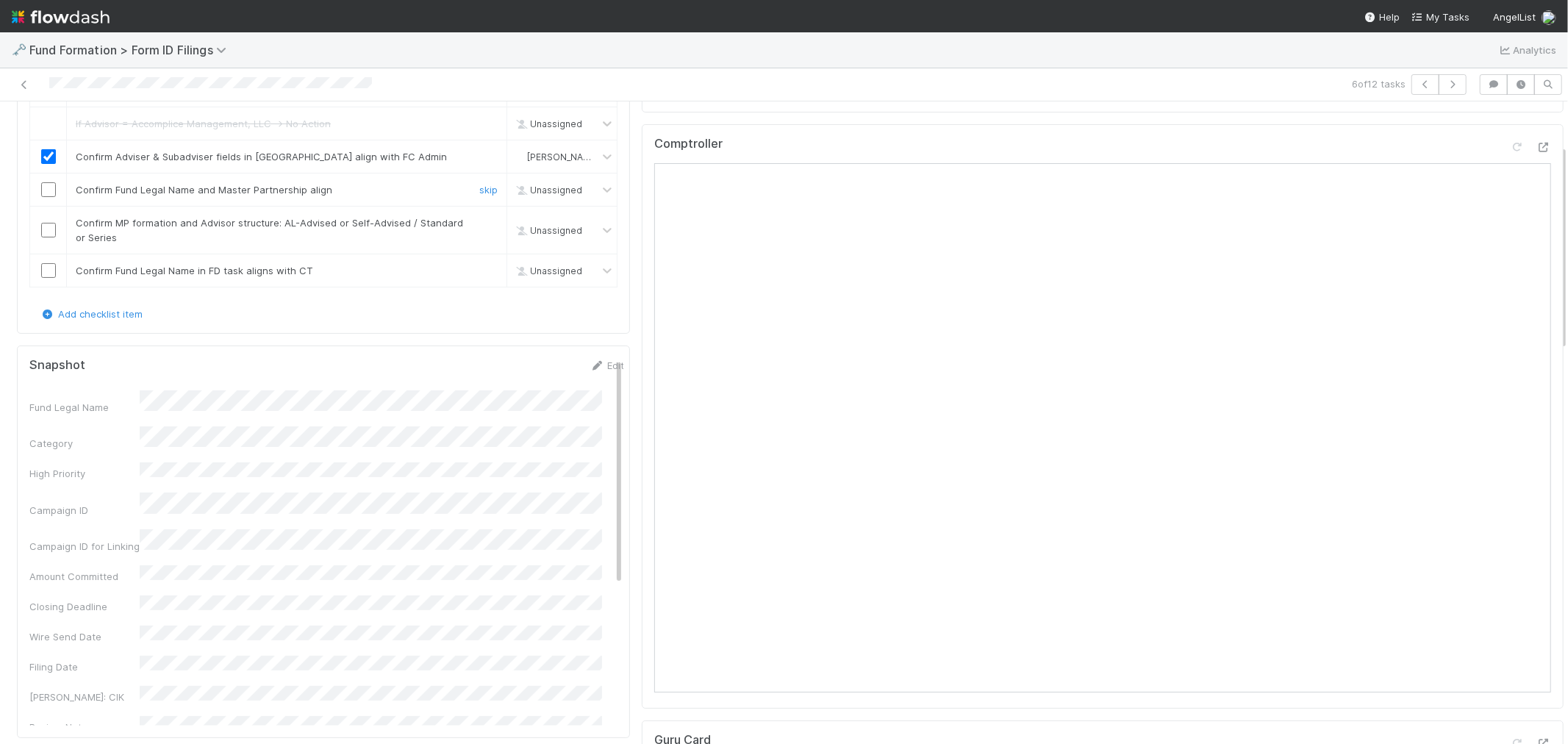
click at [49, 185] on input "checkbox" at bounding box center [49, 189] width 15 height 15
click at [46, 230] on input "checkbox" at bounding box center [49, 230] width 15 height 15
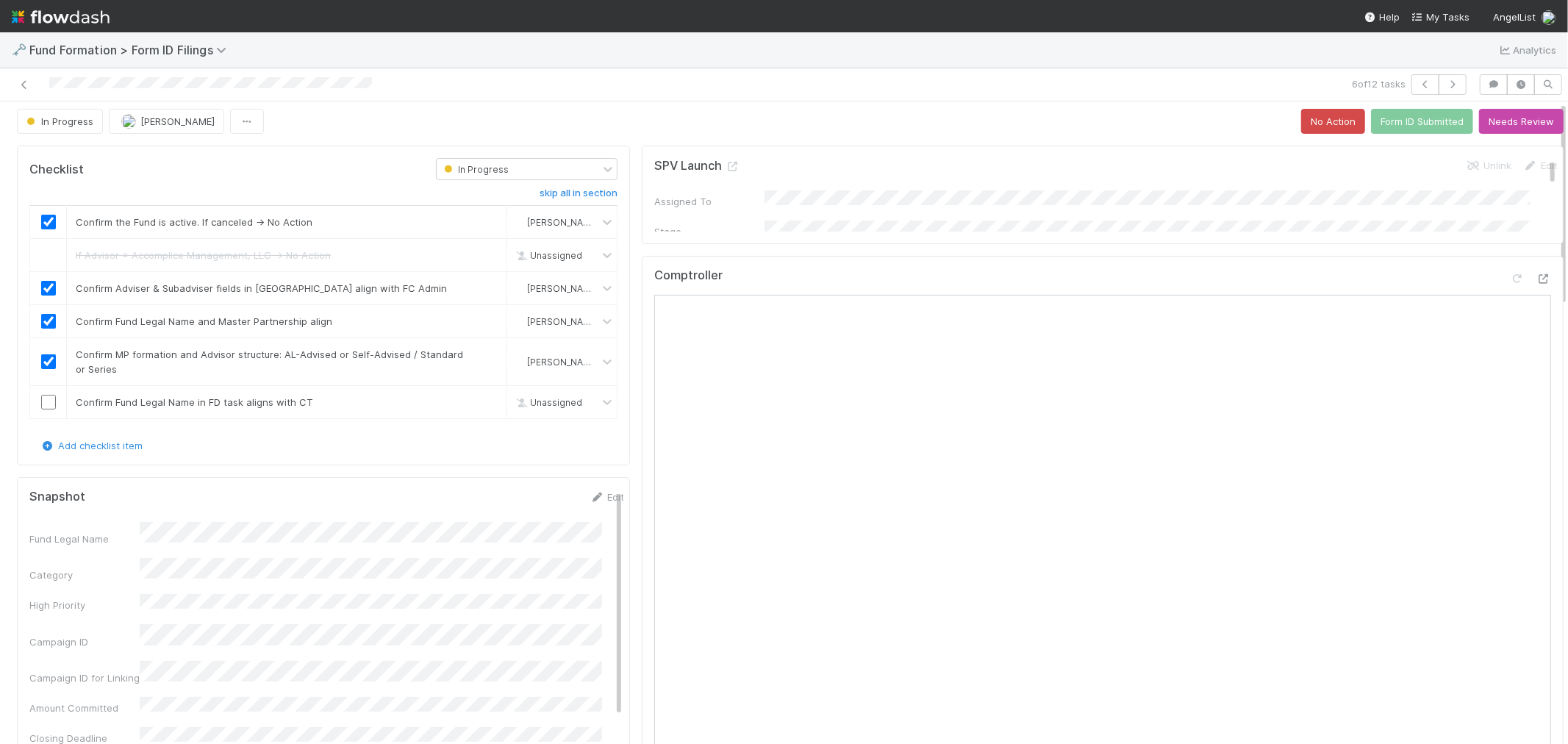
scroll to position [0, 0]
click at [480, 408] on link "skip" at bounding box center [489, 407] width 18 height 12
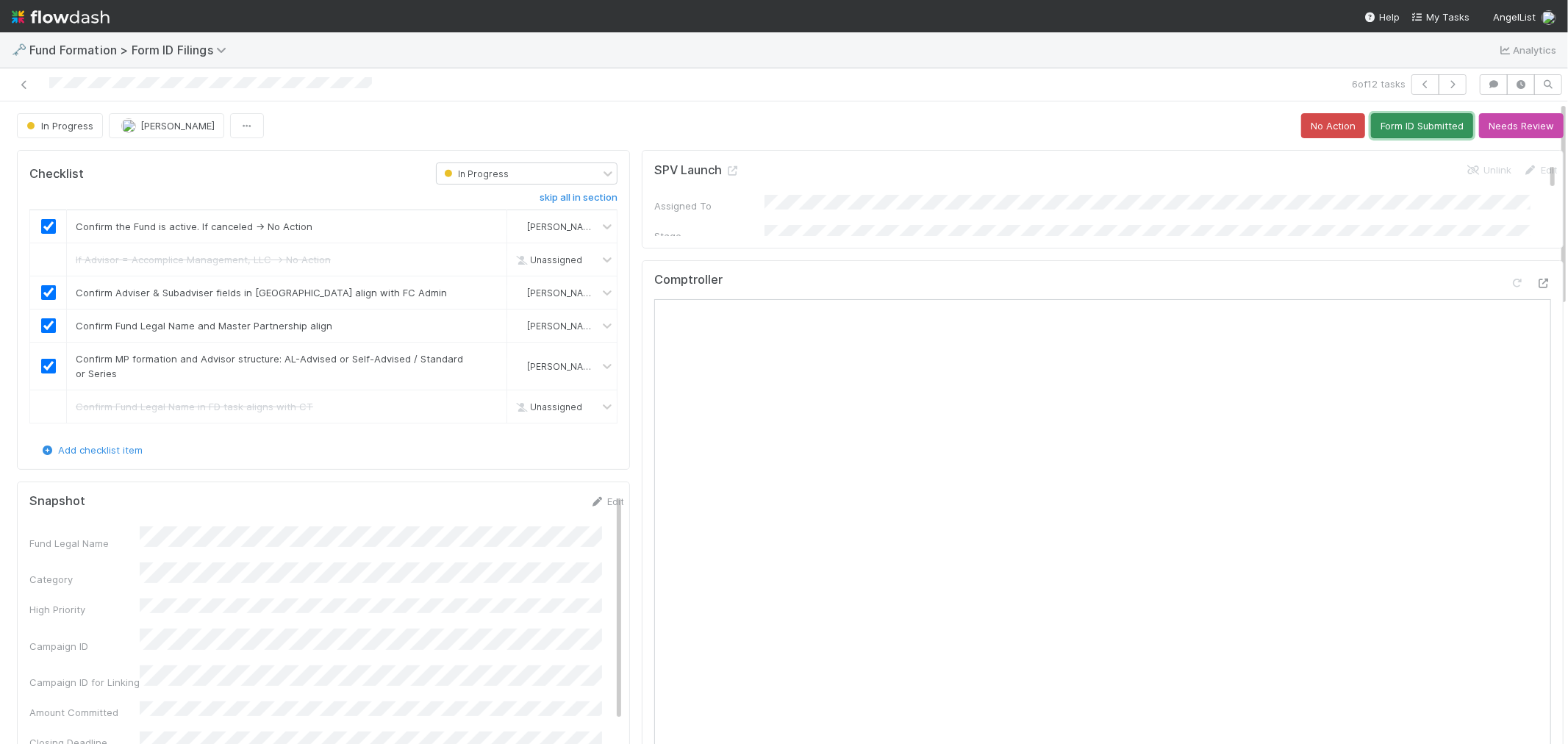
click at [1403, 128] on button "Form ID Submitted" at bounding box center [1422, 125] width 103 height 25
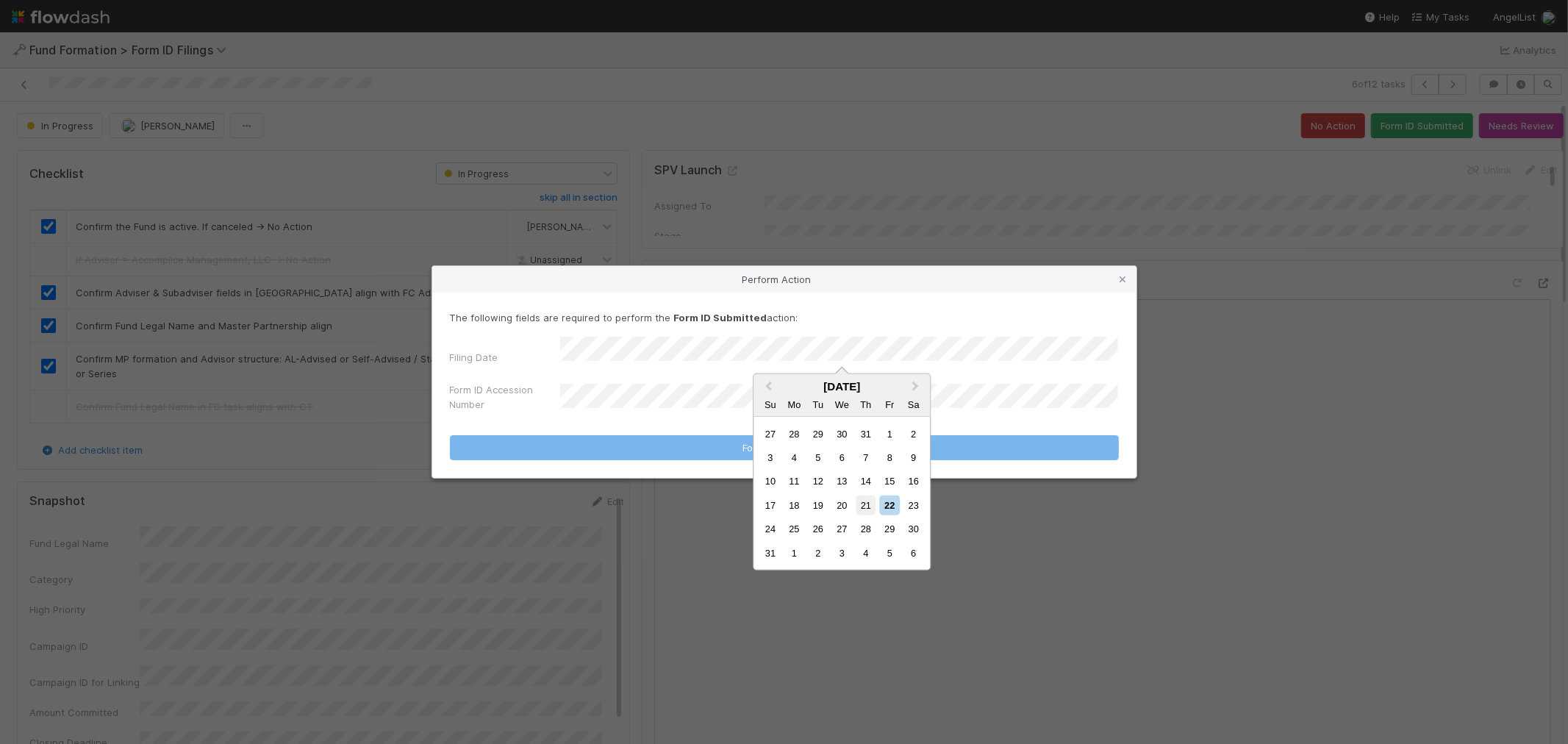
click at [861, 500] on div "21" at bounding box center [865, 505] width 19 height 19
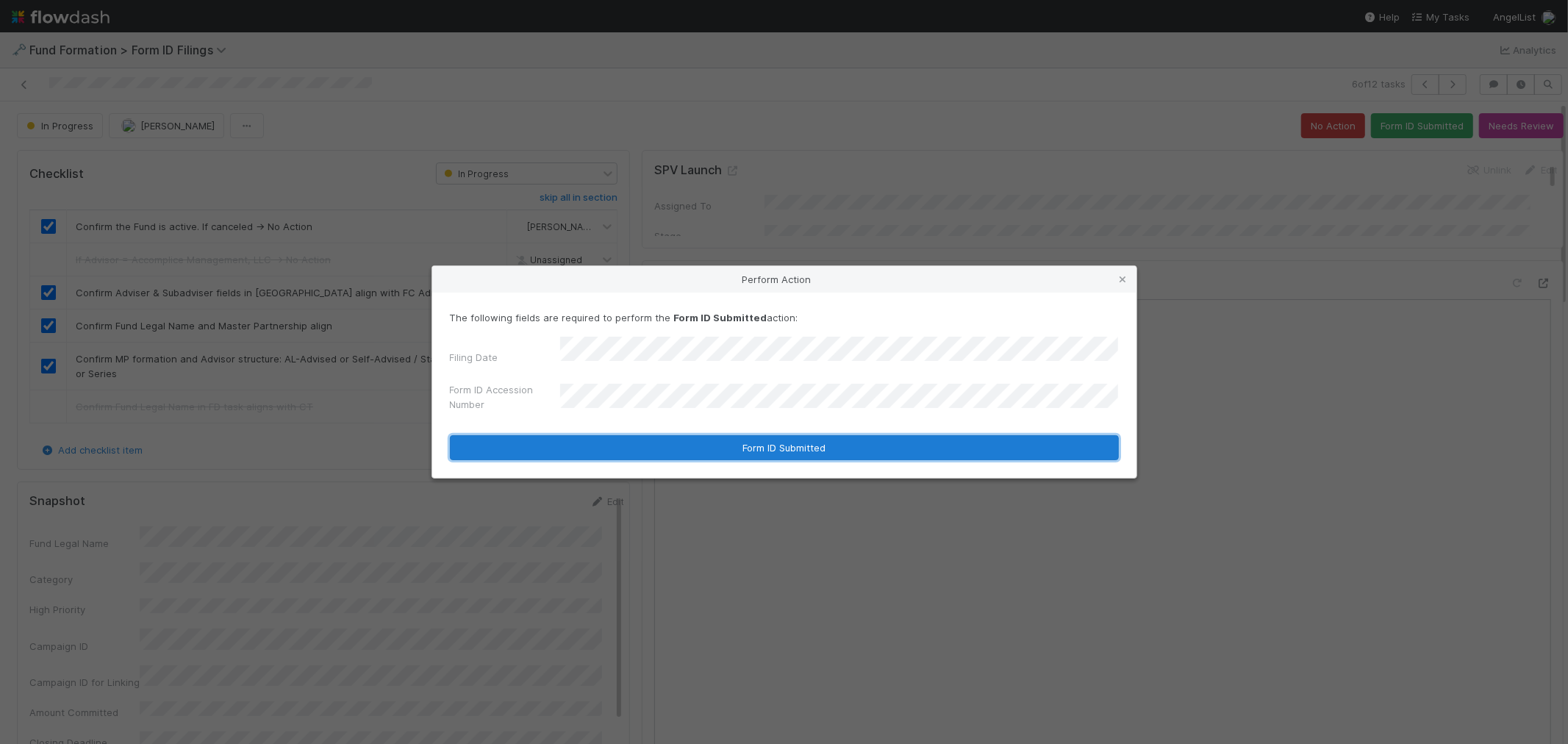
click at [632, 440] on button "Form ID Submitted" at bounding box center [784, 447] width 669 height 25
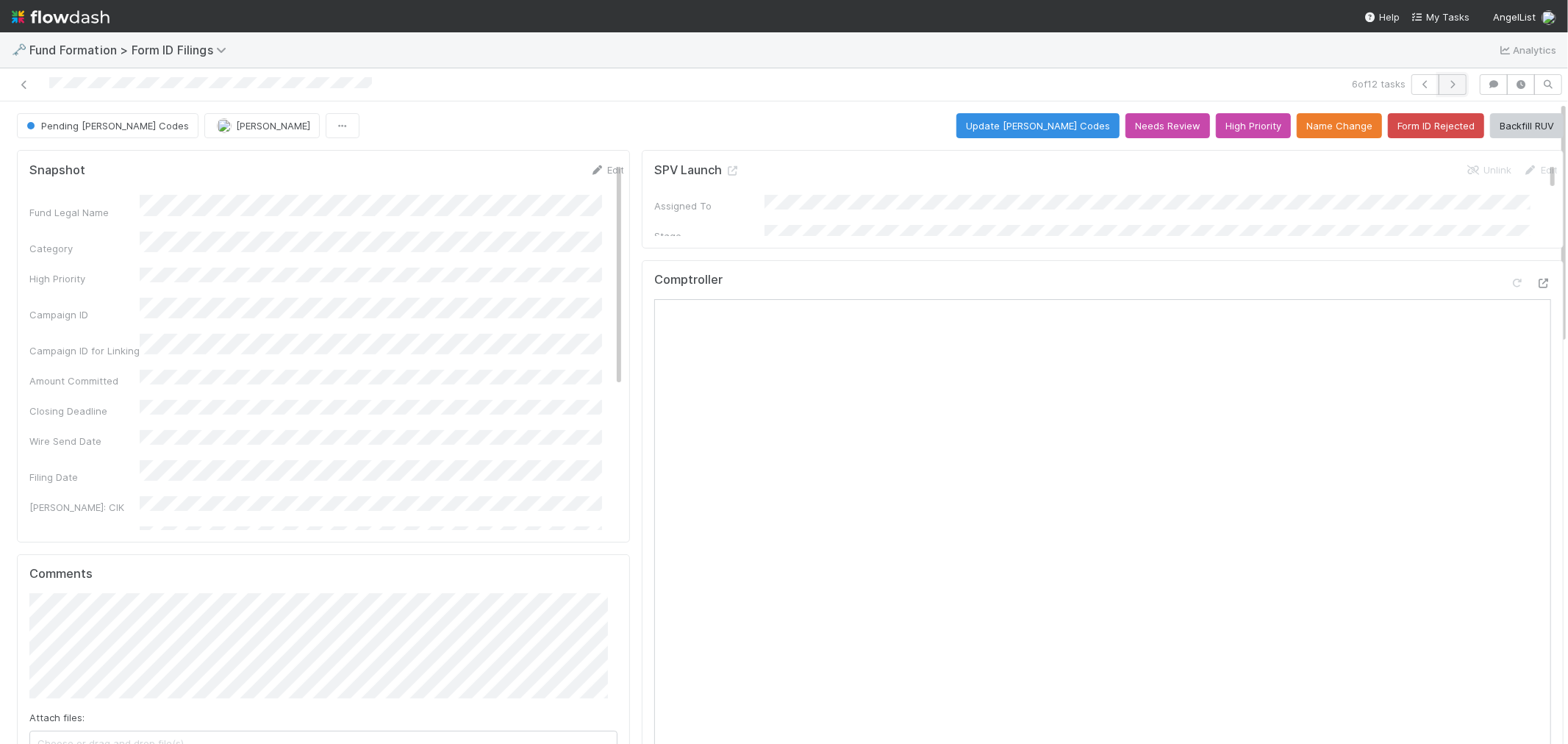
click at [1445, 80] on icon "button" at bounding box center [1453, 85] width 15 height 9
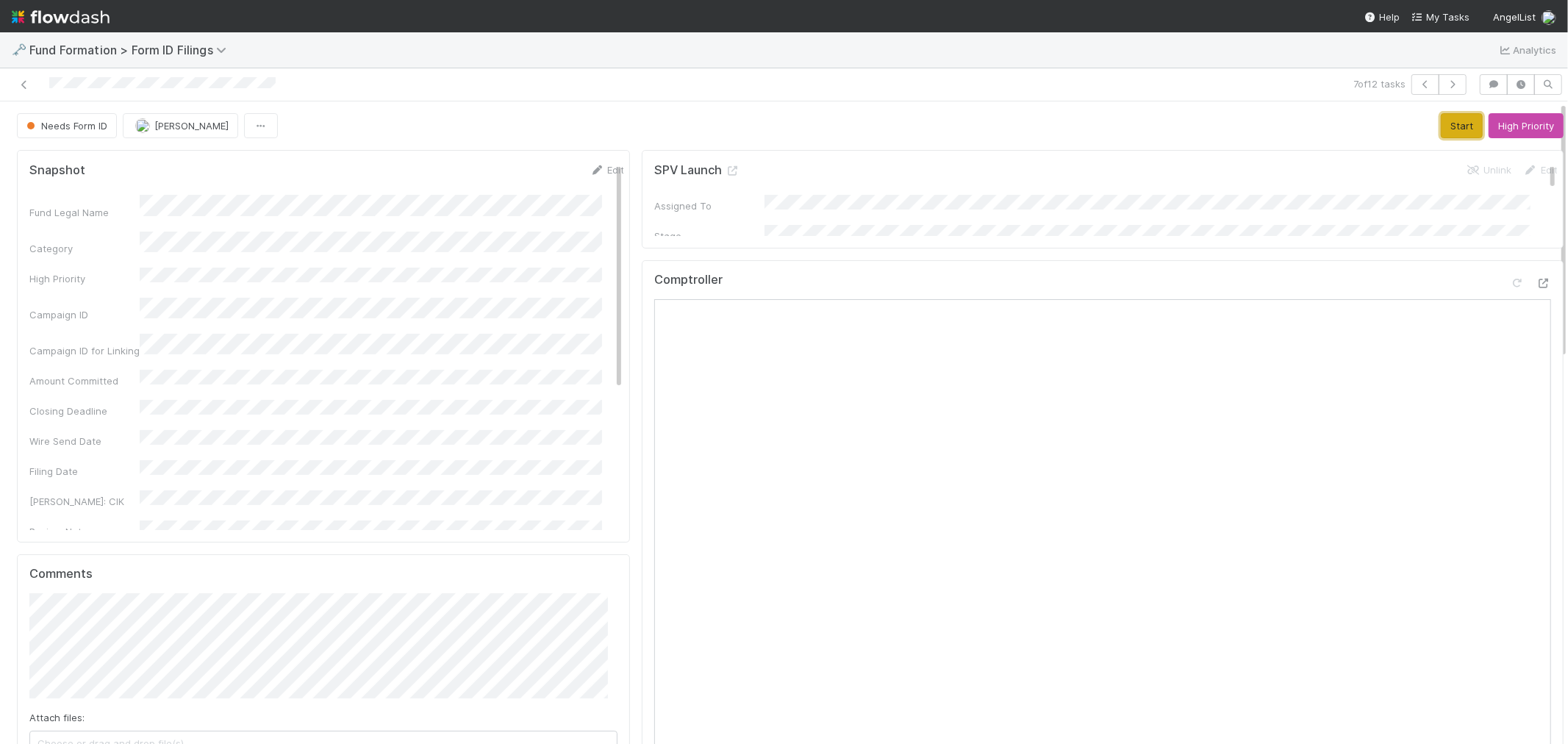
click at [1440, 128] on button "Start" at bounding box center [1461, 125] width 42 height 25
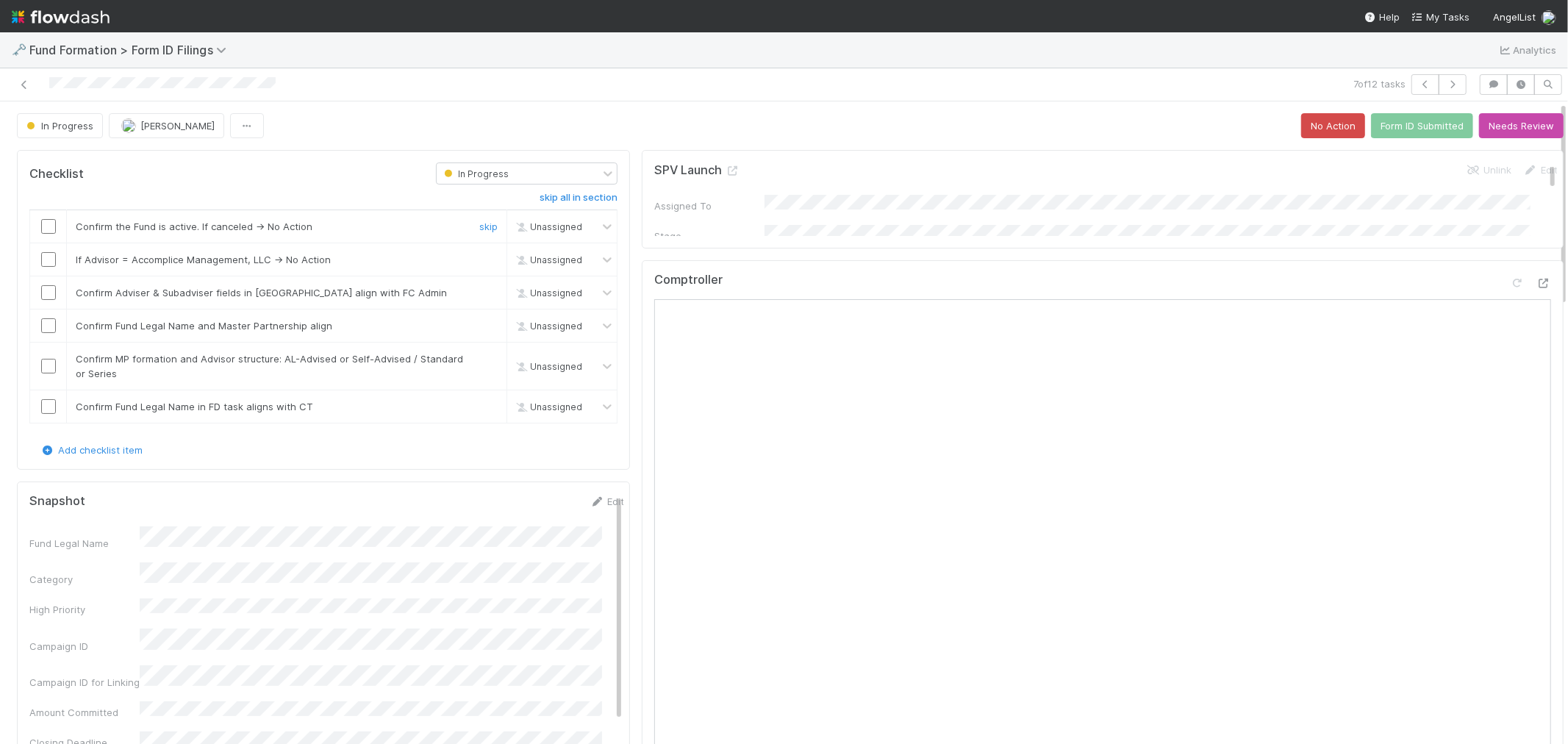
click at [42, 226] on input "checkbox" at bounding box center [49, 226] width 15 height 15
click at [480, 264] on link "skip" at bounding box center [489, 259] width 18 height 12
click at [53, 293] on input "checkbox" at bounding box center [49, 293] width 15 height 15
click at [48, 326] on input "checkbox" at bounding box center [49, 325] width 15 height 15
click at [46, 365] on input "checkbox" at bounding box center [49, 366] width 15 height 15
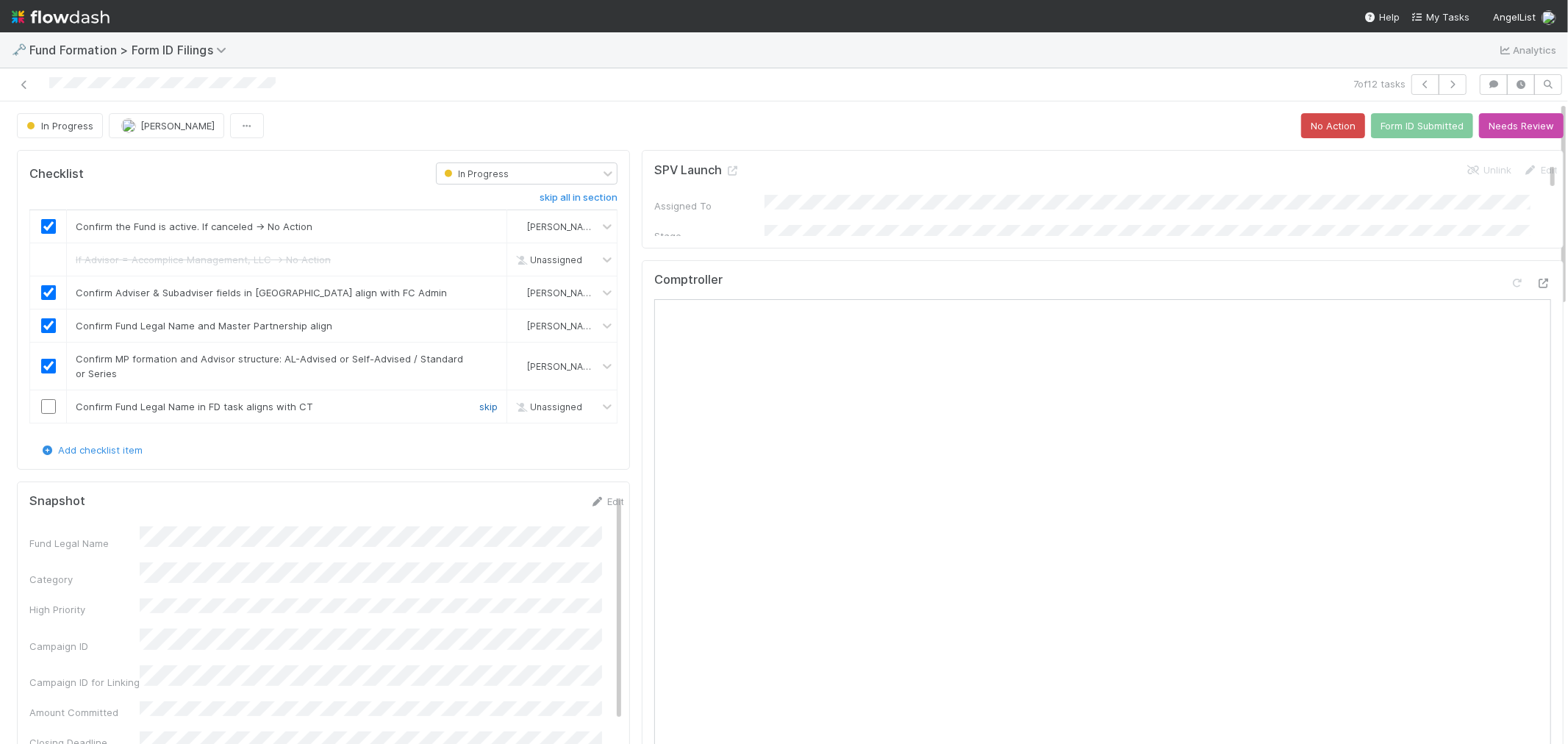
click at [481, 406] on link "skip" at bounding box center [489, 407] width 18 height 12
click at [1373, 132] on button "Form ID Submitted" at bounding box center [1422, 125] width 103 height 25
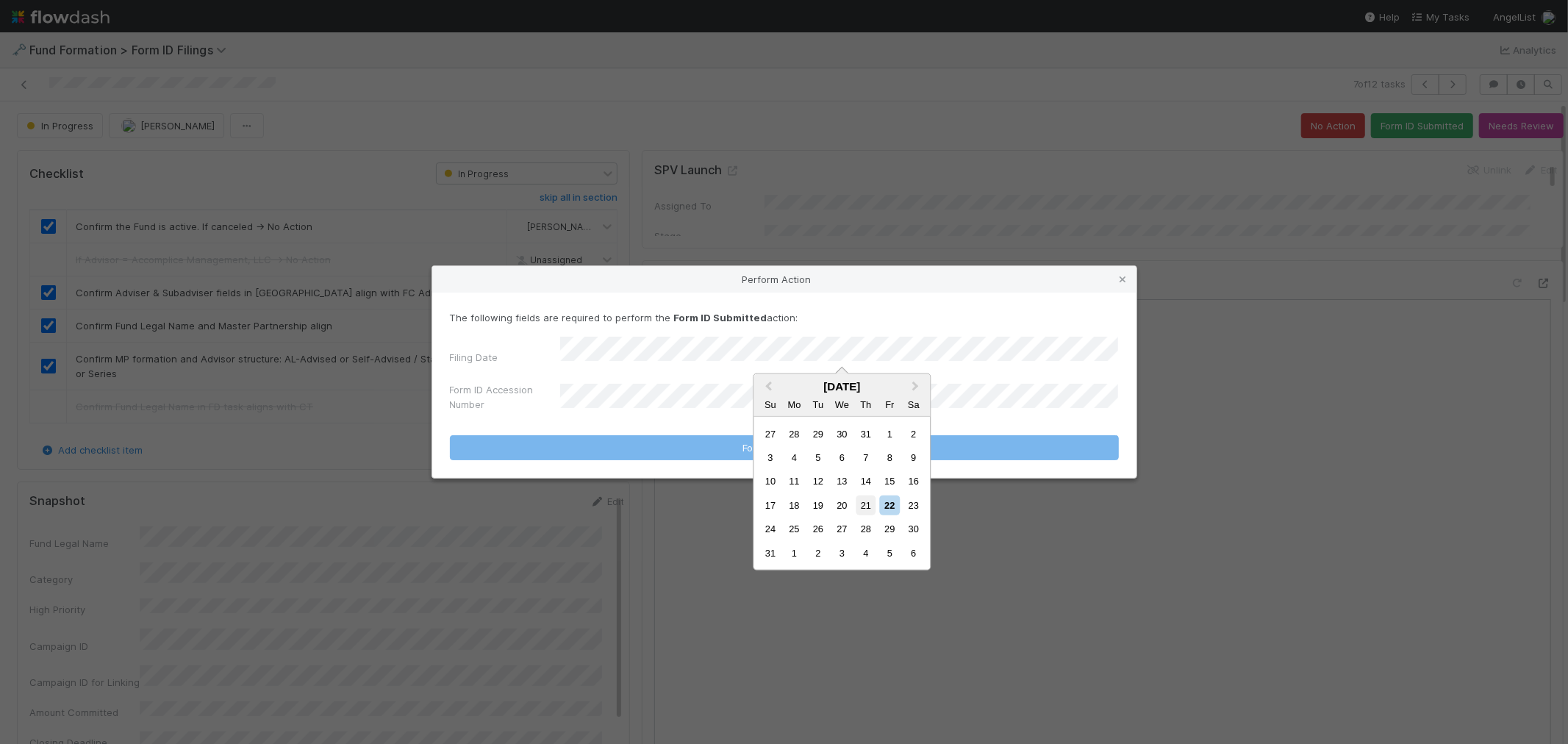
click at [860, 508] on div "21" at bounding box center [865, 505] width 19 height 19
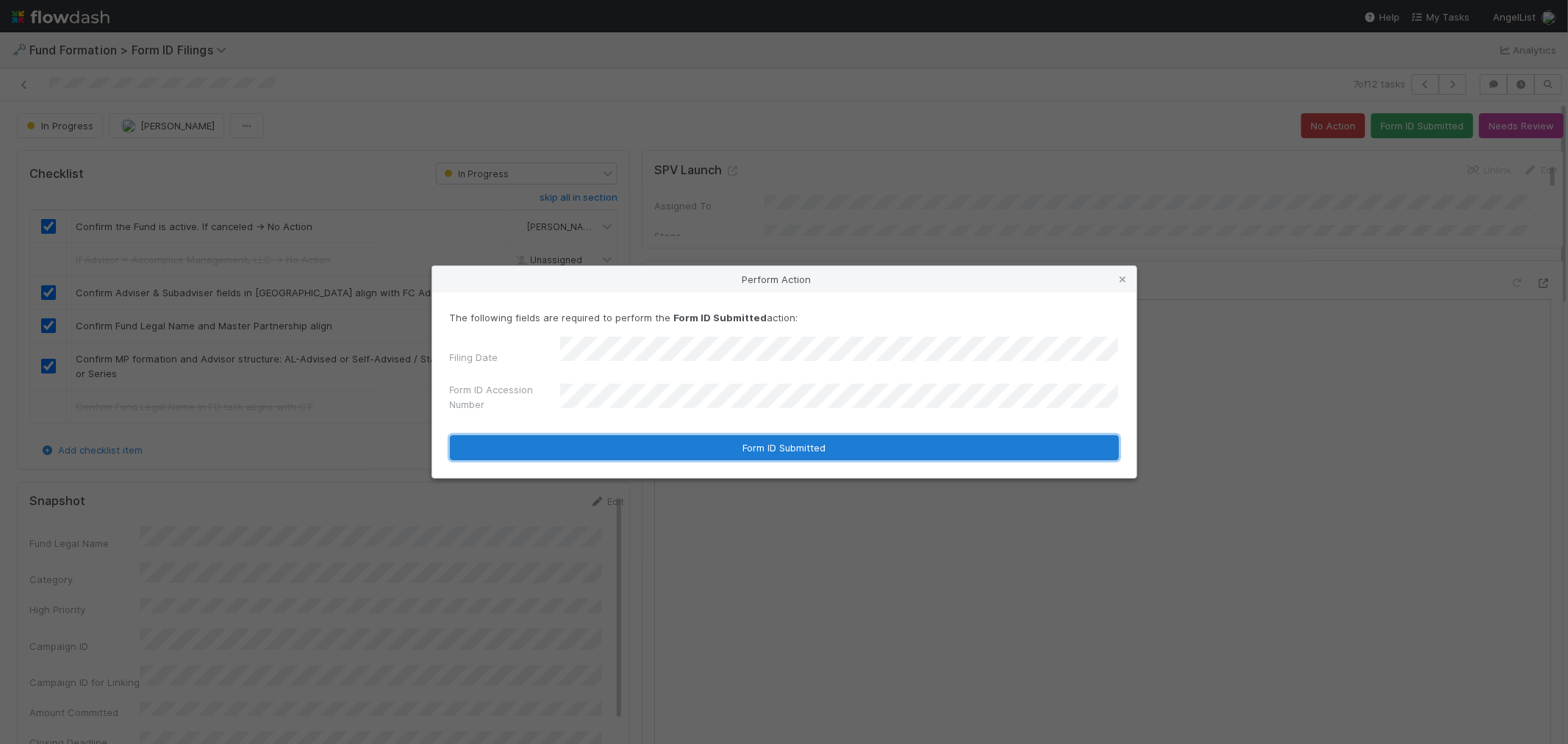
click at [627, 435] on button "Form ID Submitted" at bounding box center [784, 447] width 669 height 25
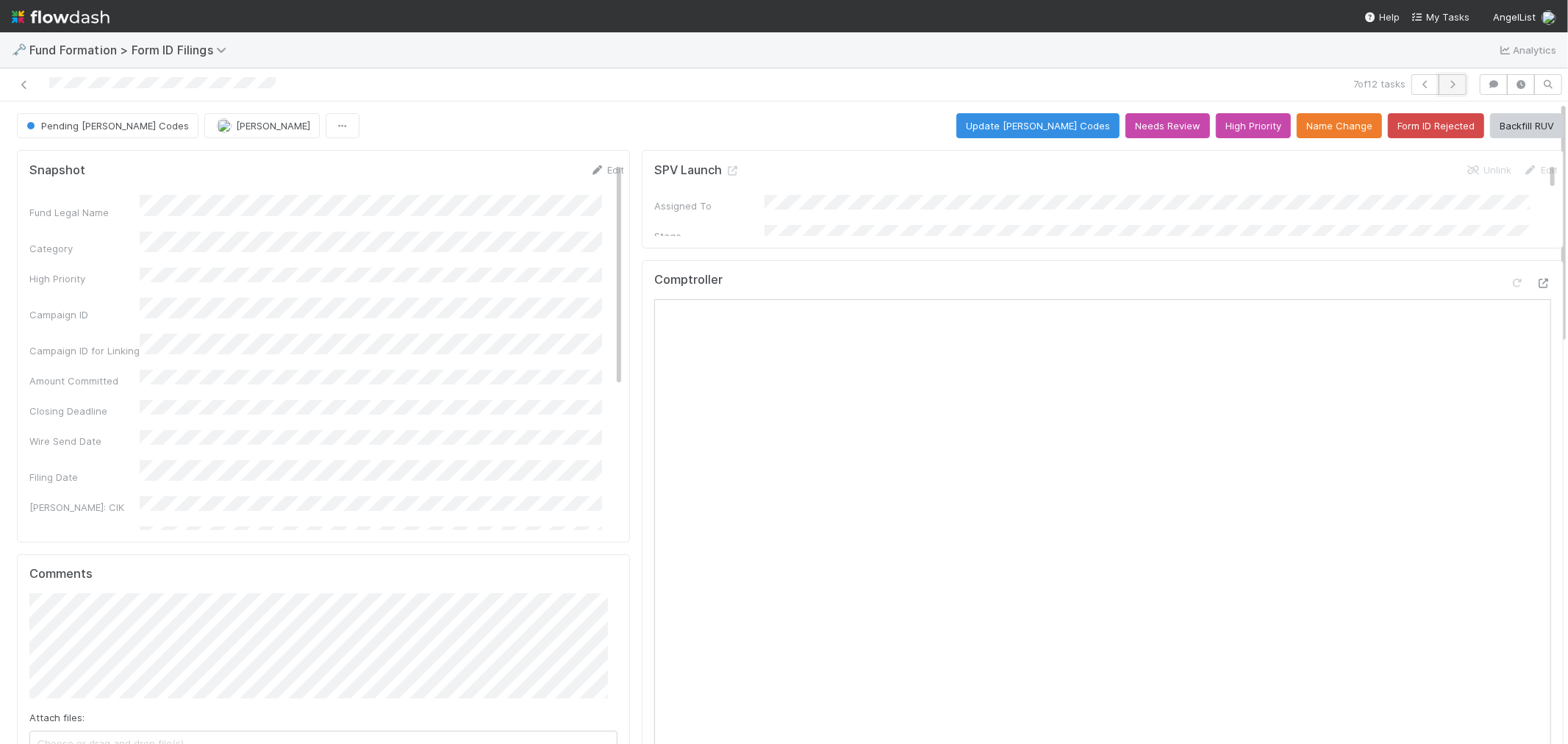
click at [1445, 84] on icon "button" at bounding box center [1453, 85] width 15 height 9
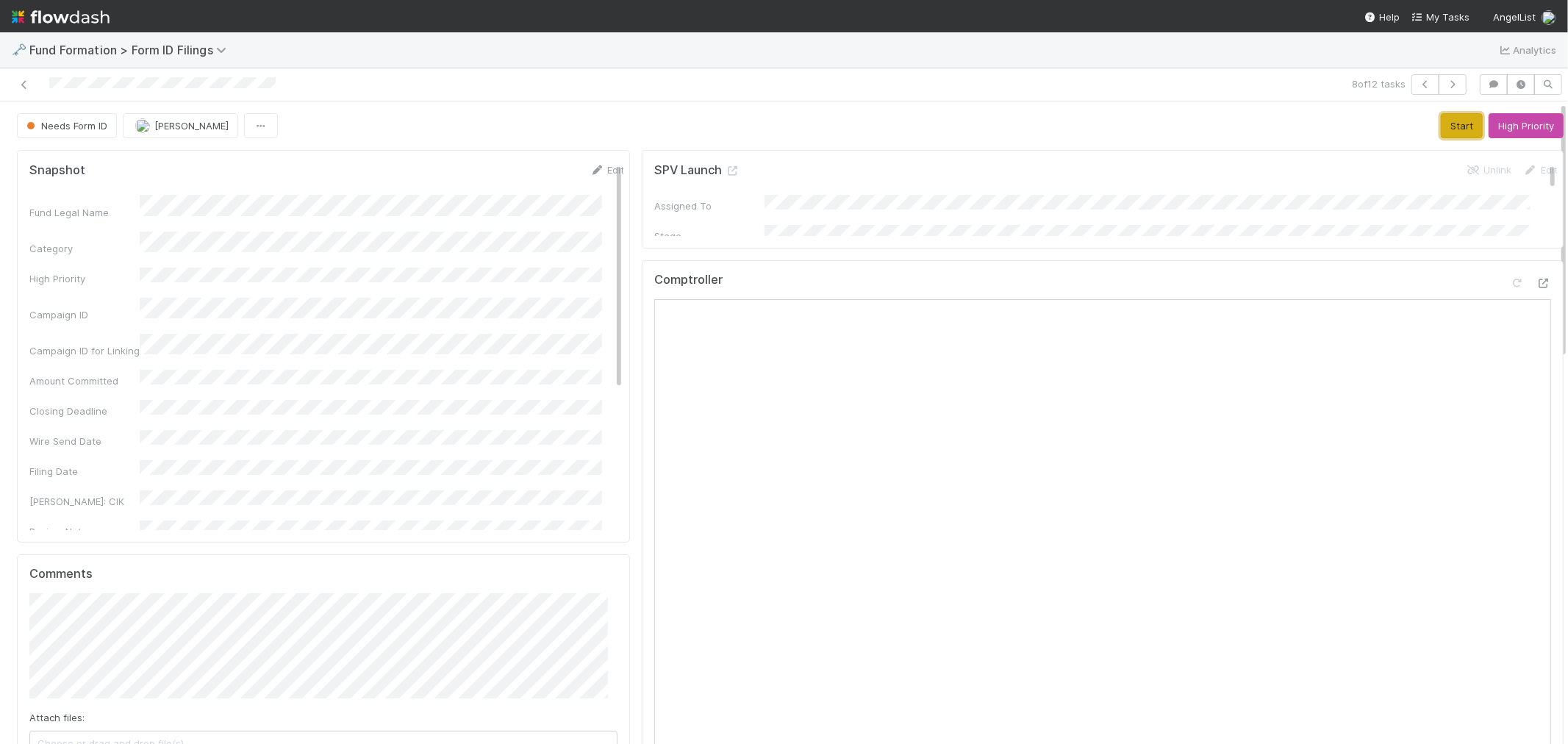
click at [1440, 129] on button "Start" at bounding box center [1461, 125] width 42 height 25
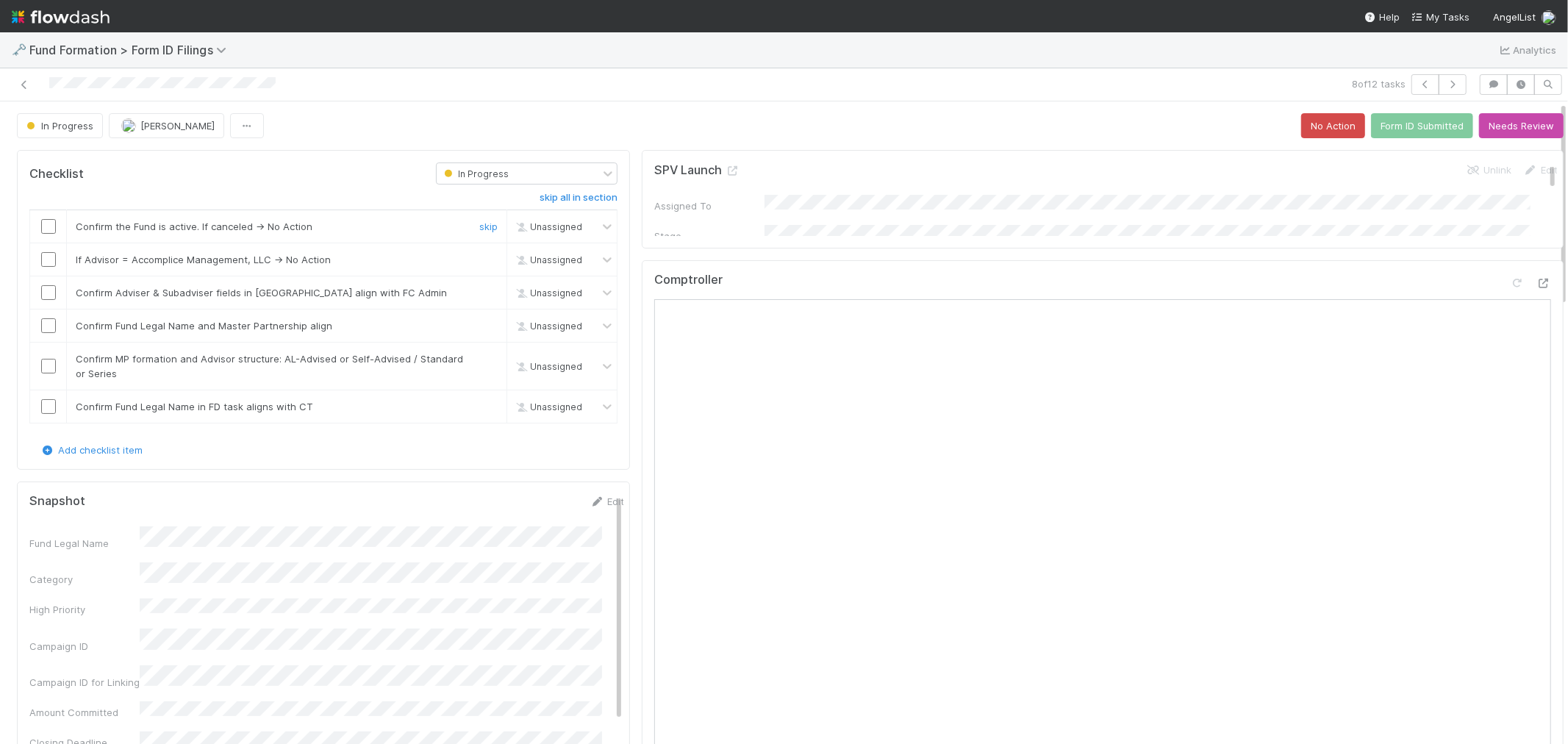
click at [50, 231] on input "checkbox" at bounding box center [49, 226] width 15 height 15
click at [480, 262] on link "skip" at bounding box center [489, 259] width 18 height 12
click at [48, 295] on input "checkbox" at bounding box center [49, 293] width 15 height 15
click at [43, 325] on input "checkbox" at bounding box center [49, 325] width 15 height 15
click at [45, 369] on input "checkbox" at bounding box center [49, 366] width 15 height 15
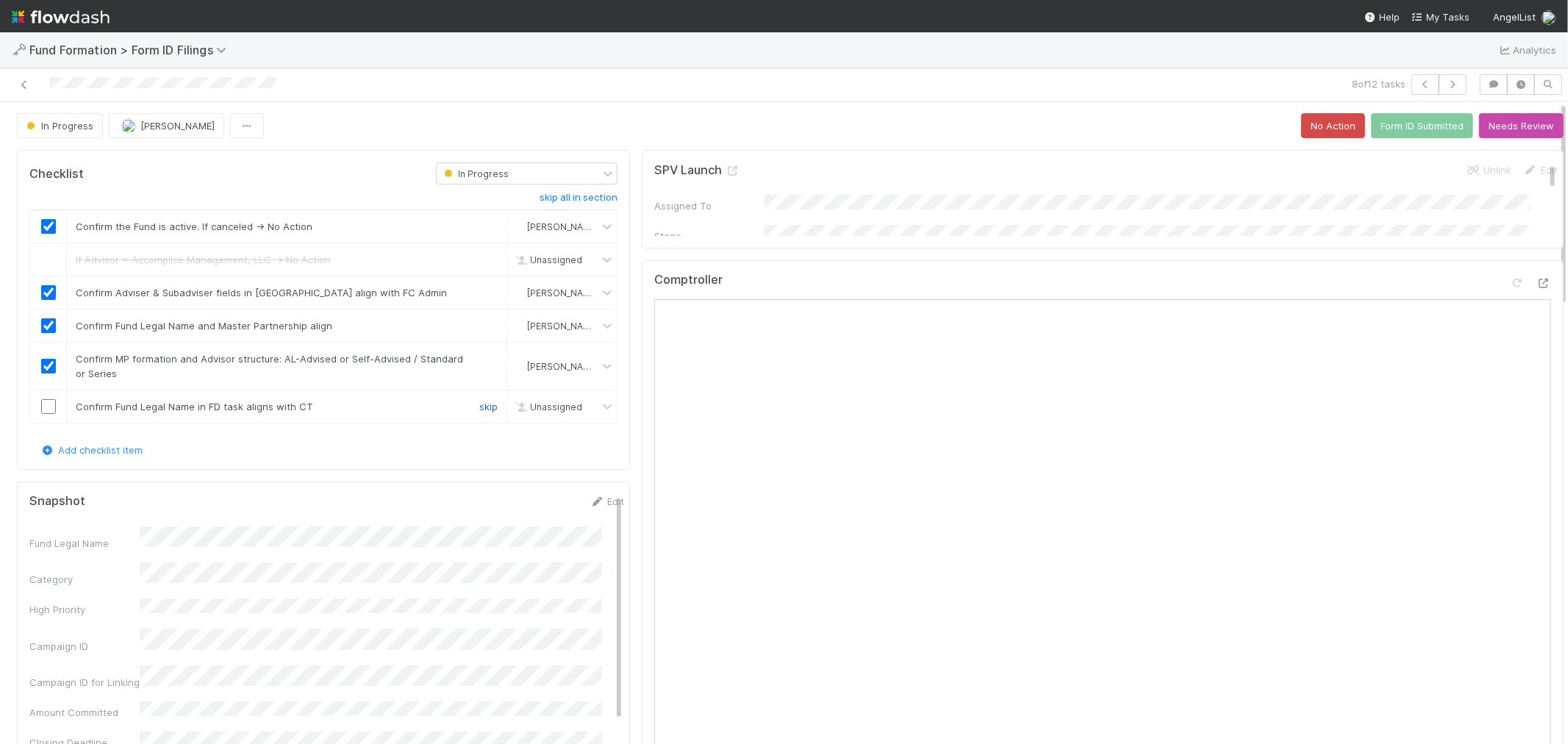
click at [480, 407] on link "skip" at bounding box center [489, 407] width 18 height 12
click at [1388, 128] on button "Form ID Submitted" at bounding box center [1422, 125] width 103 height 25
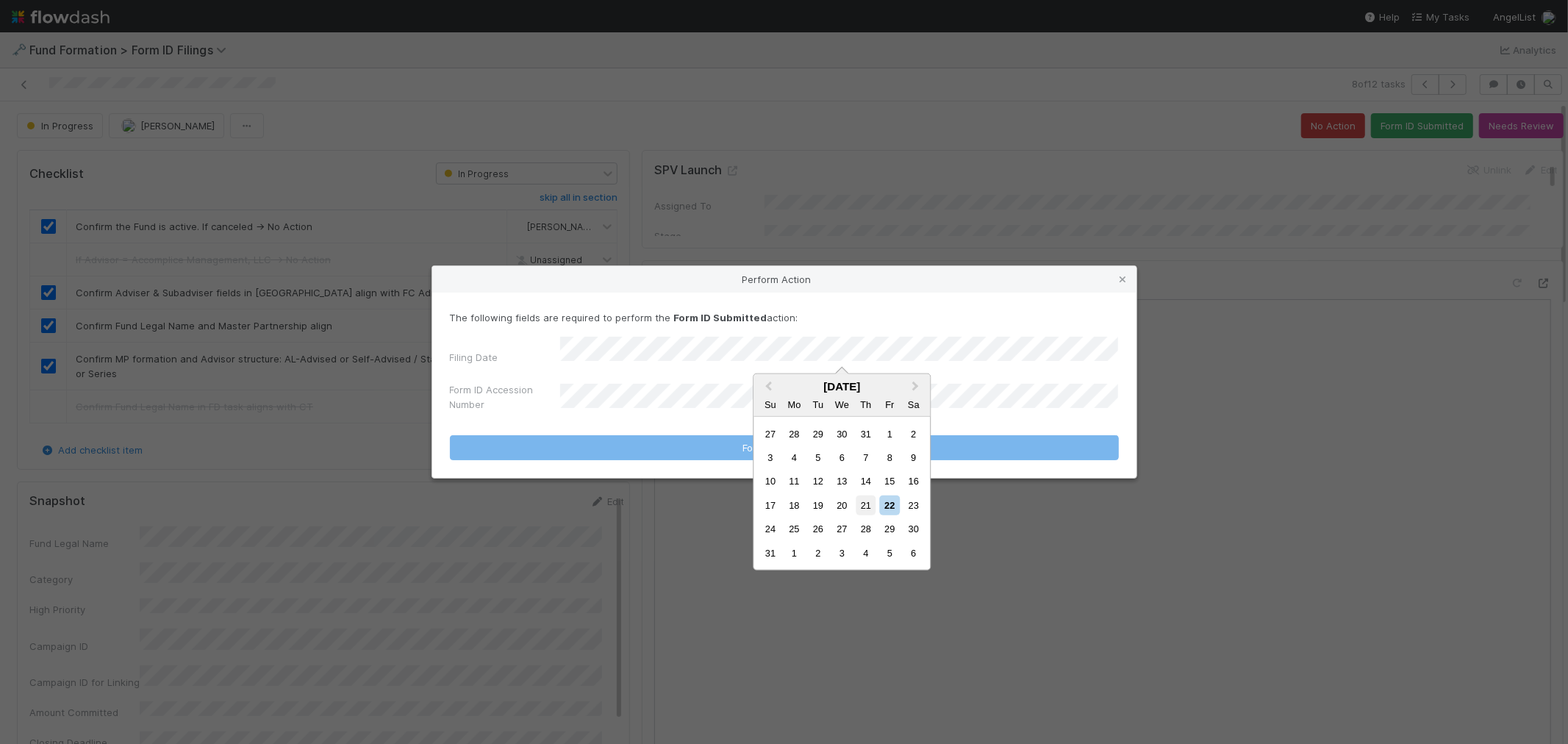
click at [864, 507] on div "21" at bounding box center [865, 505] width 19 height 19
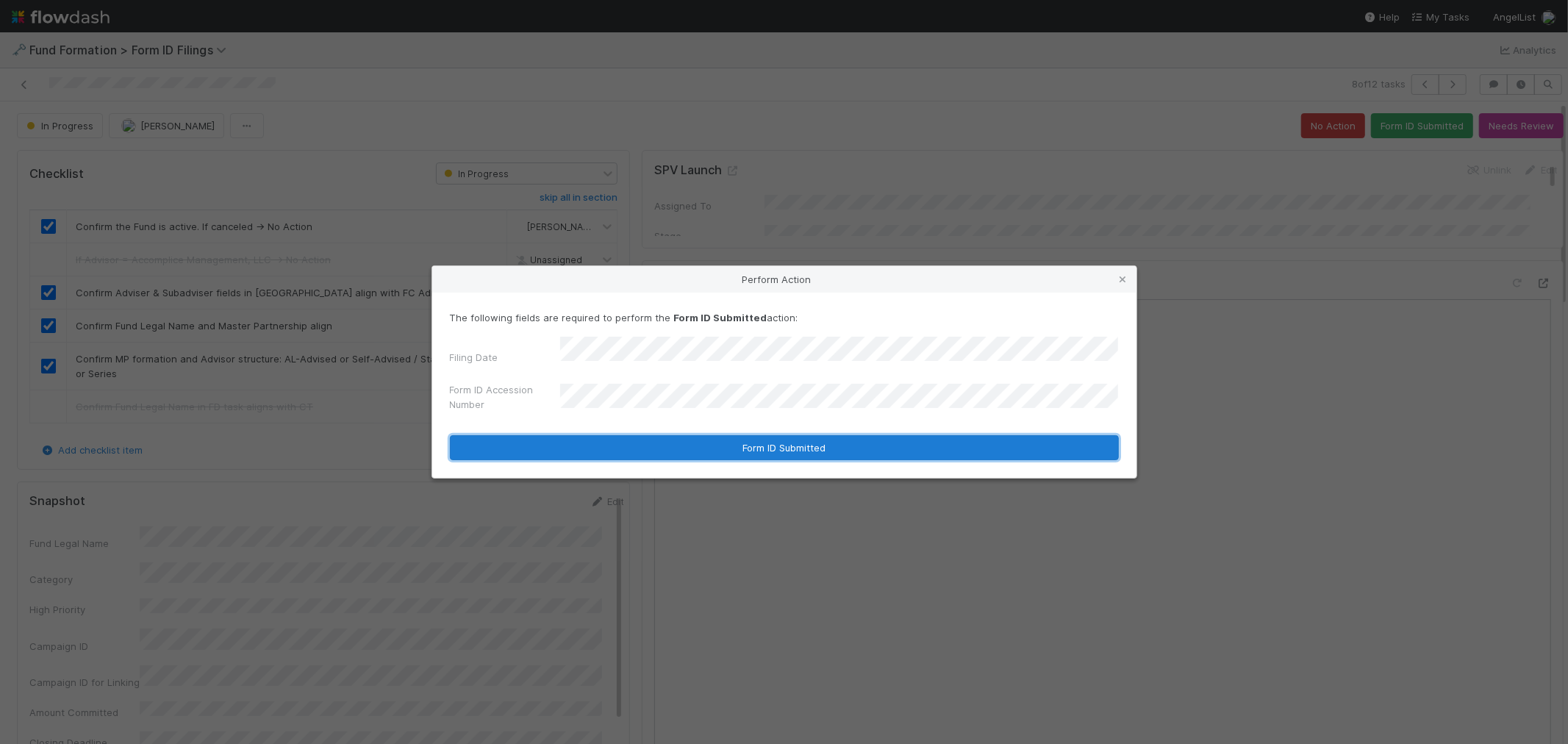
click at [621, 435] on button "Form ID Submitted" at bounding box center [784, 447] width 669 height 25
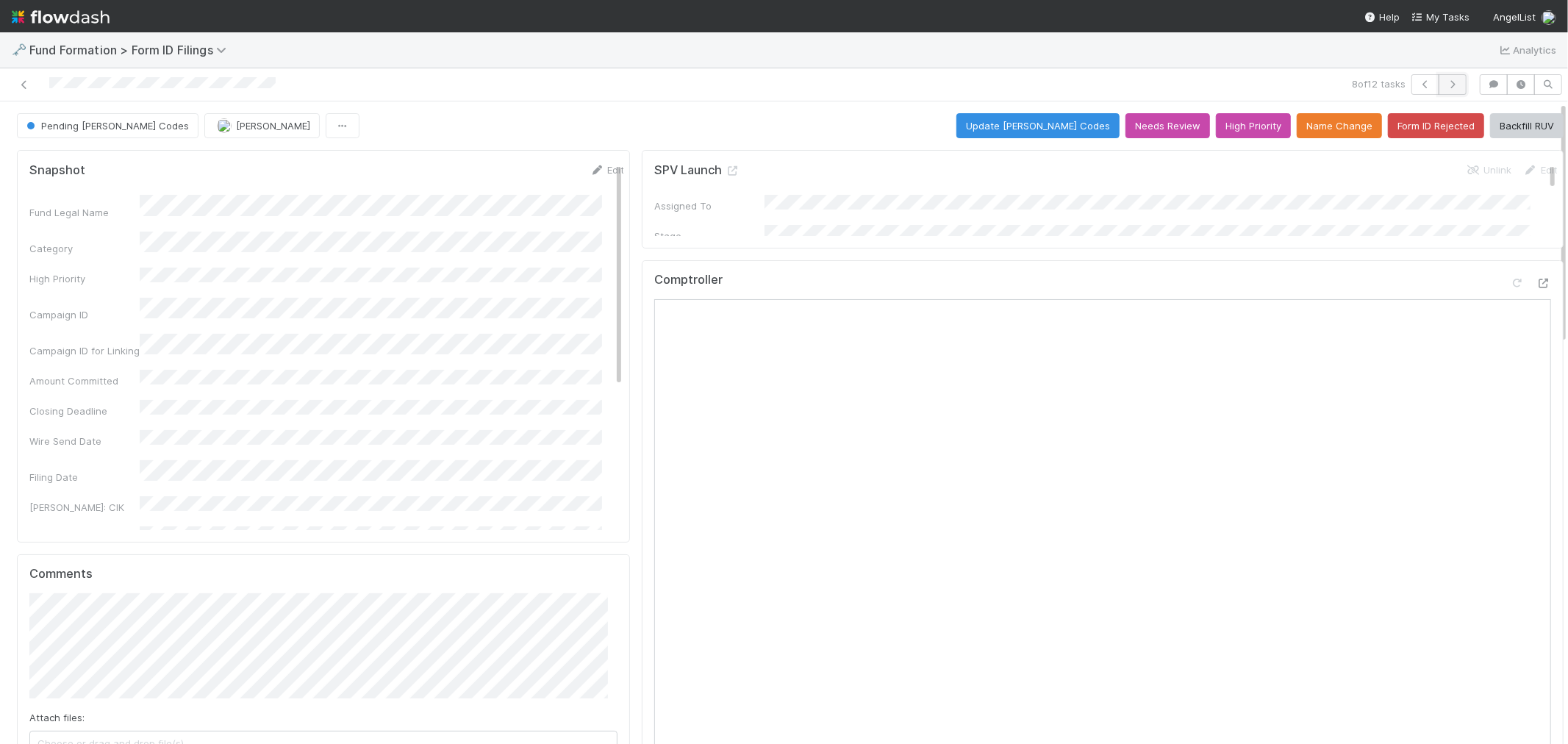
click at [1445, 80] on icon "button" at bounding box center [1453, 85] width 15 height 9
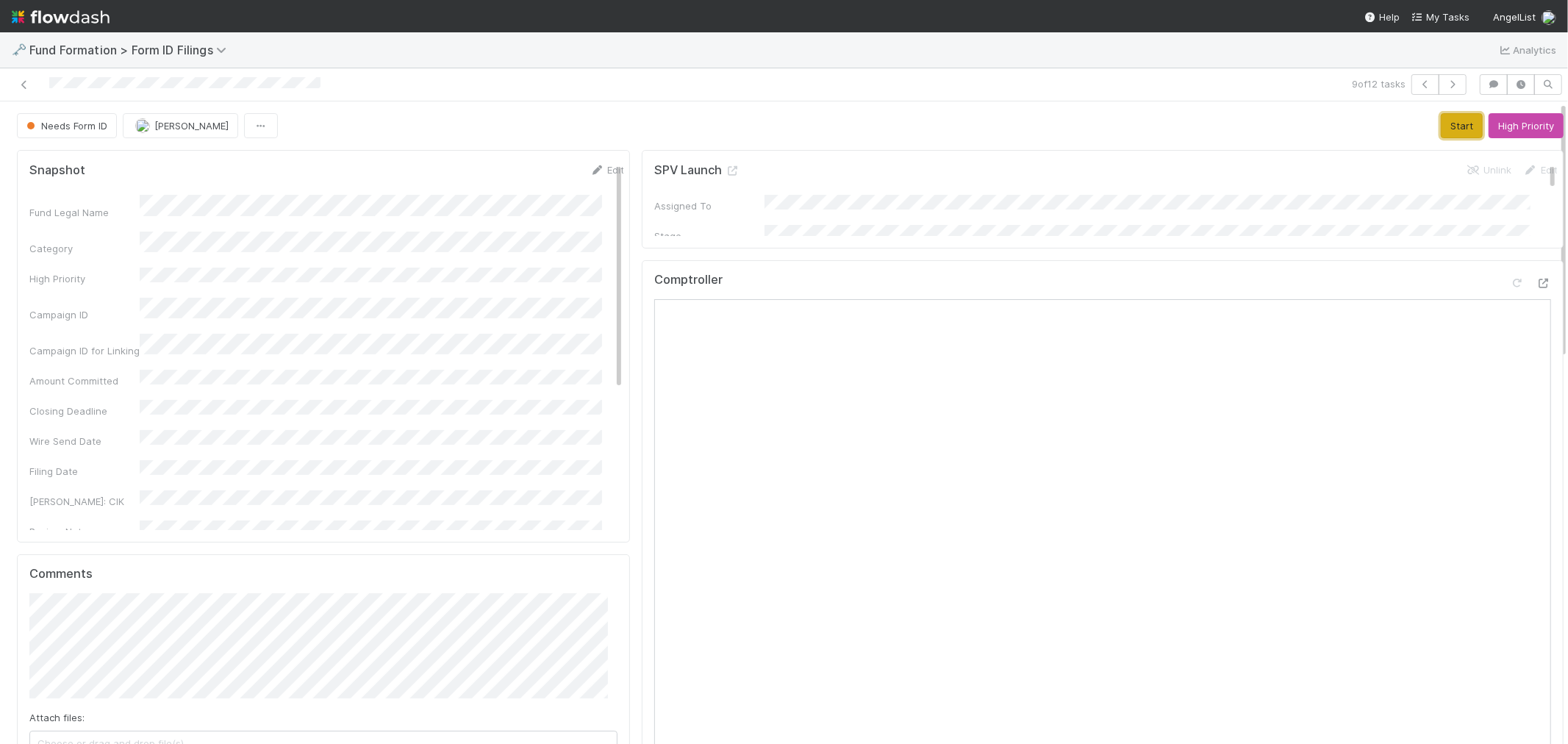
click at [1440, 123] on button "Start" at bounding box center [1461, 125] width 42 height 25
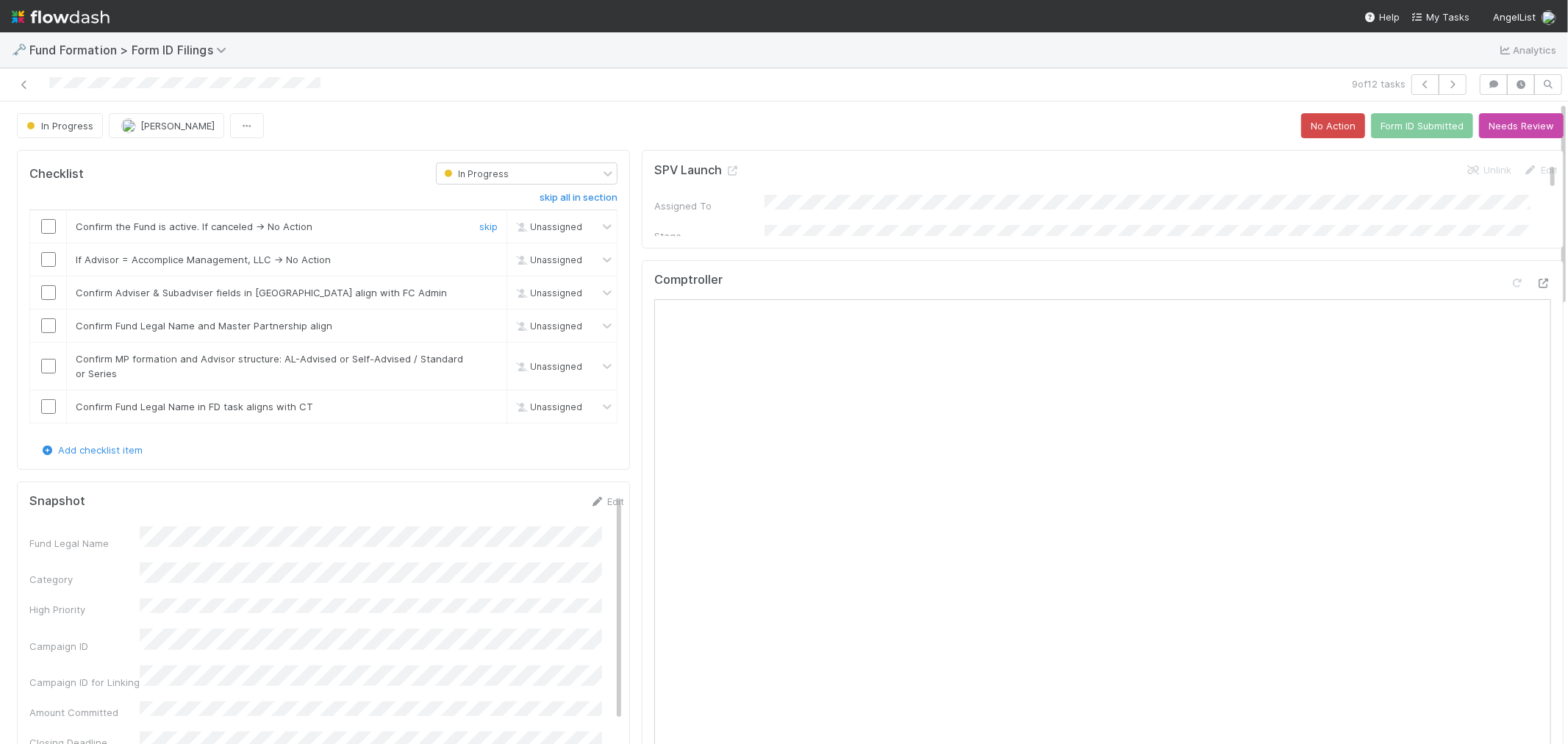
click at [45, 228] on input "checkbox" at bounding box center [49, 226] width 15 height 15
click at [480, 261] on link "skip" at bounding box center [489, 259] width 18 height 12
click at [55, 287] on div at bounding box center [48, 293] width 36 height 15
click at [50, 288] on input "checkbox" at bounding box center [49, 293] width 15 height 15
click at [45, 324] on input "checkbox" at bounding box center [49, 325] width 15 height 15
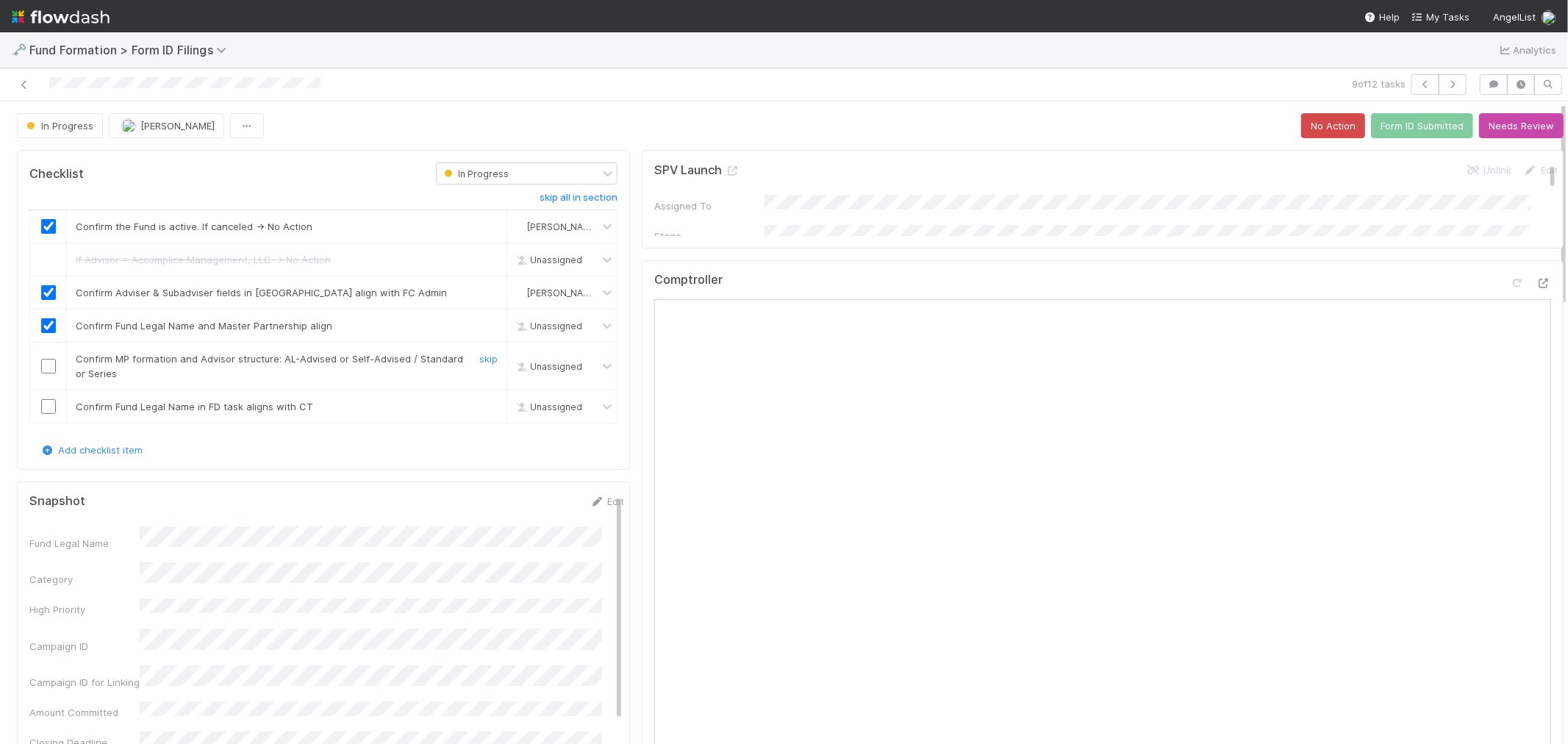
checkbox input "true"
click at [50, 363] on input "checkbox" at bounding box center [49, 366] width 15 height 15
click at [480, 408] on link "skip" at bounding box center [489, 407] width 18 height 12
click at [1376, 113] on button "Form ID Submitted" at bounding box center [1422, 125] width 103 height 25
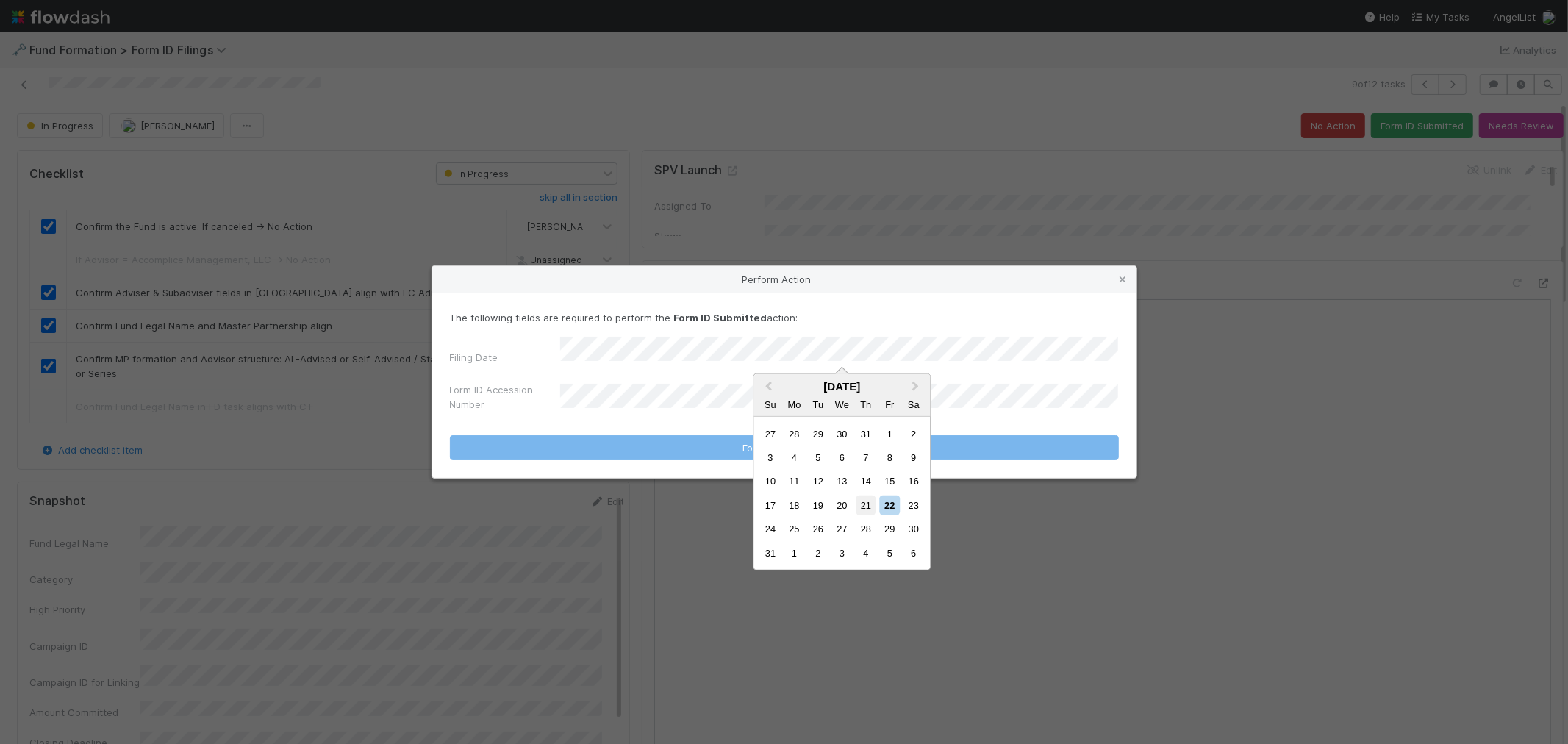
click at [864, 503] on div "21" at bounding box center [865, 505] width 19 height 19
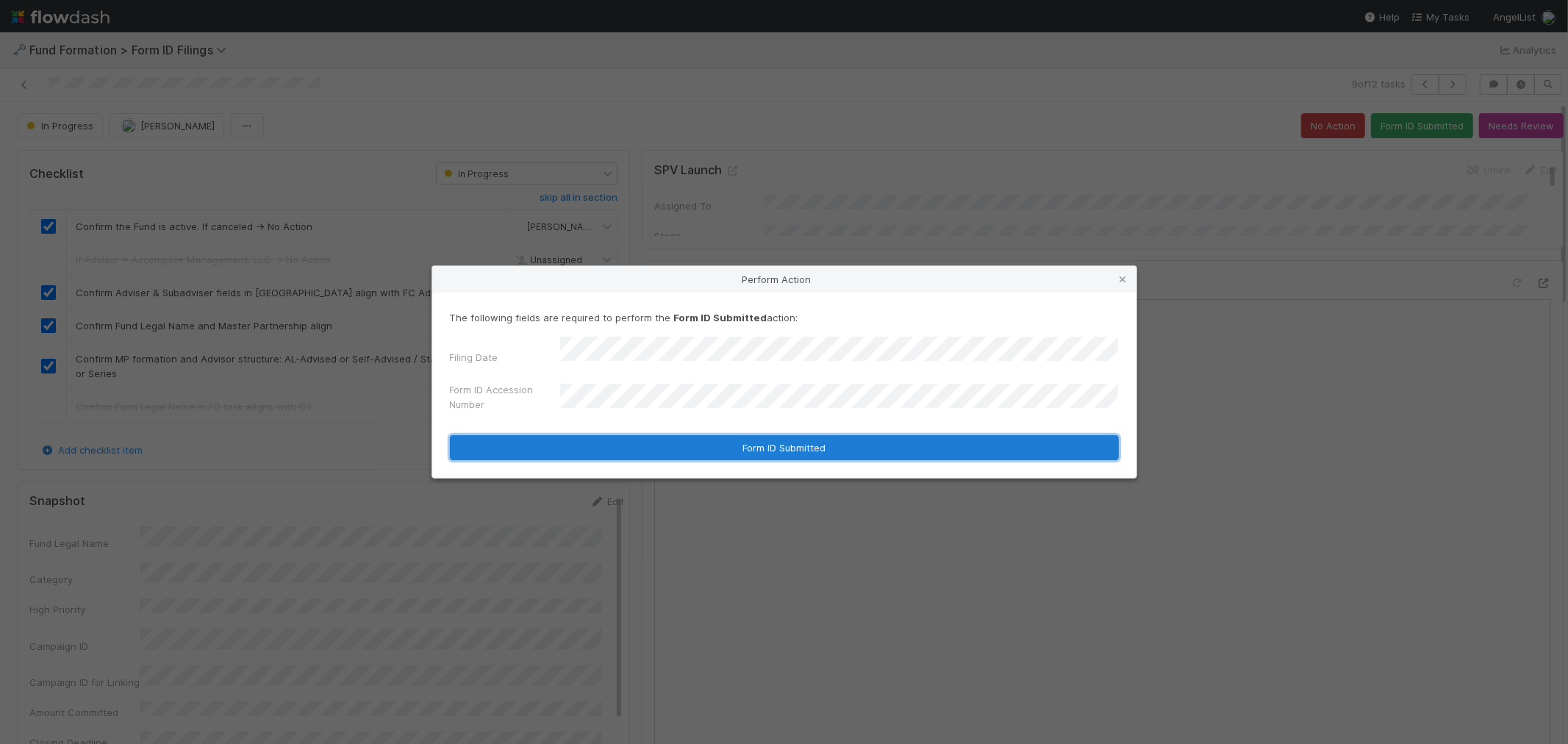
click at [638, 439] on button "Form ID Submitted" at bounding box center [784, 447] width 669 height 25
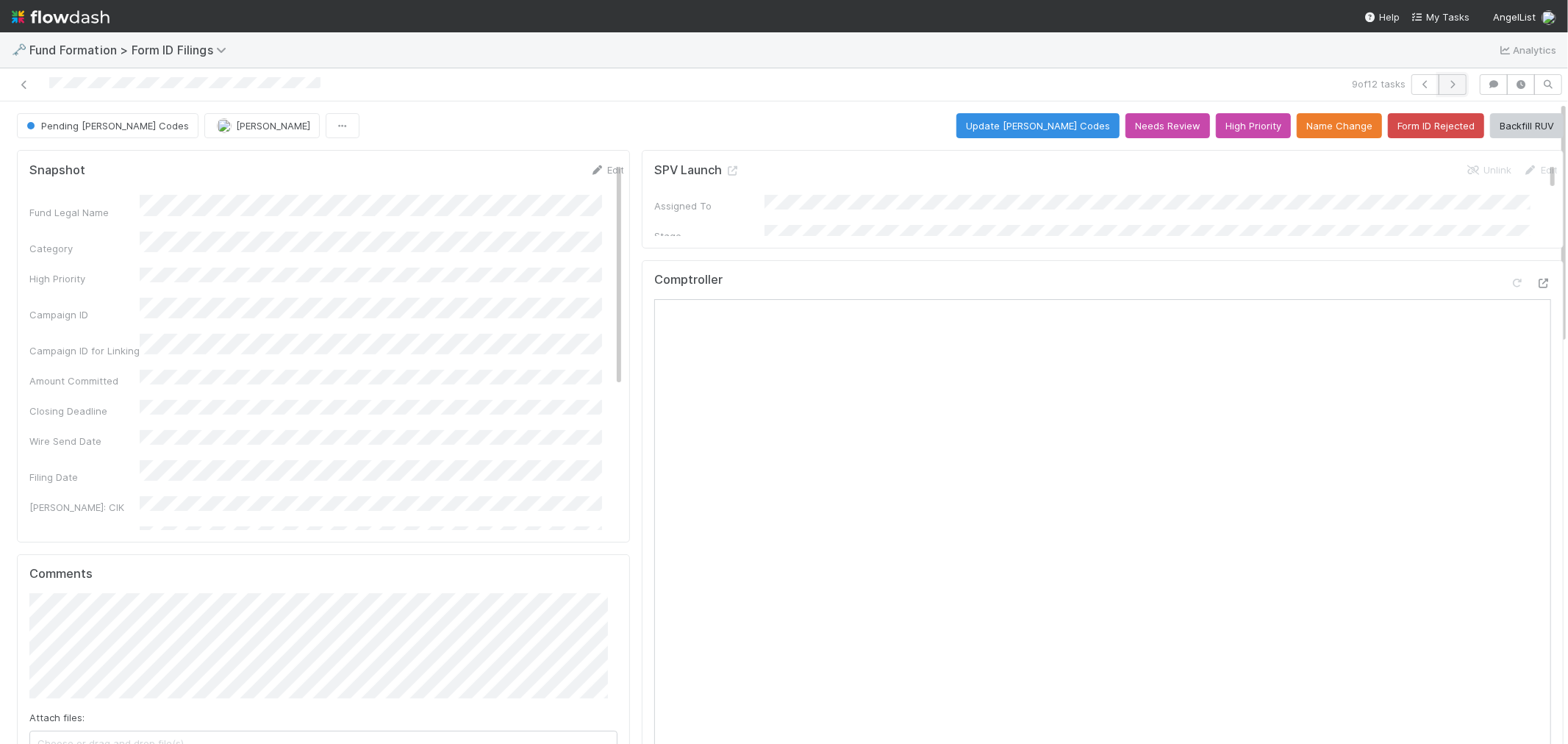
click at [1445, 84] on icon "button" at bounding box center [1453, 85] width 15 height 9
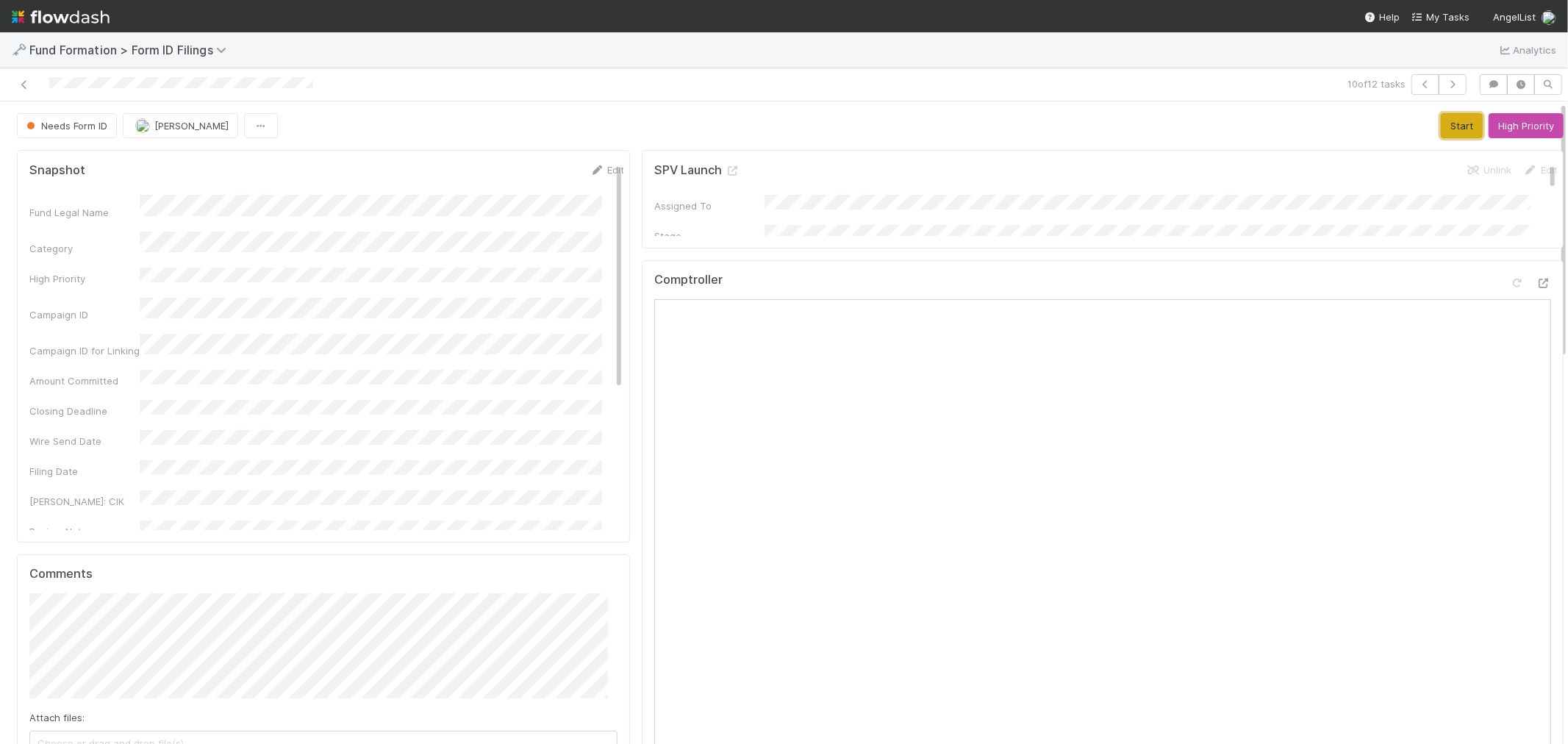
click at [1440, 125] on button "Start" at bounding box center [1461, 125] width 42 height 25
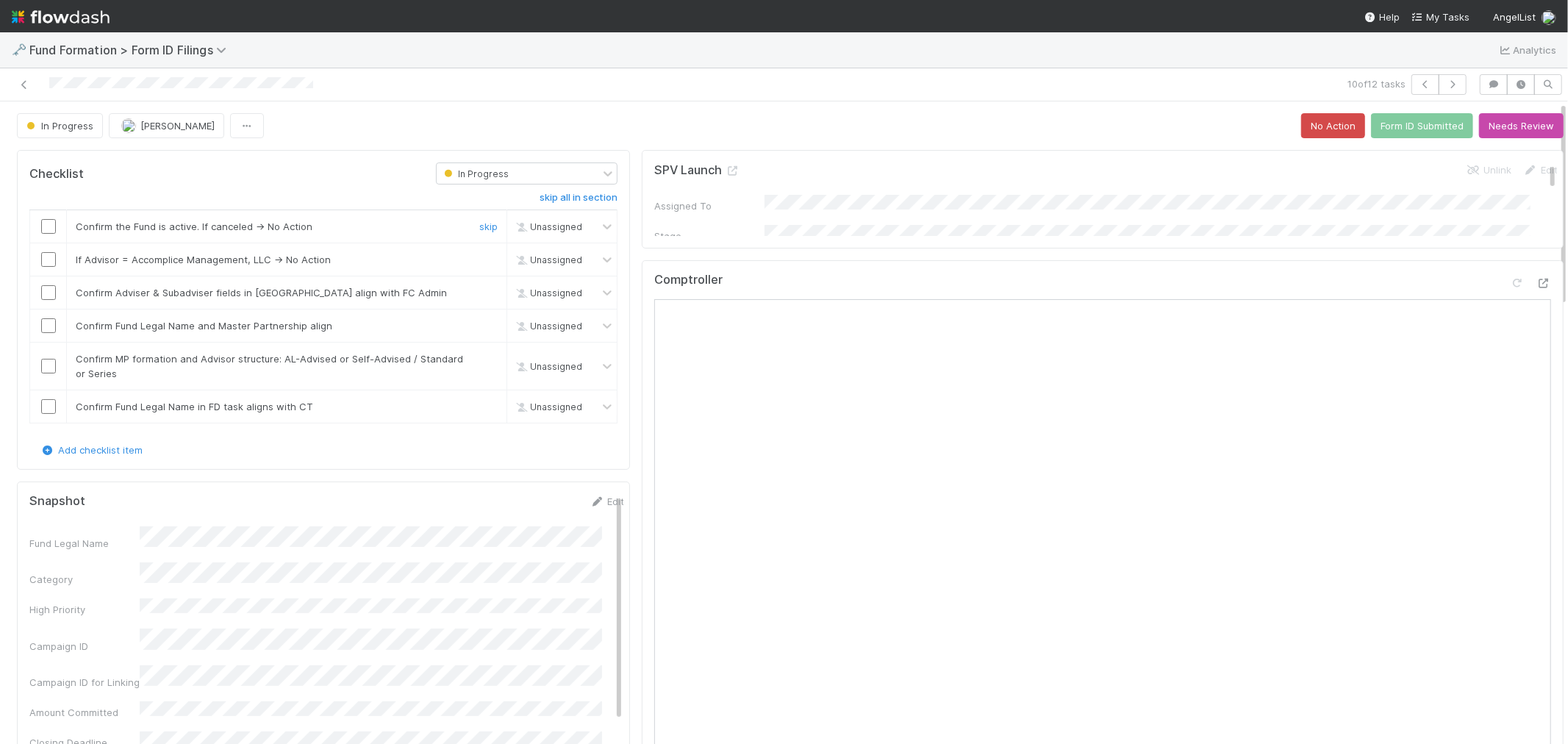
click at [45, 225] on input "checkbox" at bounding box center [49, 226] width 15 height 15
click at [480, 255] on link "skip" at bounding box center [489, 259] width 18 height 12
click at [49, 291] on input "checkbox" at bounding box center [49, 293] width 15 height 15
click at [48, 320] on input "checkbox" at bounding box center [49, 325] width 15 height 15
drag, startPoint x: 41, startPoint y: 366, endPoint x: 67, endPoint y: 366, distance: 26.0
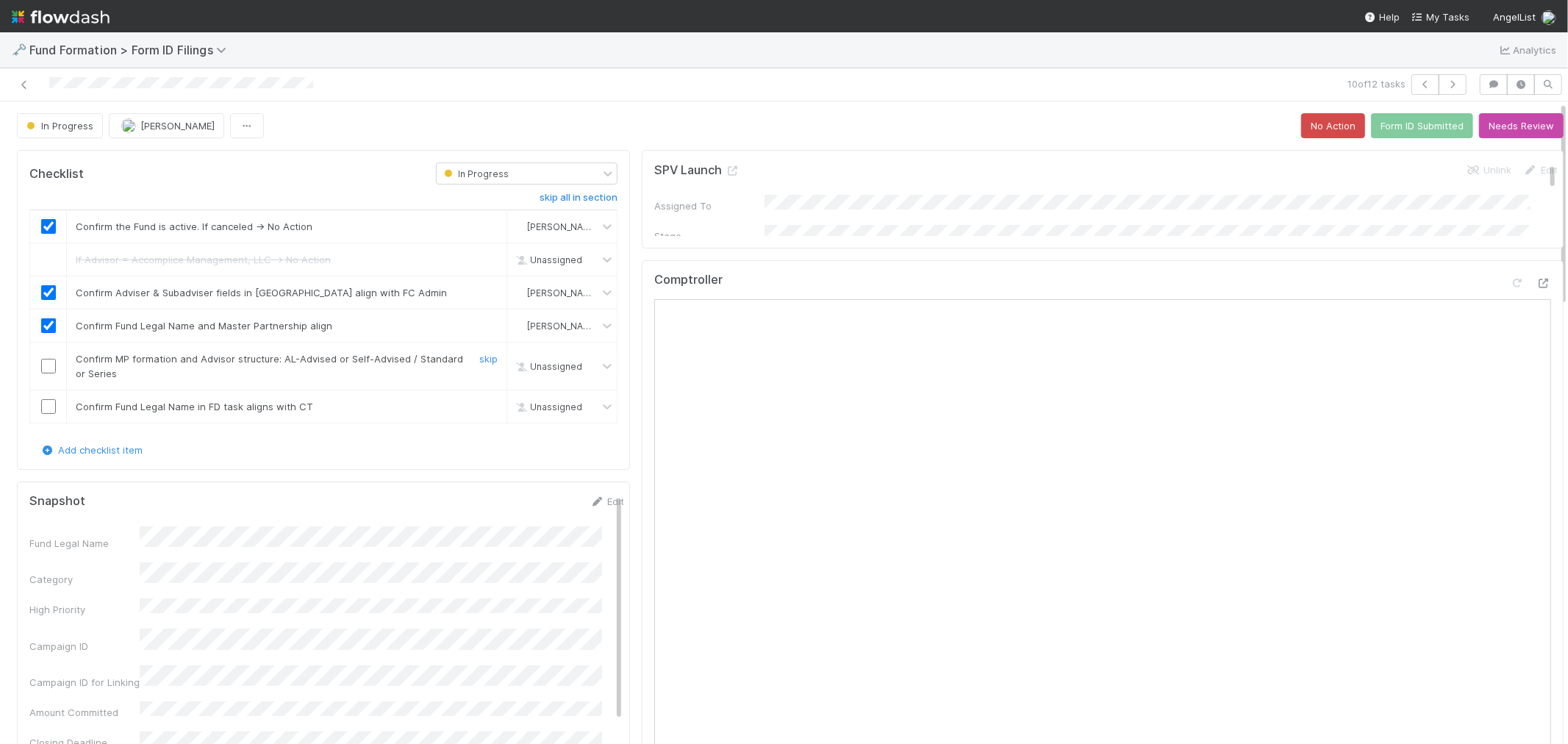
click at [40, 366] on div at bounding box center [48, 366] width 36 height 15
click at [52, 365] on input "checkbox" at bounding box center [49, 366] width 15 height 15
click at [480, 405] on link "skip" at bounding box center [489, 407] width 18 height 12
click at [1382, 127] on button "Form ID Submitted" at bounding box center [1422, 125] width 103 height 25
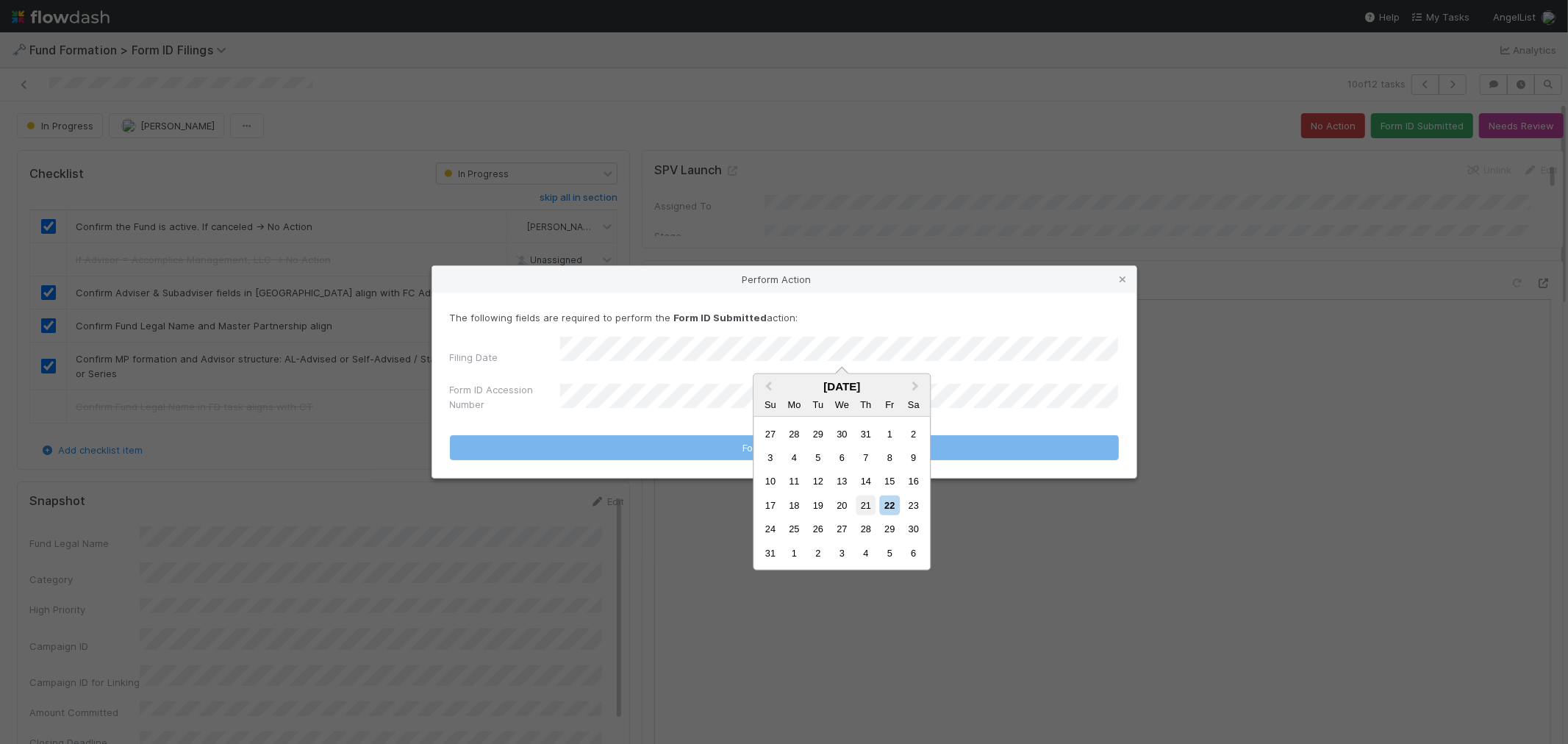
click at [863, 504] on div "21" at bounding box center [865, 505] width 19 height 19
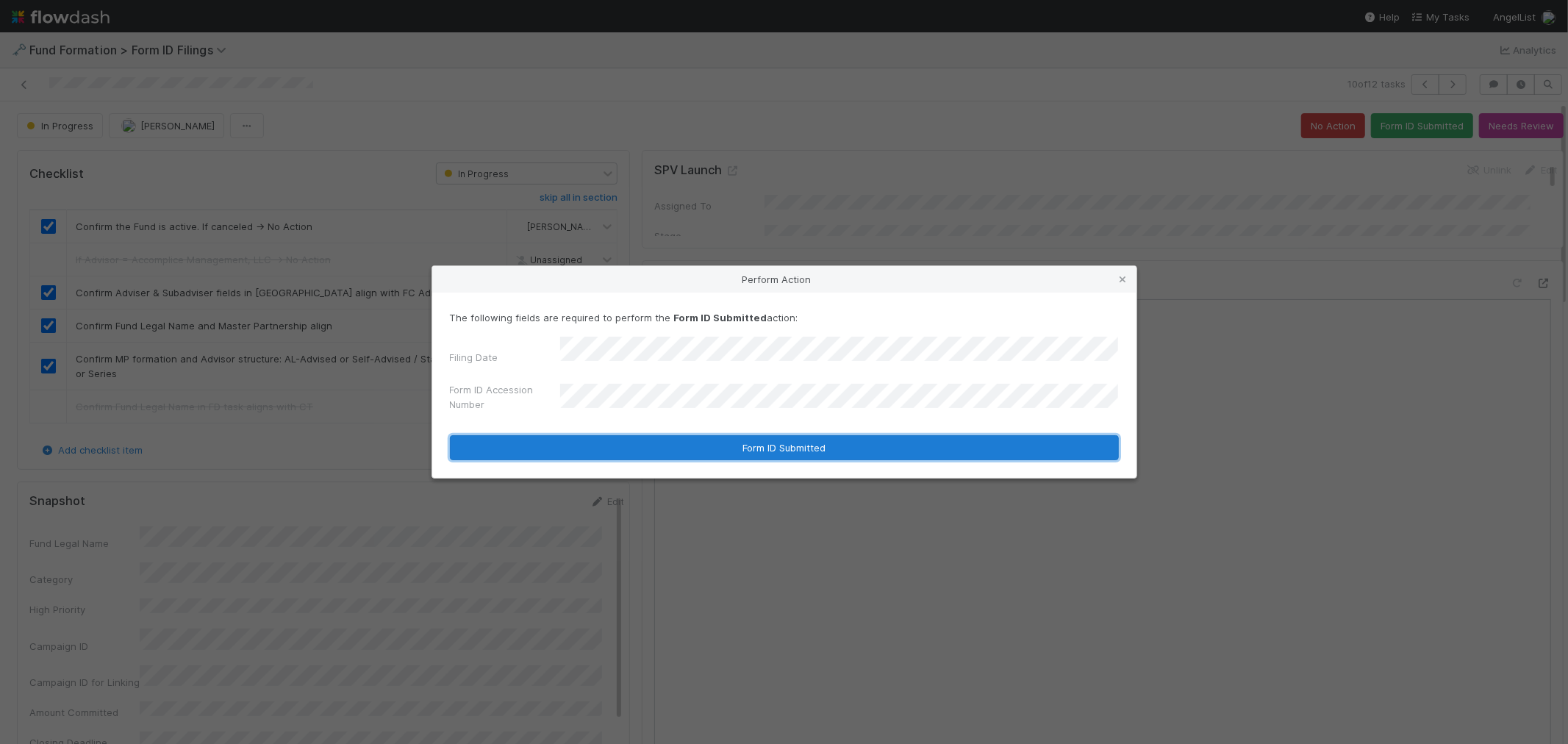
click at [632, 447] on button "Form ID Submitted" at bounding box center [784, 447] width 669 height 25
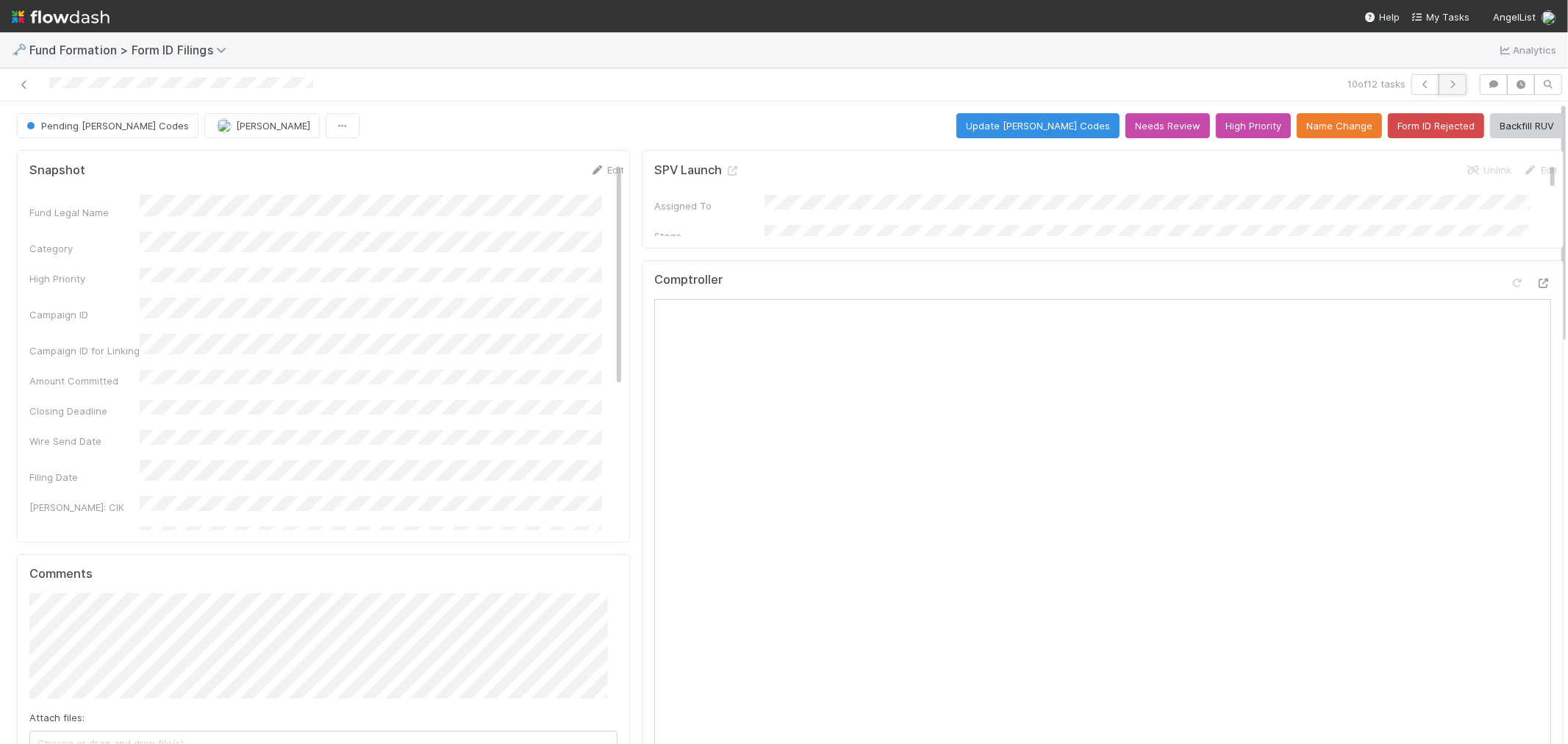
click at [1446, 78] on button "button" at bounding box center [1453, 84] width 28 height 20
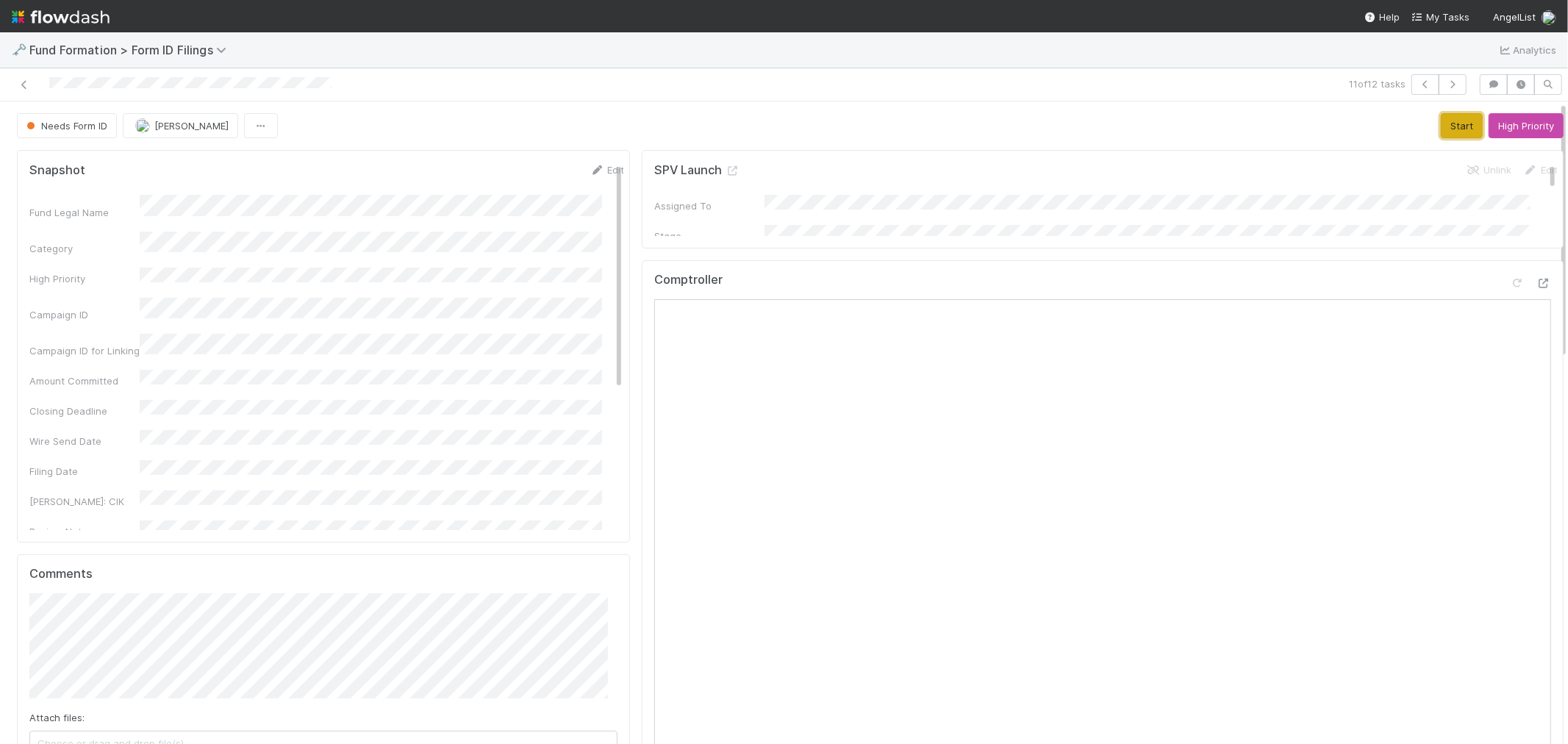
click at [1440, 122] on button "Start" at bounding box center [1461, 125] width 42 height 25
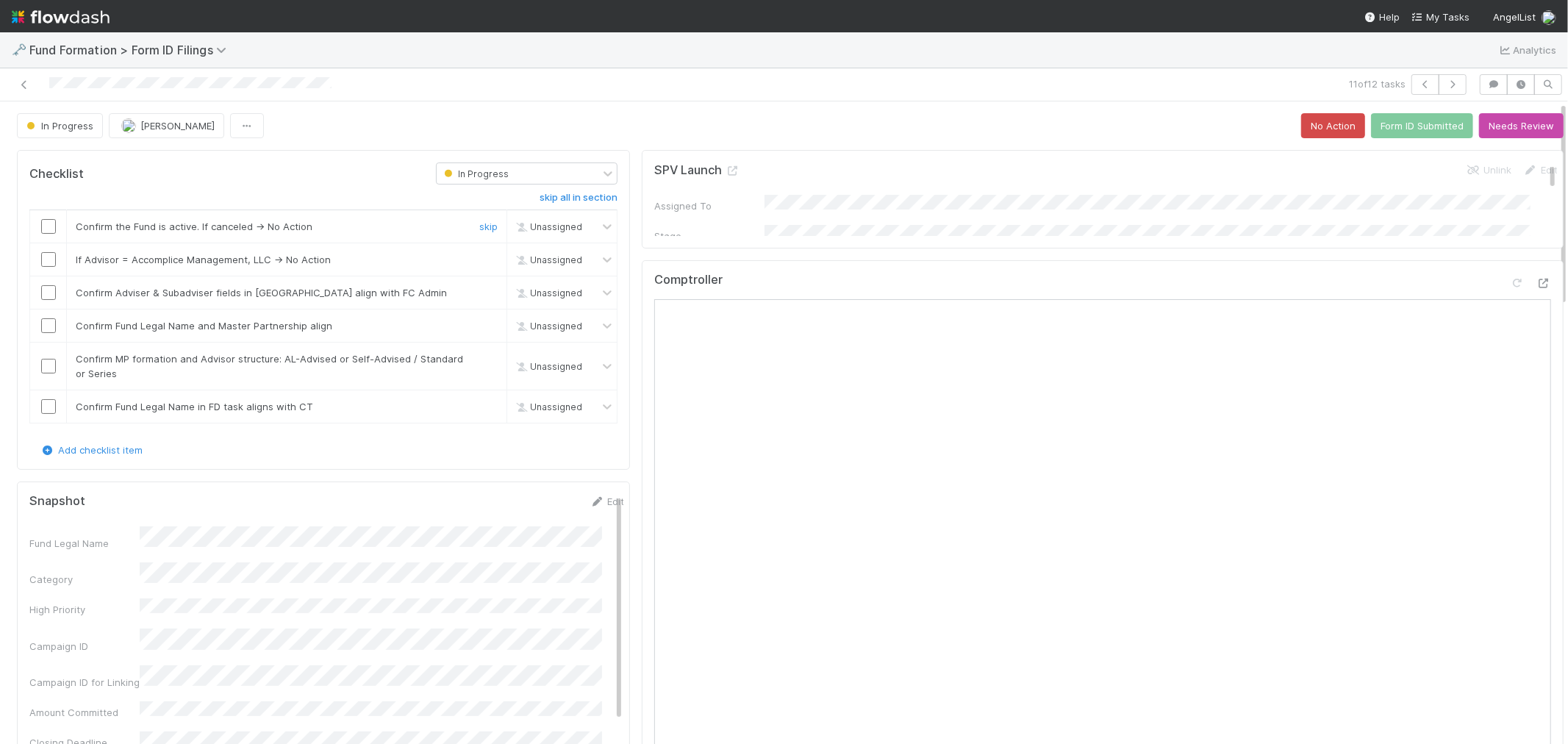
click at [48, 226] on input "checkbox" at bounding box center [49, 226] width 15 height 15
click at [480, 261] on link "skip" at bounding box center [489, 259] width 18 height 12
click at [42, 291] on input "checkbox" at bounding box center [49, 293] width 15 height 15
click at [50, 325] on input "checkbox" at bounding box center [49, 325] width 15 height 15
click at [45, 365] on input "checkbox" at bounding box center [49, 366] width 15 height 15
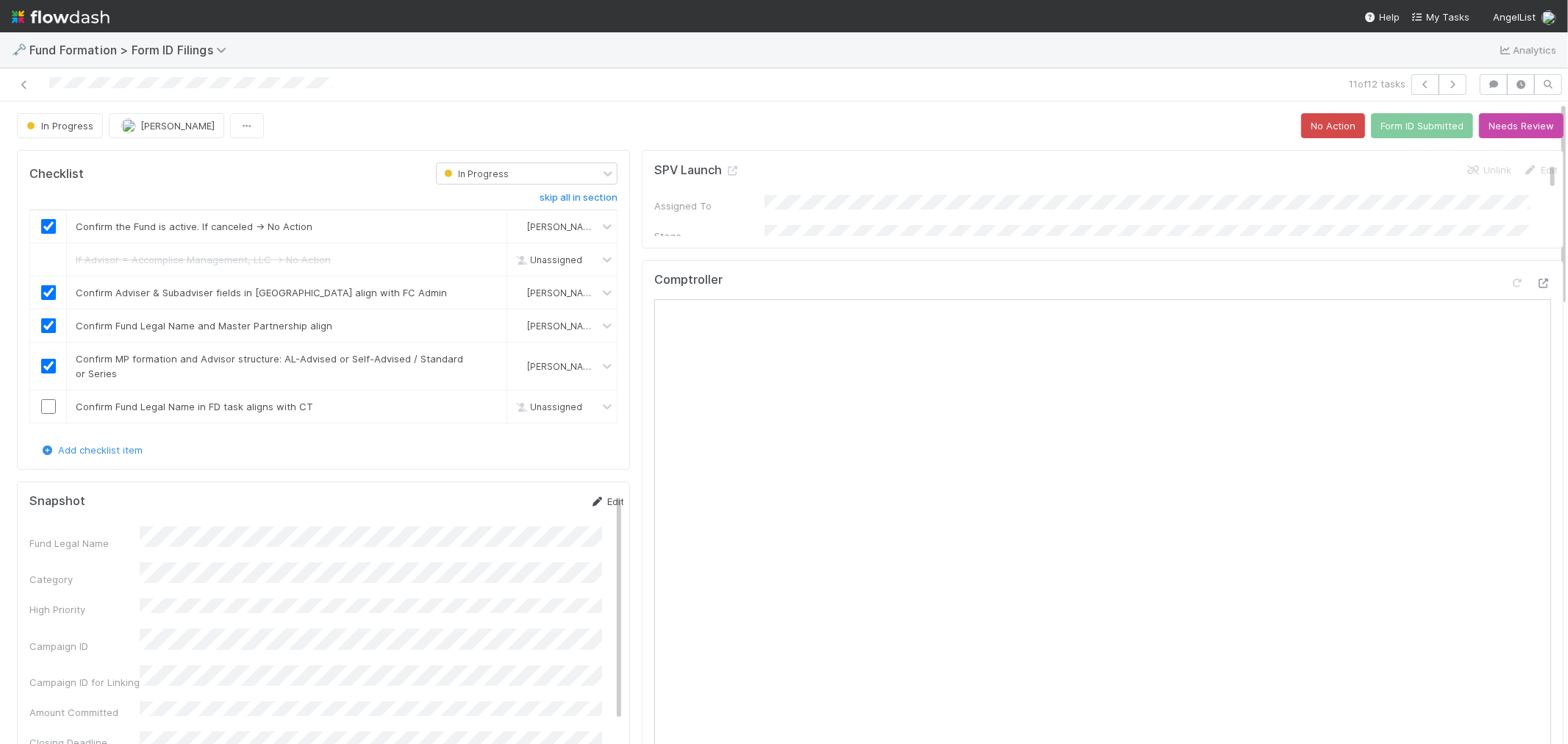
click at [590, 500] on link "Edit" at bounding box center [606, 501] width 34 height 12
click at [82, 554] on div "Fund Legal Name *" at bounding box center [327, 551] width 595 height 29
click at [525, 506] on button "Save" at bounding box center [545, 506] width 42 height 25
click at [46, 404] on input "checkbox" at bounding box center [49, 407] width 15 height 15
click at [1386, 128] on button "Form ID Submitted" at bounding box center [1422, 125] width 103 height 25
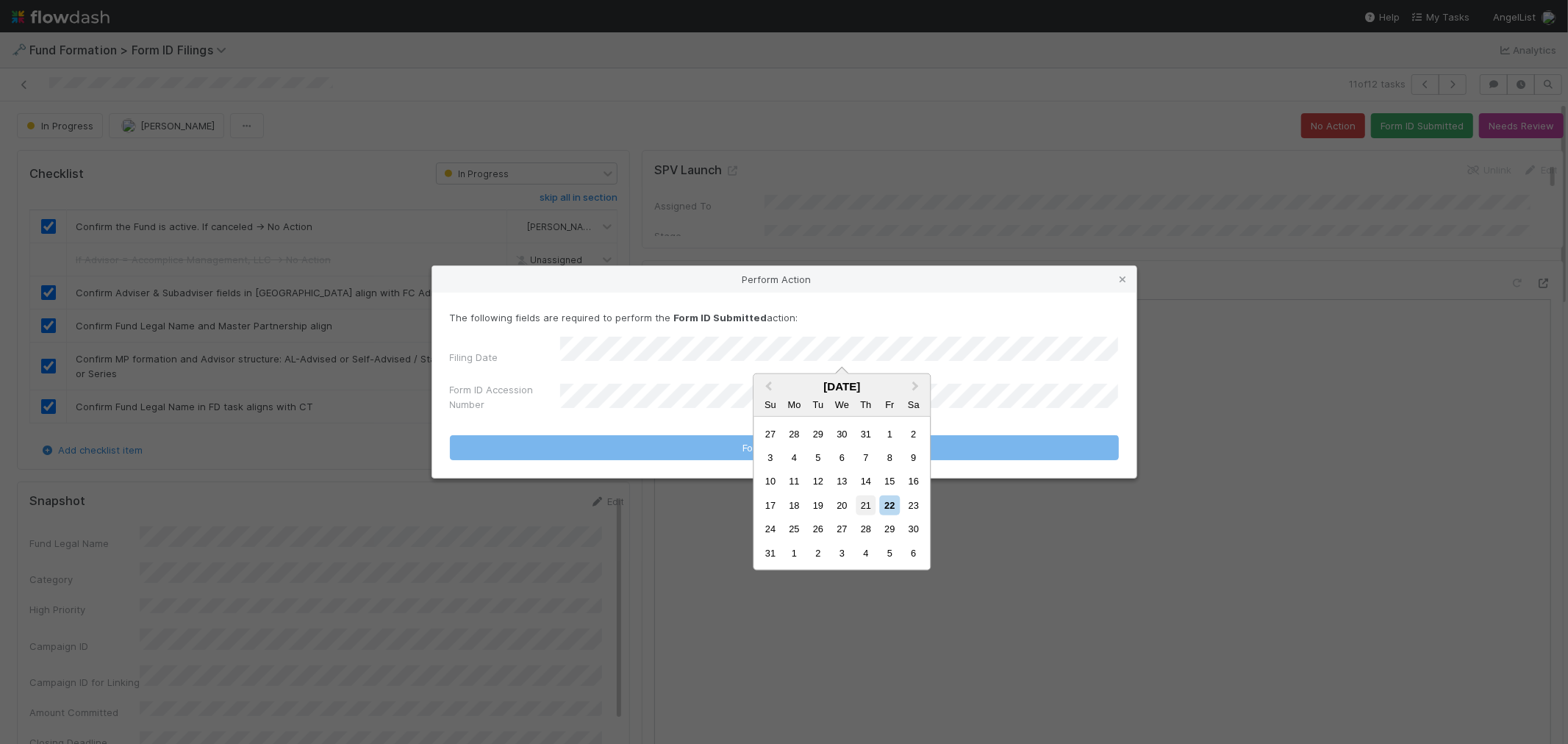
click at [866, 503] on div "21" at bounding box center [865, 505] width 19 height 19
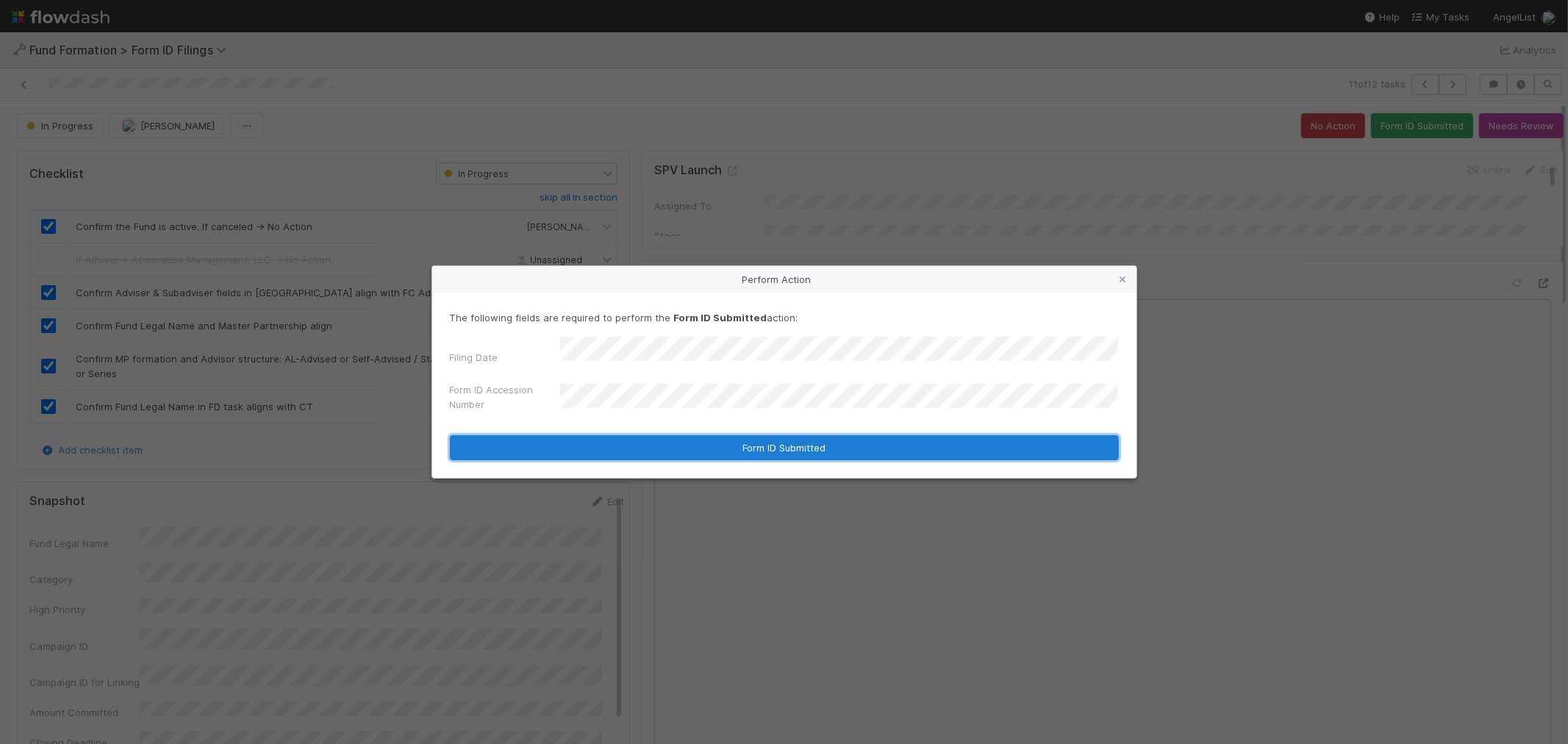
click at [630, 440] on button "Form ID Submitted" at bounding box center [784, 447] width 669 height 25
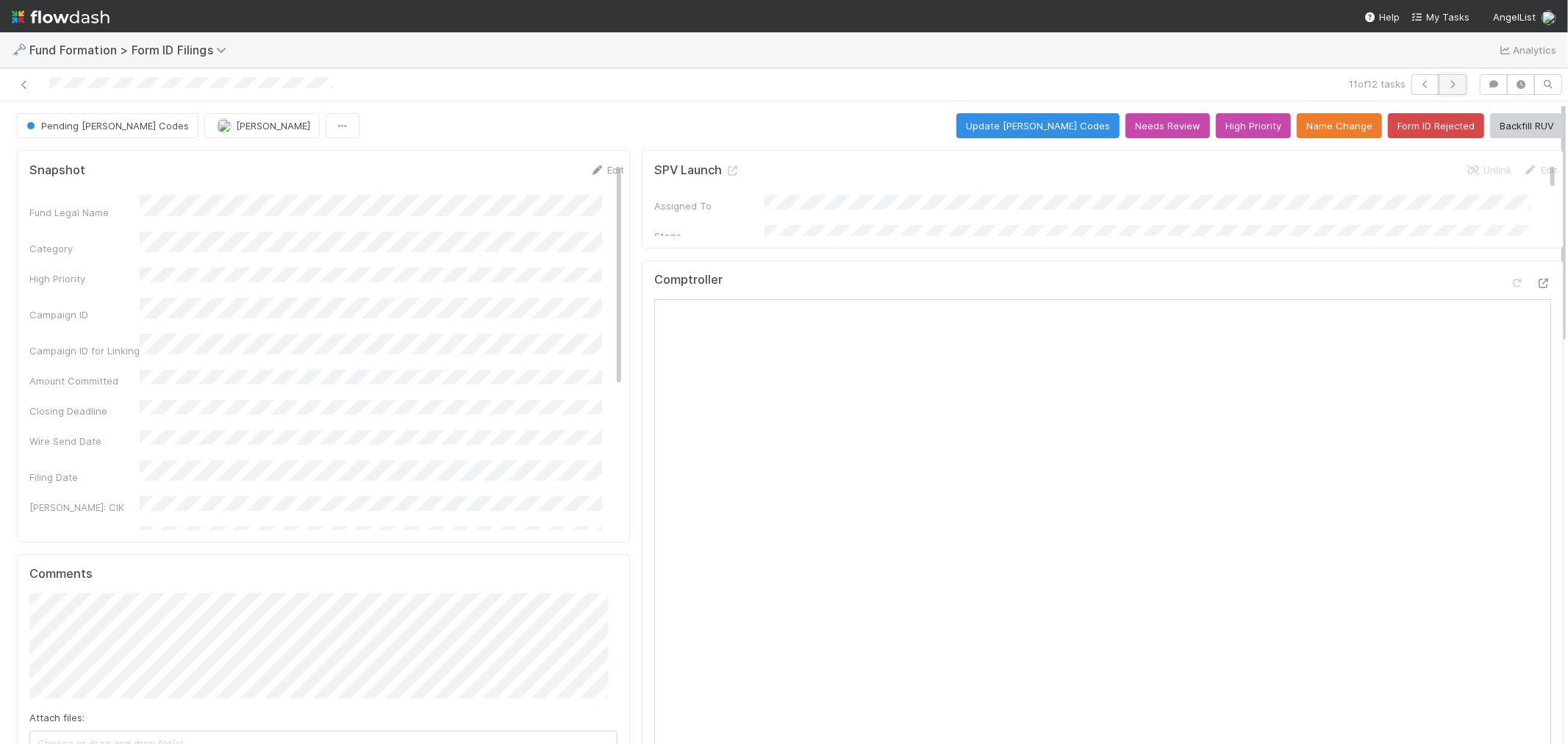
click at [1445, 83] on icon "button" at bounding box center [1453, 85] width 15 height 9
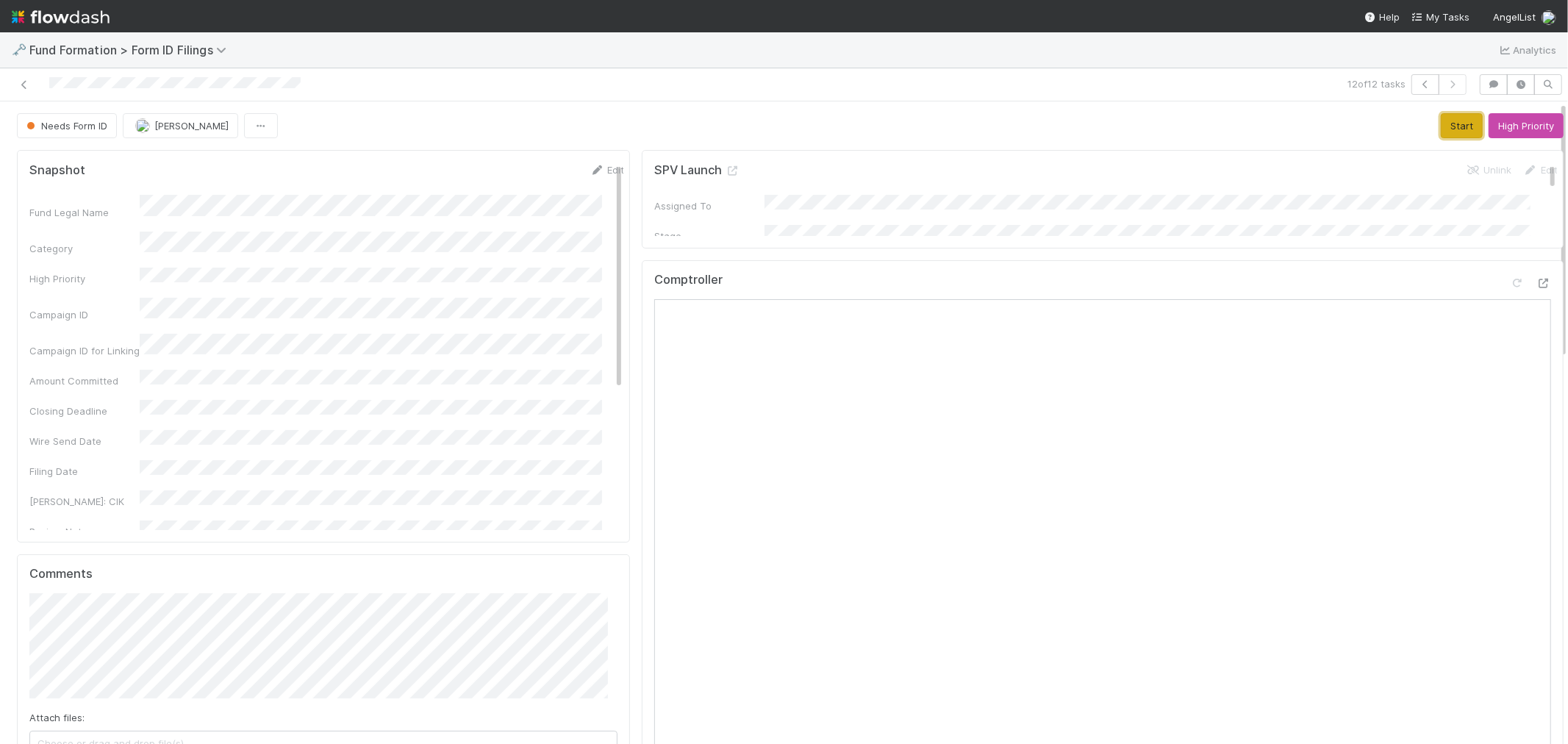
click at [1440, 128] on button "Start" at bounding box center [1461, 125] width 42 height 25
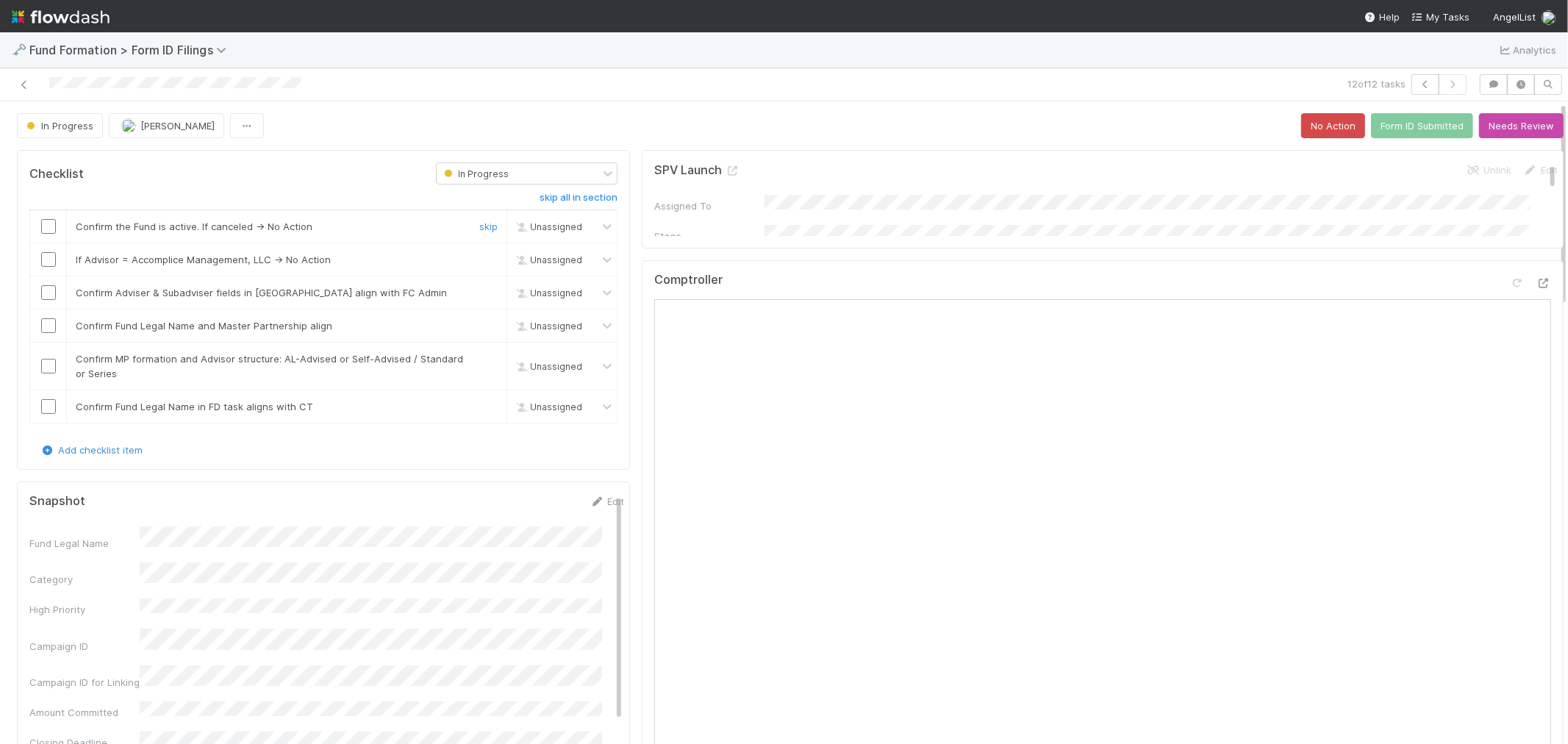
click at [52, 228] on input "checkbox" at bounding box center [49, 226] width 15 height 15
click at [482, 253] on link "skip" at bounding box center [489, 259] width 18 height 12
click at [48, 289] on input "checkbox" at bounding box center [49, 293] width 15 height 15
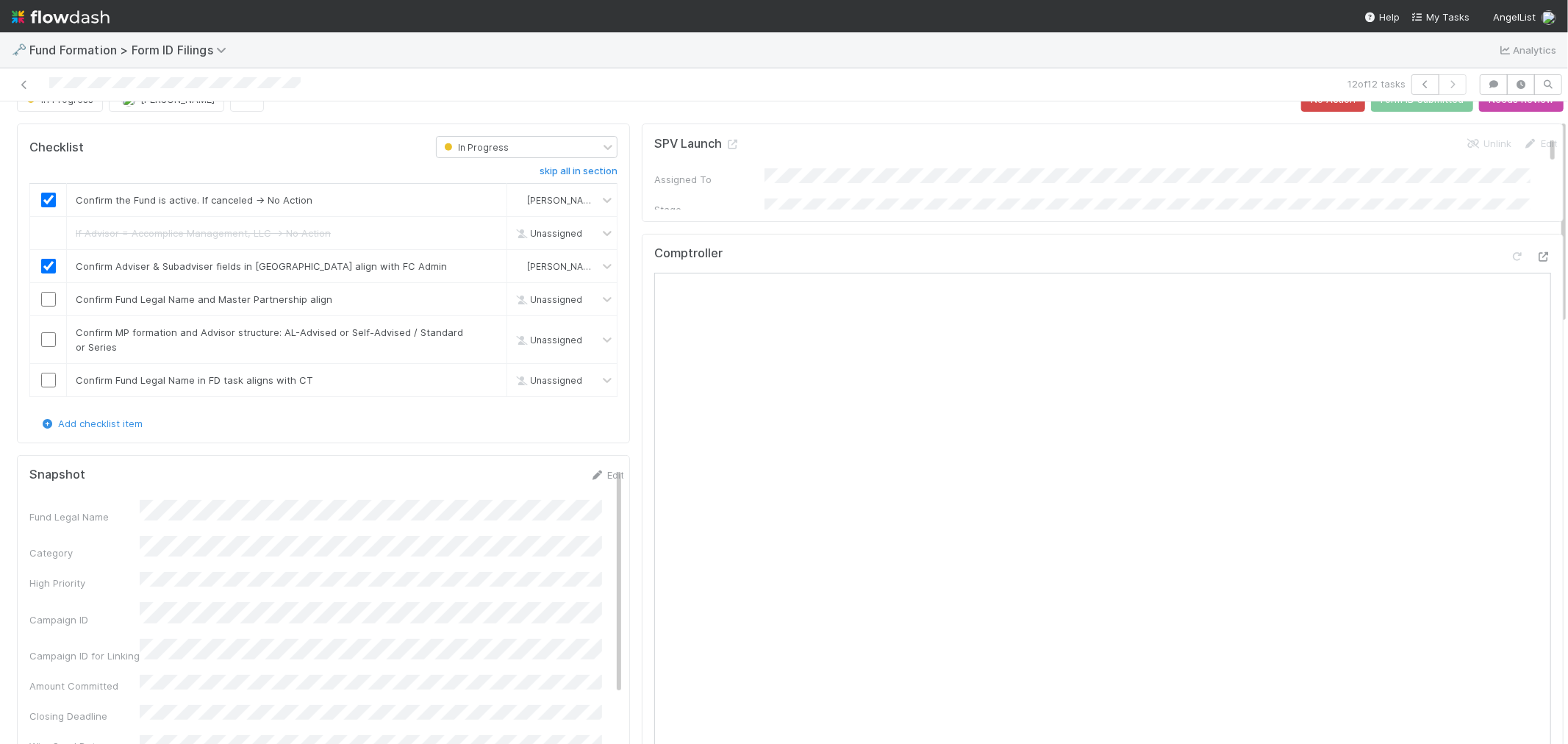
scroll to position [19, 0]
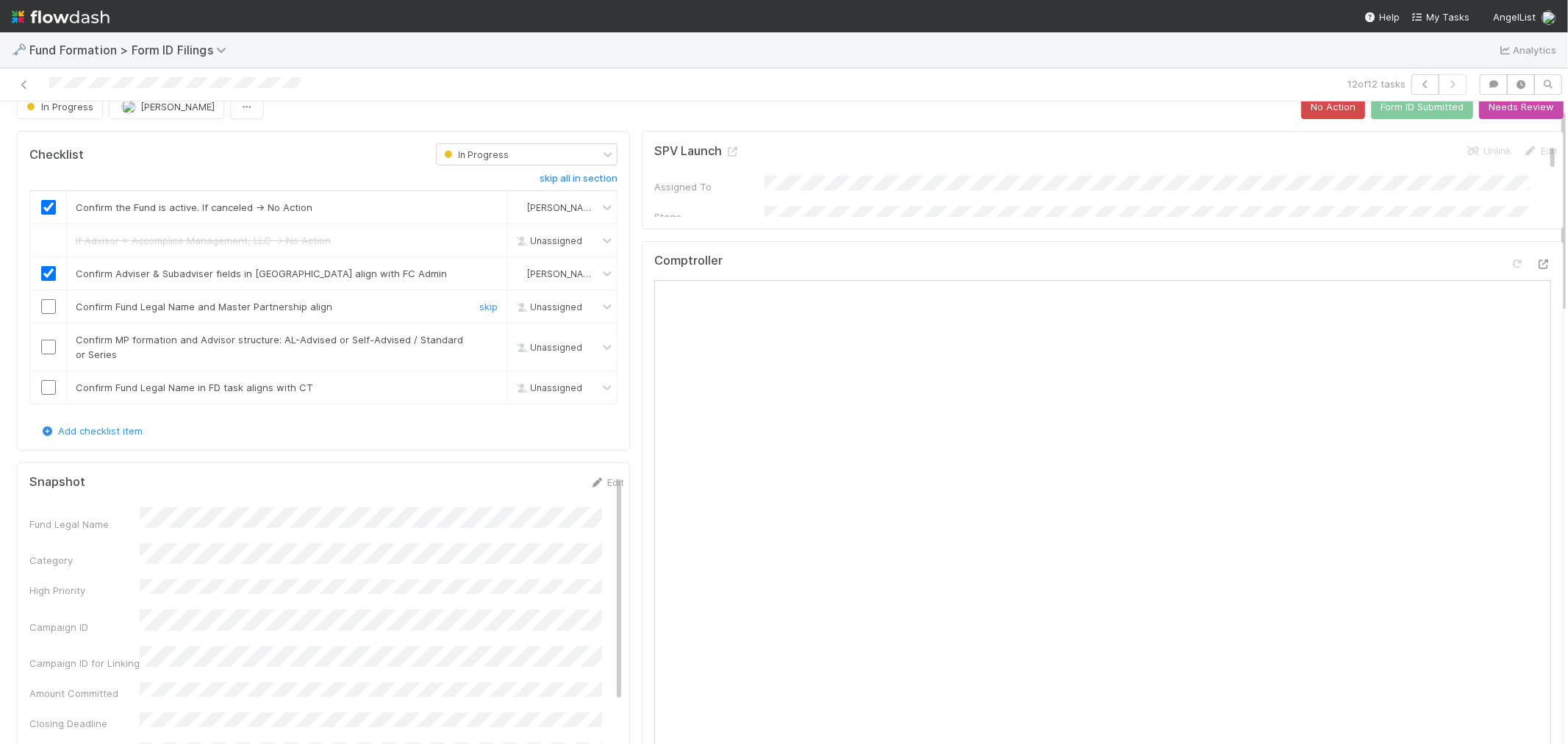
click at [52, 304] on input "checkbox" at bounding box center [49, 307] width 15 height 15
click at [45, 344] on input "checkbox" at bounding box center [49, 347] width 15 height 15
checkbox input "true"
click at [480, 384] on link "skip" at bounding box center [489, 387] width 18 height 12
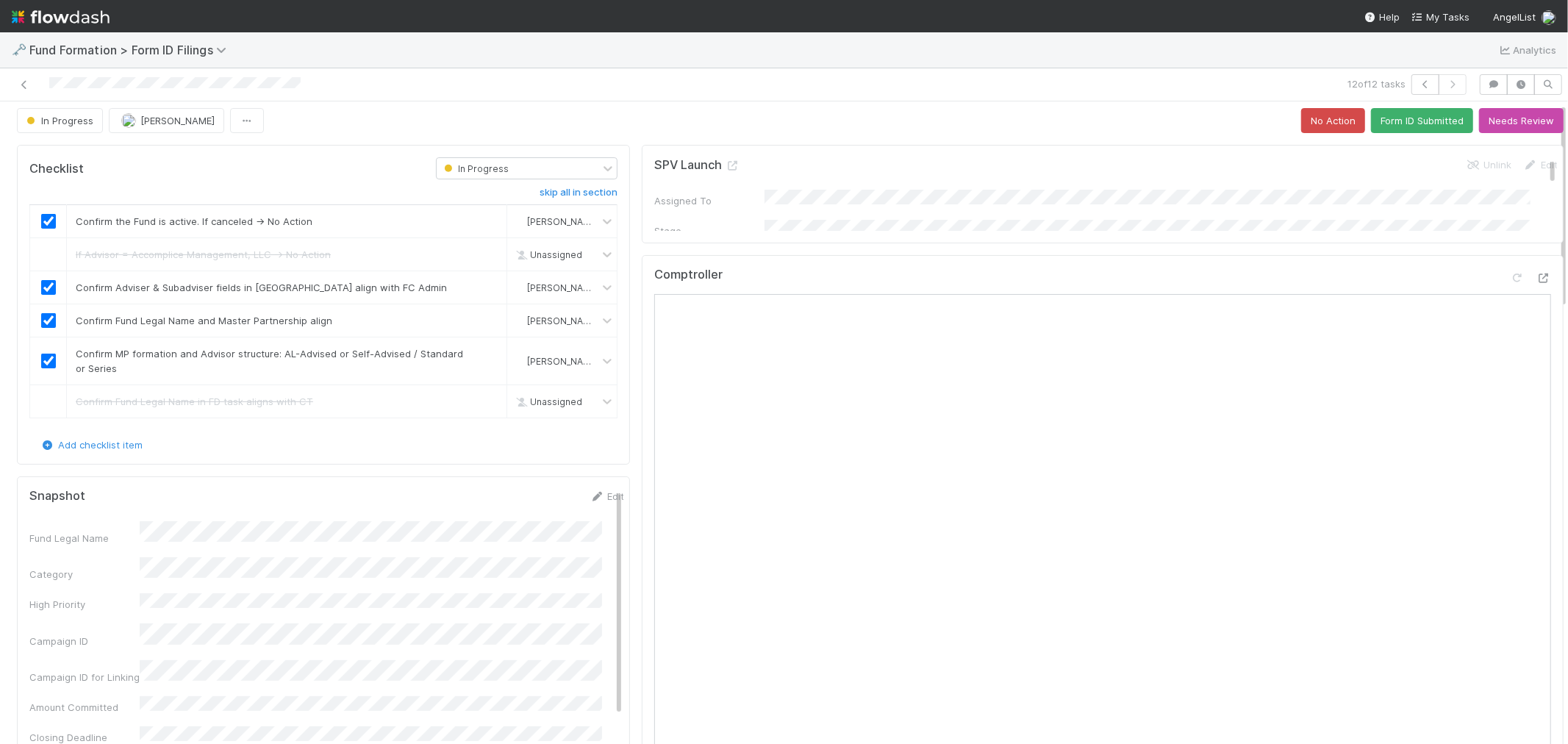
scroll to position [0, 0]
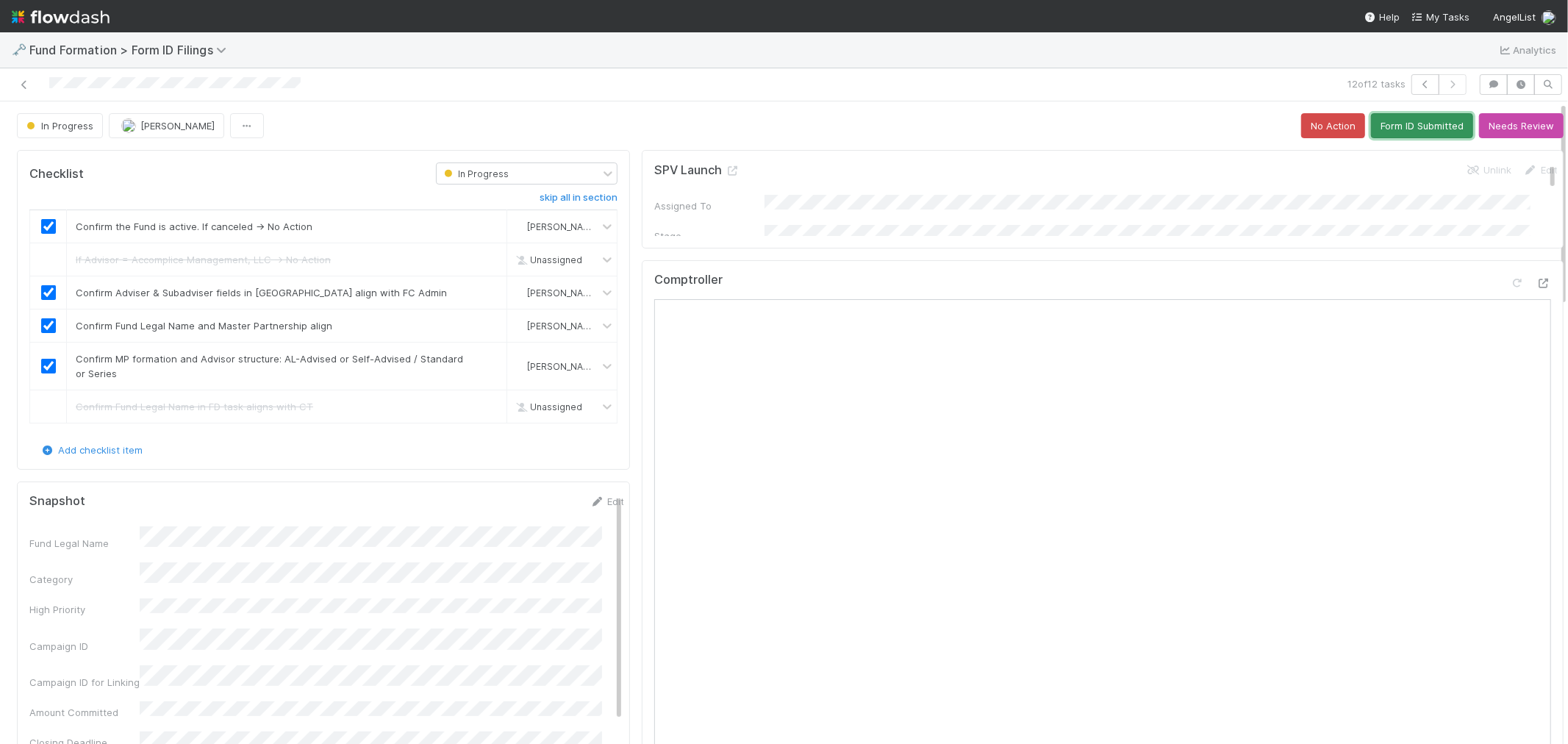
click at [1382, 129] on button "Form ID Submitted" at bounding box center [1422, 125] width 103 height 25
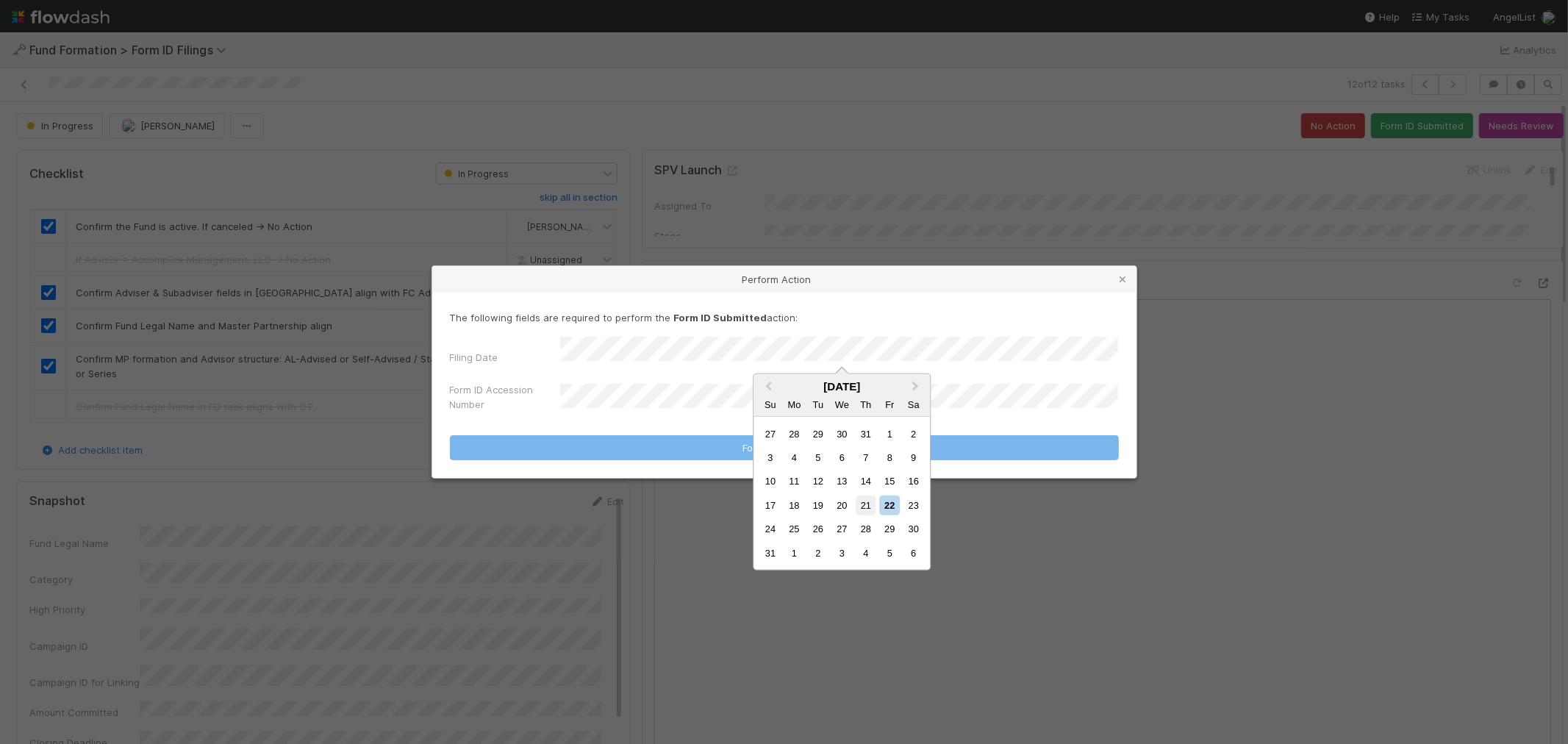
click at [861, 503] on div "21" at bounding box center [865, 505] width 19 height 19
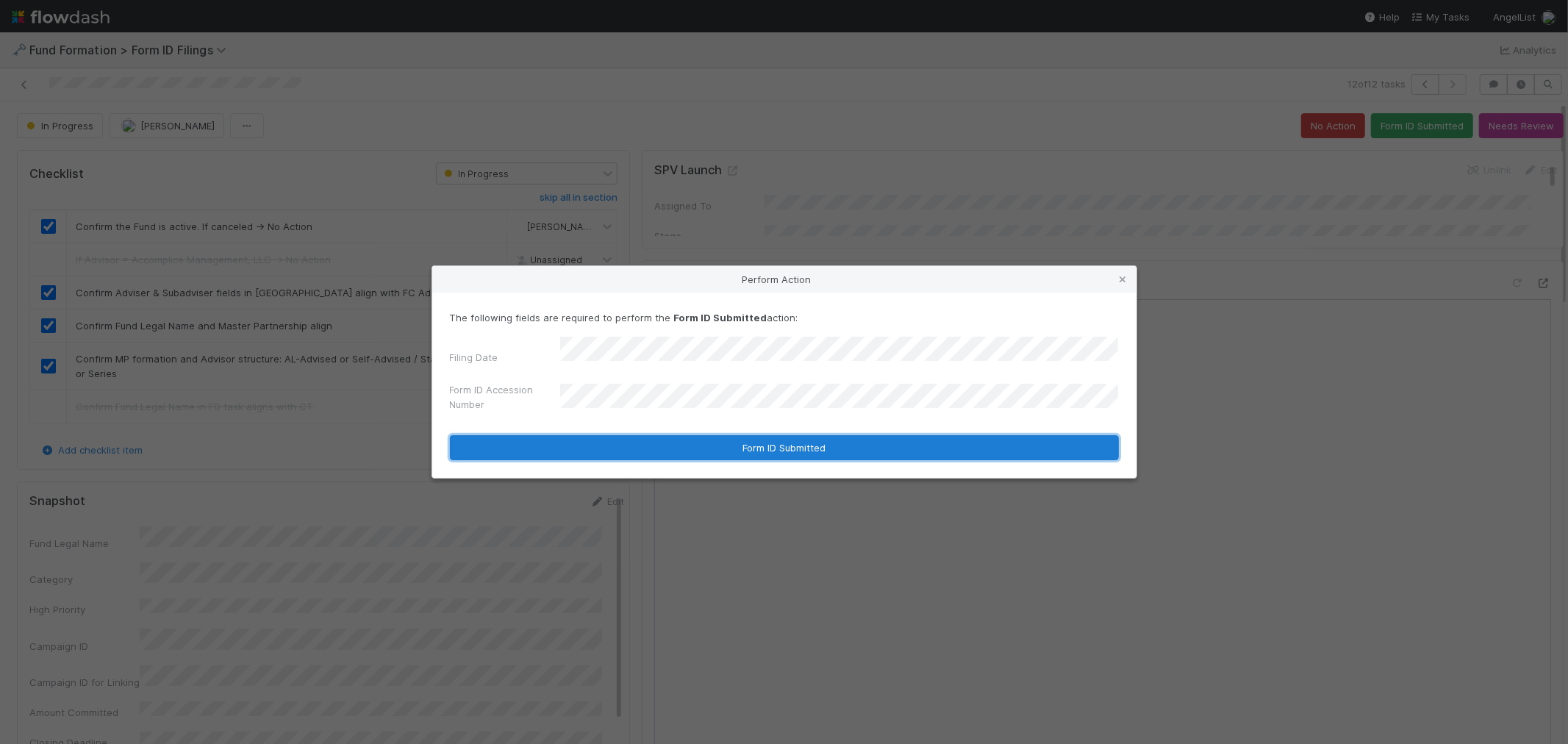
click at [643, 435] on button "Form ID Submitted" at bounding box center [784, 447] width 669 height 25
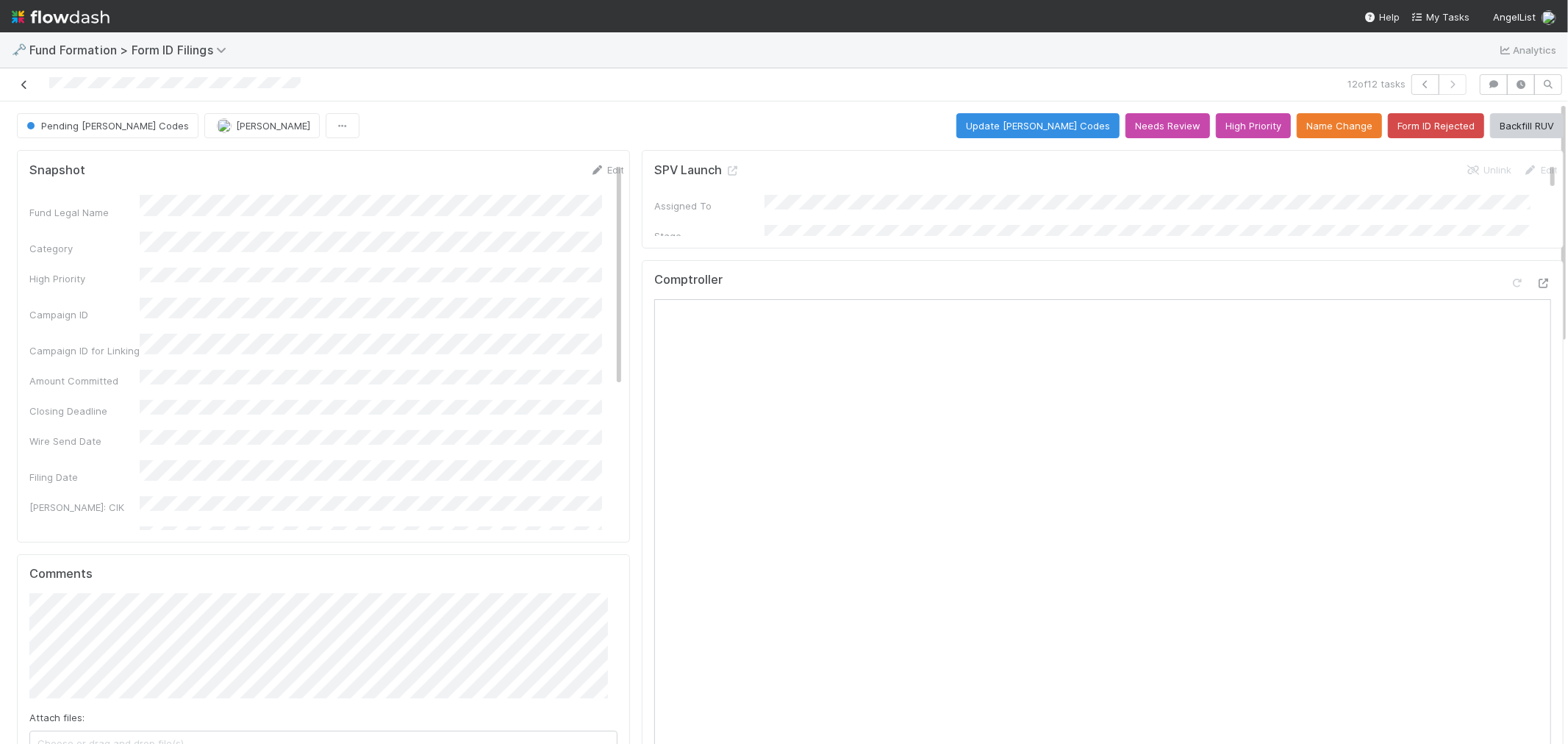
click at [18, 84] on icon at bounding box center [24, 85] width 15 height 9
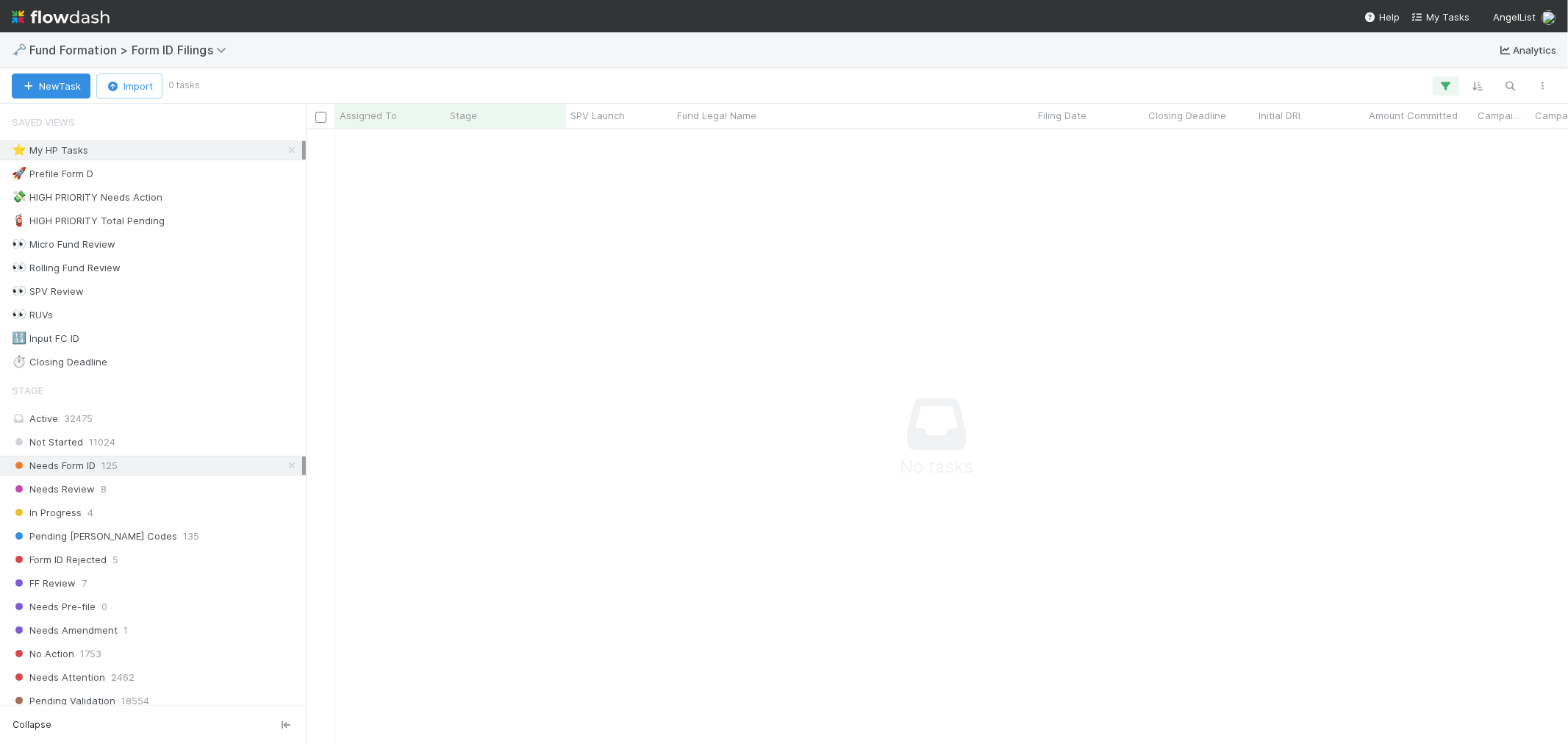
scroll to position [13, 13]
click at [285, 147] on icon at bounding box center [292, 150] width 15 height 9
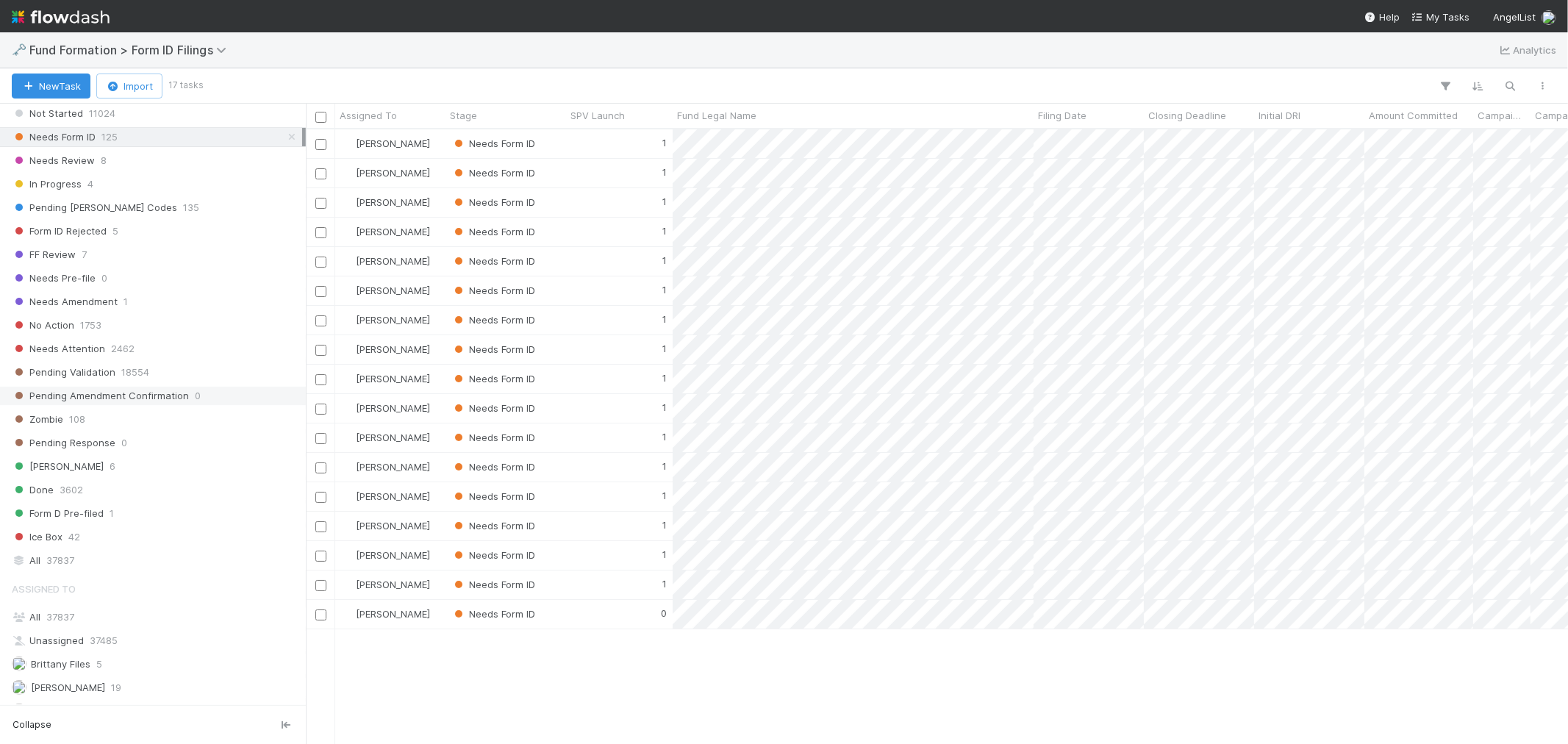
scroll to position [472, 0]
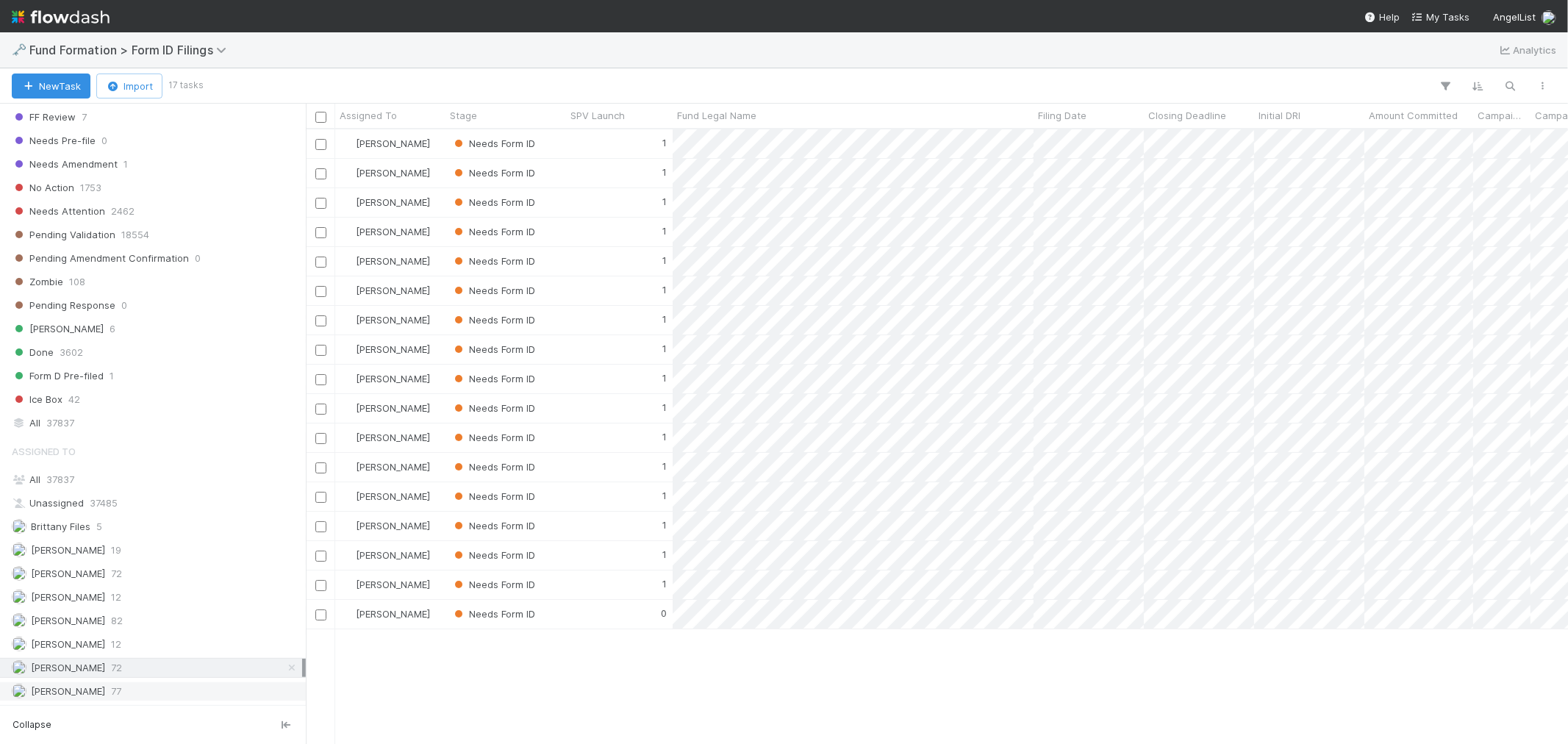
click at [111, 692] on span "77" at bounding box center [115, 691] width 10 height 18
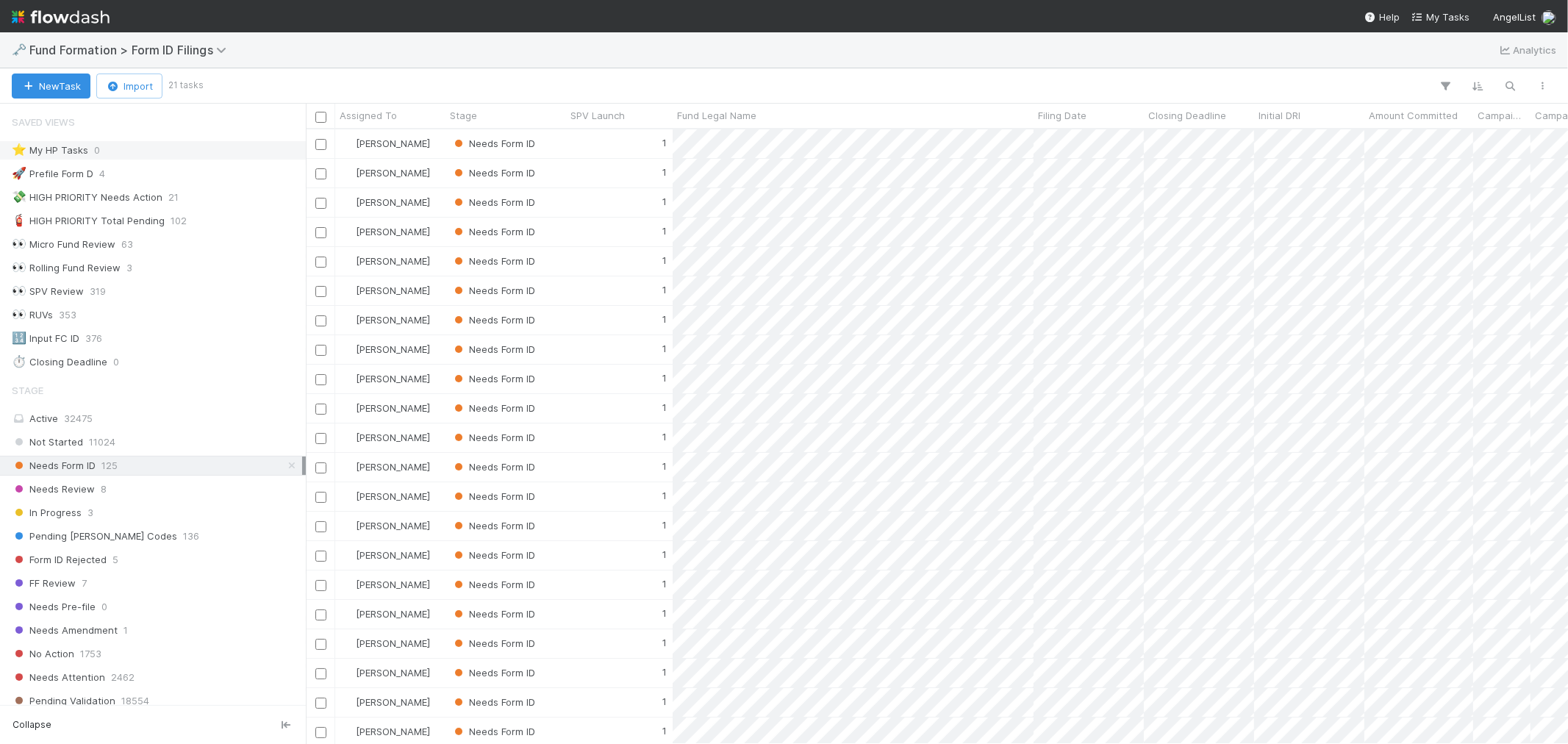
click at [80, 18] on img at bounding box center [61, 17] width 98 height 25
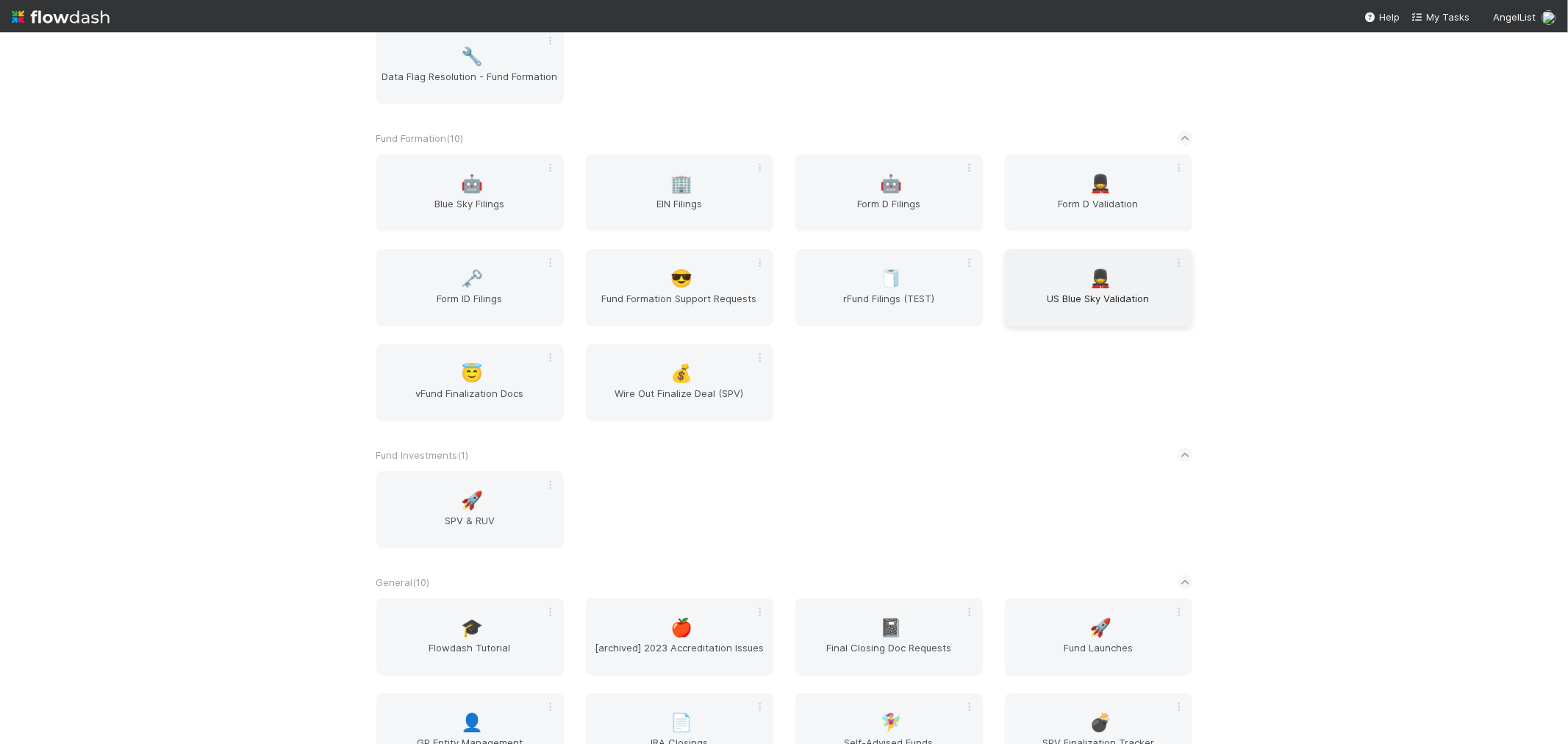
scroll to position [571, 0]
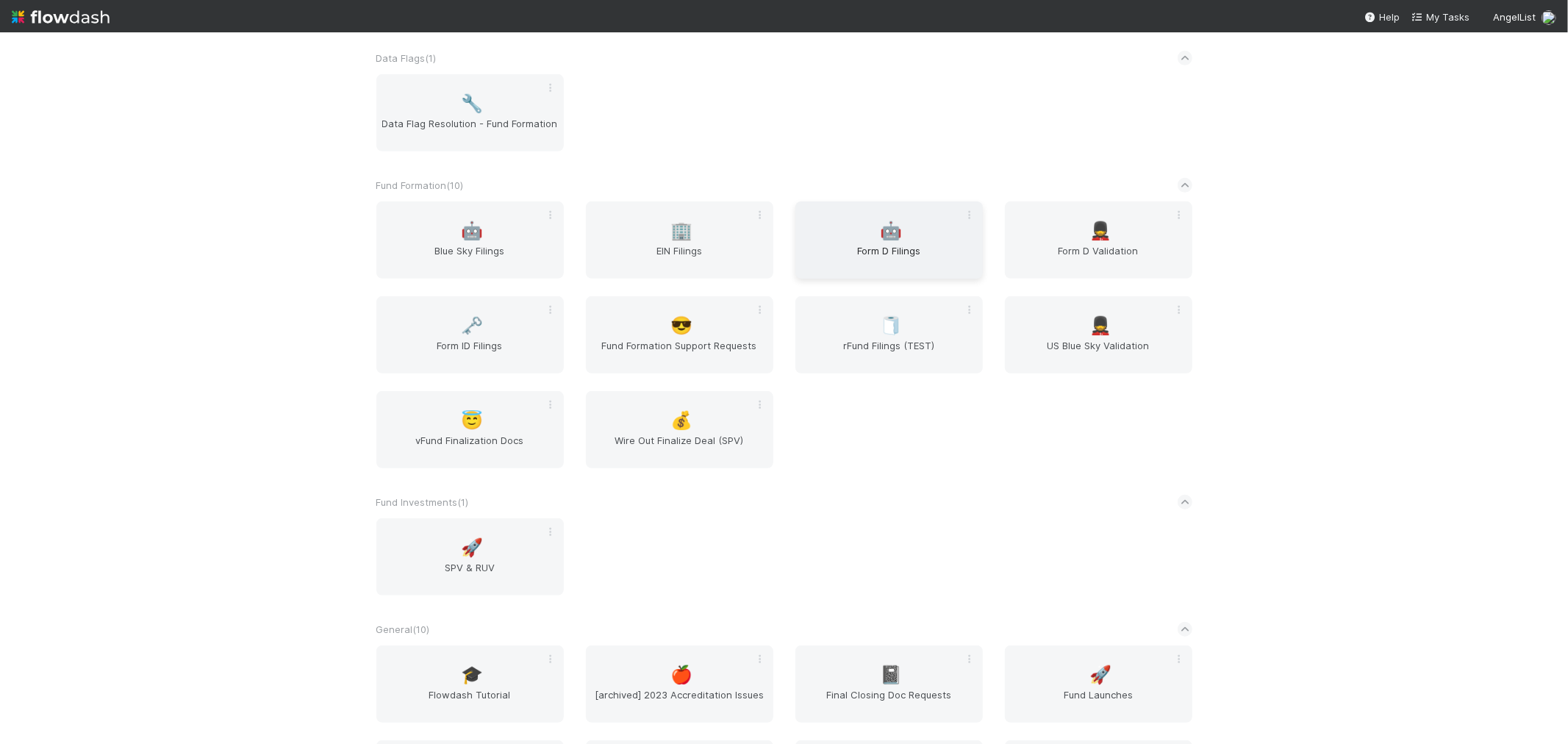
click at [863, 243] on span "Form D Filings" at bounding box center [889, 258] width 176 height 30
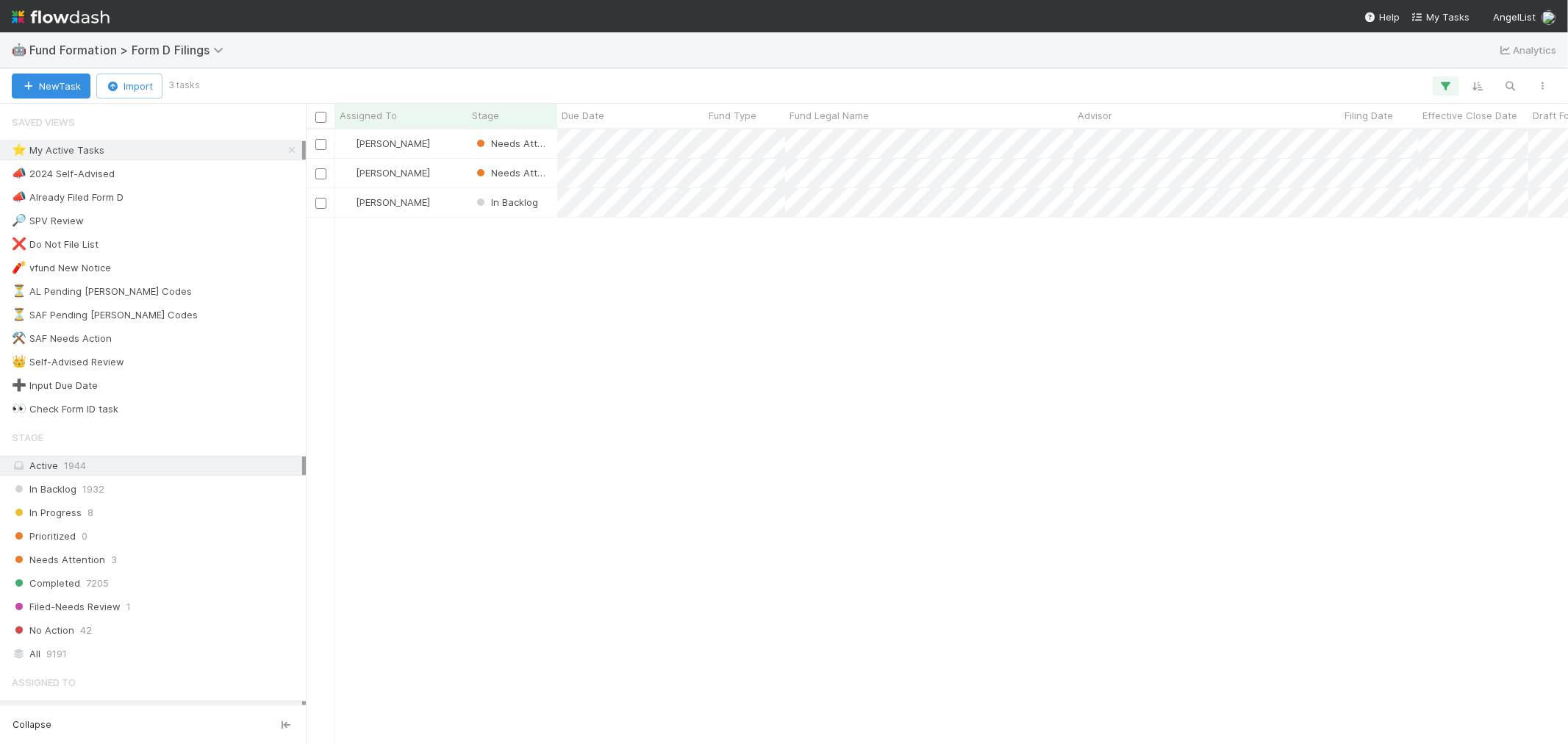
scroll to position [602, 1249]
click at [106, 557] on div "Needs Attention 3" at bounding box center [157, 560] width 290 height 18
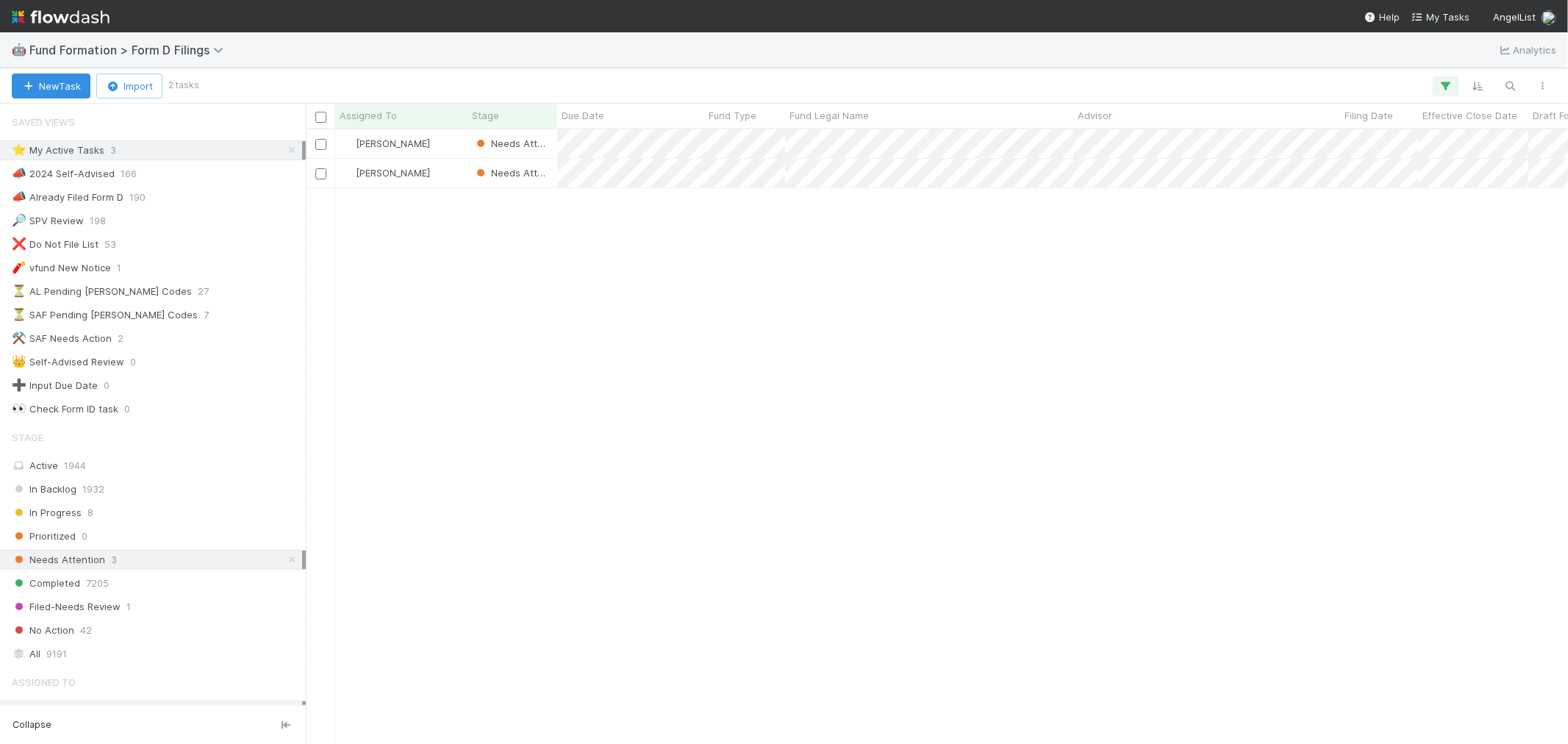
scroll to position [602, 1249]
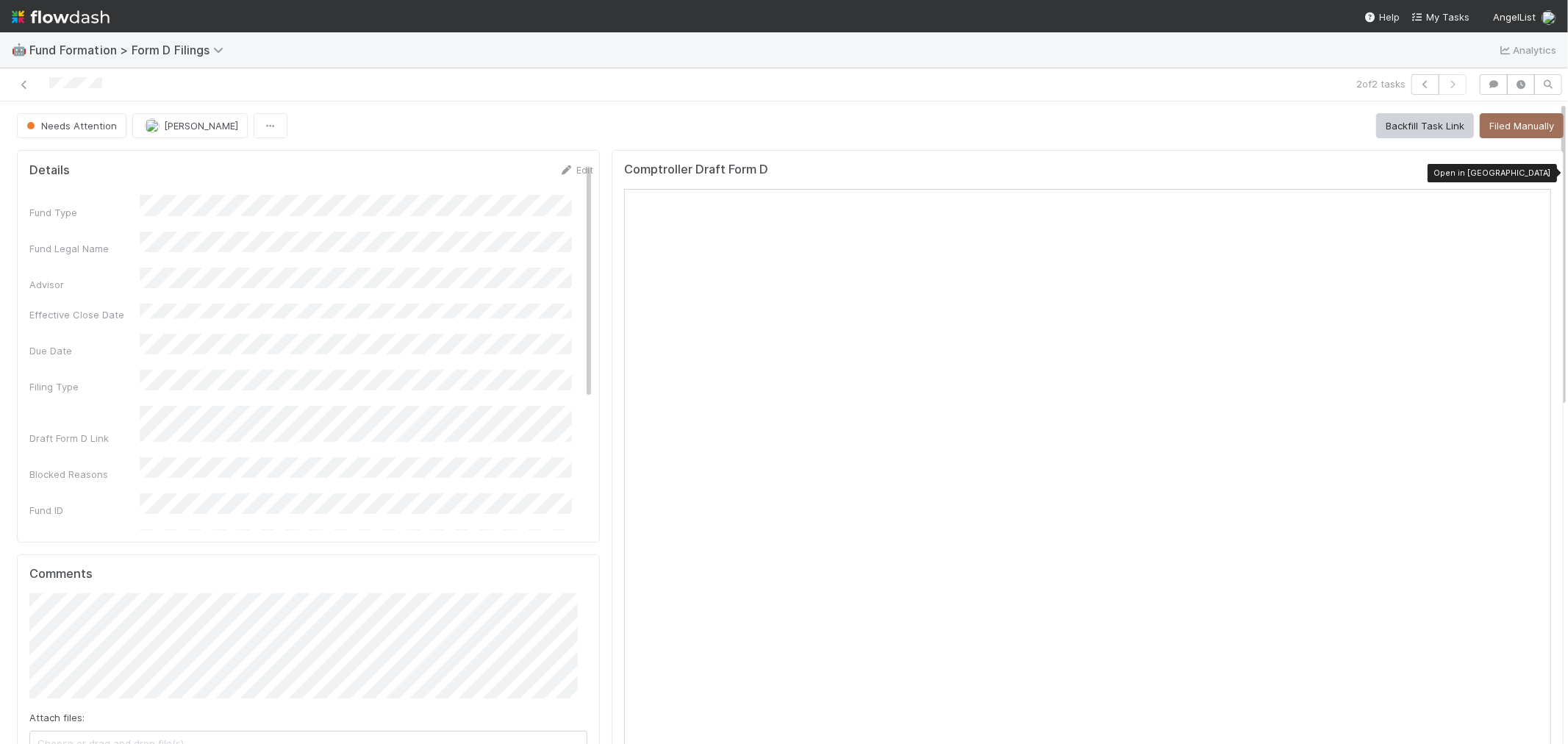
click at [1536, 172] on icon at bounding box center [1543, 173] width 15 height 9
click at [1536, 173] on icon at bounding box center [1543, 173] width 15 height 9
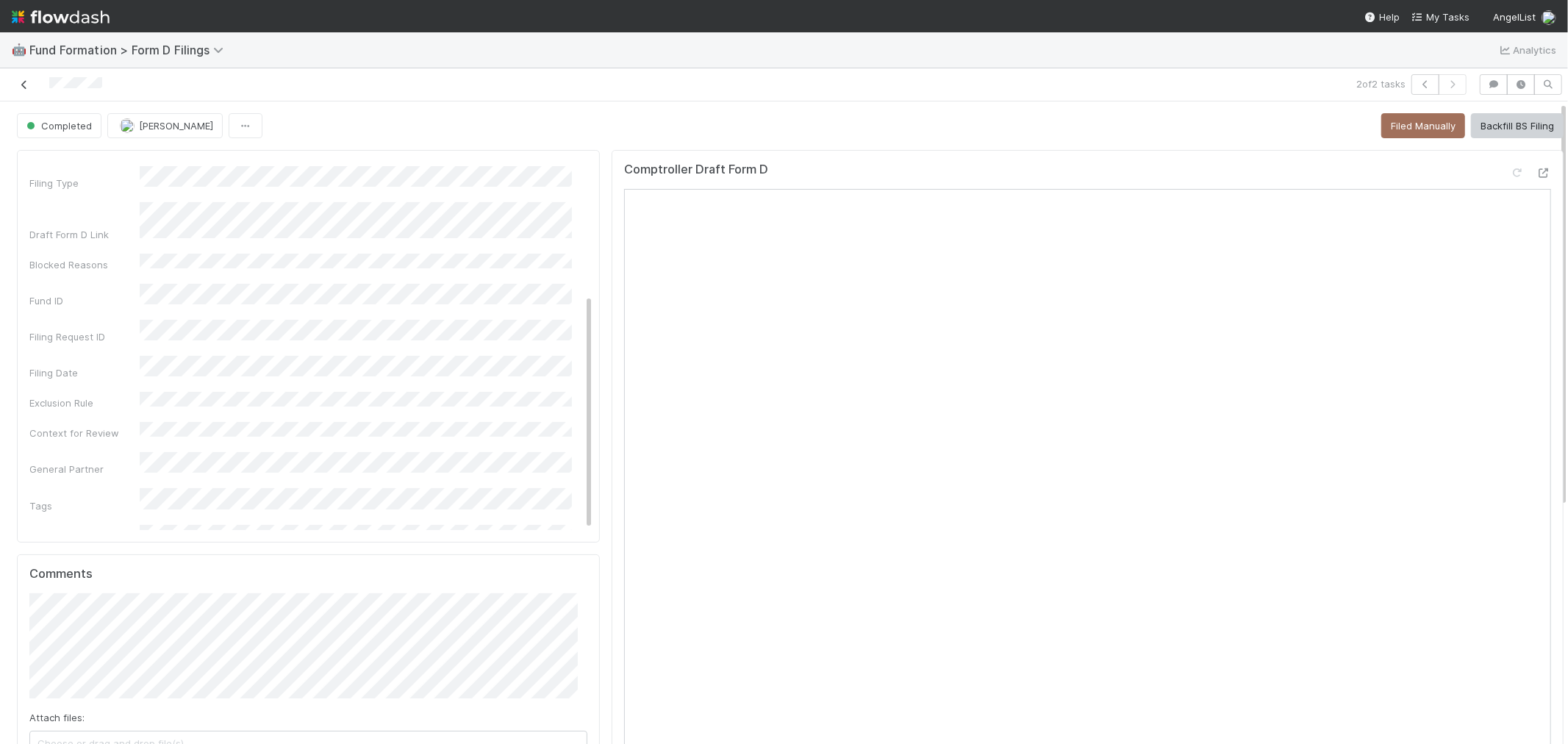
click at [30, 86] on icon at bounding box center [24, 85] width 15 height 9
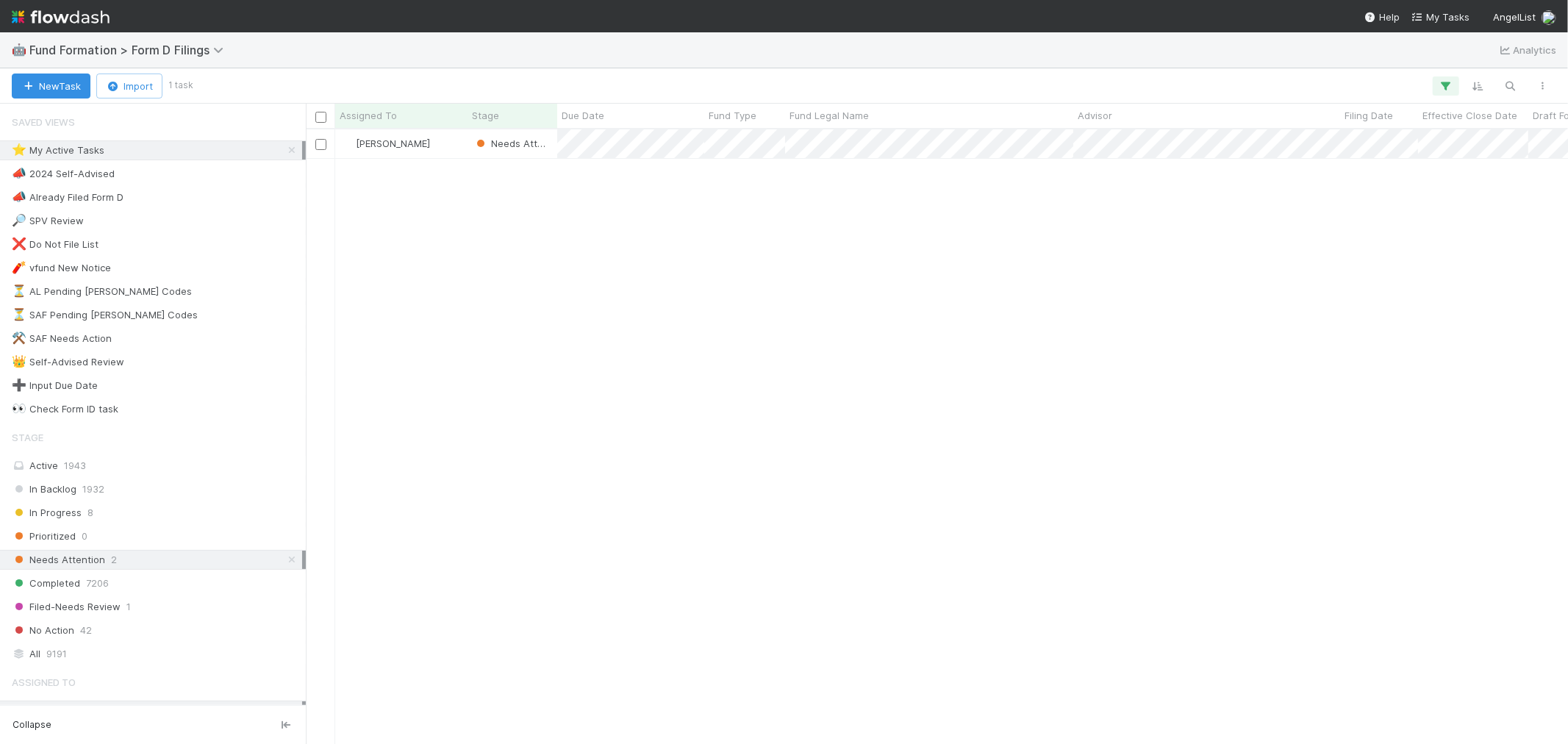
scroll to position [602, 1249]
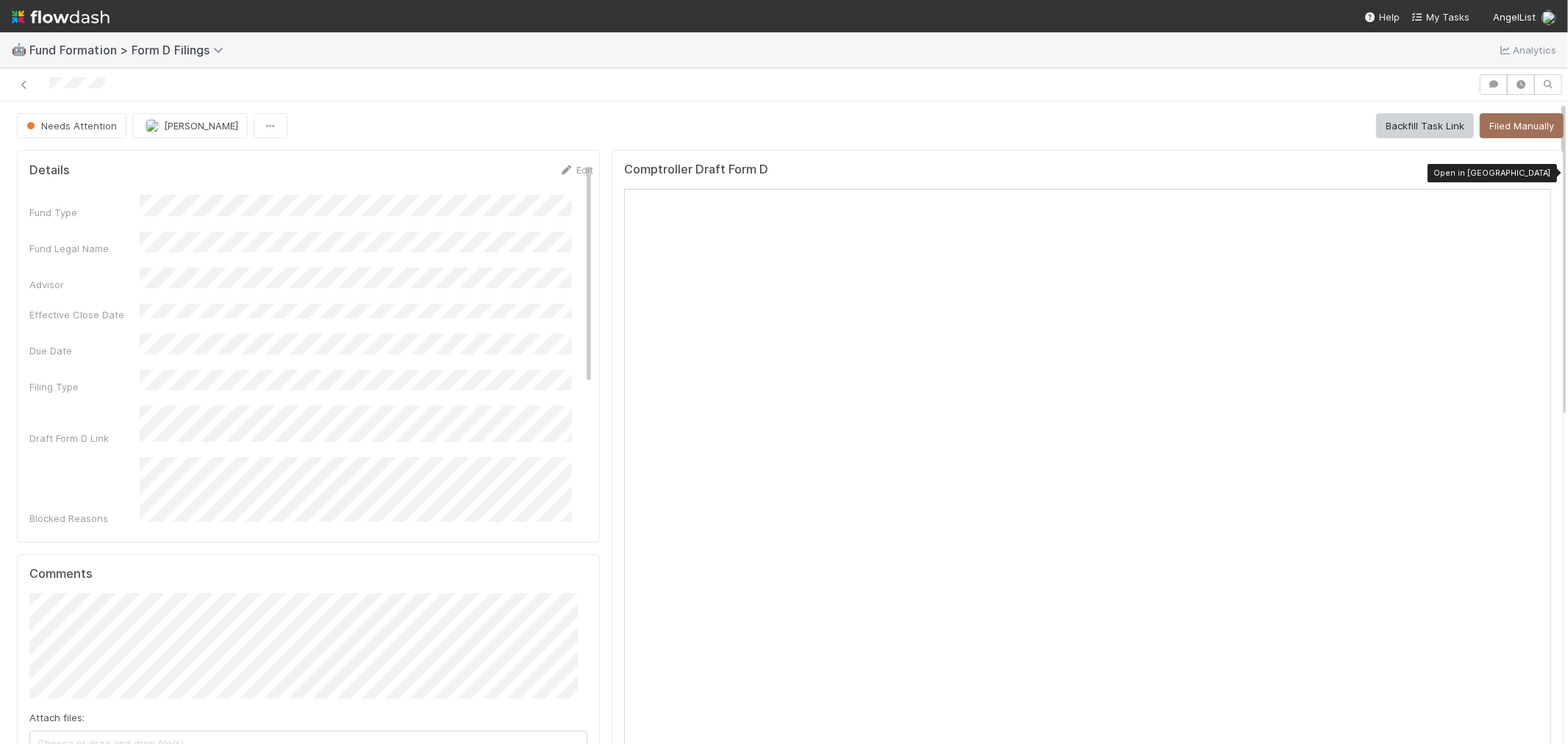
click at [1536, 174] on icon at bounding box center [1543, 173] width 15 height 9
click at [1536, 173] on icon at bounding box center [1543, 173] width 15 height 9
click at [1510, 177] on icon at bounding box center [1517, 173] width 15 height 9
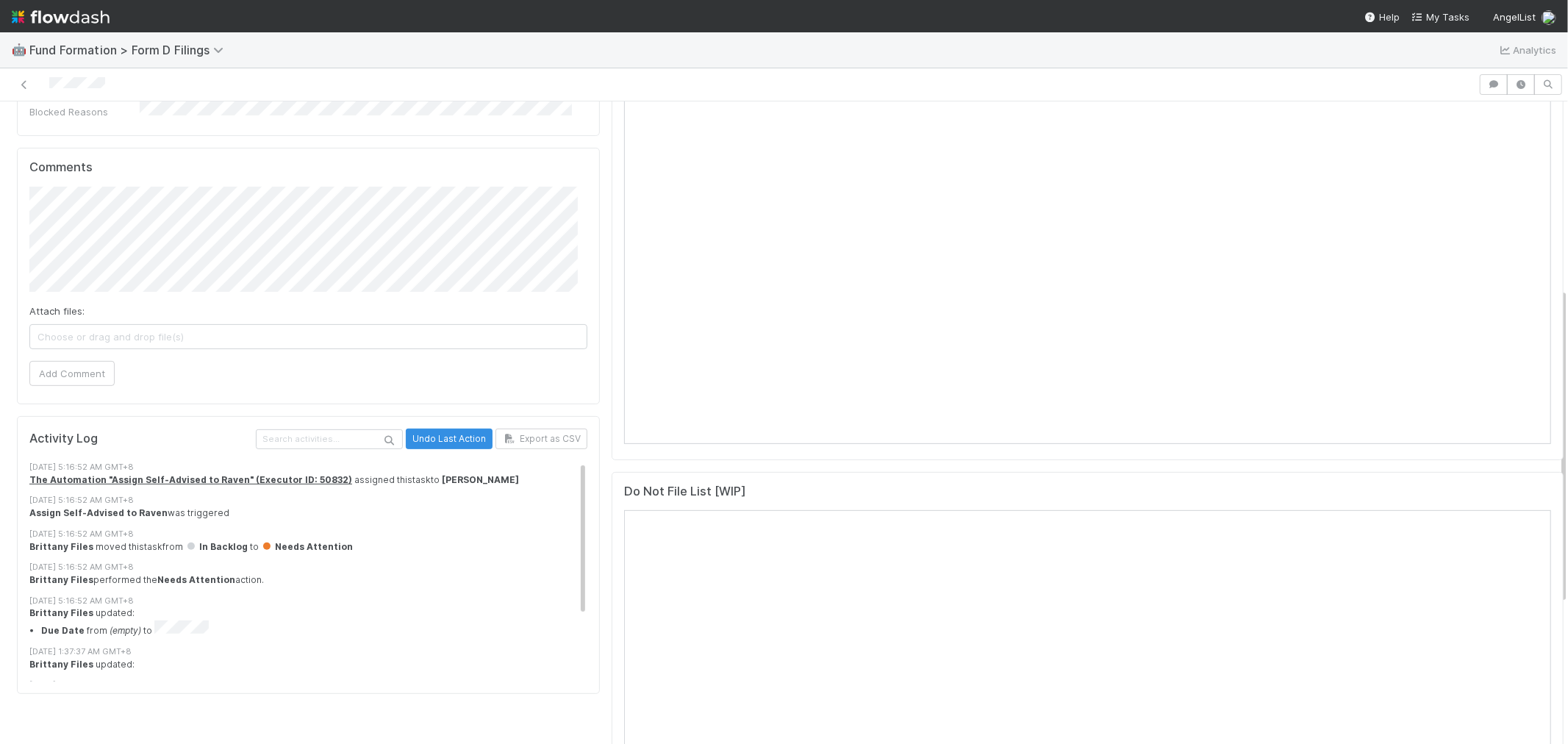
scroll to position [408, 0]
click at [149, 248] on span "[PERSON_NAME]" at bounding box center [117, 243] width 74 height 12
click at [204, 243] on span "Brittany Files" at bounding box center [225, 243] width 59 height 12
click at [81, 372] on button "Add Comment" at bounding box center [72, 372] width 85 height 25
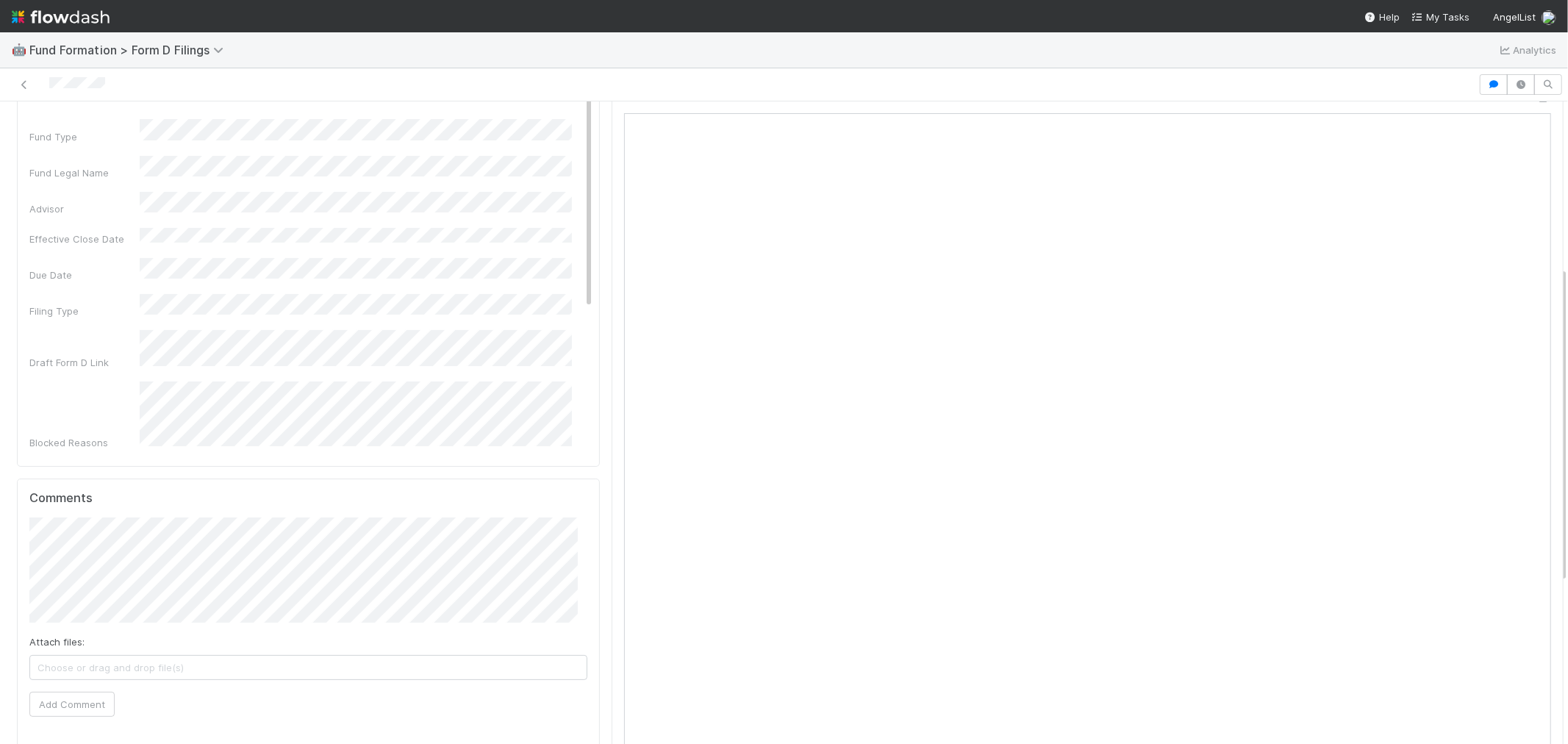
scroll to position [0, 0]
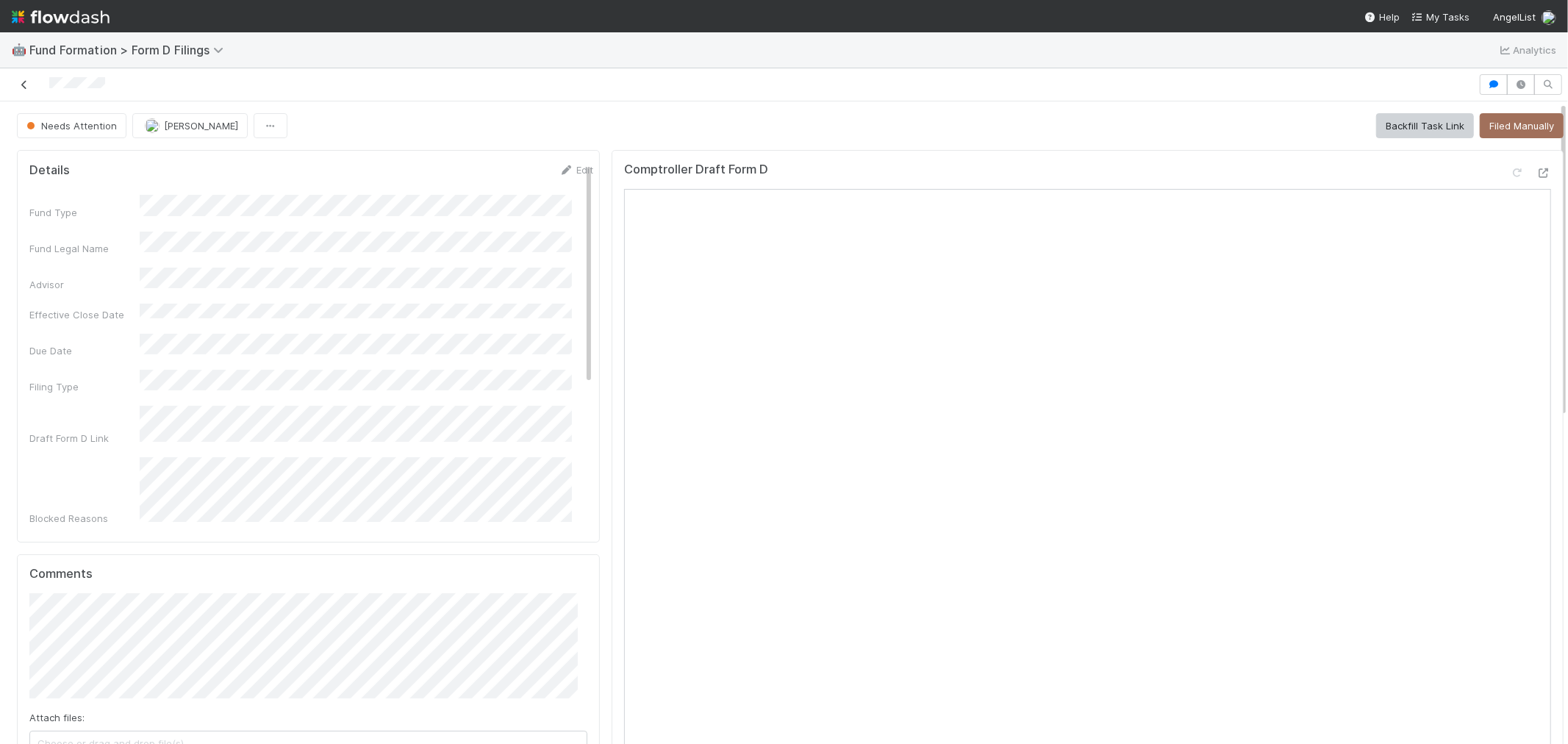
click at [26, 84] on icon at bounding box center [24, 85] width 15 height 9
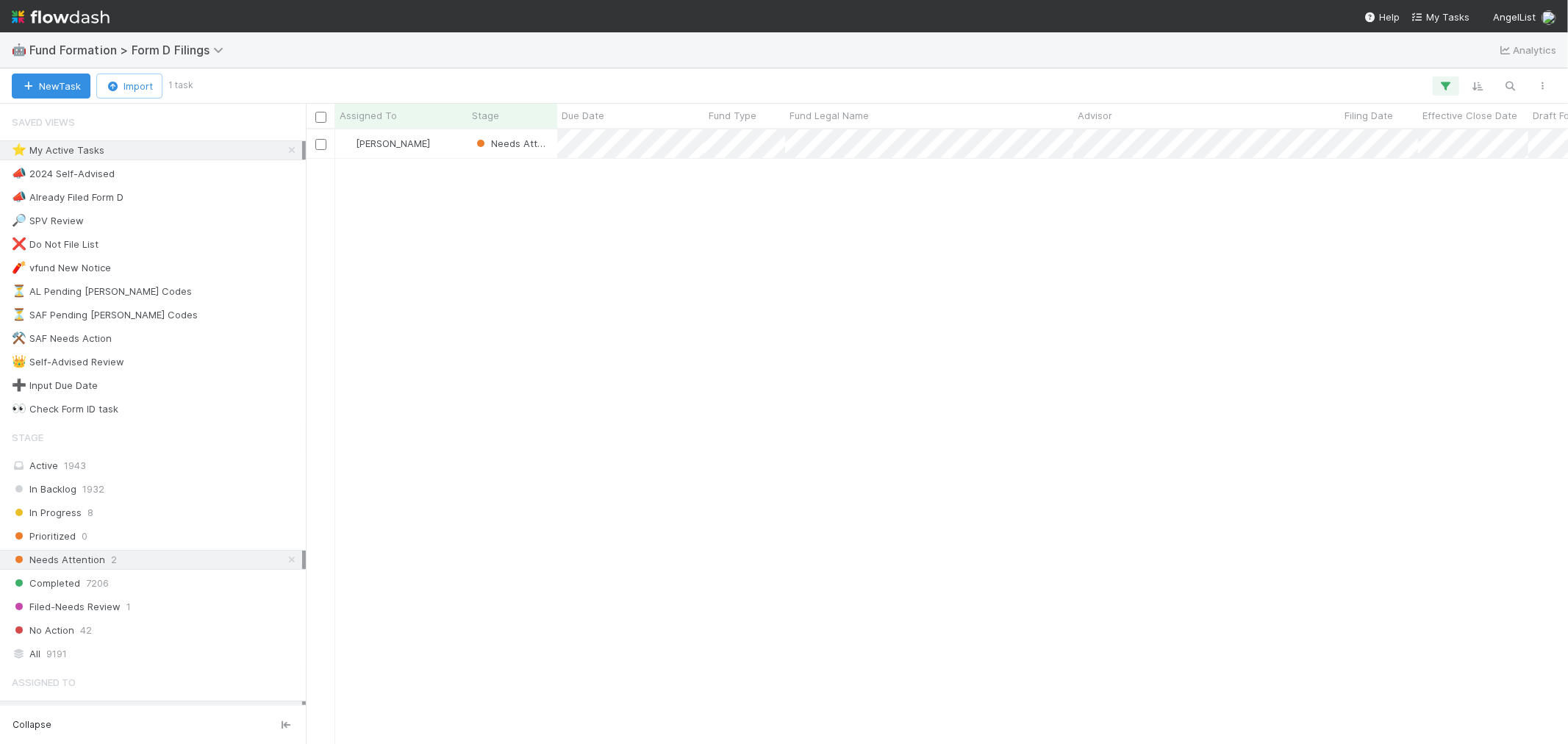
scroll to position [602, 1249]
drag, startPoint x: 272, startPoint y: 154, endPoint x: 248, endPoint y: 181, distance: 36.1
click at [285, 154] on icon at bounding box center [292, 150] width 15 height 9
click at [102, 143] on div "⭐ My Active Tasks" at bounding box center [58, 151] width 92 height 18
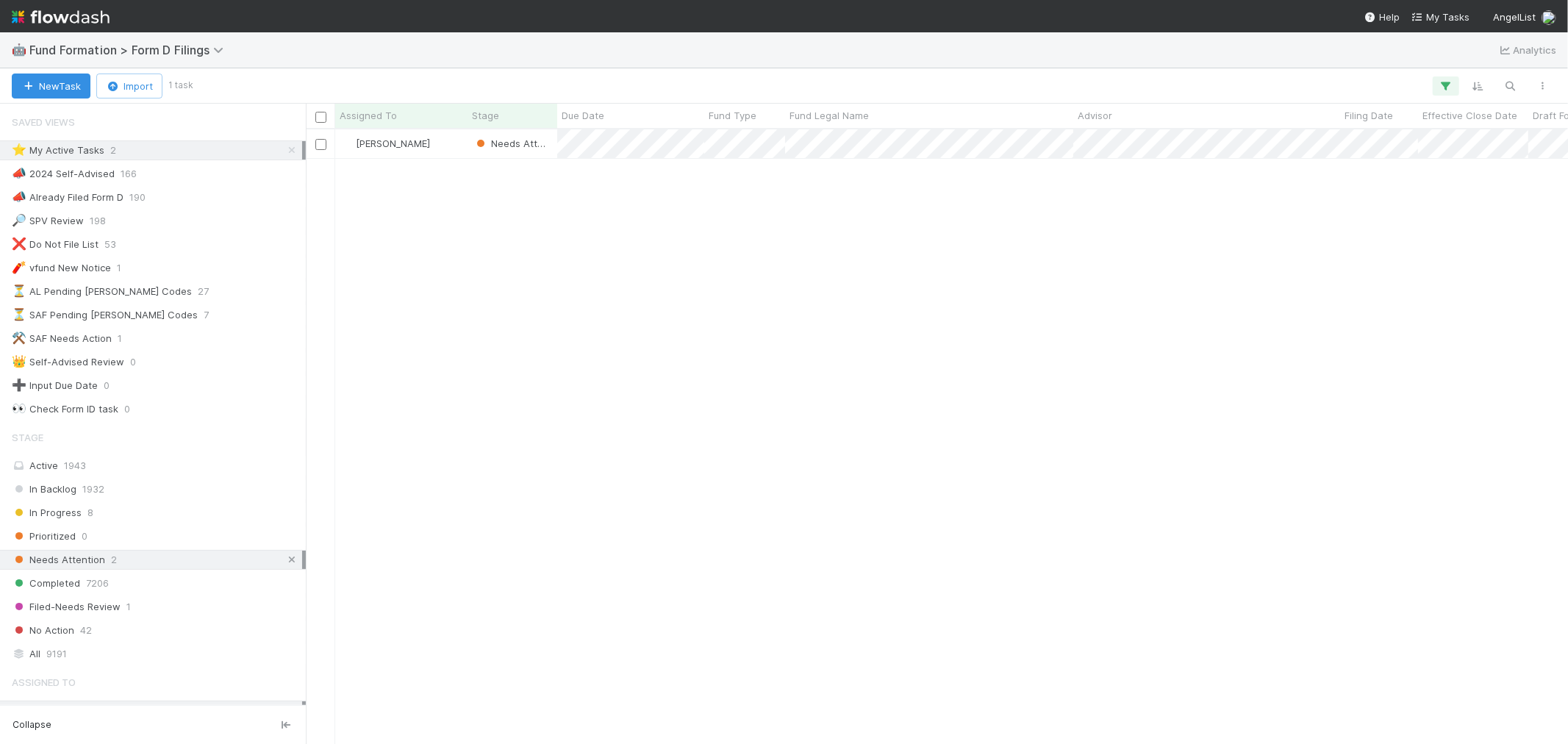
scroll to position [602, 1249]
click at [285, 563] on icon at bounding box center [292, 560] width 15 height 9
click at [61, 12] on img at bounding box center [61, 17] width 98 height 25
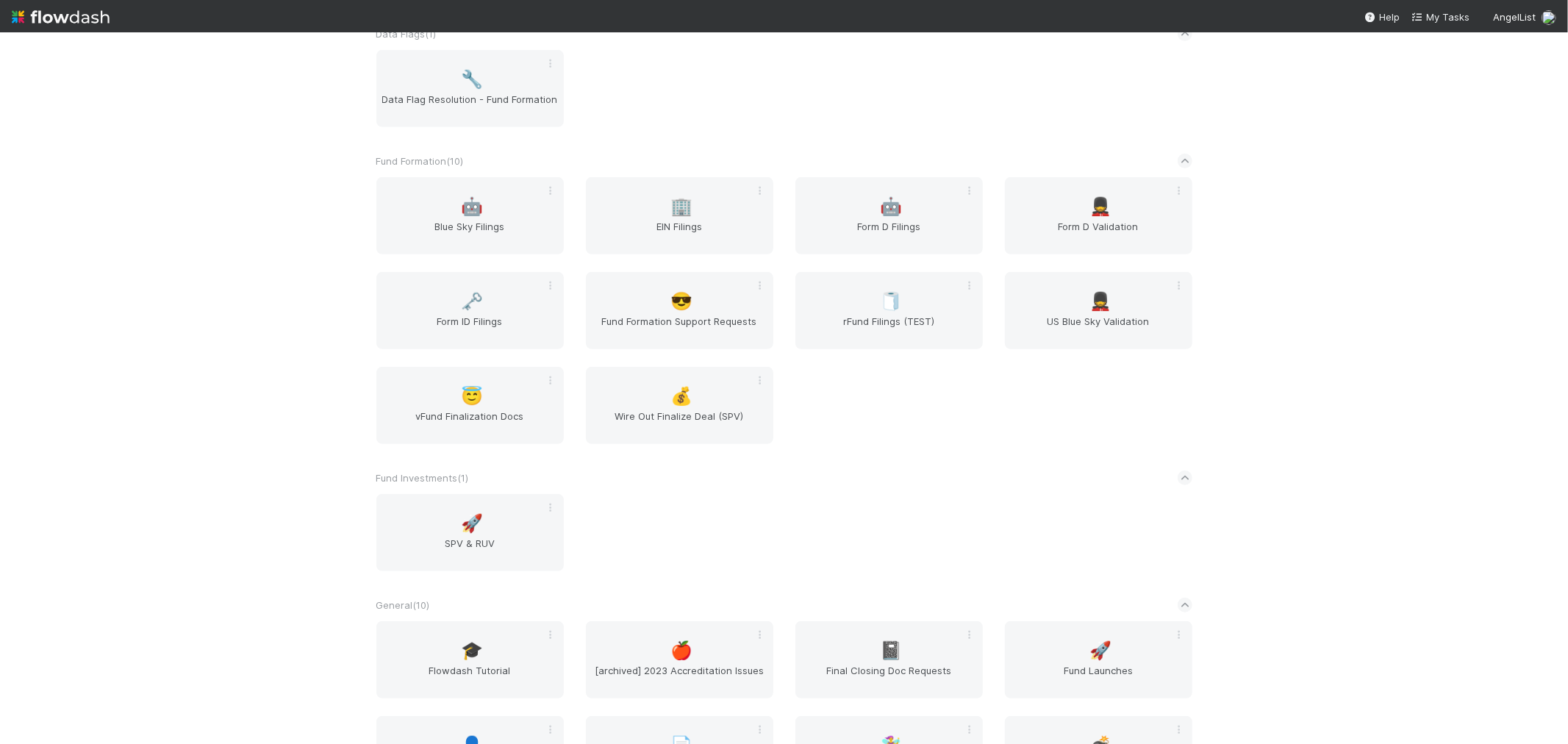
scroll to position [653, 0]
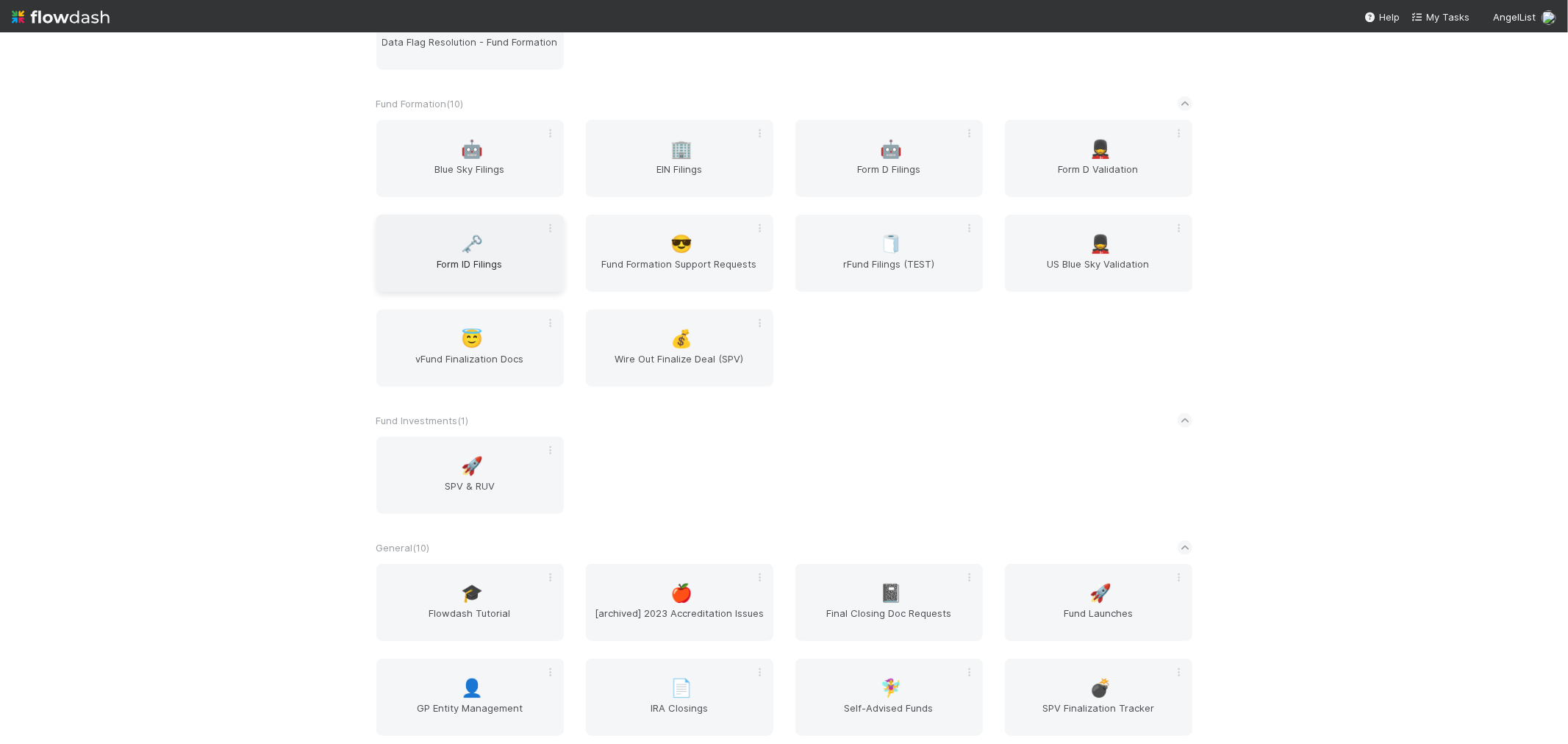
click at [444, 257] on span "Form ID Filings" at bounding box center [470, 272] width 176 height 30
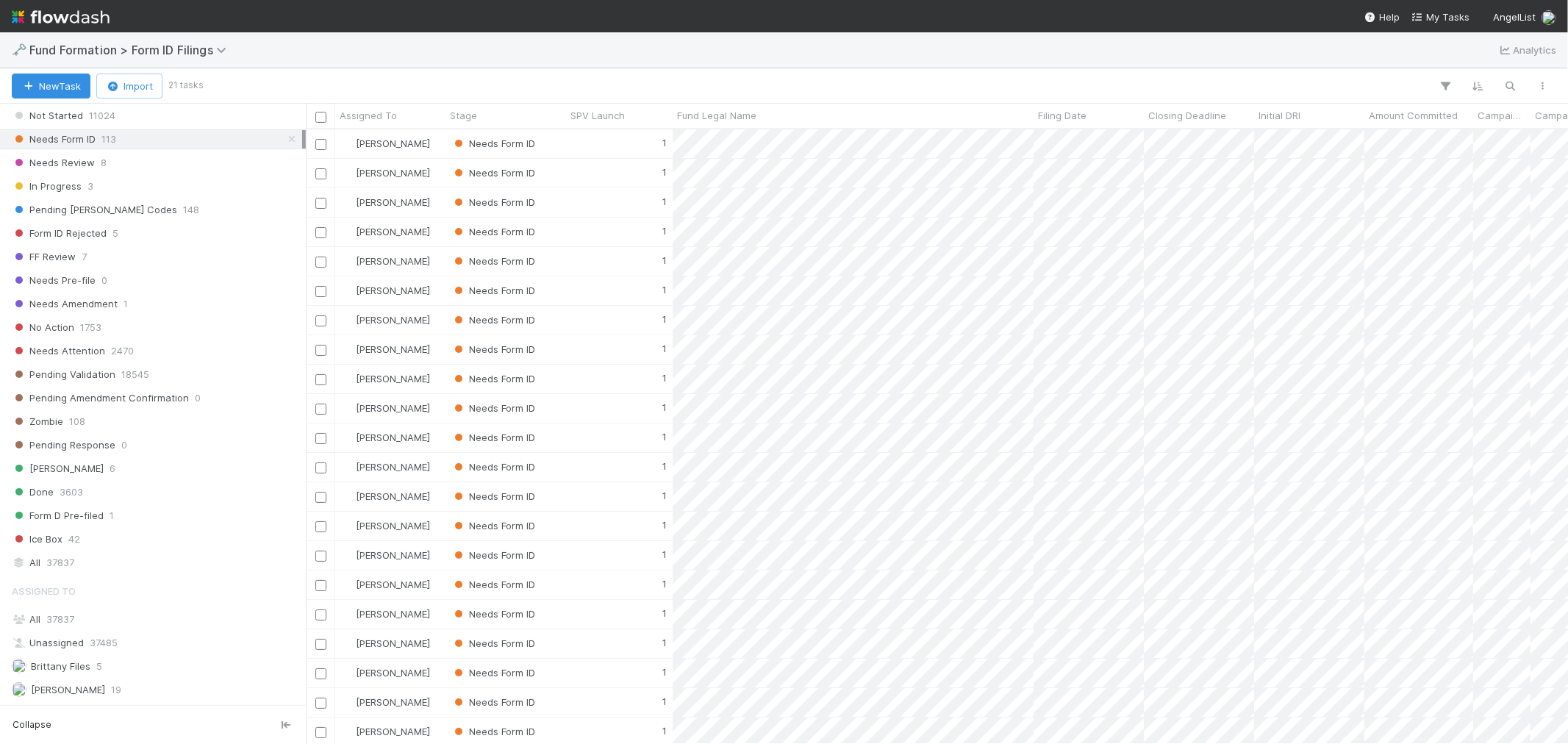
scroll to position [472, 0]
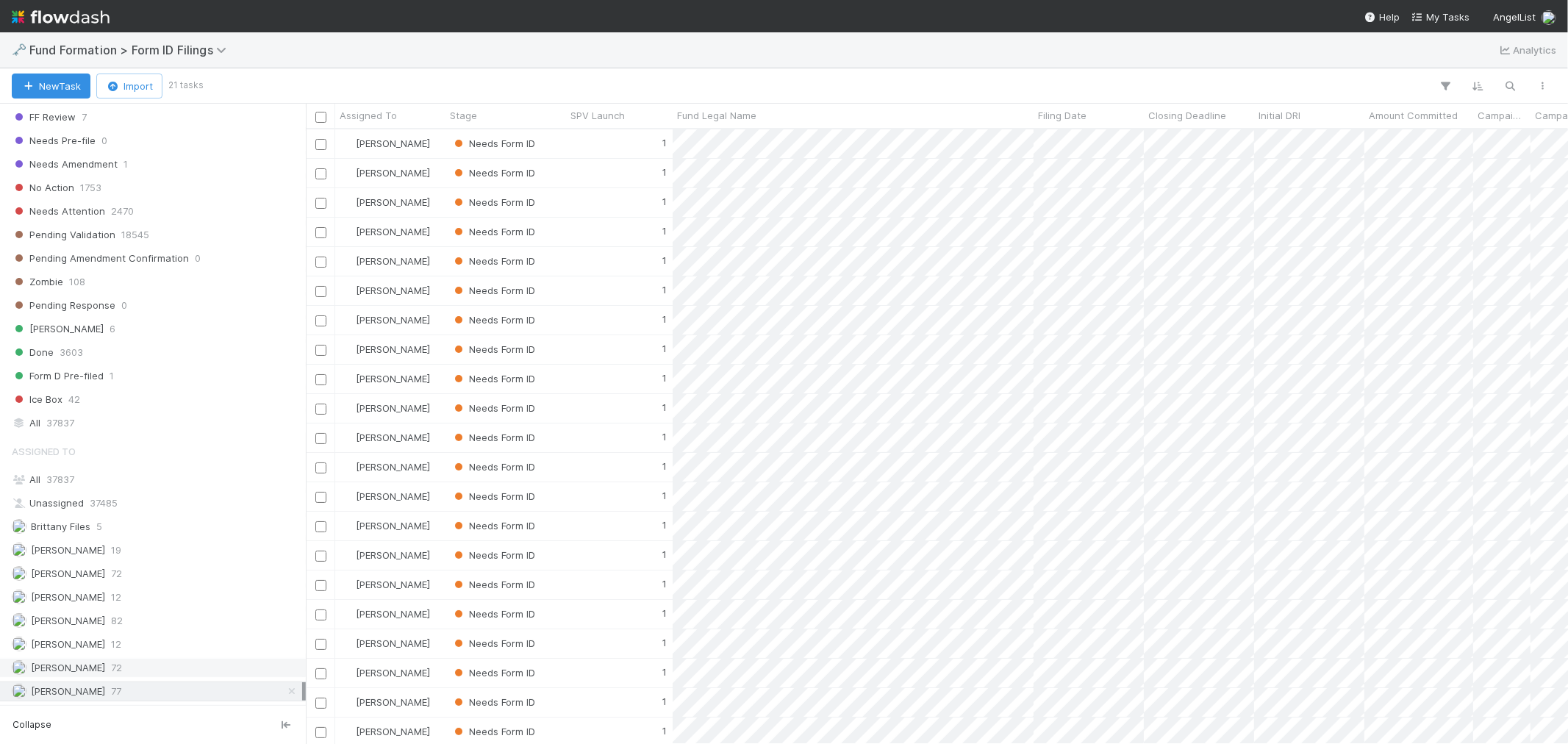
click at [137, 665] on div "[PERSON_NAME] 72" at bounding box center [157, 668] width 290 height 18
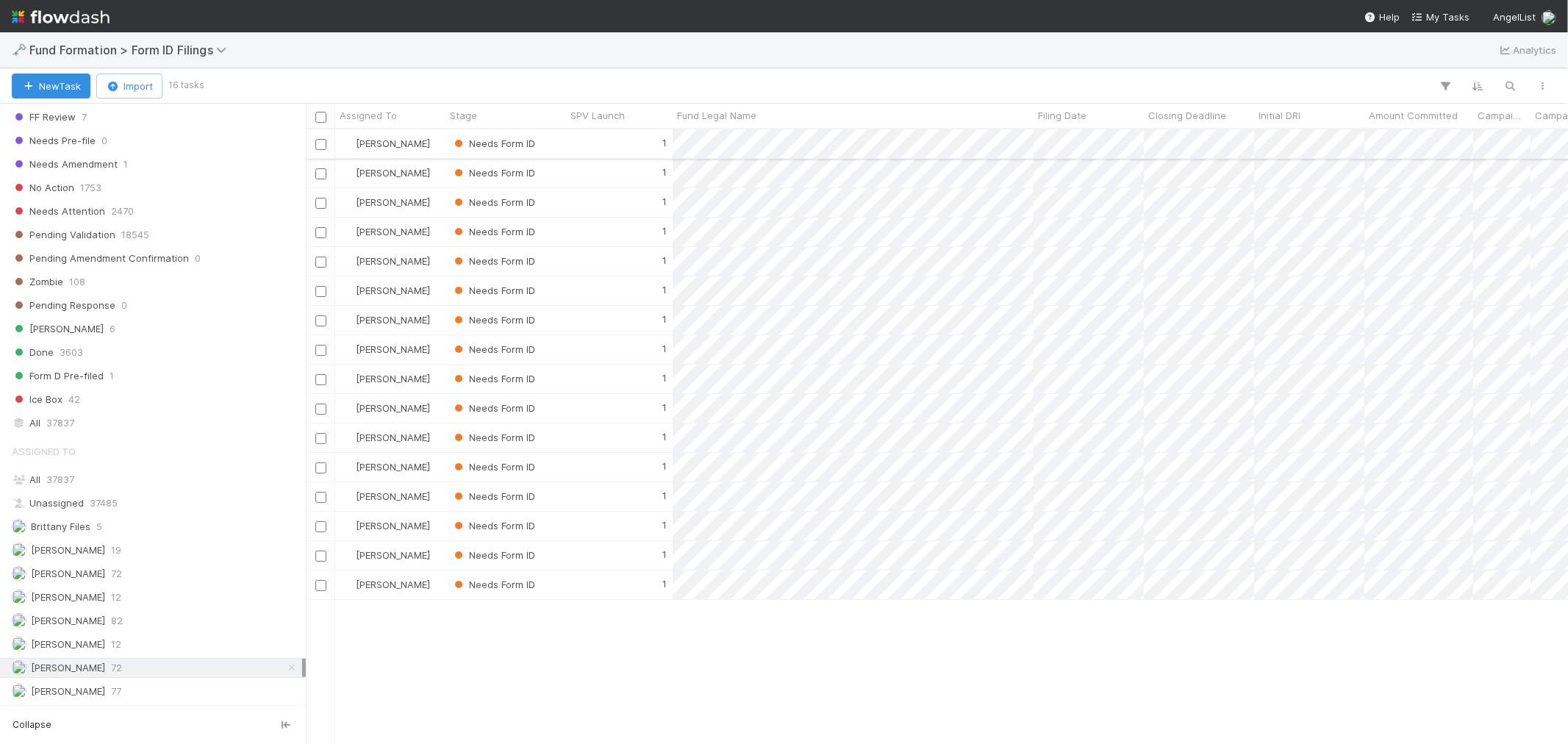
click at [587, 149] on div "1" at bounding box center [618, 143] width 106 height 29
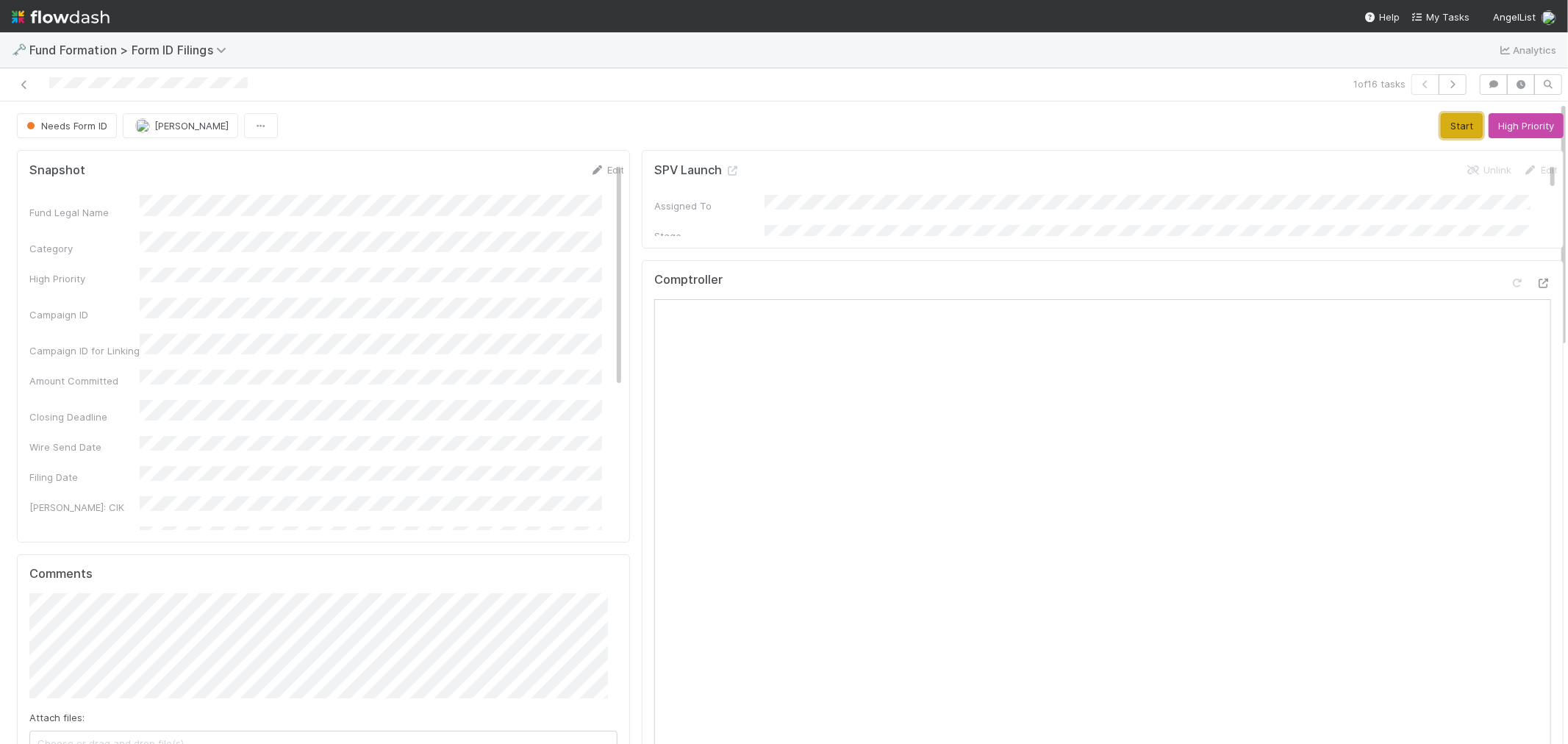
click at [1446, 123] on button "Start" at bounding box center [1461, 125] width 42 height 25
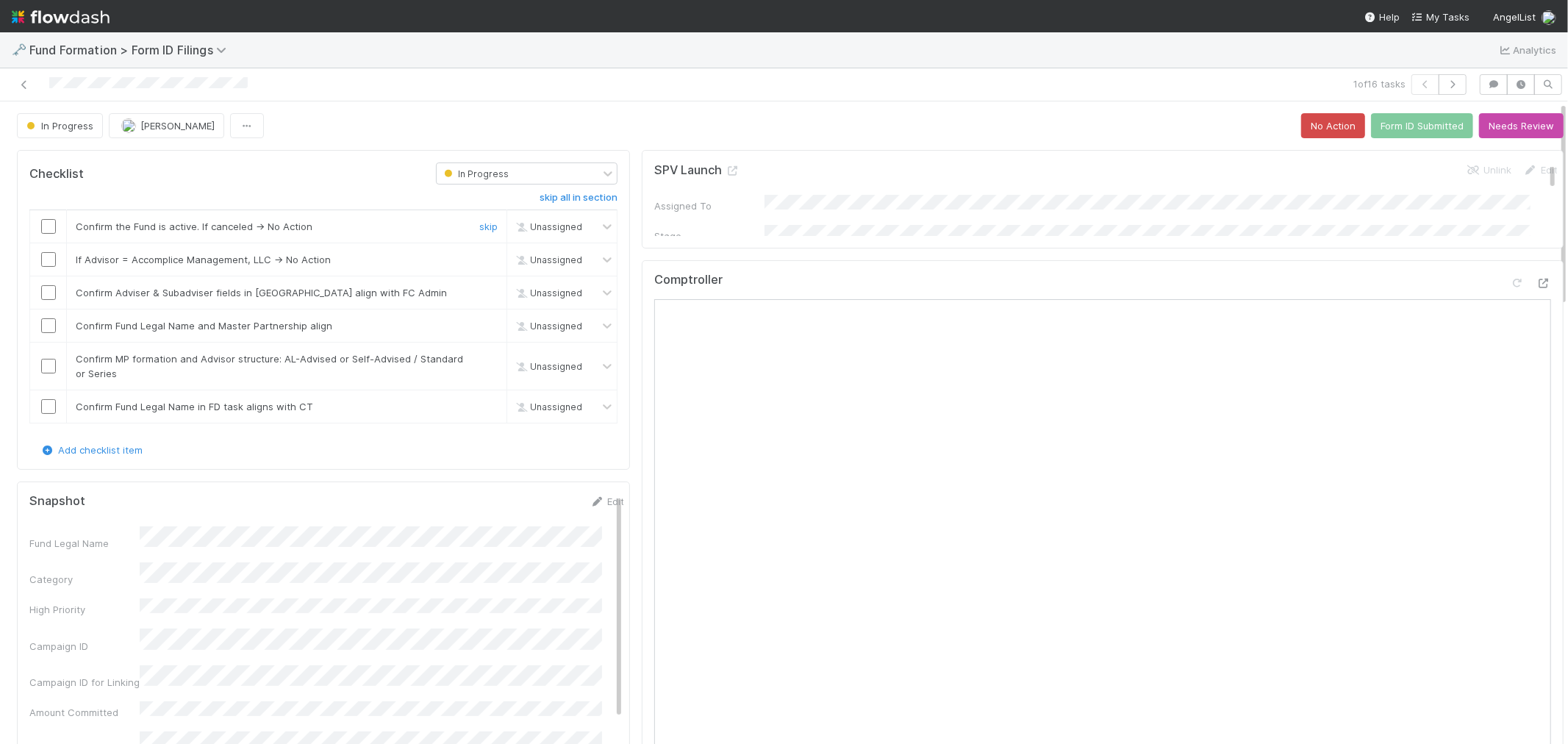
click at [49, 222] on input "checkbox" at bounding box center [49, 226] width 15 height 15
click at [480, 258] on link "skip" at bounding box center [489, 259] width 18 height 12
click at [46, 289] on input "checkbox" at bounding box center [49, 293] width 15 height 15
click at [48, 326] on input "checkbox" at bounding box center [49, 325] width 15 height 15
click at [48, 365] on input "checkbox" at bounding box center [49, 366] width 15 height 15
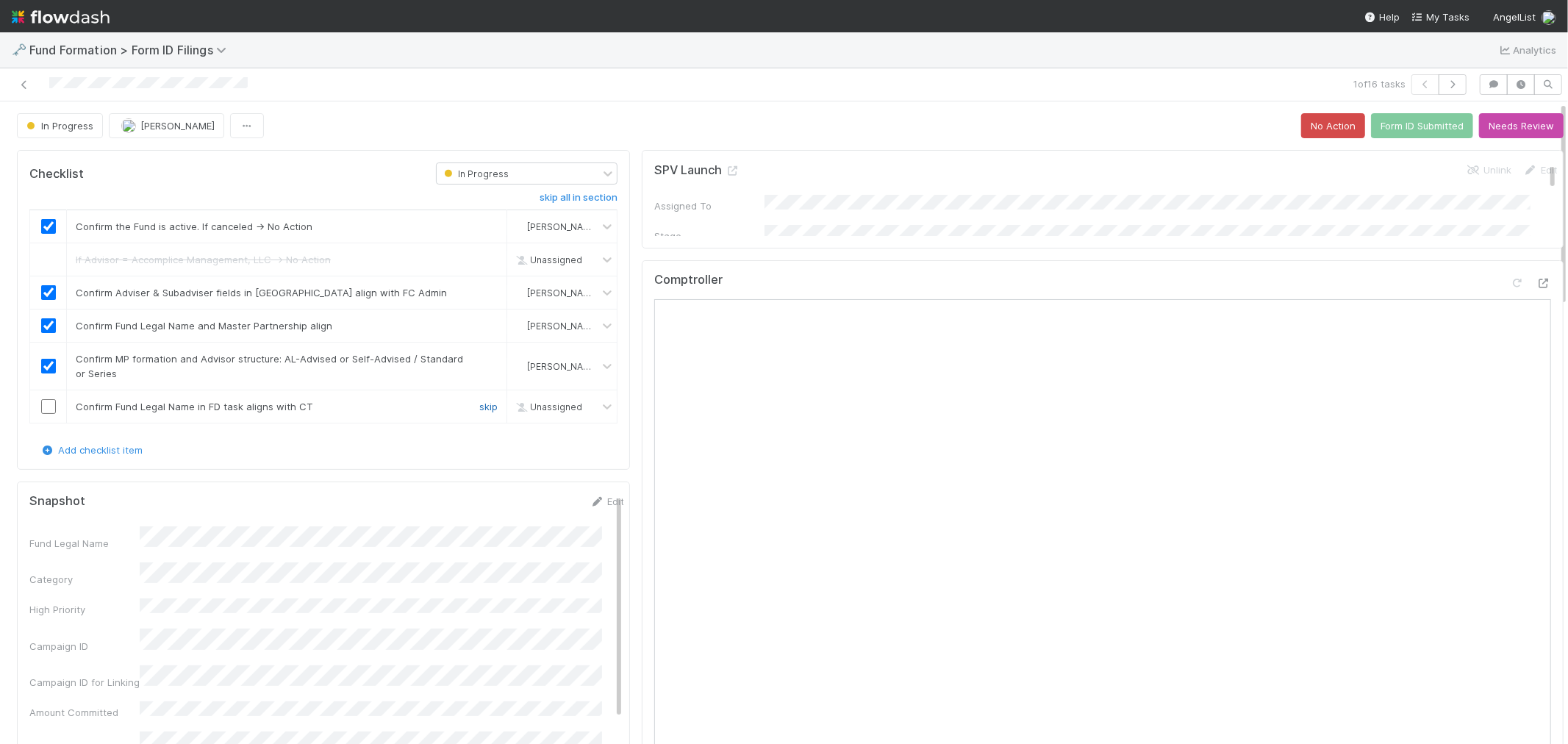
click at [480, 405] on link "skip" at bounding box center [489, 407] width 18 height 12
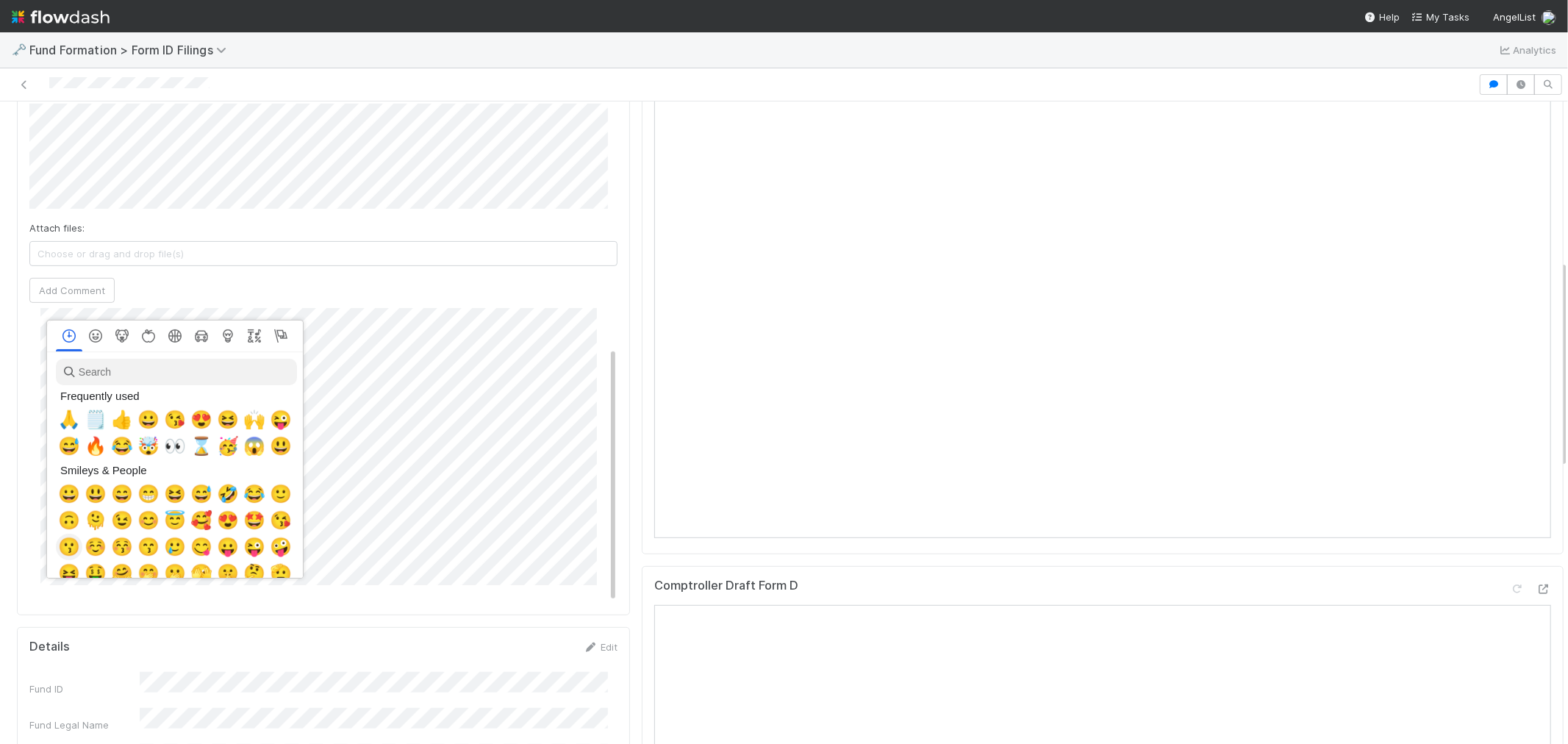
scroll to position [0, 6]
click at [57, 415] on span "🙏" at bounding box center [67, 420] width 22 height 20
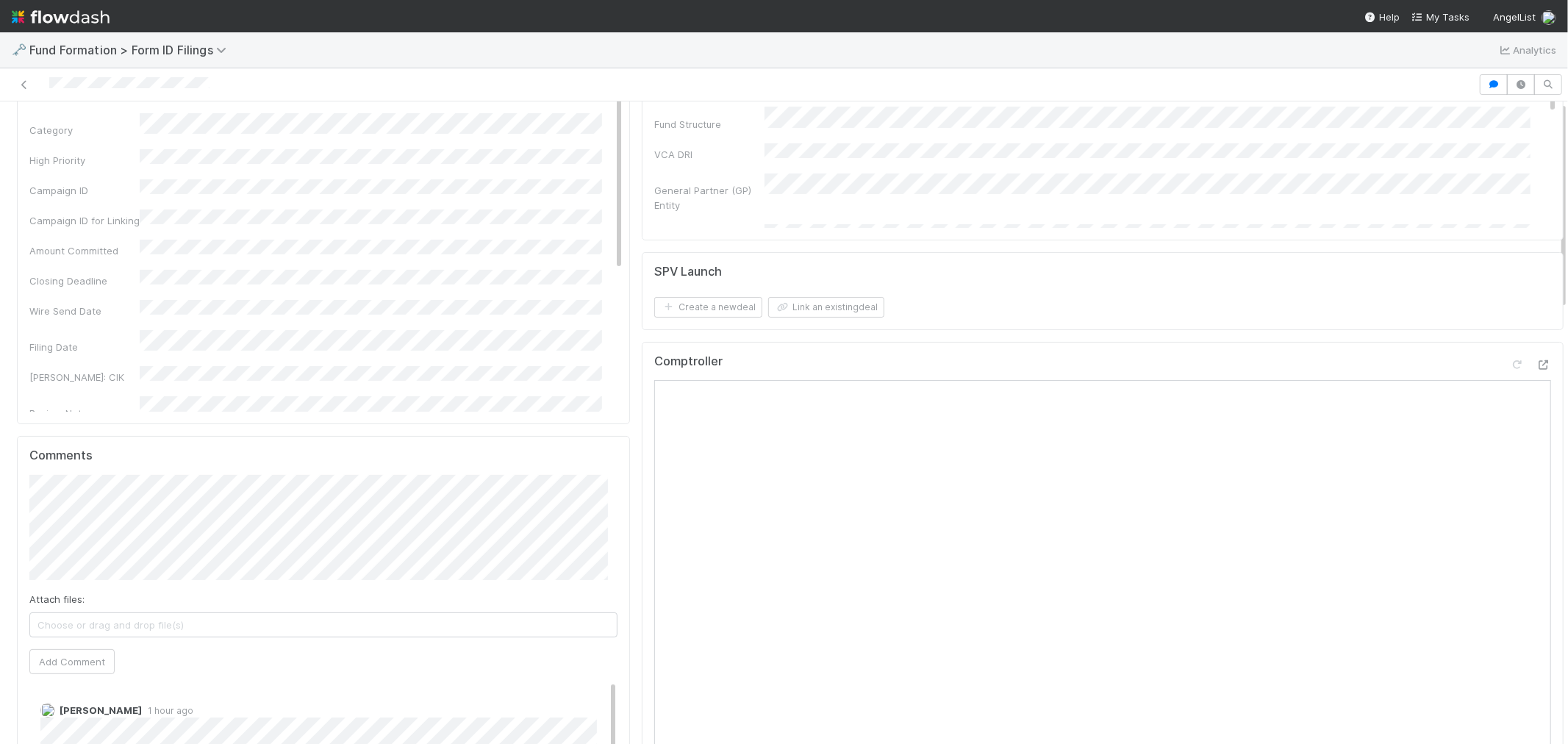
scroll to position [0, 0]
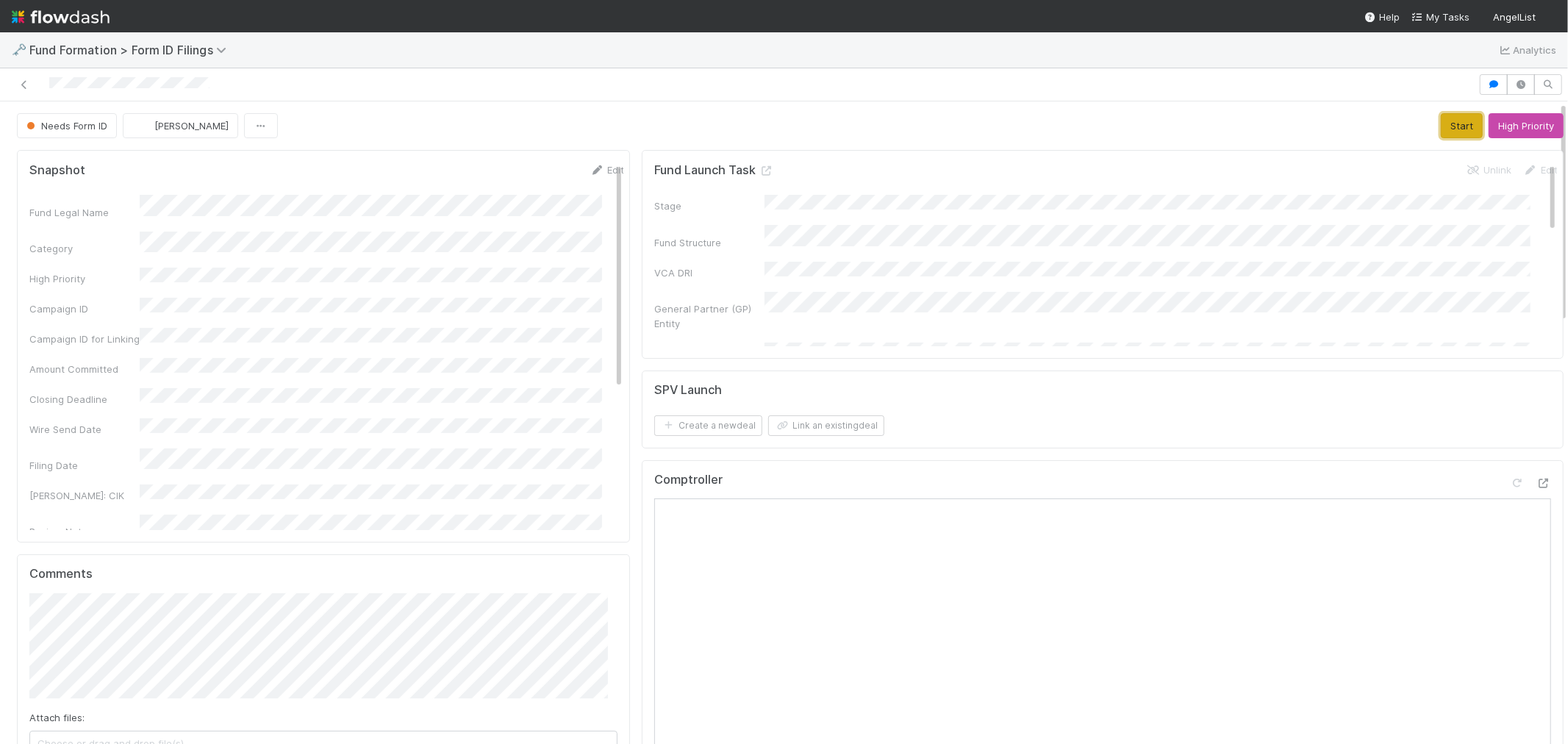
click at [1440, 128] on button "Start" at bounding box center [1461, 125] width 42 height 25
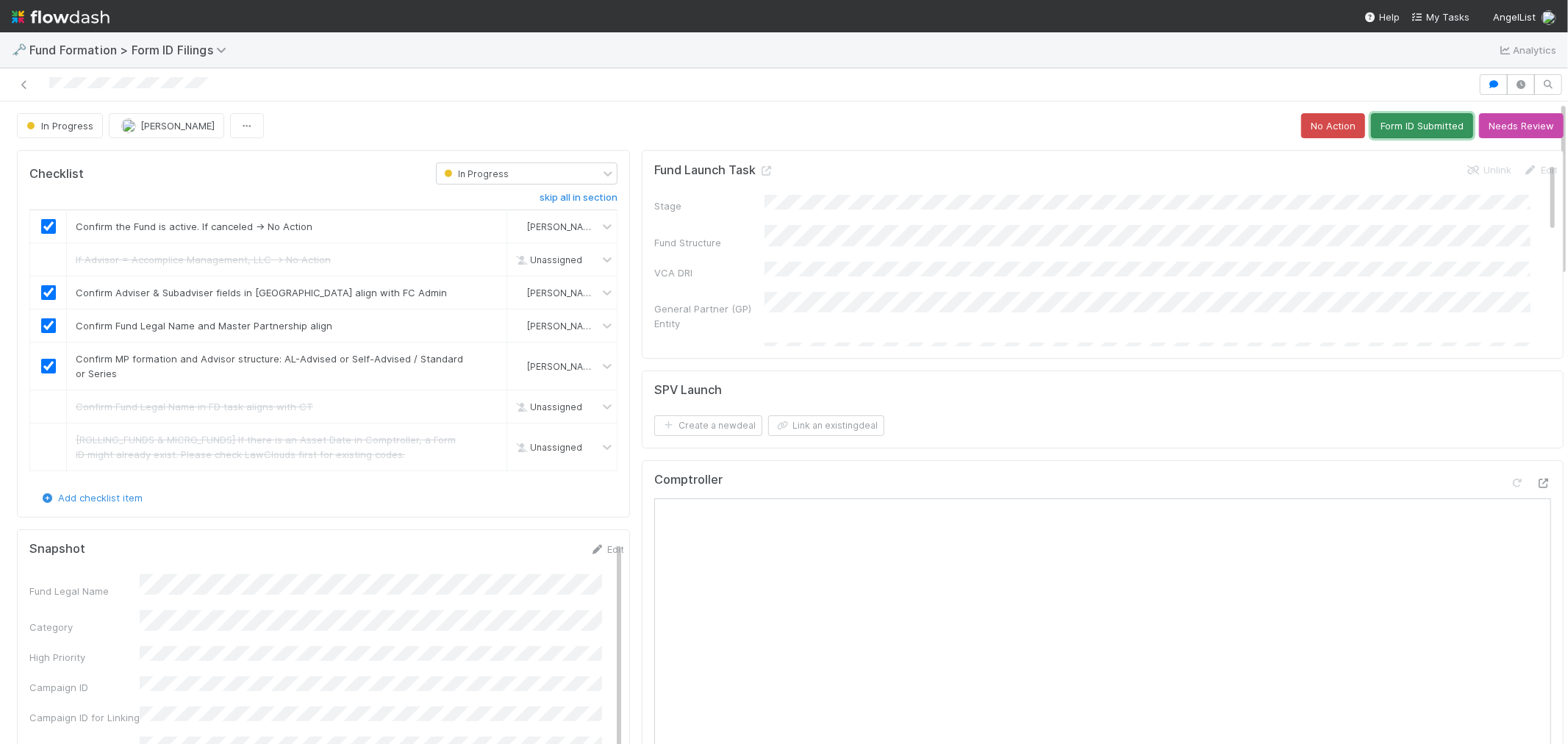
click at [1421, 127] on button "Form ID Submitted" at bounding box center [1422, 125] width 103 height 25
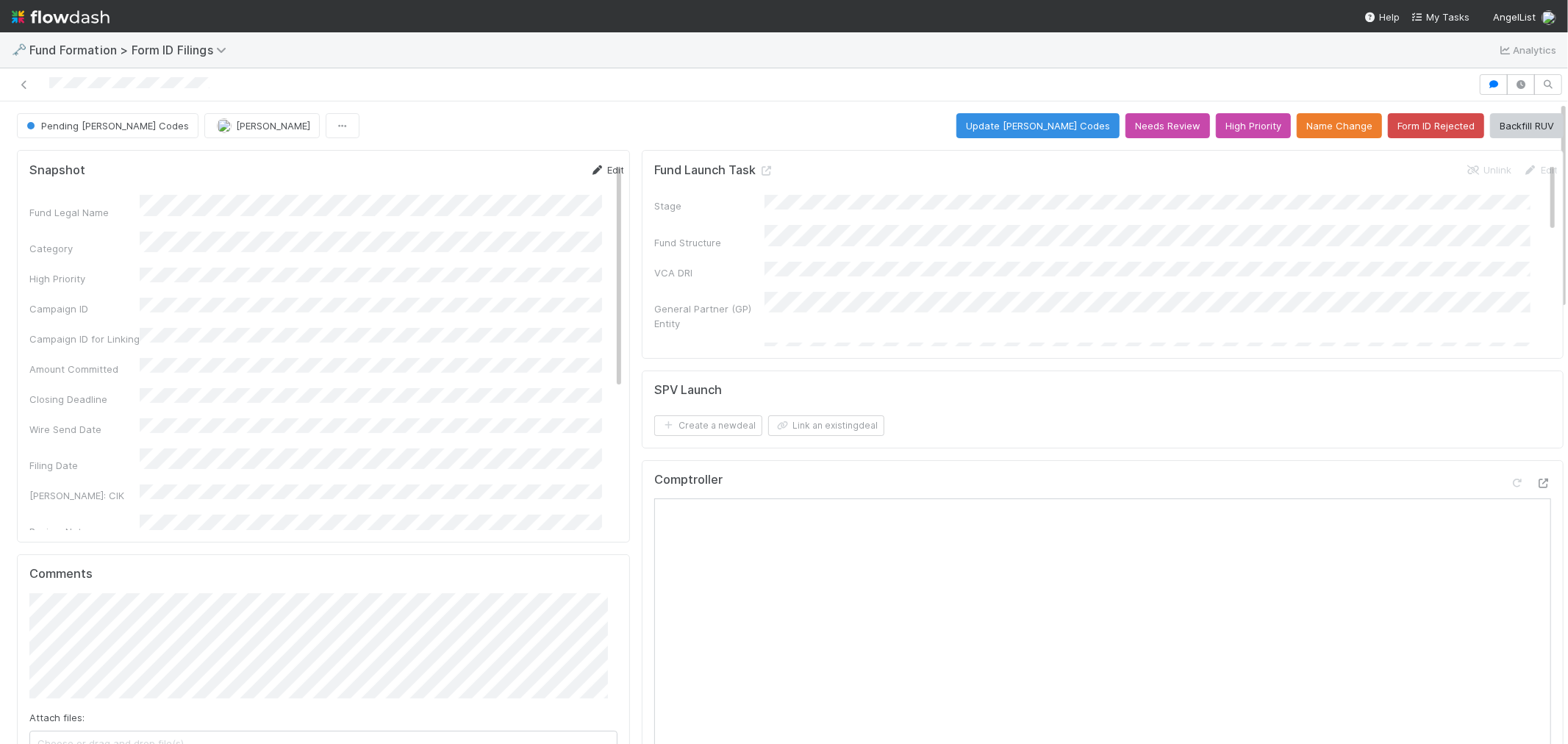
click at [590, 170] on link "Edit" at bounding box center [606, 169] width 34 height 12
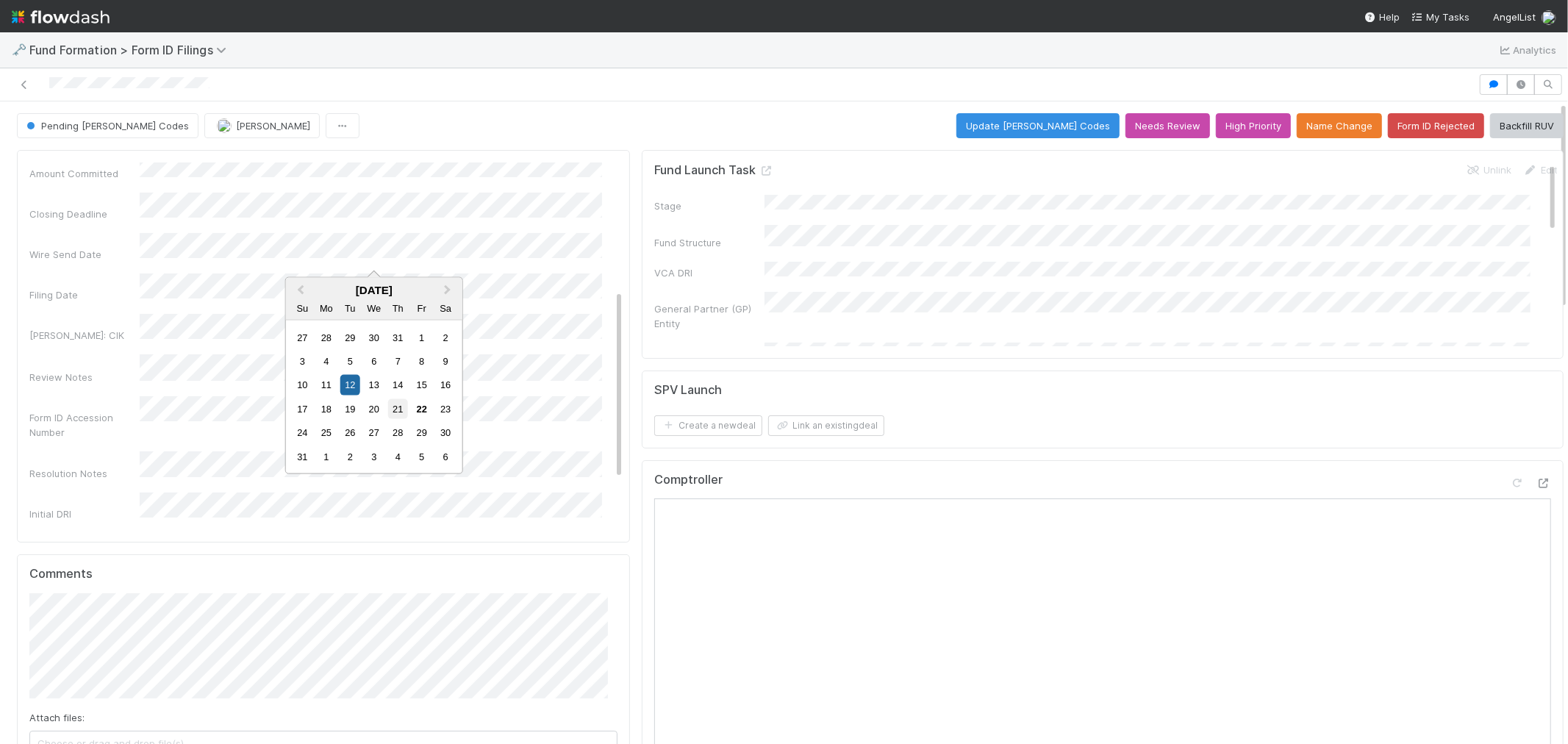
click at [394, 410] on div "21" at bounding box center [397, 409] width 19 height 19
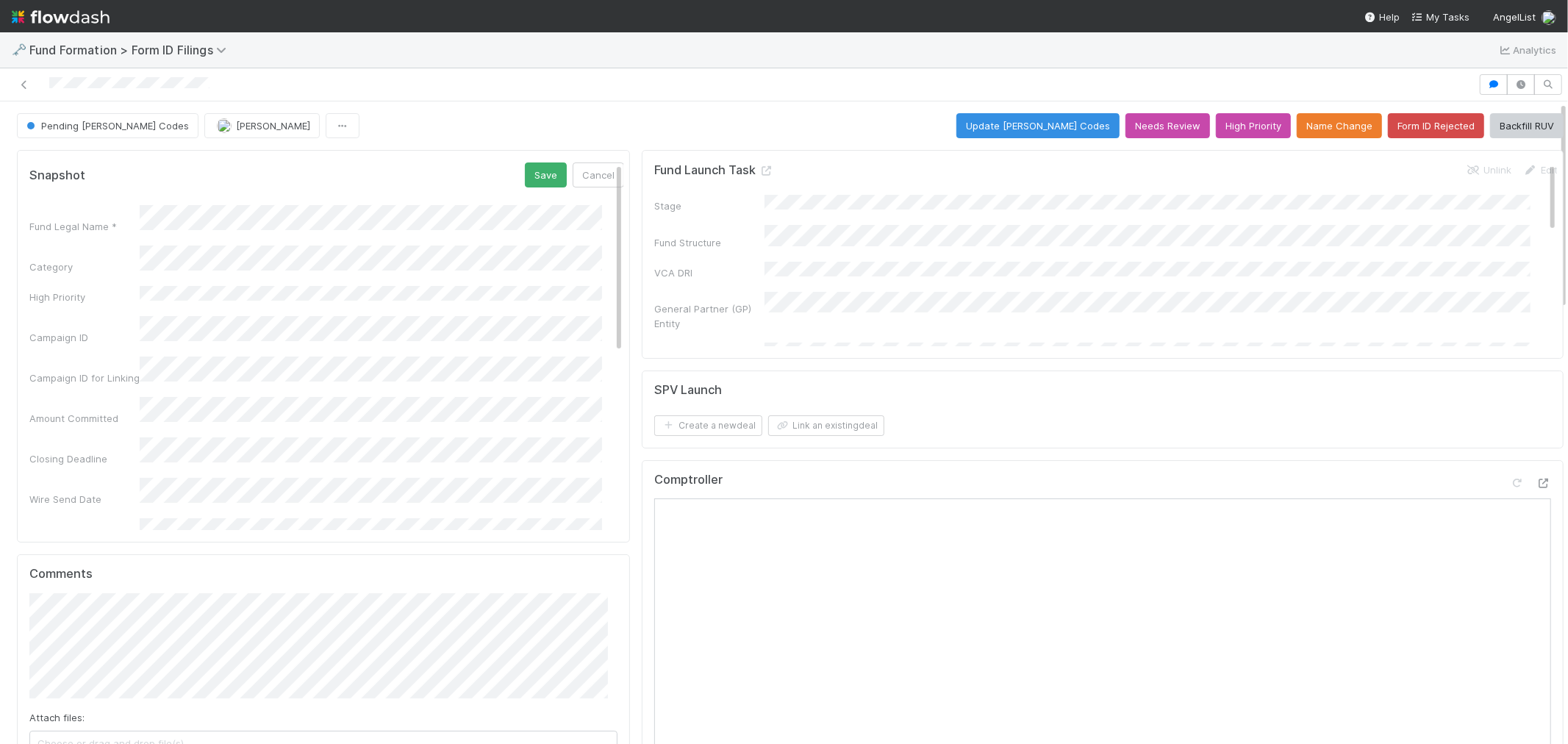
click at [525, 189] on form "Snapshot Save Cancel Fund Legal Name * Category High Priority Campaign ID Campa…" at bounding box center [327, 555] width 595 height 787
click at [527, 179] on button "Save" at bounding box center [545, 175] width 42 height 25
click at [19, 81] on icon at bounding box center [24, 85] width 15 height 9
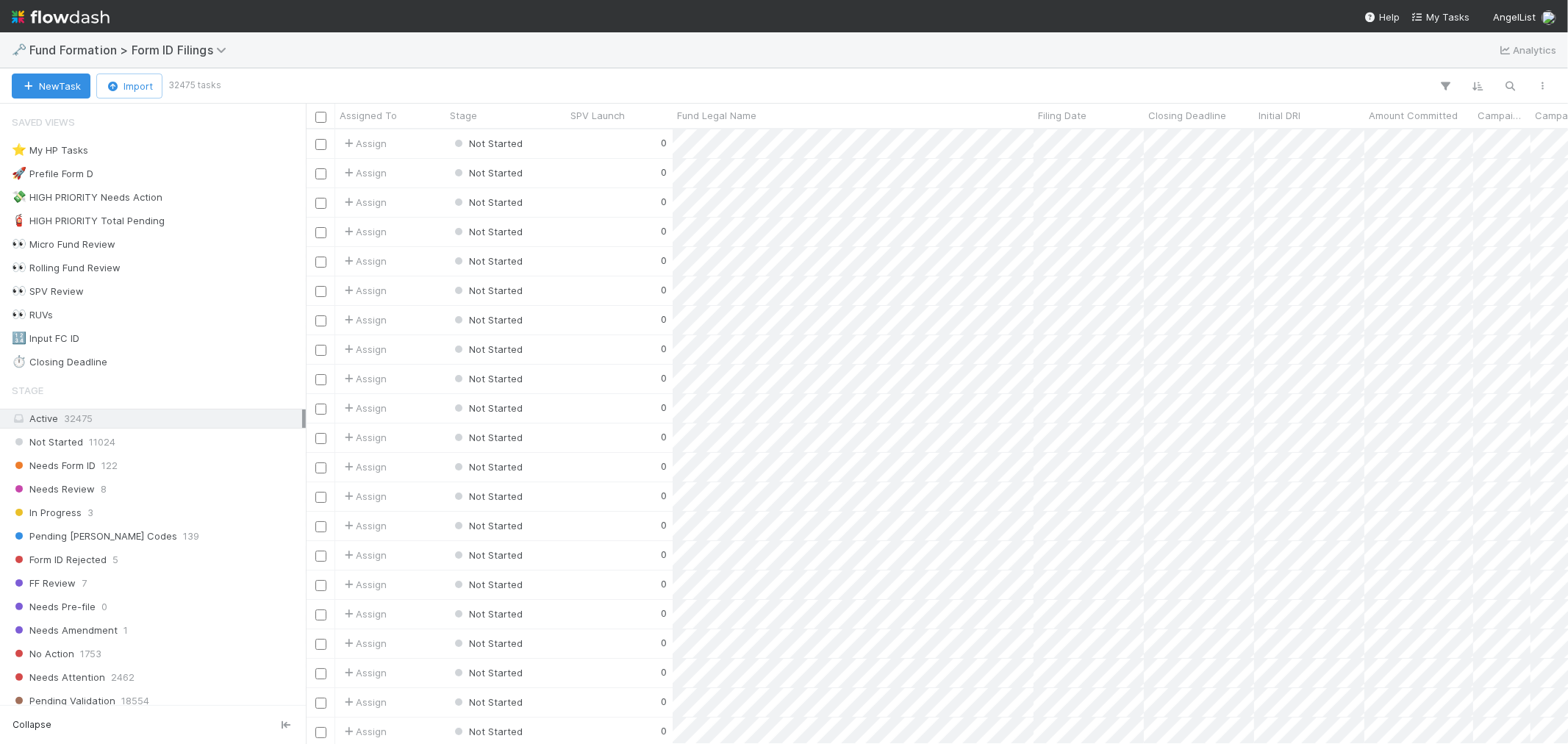
scroll to position [602, 1249]
click at [95, 19] on img at bounding box center [61, 17] width 98 height 25
